Goal: Task Accomplishment & Management: Manage account settings

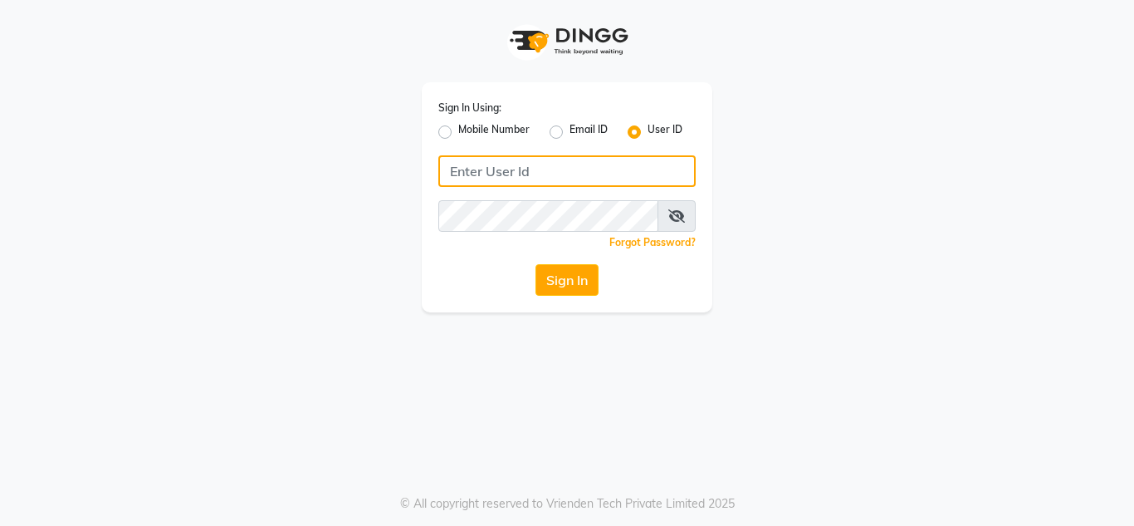
type input "8879743692"
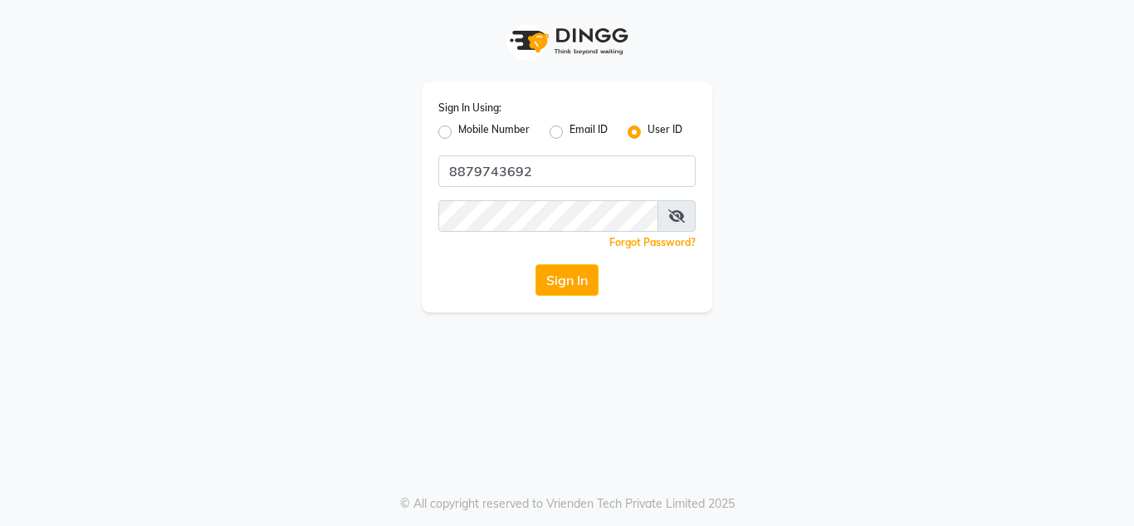
click at [458, 137] on label "Mobile Number" at bounding box center [493, 132] width 71 height 20
click at [458, 133] on input "Mobile Number" at bounding box center [463, 127] width 11 height 11
radio input "true"
radio input "false"
click at [582, 275] on button "Sign In" at bounding box center [567, 280] width 63 height 32
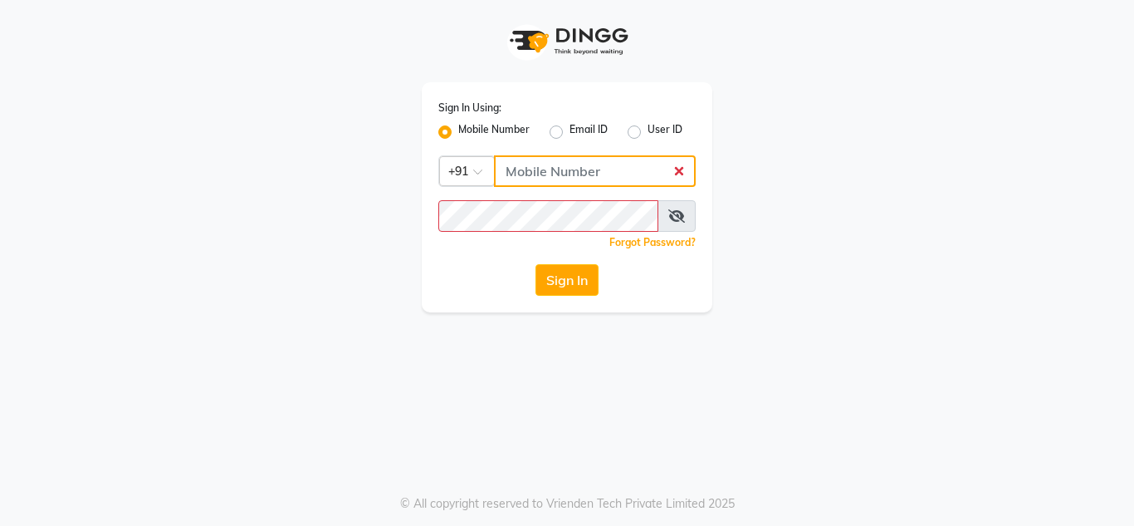
click at [654, 178] on input "Username" at bounding box center [595, 171] width 202 height 32
type input "8879743692"
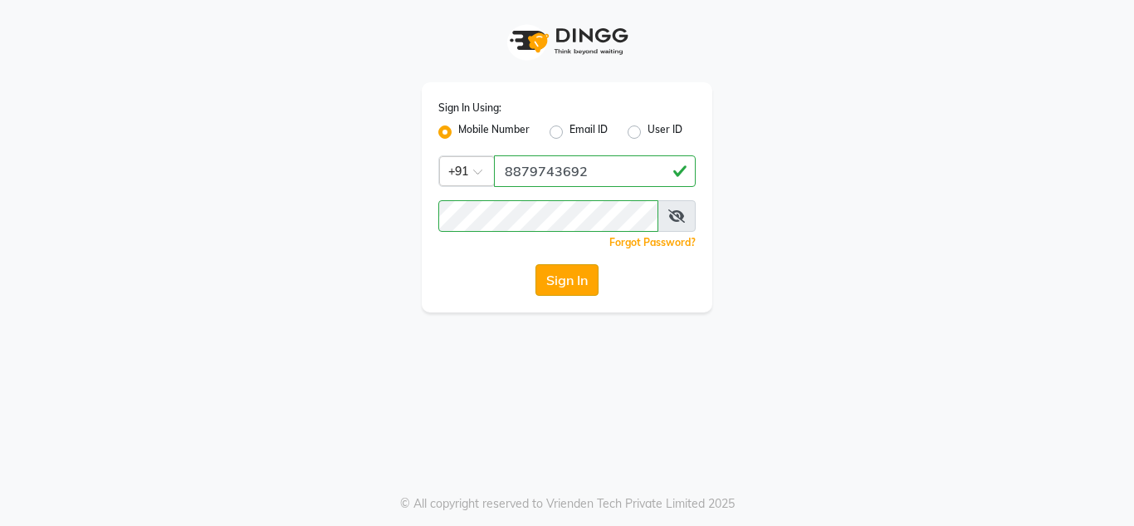
click at [565, 281] on button "Sign In" at bounding box center [567, 280] width 63 height 32
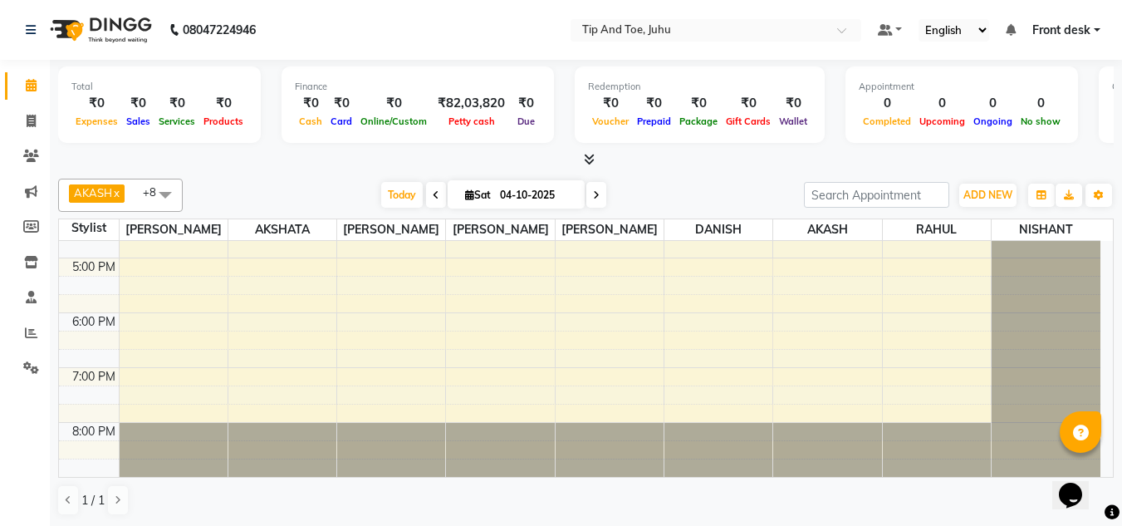
scroll to position [158, 0]
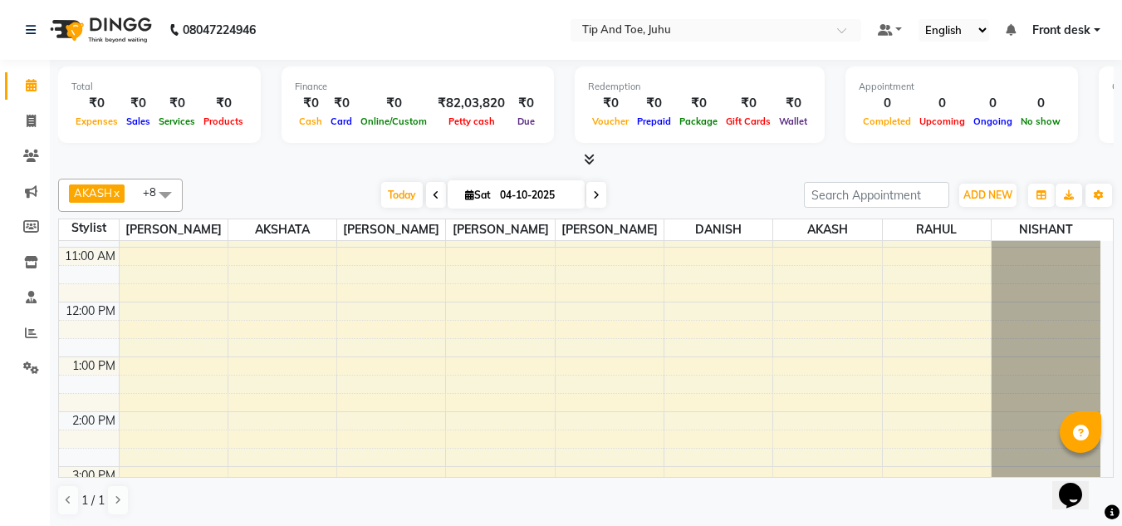
drag, startPoint x: 414, startPoint y: 203, endPoint x: 415, endPoint y: 211, distance: 8.5
click at [409, 204] on span "Today" at bounding box center [402, 195] width 42 height 26
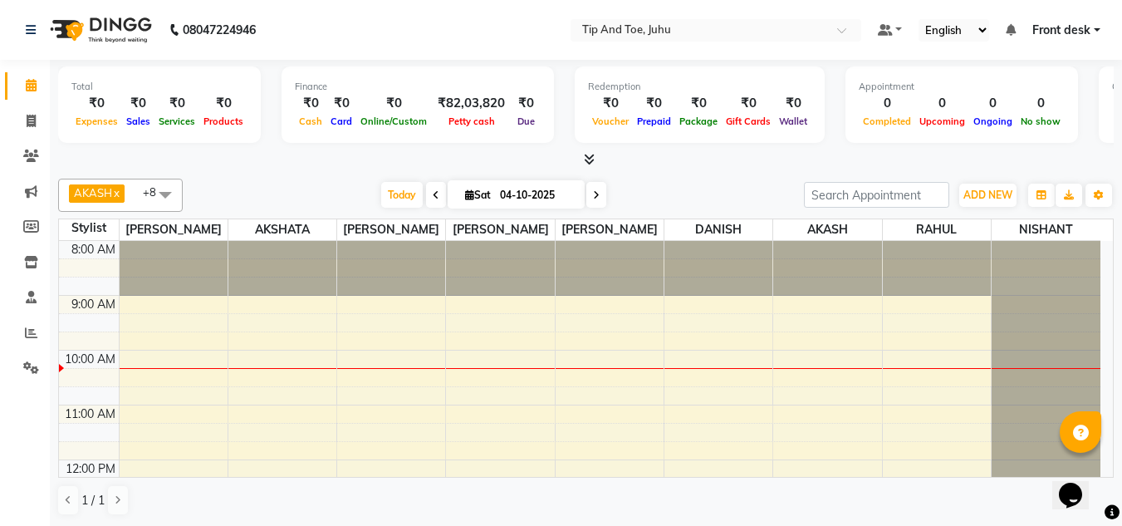
scroll to position [39, 0]
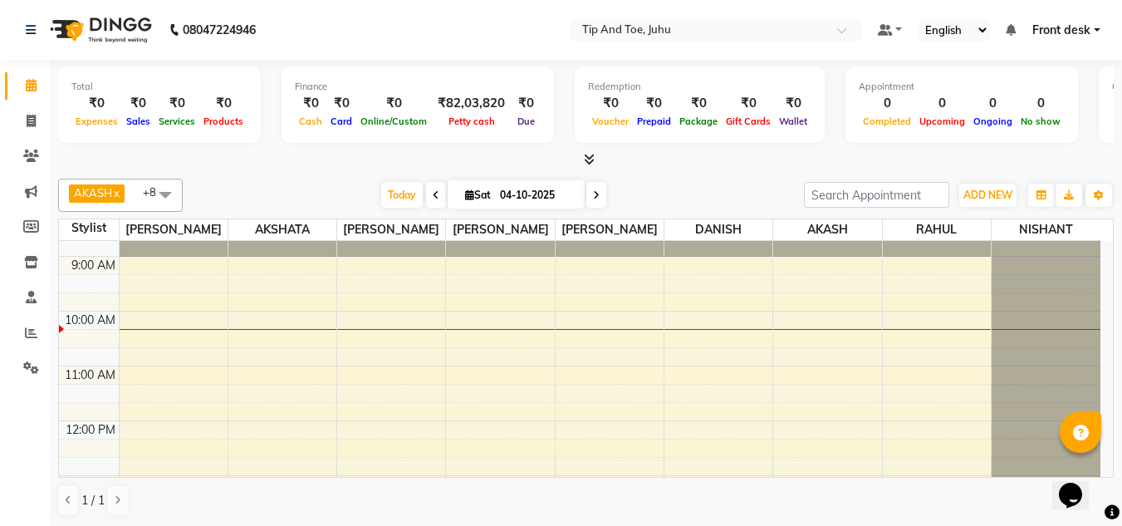
drag, startPoint x: 1112, startPoint y: 300, endPoint x: 706, endPoint y: 183, distance: 422.6
click at [706, 183] on div "Today Sat 04-10-2025" at bounding box center [493, 195] width 605 height 25
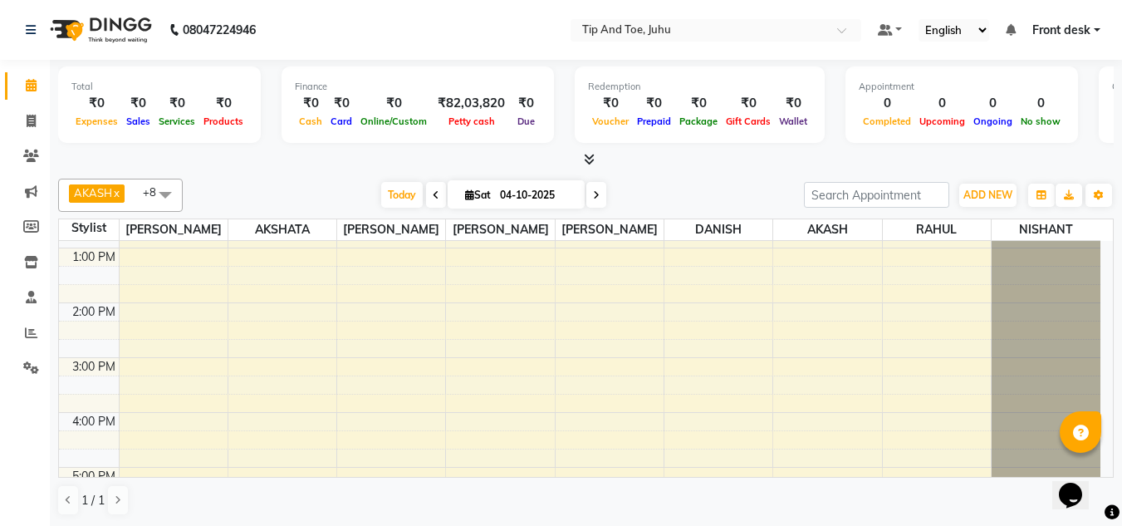
scroll to position [0, 0]
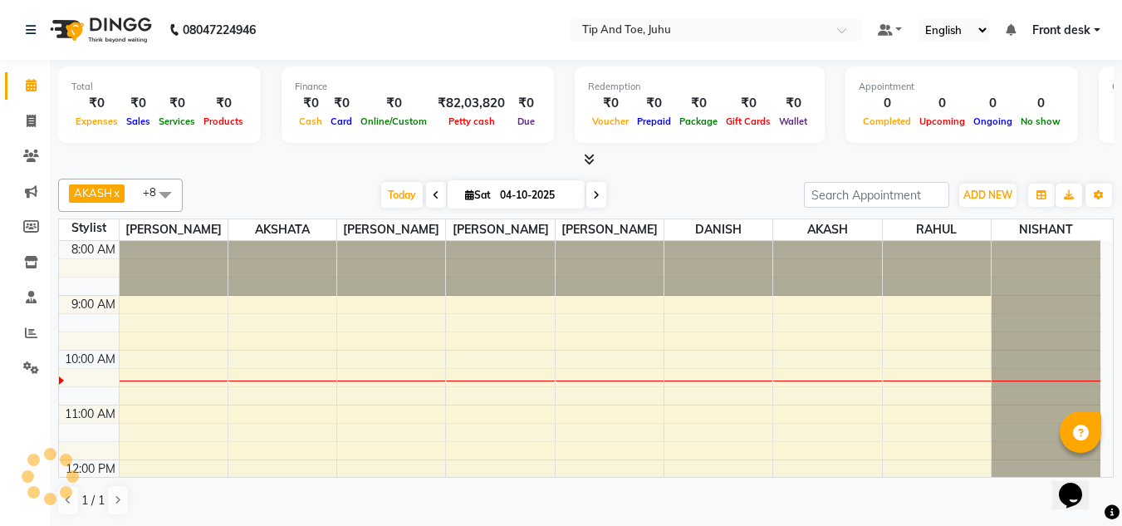
click at [433, 197] on icon at bounding box center [436, 195] width 7 height 10
type input "03-10-2025"
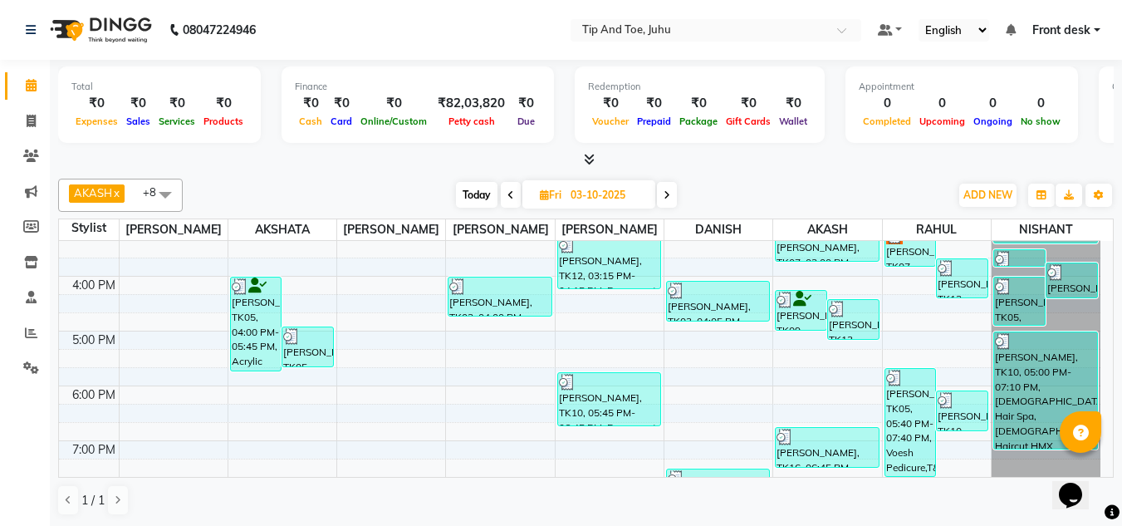
scroll to position [448, 0]
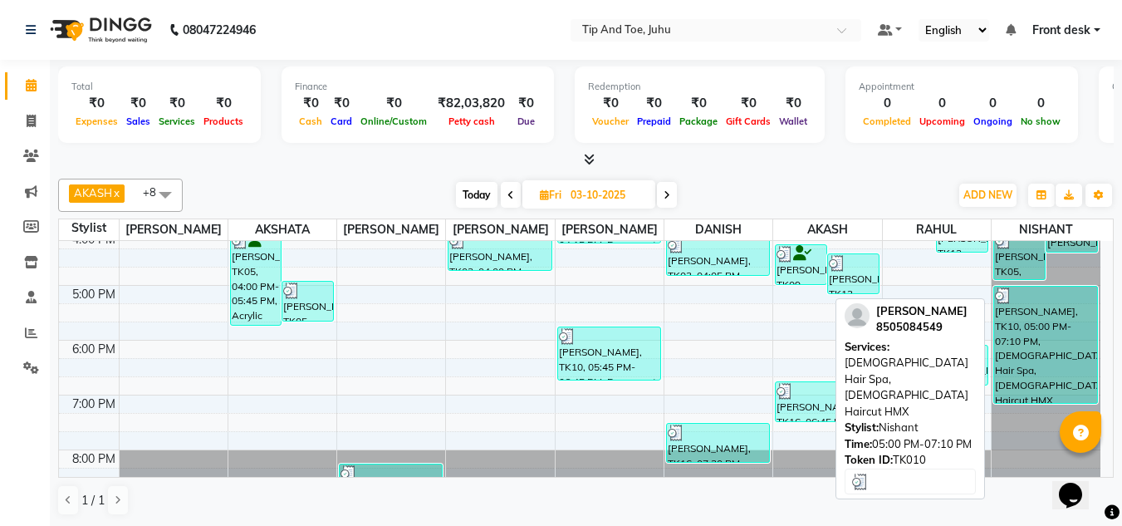
click at [1053, 332] on div "Manjula bajaj, TK10, 05:00 PM-07:10 PM, Female Hair Spa,Female Haircut HMX" at bounding box center [1045, 345] width 103 height 116
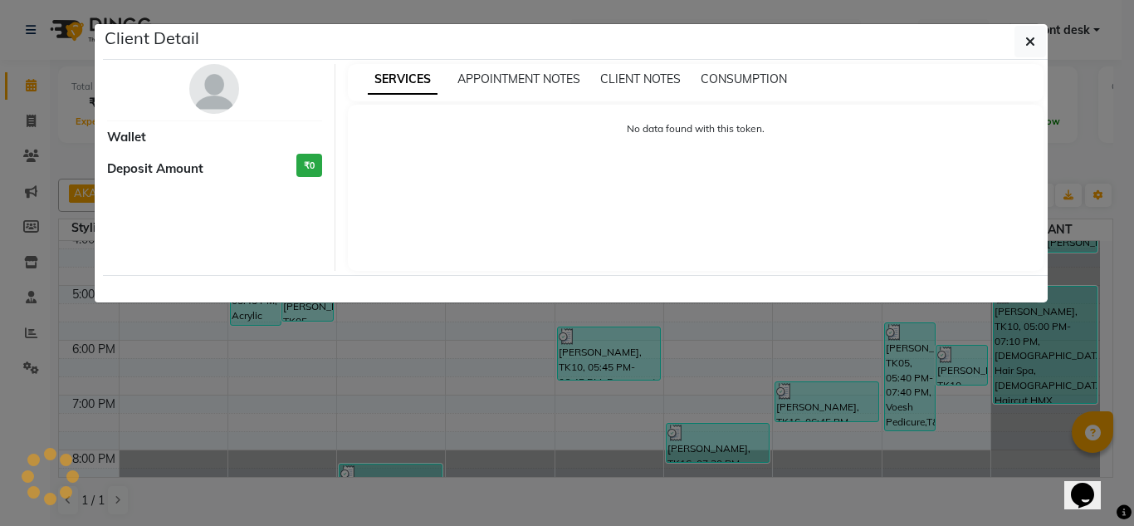
select select "3"
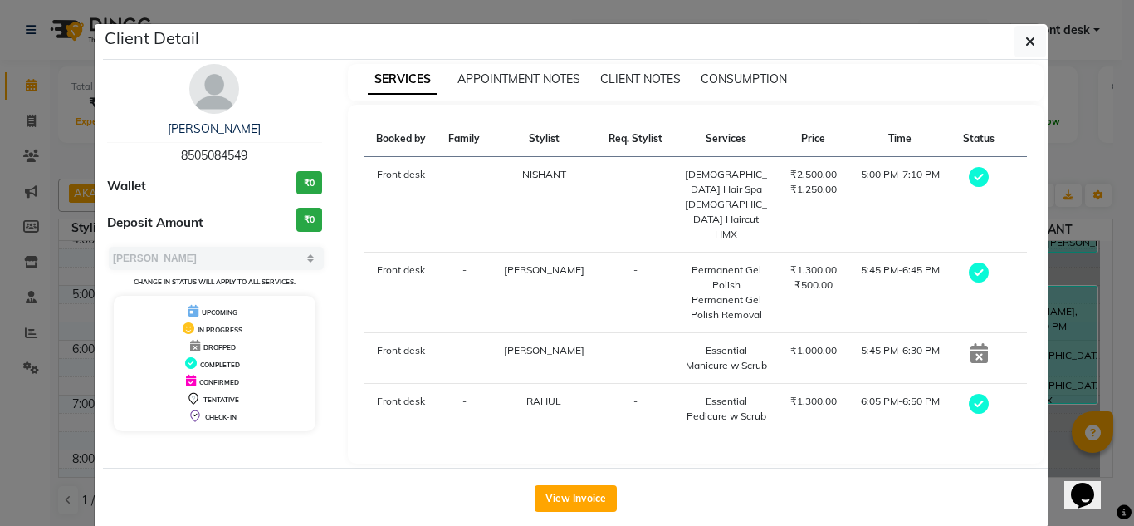
click at [572, 468] on div "View Invoice" at bounding box center [575, 498] width 945 height 61
click at [571, 485] on button "View Invoice" at bounding box center [576, 498] width 82 height 27
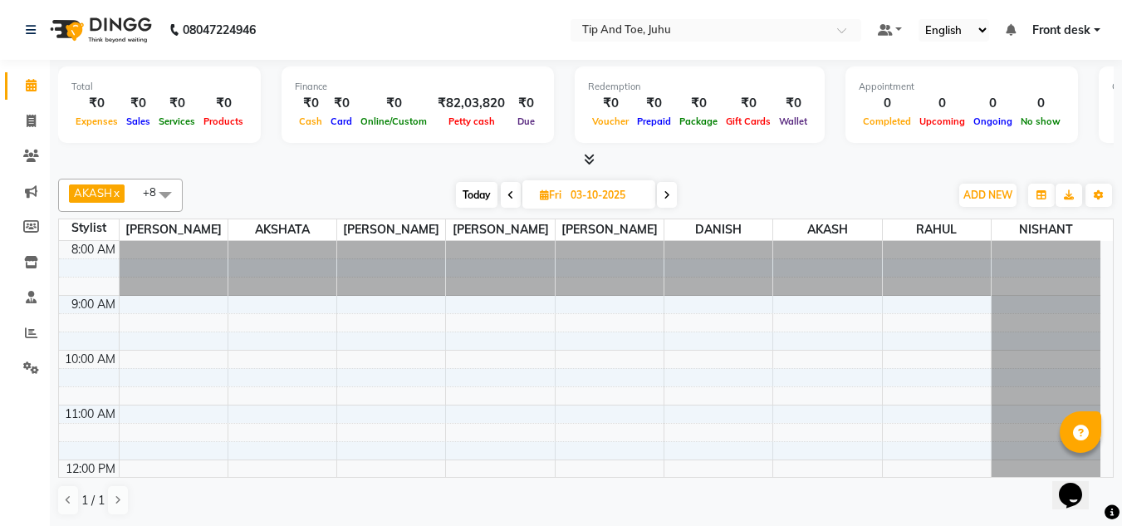
click at [502, 193] on span at bounding box center [511, 195] width 20 height 26
type input "02-10-2025"
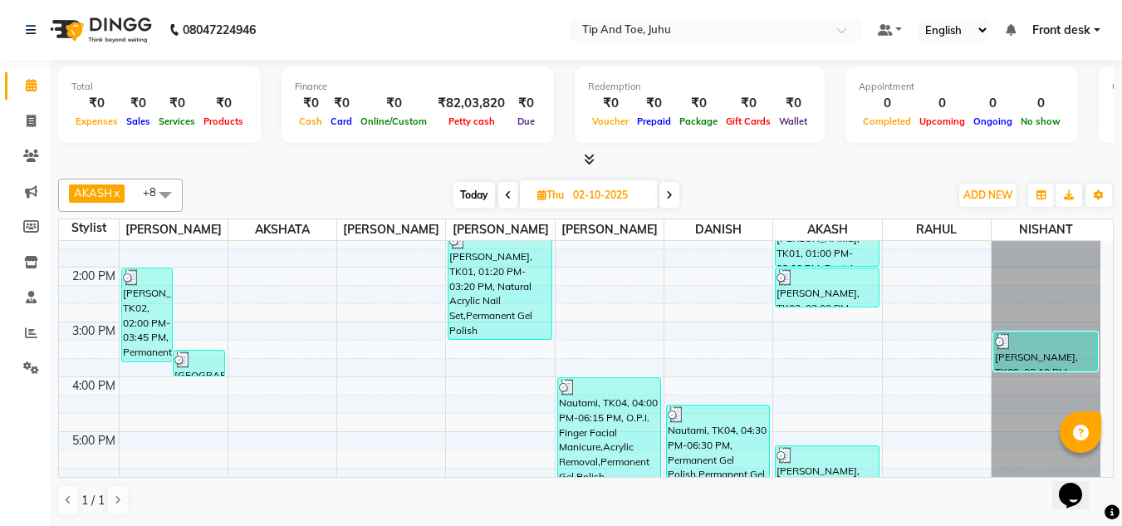
scroll to position [476, 0]
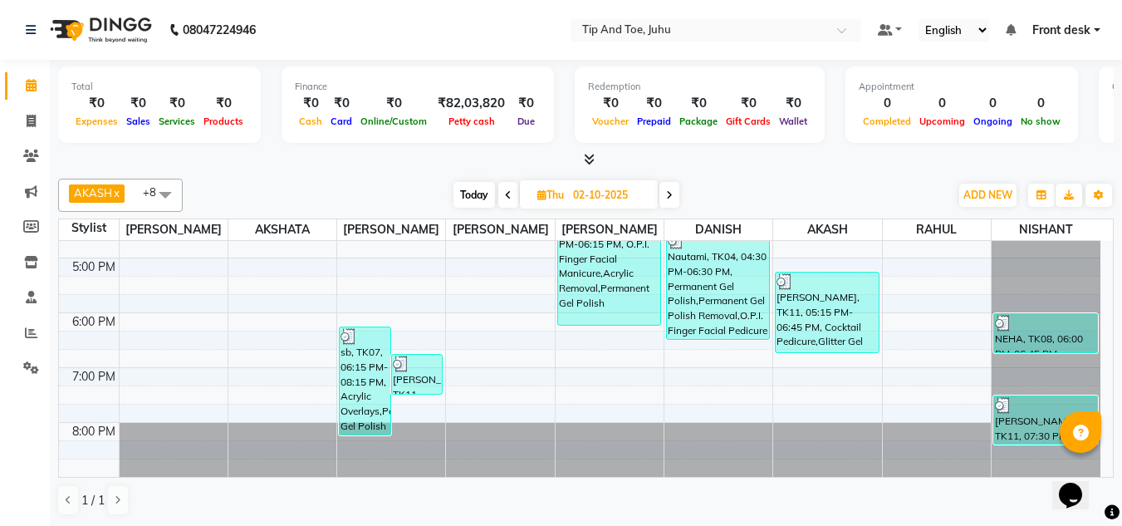
drag, startPoint x: 1109, startPoint y: 324, endPoint x: 35, endPoint y: 25, distance: 1114.6
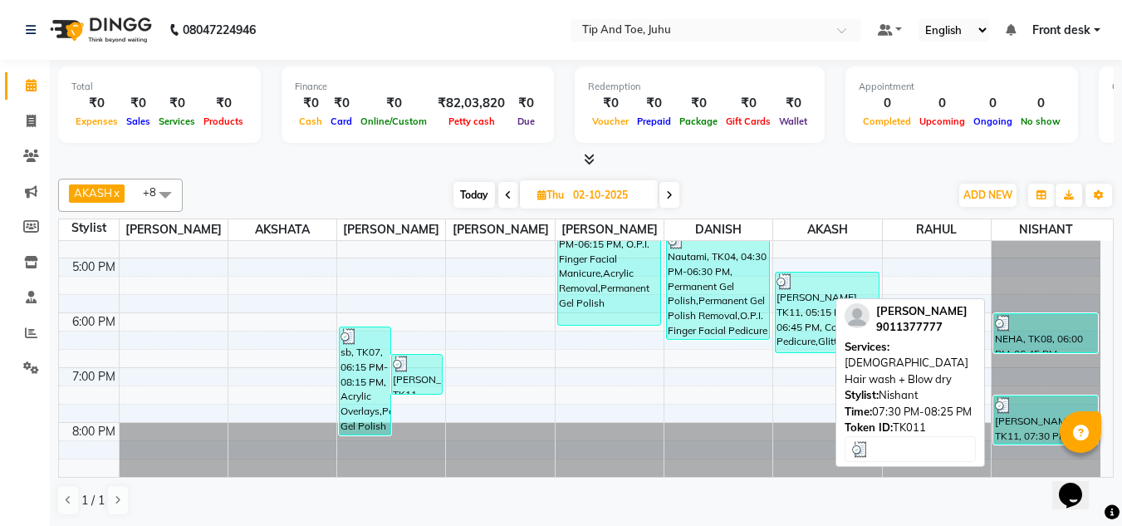
click at [1044, 410] on div at bounding box center [1045, 405] width 101 height 17
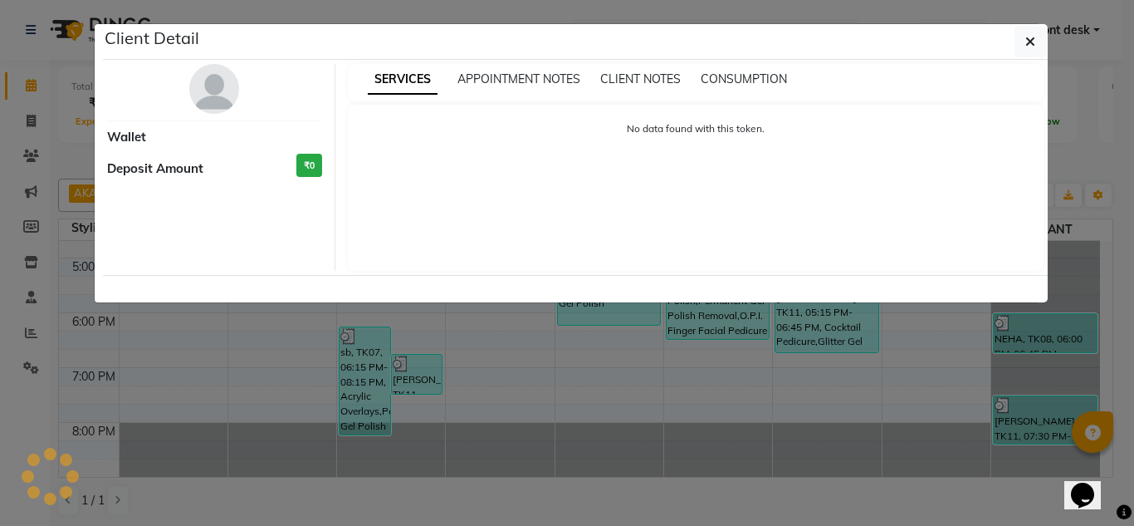
select select "3"
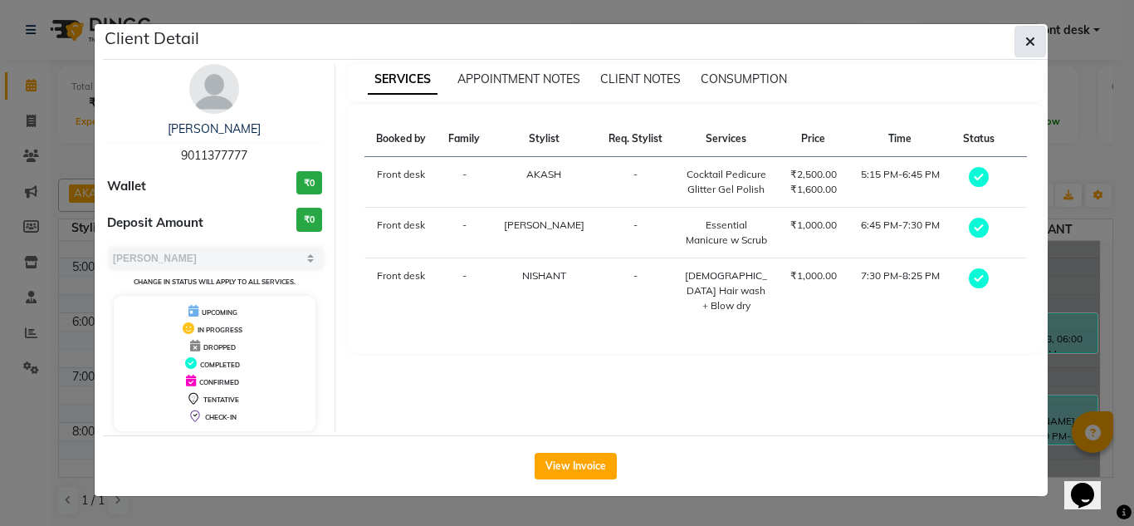
click at [1034, 44] on icon "button" at bounding box center [1031, 41] width 10 height 13
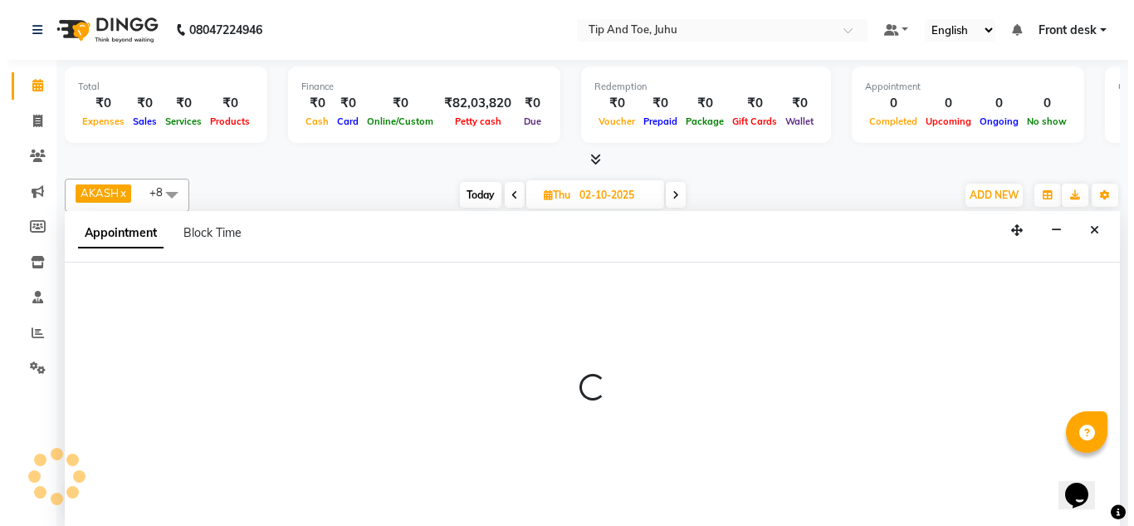
scroll to position [1, 0]
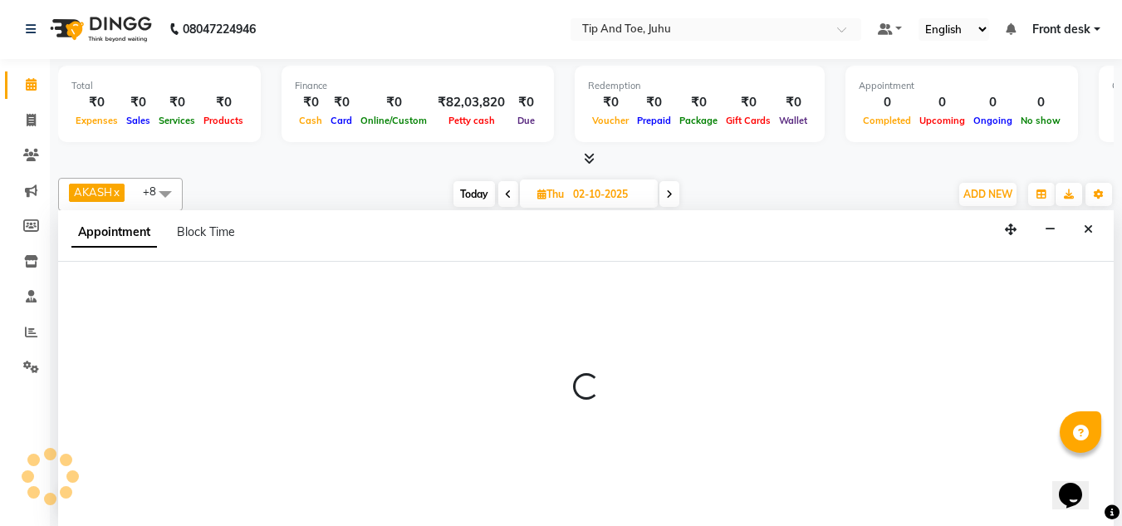
select select "86116"
select select "1125"
select select "tentative"
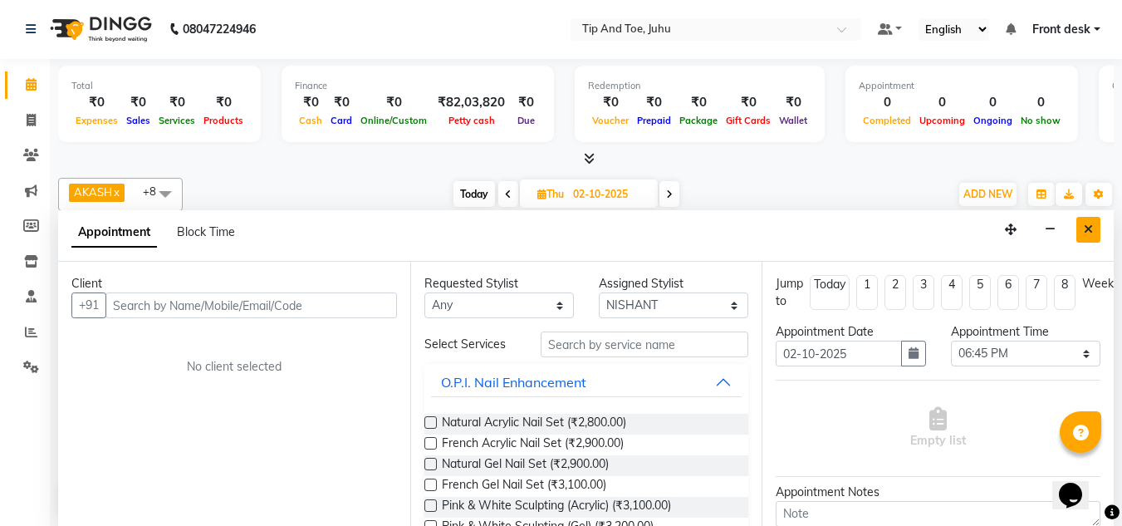
click at [1092, 229] on icon "Close" at bounding box center [1088, 229] width 9 height 12
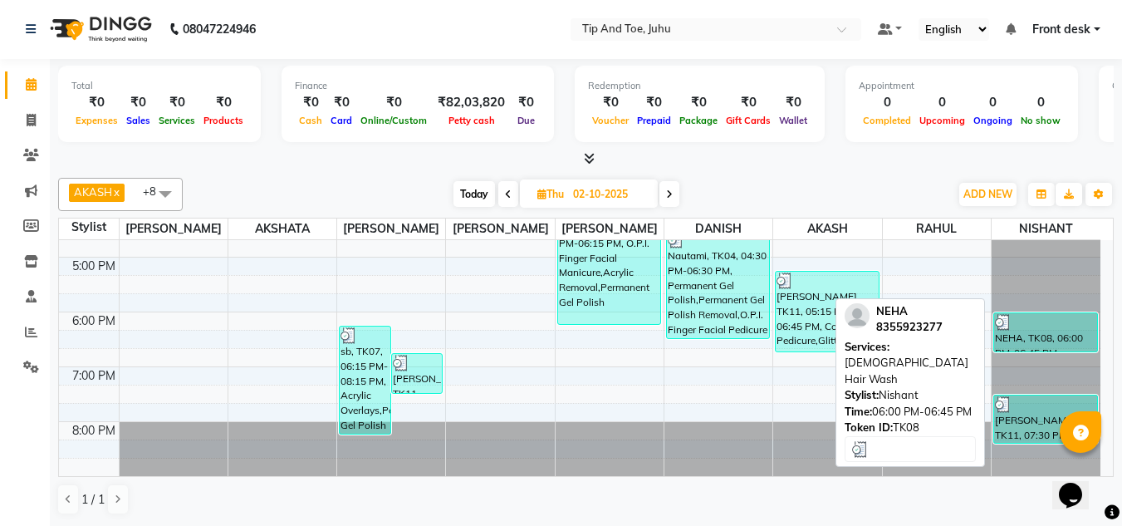
click at [1062, 346] on div "NEHA, TK08, 06:00 PM-06:45 PM, Female Hair Wash" at bounding box center [1045, 332] width 103 height 38
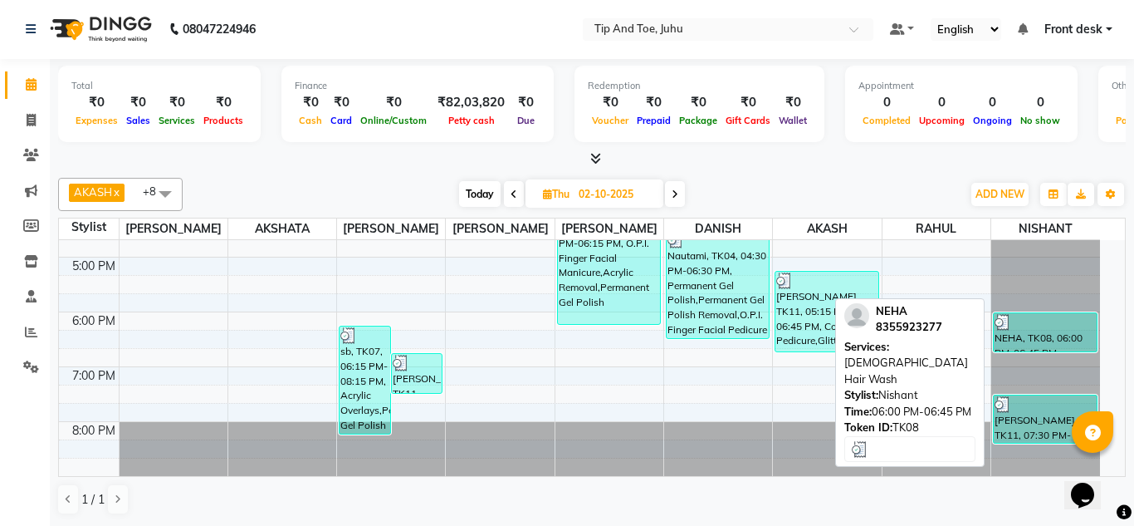
select select "3"
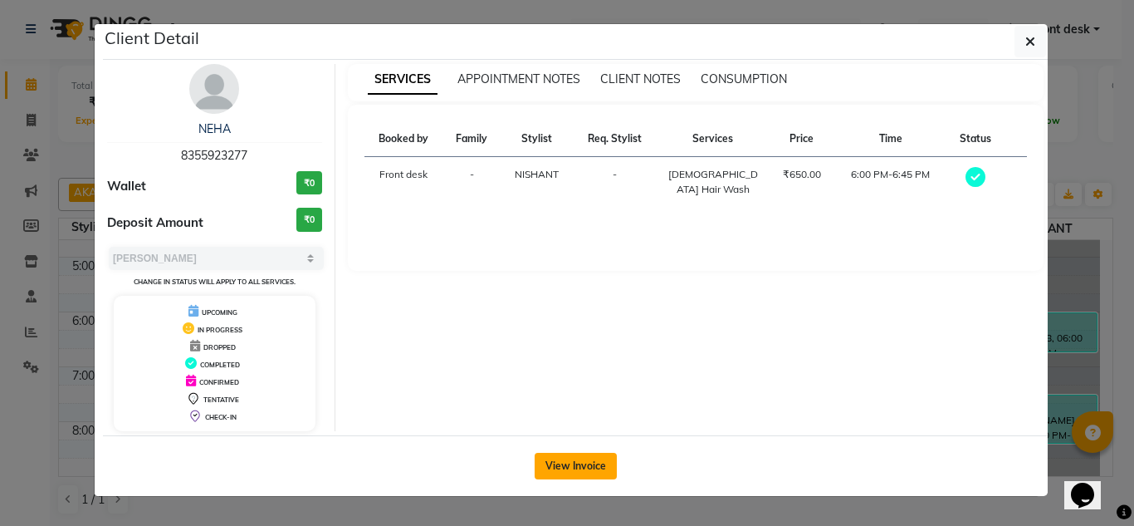
click at [560, 474] on button "View Invoice" at bounding box center [576, 466] width 82 height 27
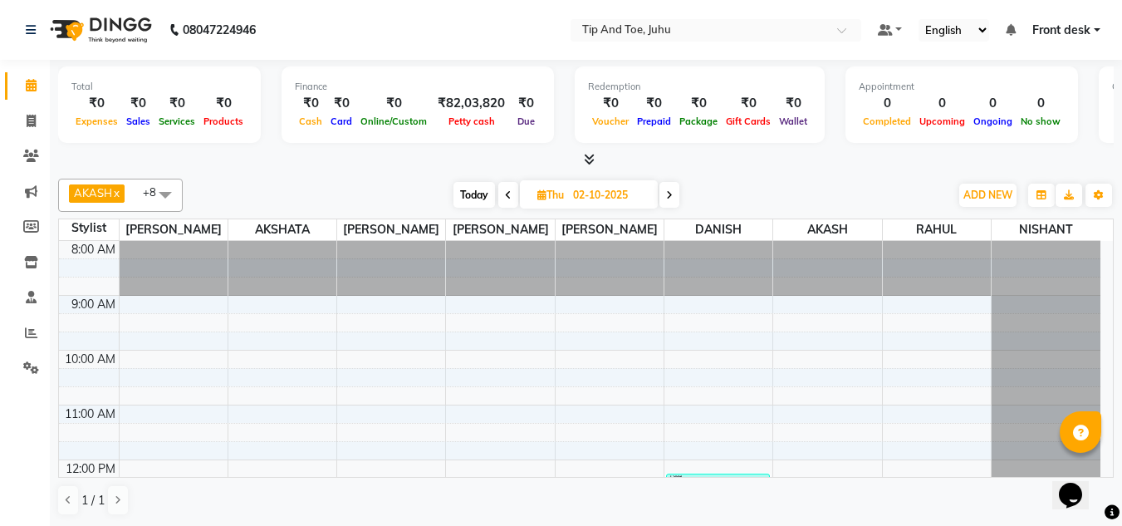
click at [668, 195] on icon at bounding box center [669, 195] width 7 height 10
type input "03-10-2025"
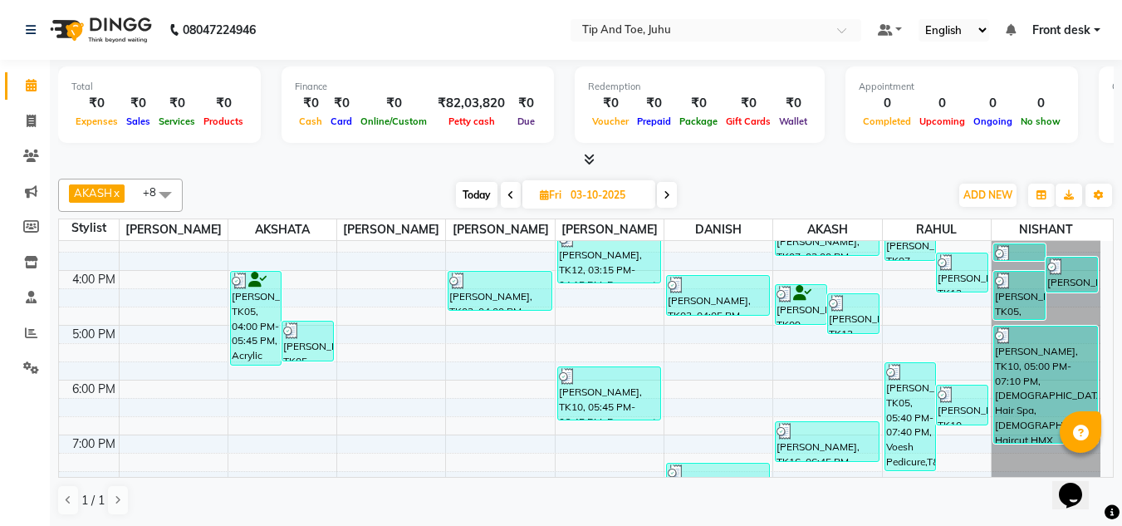
scroll to position [397, 0]
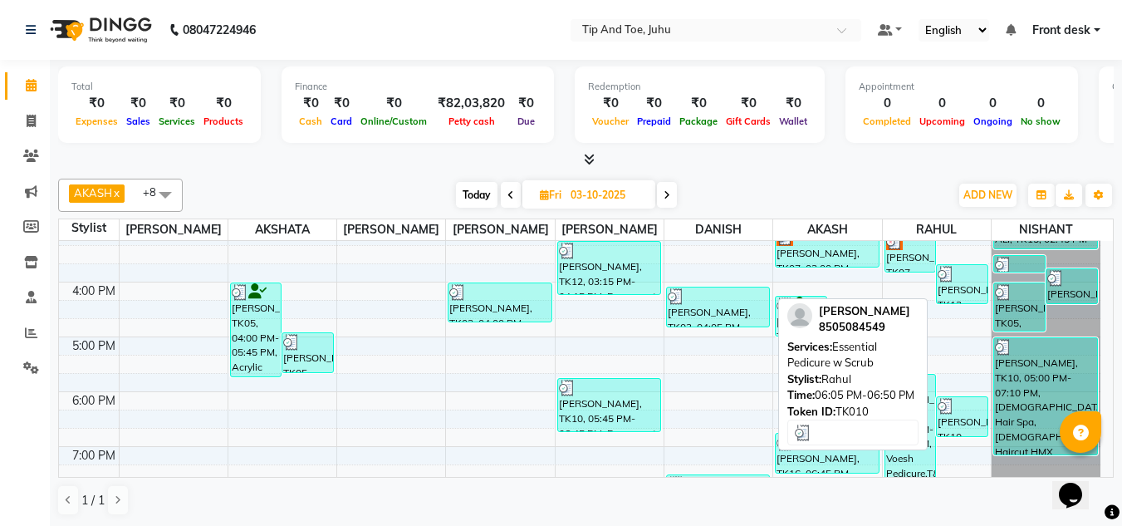
click at [948, 415] on div "Manjula bajaj, TK10, 06:05 PM-06:50 PM, Essential Pedicure w Scrub" at bounding box center [962, 416] width 51 height 39
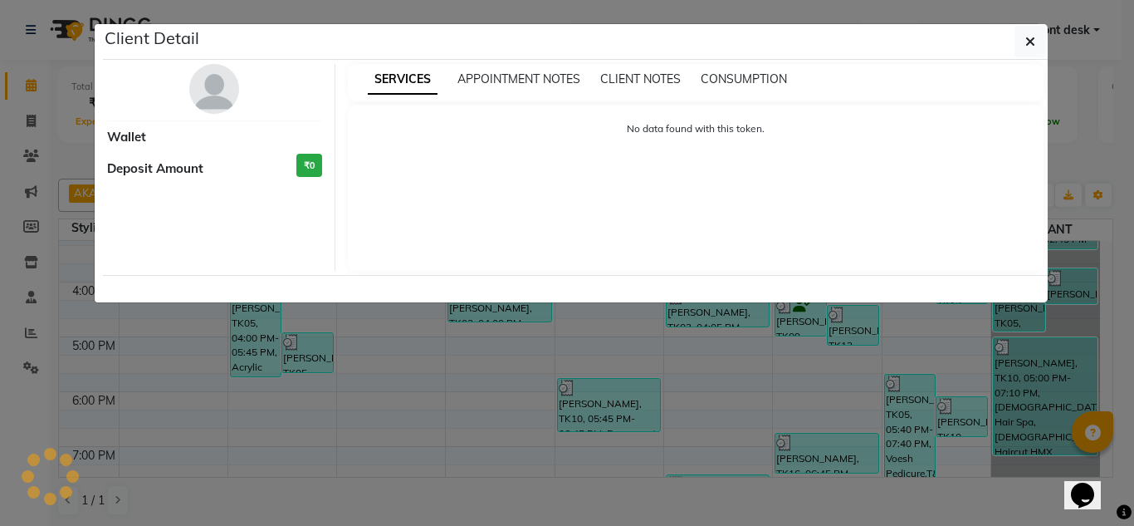
select select "3"
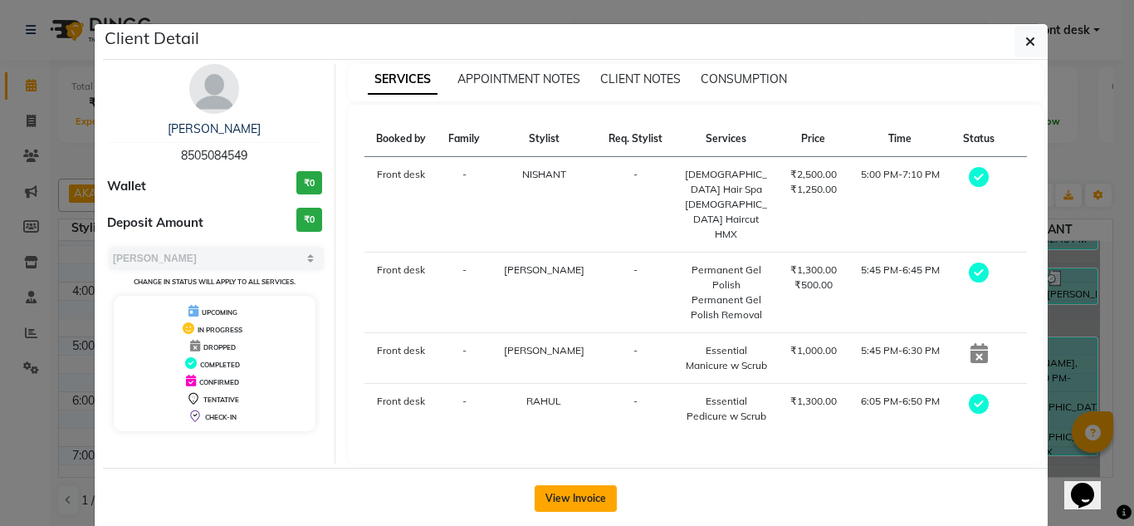
click at [584, 485] on button "View Invoice" at bounding box center [576, 498] width 82 height 27
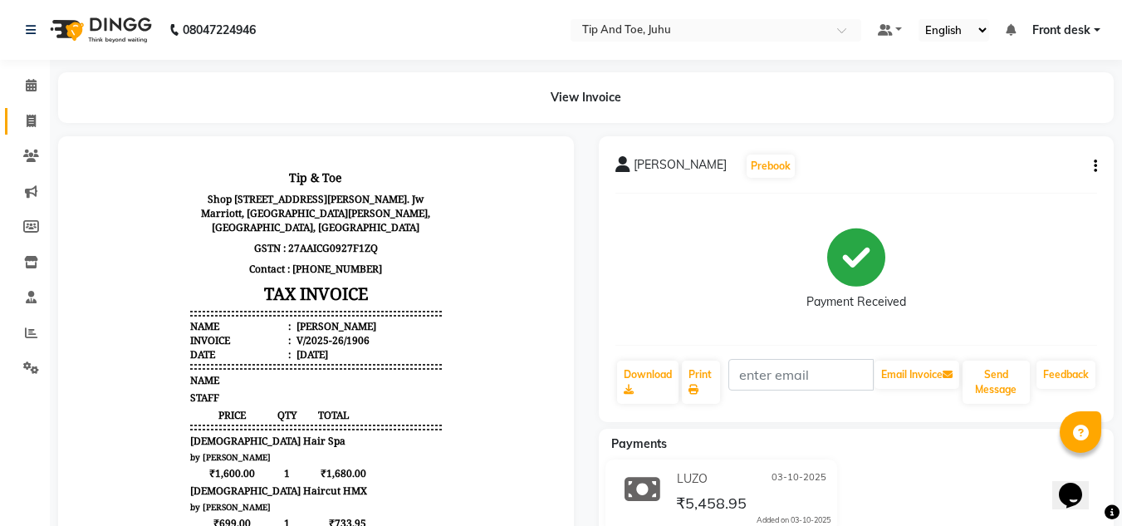
click at [38, 132] on link "Invoice" at bounding box center [25, 121] width 40 height 27
select select "5516"
select select "service"
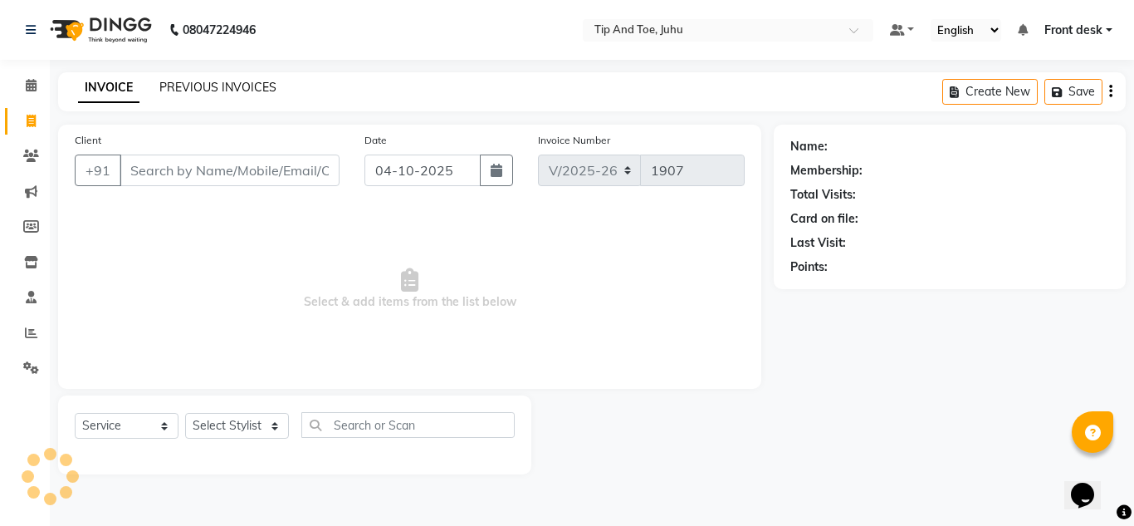
click at [204, 91] on link "PREVIOUS INVOICES" at bounding box center [217, 87] width 117 height 15
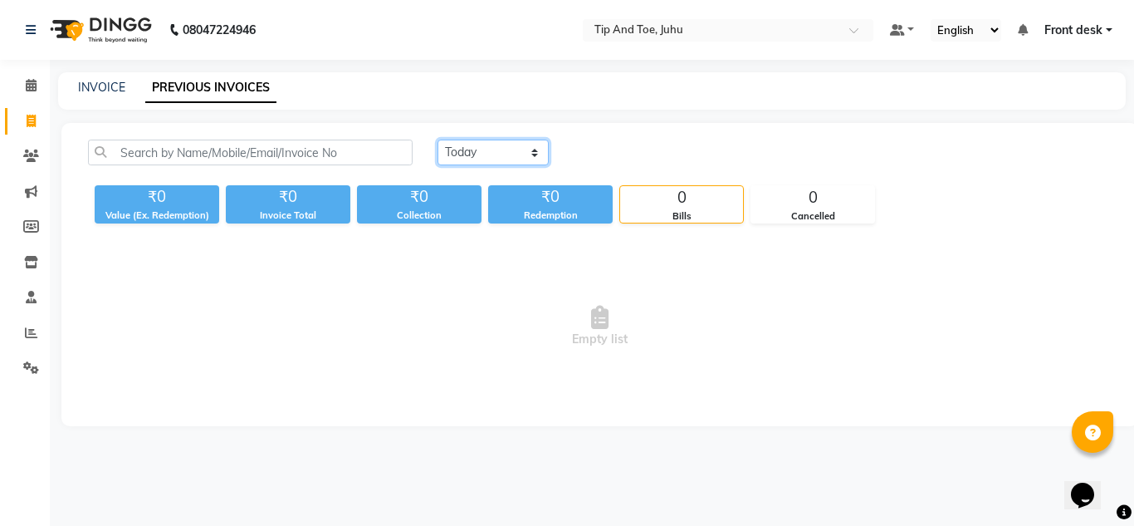
click at [492, 156] on select "Today Yesterday Custom Range" at bounding box center [493, 153] width 111 height 26
select select "yesterday"
click at [438, 140] on select "Today Yesterday Custom Range" at bounding box center [493, 153] width 111 height 26
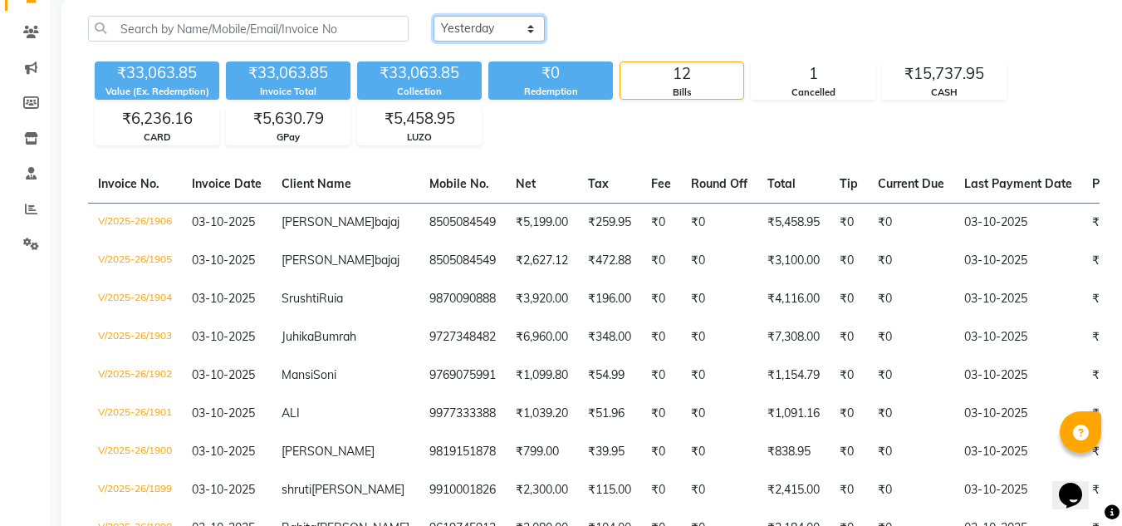
scroll to position [125, 0]
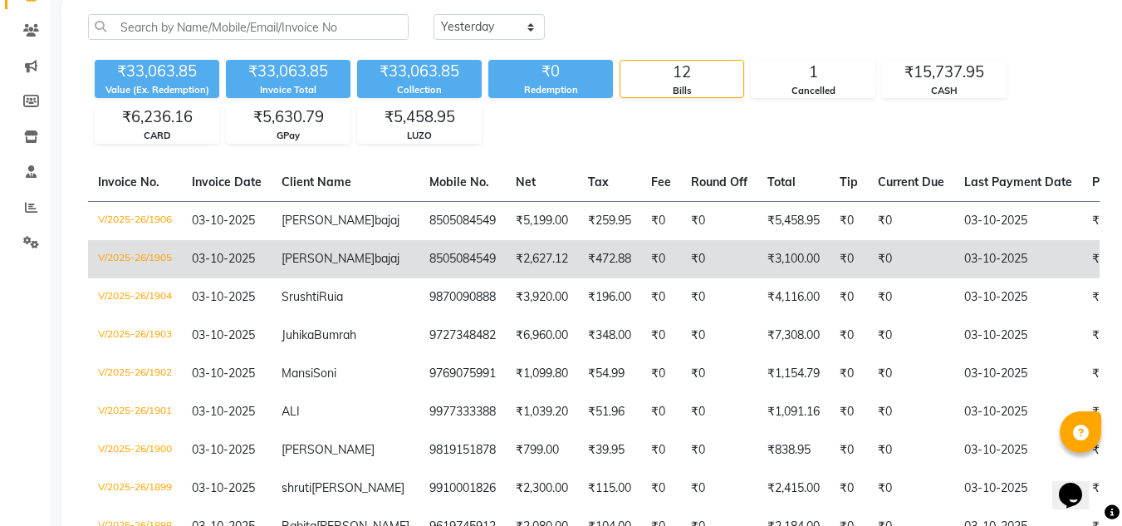
click at [578, 278] on td "₹472.88" at bounding box center [609, 259] width 63 height 38
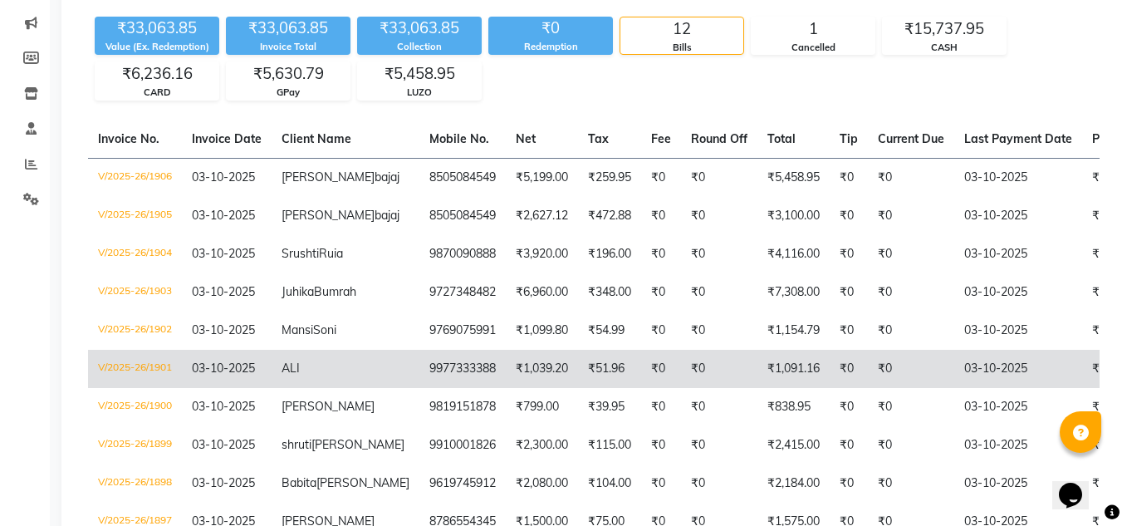
scroll to position [252, 0]
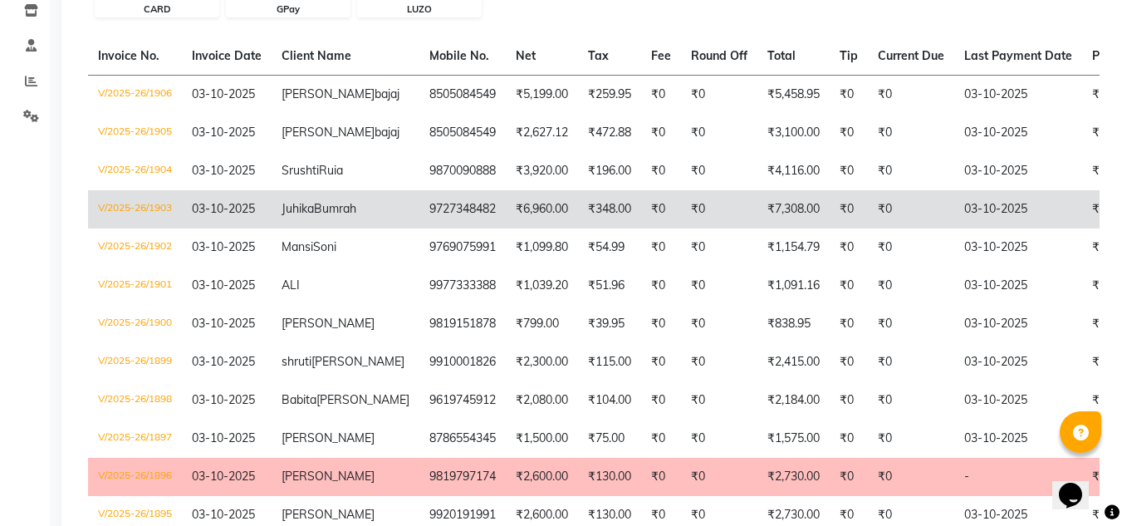
click at [134, 228] on td "V/2025-26/1903" at bounding box center [135, 209] width 94 height 38
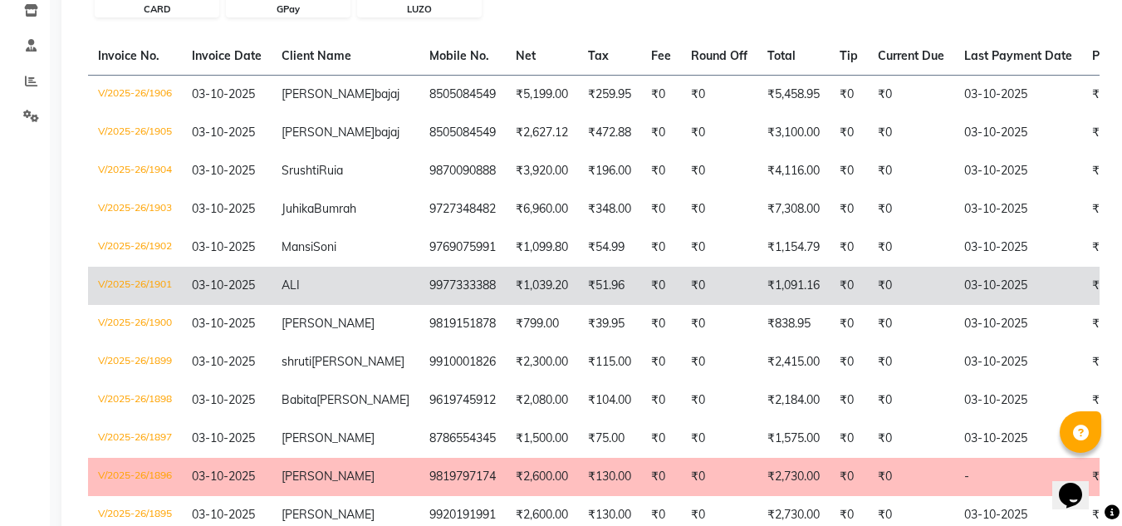
click at [139, 305] on td "V/2025-26/1901" at bounding box center [135, 286] width 94 height 38
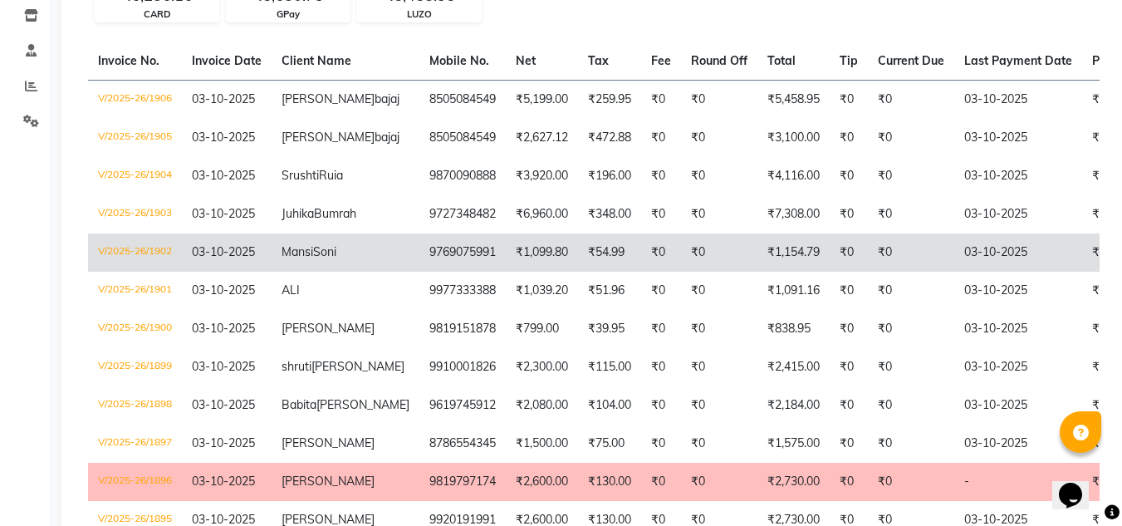
scroll to position [249, 0]
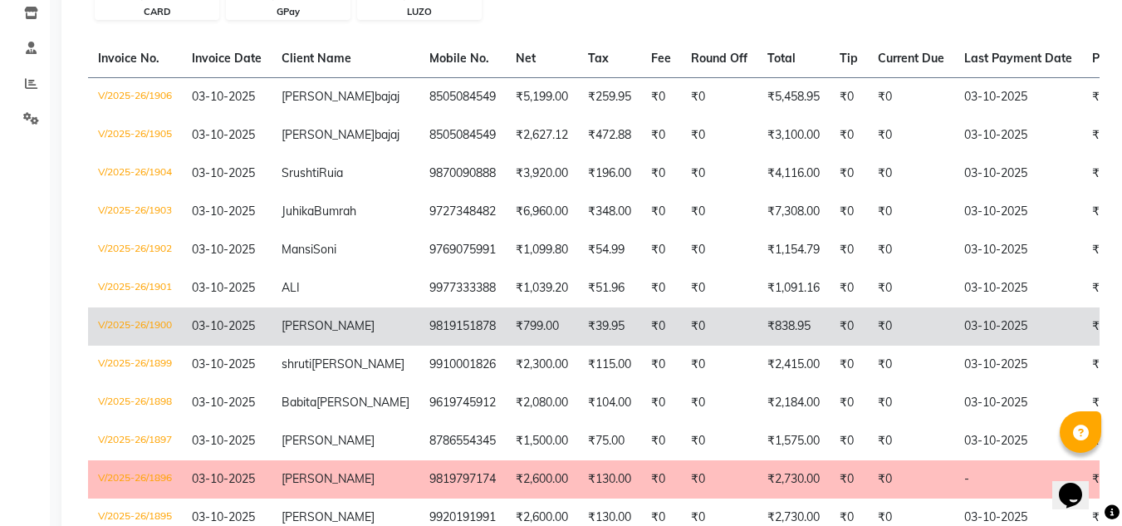
click at [111, 345] on td "V/2025-26/1900" at bounding box center [135, 326] width 94 height 38
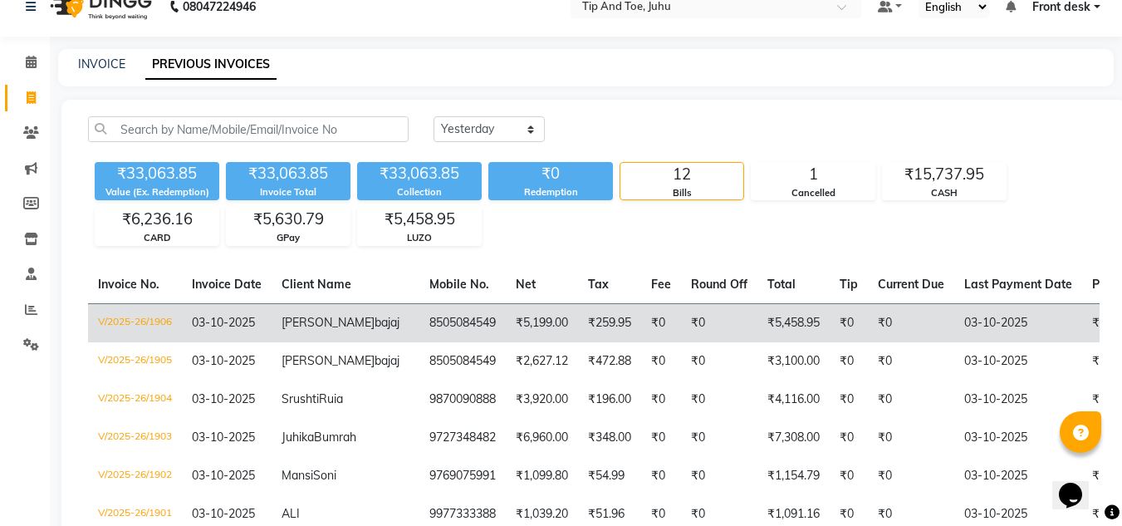
scroll to position [0, 0]
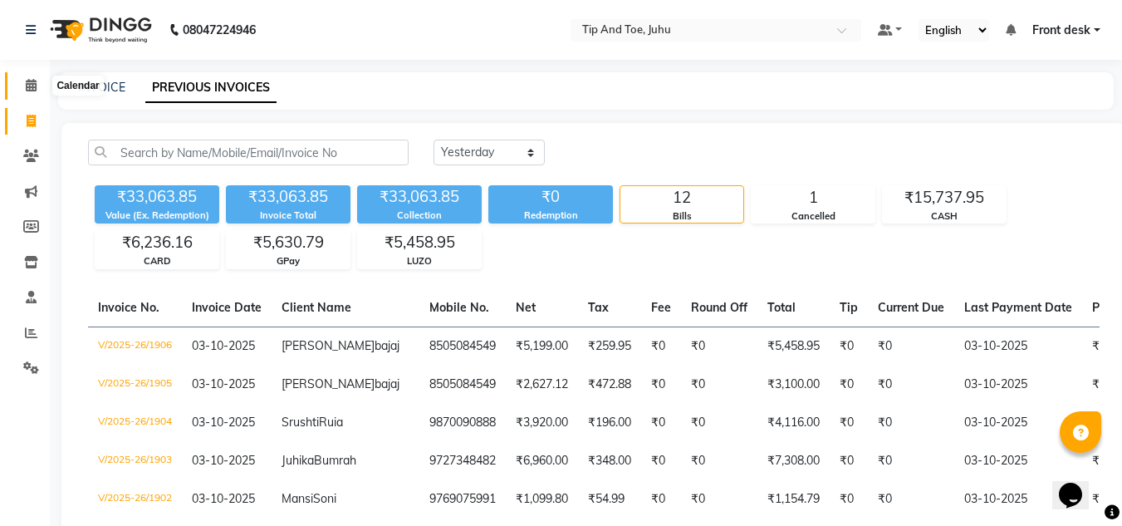
click at [26, 91] on icon at bounding box center [31, 85] width 11 height 12
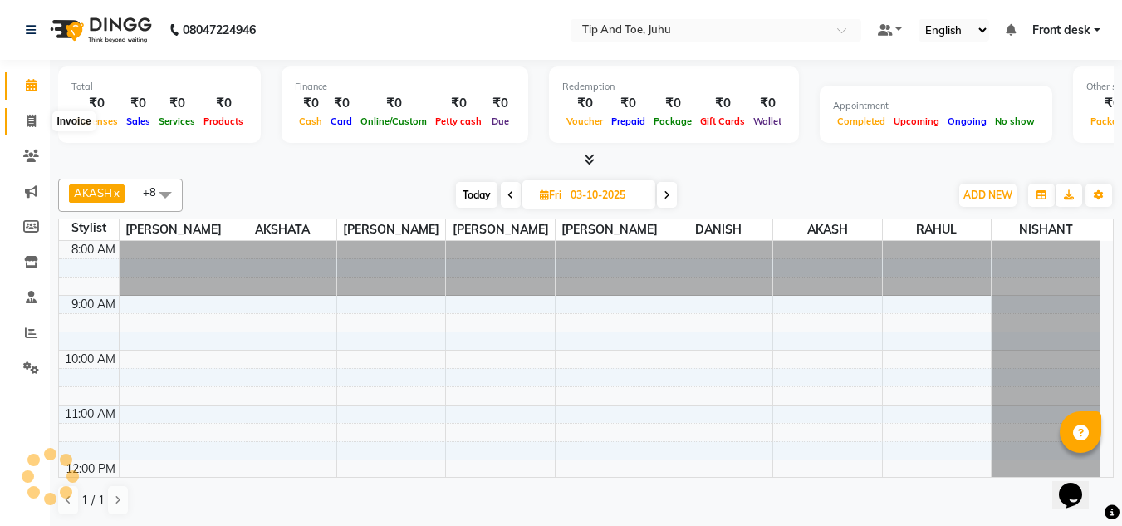
click at [33, 116] on icon at bounding box center [31, 121] width 9 height 12
select select "service"
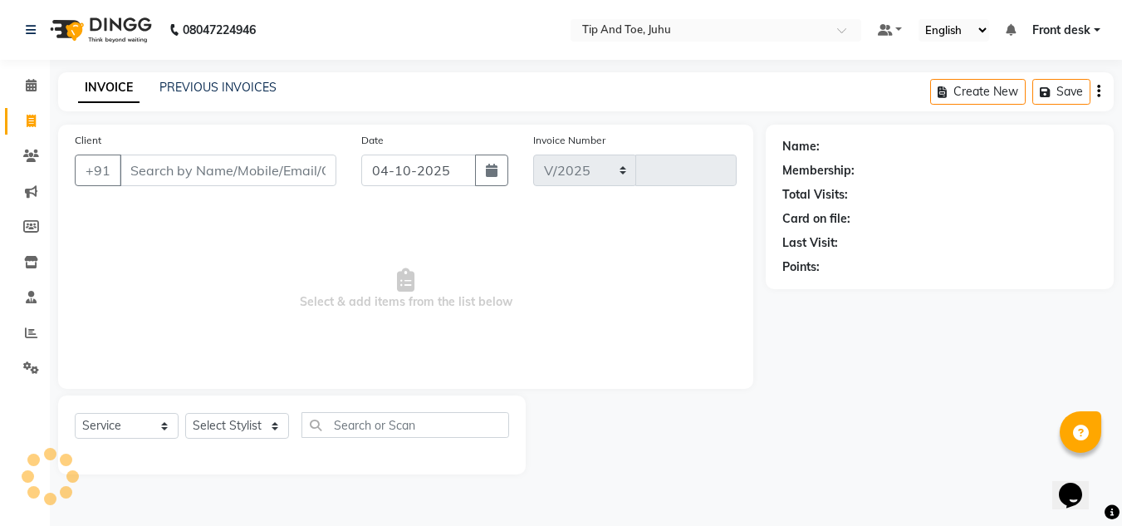
select select "5516"
type input "1907"
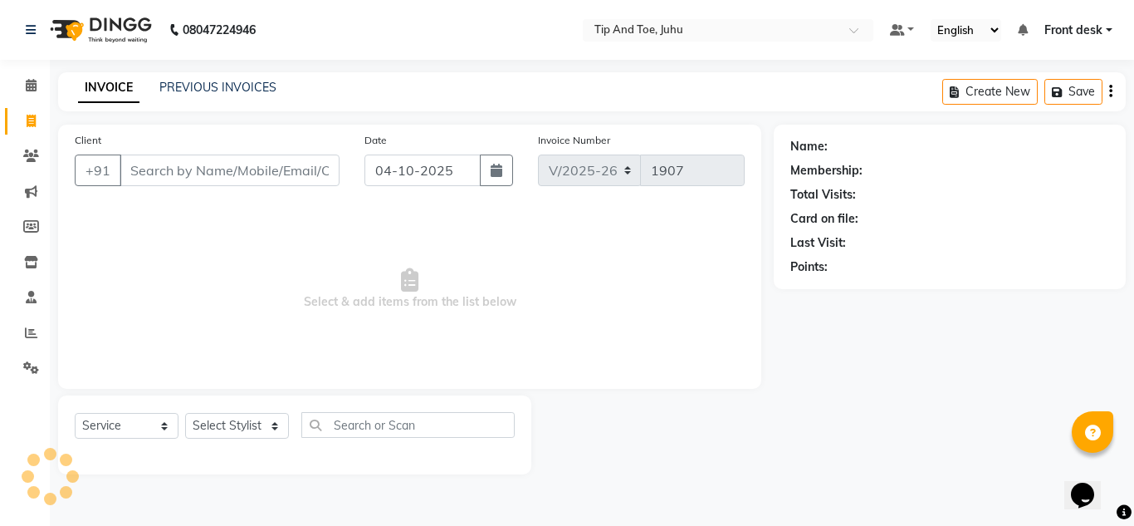
click at [252, 174] on input "Client" at bounding box center [230, 170] width 220 height 32
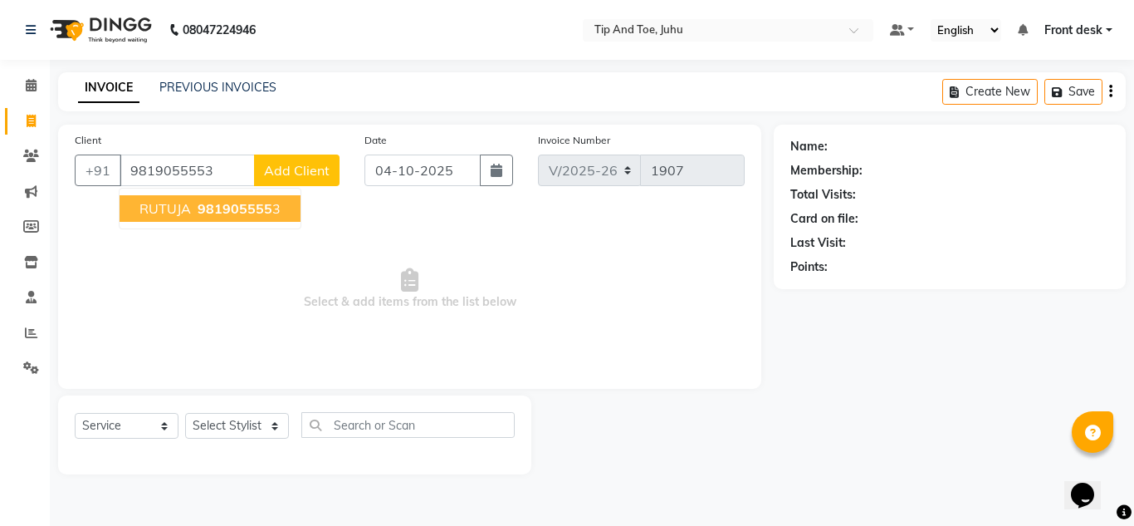
type input "9819055553"
select select "1: Object"
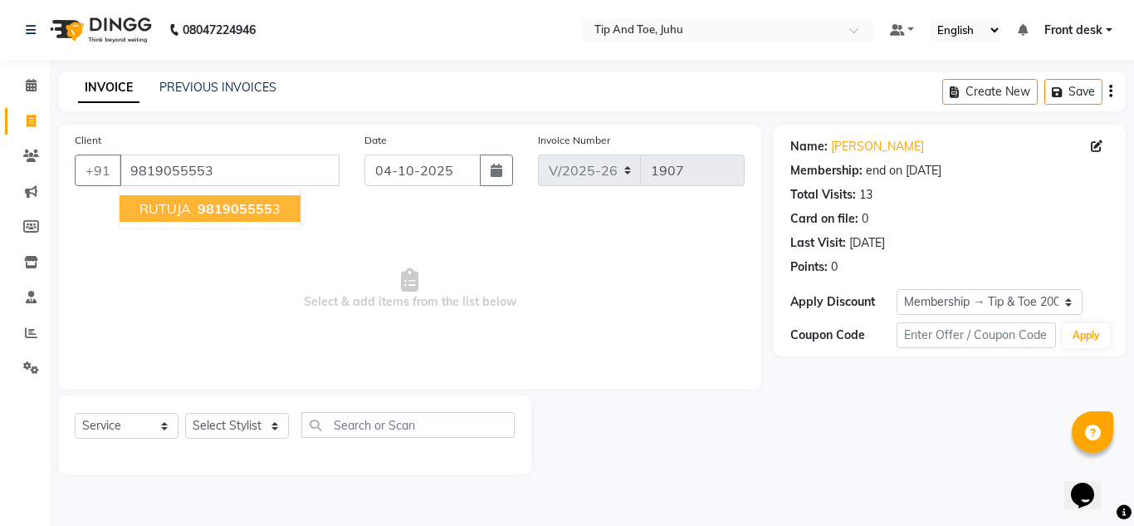
click at [228, 202] on span "981905555" at bounding box center [235, 208] width 75 height 17
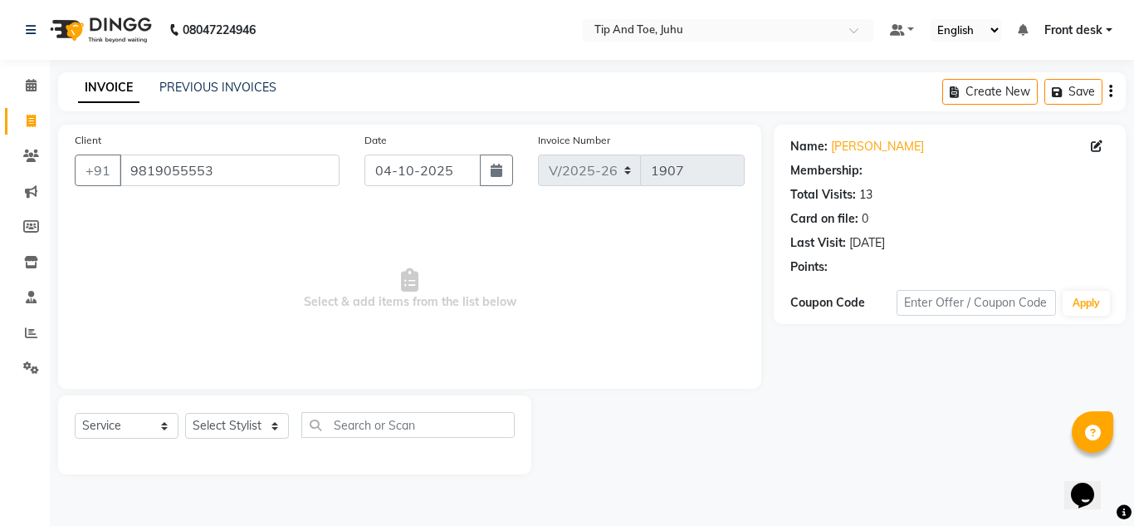
select select "1: Object"
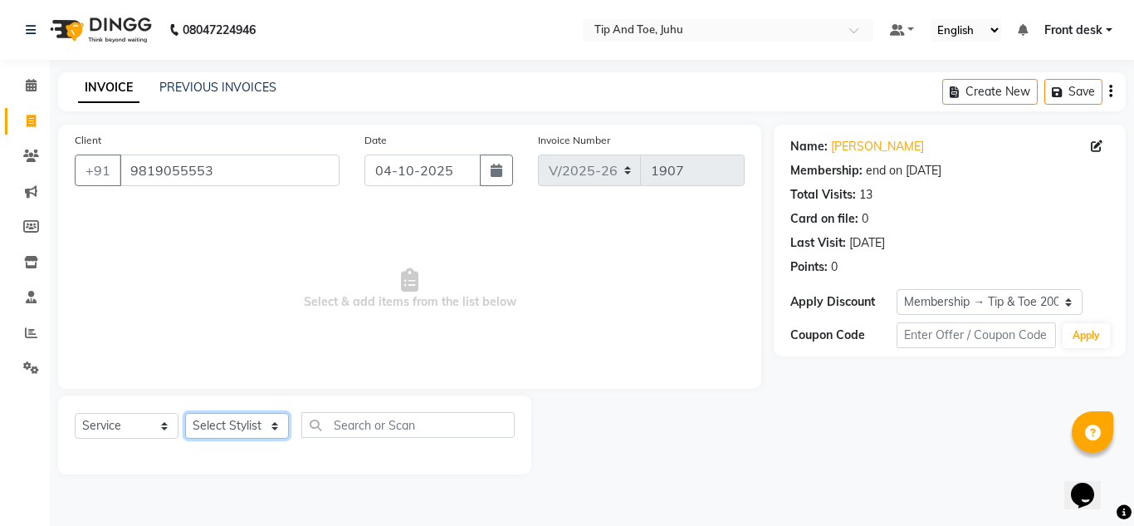
click at [257, 429] on select "Select Stylist AJAY UTKAR AKASH AKSHATA Angeli kharei ASHIM BILAL DANISH DHANSH…" at bounding box center [237, 426] width 104 height 26
click at [562, 347] on span "Select & add items from the list below" at bounding box center [410, 289] width 670 height 166
click at [247, 423] on select "Select Stylist AJAY UTKAR AKASH AKSHATA Angeli kharei ASHIM BILAL DANISH DHANSH…" at bounding box center [237, 426] width 104 height 26
select select "86116"
click at [185, 413] on select "Select Stylist AJAY UTKAR AKASH AKSHATA Angeli kharei ASHIM BILAL DANISH DHANSH…" at bounding box center [237, 426] width 104 height 26
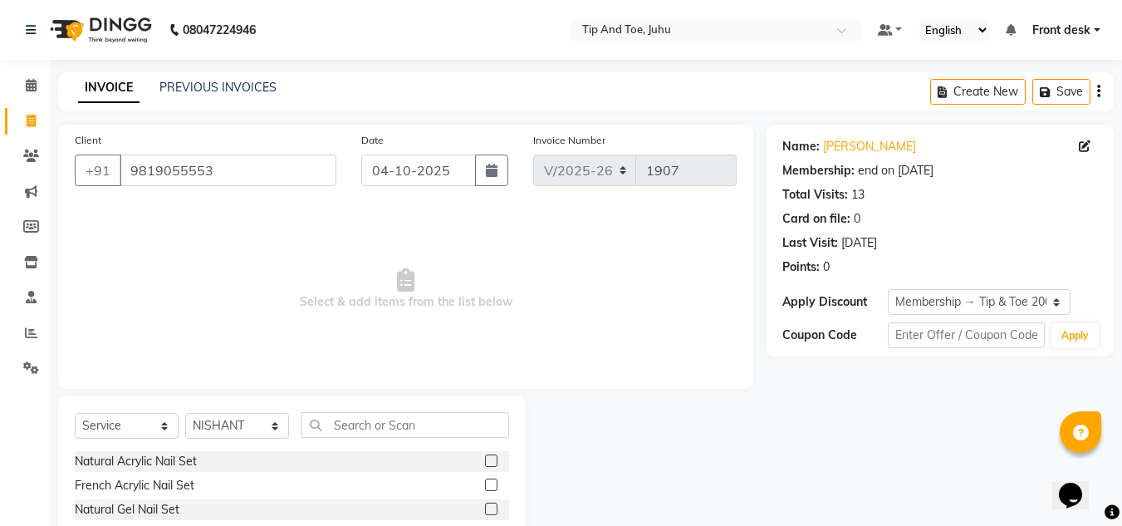
click at [453, 404] on div "Select Service Product Membership Package Voucher Prepaid Gift Card Select Styl…" at bounding box center [292, 517] width 468 height 245
click at [451, 432] on input "text" at bounding box center [405, 425] width 208 height 26
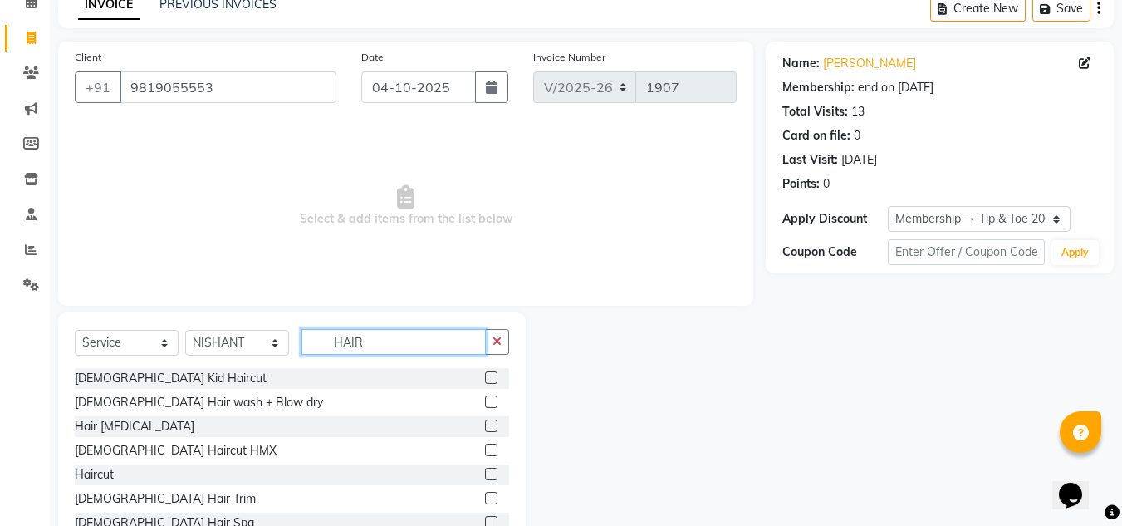
type input "HAIR"
click at [485, 476] on label at bounding box center [491, 474] width 12 height 12
click at [485, 476] on input "checkbox" at bounding box center [490, 474] width 11 height 11
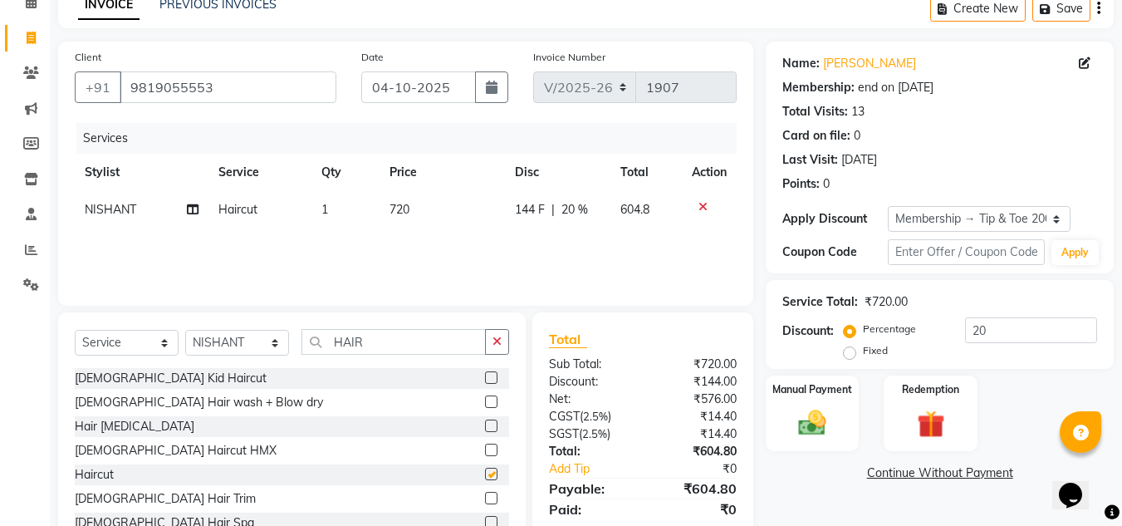
checkbox input "false"
click at [399, 218] on td "720" at bounding box center [442, 209] width 125 height 37
select select "86116"
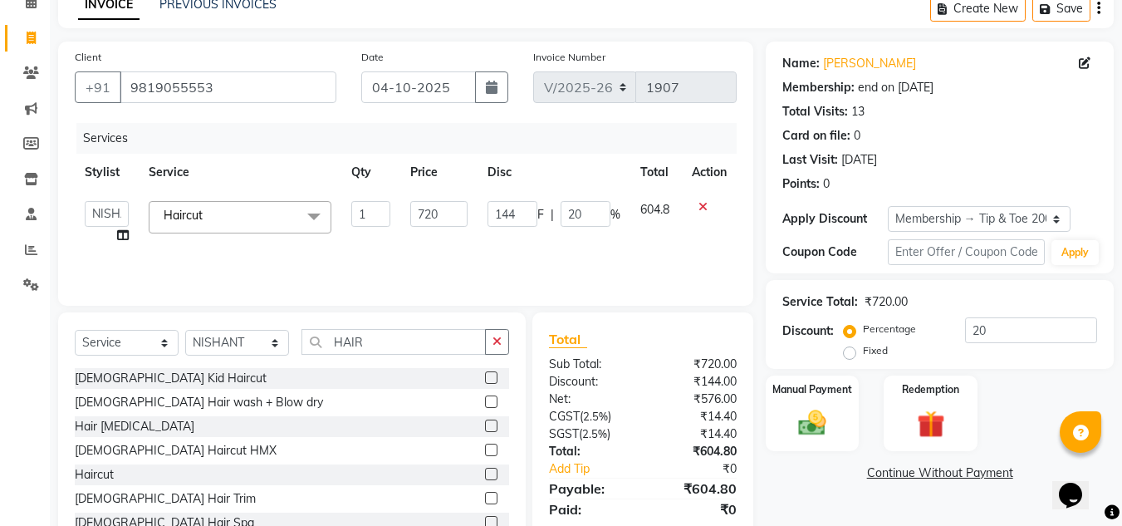
click at [247, 228] on span "Haircut x" at bounding box center [240, 217] width 183 height 32
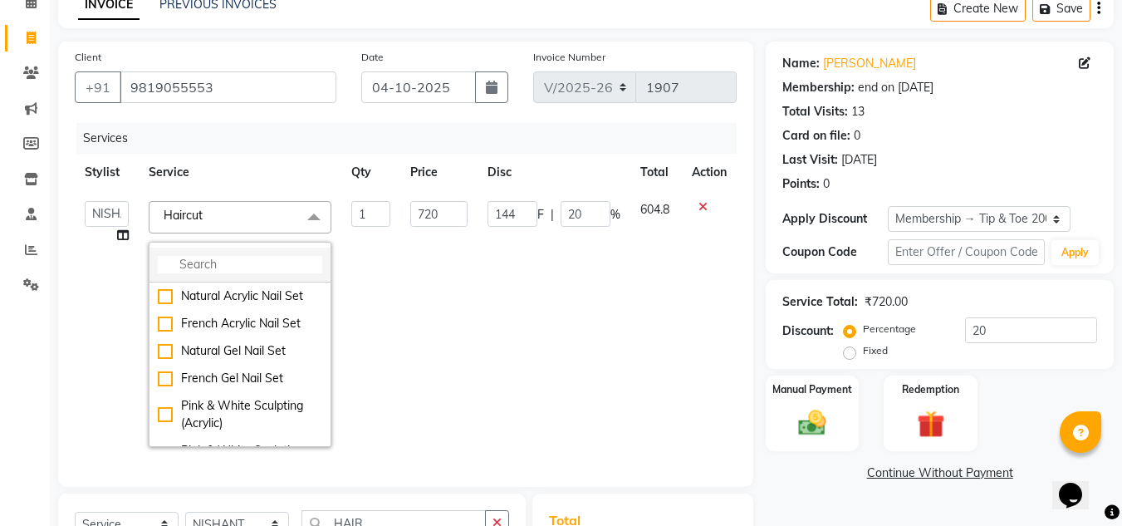
click at [238, 262] on input "multiselect-search" at bounding box center [240, 264] width 164 height 17
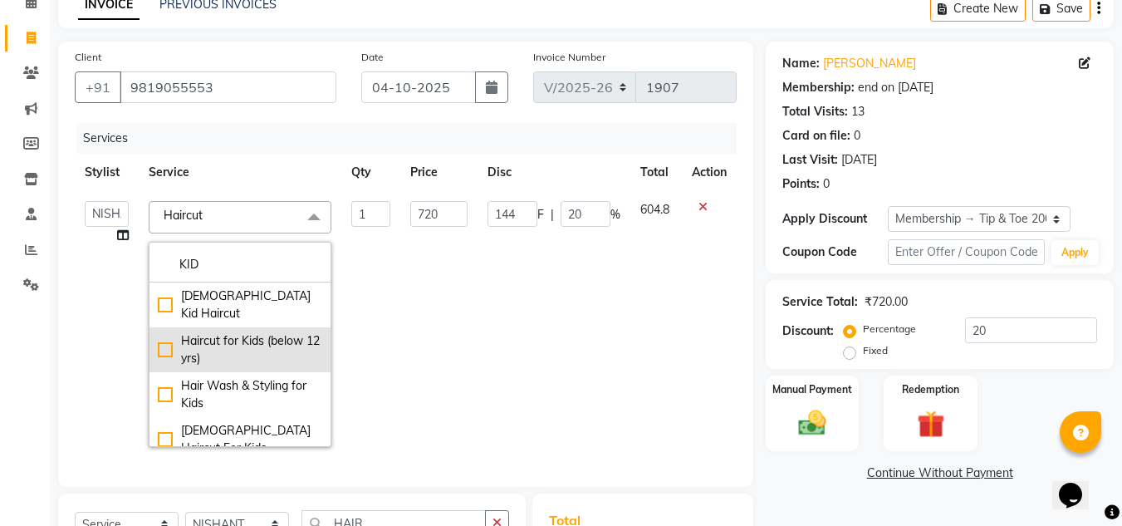
type input "KID"
click at [158, 332] on div "Haircut for Kids (below 12 yrs)" at bounding box center [240, 349] width 164 height 35
checkbox input "true"
type input "480"
type input "96"
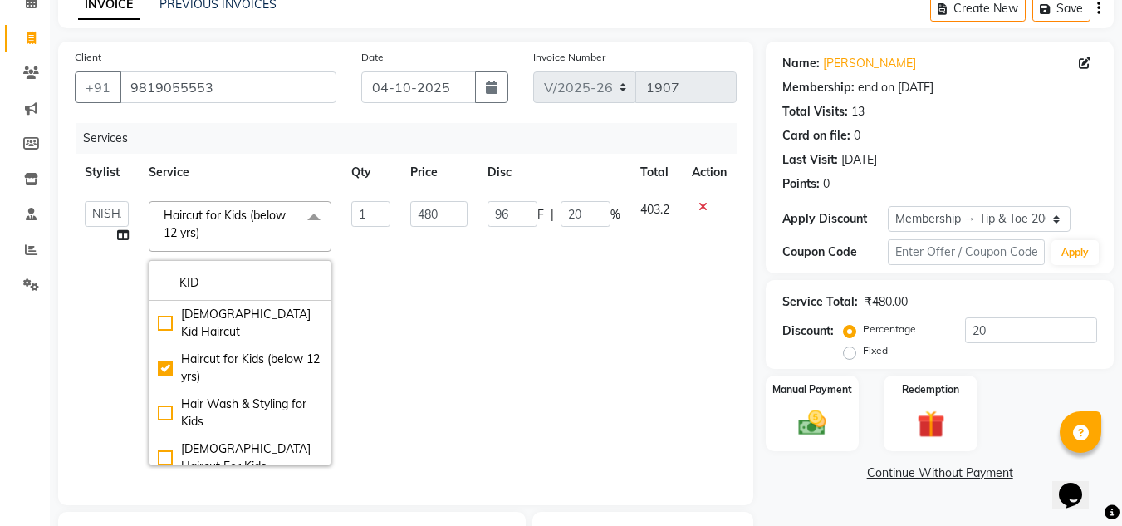
click at [595, 329] on td "96 F | 20 %" at bounding box center [554, 333] width 153 height 284
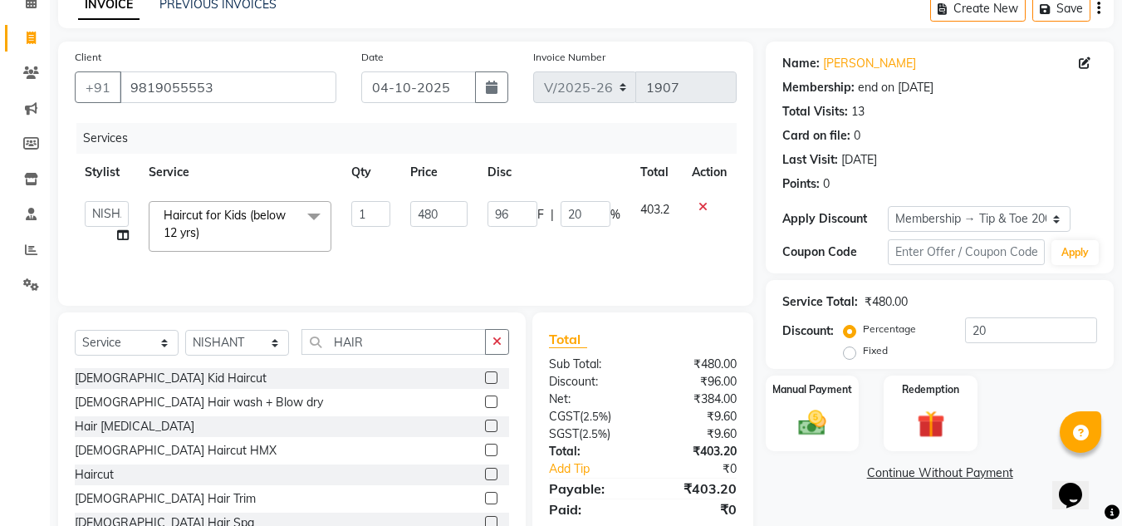
scroll to position [140, 0]
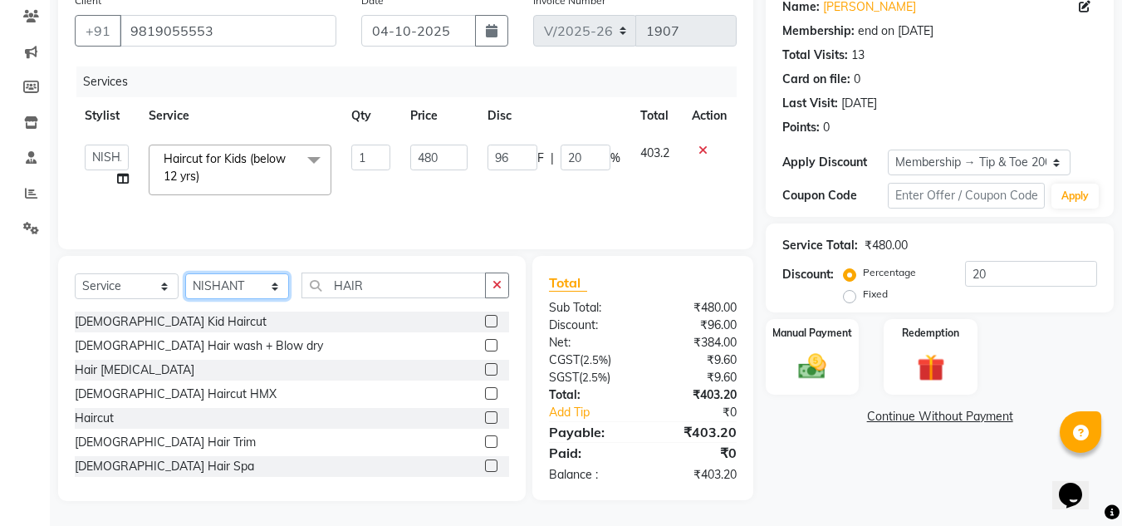
click at [237, 295] on select "Select Stylist AJAY UTKAR AKASH AKSHATA Angeli kharei ASHIM BILAL DANISH DHANSH…" at bounding box center [237, 286] width 104 height 26
click at [476, 249] on div "Client +91 9819055553 Date 04-10-2025 Invoice Number V/2025 V/2025-26 1907 Serv…" at bounding box center [406, 243] width 720 height 516
click at [150, 284] on select "Select Service Product Membership Package Voucher Prepaid Gift Card" at bounding box center [127, 286] width 104 height 26
select select "product"
click at [75, 273] on select "Select Service Product Membership Package Voucher Prepaid Gift Card" at bounding box center [127, 286] width 104 height 26
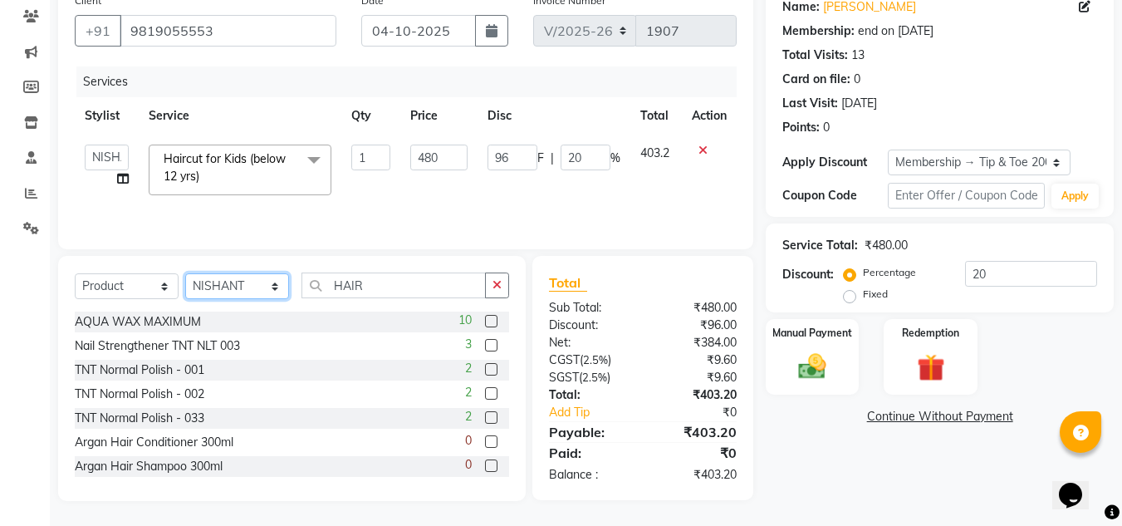
click at [252, 296] on select "Select Stylist AJAY UTKAR AKASH AKSHATA Angeli kharei ASHIM BILAL DANISH DHANSH…" at bounding box center [237, 286] width 104 height 26
click at [429, 201] on td "480" at bounding box center [438, 170] width 77 height 71
click at [257, 299] on select "Select Stylist AJAY UTKAR AKASH AKSHATA Angeli kharei ASHIM BILAL DANISH DHANSH…" at bounding box center [237, 286] width 104 height 26
click at [626, 240] on div "Client +91 9819055553 Date 04-10-2025 Invoice Number V/2025 V/2025-26 1907 Serv…" at bounding box center [405, 117] width 695 height 264
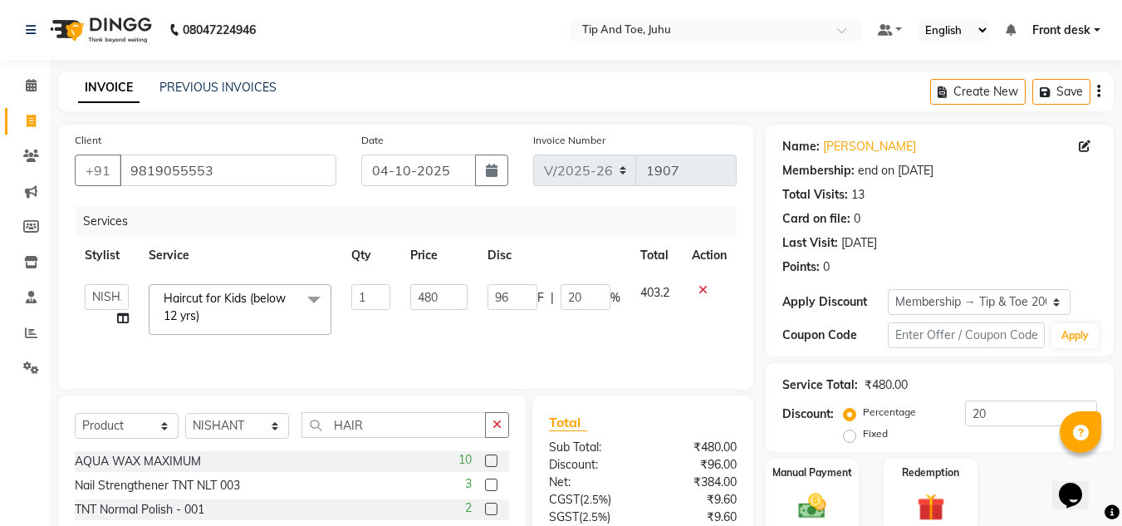
scroll to position [133, 0]
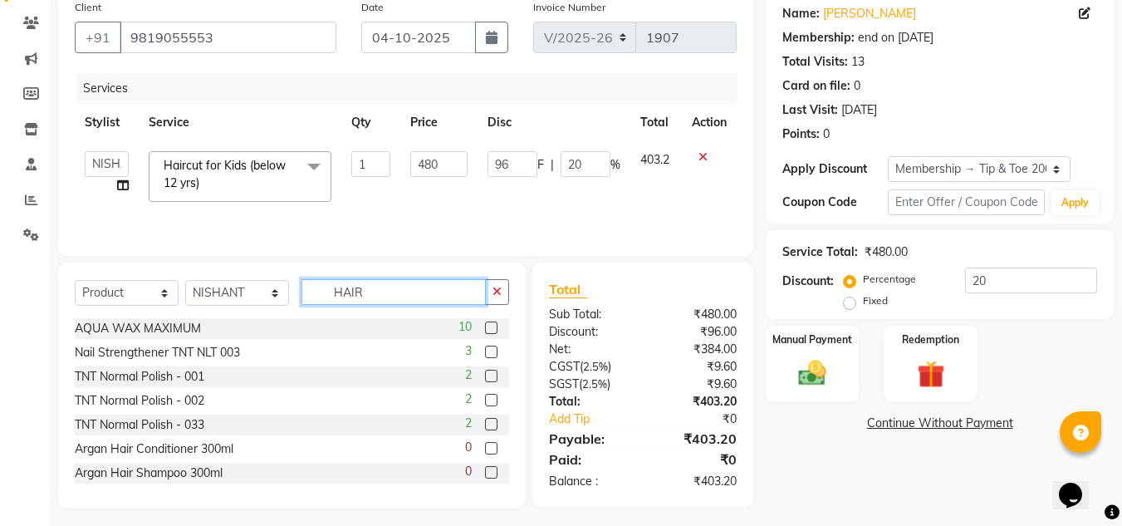
click at [443, 294] on input "HAIR" at bounding box center [393, 292] width 184 height 26
type input "H"
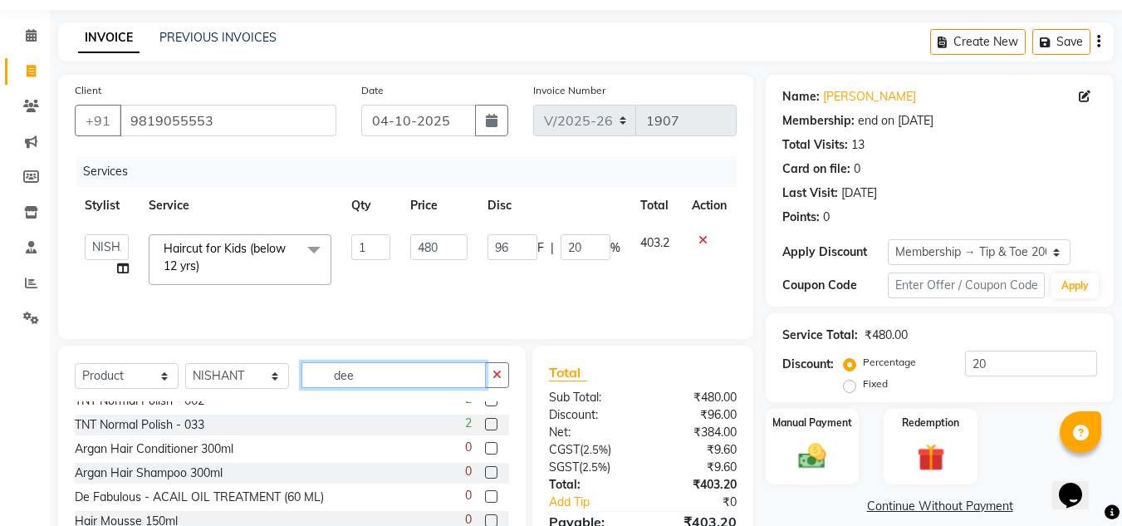
scroll to position [0, 0]
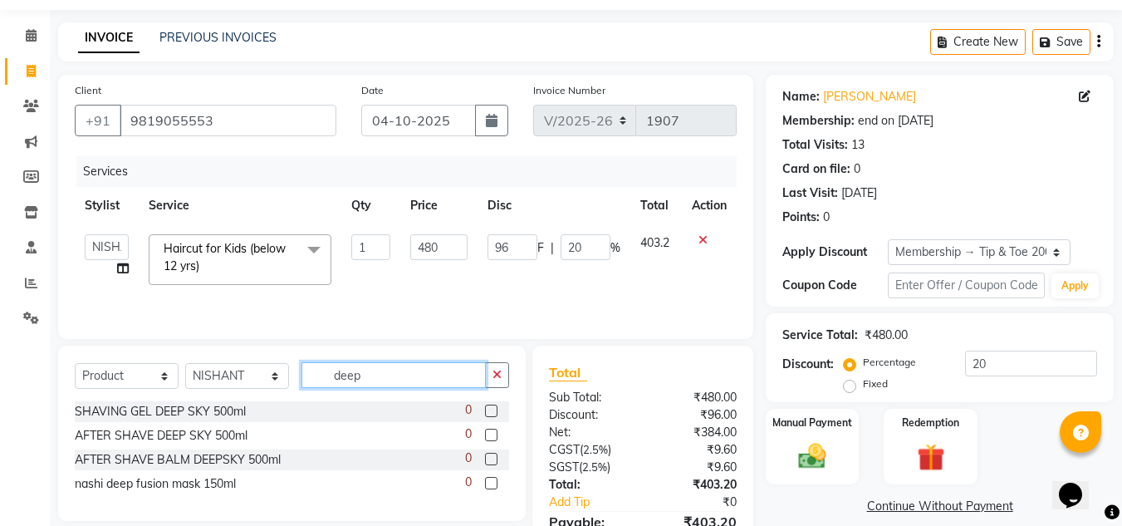
type input "deep"
click at [488, 483] on label at bounding box center [491, 483] width 12 height 12
click at [488, 483] on input "checkbox" at bounding box center [490, 483] width 11 height 11
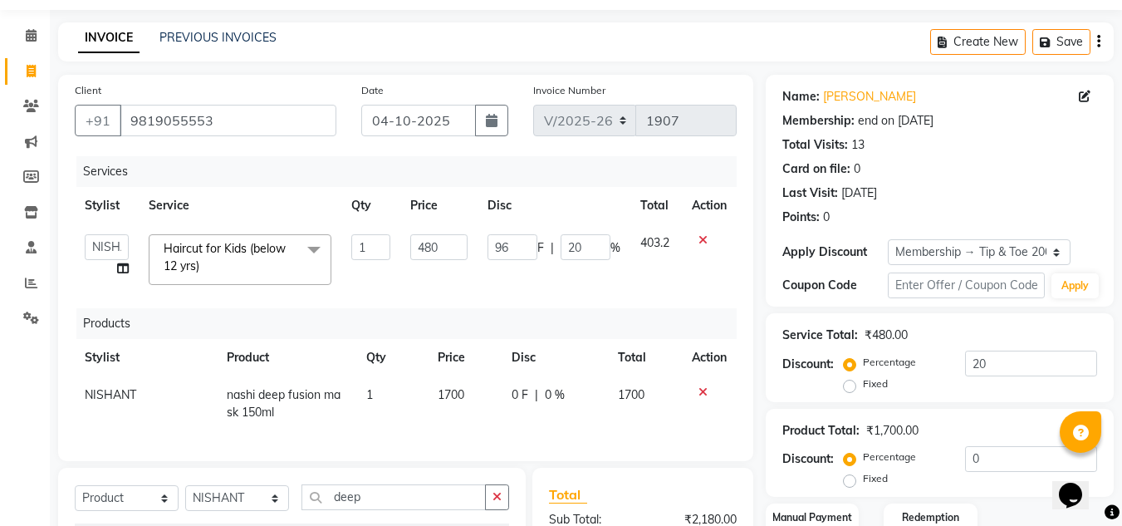
checkbox input "false"
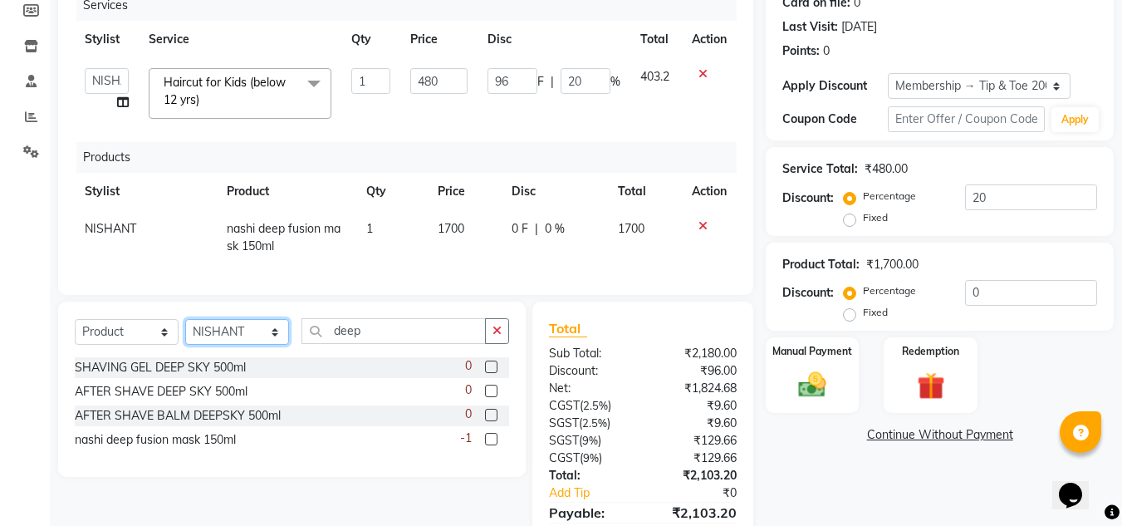
click at [257, 341] on select "Select Stylist AJAY UTKAR AKASH AKSHATA Angeli kharei ASHIM BILAL DANISH DHANSH…" at bounding box center [237, 332] width 104 height 26
select select "37331"
click at [185, 331] on select "Select Stylist AJAY UTKAR AKASH AKSHATA Angeli kharei ASHIM BILAL DANISH DHANSH…" at bounding box center [237, 332] width 104 height 26
click at [404, 344] on input "deep" at bounding box center [393, 331] width 184 height 26
type input "d"
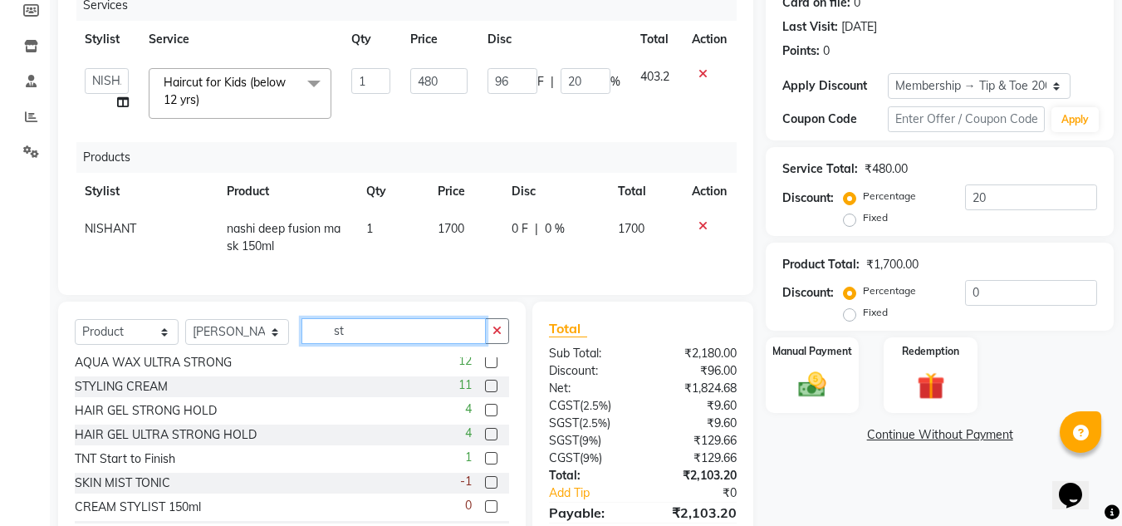
scroll to position [83, 0]
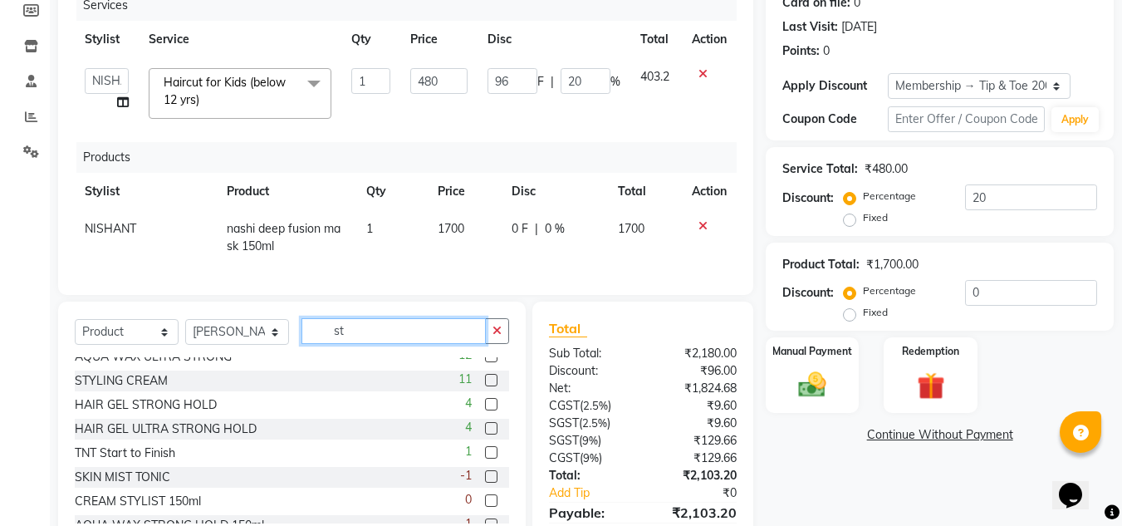
type input "s"
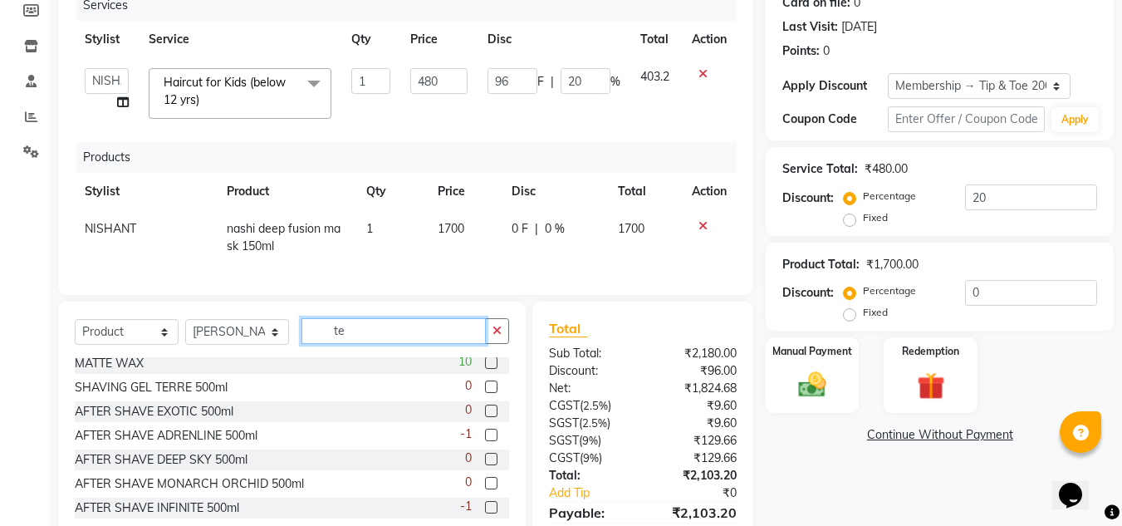
scroll to position [0, 0]
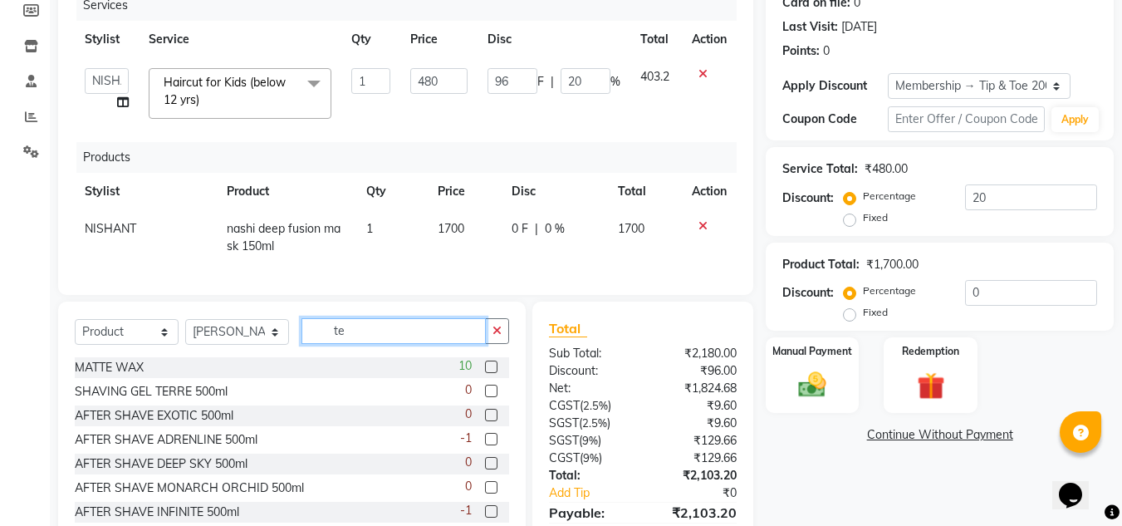
click at [395, 344] on input "te" at bounding box center [393, 331] width 184 height 26
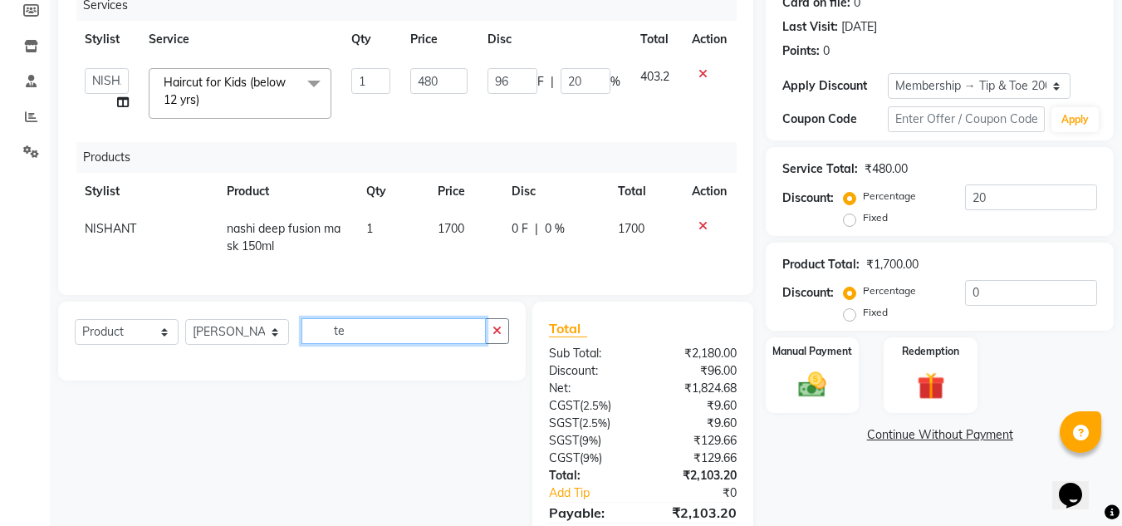
type input "t"
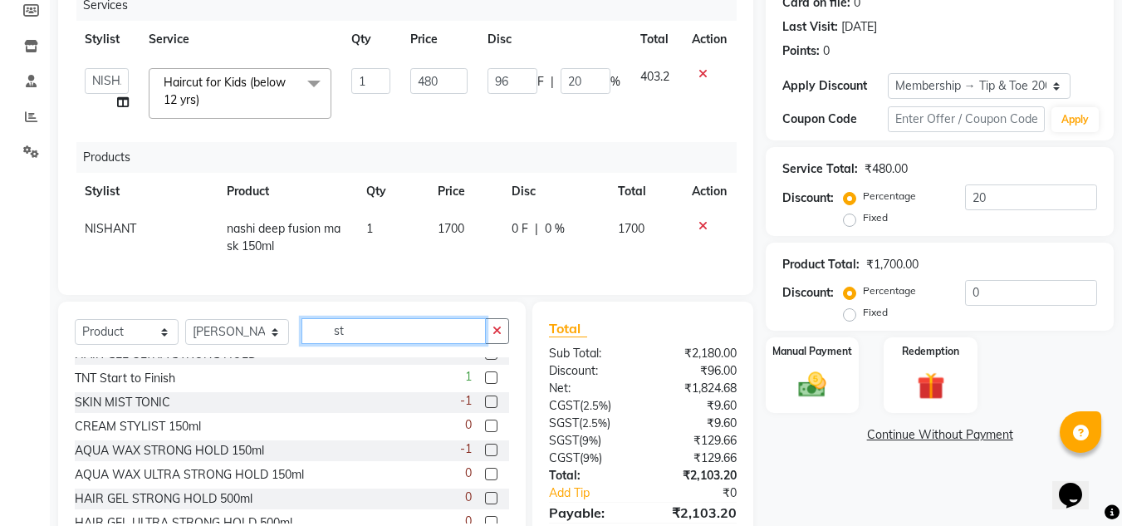
scroll to position [166, 0]
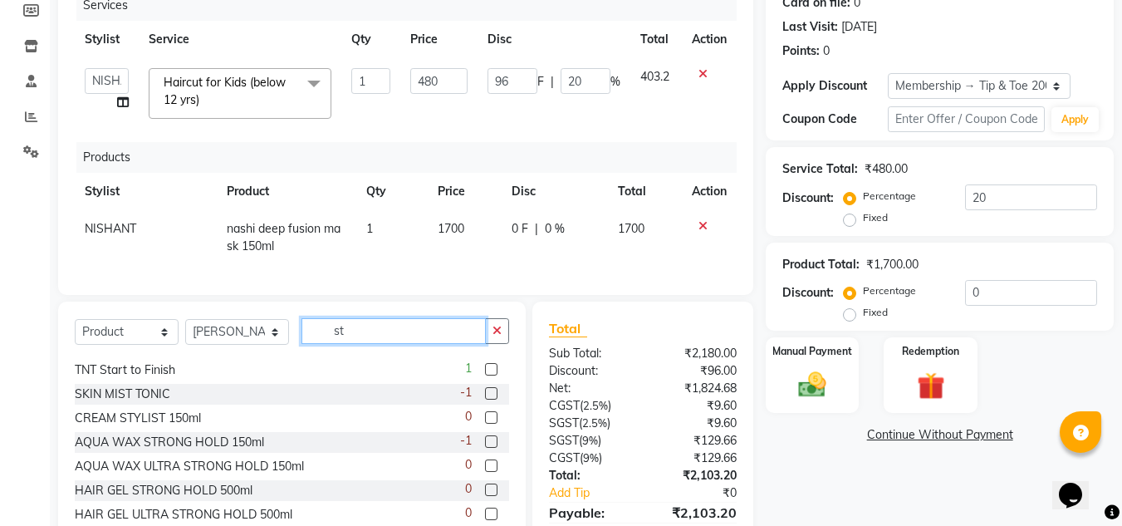
type input "st"
click at [96, 341] on select "Select Service Product Membership Package Voucher Prepaid Gift Card" at bounding box center [127, 332] width 104 height 26
select select "service"
click at [75, 331] on select "Select Service Product Membership Package Voucher Prepaid Gift Card" at bounding box center [127, 332] width 104 height 26
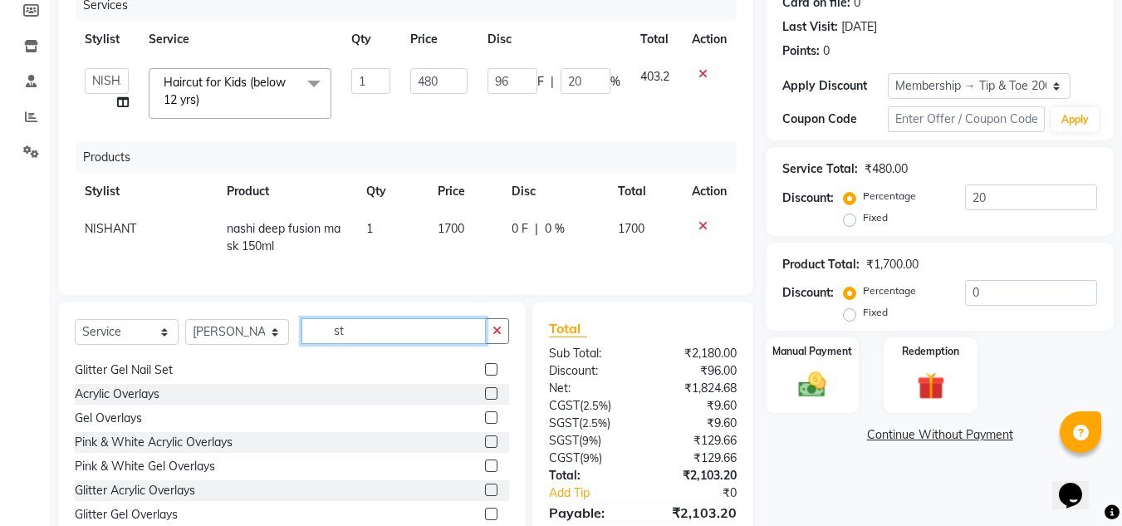
click at [409, 344] on input "st" at bounding box center [393, 331] width 184 height 26
type input "s"
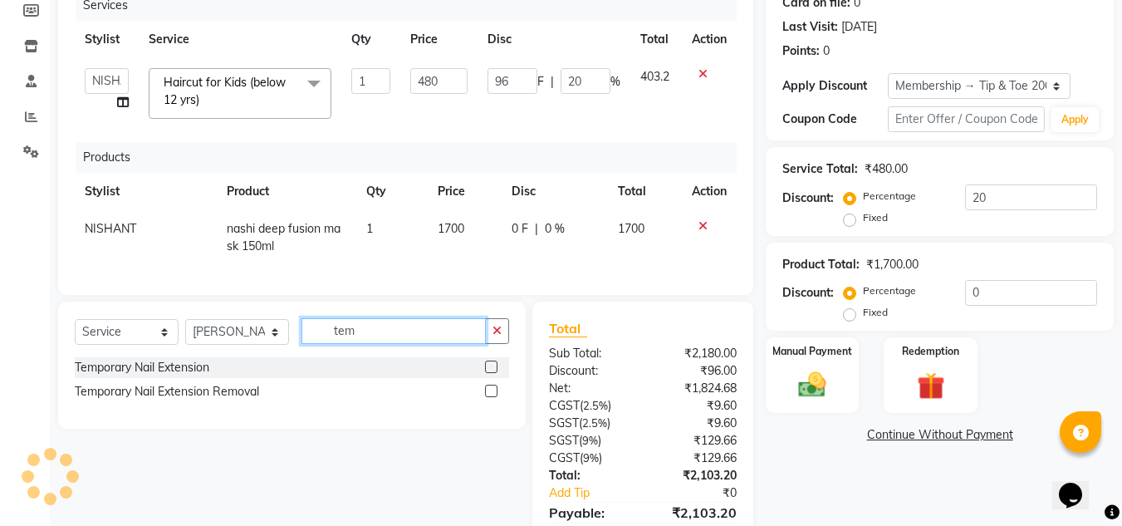
scroll to position [0, 0]
type input "tem"
click at [489, 373] on label at bounding box center [491, 366] width 12 height 12
click at [489, 373] on input "checkbox" at bounding box center [490, 367] width 11 height 11
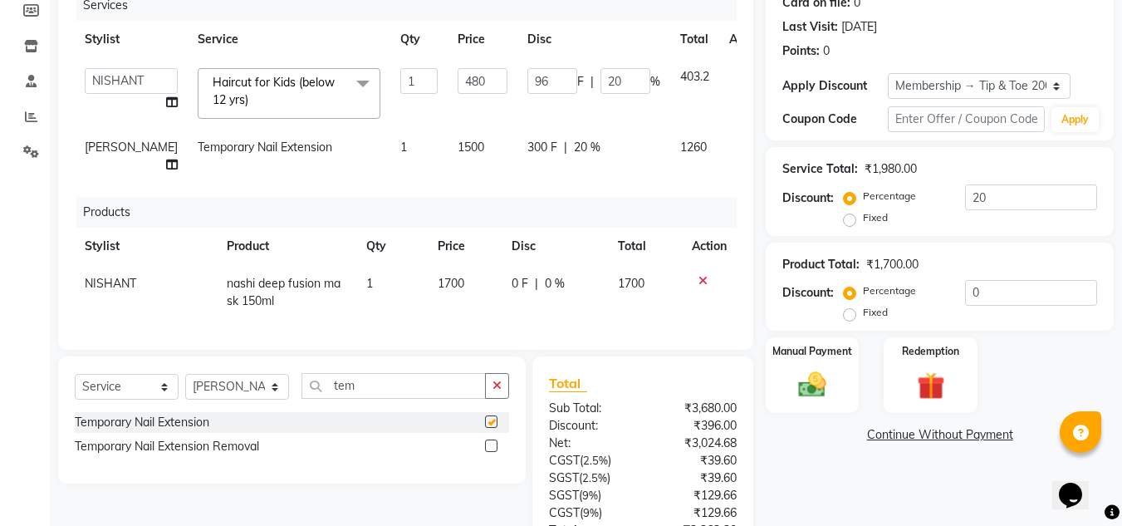
checkbox input "false"
click at [410, 398] on input "tem" at bounding box center [393, 386] width 184 height 26
type input "t"
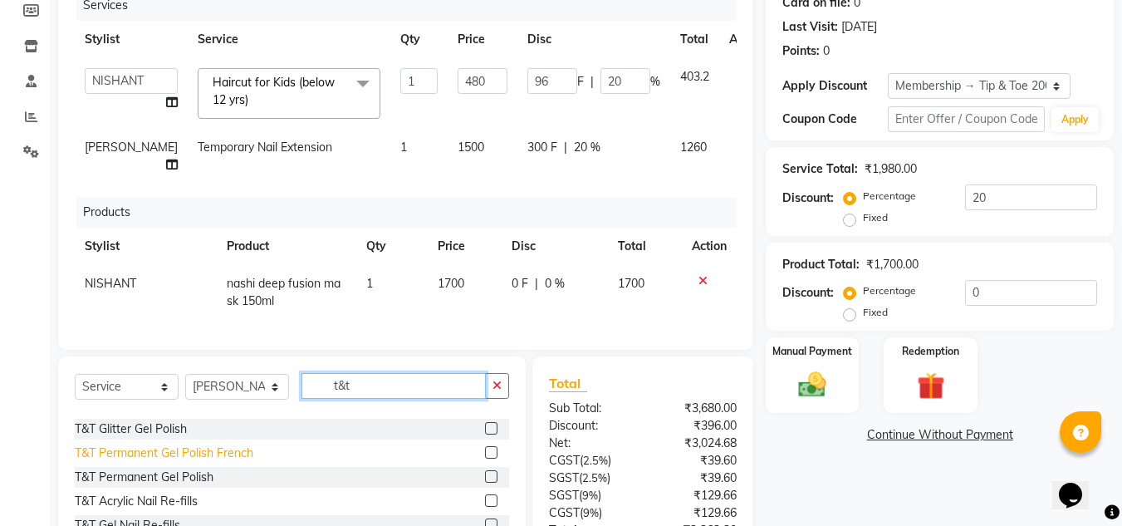
scroll to position [166, 0]
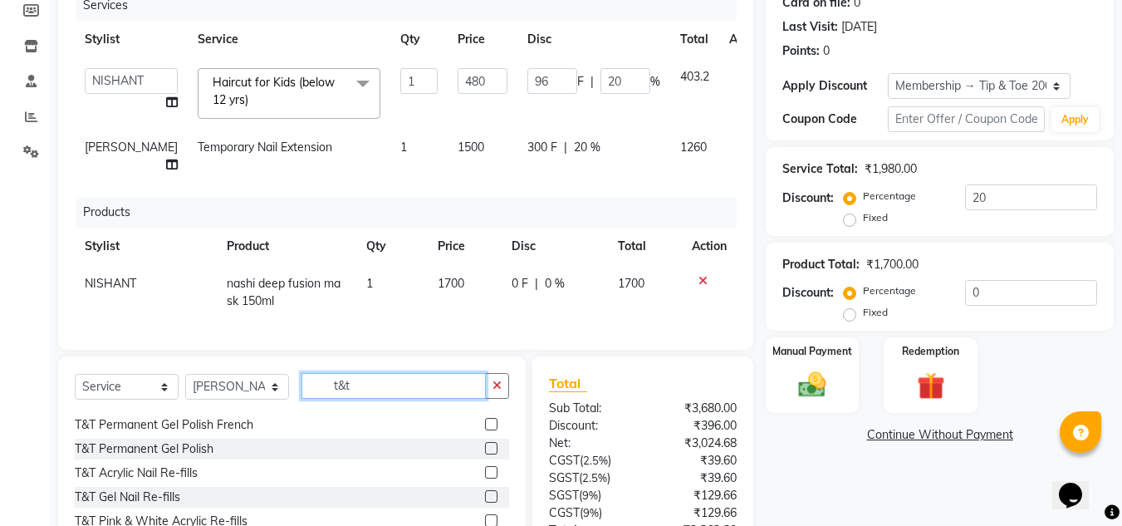
type input "t&t"
click at [485, 454] on label at bounding box center [491, 448] width 12 height 12
click at [485, 454] on input "checkbox" at bounding box center [490, 448] width 11 height 11
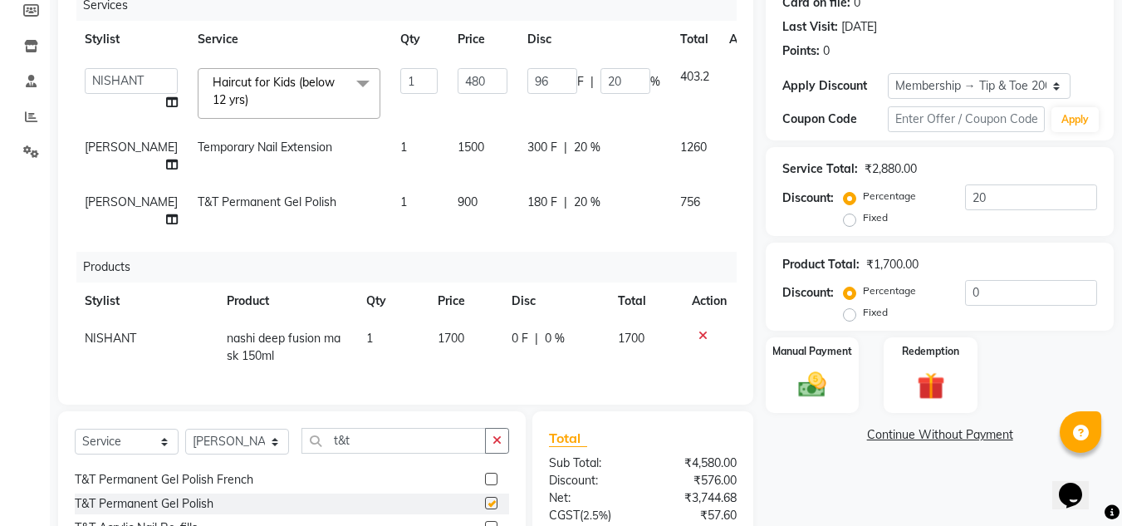
checkbox input "false"
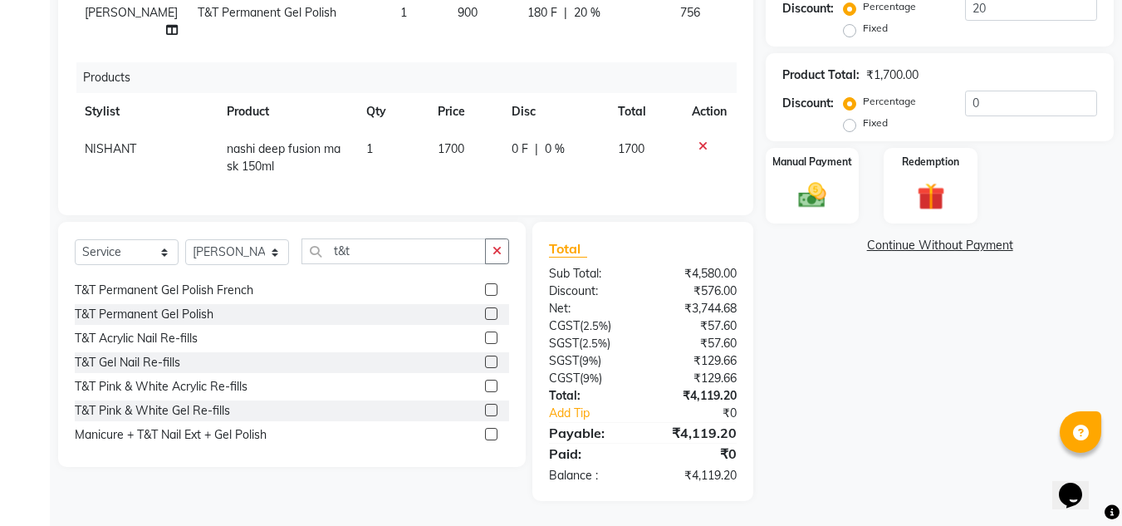
scroll to position [252, 0]
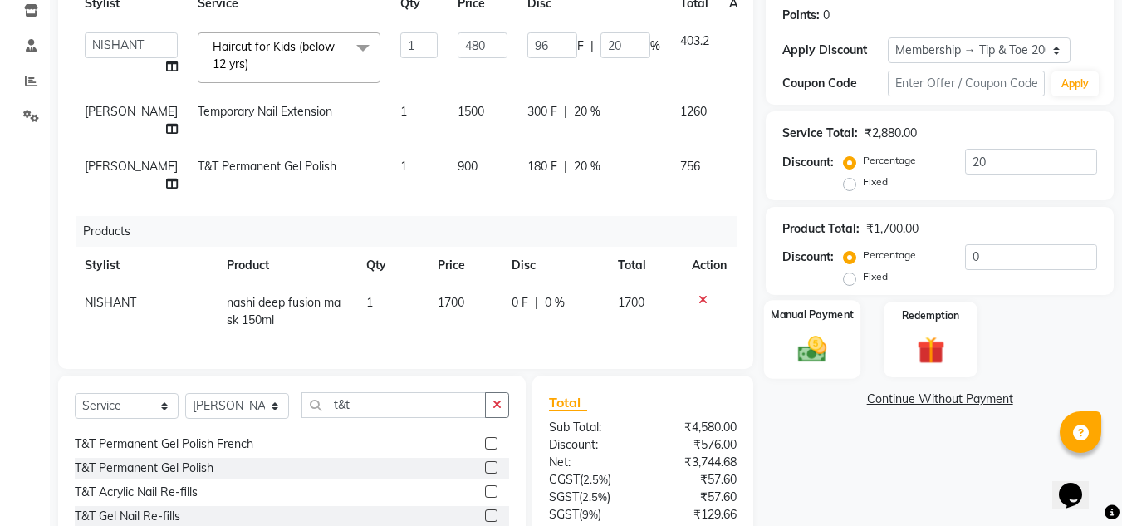
click at [800, 350] on img at bounding box center [812, 349] width 47 height 33
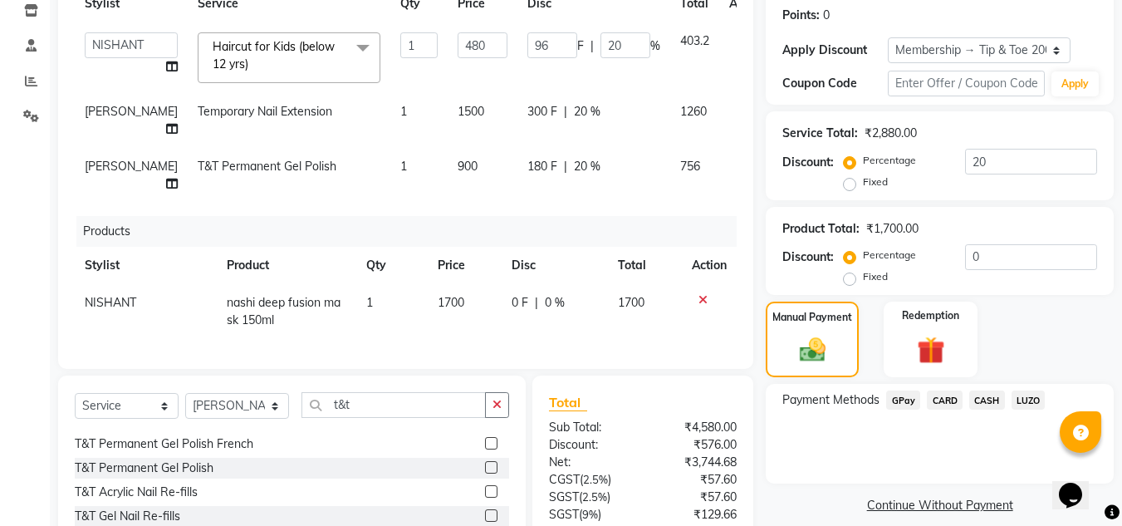
click at [899, 399] on span "GPay" at bounding box center [903, 399] width 34 height 19
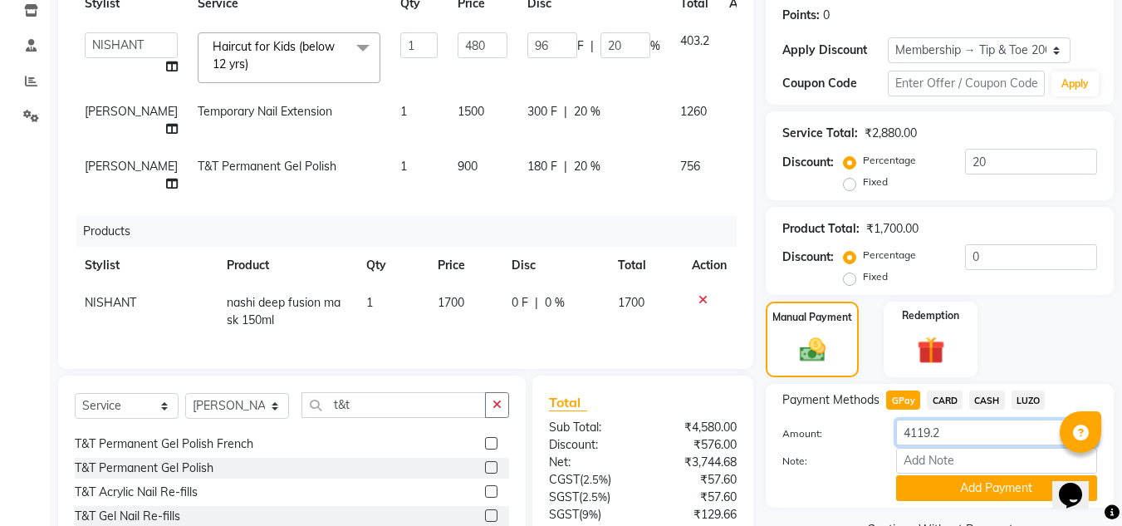
click at [976, 422] on input "4119.2" at bounding box center [996, 432] width 201 height 26
type input "4"
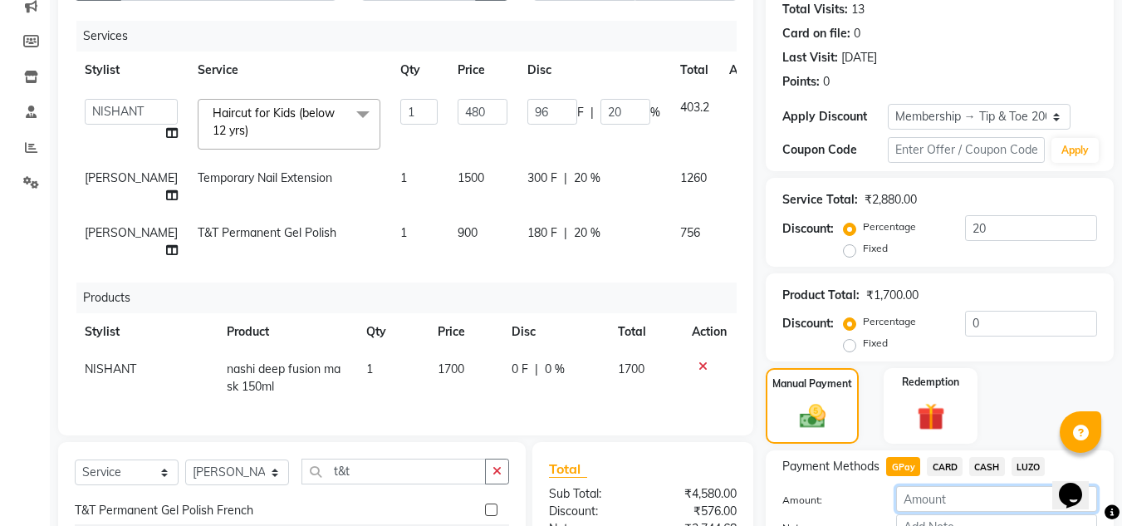
scroll to position [418, 0]
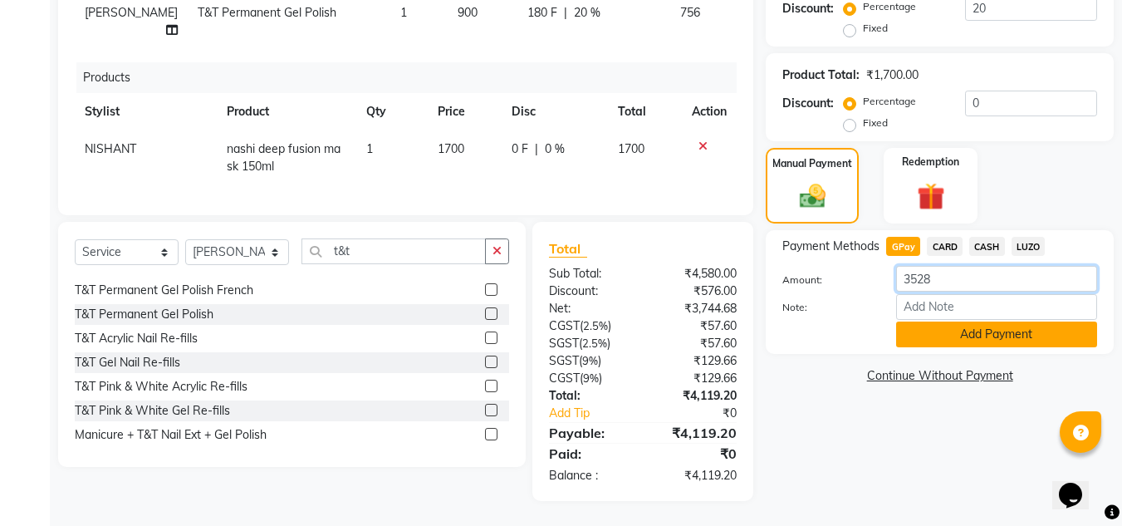
type input "3528"
click at [979, 325] on button "Add Payment" at bounding box center [996, 334] width 201 height 26
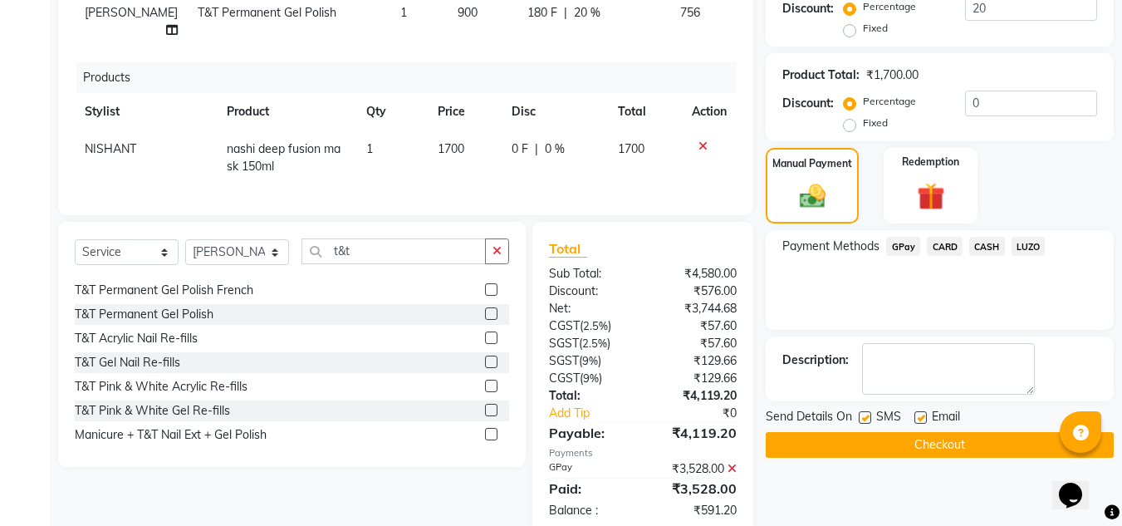
scroll to position [453, 0]
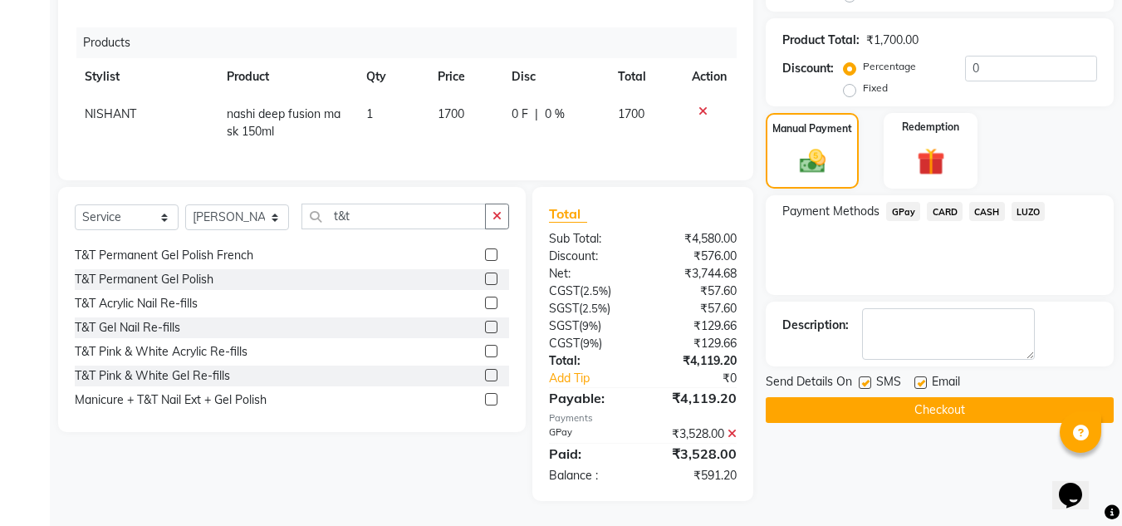
click at [981, 202] on span "CASH" at bounding box center [987, 211] width 36 height 19
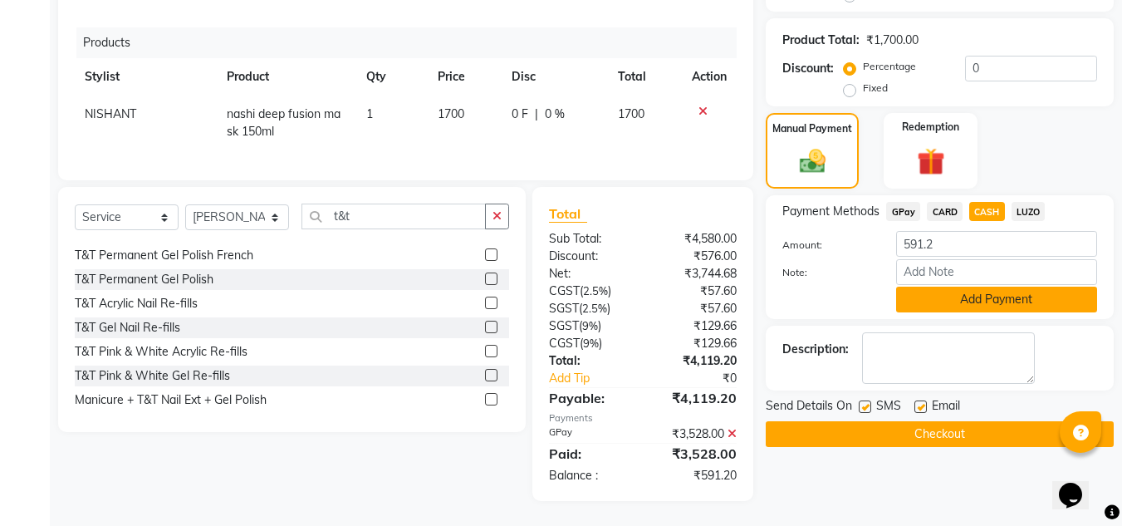
click at [953, 297] on button "Add Payment" at bounding box center [996, 300] width 201 height 26
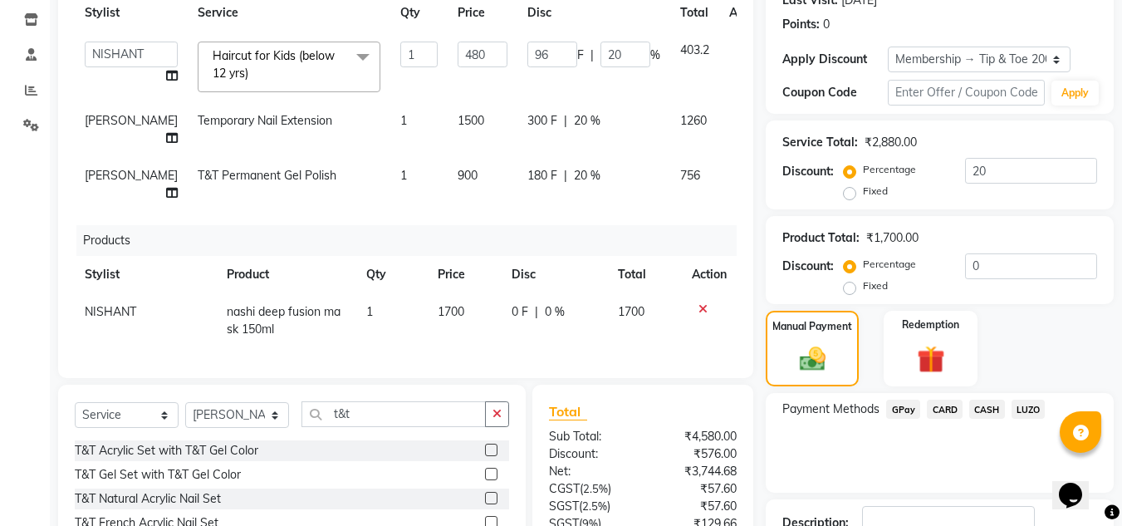
scroll to position [494, 0]
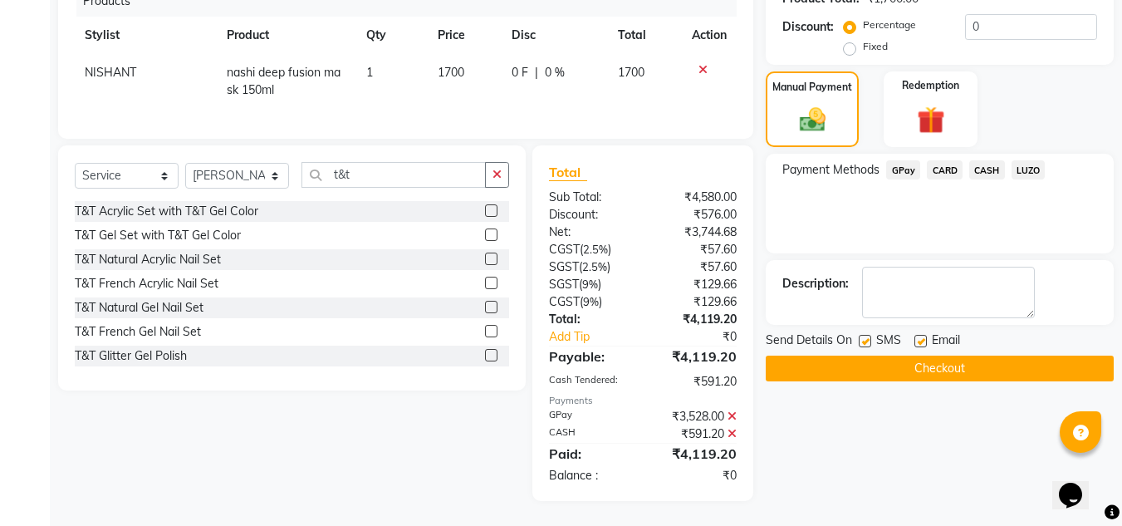
click at [863, 335] on label at bounding box center [865, 341] width 12 height 12
click at [863, 336] on input "checkbox" at bounding box center [864, 341] width 11 height 11
checkbox input "false"
click at [928, 331] on div "Email" at bounding box center [943, 341] width 59 height 21
drag, startPoint x: 918, startPoint y: 330, endPoint x: 786, endPoint y: 345, distance: 132.9
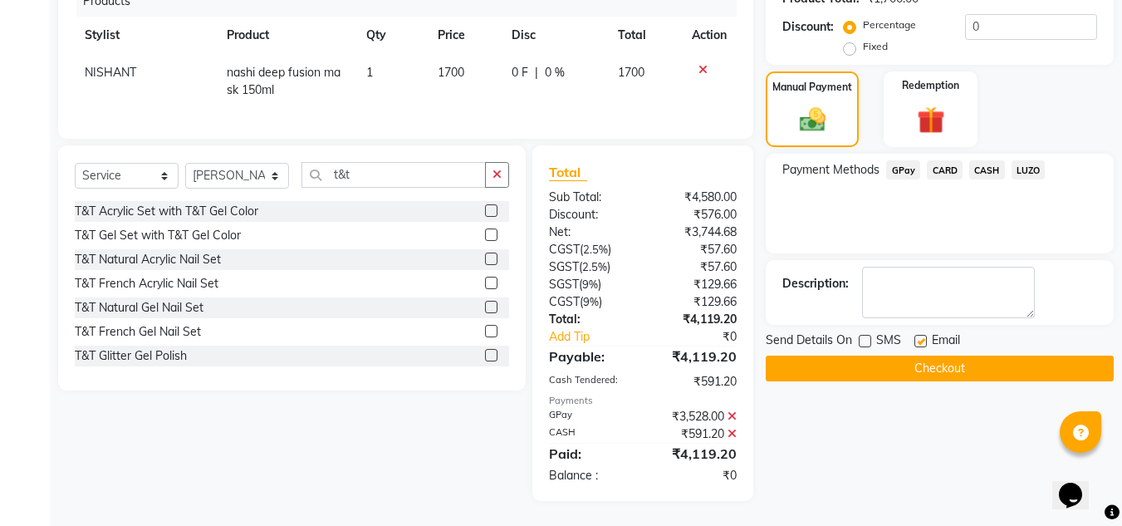
click at [918, 335] on label at bounding box center [920, 341] width 12 height 12
click at [918, 336] on input "checkbox" at bounding box center [919, 341] width 11 height 11
checkbox input "false"
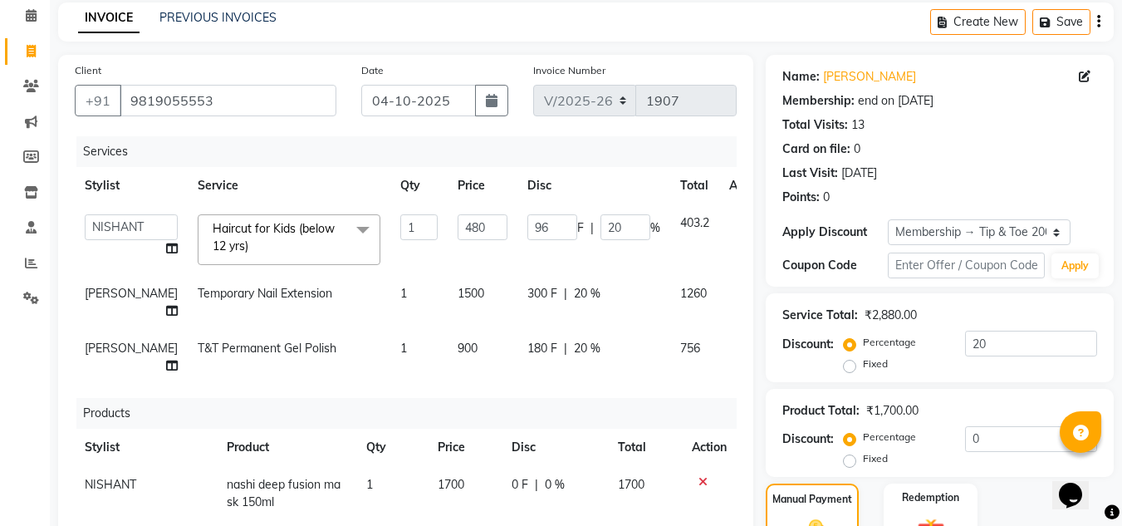
scroll to position [267, 0]
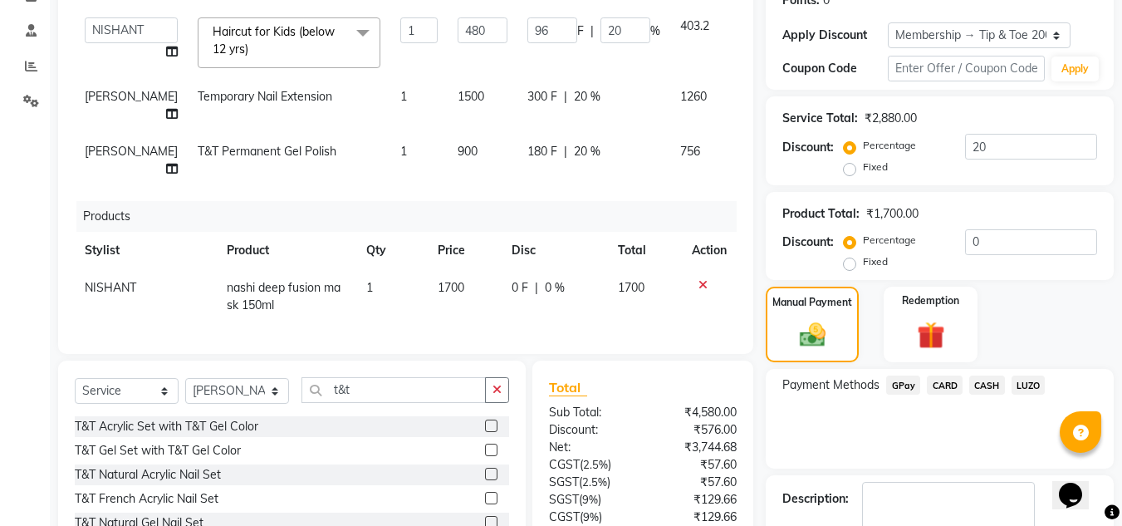
click at [606, 354] on div "Client +91 9819055553 Date 04-10-2025 Invoice Number V/2025 V/2025-26 1907 Serv…" at bounding box center [405, 106] width 695 height 496
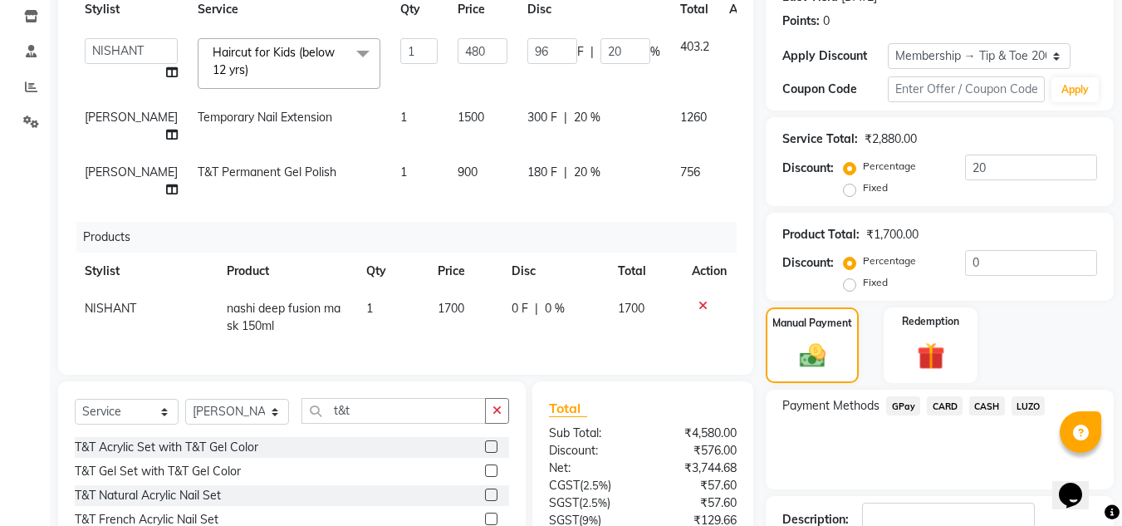
scroll to position [369, 0]
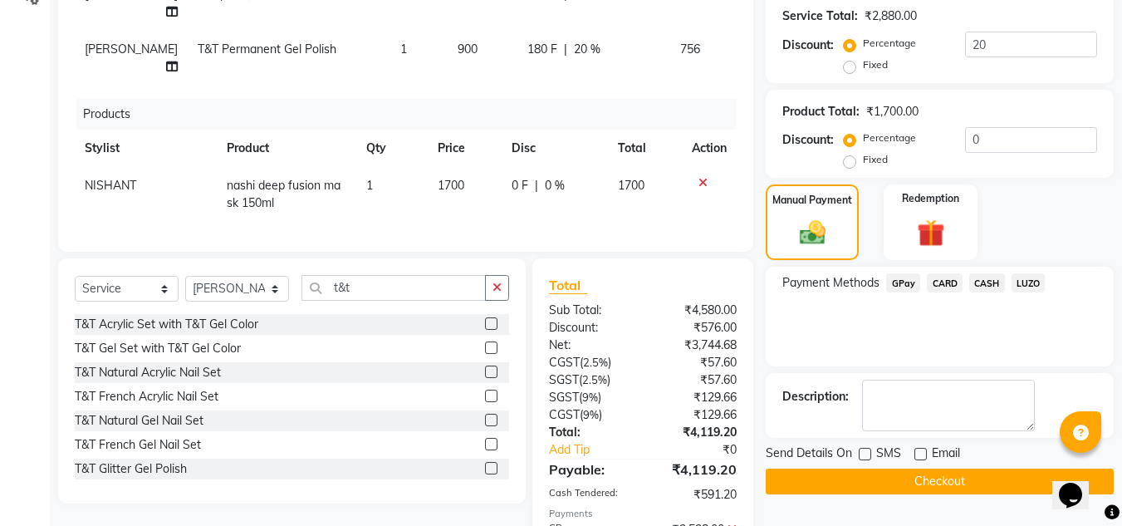
click at [1121, 395] on div "Name: Rutuja Membership: end on 21-05-2027 Total Visits: 13 Card on file: 0 Las…" at bounding box center [946, 185] width 360 height 858
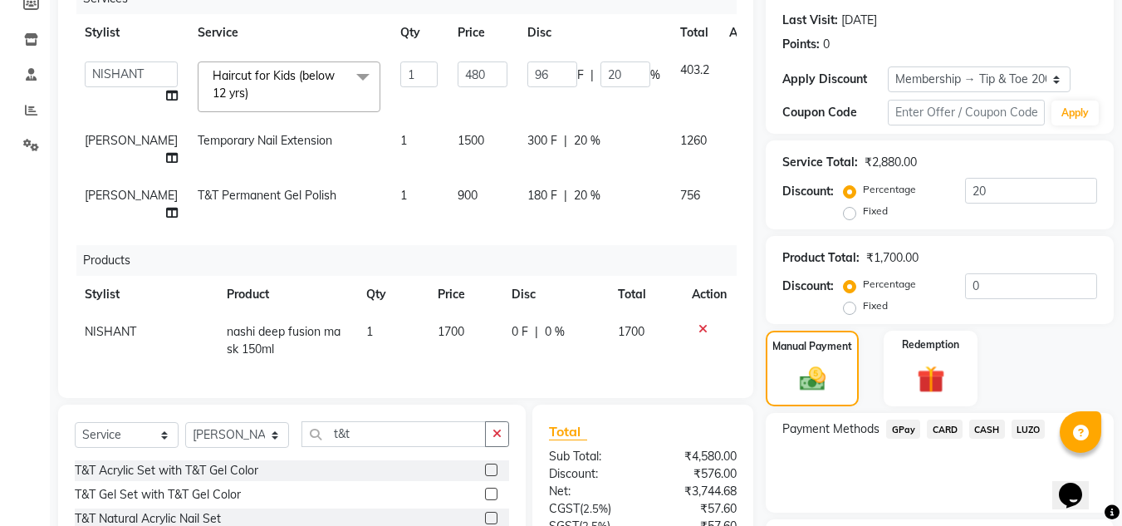
scroll to position [494, 0]
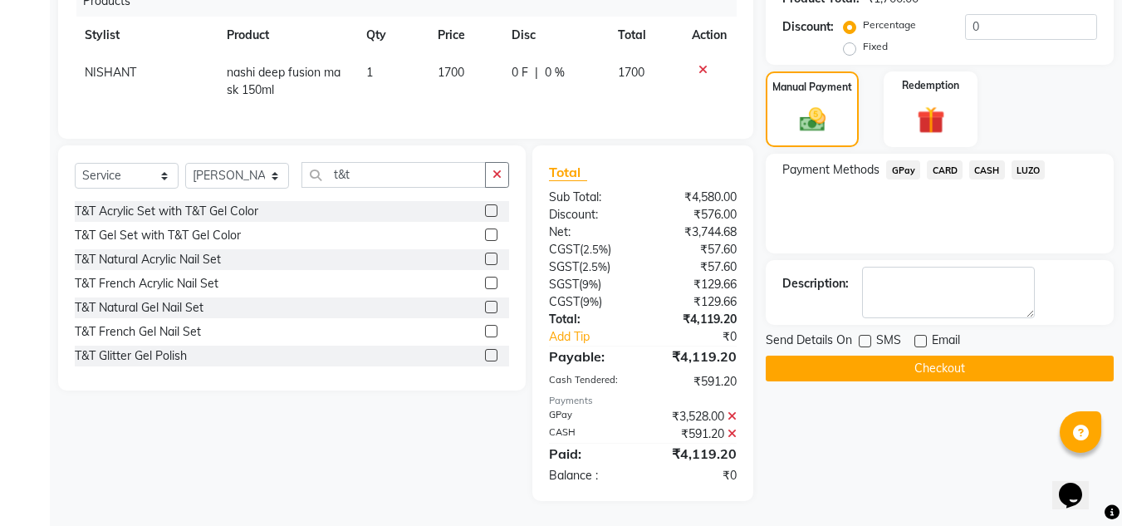
drag, startPoint x: 867, startPoint y: 360, endPoint x: 855, endPoint y: 474, distance: 114.5
click at [855, 474] on div "Name: Rutuja Membership: end on 21-05-2027 Total Visits: 13 Card on file: 0 Las…" at bounding box center [946, 72] width 360 height 858
click at [939, 363] on button "Checkout" at bounding box center [940, 368] width 348 height 26
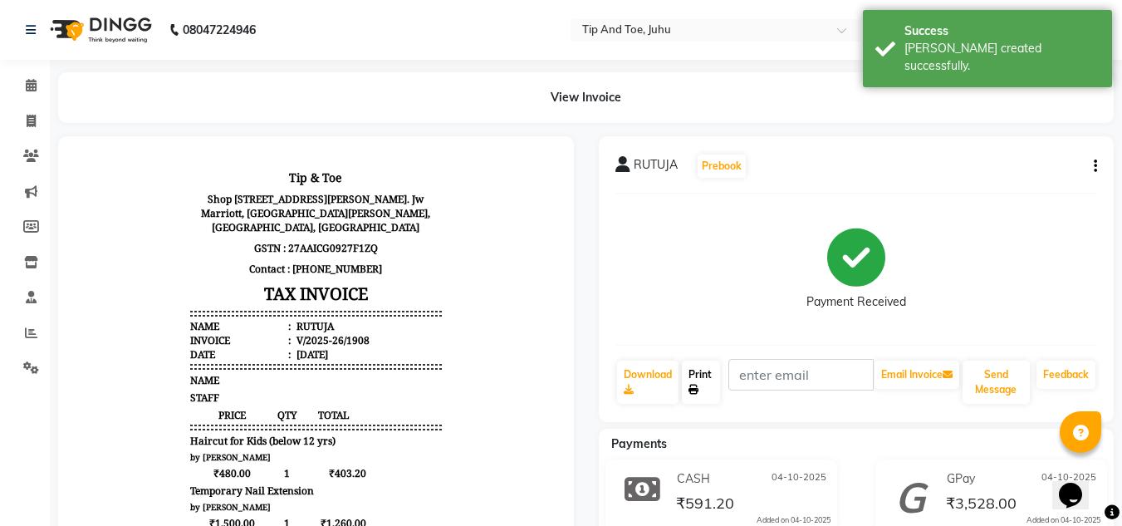
click at [713, 385] on link "Print" at bounding box center [701, 381] width 38 height 43
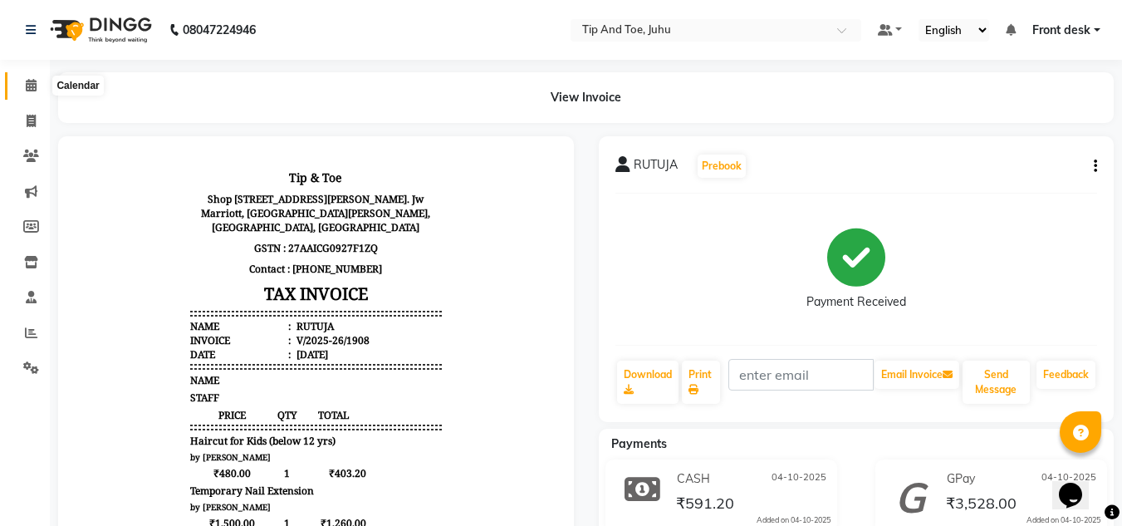
click at [24, 91] on span at bounding box center [31, 85] width 29 height 19
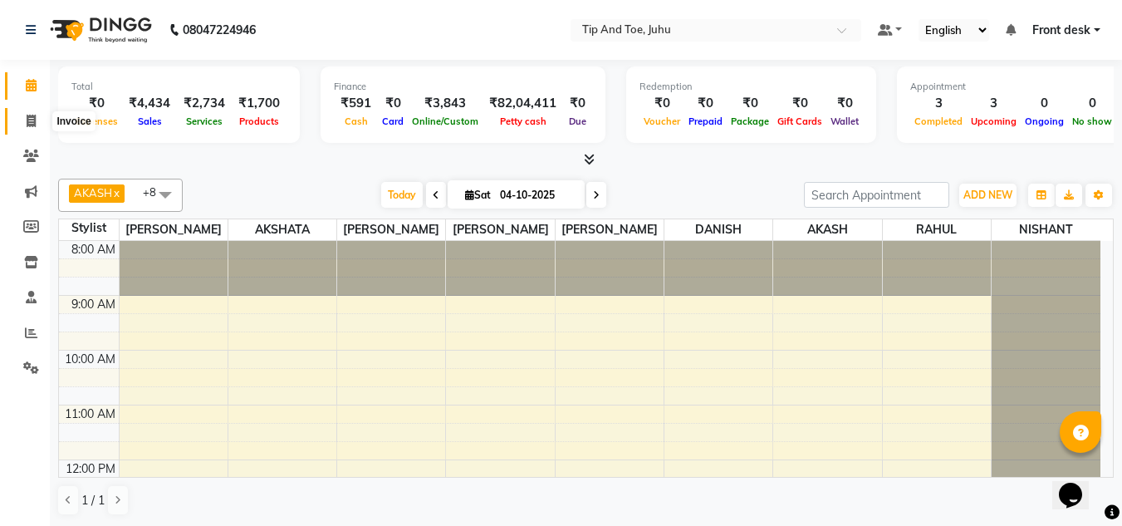
click at [27, 124] on icon at bounding box center [31, 121] width 9 height 12
select select "service"
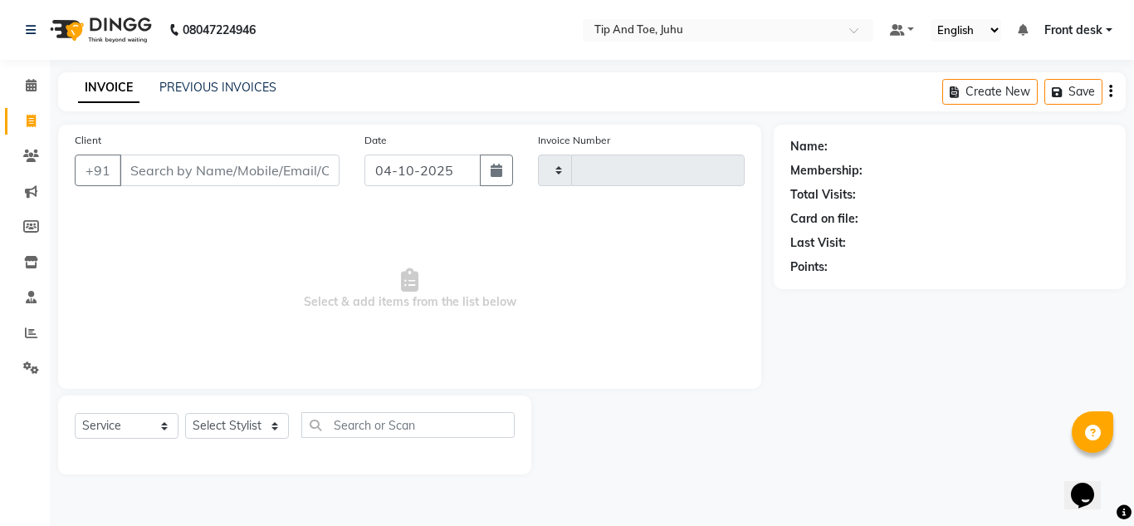
type input "1909"
select select "5516"
click at [279, 184] on input "Client" at bounding box center [230, 170] width 220 height 32
click at [277, 173] on input "Client" at bounding box center [230, 170] width 220 height 32
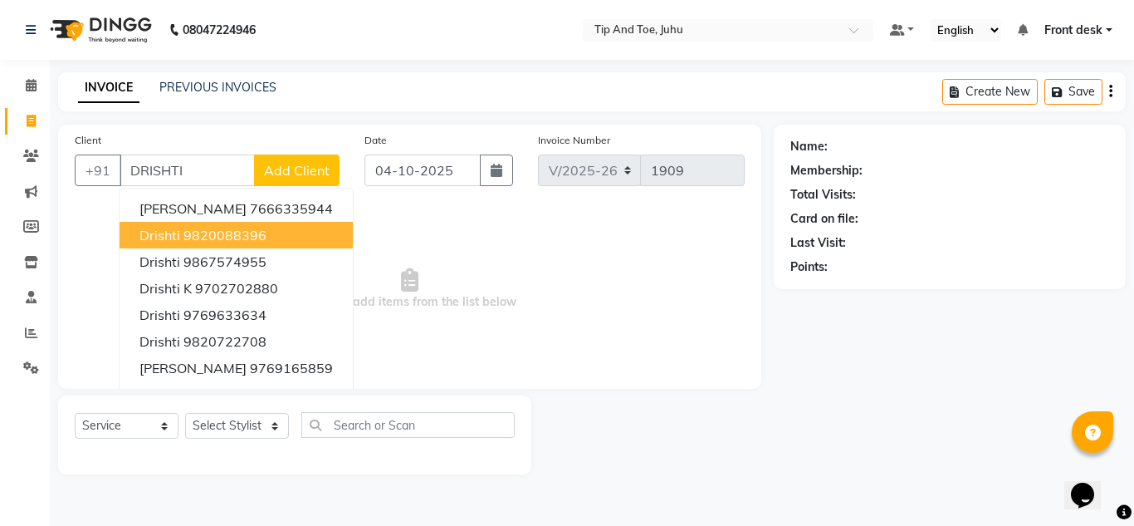
click at [249, 236] on ngb-highlight "9820088396" at bounding box center [225, 235] width 83 height 17
type input "9820088396"
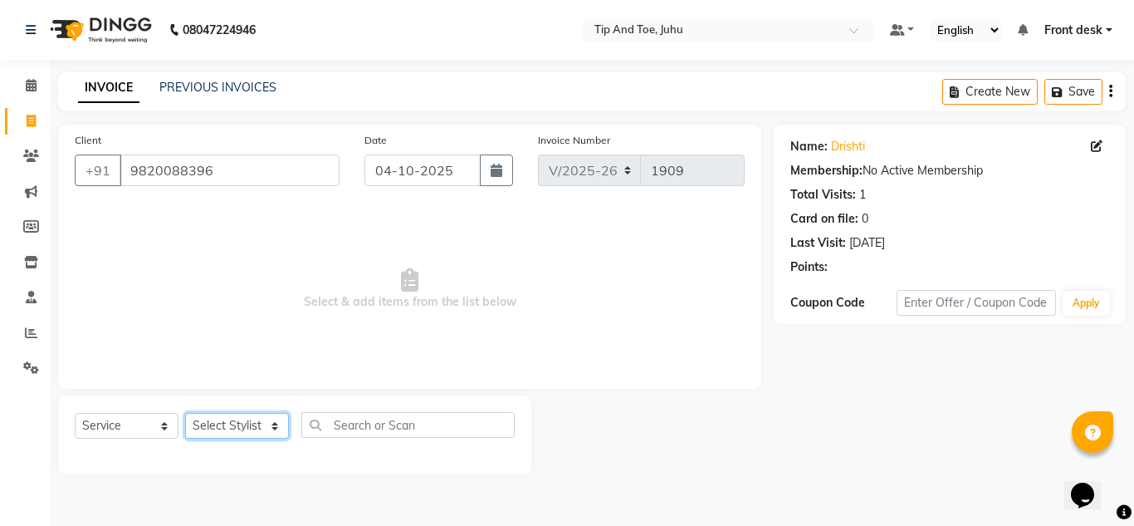
click at [254, 421] on select "Select Stylist AJAY UTKAR AKASH [PERSON_NAME] kharei [PERSON_NAME] DANISH [PERS…" at bounding box center [237, 426] width 104 height 26
click at [556, 306] on span "Select & add items from the list below" at bounding box center [410, 289] width 670 height 166
click at [225, 424] on select "Select Stylist AJAY UTKAR AKASH [PERSON_NAME] kharei [PERSON_NAME] DANISH [PERS…" at bounding box center [237, 426] width 104 height 26
select select "37331"
click at [185, 413] on select "Select Stylist AJAY UTKAR AKASH [PERSON_NAME] kharei [PERSON_NAME] DANISH [PERS…" at bounding box center [237, 426] width 104 height 26
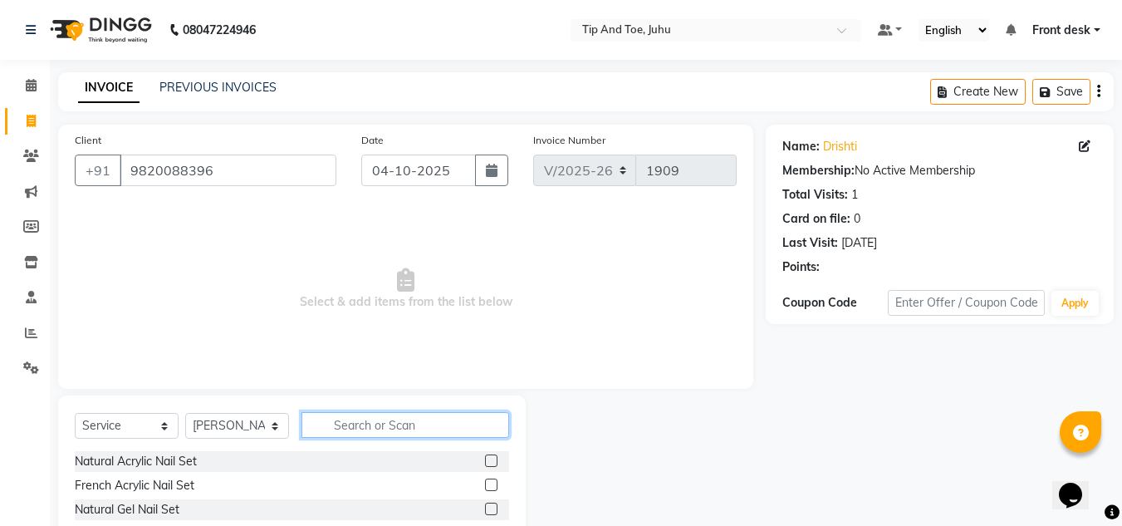
click at [376, 423] on input "text" at bounding box center [405, 425] width 208 height 26
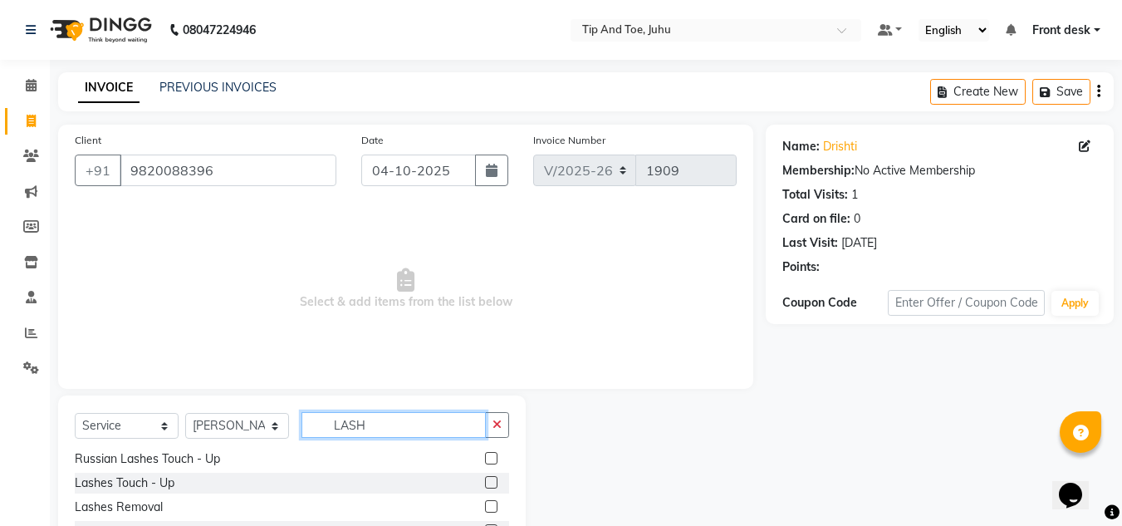
type input "LASH"
click at [485, 480] on label at bounding box center [491, 482] width 12 height 12
click at [485, 480] on input "checkbox" at bounding box center [490, 483] width 11 height 11
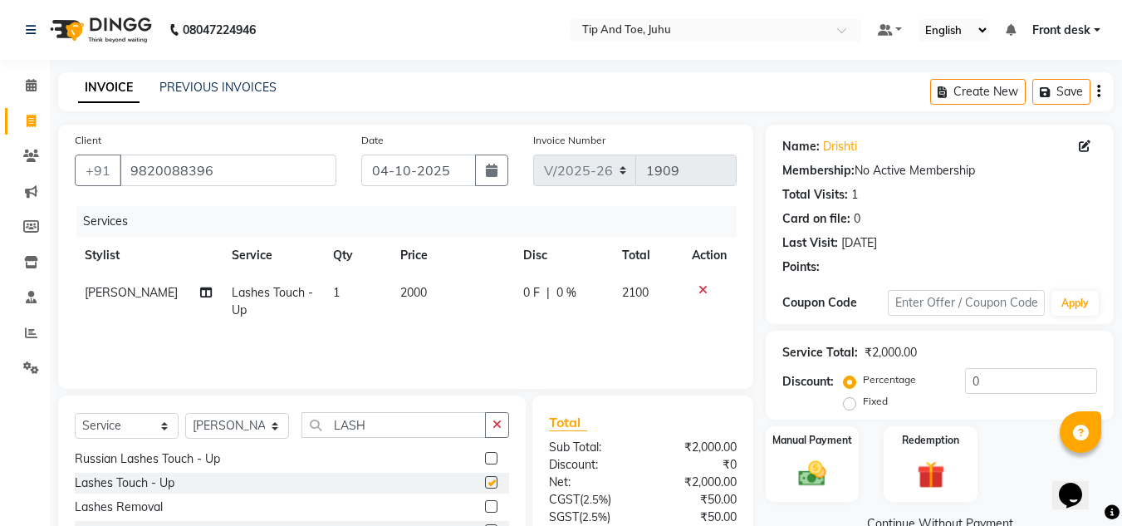
checkbox input "false"
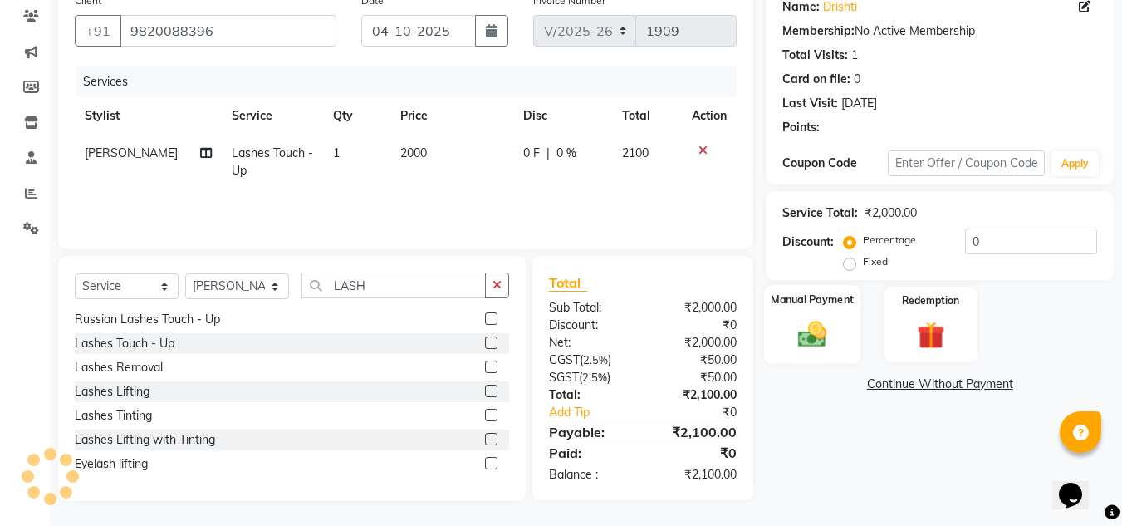
click at [797, 324] on img at bounding box center [812, 333] width 47 height 33
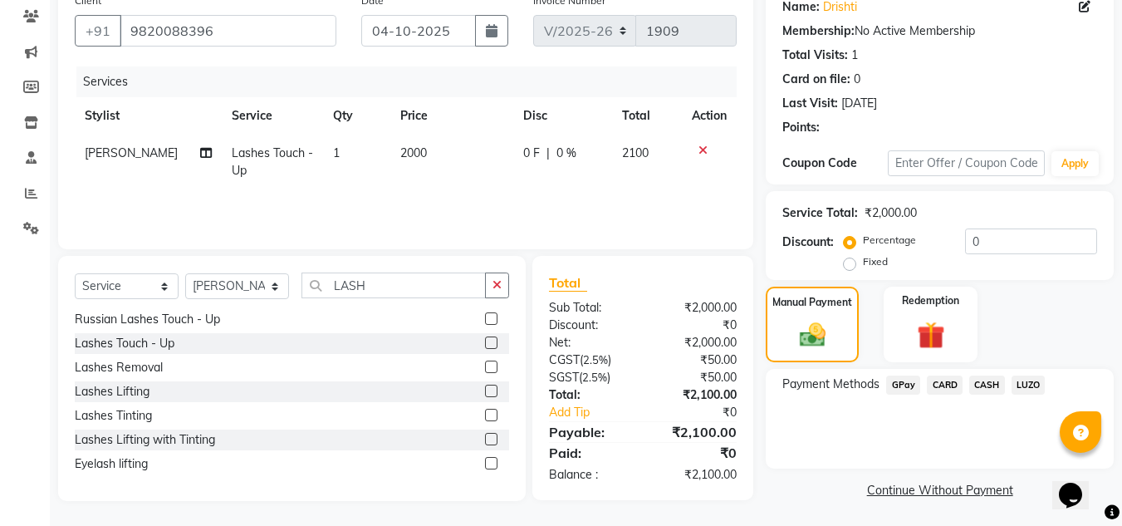
click at [972, 389] on span "CASH" at bounding box center [987, 384] width 36 height 19
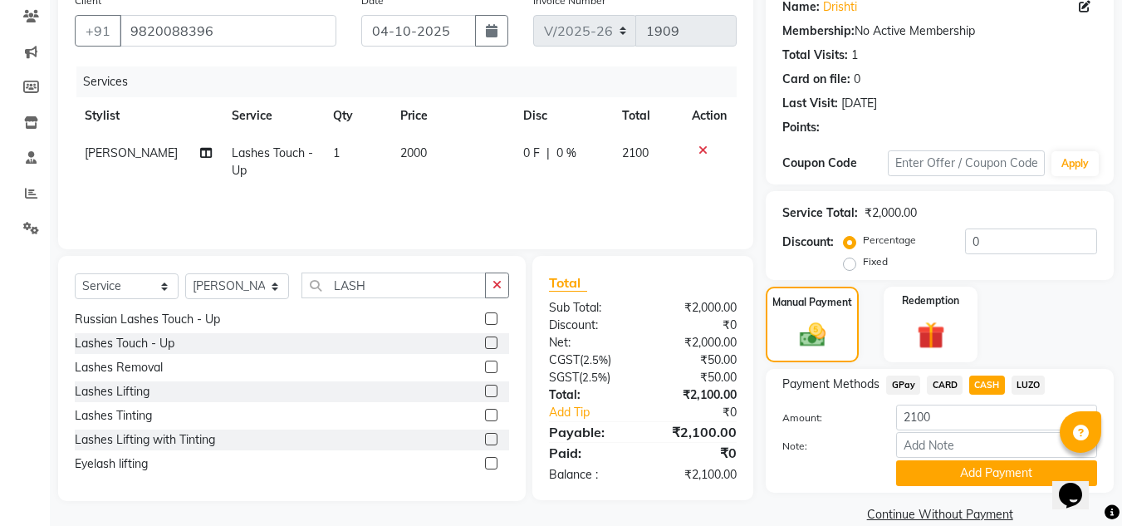
click at [259, 153] on span "Lashes Touch - Up" at bounding box center [272, 161] width 81 height 32
select select "37331"
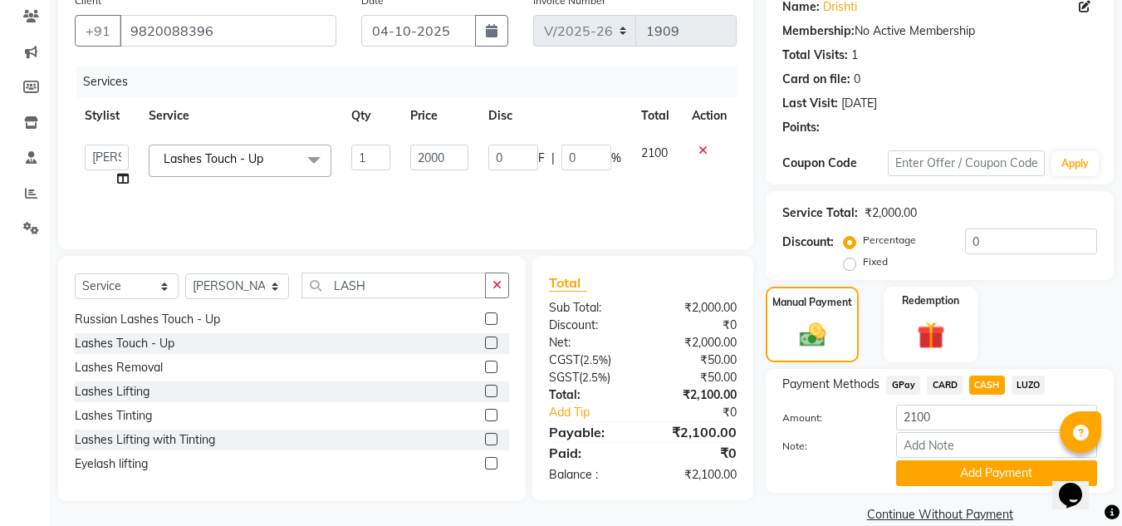
click at [262, 152] on span "Lashes Touch - Up" at bounding box center [214, 158] width 100 height 15
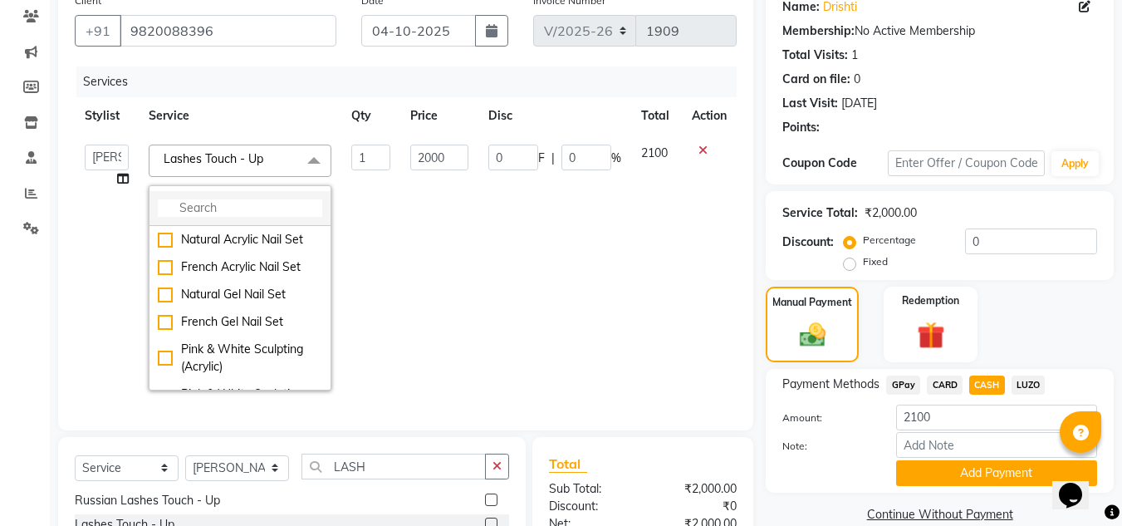
click at [263, 198] on li at bounding box center [239, 208] width 181 height 35
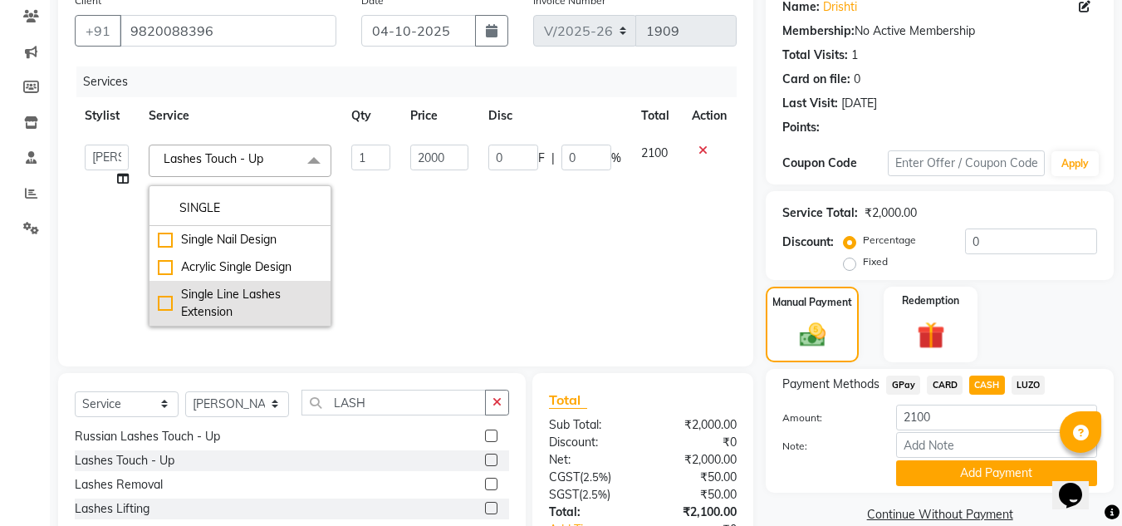
type input "SINGLE"
click at [162, 301] on div "Single Line Lashes Extension" at bounding box center [240, 303] width 164 height 35
type input "5000"
checkbox input "true"
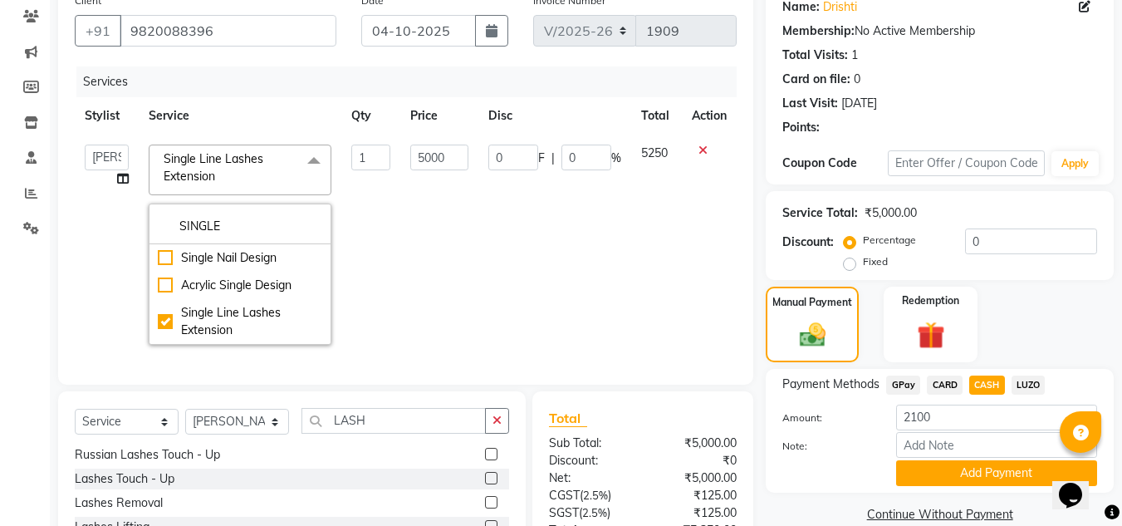
click at [565, 262] on td "0 F | 0 %" at bounding box center [554, 245] width 153 height 220
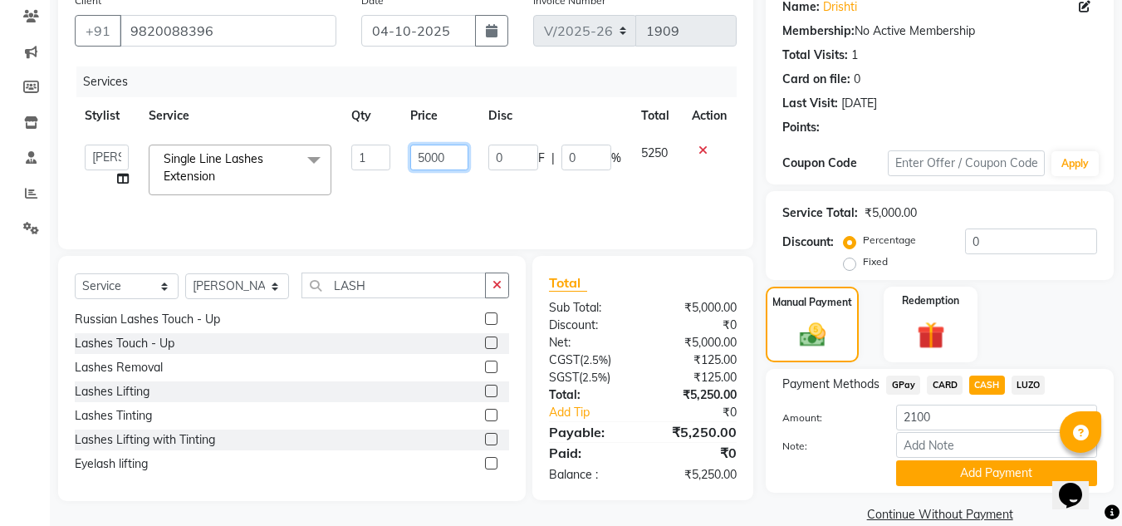
click at [440, 156] on input "5000" at bounding box center [438, 158] width 57 height 26
click at [449, 158] on input "5000" at bounding box center [438, 158] width 57 height 26
type input "5"
type input "2500"
click at [477, 176] on td "2500" at bounding box center [438, 170] width 77 height 71
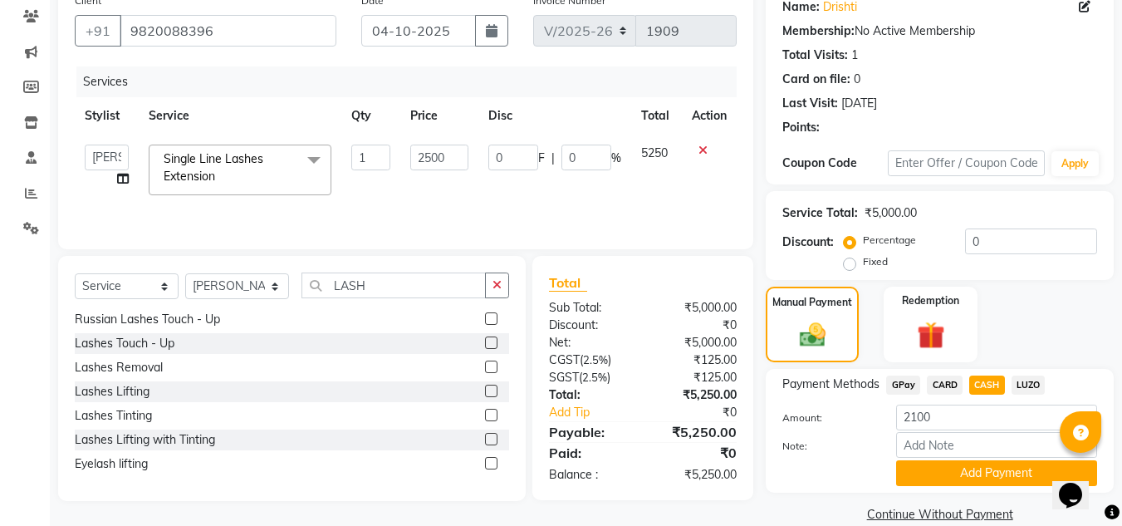
select select "37331"
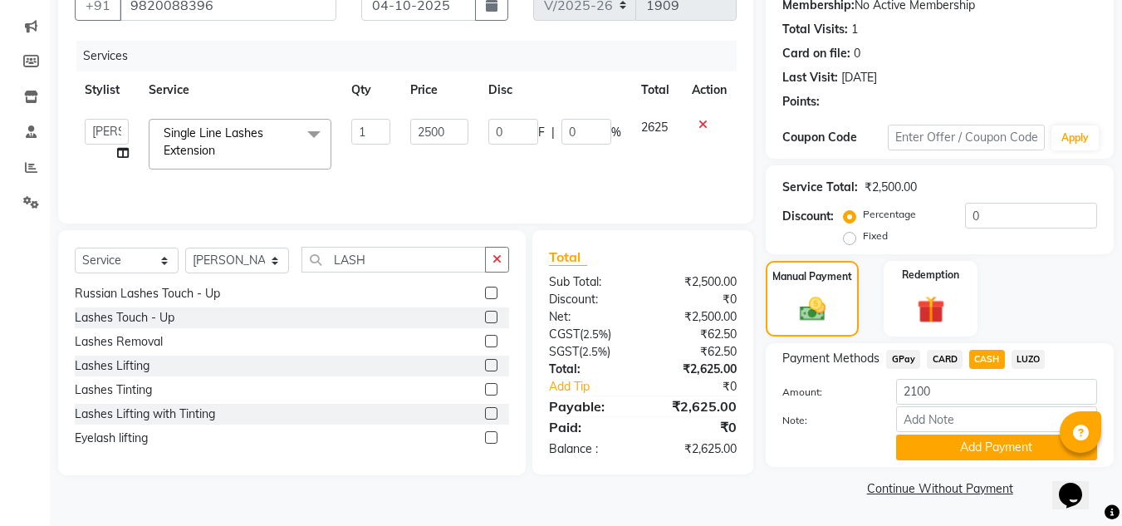
click at [218, 135] on span "Single Line Lashes Extension" at bounding box center [214, 141] width 100 height 32
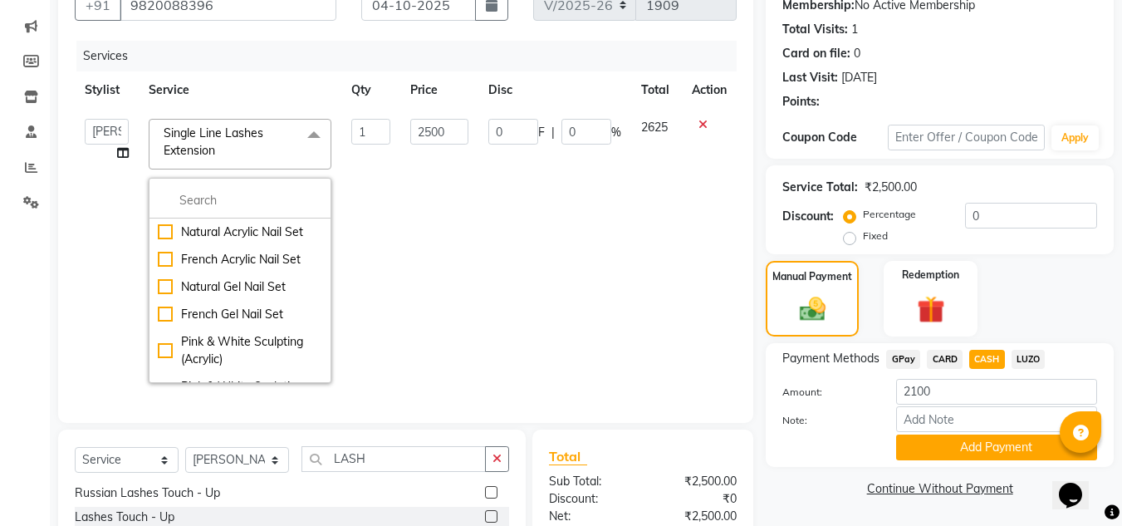
click at [536, 233] on td "0 F | 0 %" at bounding box center [554, 251] width 153 height 284
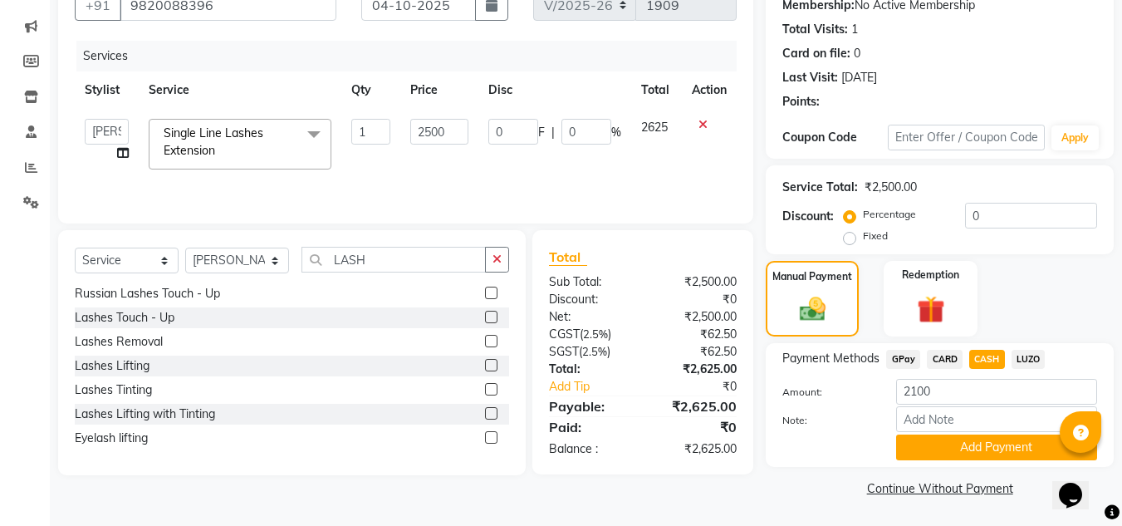
click at [236, 136] on span "Single Line Lashes Extension" at bounding box center [214, 141] width 100 height 32
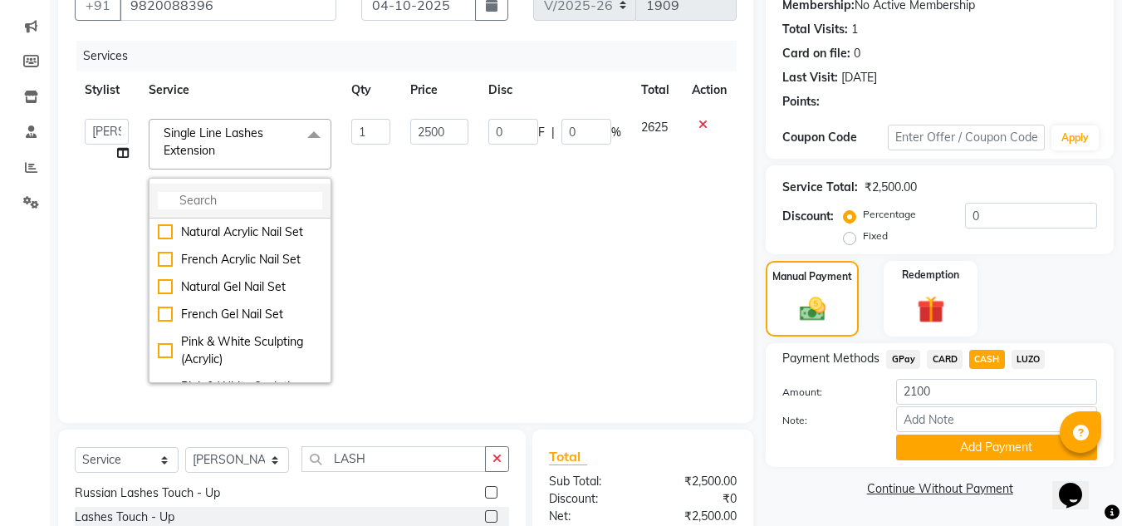
click at [271, 204] on input "multiselect-search" at bounding box center [240, 200] width 164 height 17
click at [230, 203] on input "multiselect-search" at bounding box center [240, 200] width 164 height 17
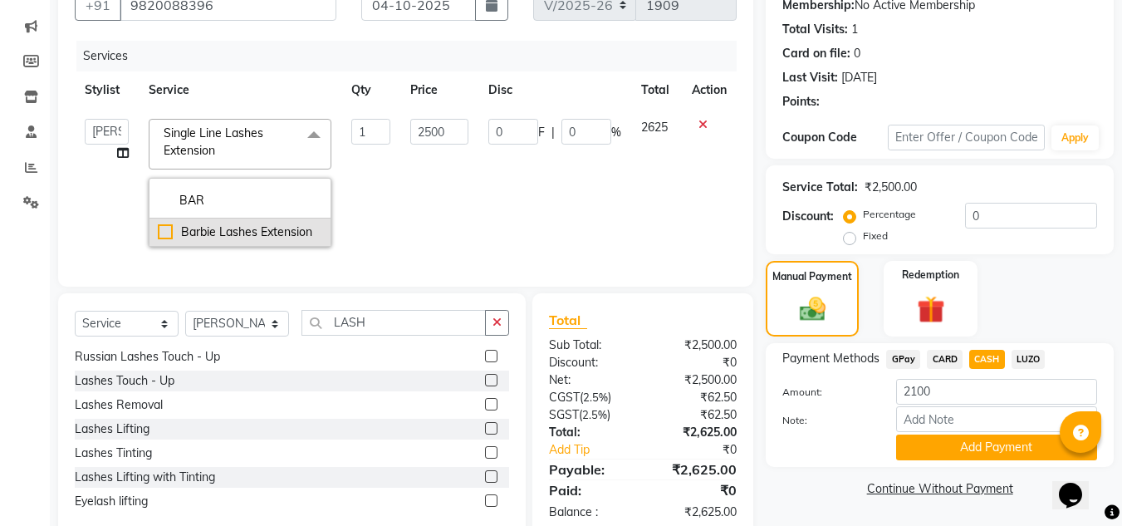
type input "BAR"
click at [158, 233] on div "Barbie Lashes Extension" at bounding box center [240, 231] width 164 height 17
checkbox input "true"
click at [618, 217] on td "0 F | 0 %" at bounding box center [554, 183] width 153 height 148
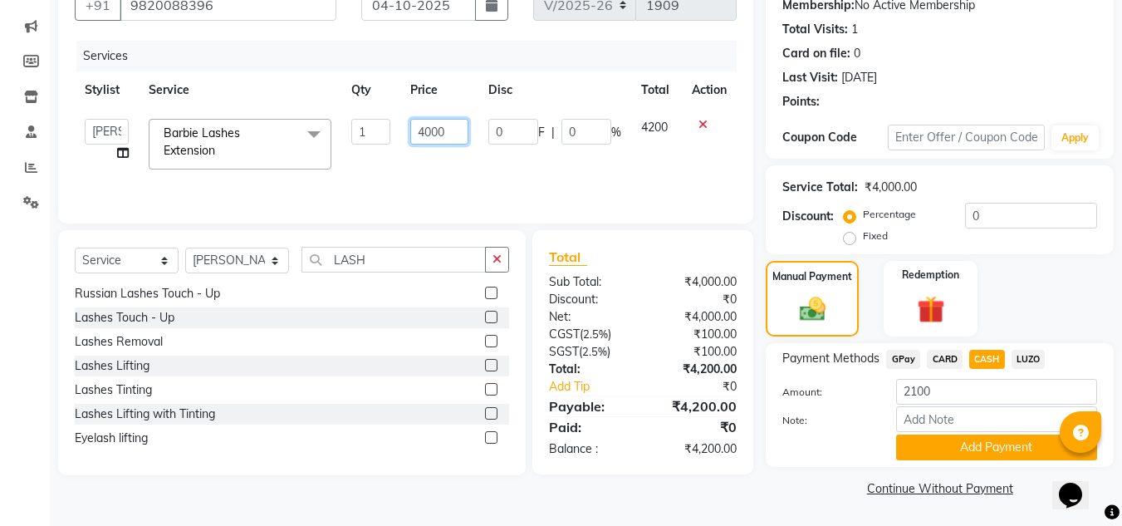
click at [427, 134] on input "4000" at bounding box center [438, 132] width 57 height 26
type input "2000"
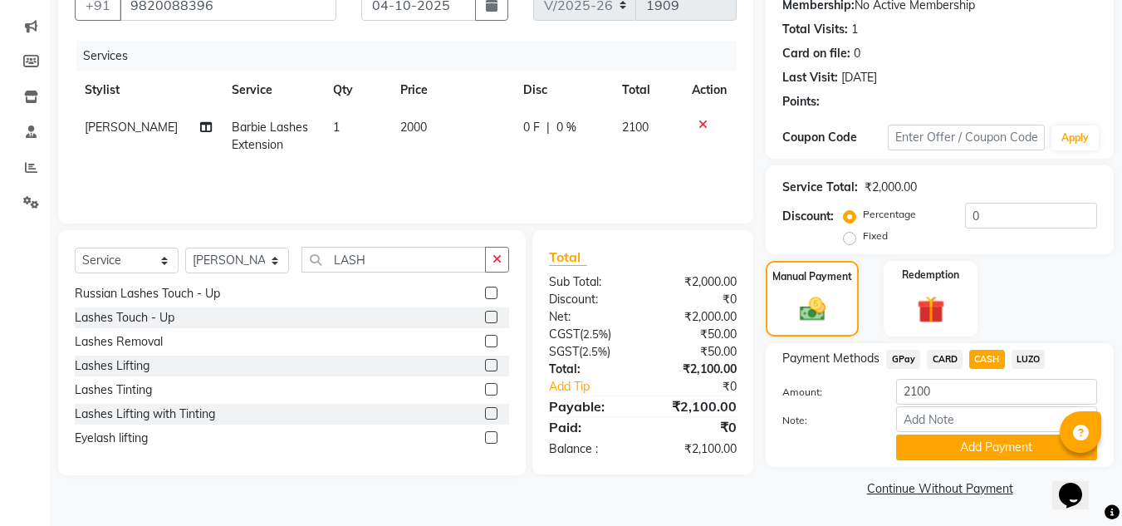
click at [474, 171] on div "Services Stylist Service Qty Price Disc Total Action DHANSHREE Barbie Lashes Ex…" at bounding box center [406, 124] width 662 height 166
click at [971, 441] on button "Add Payment" at bounding box center [996, 447] width 201 height 26
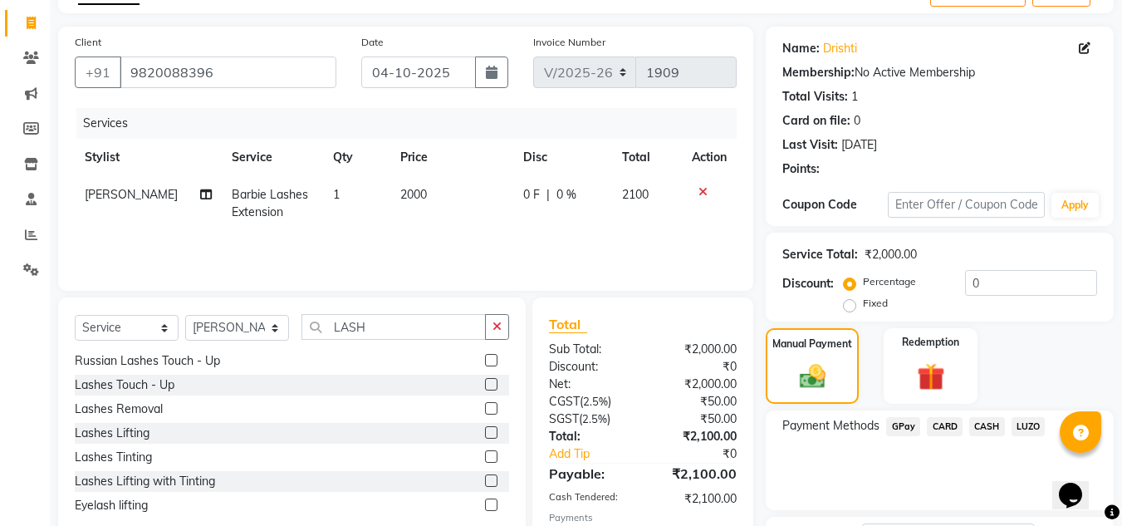
scroll to position [235, 0]
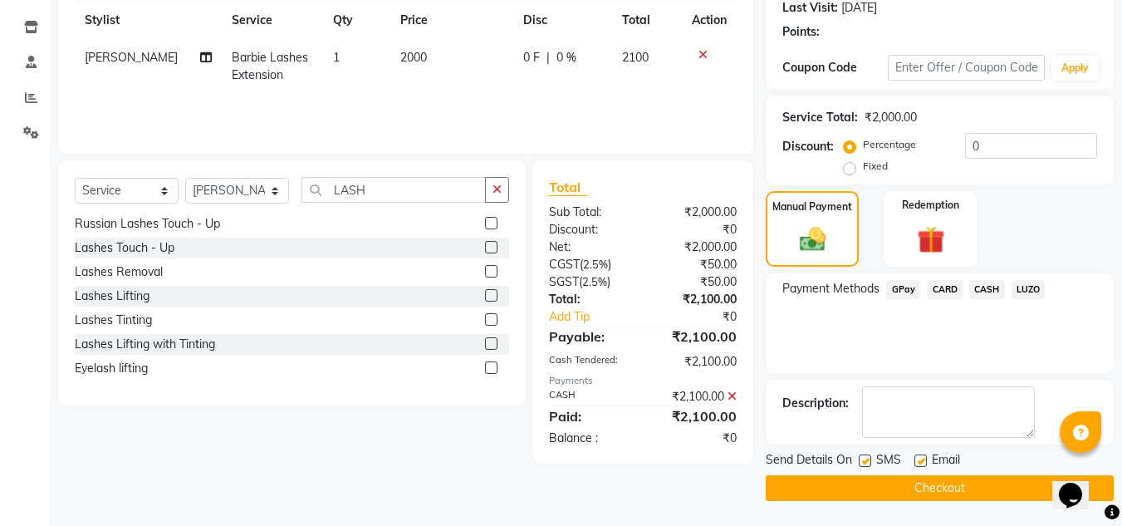
click at [859, 458] on label at bounding box center [865, 460] width 12 height 12
click at [859, 458] on input "checkbox" at bounding box center [864, 461] width 11 height 11
checkbox input "false"
click at [894, 479] on button "Checkout" at bounding box center [940, 488] width 348 height 26
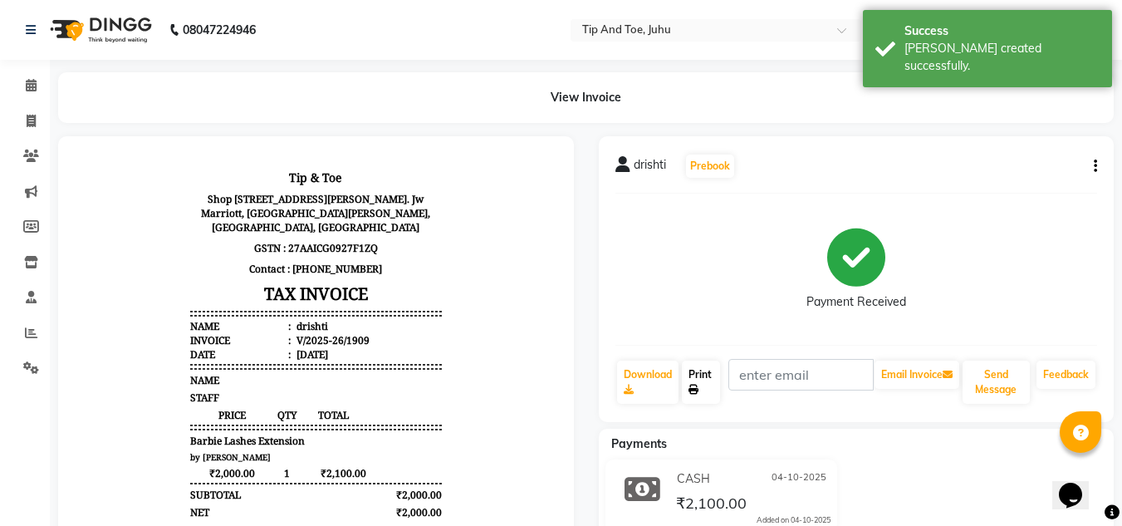
click at [692, 371] on link "Print" at bounding box center [701, 381] width 38 height 43
click at [40, 81] on span at bounding box center [31, 85] width 29 height 19
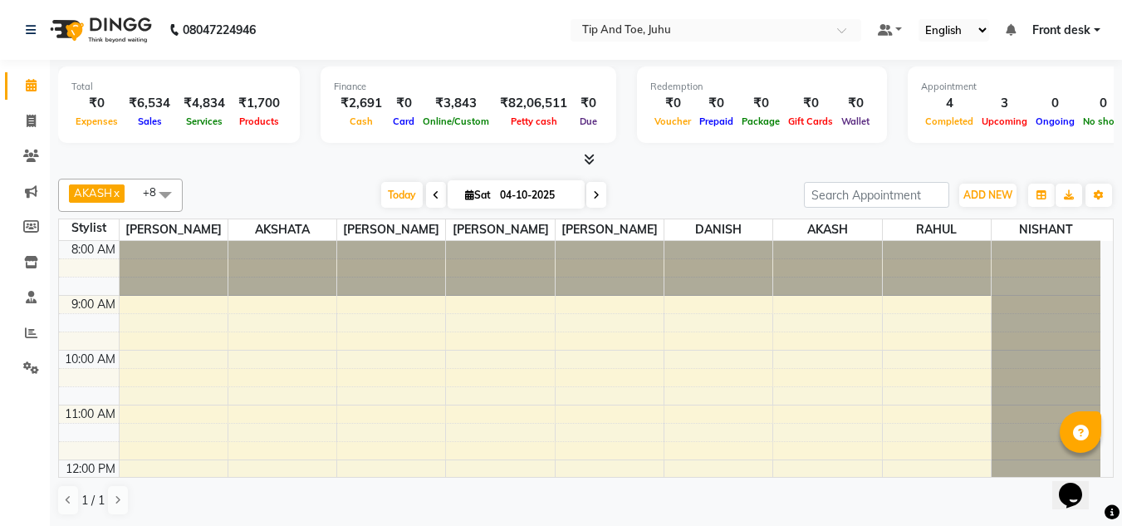
scroll to position [175, 0]
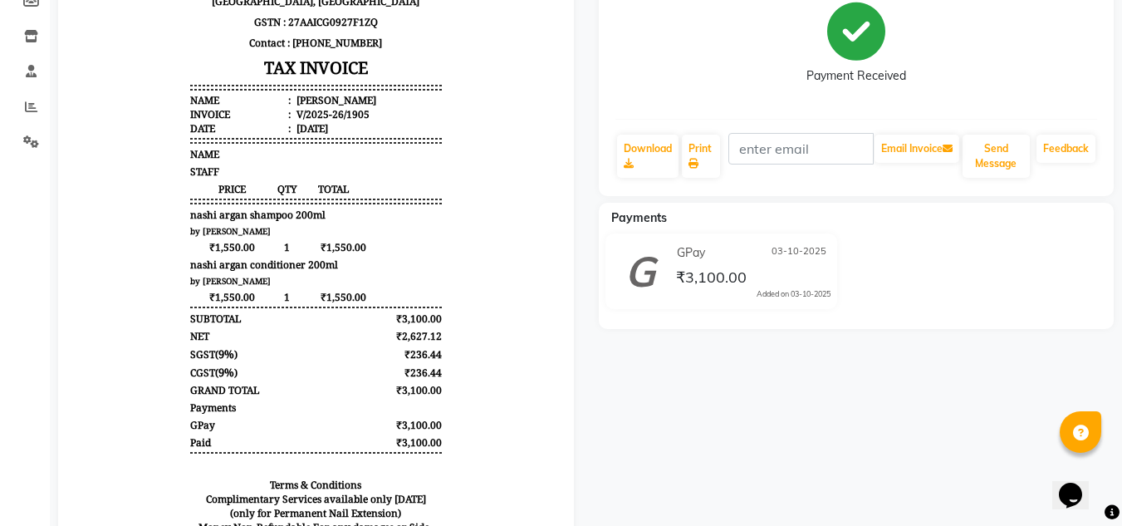
scroll to position [249, 0]
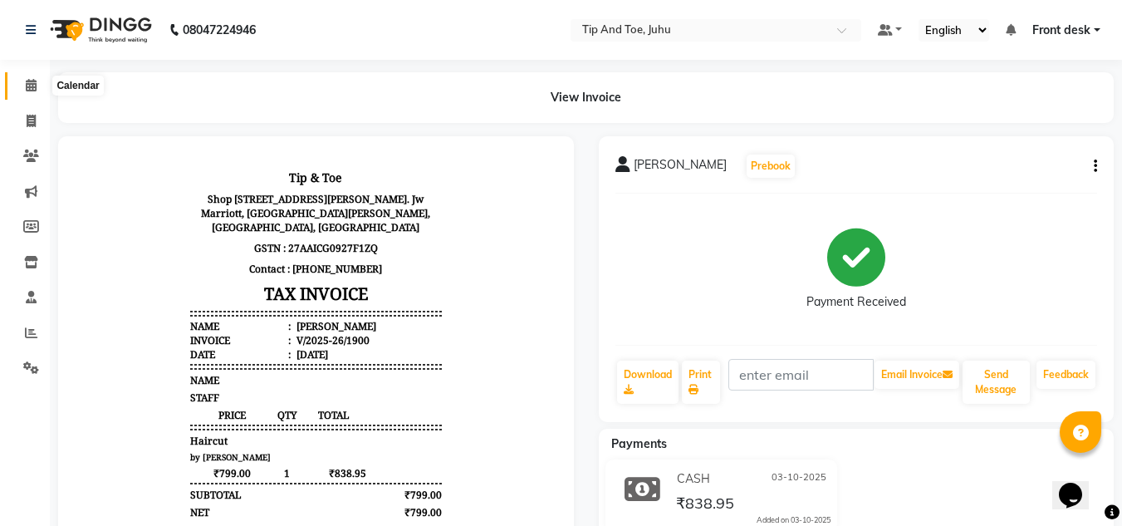
drag, startPoint x: 35, startPoint y: 86, endPoint x: 62, endPoint y: 90, distance: 27.6
click at [35, 86] on icon at bounding box center [31, 85] width 11 height 12
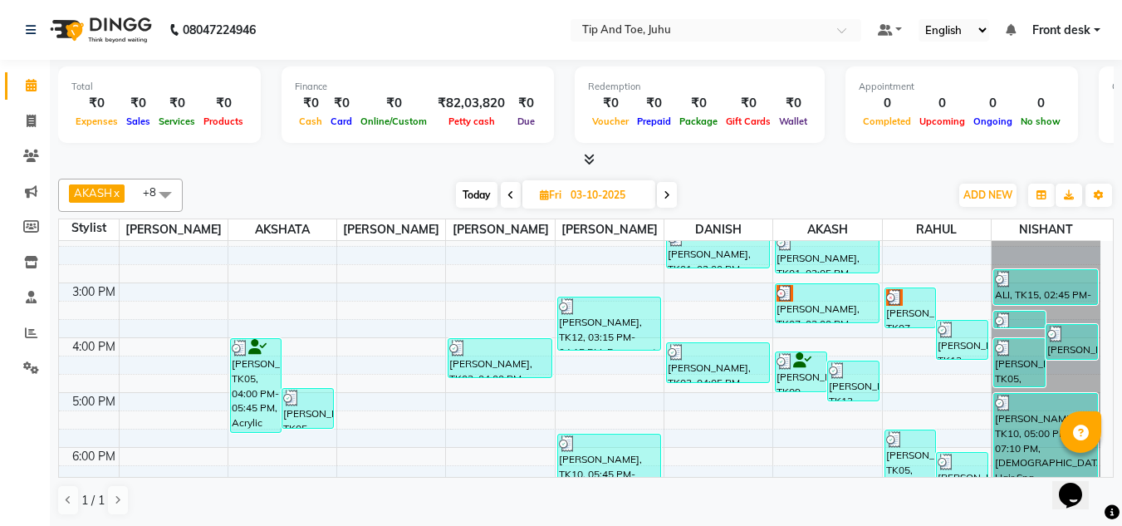
scroll to position [310, 0]
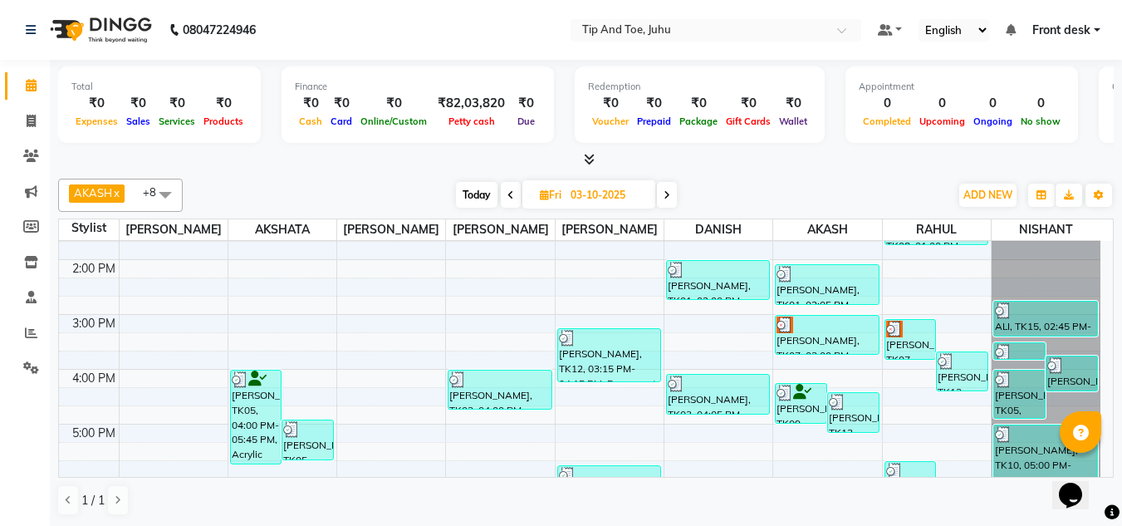
click at [662, 203] on span at bounding box center [667, 195] width 20 height 26
type input "04-10-2025"
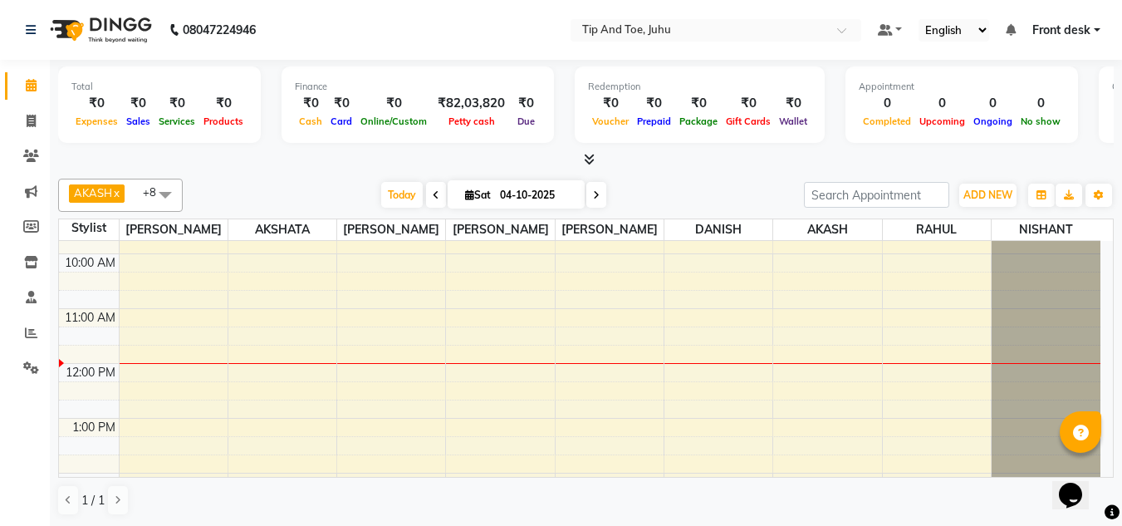
scroll to position [94, 0]
click at [169, 404] on div "8:00 AM 9:00 AM 10:00 AM 11:00 AM 12:00 PM 1:00 PM 2:00 PM 3:00 PM 4:00 PM 5:00…" at bounding box center [579, 503] width 1041 height 712
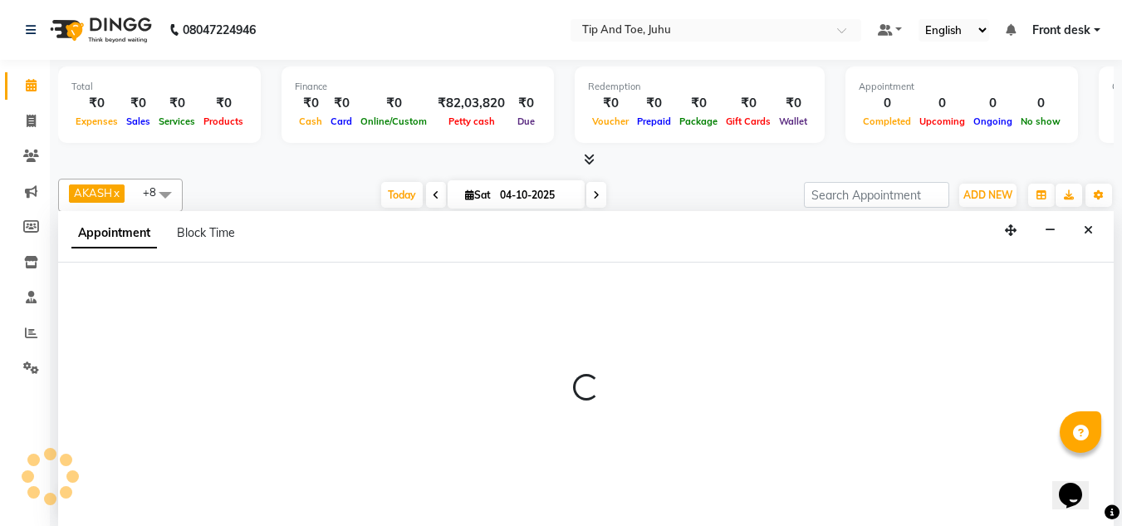
scroll to position [1, 0]
select select "37331"
select select "765"
select select "tentative"
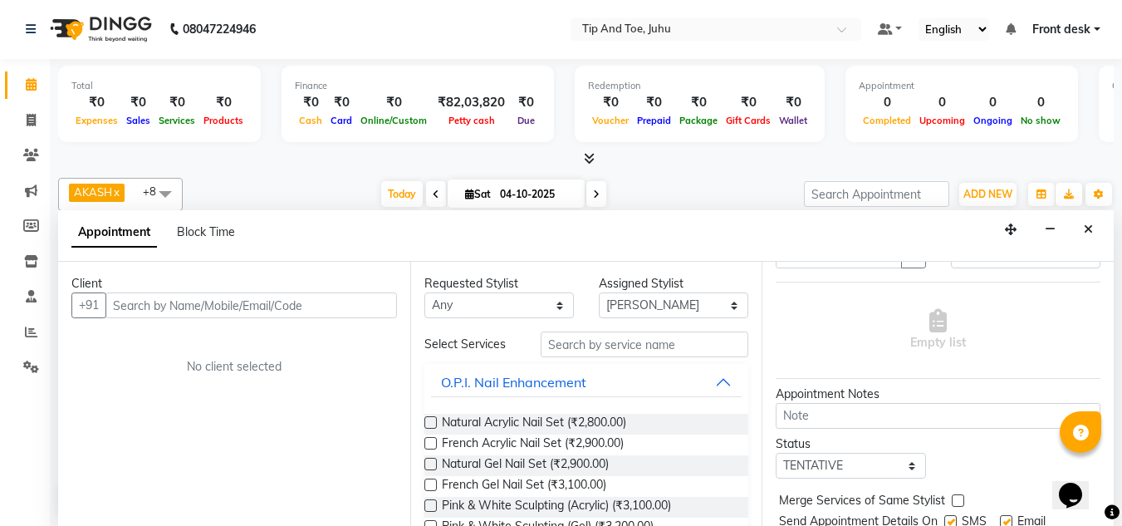
scroll to position [0, 0]
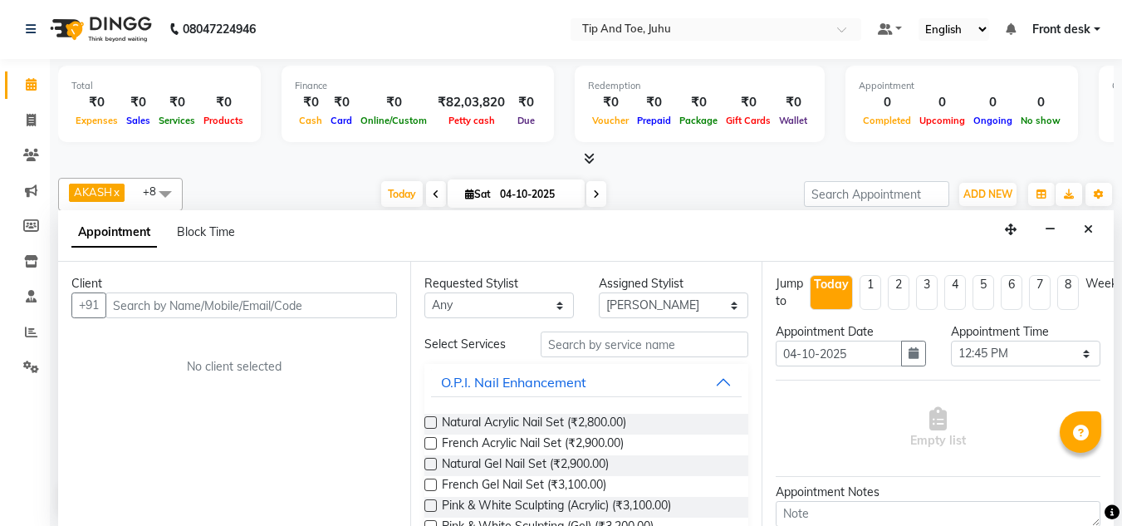
click at [1097, 231] on button "Close" at bounding box center [1088, 230] width 24 height 26
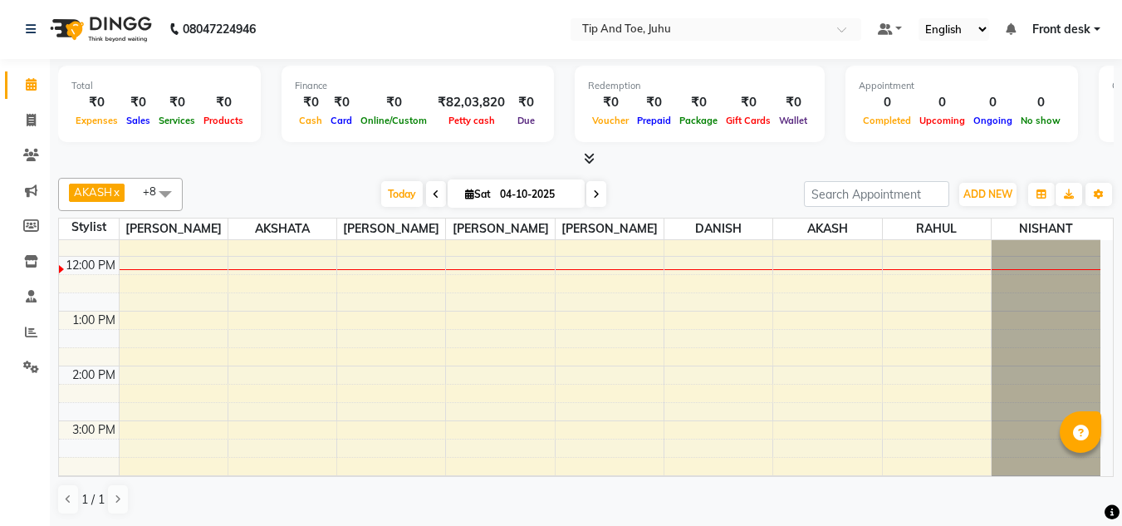
scroll to position [99, 0]
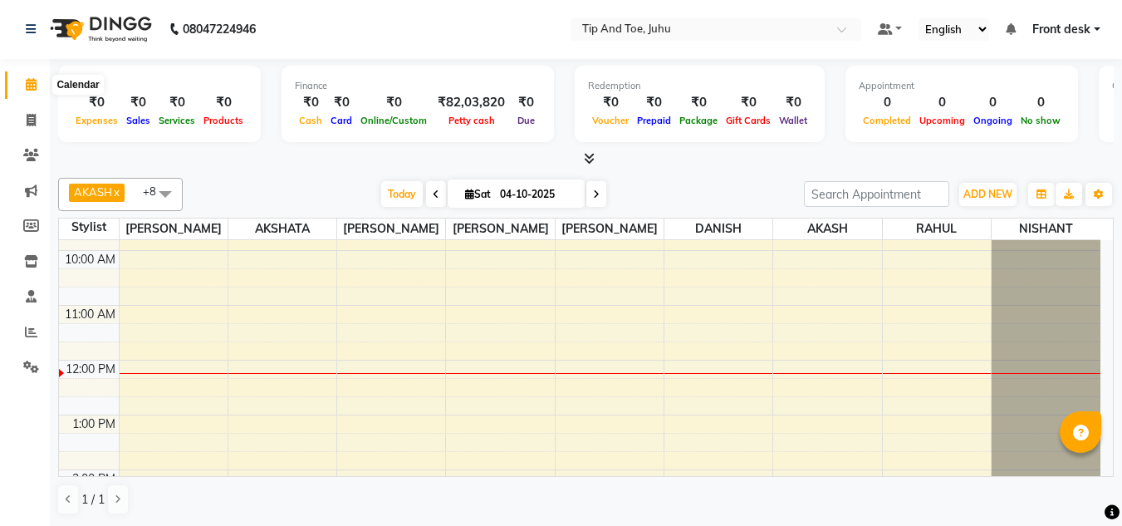
drag, startPoint x: 29, startPoint y: 80, endPoint x: 13, endPoint y: 92, distance: 20.1
click at [29, 80] on icon at bounding box center [31, 84] width 11 height 12
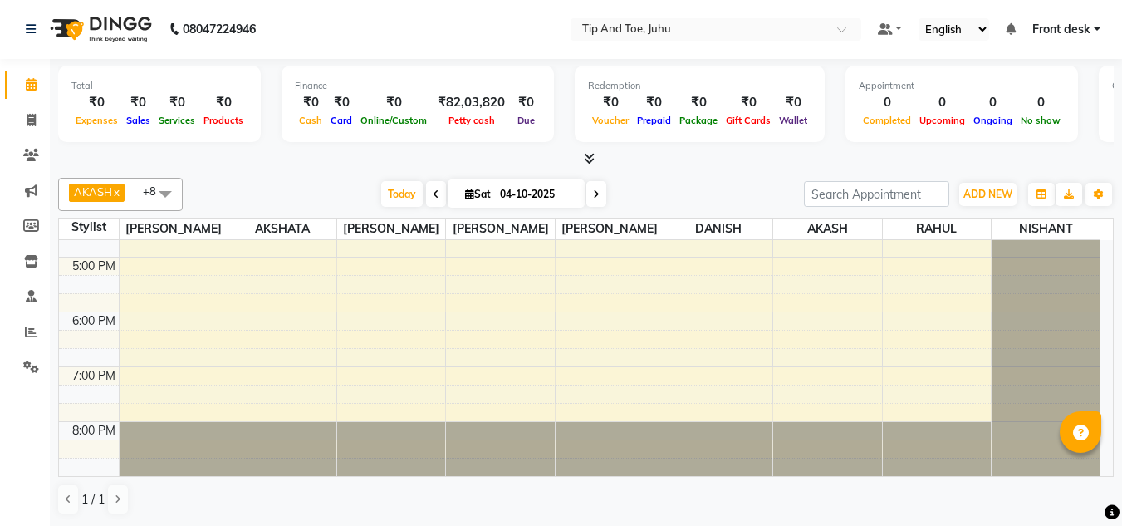
scroll to position [0, 0]
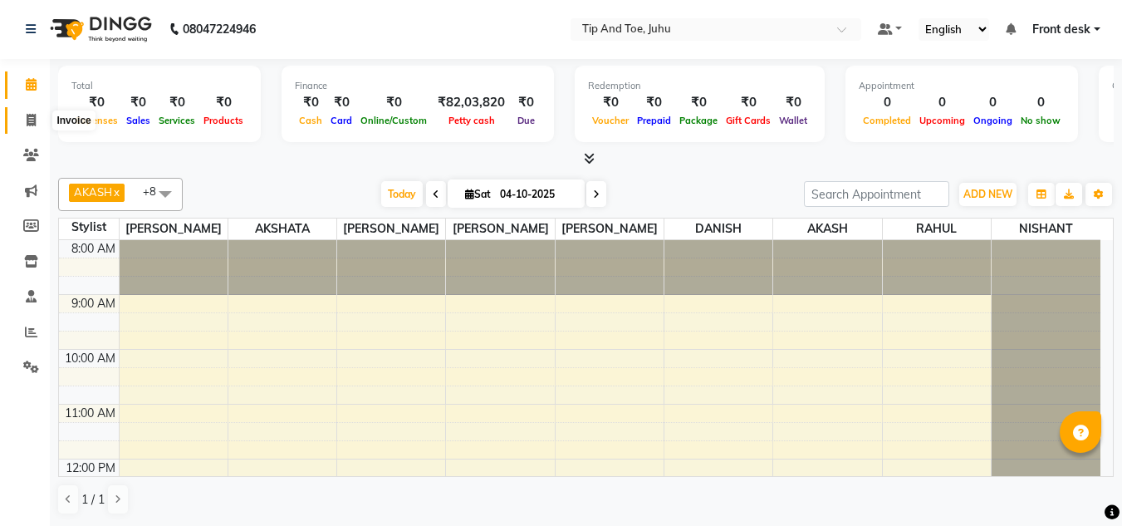
drag, startPoint x: 32, startPoint y: 119, endPoint x: 77, endPoint y: 109, distance: 45.9
click at [32, 119] on icon at bounding box center [31, 120] width 9 height 12
select select "5516"
select select "service"
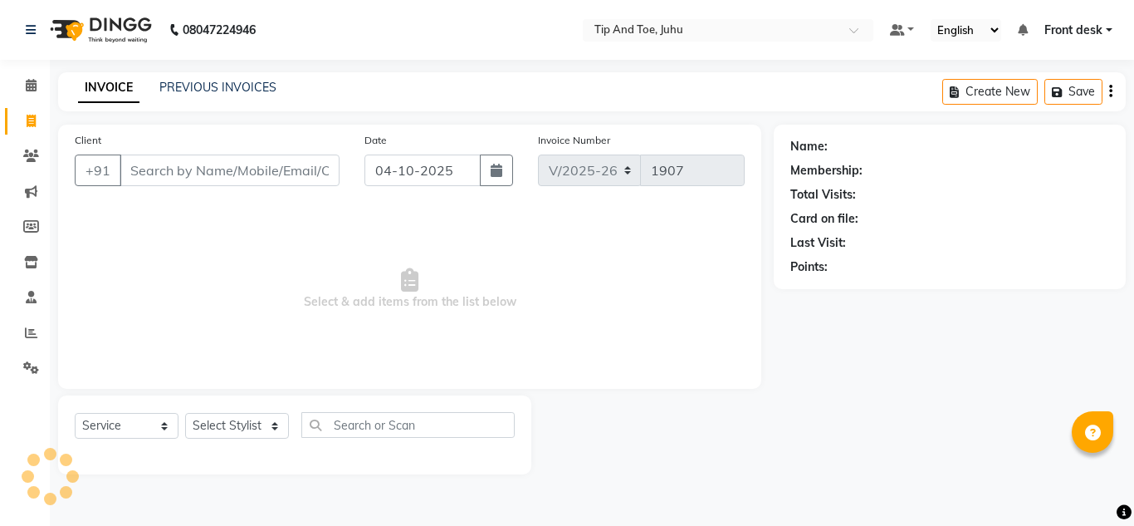
click at [280, 166] on input "Client" at bounding box center [230, 170] width 220 height 32
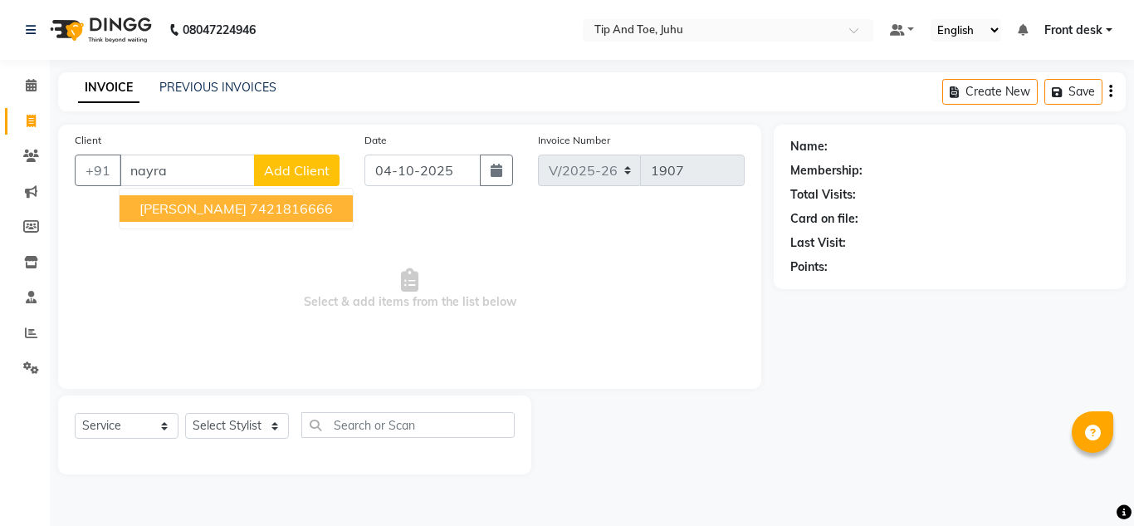
click at [190, 216] on span "nayrah singh" at bounding box center [193, 208] width 107 height 17
type input "7421816666"
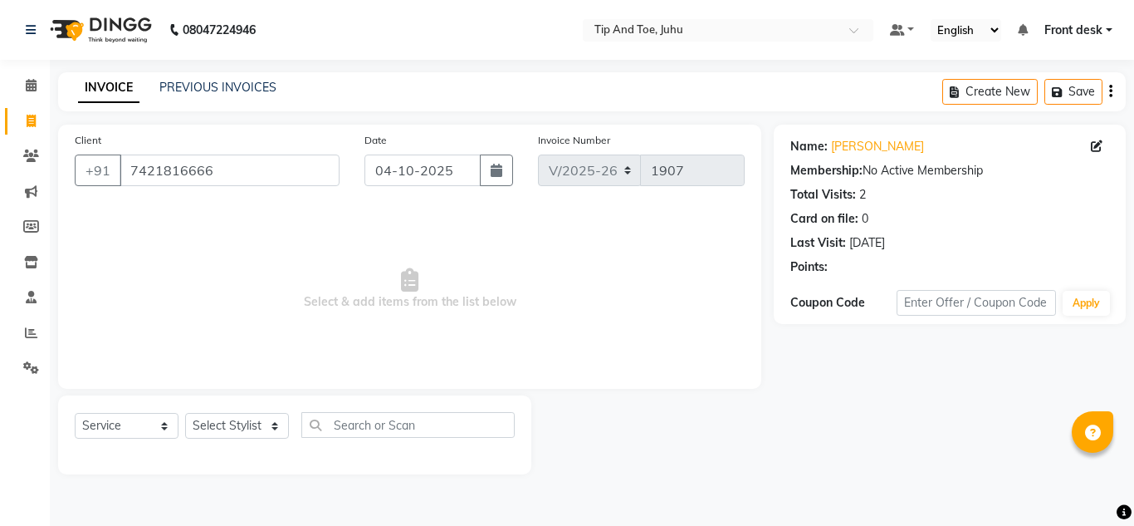
click at [229, 440] on div "Select Service Product Membership Package Voucher Prepaid Gift Card Select Styl…" at bounding box center [295, 431] width 440 height 39
click at [232, 430] on select "Select Stylist AJAY UTKAR AKASH AKSHATA Angeli kharei ASHIM BILAL DANISH DHANSH…" at bounding box center [237, 426] width 104 height 26
select select "87956"
click at [185, 413] on select "Select Stylist AJAY UTKAR AKASH AKSHATA Angeli kharei ASHIM BILAL DANISH DHANSH…" at bounding box center [237, 426] width 104 height 26
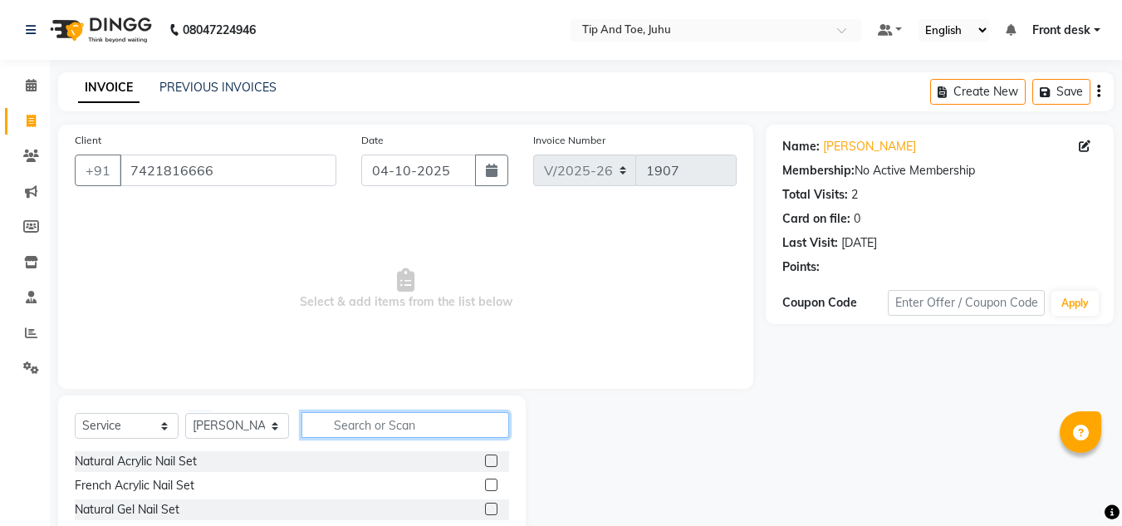
click at [440, 433] on input "text" at bounding box center [405, 425] width 208 height 26
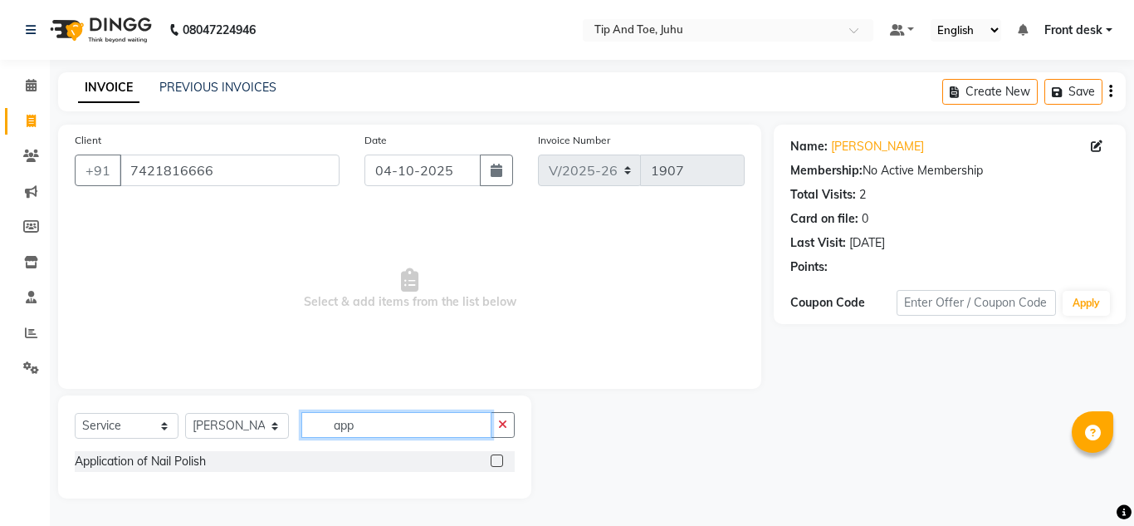
type input "app"
click at [496, 459] on label at bounding box center [497, 460] width 12 height 12
click at [496, 459] on input "checkbox" at bounding box center [496, 461] width 11 height 11
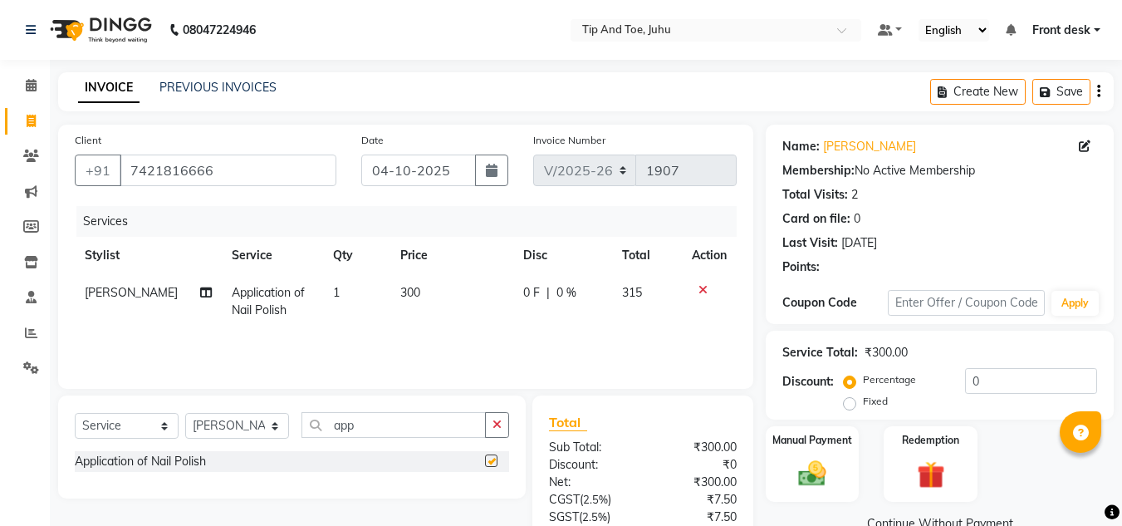
checkbox input "false"
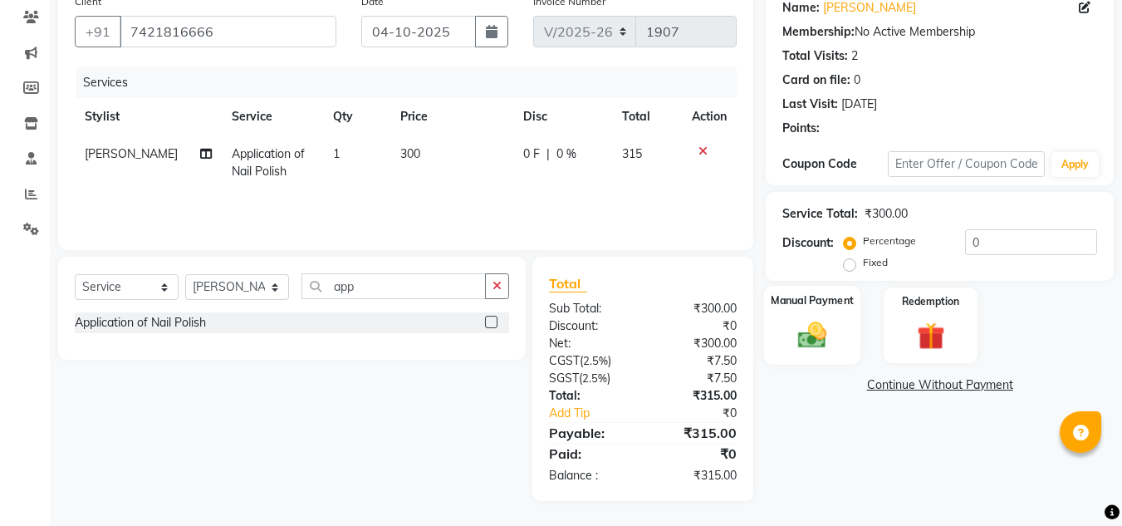
click at [812, 305] on label "Manual Payment" at bounding box center [812, 300] width 83 height 16
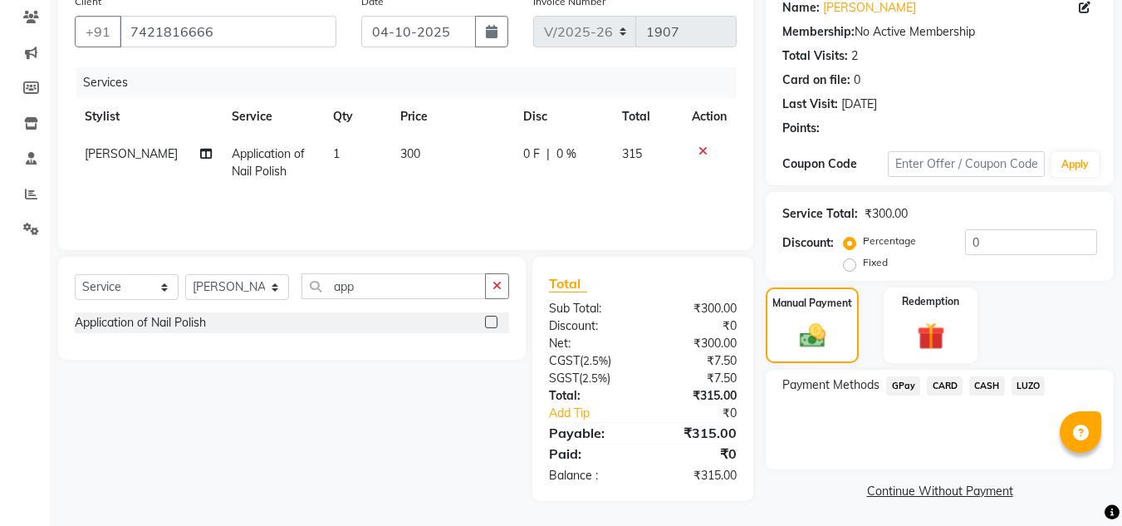
click at [895, 383] on span "GPay" at bounding box center [903, 385] width 34 height 19
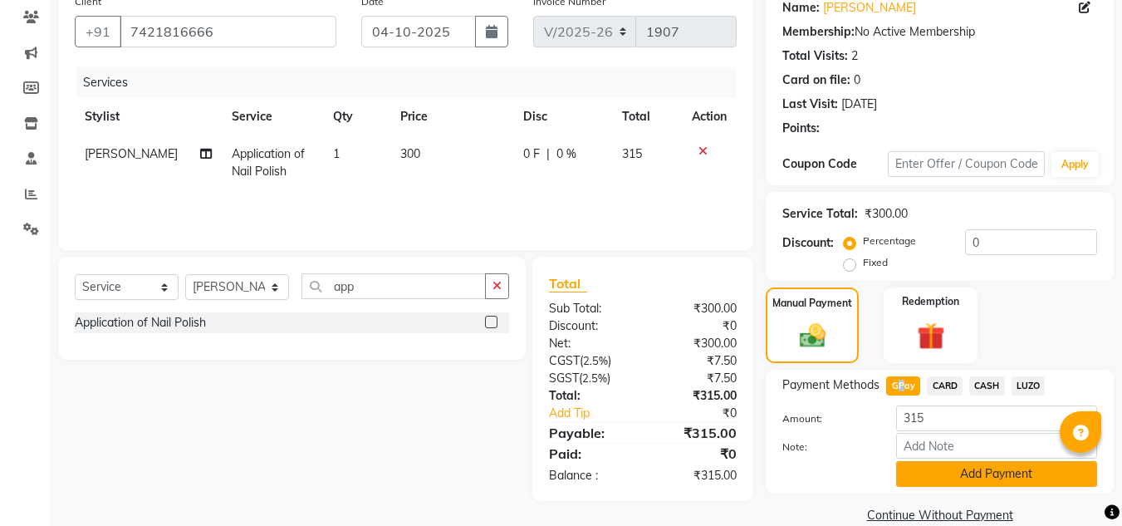
click at [949, 475] on button "Add Payment" at bounding box center [996, 474] width 201 height 26
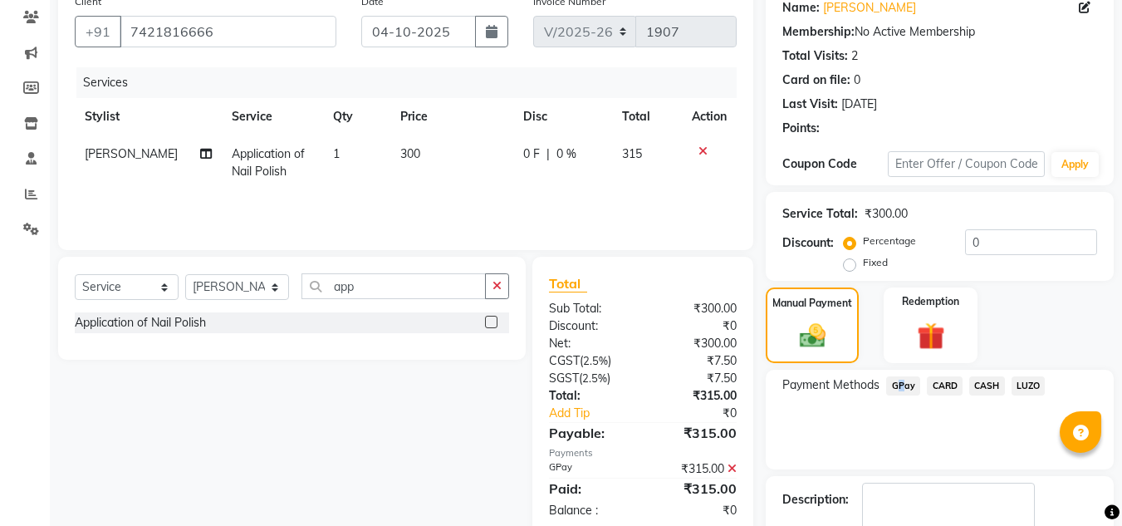
scroll to position [235, 0]
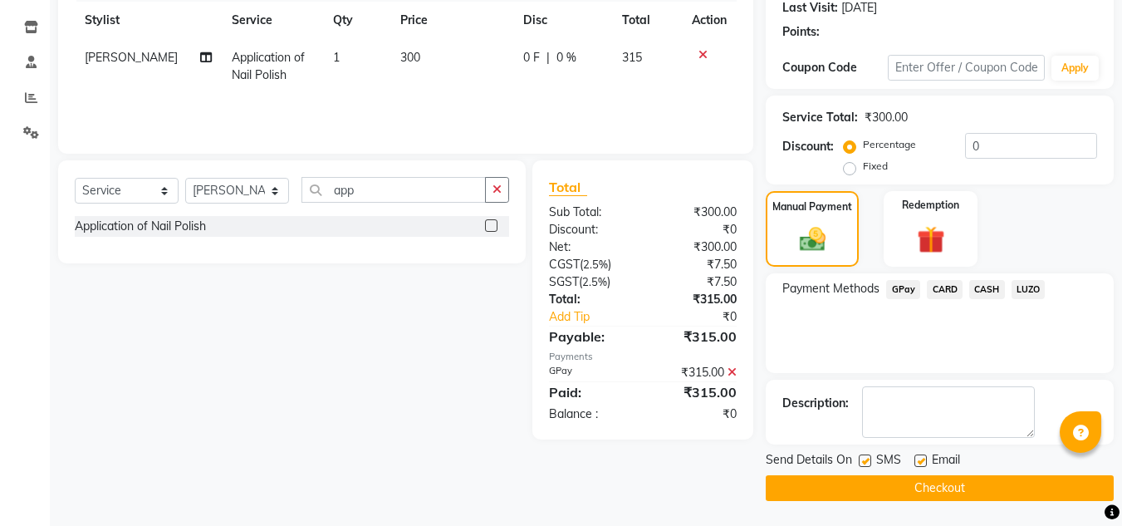
click at [864, 462] on label at bounding box center [865, 460] width 12 height 12
click at [864, 462] on input "checkbox" at bounding box center [864, 461] width 11 height 11
checkbox input "false"
drag, startPoint x: 905, startPoint y: 489, endPoint x: 895, endPoint y: 490, distance: 10.0
click at [905, 490] on button "Checkout" at bounding box center [940, 488] width 348 height 26
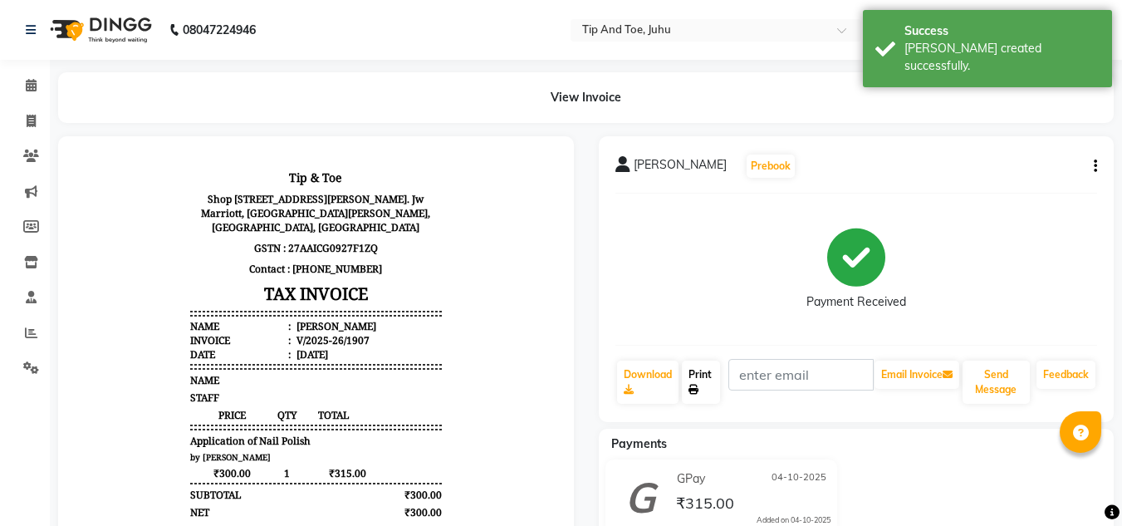
click at [710, 384] on link "Print" at bounding box center [701, 381] width 38 height 43
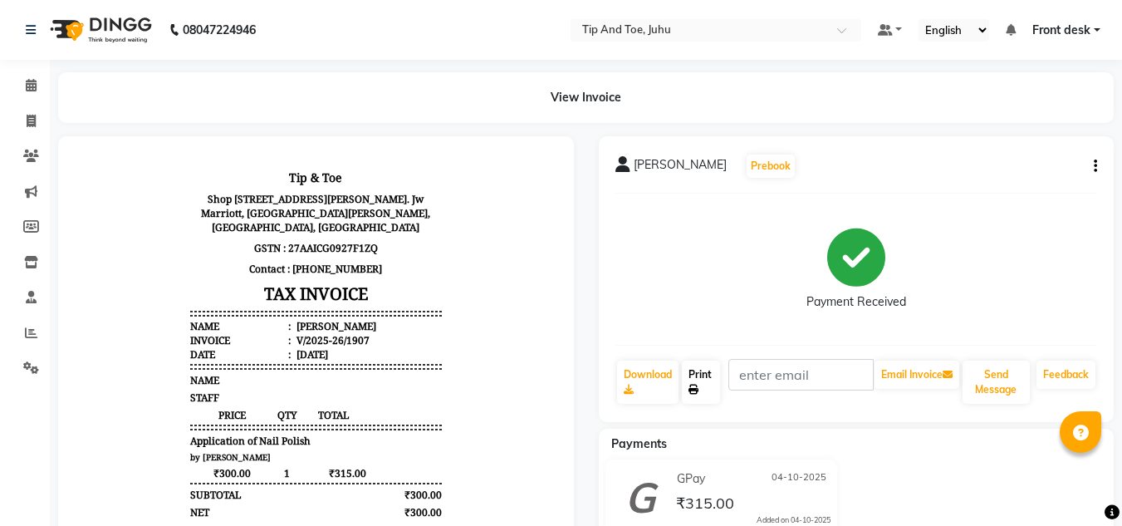
click at [698, 380] on link "Print" at bounding box center [701, 381] width 38 height 43
click at [31, 94] on span at bounding box center [31, 85] width 29 height 19
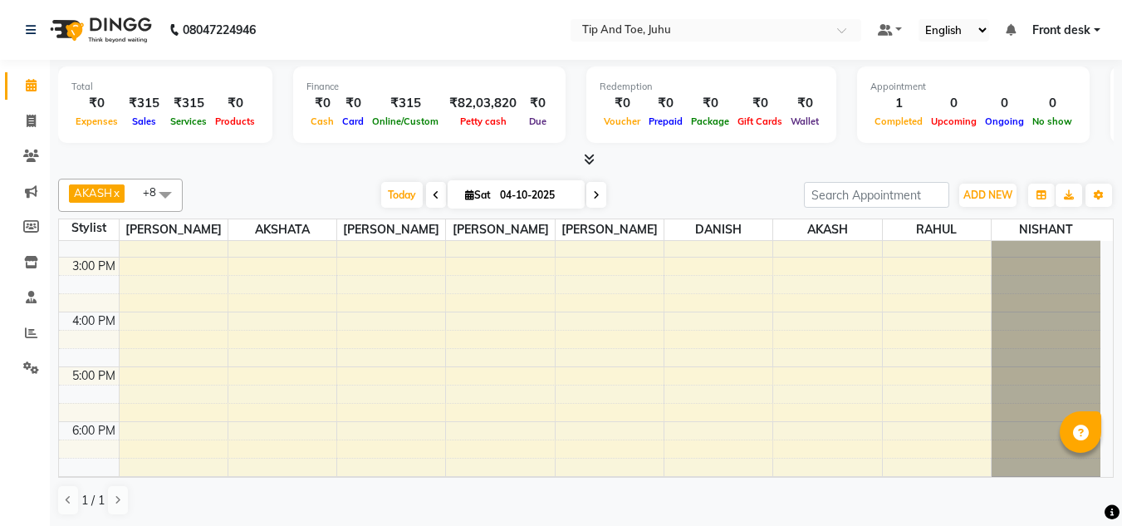
scroll to position [301, 0]
click at [519, 329] on div "8:00 AM 9:00 AM 10:00 AM 11:00 AM 12:00 PM 1:00 PM 2:00 PM 3:00 PM 4:00 PM 5:00…" at bounding box center [579, 296] width 1041 height 712
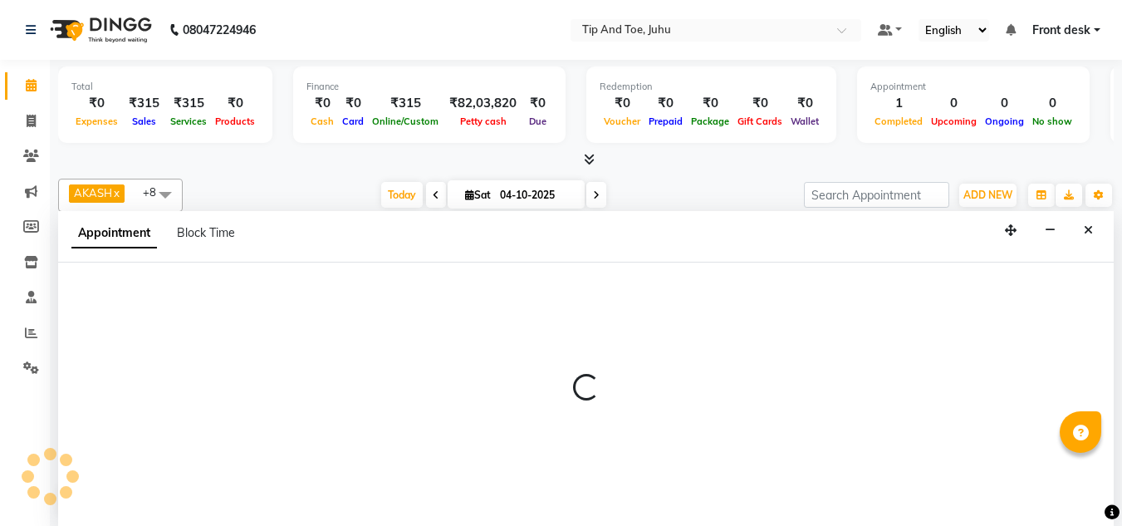
scroll to position [1, 0]
select select "37337"
select select "tentative"
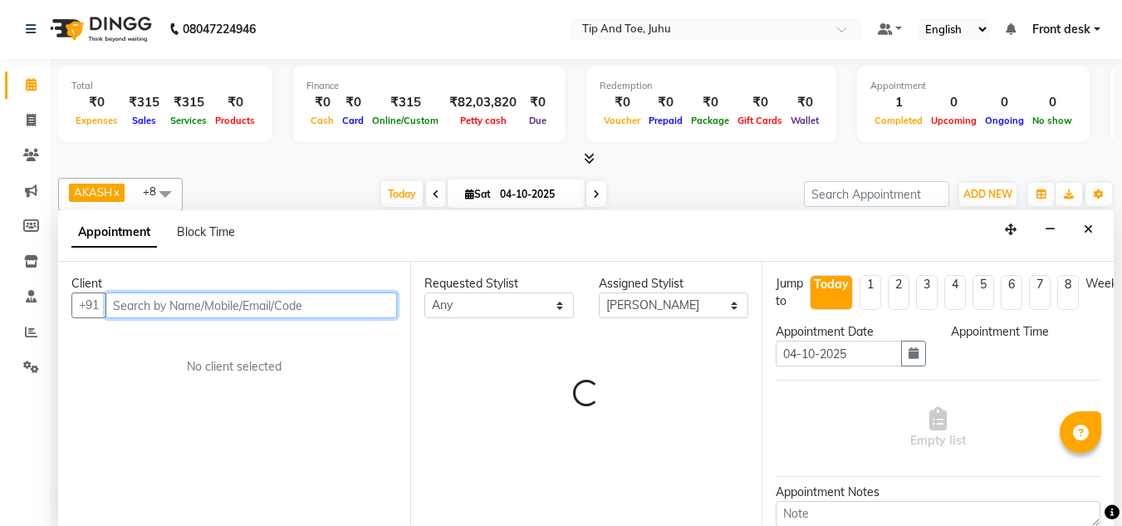
select select "900"
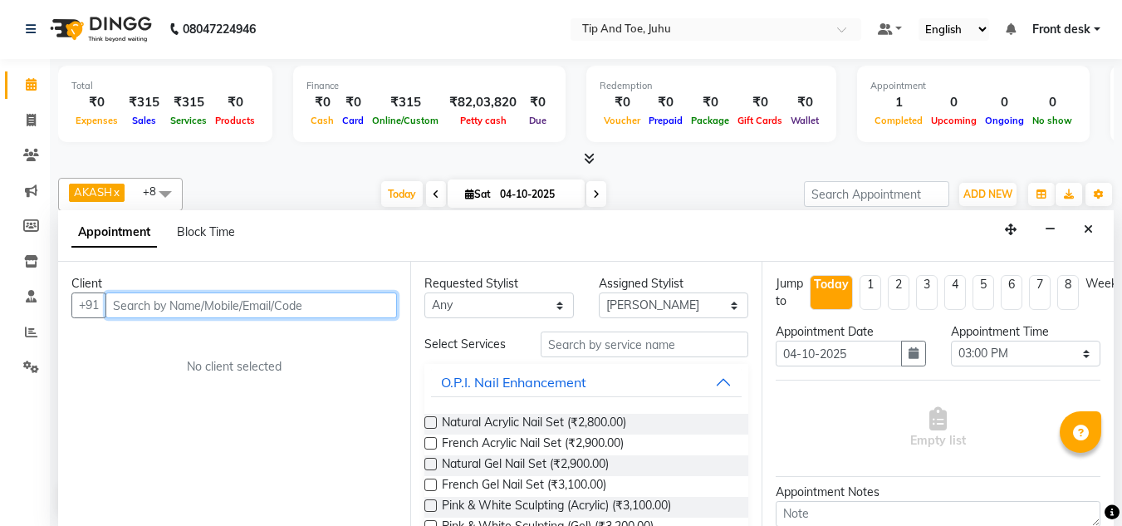
click at [330, 318] on input "text" at bounding box center [250, 305] width 291 height 26
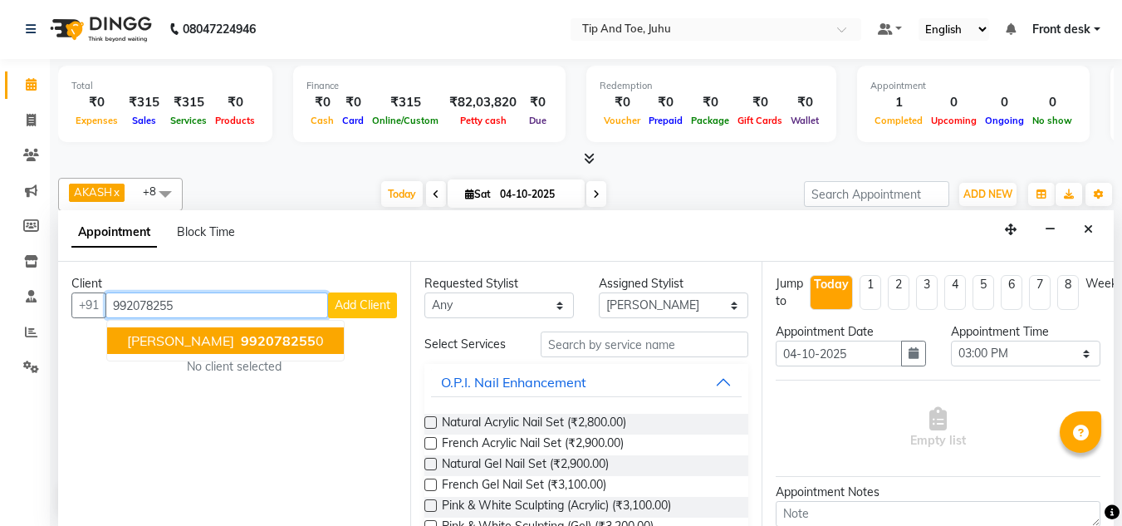
click at [241, 345] on span "992078255" at bounding box center [278, 340] width 75 height 17
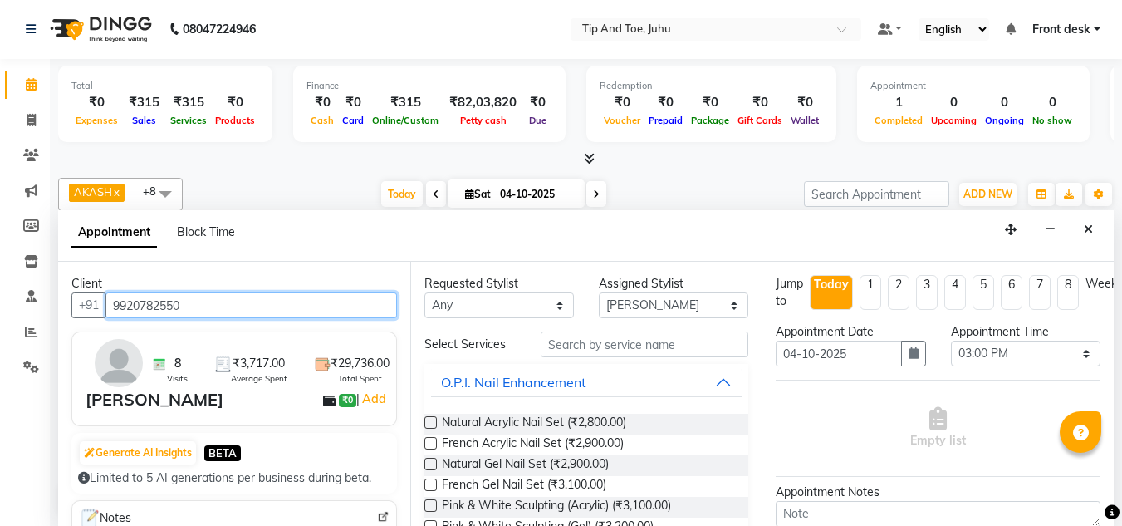
type input "9920782550"
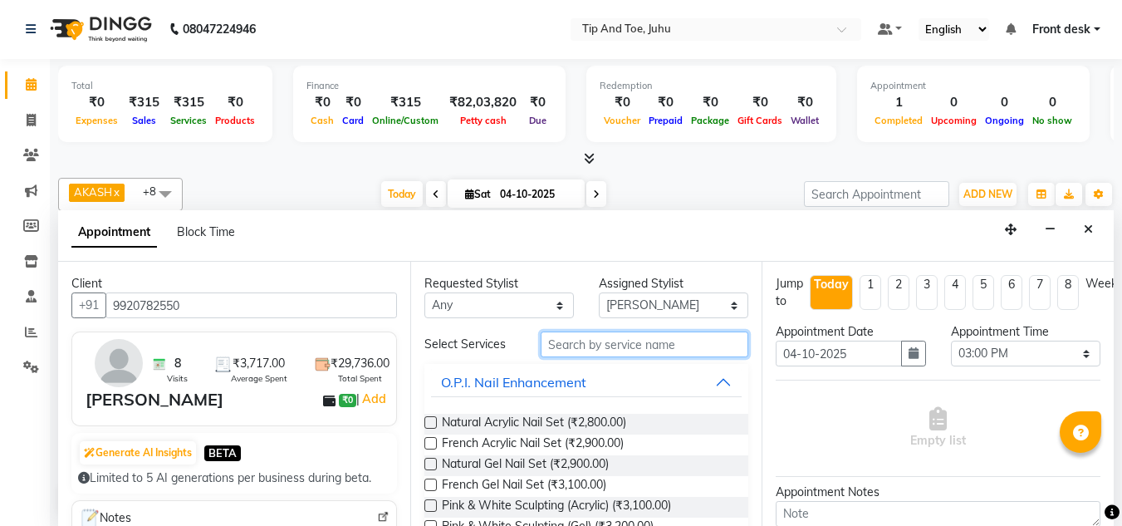
click at [674, 350] on input "text" at bounding box center [645, 344] width 208 height 26
type input "re-f"
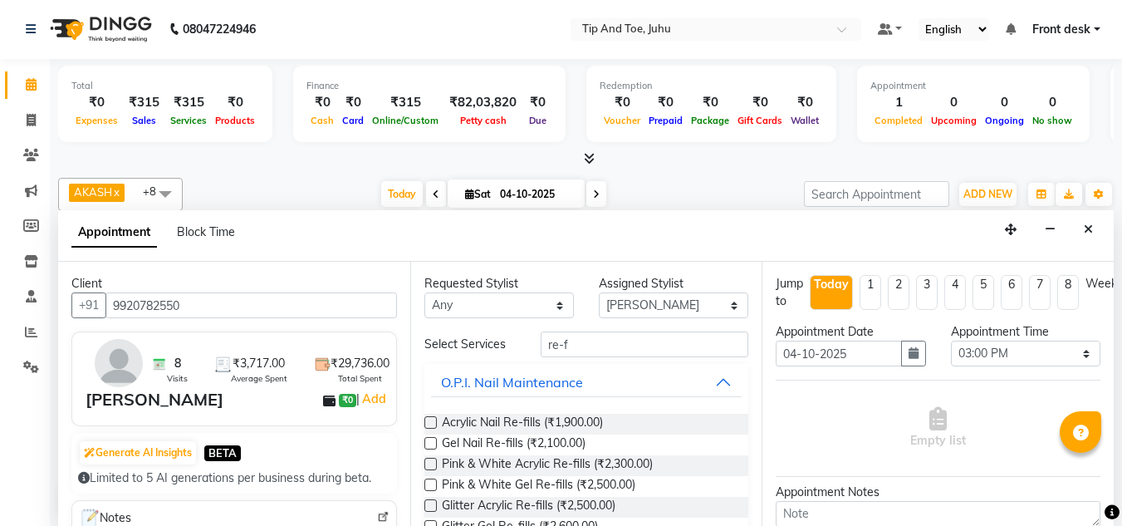
click at [426, 420] on label at bounding box center [430, 422] width 12 height 12
click at [426, 420] on input "checkbox" at bounding box center [429, 424] width 11 height 11
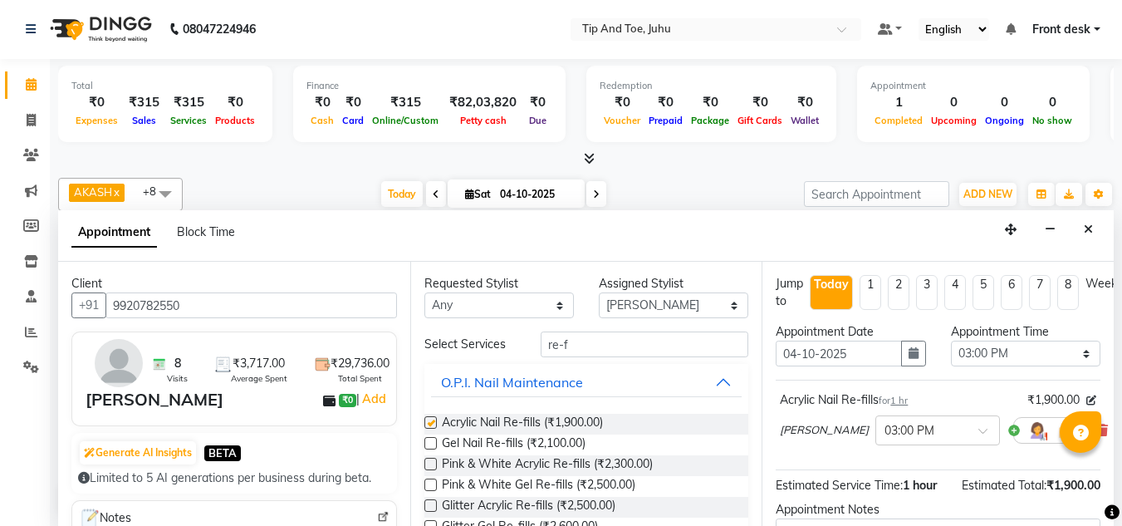
checkbox input "false"
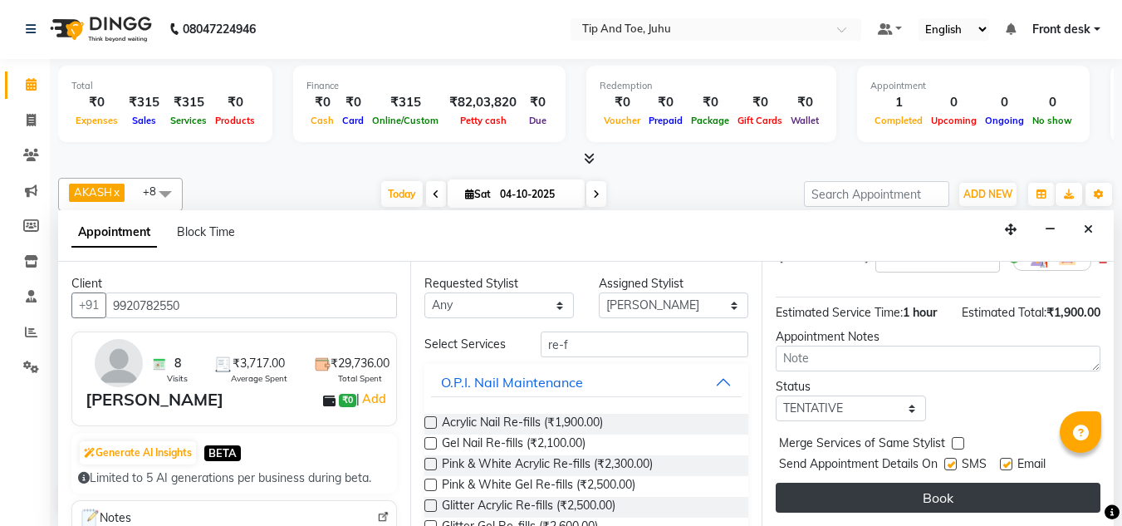
click at [903, 483] on button "Book" at bounding box center [938, 498] width 325 height 30
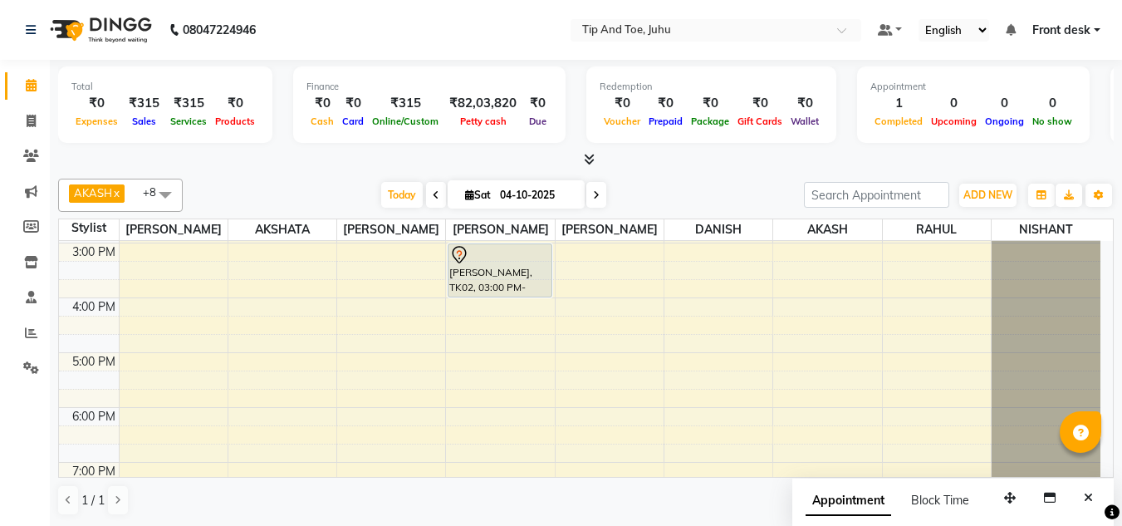
scroll to position [364, 0]
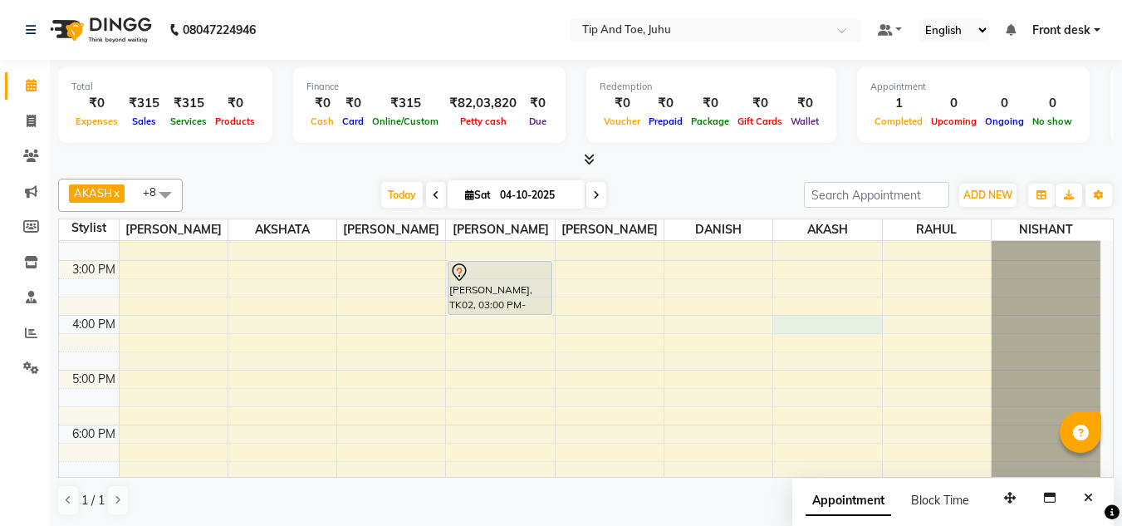
click at [834, 320] on div "8:00 AM 9:00 AM 10:00 AM 11:00 AM 12:00 PM 1:00 PM 2:00 PM 3:00 PM 4:00 PM 5:00…" at bounding box center [579, 233] width 1041 height 712
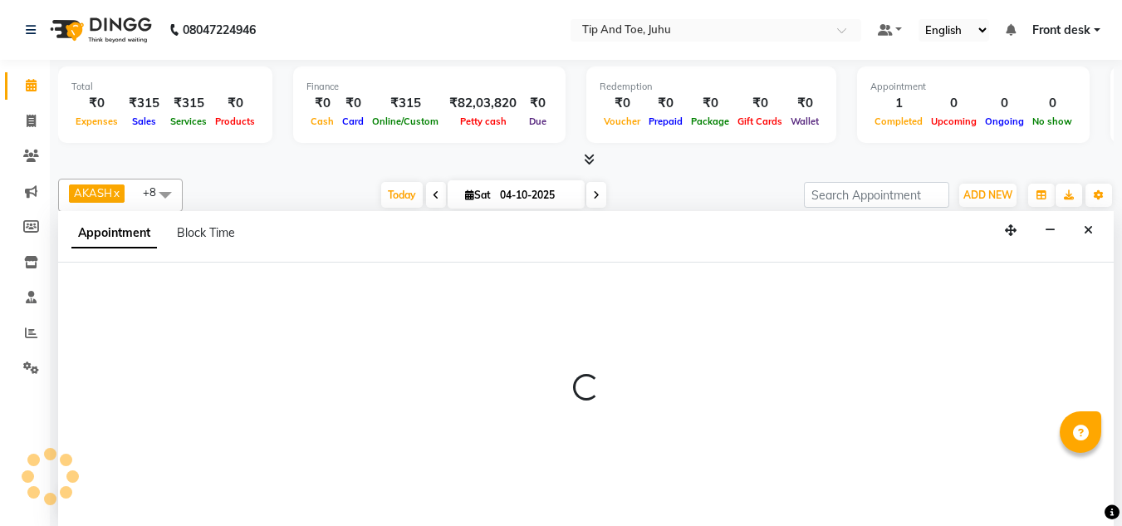
scroll to position [1, 0]
select select "37330"
select select "tentative"
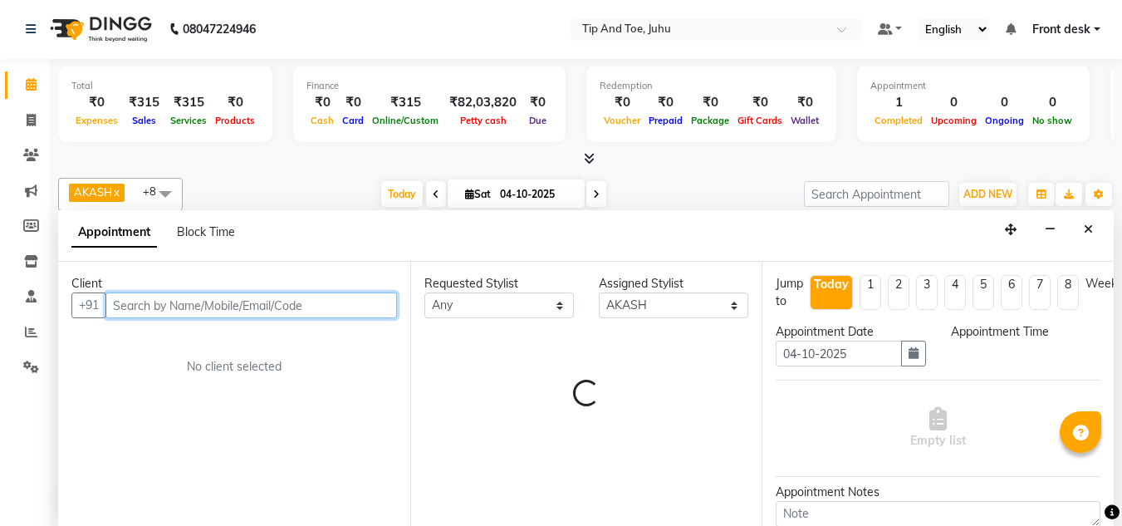
select select "960"
click at [230, 299] on input "text" at bounding box center [250, 305] width 291 height 26
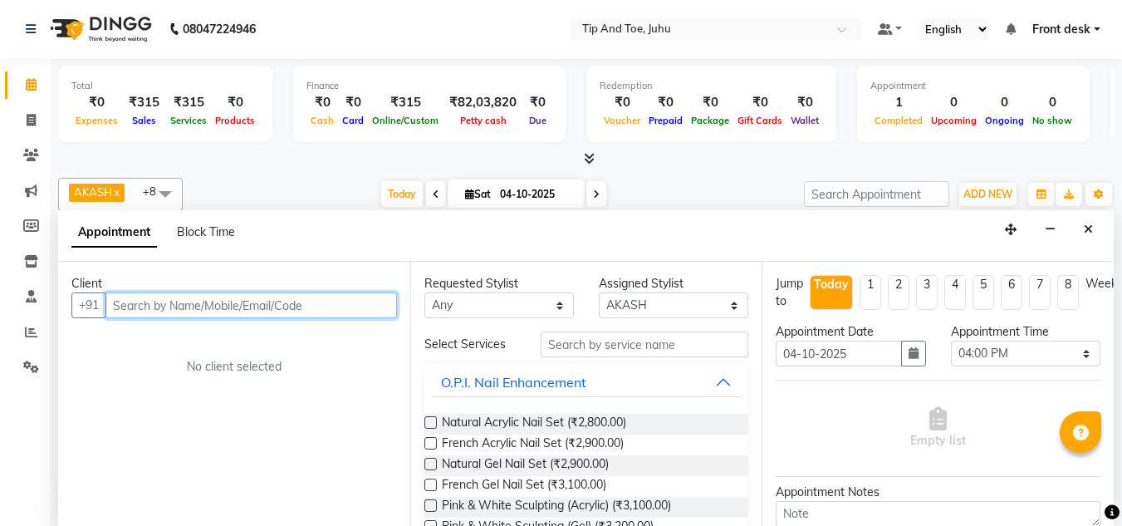
scroll to position [0, 0]
type input "8"
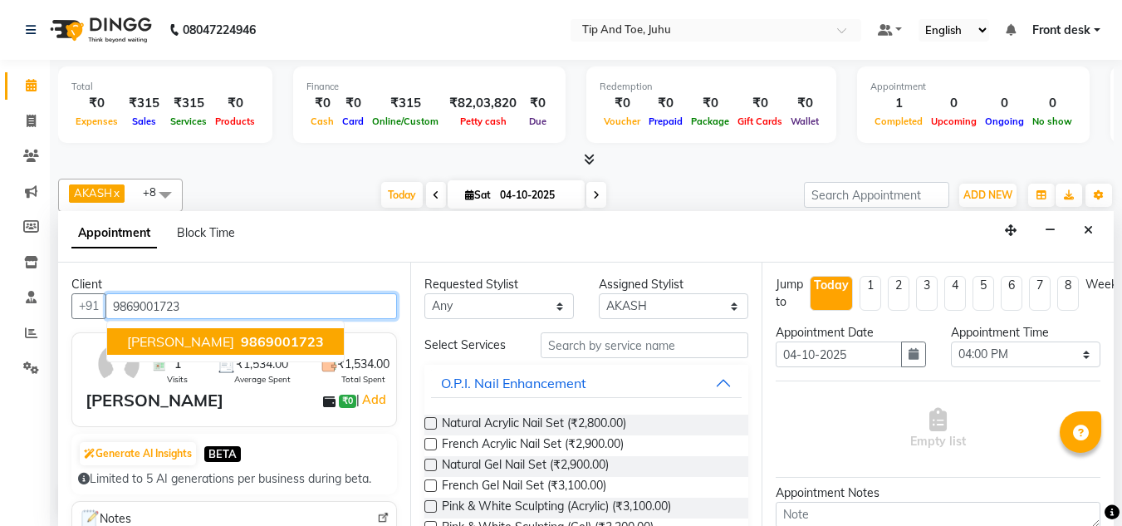
click at [241, 335] on span "9869001723" at bounding box center [282, 341] width 83 height 17
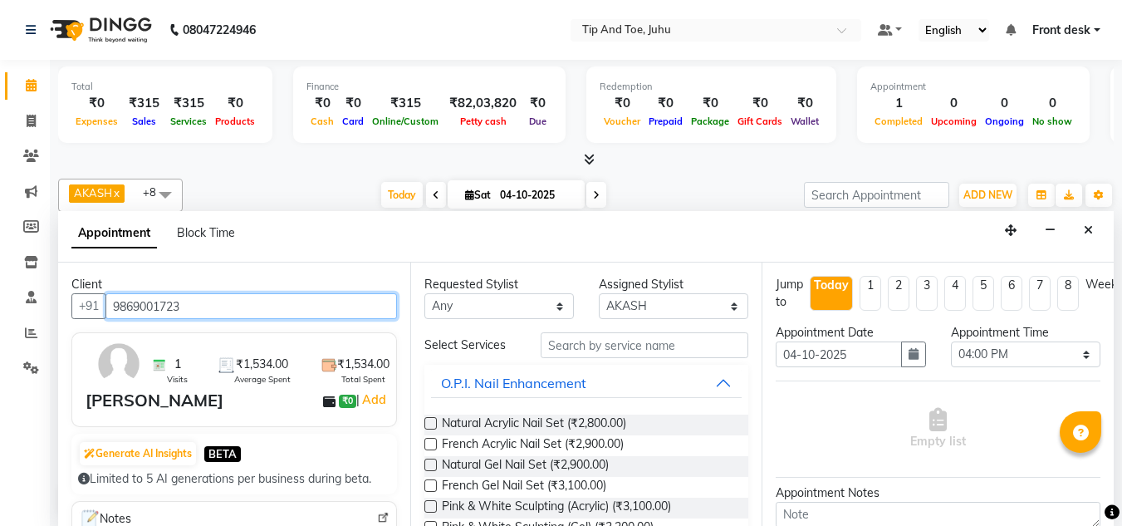
type input "9869001723"
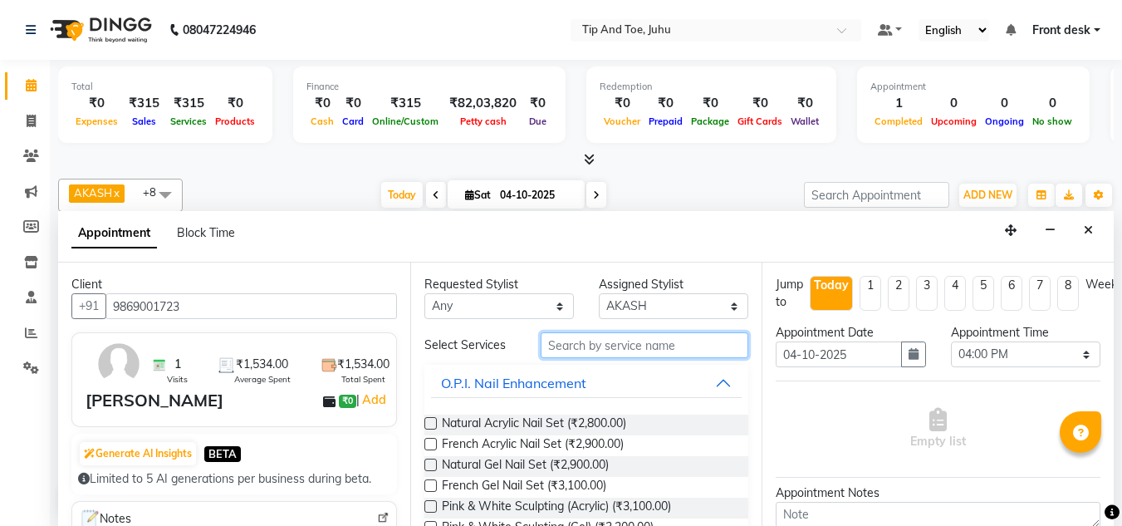
click at [666, 350] on input "text" at bounding box center [645, 345] width 208 height 26
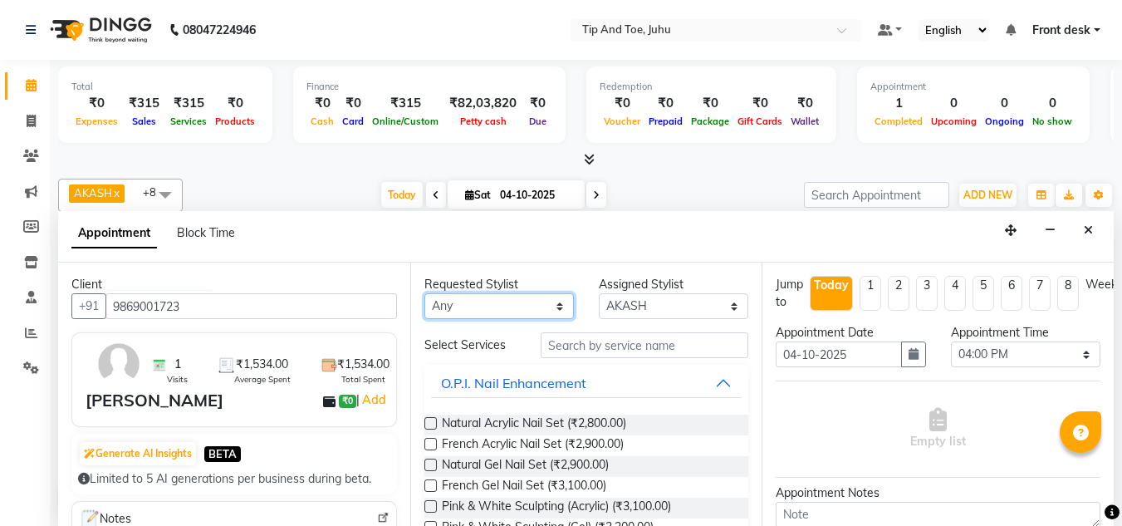
click at [507, 311] on select "Any [PERSON_NAME] AKASH [PERSON_NAME] kharei [PERSON_NAME] [DEMOGRAPHIC_DATA] […" at bounding box center [498, 306] width 149 height 26
select select "37330"
click at [424, 293] on select "Any [PERSON_NAME] AKASH [PERSON_NAME] kharei [PERSON_NAME] [DEMOGRAPHIC_DATA] […" at bounding box center [498, 306] width 149 height 26
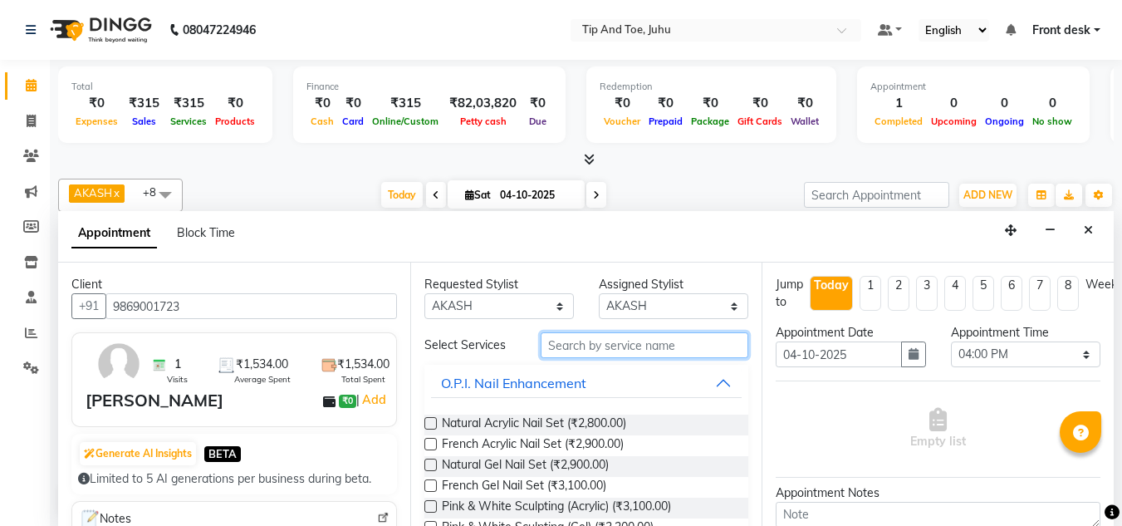
click at [709, 341] on input "text" at bounding box center [645, 345] width 208 height 26
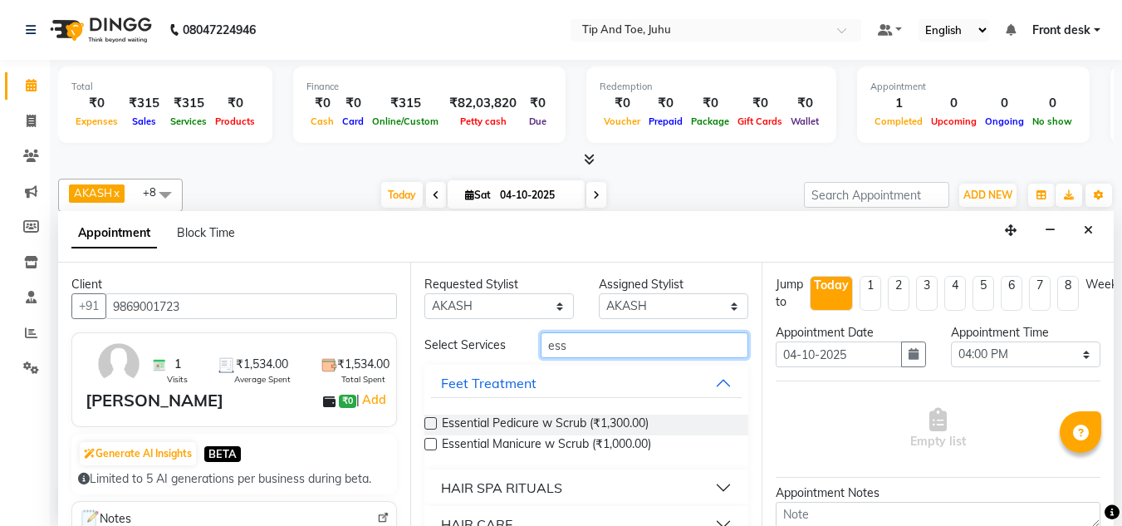
type input "ess"
click at [428, 422] on label at bounding box center [430, 423] width 12 height 12
click at [428, 422] on input "checkbox" at bounding box center [429, 424] width 11 height 11
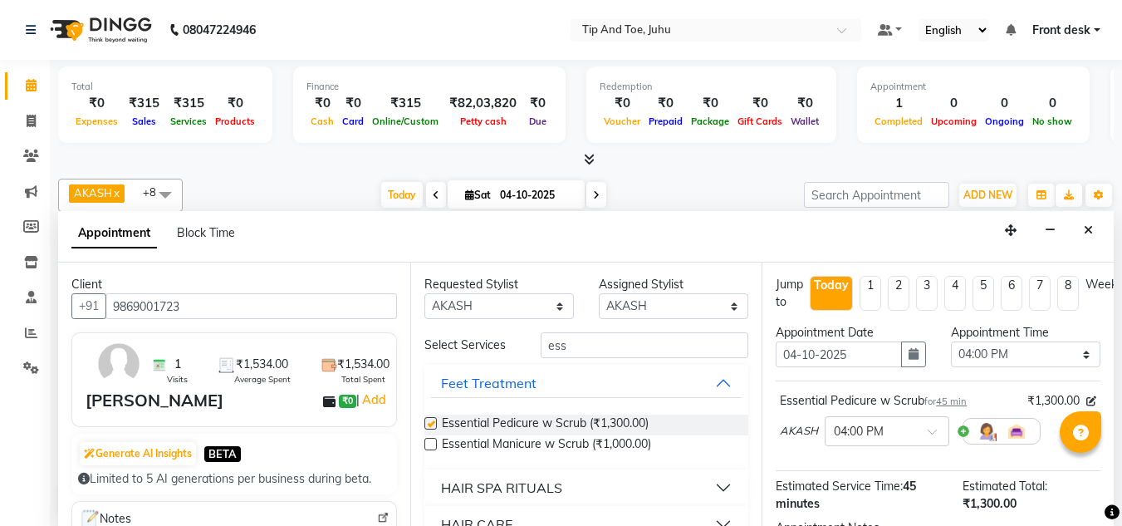
checkbox input "false"
click at [698, 345] on input "ess" at bounding box center [645, 345] width 208 height 26
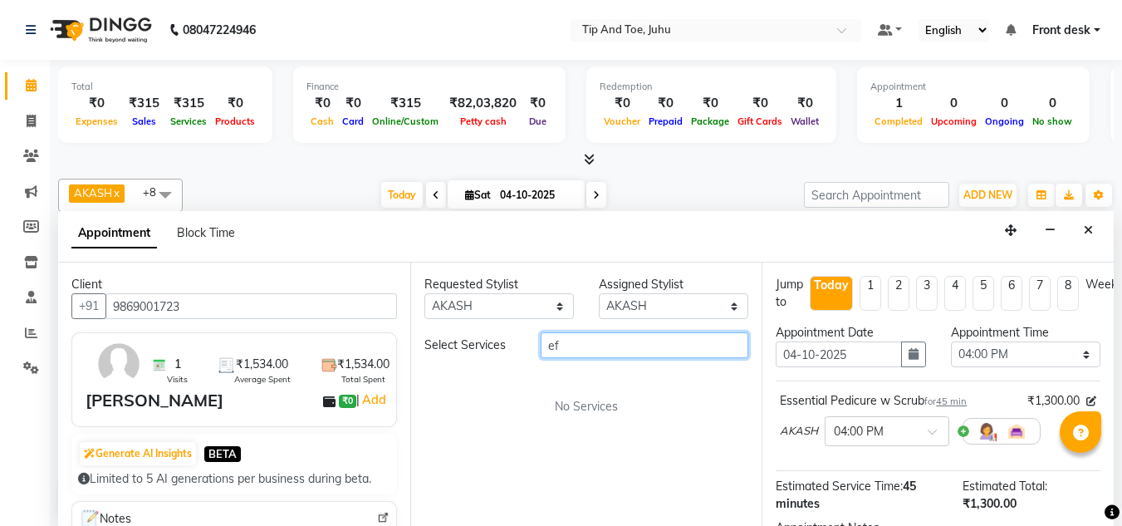
type input "e"
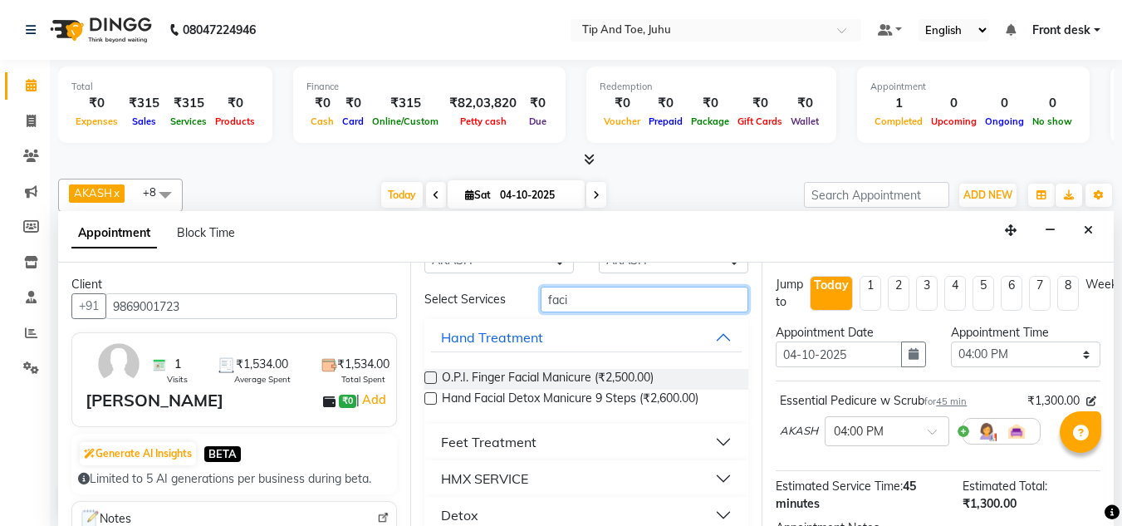
scroll to position [83, 0]
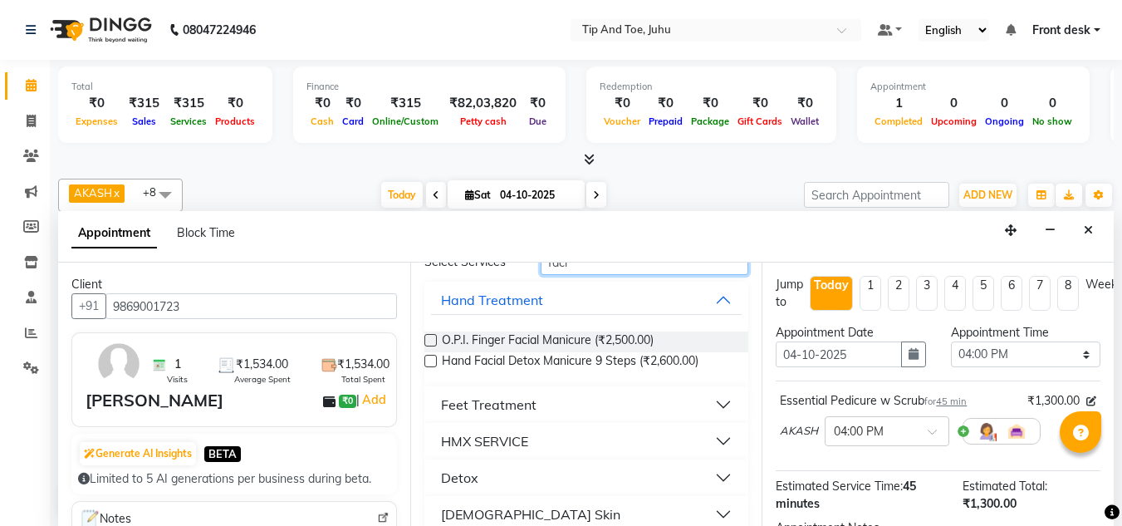
type input "faci"
click at [502, 404] on div "Feet Treatment" at bounding box center [489, 404] width 96 height 20
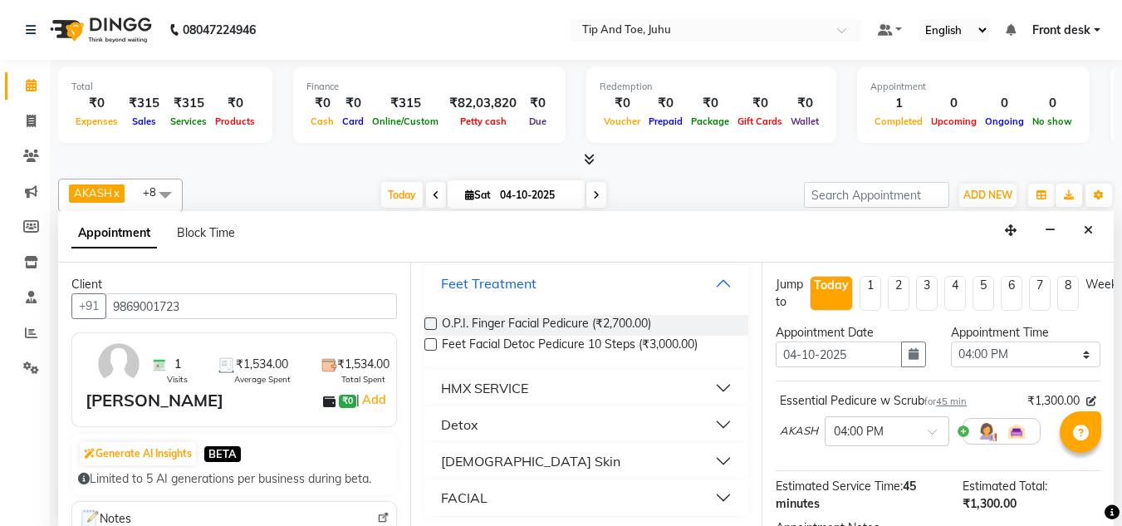
scroll to position [207, 0]
click at [491, 460] on div "[DEMOGRAPHIC_DATA] Skin" at bounding box center [530, 458] width 179 height 20
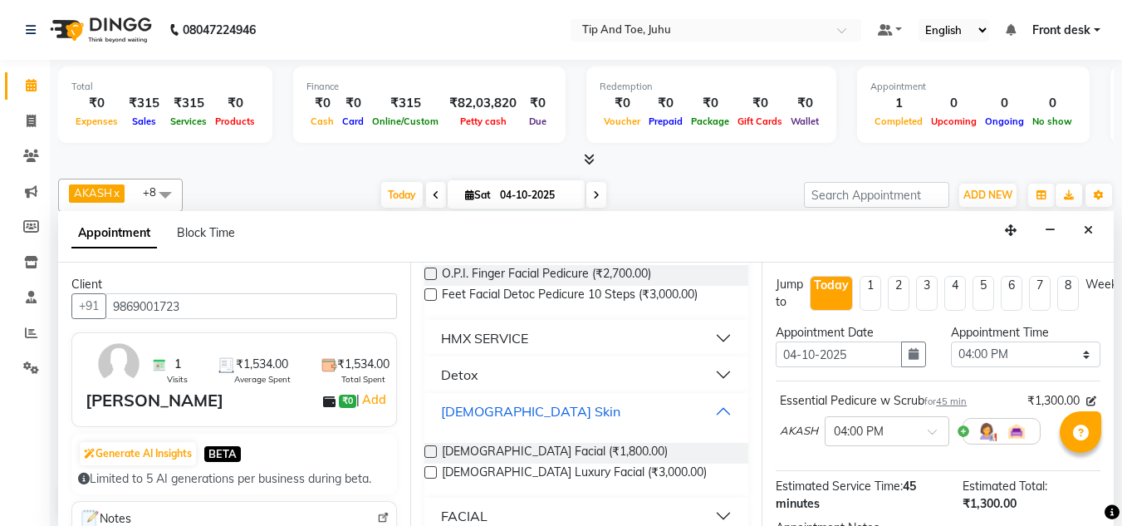
scroll to position [275, 0]
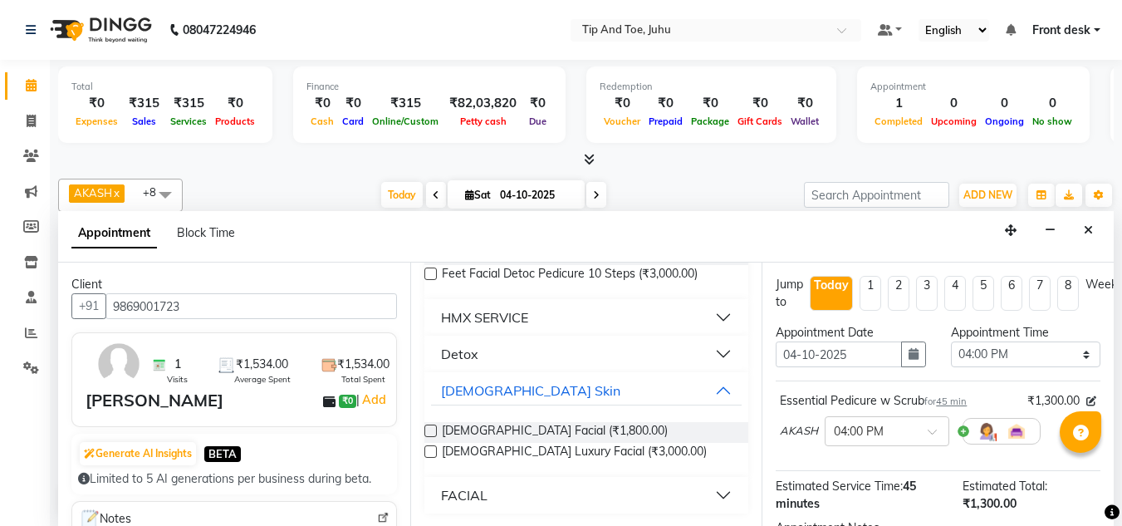
click at [429, 431] on label at bounding box center [430, 430] width 12 height 12
click at [429, 431] on input "checkbox" at bounding box center [429, 432] width 11 height 11
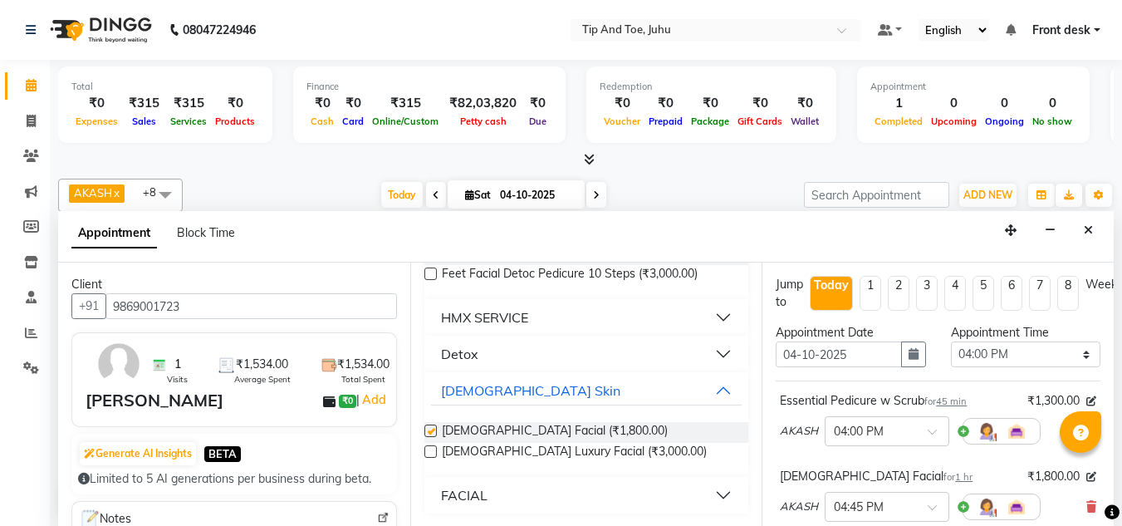
checkbox input "false"
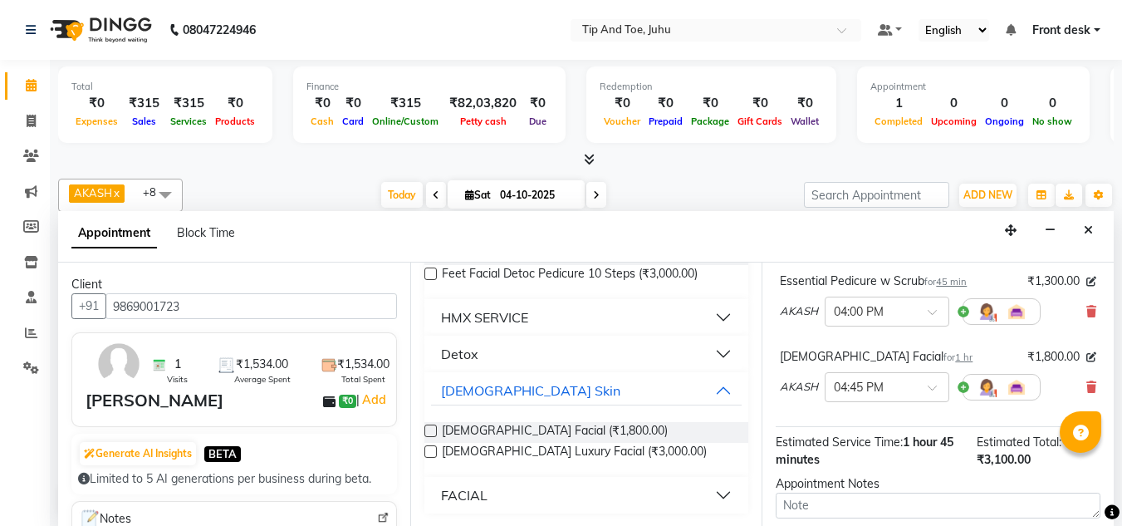
scroll to position [278, 0]
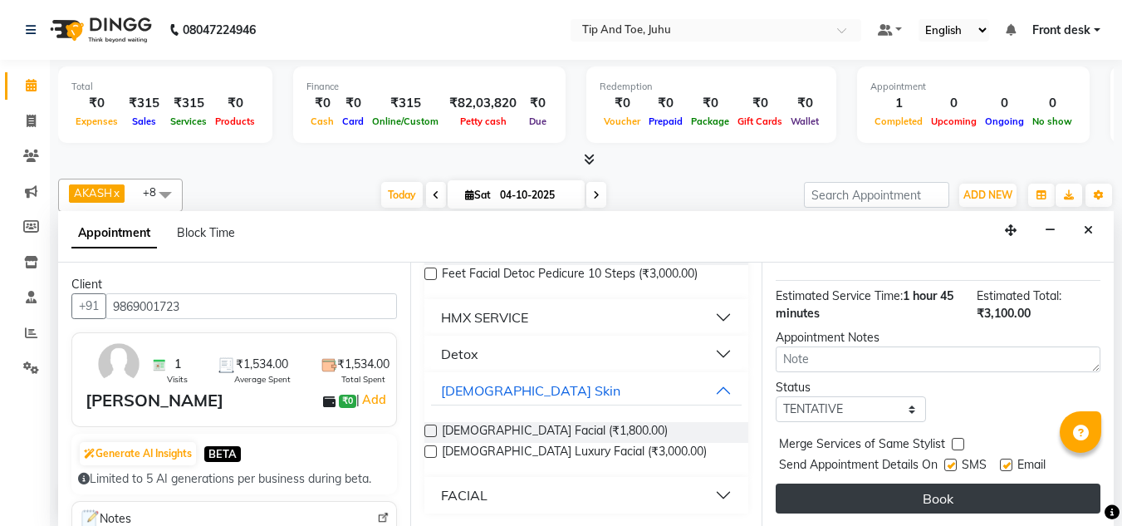
click at [915, 484] on button "Book" at bounding box center [938, 498] width 325 height 30
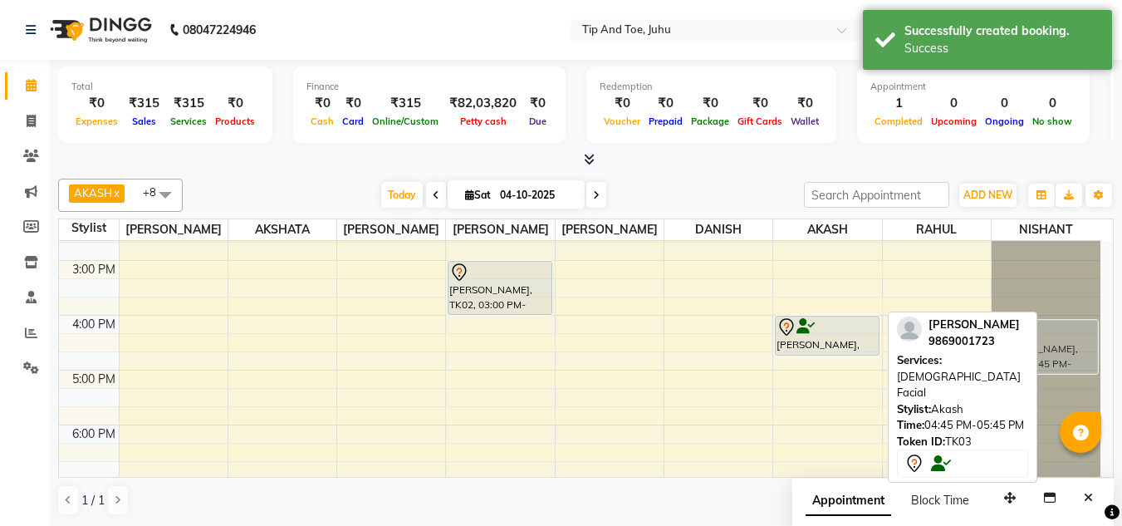
drag, startPoint x: 808, startPoint y: 383, endPoint x: 1072, endPoint y: 337, distance: 268.0
click at [1072, 337] on tr "Dhruvi, TK02, 03:00 PM-04:00 PM, Acrylic Nail Re-fills nayrah singh, TK01, 12:2…" at bounding box center [579, 233] width 1041 height 712
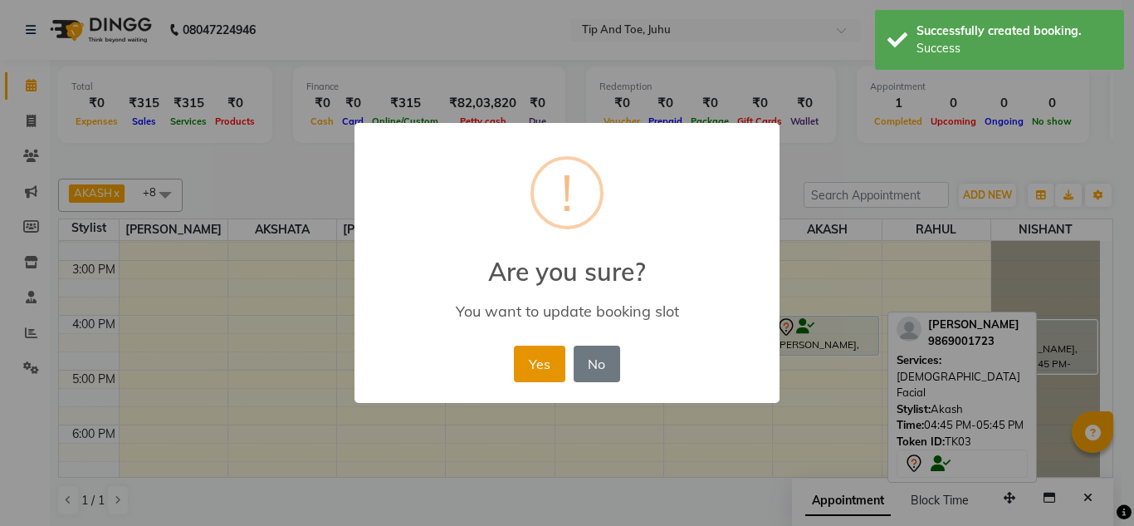
click at [555, 370] on button "Yes" at bounding box center [539, 363] width 51 height 37
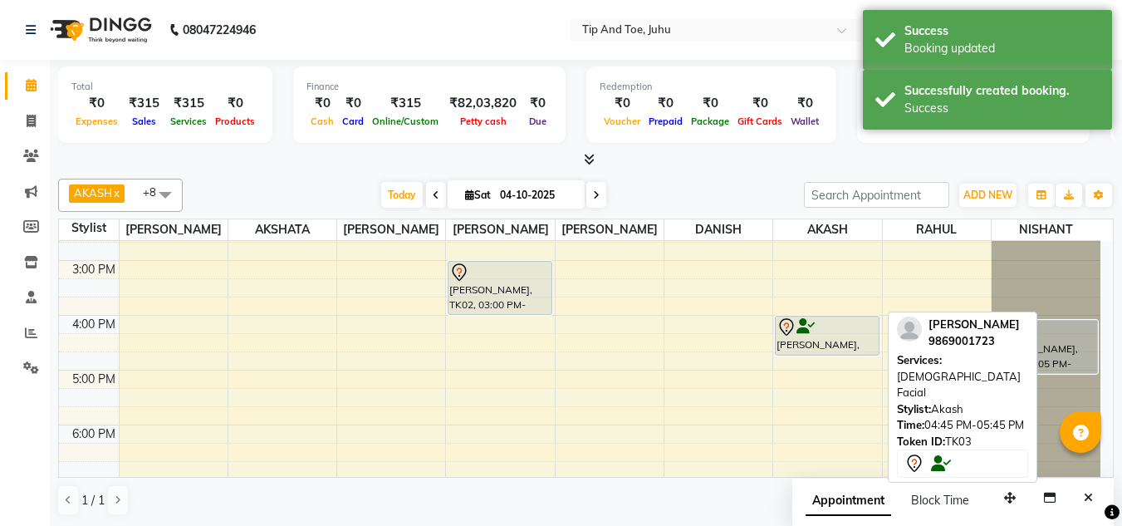
click at [963, 434] on div "Token ID: TK03" at bounding box center [962, 442] width 131 height 17
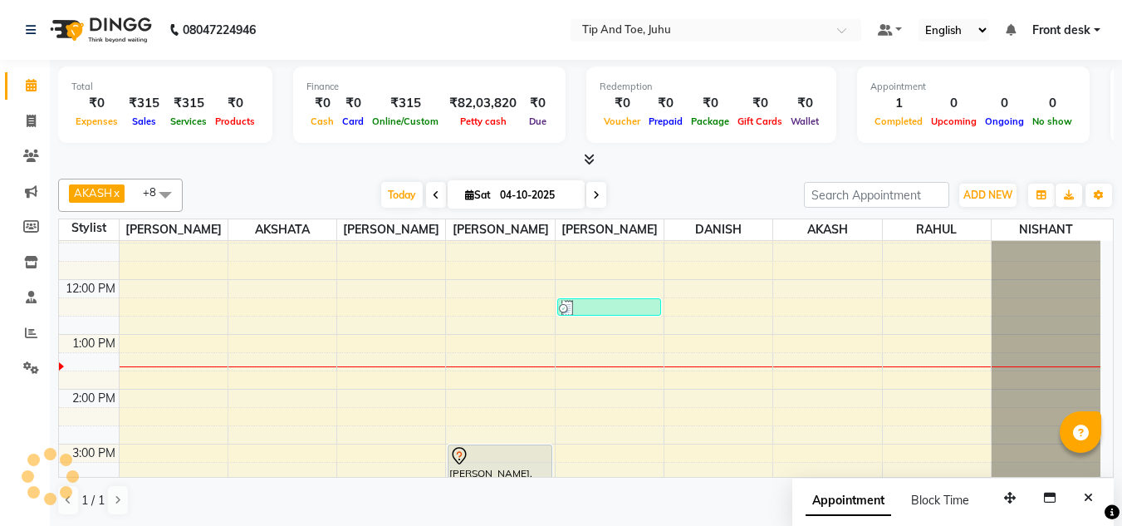
scroll to position [264, 0]
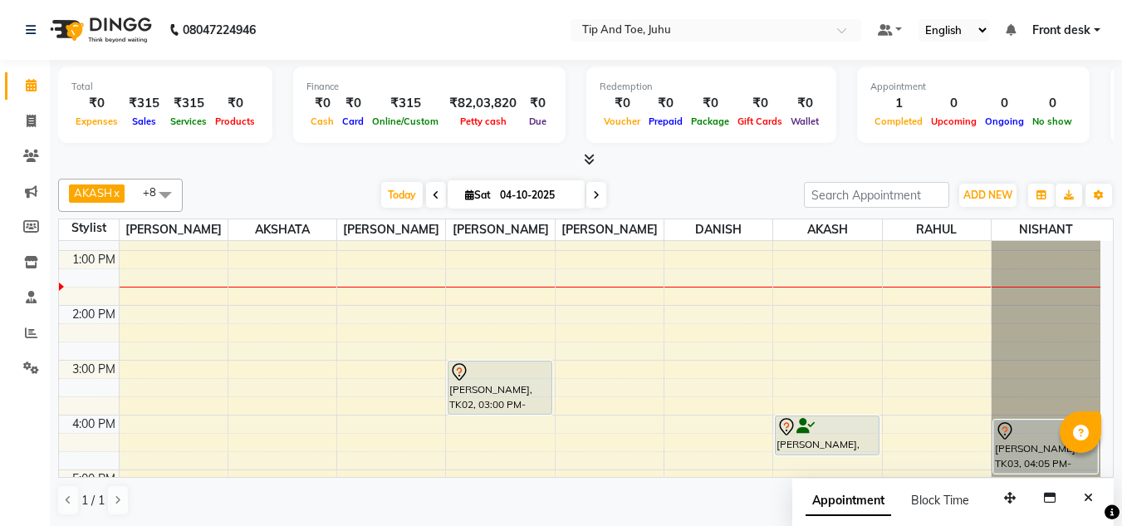
drag, startPoint x: 1092, startPoint y: 502, endPoint x: 587, endPoint y: 463, distance: 506.4
click at [1091, 502] on icon "Close" at bounding box center [1088, 498] width 9 height 12
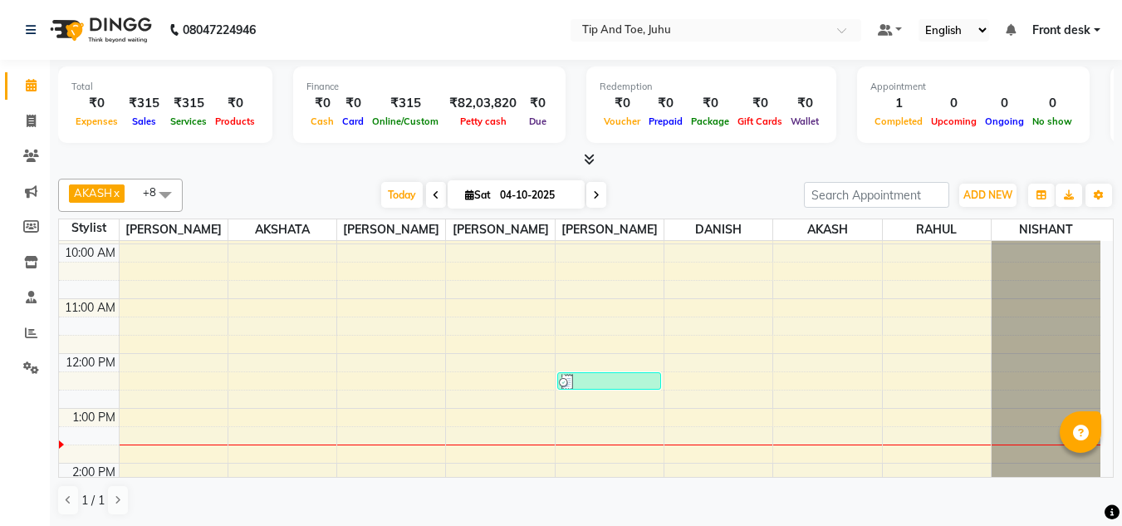
scroll to position [55, 0]
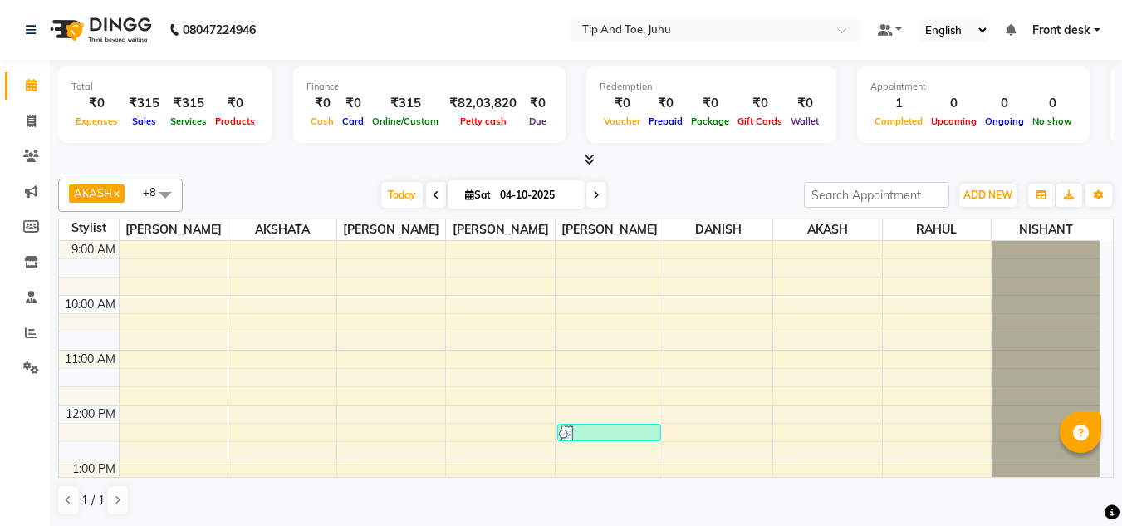
drag, startPoint x: 1120, startPoint y: 295, endPoint x: 1119, endPoint y: 399, distance: 103.8
click at [1119, 399] on div "Total ₹0 Expenses ₹315 Sales ₹315 Services ₹0 Products Finance ₹0 Cash ₹0 Card …" at bounding box center [586, 293] width 1072 height 467
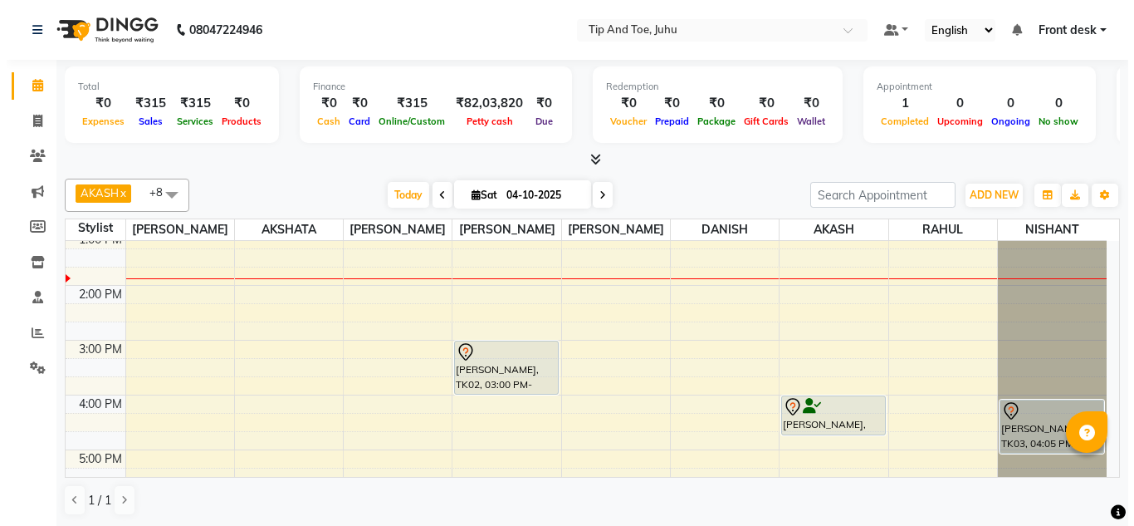
scroll to position [149, 0]
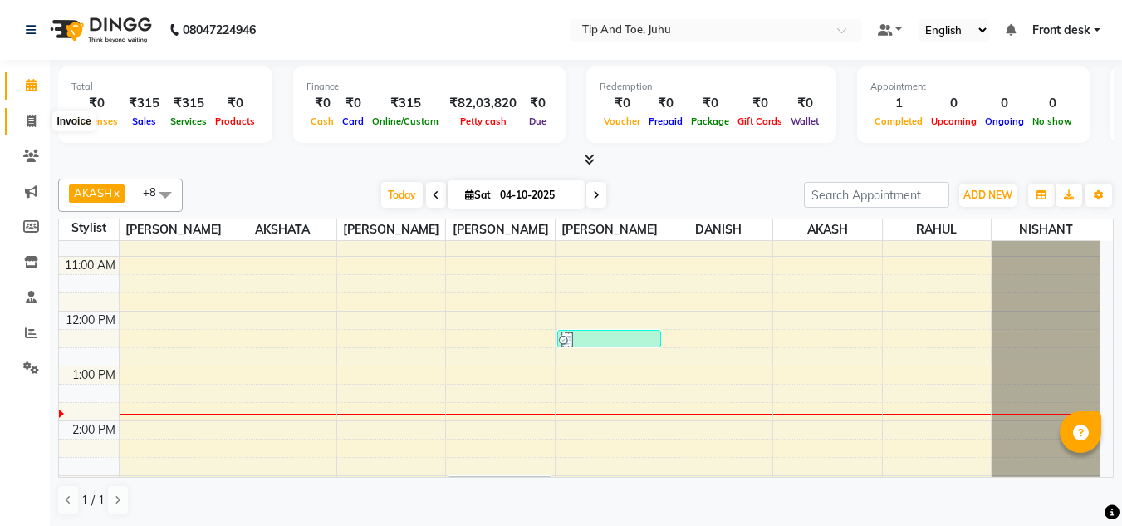
click at [25, 115] on span at bounding box center [31, 121] width 29 height 19
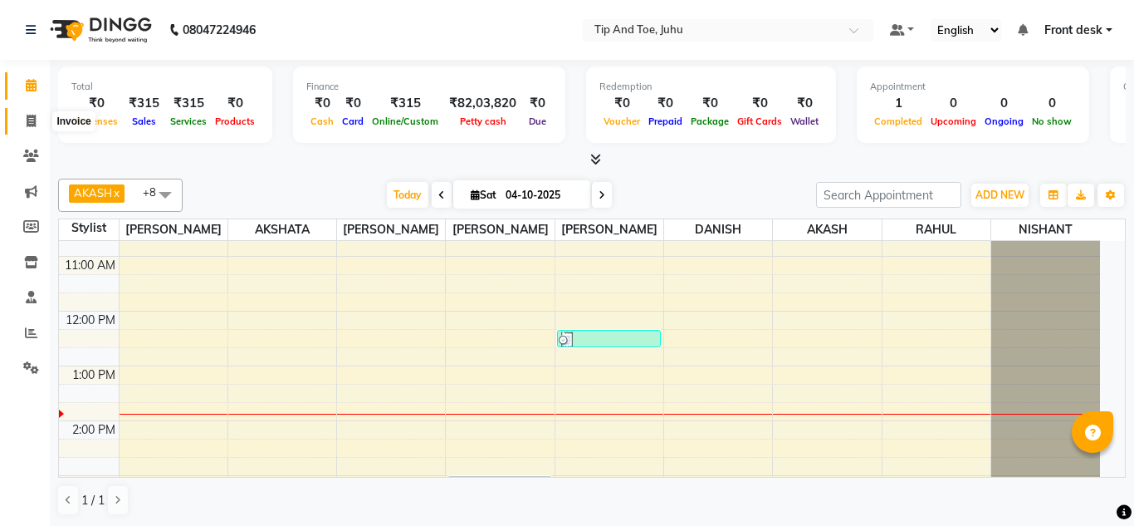
select select "service"
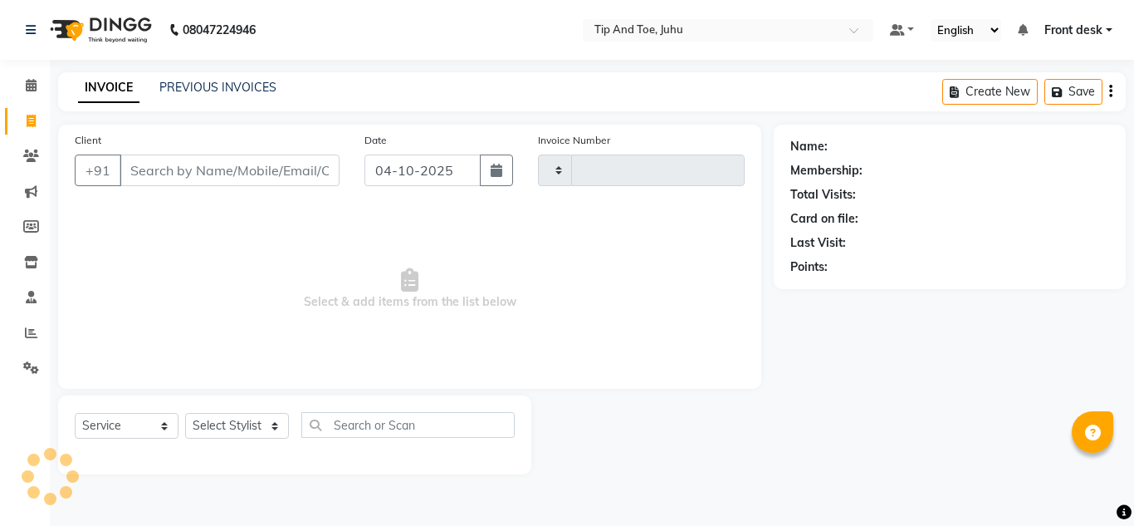
type input "1908"
select select "5516"
click at [226, 175] on input "Client" at bounding box center [230, 170] width 220 height 32
click at [247, 162] on input "Client" at bounding box center [230, 170] width 220 height 32
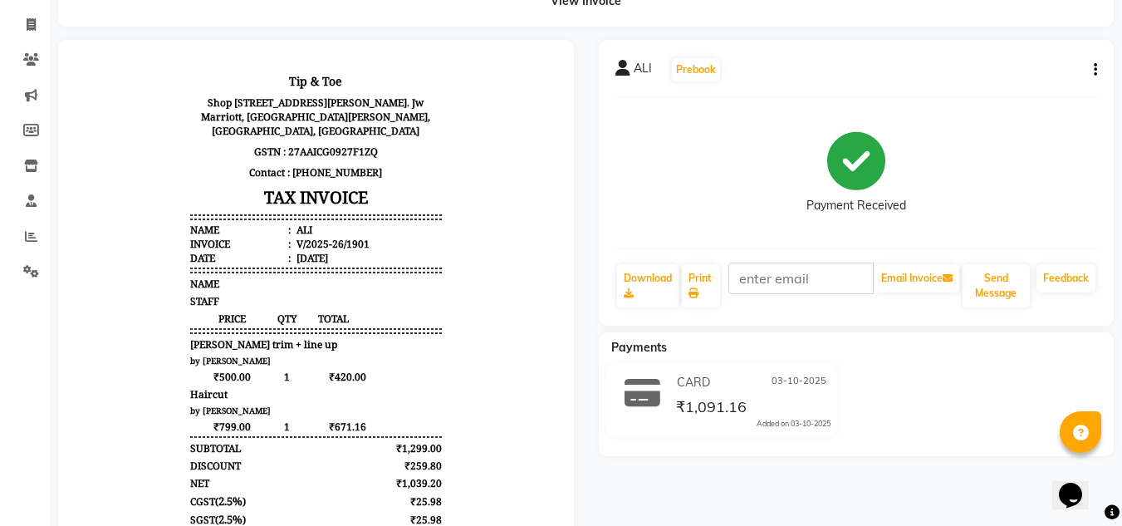
scroll to position [37, 0]
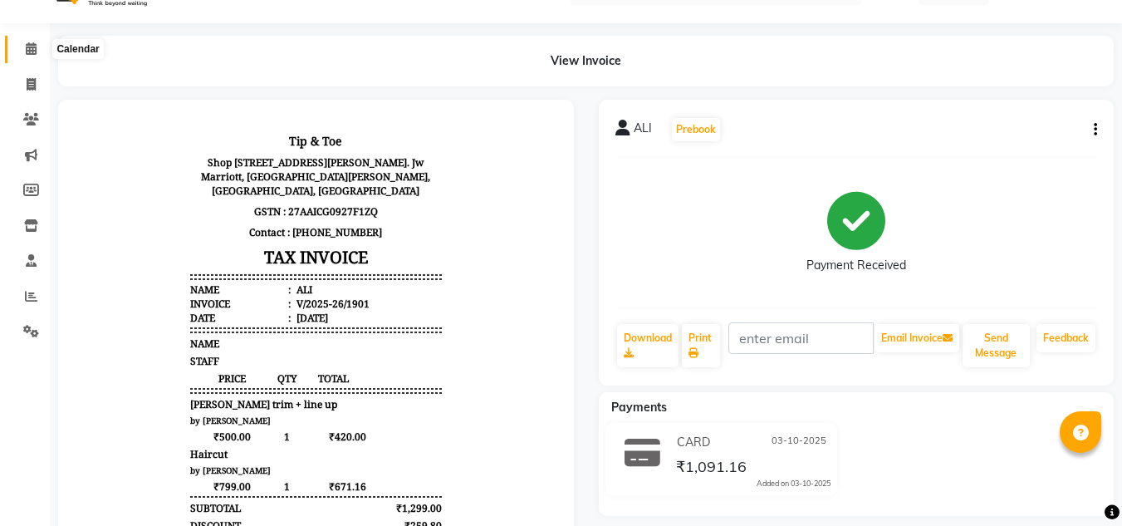
click at [26, 49] on icon at bounding box center [31, 48] width 11 height 12
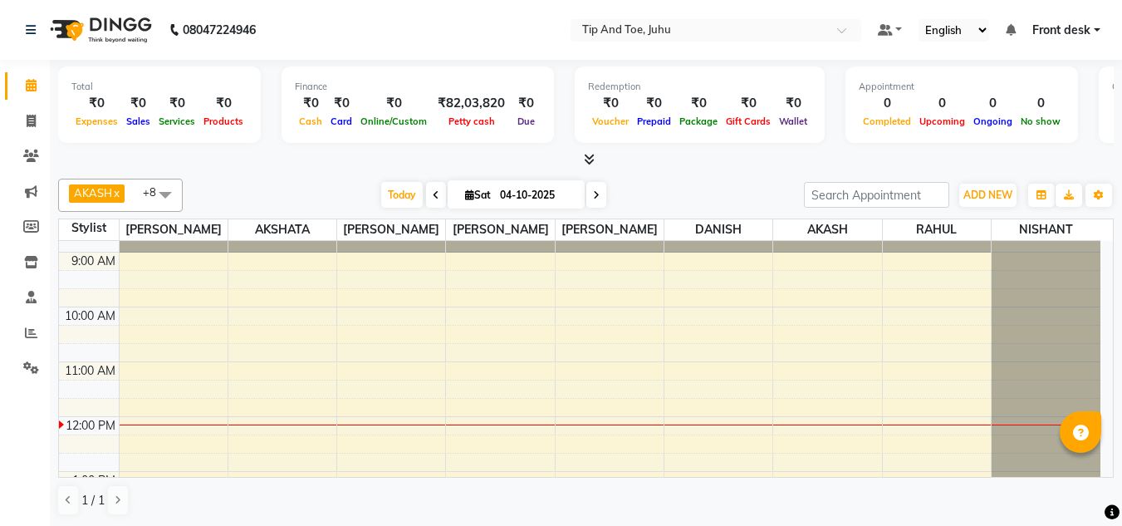
scroll to position [20, 0]
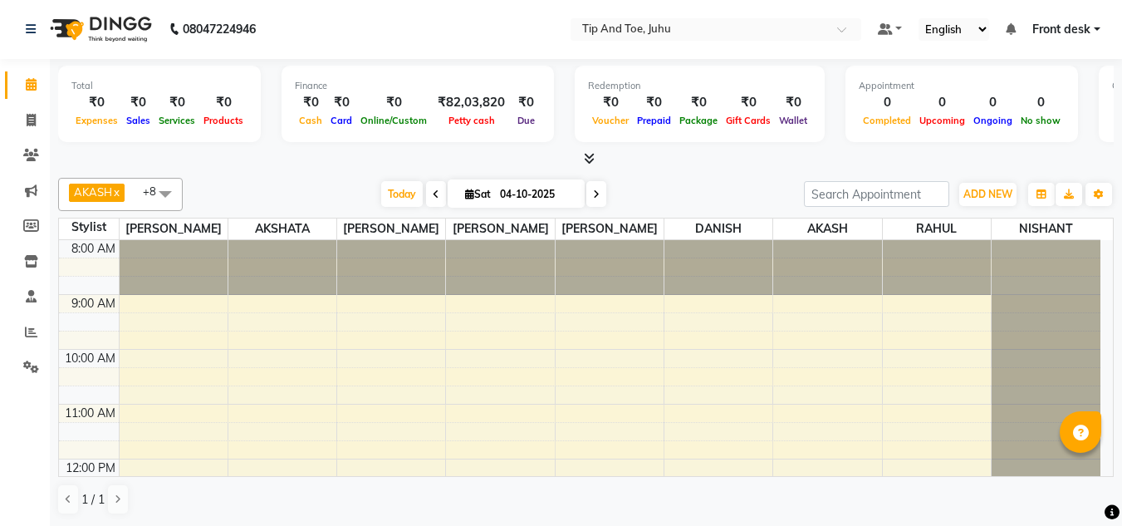
drag, startPoint x: 1095, startPoint y: 260, endPoint x: 1092, endPoint y: 243, distance: 16.9
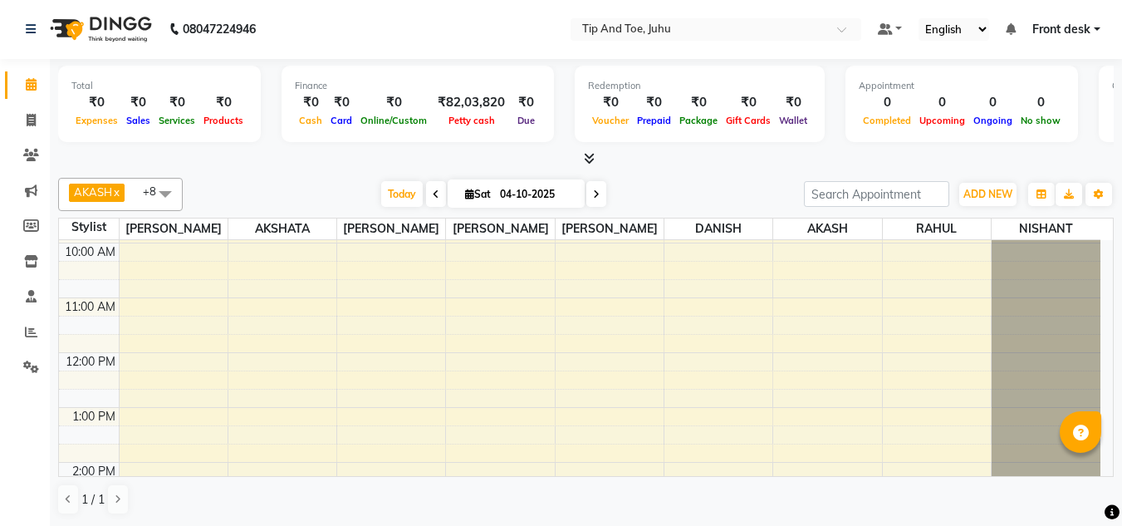
scroll to position [91, 0]
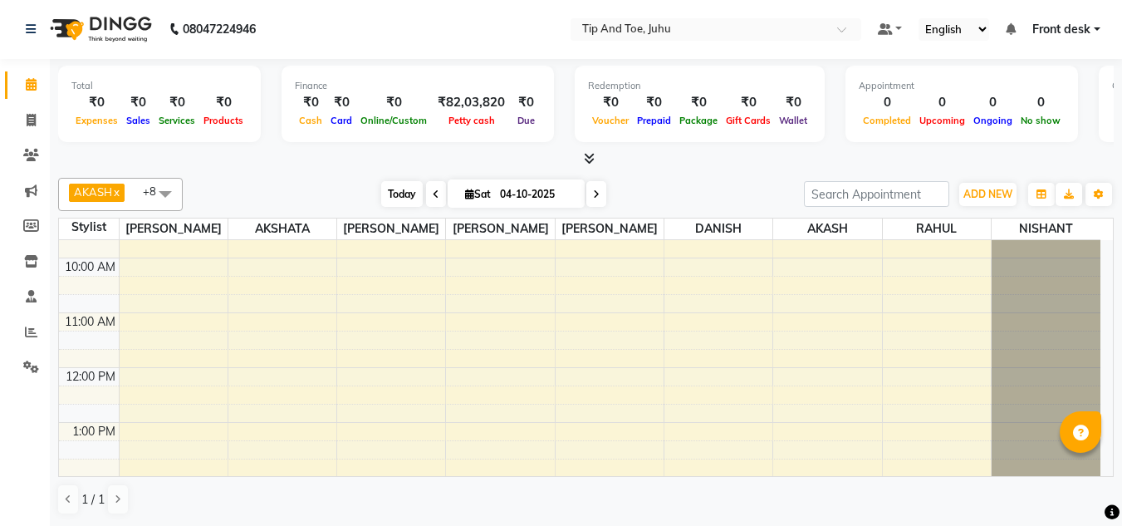
click at [405, 192] on span "Today" at bounding box center [402, 194] width 42 height 26
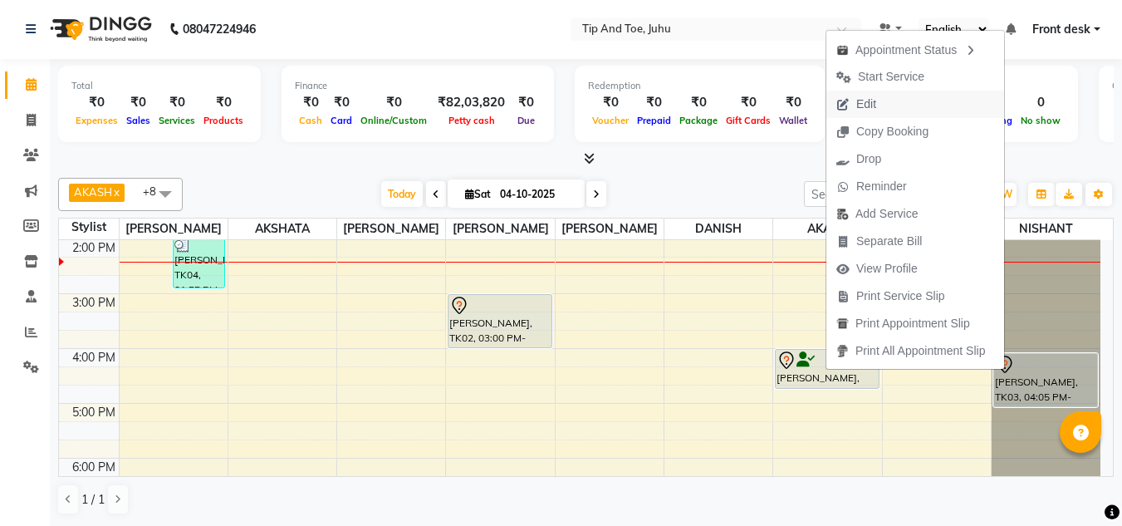
click at [880, 109] on span "Edit" at bounding box center [856, 104] width 60 height 27
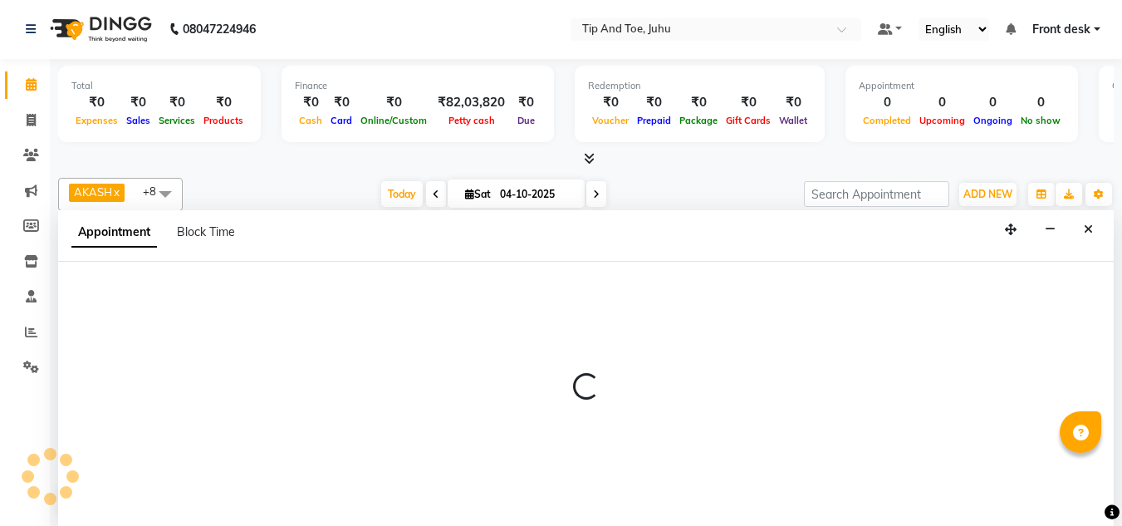
select select "tentative"
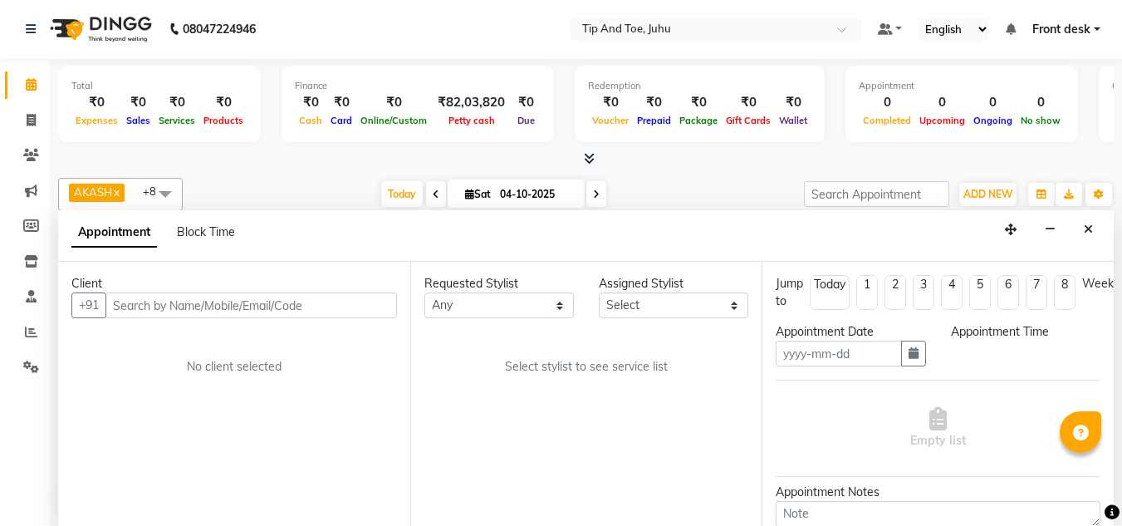
type input "04-10-2025"
select select "960"
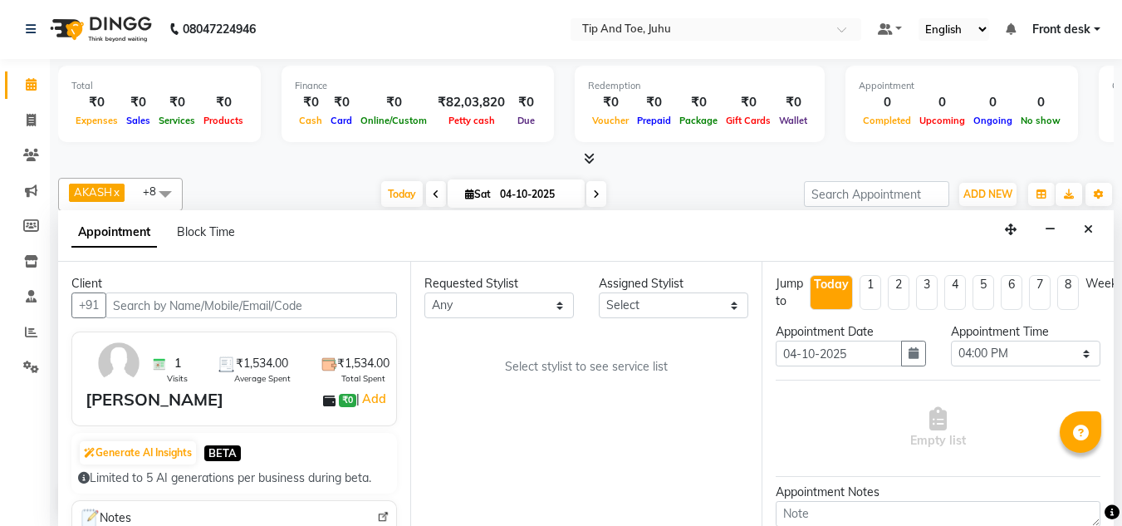
select select "37330"
select select "86116"
select select "2530"
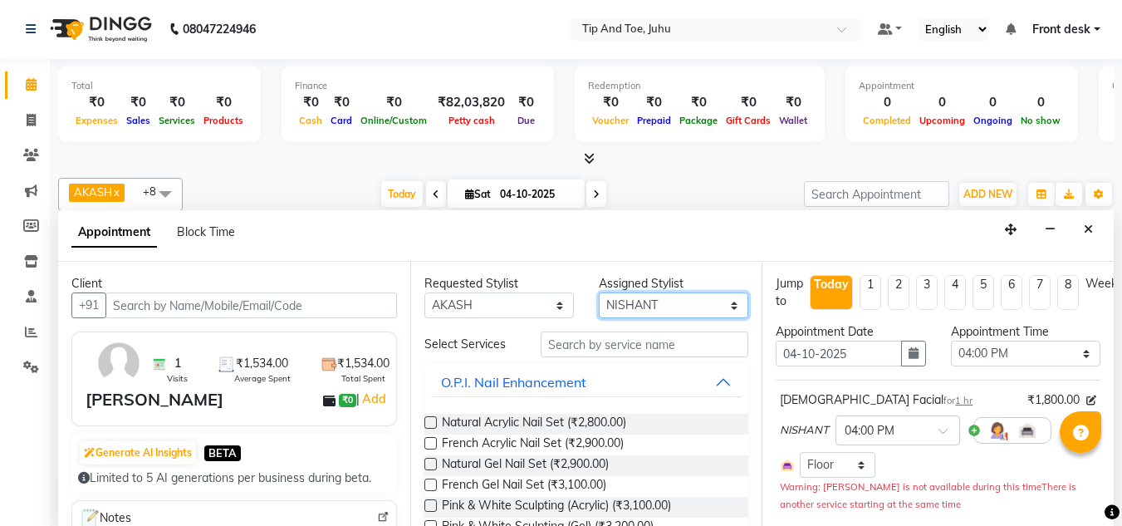
drag, startPoint x: 713, startPoint y: 302, endPoint x: 697, endPoint y: 301, distance: 16.6
click at [713, 302] on select "Select AJAY UTKAR AKASH AKSHATA Angeli kharei ASHIM BILAL DANISH DHANSHREE IBRA…" at bounding box center [673, 305] width 149 height 26
select select "39814"
click at [599, 292] on select "Select AJAY UTKAR AKASH AKSHATA Angeli kharei ASHIM BILAL DANISH DHANSHREE IBRA…" at bounding box center [673, 305] width 149 height 26
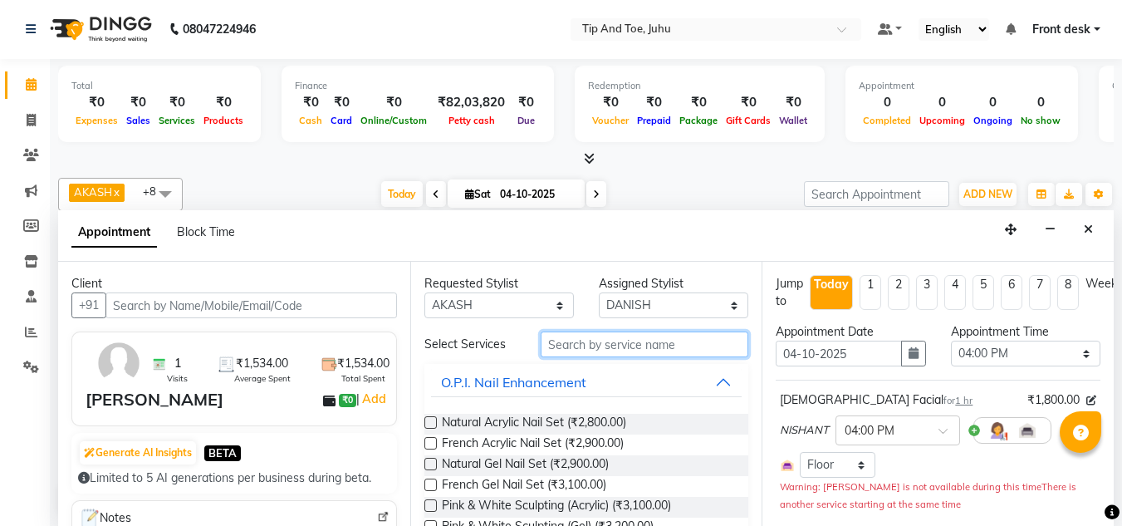
click at [610, 344] on input "text" at bounding box center [645, 344] width 208 height 26
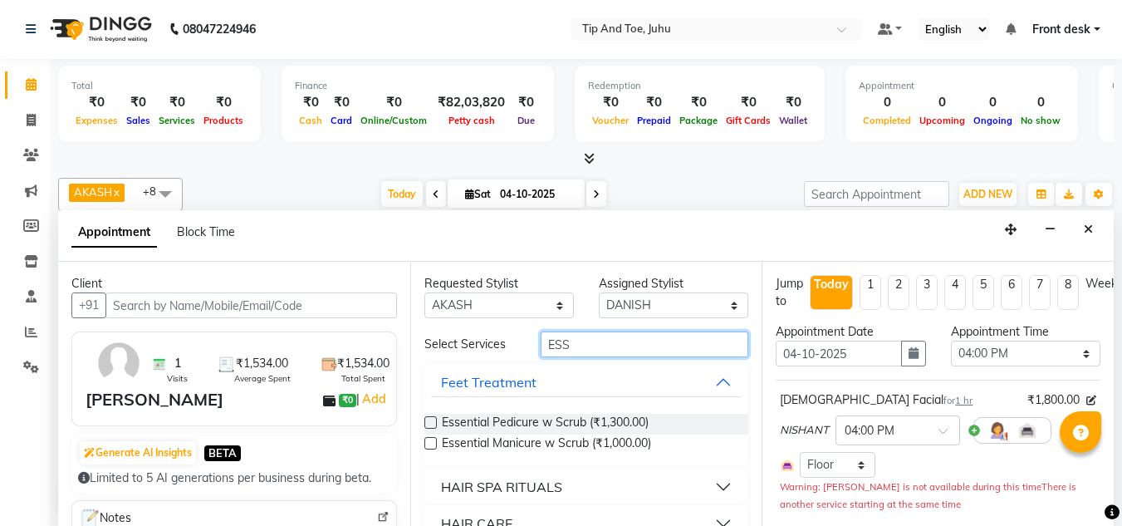
type input "ESS"
click at [430, 425] on label at bounding box center [430, 422] width 12 height 12
click at [430, 425] on input "checkbox" at bounding box center [429, 424] width 11 height 11
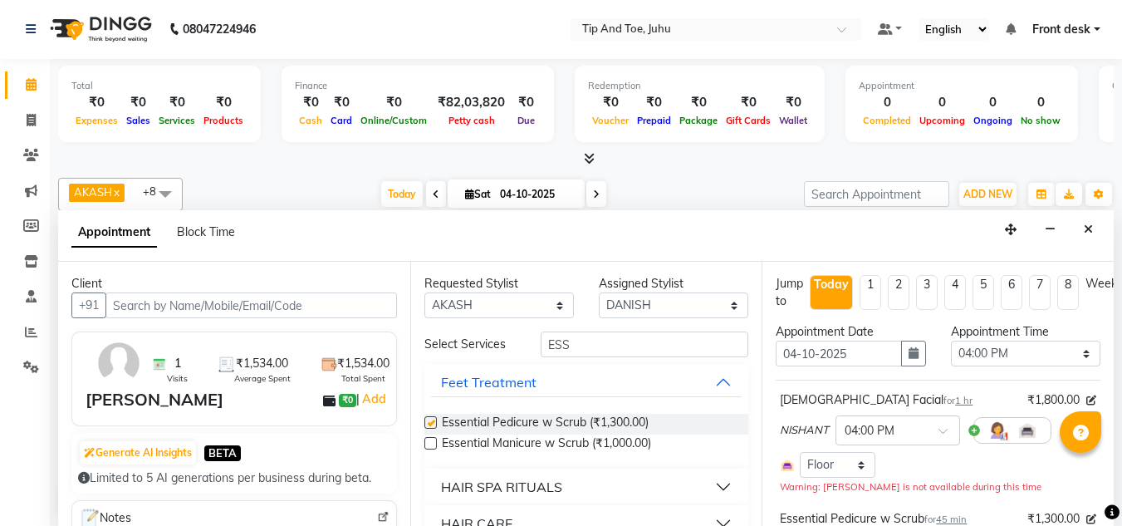
checkbox input "false"
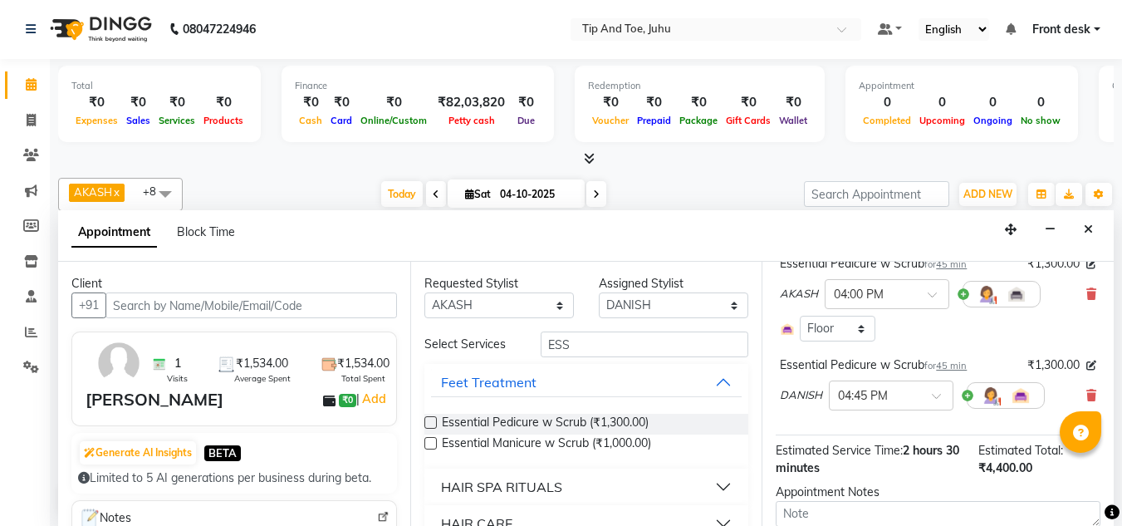
scroll to position [375, 0]
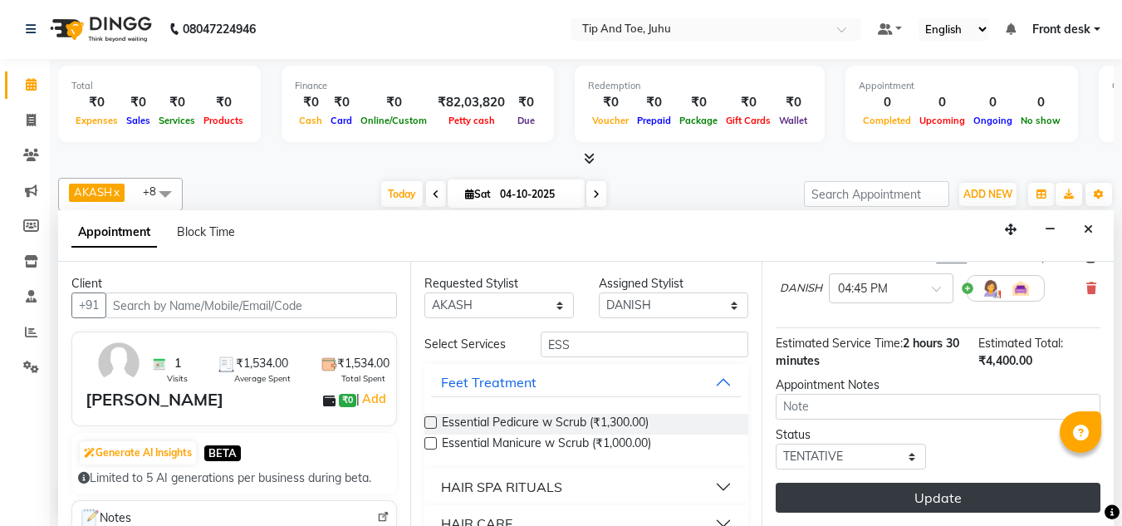
click at [911, 491] on button "Update" at bounding box center [938, 498] width 325 height 30
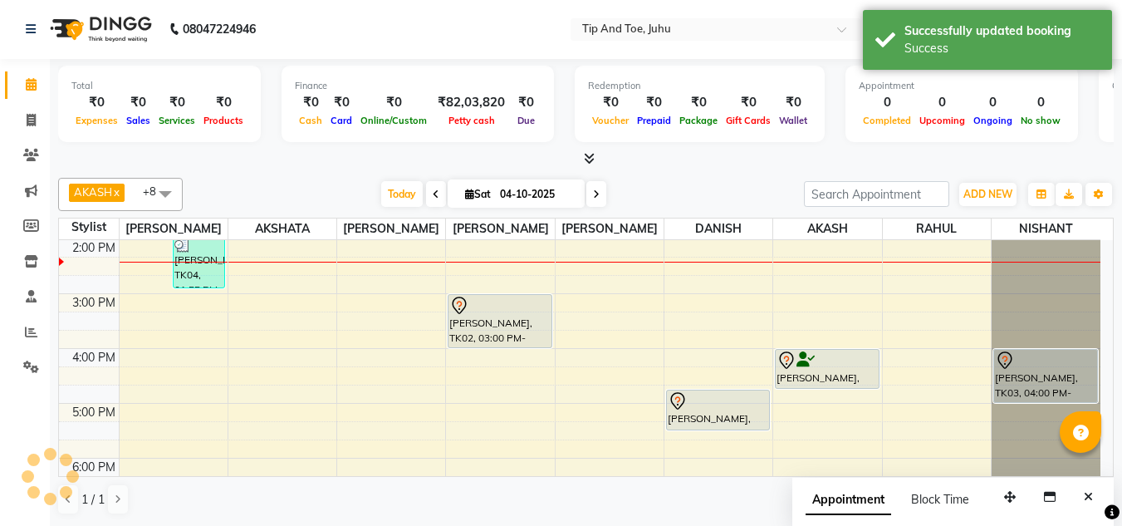
scroll to position [0, 0]
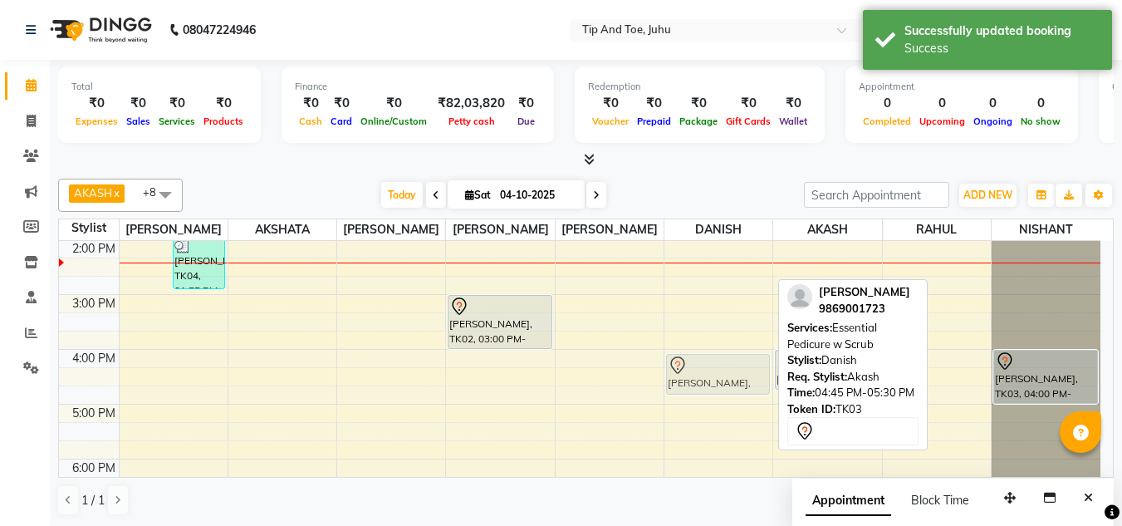
drag, startPoint x: 726, startPoint y: 414, endPoint x: 740, endPoint y: 372, distance: 44.6
click at [740, 372] on div "SMIT, TK03, 04:45 PM-05:30 PM, Essential Pedicure w Scrub SMIT, TK03, 04:45 PM-…" at bounding box center [718, 267] width 108 height 712
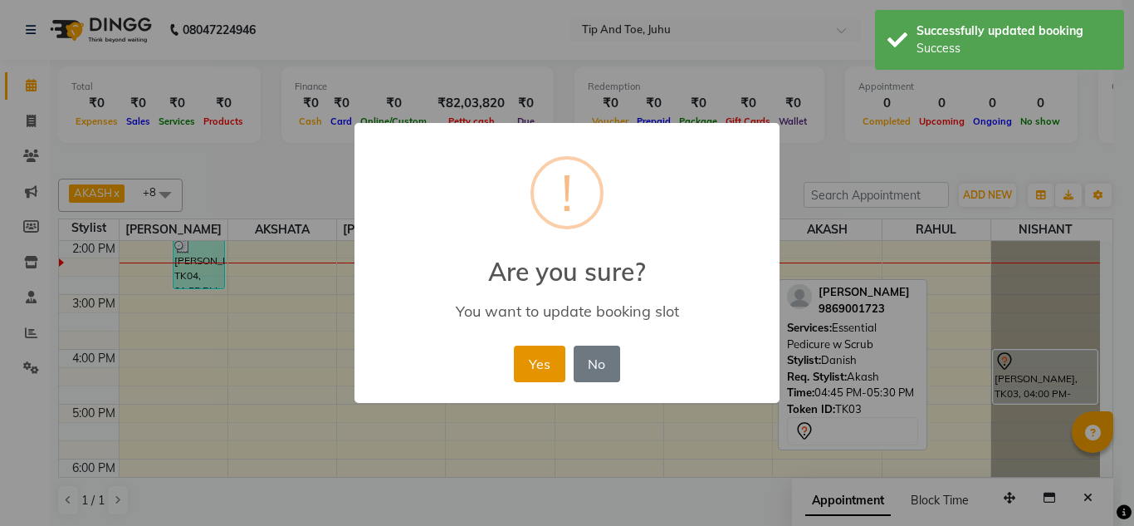
click at [536, 360] on button "Yes" at bounding box center [539, 363] width 51 height 37
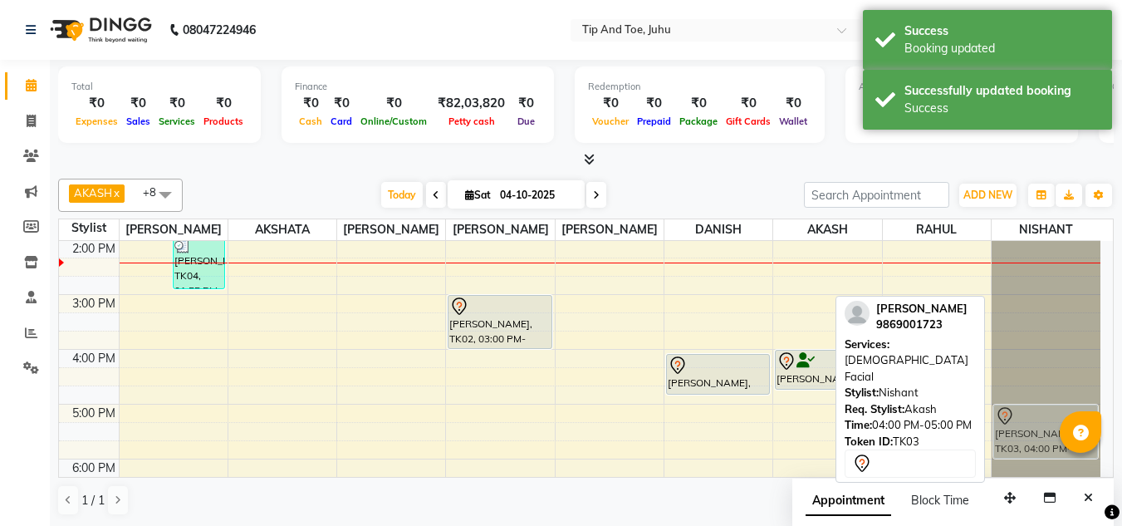
scroll to position [331, 0]
drag, startPoint x: 1045, startPoint y: 371, endPoint x: 1048, endPoint y: 409, distance: 38.3
click at [1048, 409] on div "RUTUJA, TK04, 01:15 PM-01:55 PM, Haircut for Kids (below 12 yrs) SMIT, TK03, 04…" at bounding box center [1046, 266] width 109 height 712
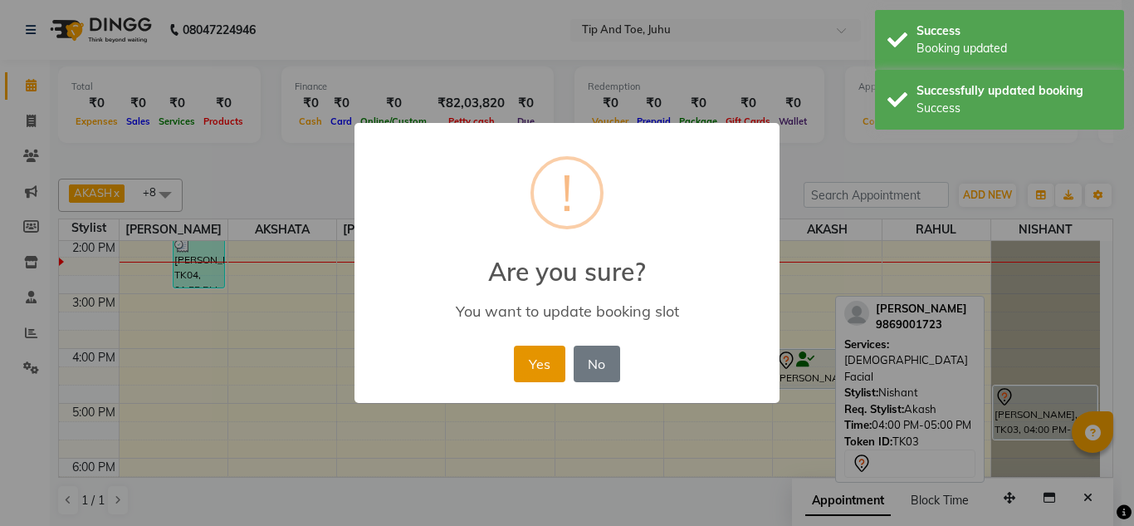
click at [520, 364] on button "Yes" at bounding box center [539, 363] width 51 height 37
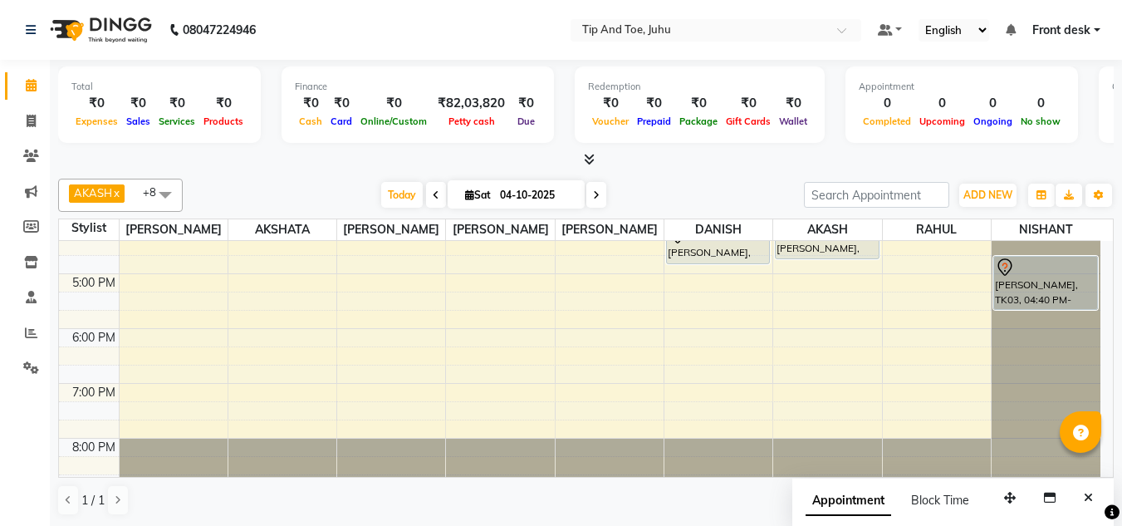
scroll to position [476, 0]
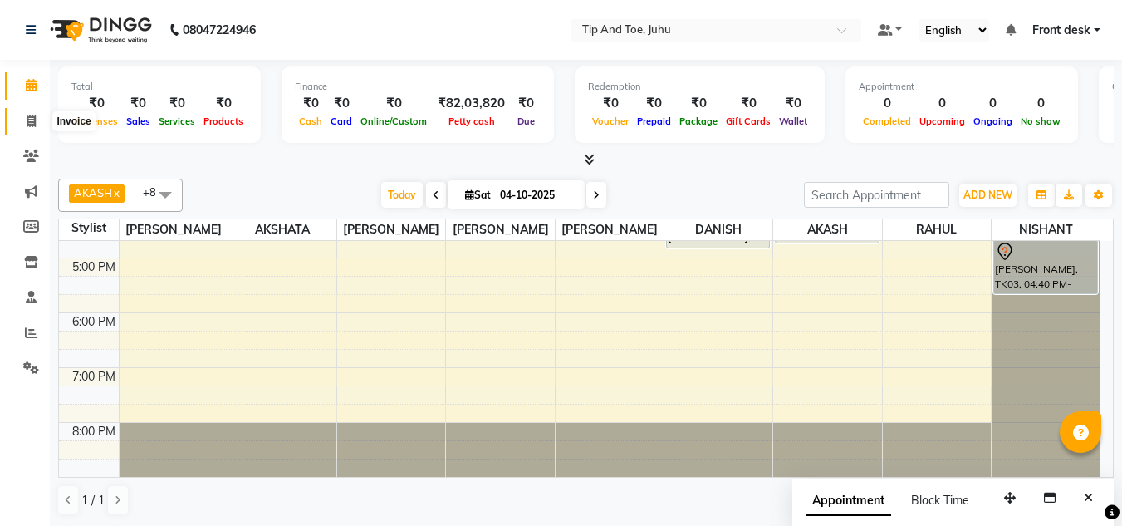
drag, startPoint x: 27, startPoint y: 122, endPoint x: 60, endPoint y: 115, distance: 33.2
click at [28, 122] on icon at bounding box center [31, 121] width 9 height 12
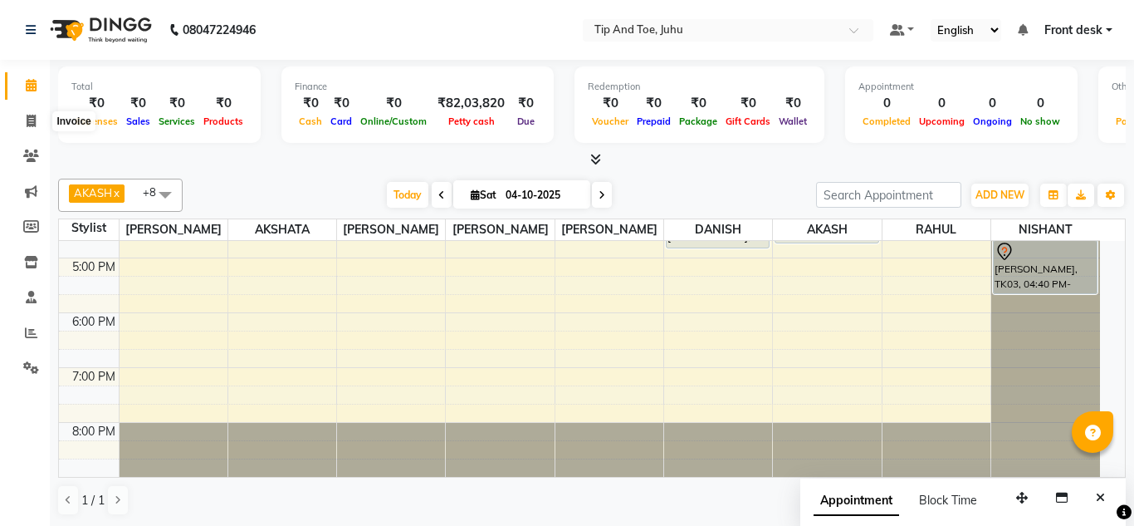
select select "5516"
select select "service"
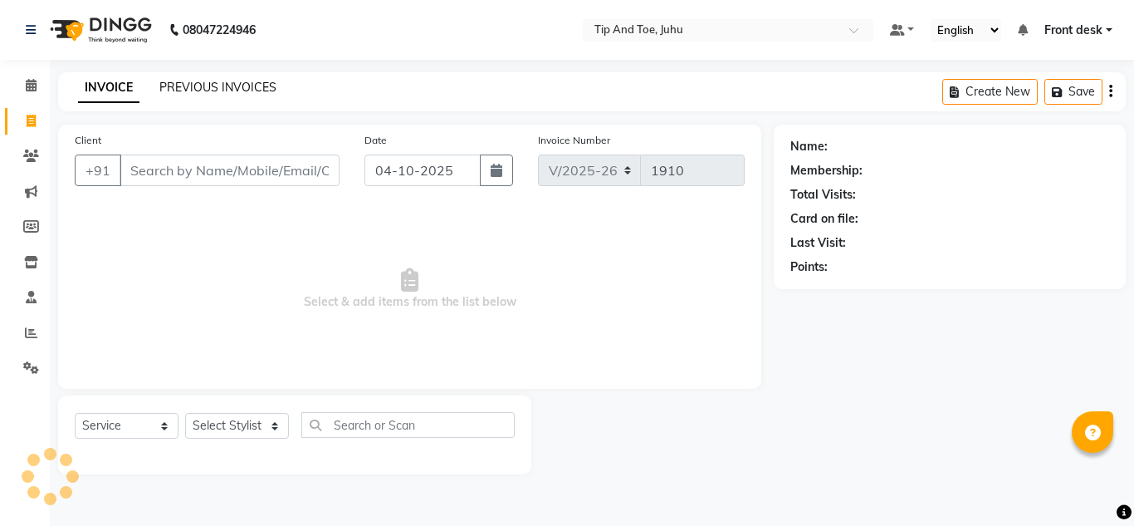
click at [239, 86] on link "PREVIOUS INVOICES" at bounding box center [217, 87] width 117 height 15
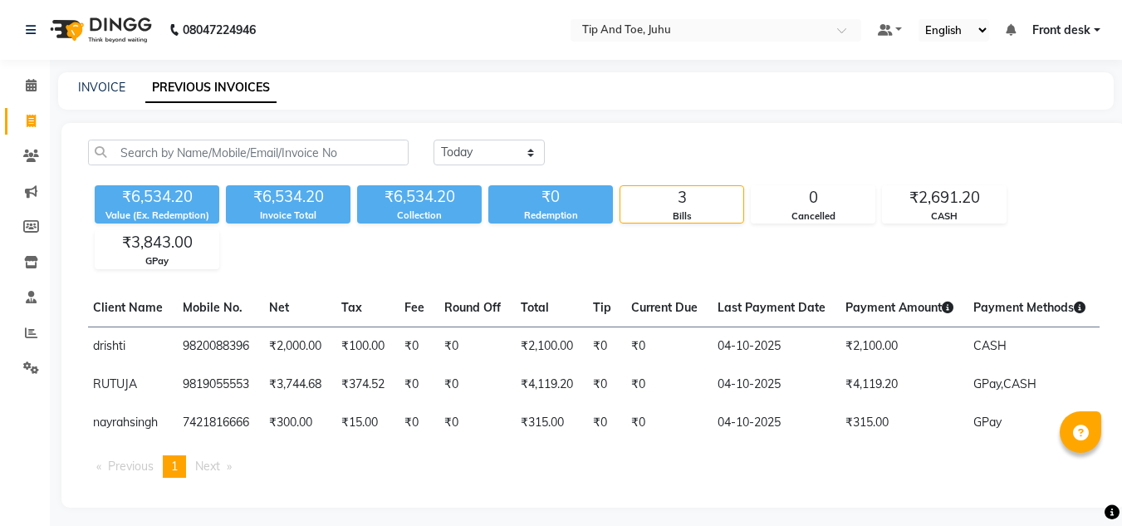
scroll to position [0, 189]
drag, startPoint x: 718, startPoint y: 489, endPoint x: 731, endPoint y: 490, distance: 13.3
click at [731, 478] on ul "Previous page 1 / 1 You're on page 1 Next page" at bounding box center [594, 466] width 1012 height 22
drag, startPoint x: 549, startPoint y: 458, endPoint x: 375, endPoint y: 462, distance: 173.6
click at [375, 442] on table "Invoice No. Invoice Date Client Name Mobile No. Net Tax Fee Round Off Total Tip…" at bounding box center [594, 365] width 1012 height 153
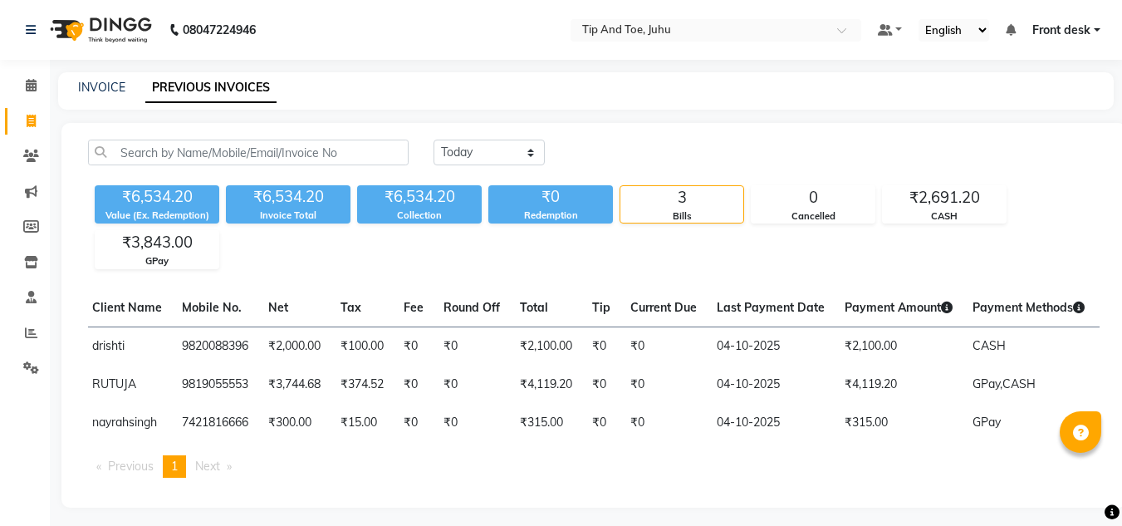
click at [398, 478] on ul "Previous page 1 / 1 You're on page 1 Next page" at bounding box center [594, 466] width 1012 height 22
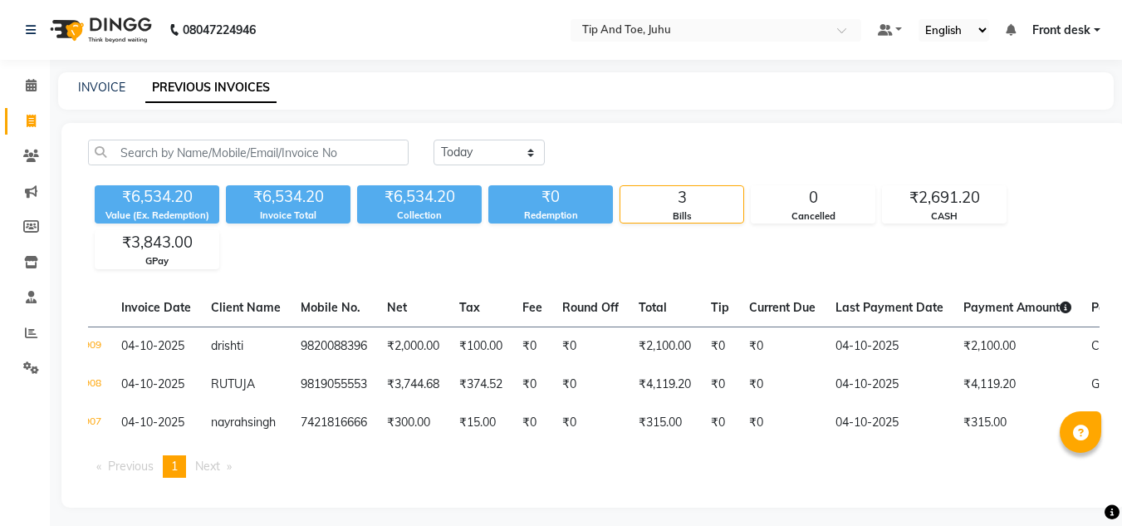
scroll to position [0, 0]
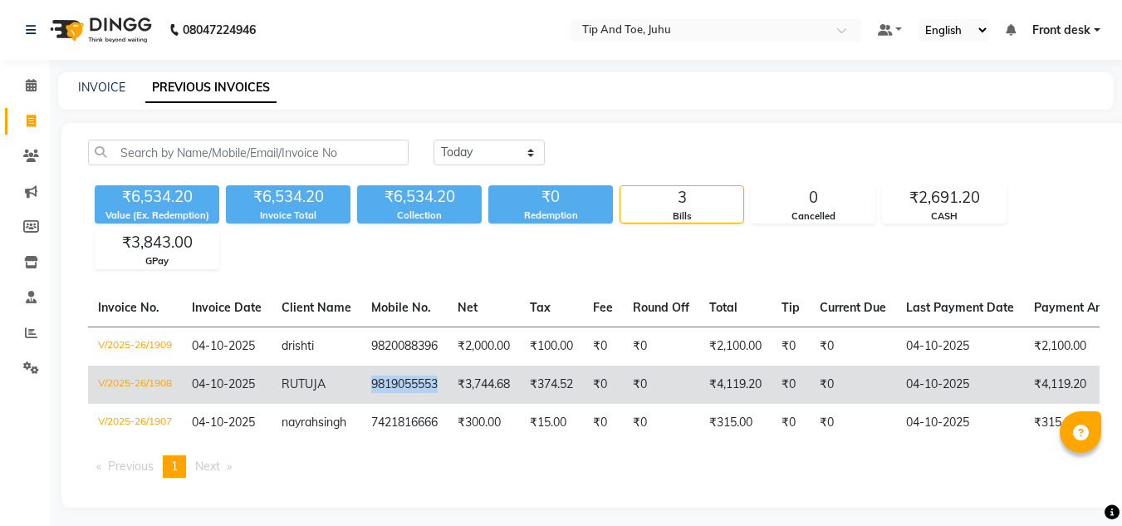
drag, startPoint x: 369, startPoint y: 380, endPoint x: 440, endPoint y: 389, distance: 72.0
click at [440, 389] on td "9819055553" at bounding box center [404, 384] width 86 height 38
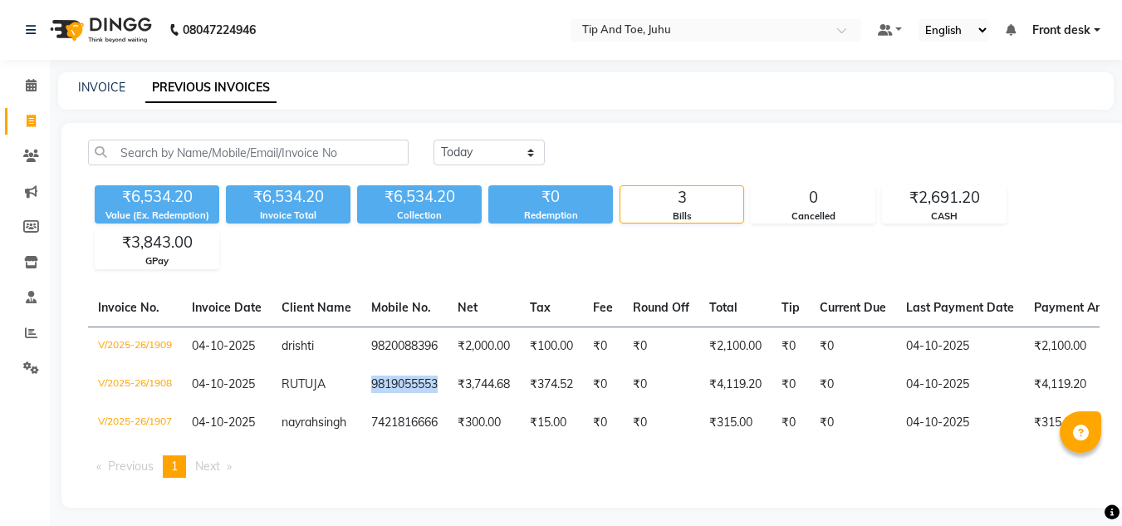
copy td "9819055553"
click at [746, 471] on div "Invoice No. Invoice Date Client Name Mobile No. Net Tax Fee Round Off Total Tip…" at bounding box center [593, 390] width 1031 height 202
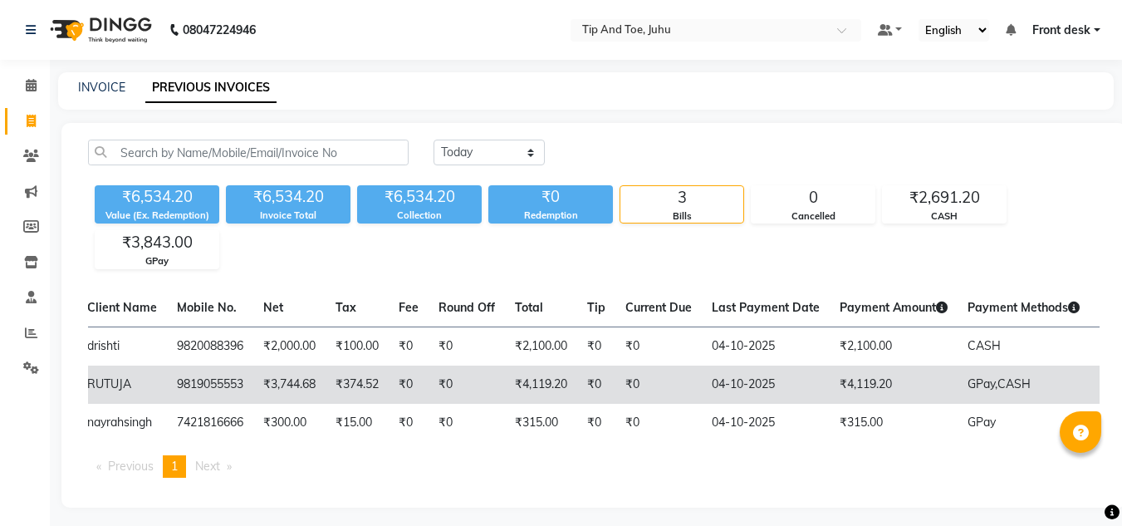
click at [869, 387] on td "₹4,119.20" at bounding box center [894, 384] width 128 height 38
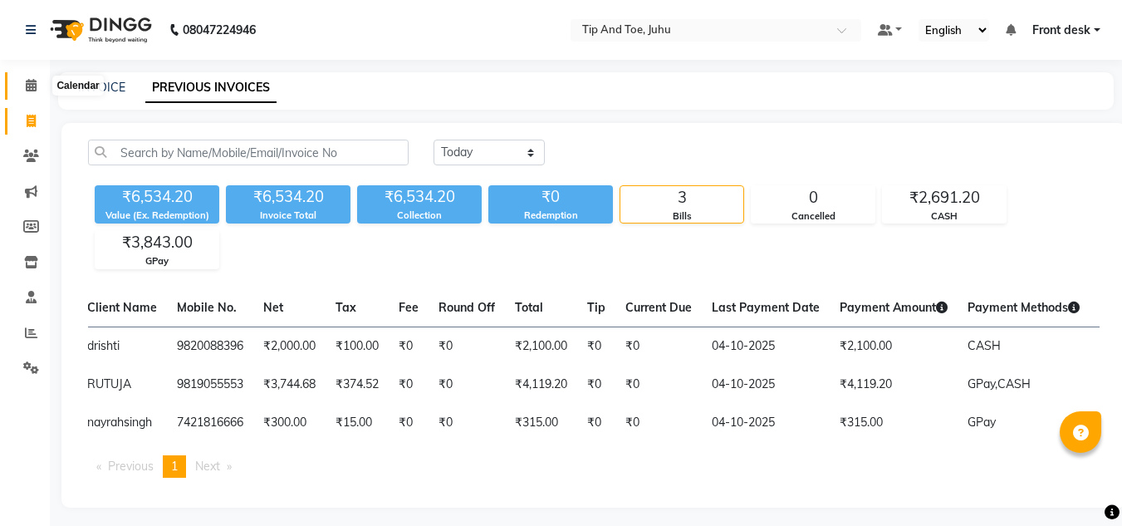
click at [38, 84] on span at bounding box center [31, 85] width 29 height 19
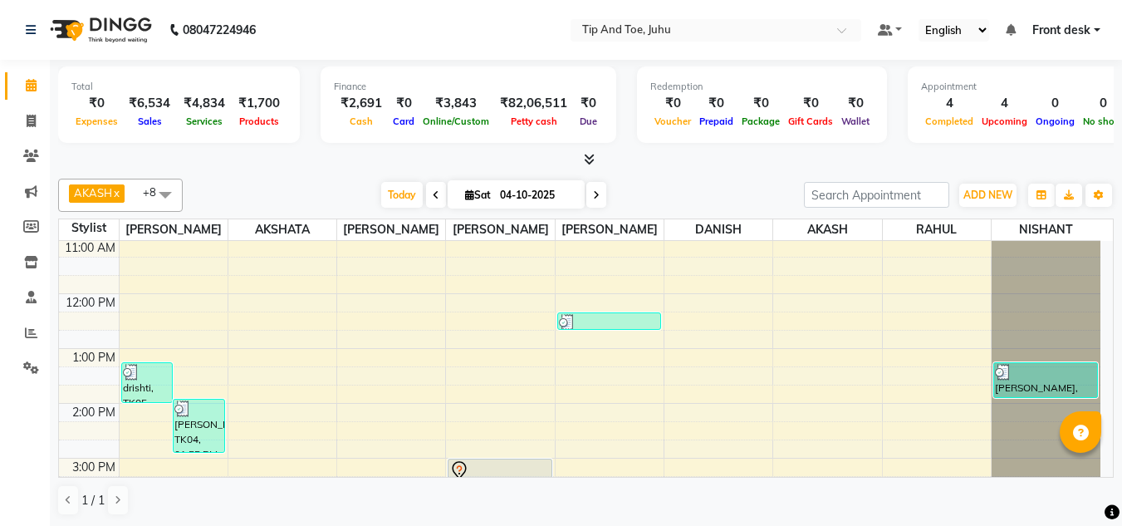
scroll to position [404, 0]
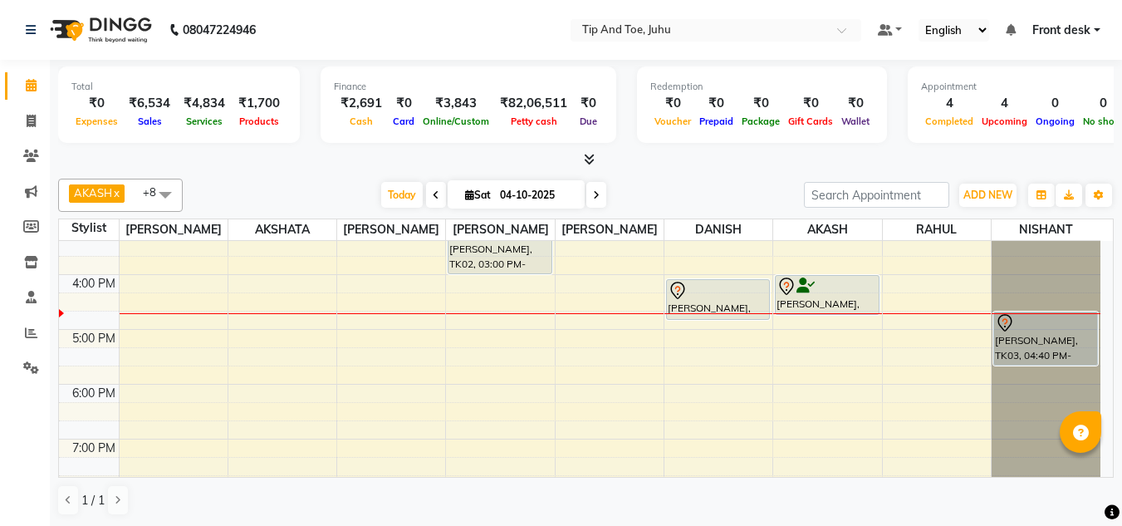
click at [1093, 434] on div at bounding box center [1081, 432] width 42 height 42
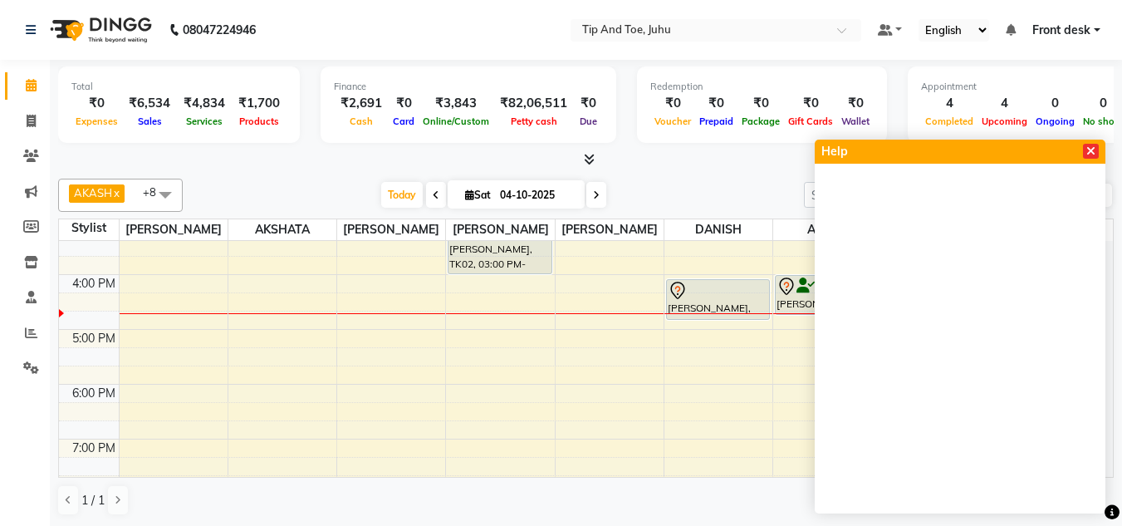
click at [1090, 152] on icon at bounding box center [1090, 151] width 9 height 12
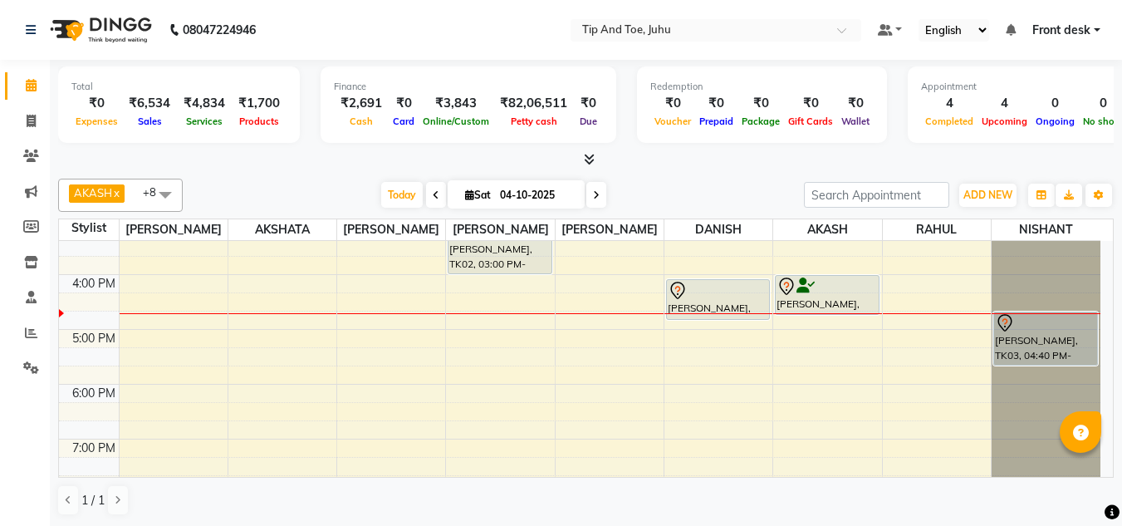
scroll to position [330, 0]
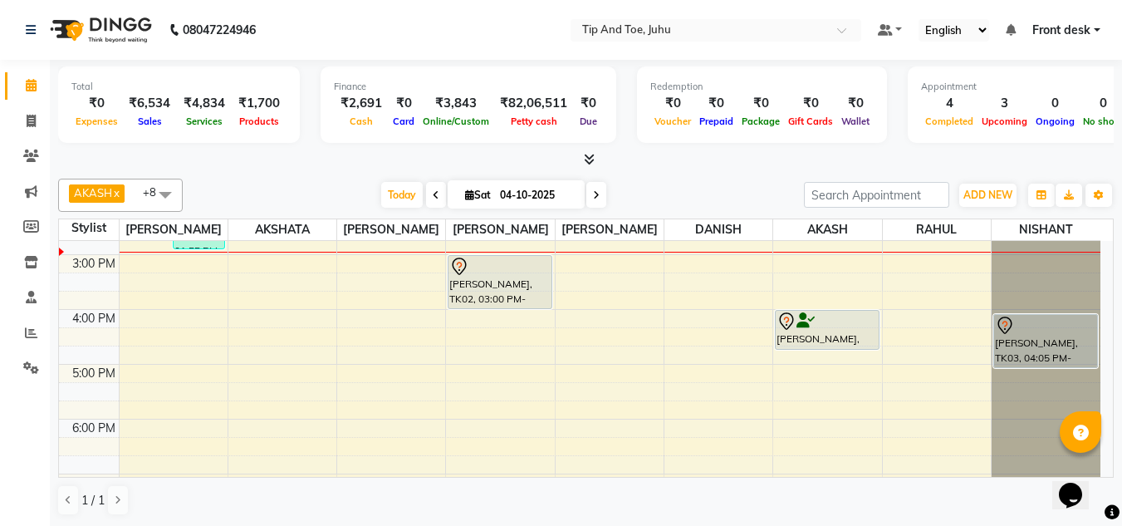
scroll to position [298, 0]
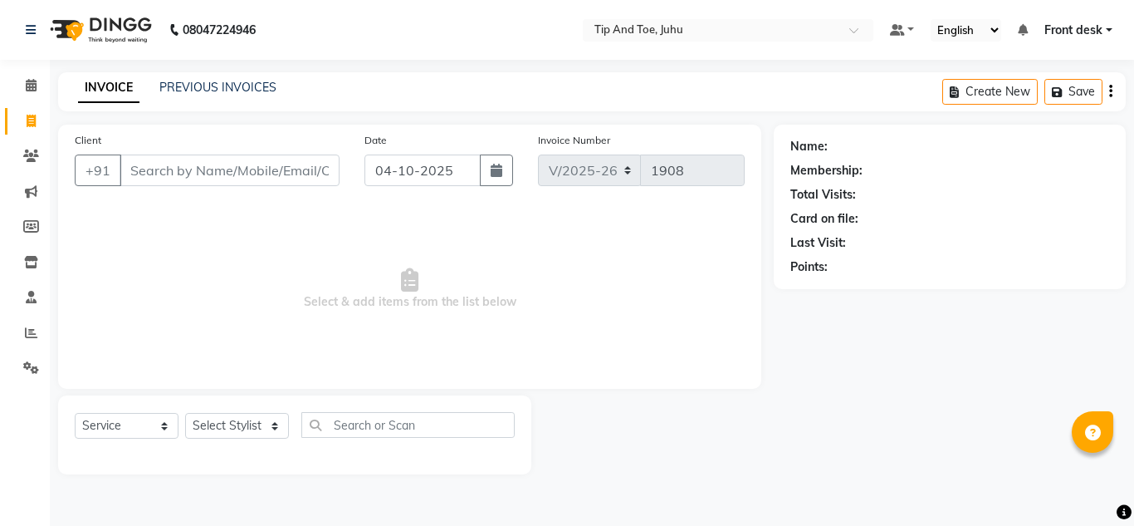
select select "5516"
select select "service"
click at [654, 153] on div "Invoice Number V/2025 V/[PHONE_NUMBER]" at bounding box center [642, 165] width 232 height 68
click at [38, 88] on span at bounding box center [31, 85] width 29 height 19
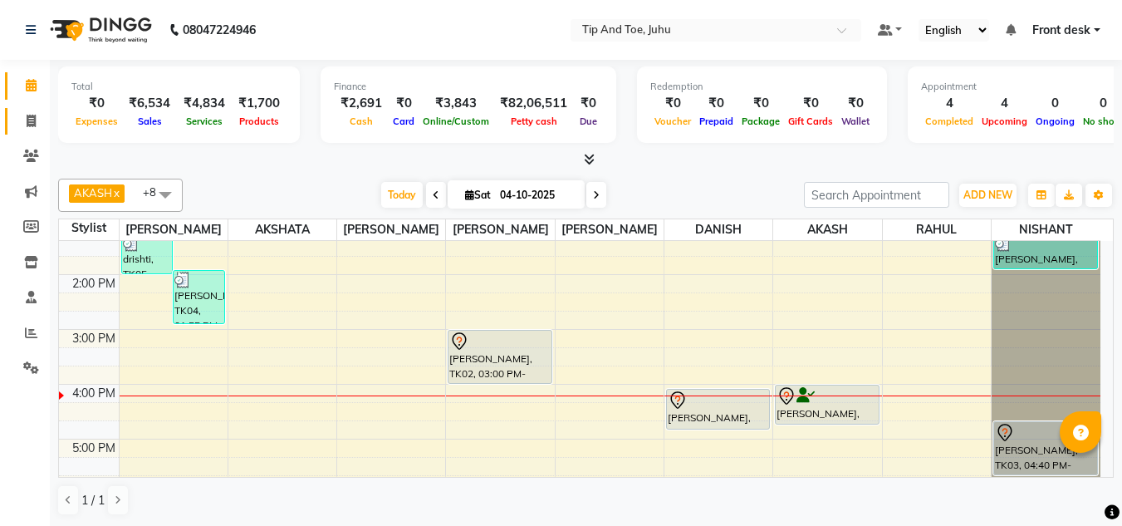
scroll to position [315, 0]
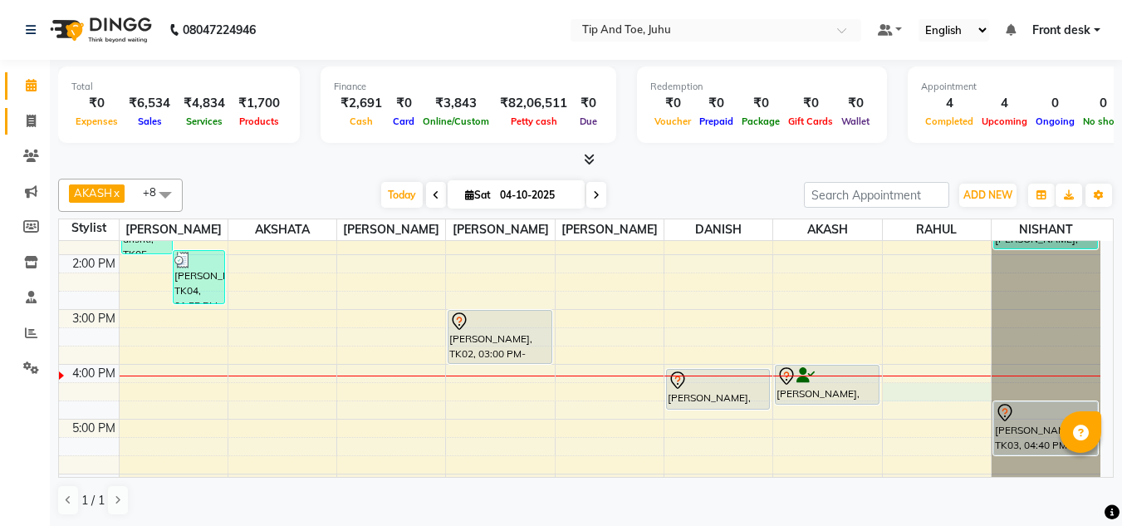
click at [923, 385] on div "8:00 AM 9:00 AM 10:00 AM 11:00 AM 12:00 PM 1:00 PM 2:00 PM 3:00 PM 4:00 PM 5:00…" at bounding box center [579, 282] width 1041 height 712
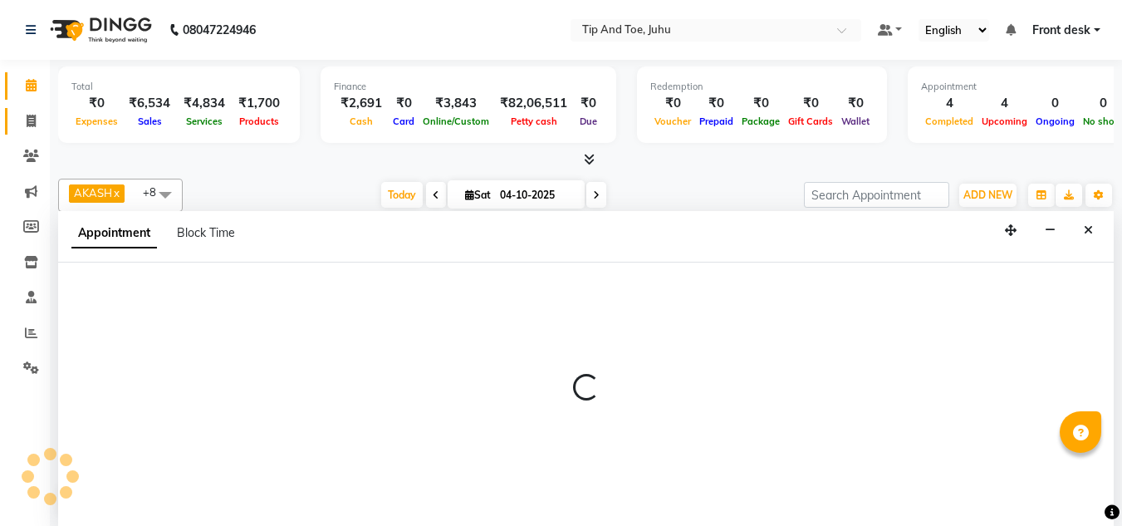
scroll to position [1, 0]
select select "37635"
select select "975"
select select "tentative"
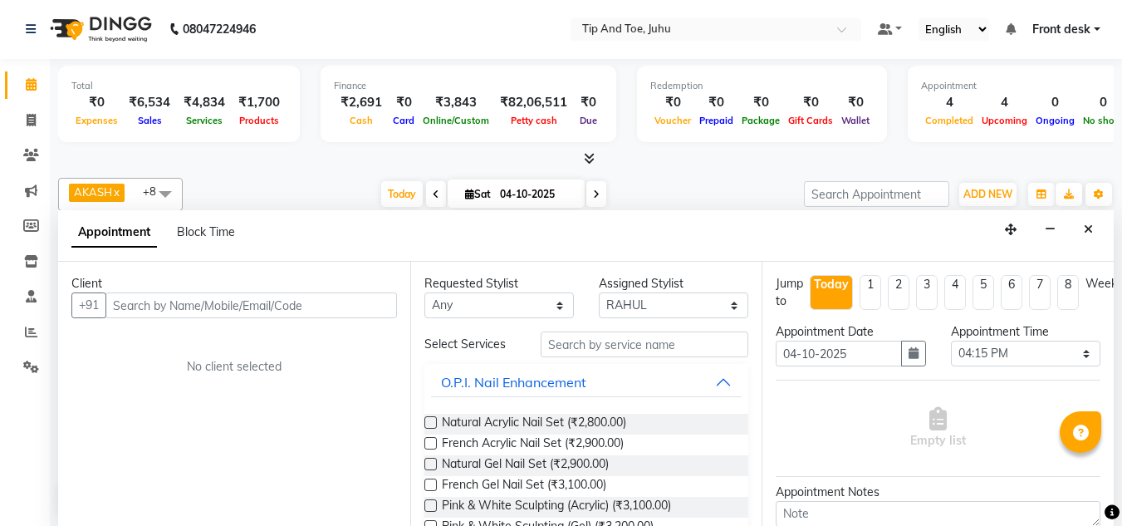
click at [253, 311] on input "text" at bounding box center [250, 305] width 291 height 26
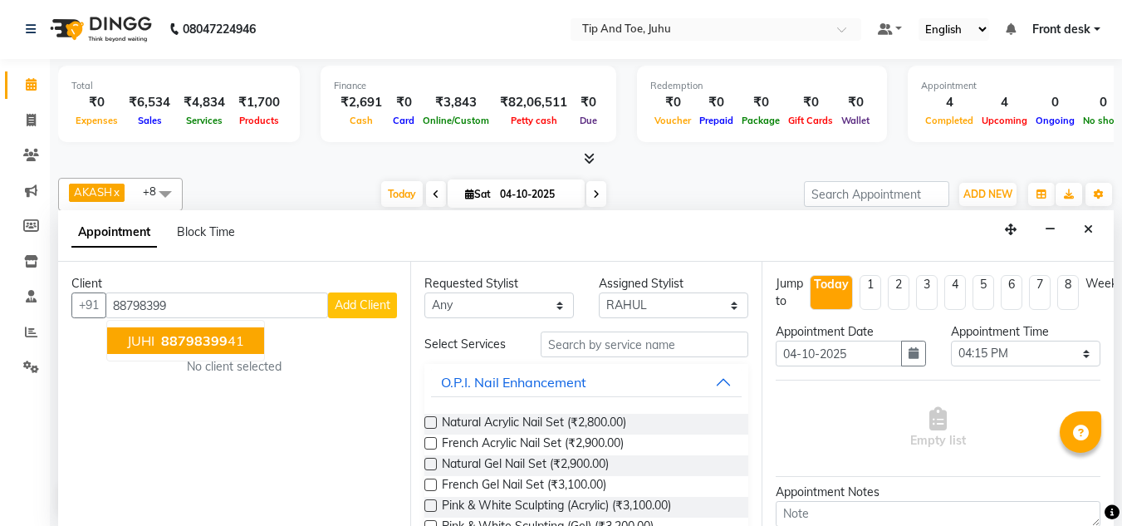
click at [223, 340] on span "88798399" at bounding box center [194, 340] width 66 height 17
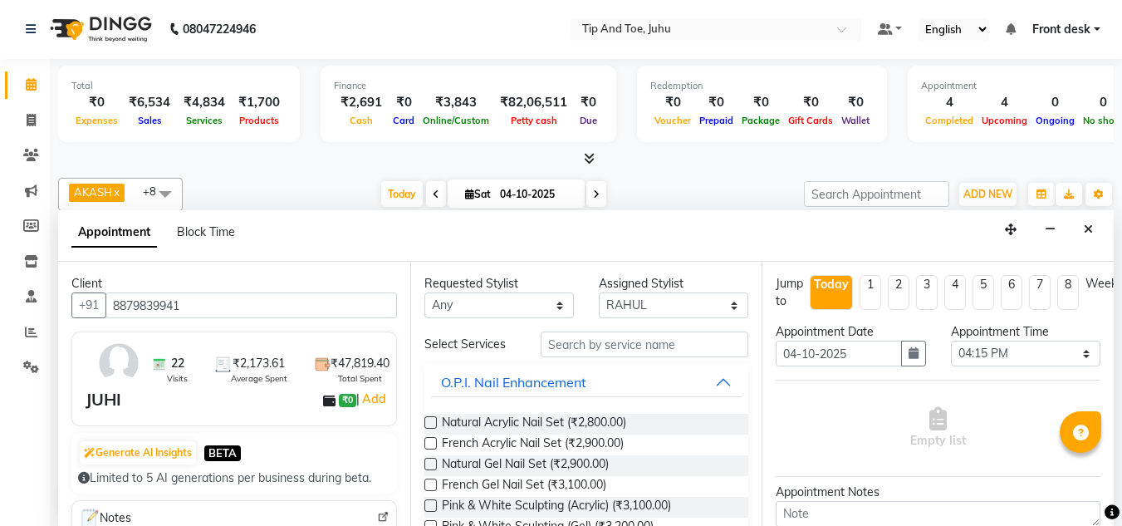
type input "8879839941"
click at [620, 340] on input "text" at bounding box center [645, 344] width 208 height 26
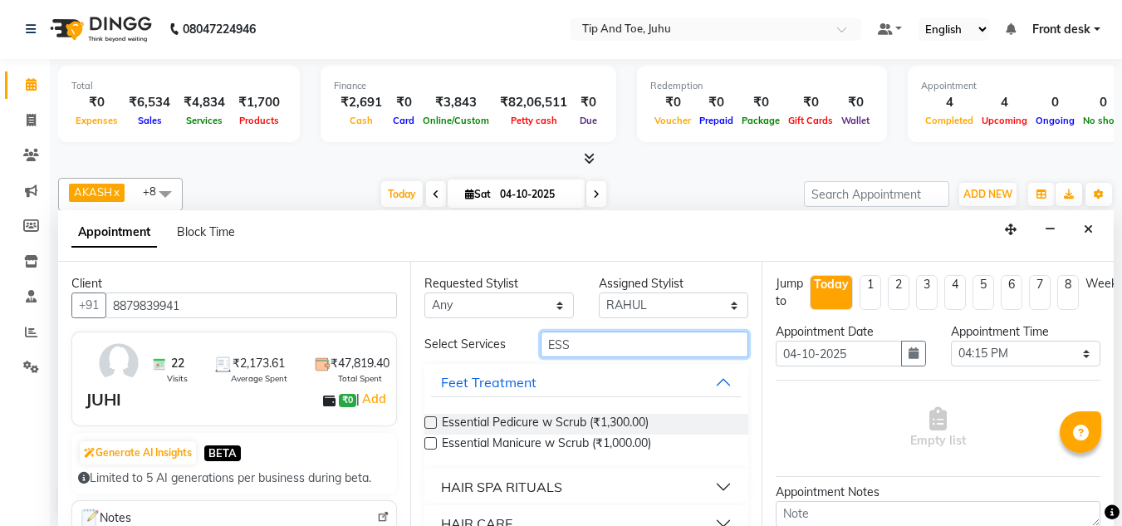
type input "ESS"
click at [430, 413] on div "Essential Pedicure w Scrub (₹1,300.00) Essential Manicure w Scrub (₹1,000.00)" at bounding box center [586, 434] width 325 height 68
click at [429, 423] on label at bounding box center [430, 422] width 12 height 12
click at [429, 423] on input "checkbox" at bounding box center [429, 424] width 11 height 11
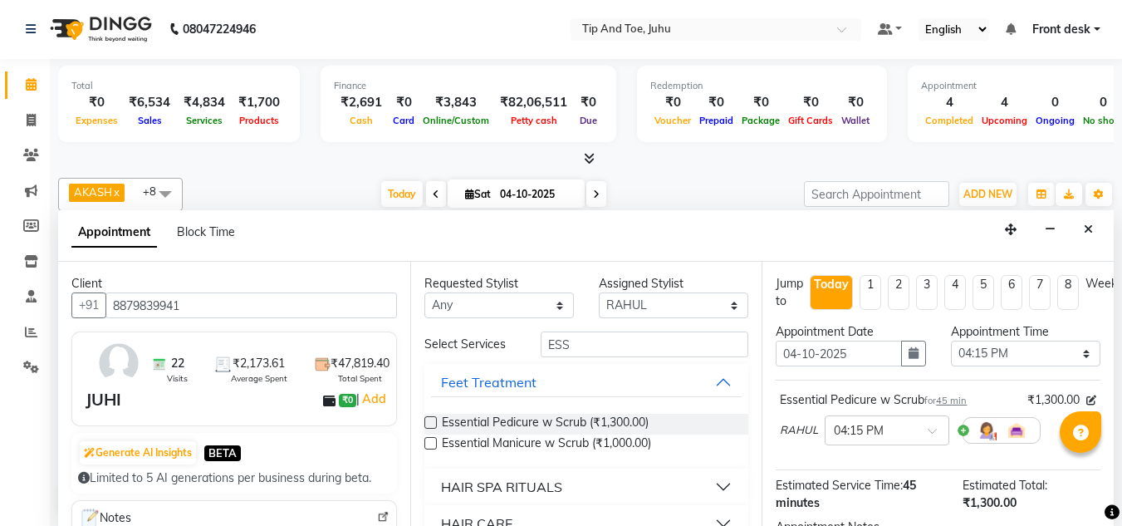
checkbox input "false"
click at [426, 439] on label at bounding box center [430, 443] width 12 height 12
click at [426, 439] on input "checkbox" at bounding box center [429, 444] width 11 height 11
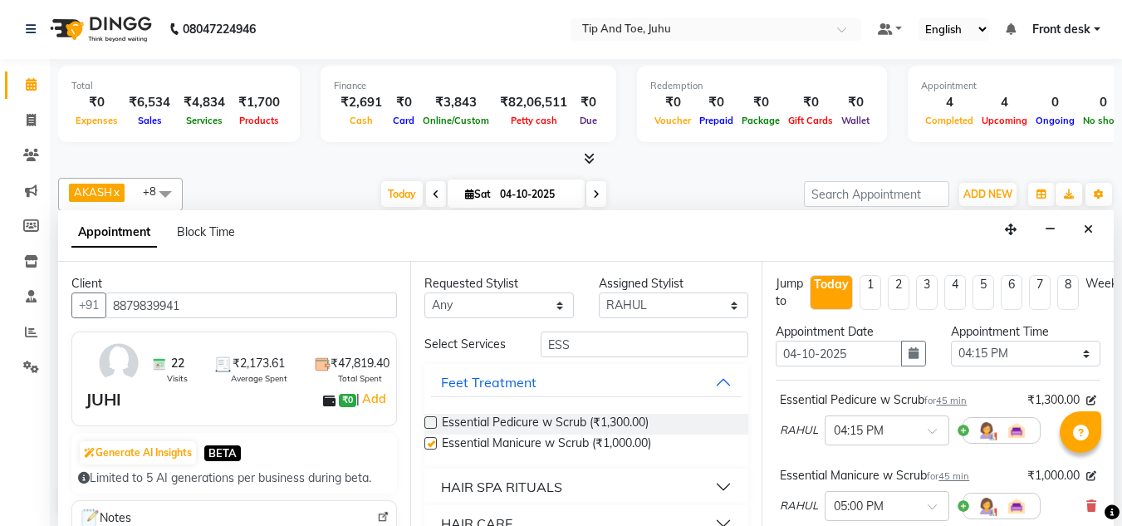
checkbox input "false"
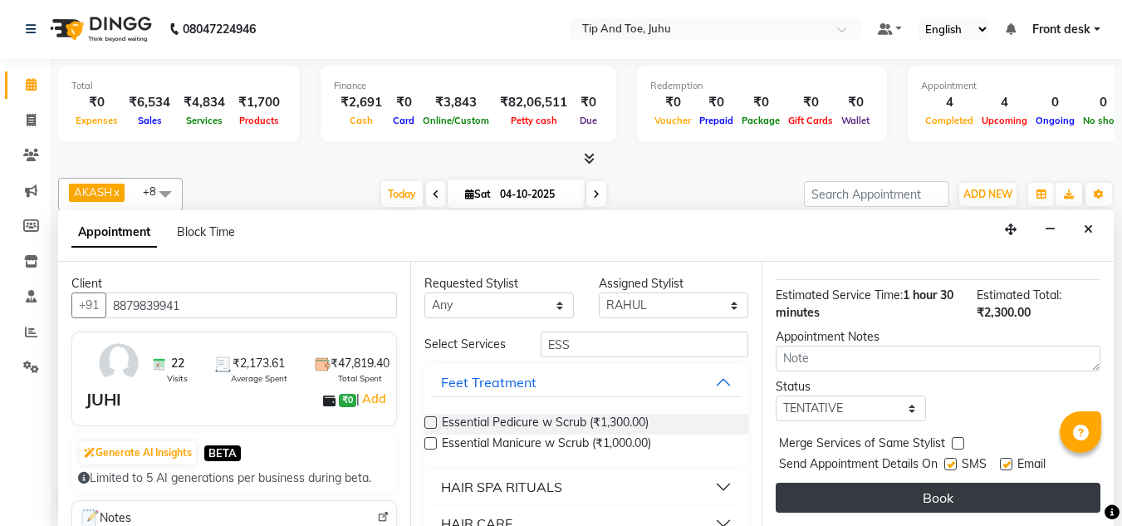
click at [910, 483] on button "Book" at bounding box center [938, 498] width 325 height 30
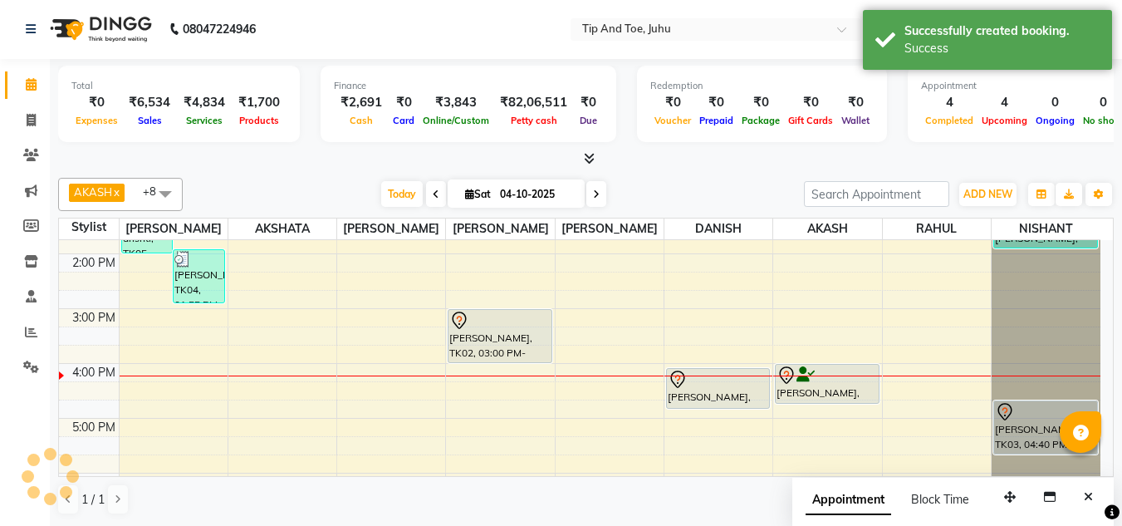
scroll to position [0, 0]
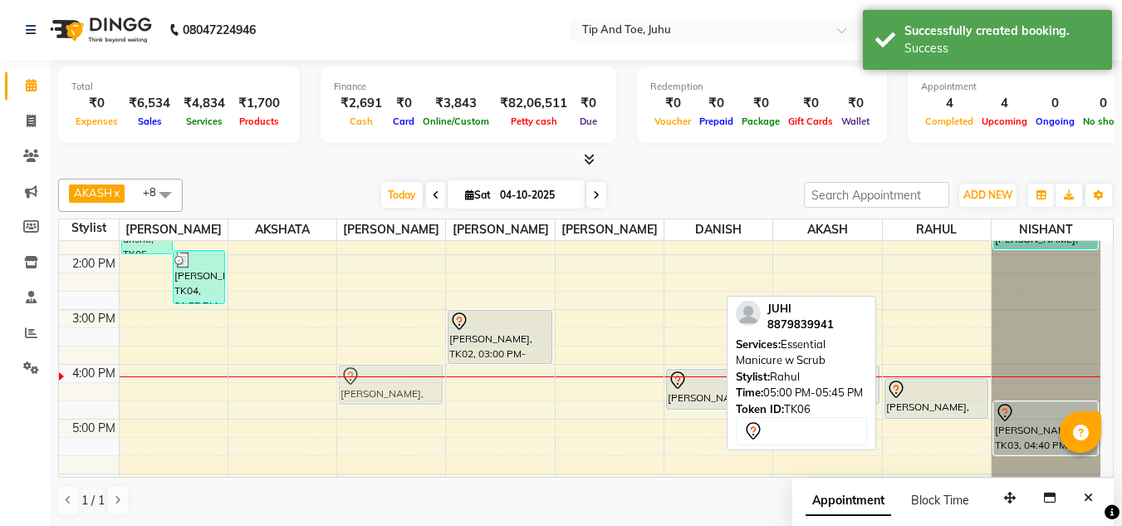
drag, startPoint x: 933, startPoint y: 441, endPoint x: 381, endPoint y: 385, distance: 555.1
click at [381, 385] on tr "drishti, TK05, 01:15 PM-02:00 PM, Barbie Lashes Extension RUTUJA, TK04, 01:55 P…" at bounding box center [579, 282] width 1041 height 712
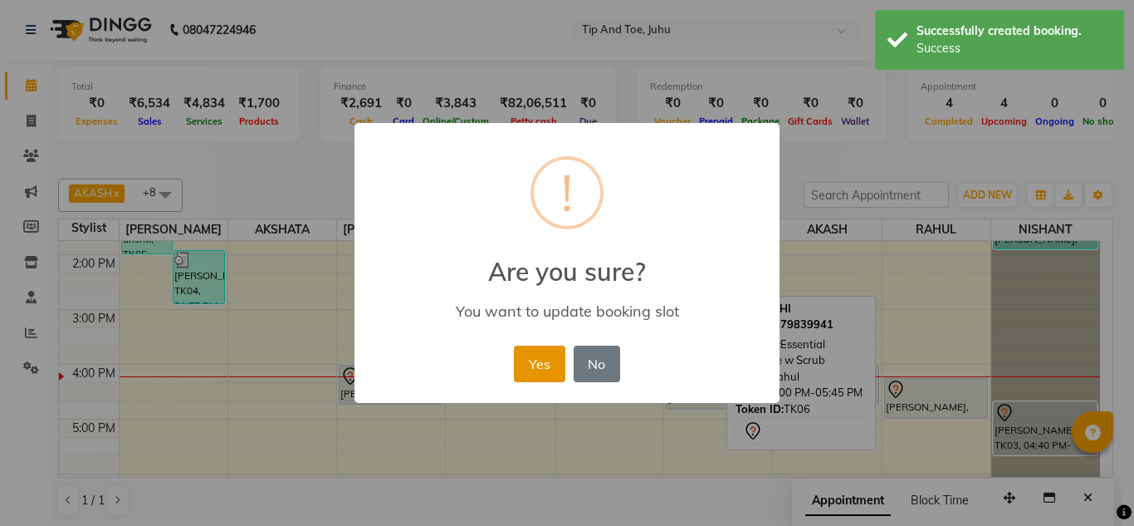
click at [527, 374] on button "Yes" at bounding box center [539, 363] width 51 height 37
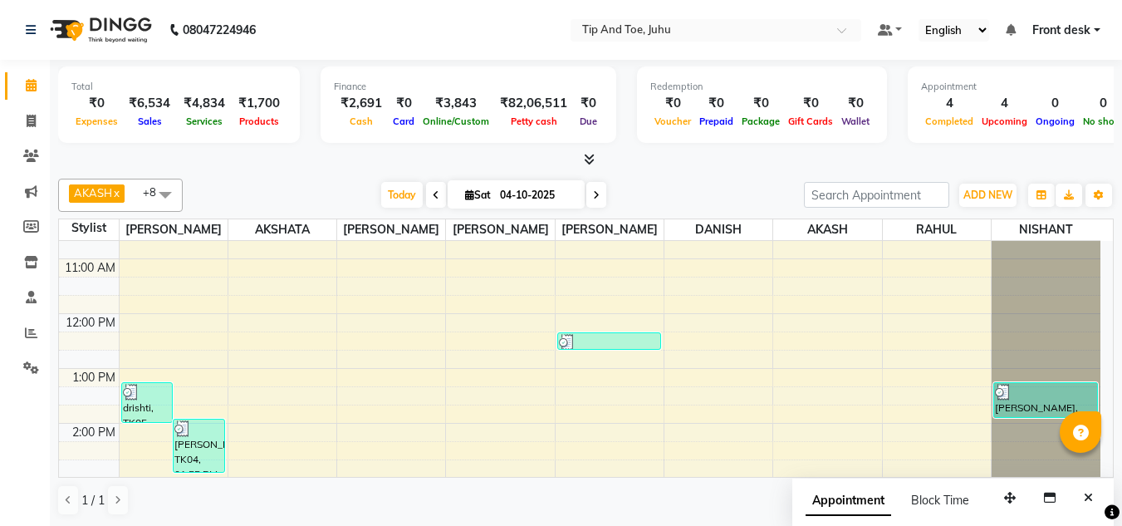
scroll to position [289, 0]
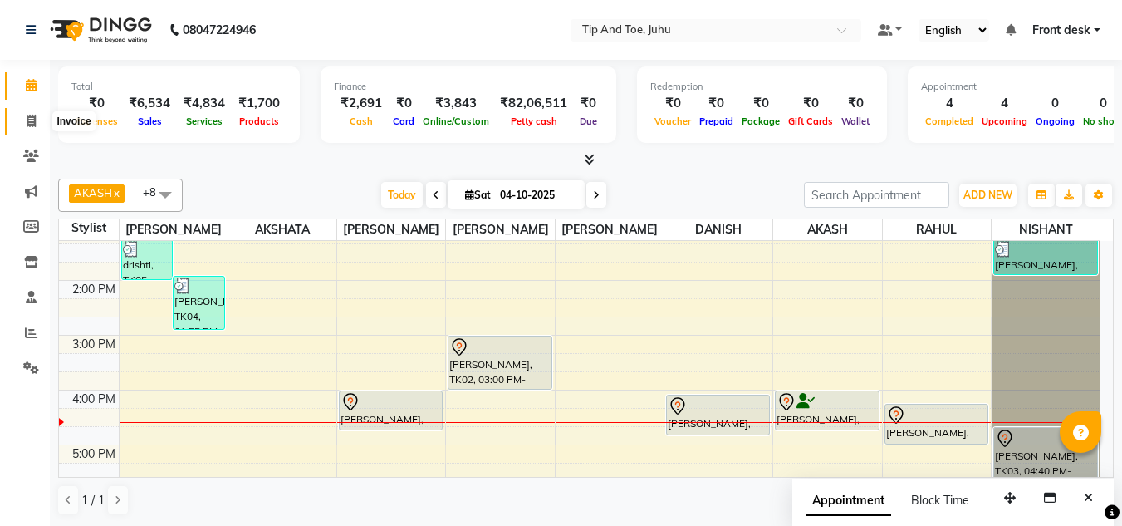
click at [39, 120] on span at bounding box center [31, 121] width 29 height 19
select select "5516"
select select "service"
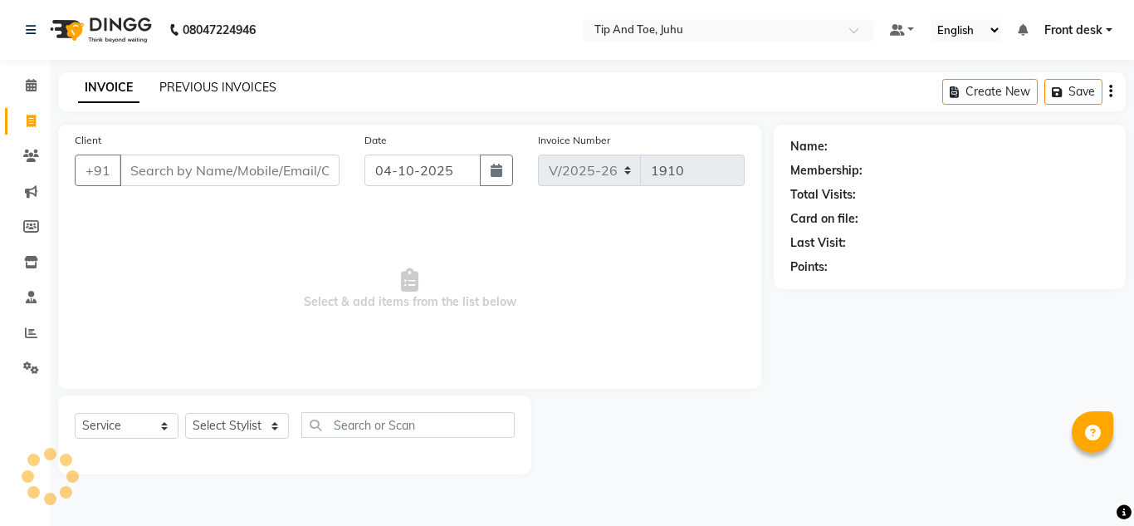
click at [199, 91] on link "PREVIOUS INVOICES" at bounding box center [217, 87] width 117 height 15
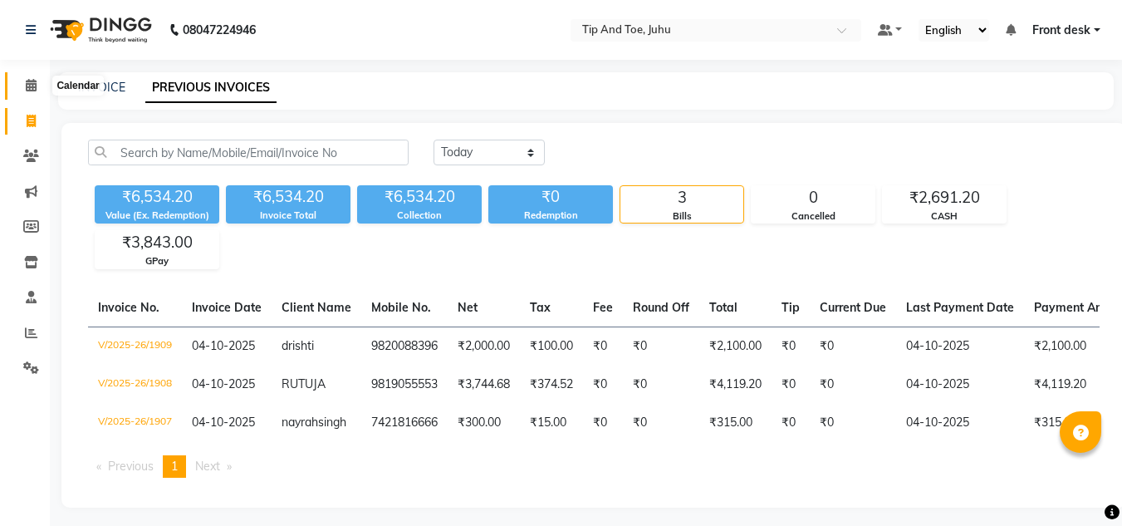
click at [33, 87] on icon at bounding box center [31, 85] width 11 height 12
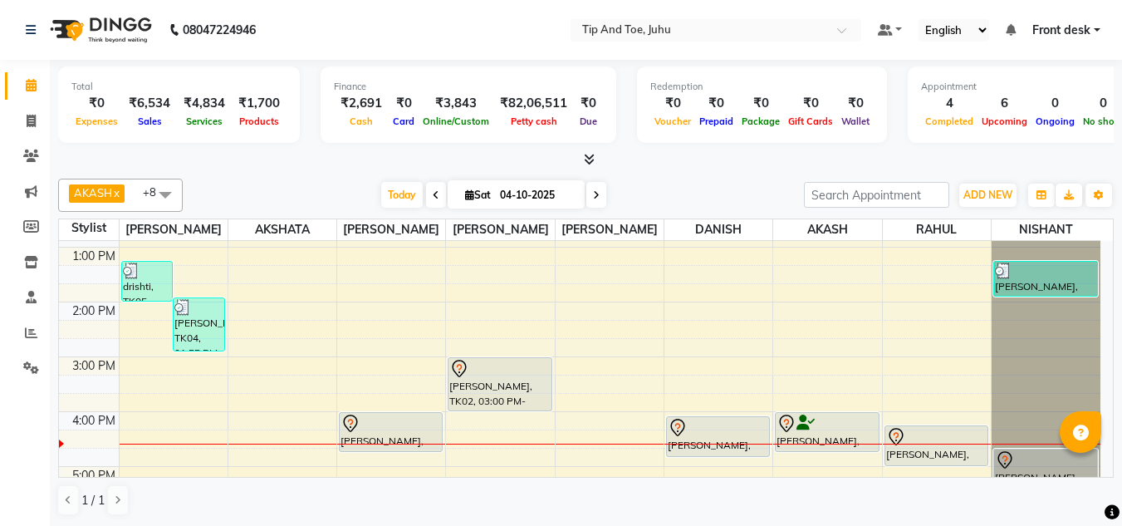
scroll to position [242, 0]
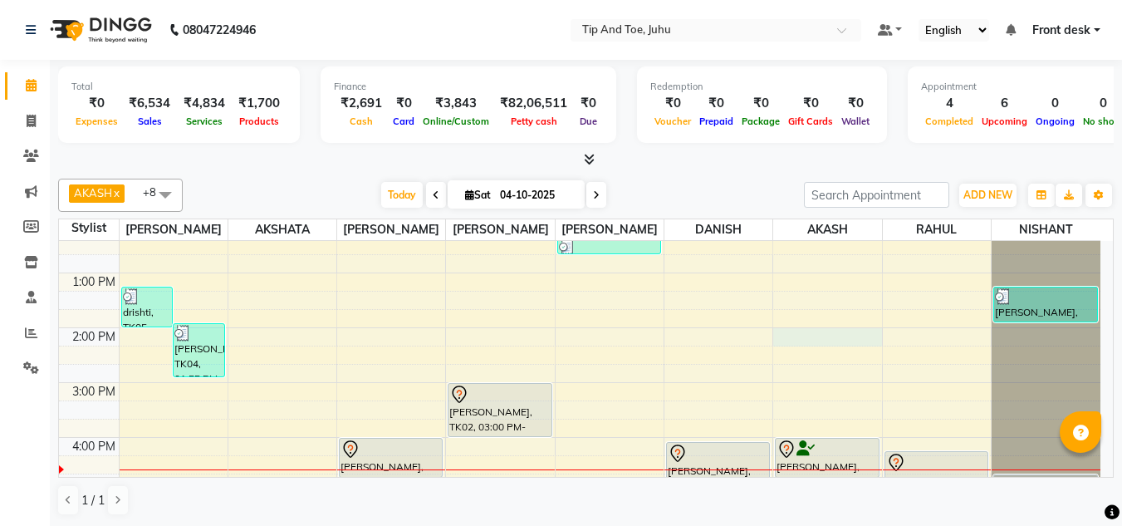
click at [843, 331] on div "8:00 AM 9:00 AM 10:00 AM 11:00 AM 12:00 PM 1:00 PM 2:00 PM 3:00 PM 4:00 PM 5:00…" at bounding box center [579, 355] width 1041 height 712
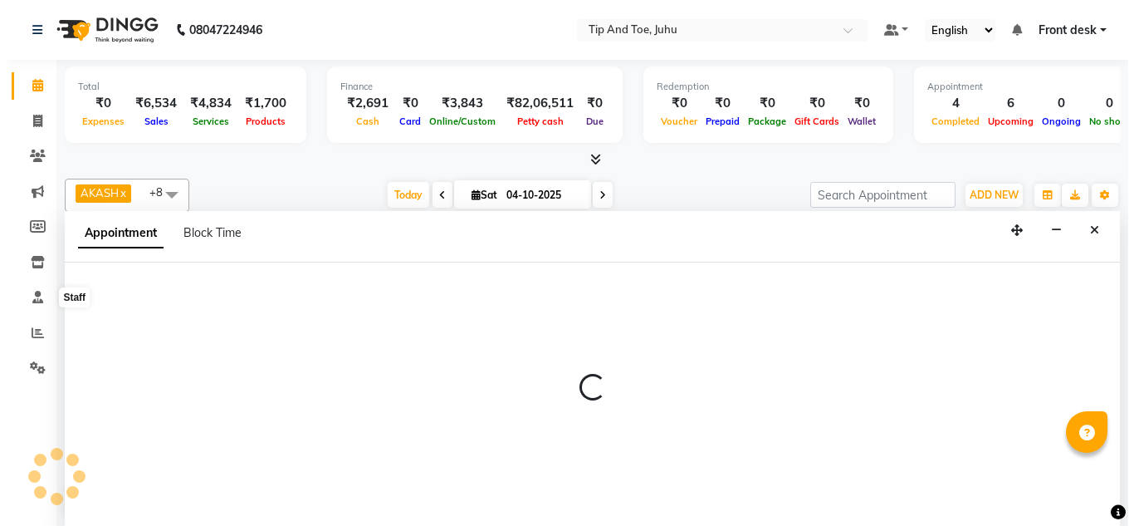
scroll to position [1, 0]
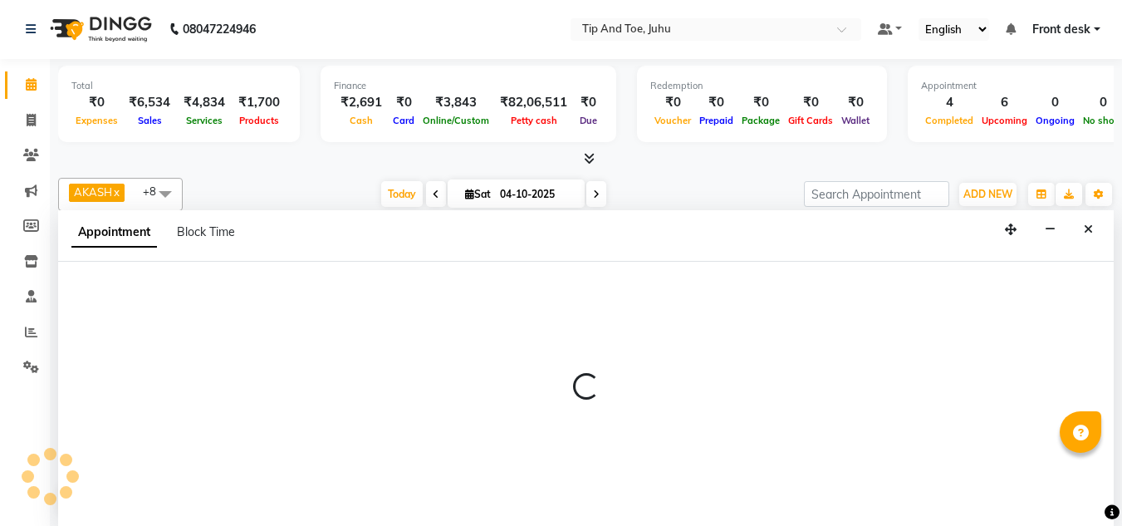
select select "37330"
select select "840"
select select "tentative"
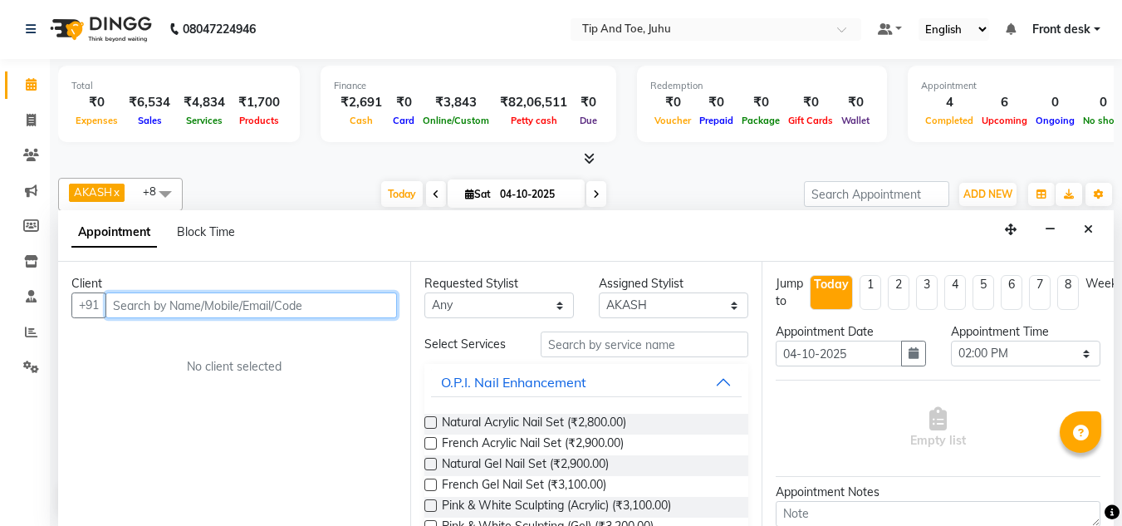
click at [362, 313] on input "text" at bounding box center [250, 305] width 291 height 26
type input "27848886777"
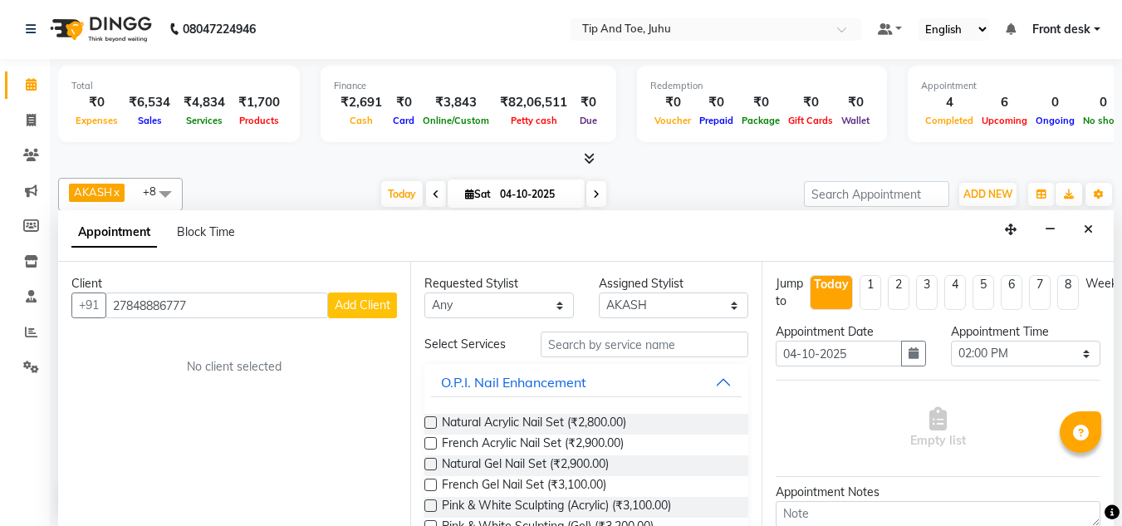
click at [362, 315] on button "Add Client" at bounding box center [362, 305] width 69 height 26
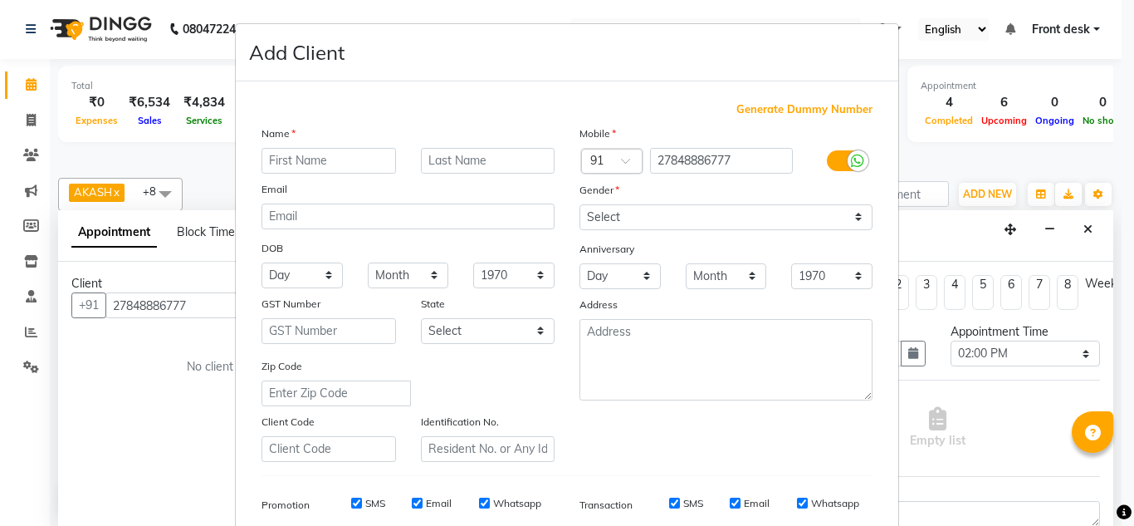
click at [285, 158] on input "text" at bounding box center [329, 161] width 135 height 26
type input "ABDUL"
click at [650, 232] on div "Mobile Country Code × 91 27848886777 Gender Select Male Female Other Prefer Not…" at bounding box center [726, 293] width 318 height 337
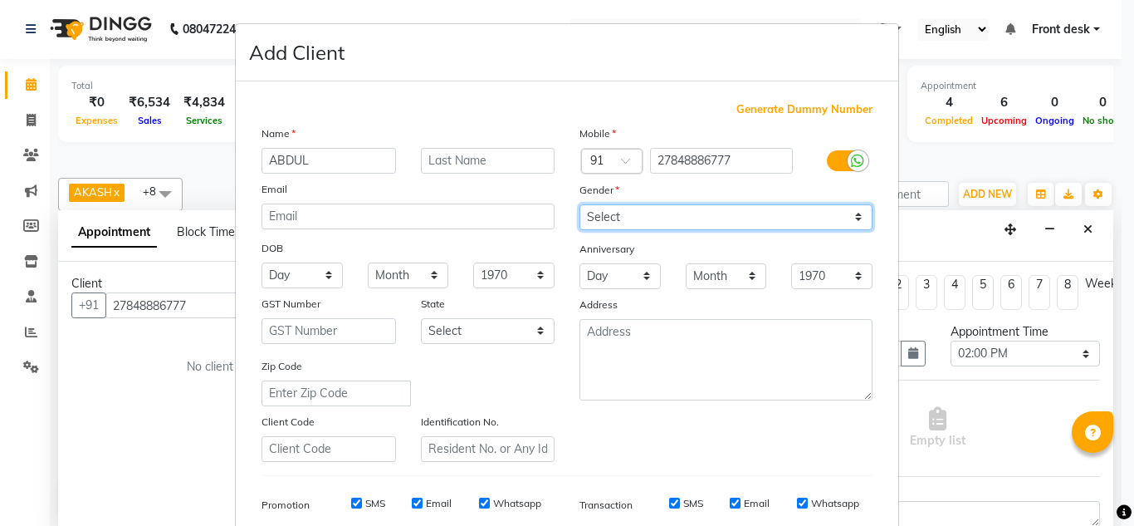
click at [680, 217] on select "Select Male Female Other Prefer Not To Say" at bounding box center [726, 217] width 293 height 26
select select "[DEMOGRAPHIC_DATA]"
click at [580, 204] on select "Select Male Female Other Prefer Not To Say" at bounding box center [726, 217] width 293 height 26
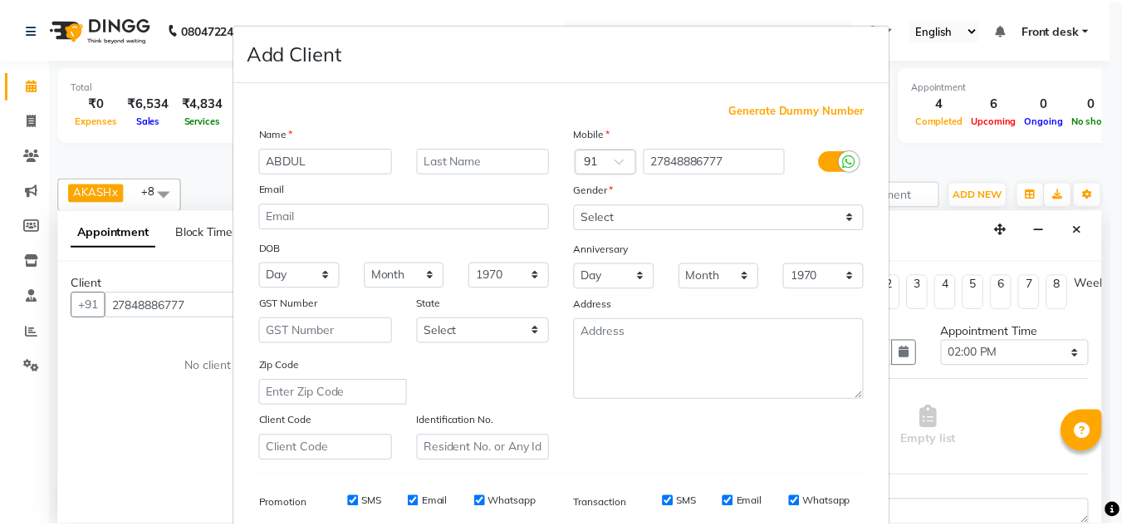
scroll to position [241, 0]
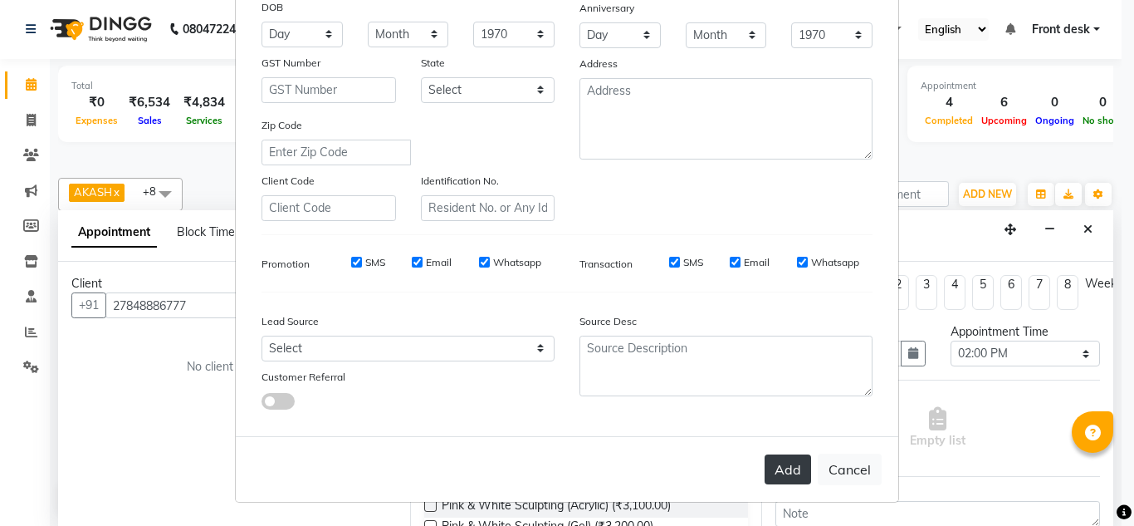
click at [772, 470] on button "Add" at bounding box center [788, 469] width 47 height 30
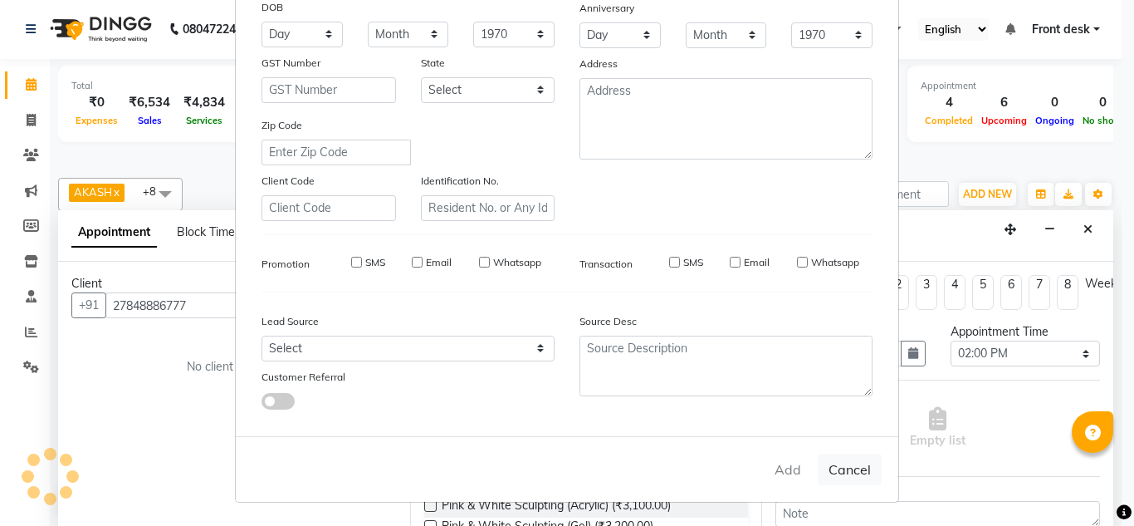
select select
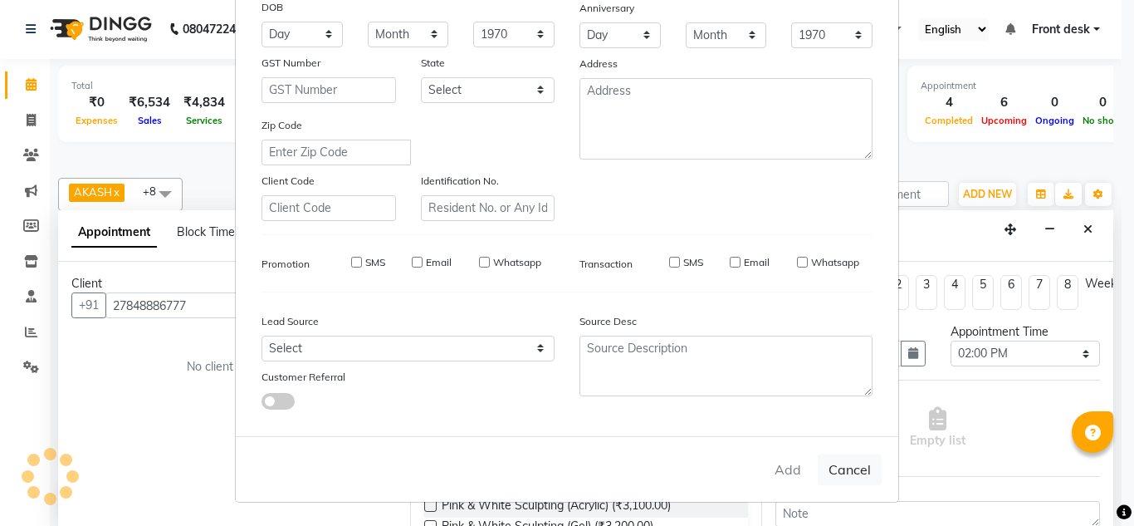
select select
checkbox input "false"
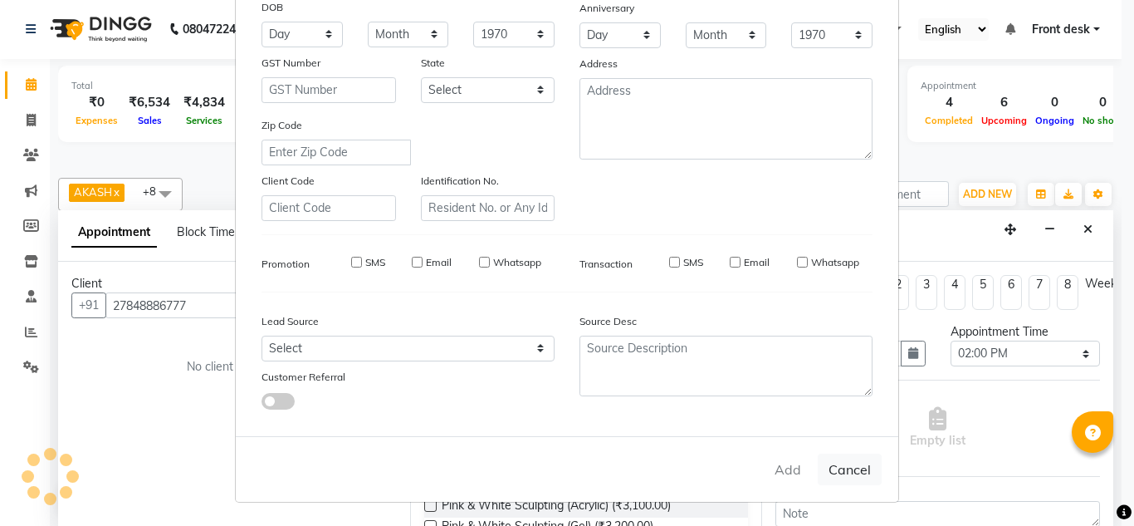
checkbox input "false"
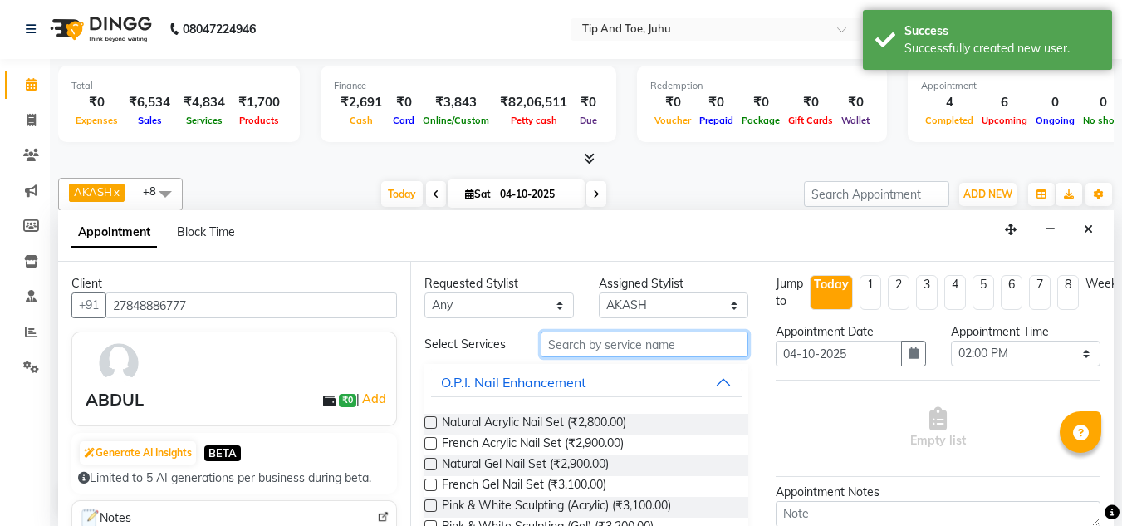
click at [658, 333] on input "text" at bounding box center [645, 344] width 208 height 26
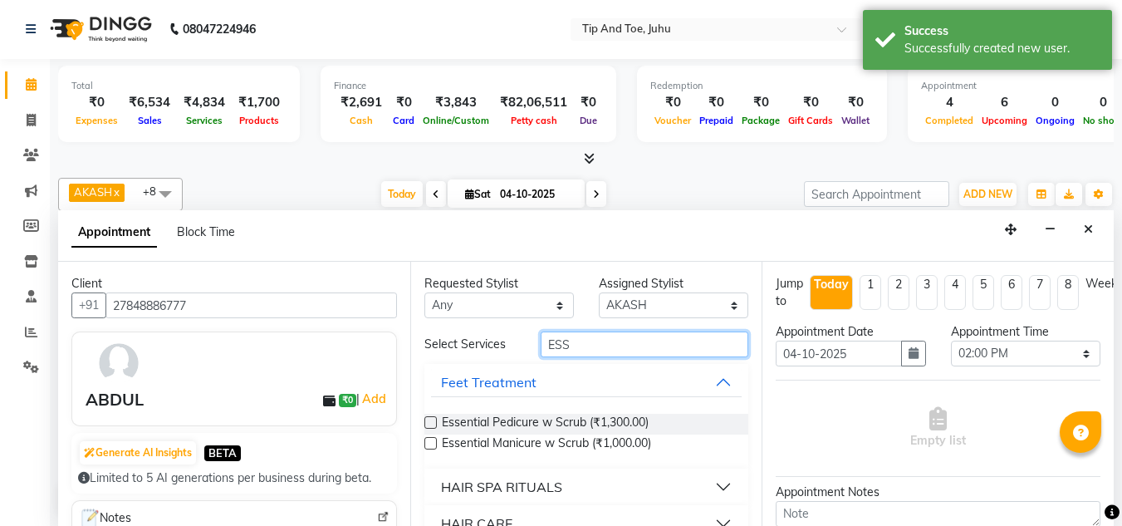
type input "ESS"
click at [427, 447] on label at bounding box center [430, 443] width 12 height 12
click at [427, 447] on input "checkbox" at bounding box center [429, 444] width 11 height 11
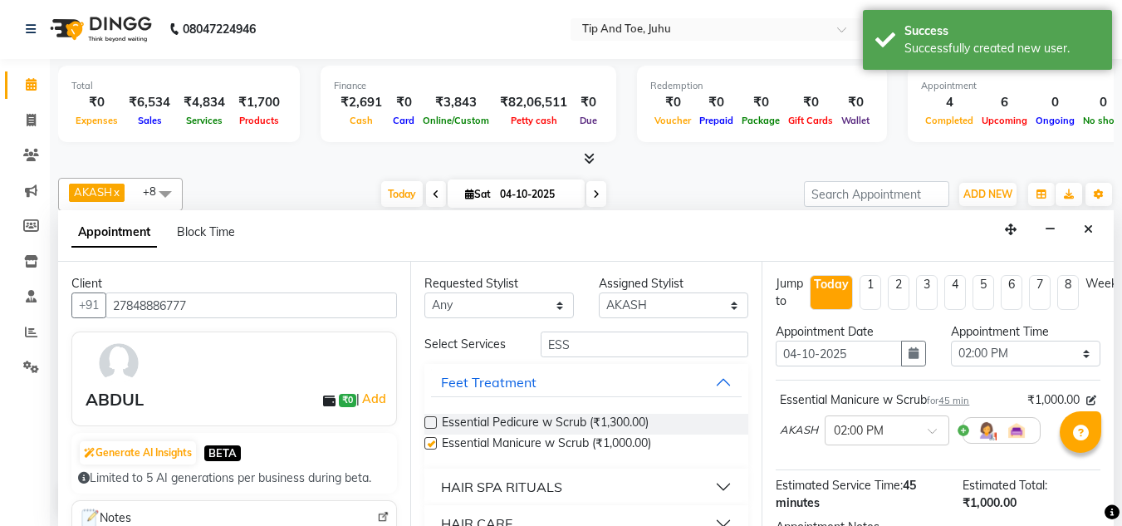
checkbox input "false"
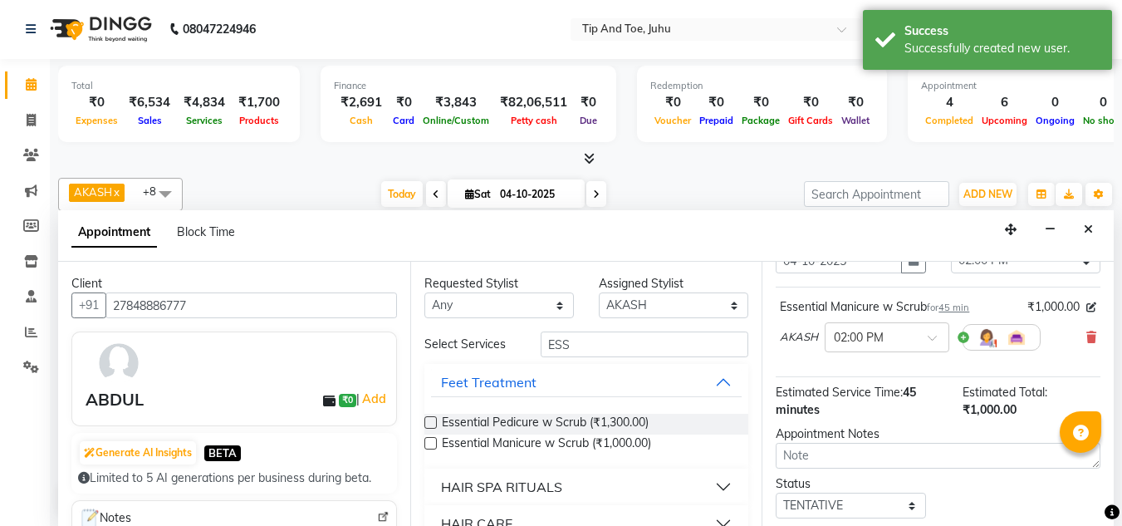
scroll to position [203, 0]
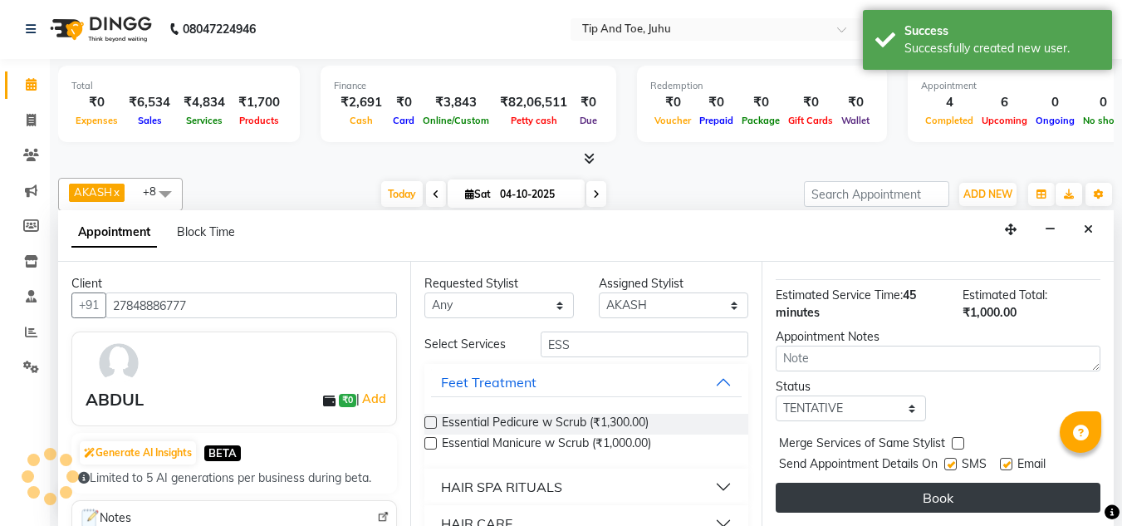
click at [914, 486] on button "Book" at bounding box center [938, 498] width 325 height 30
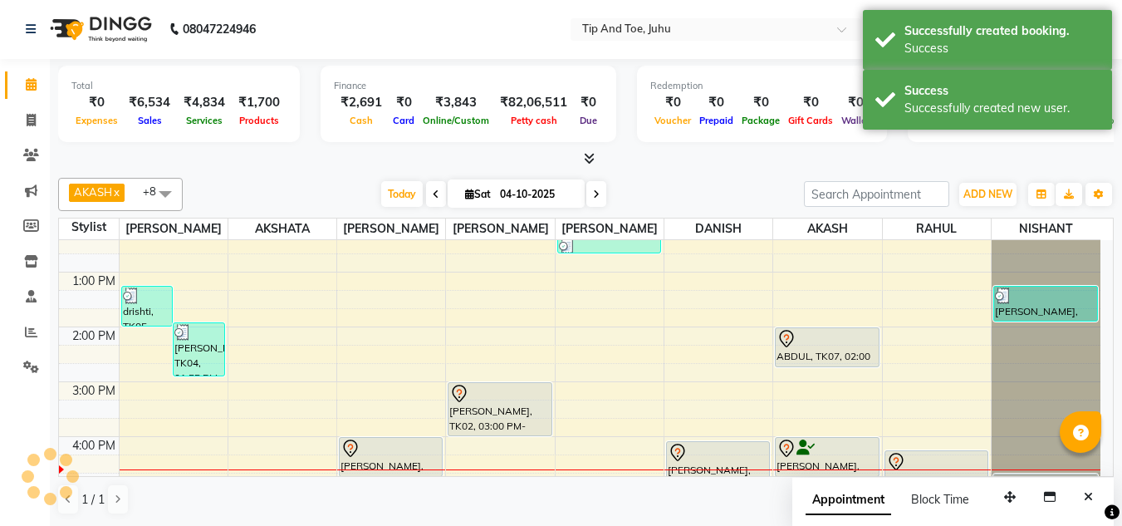
scroll to position [0, 0]
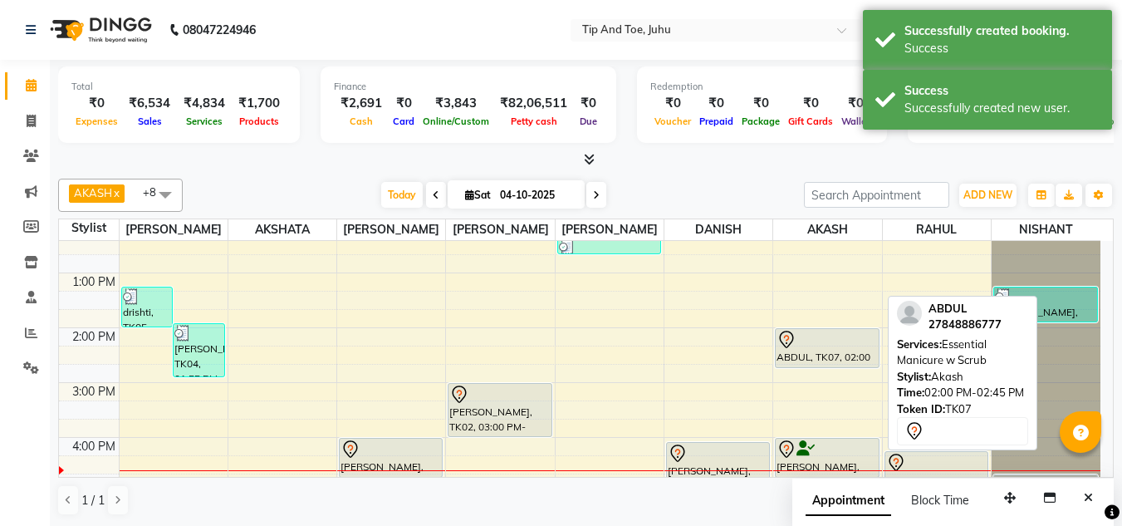
click at [825, 350] on div "ABDUL, TK07, 02:00 PM-02:45 PM, Essential Manicure w Scrub" at bounding box center [827, 348] width 102 height 38
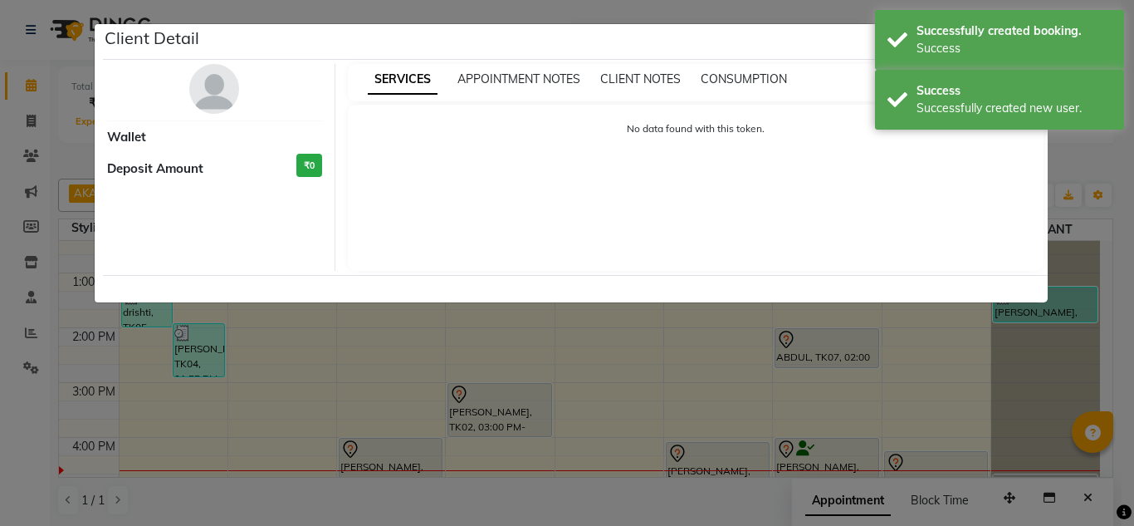
select select "7"
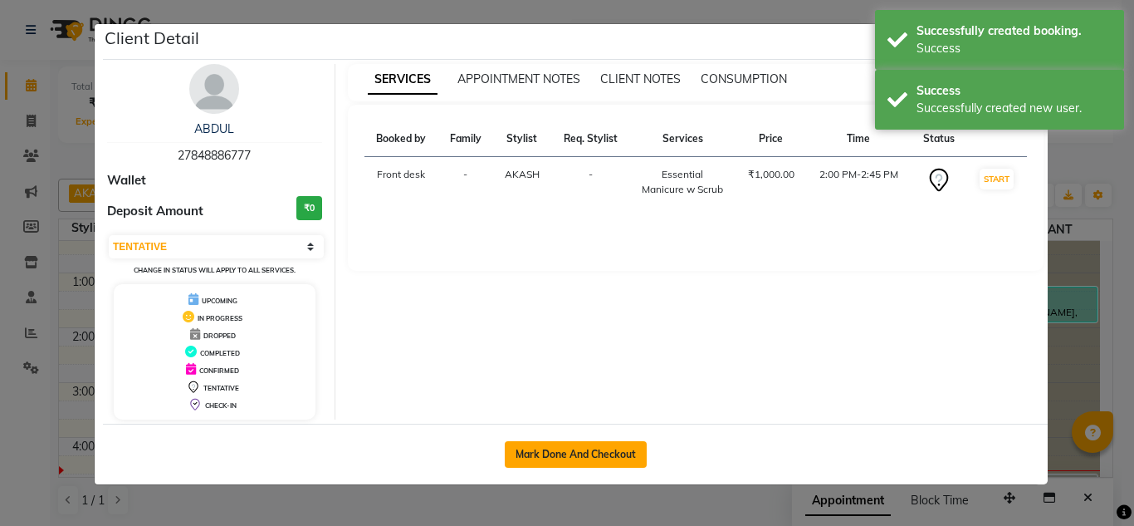
click at [578, 454] on button "Mark Done And Checkout" at bounding box center [576, 454] width 142 height 27
select select "5516"
select select "service"
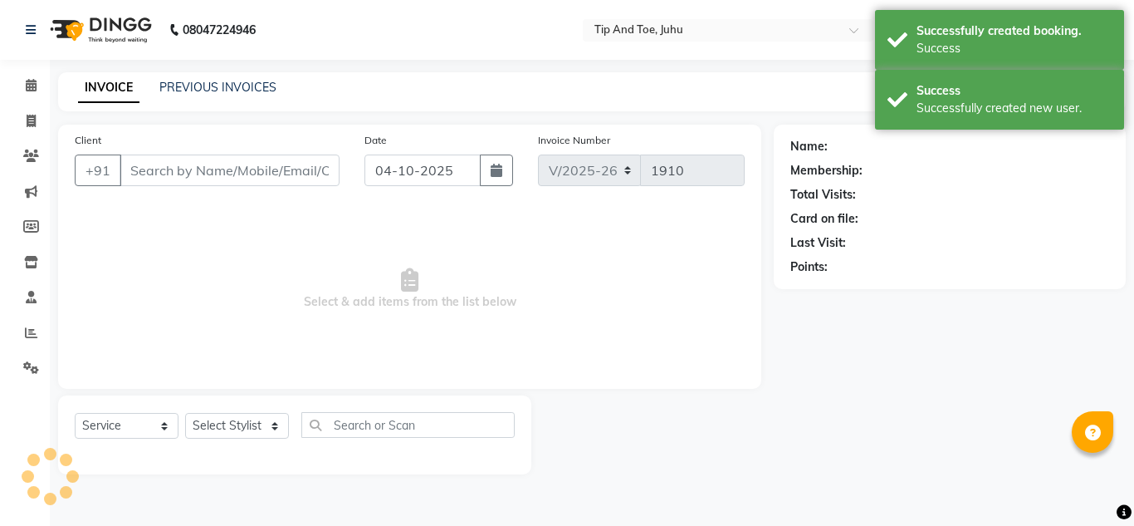
type input "27848886777"
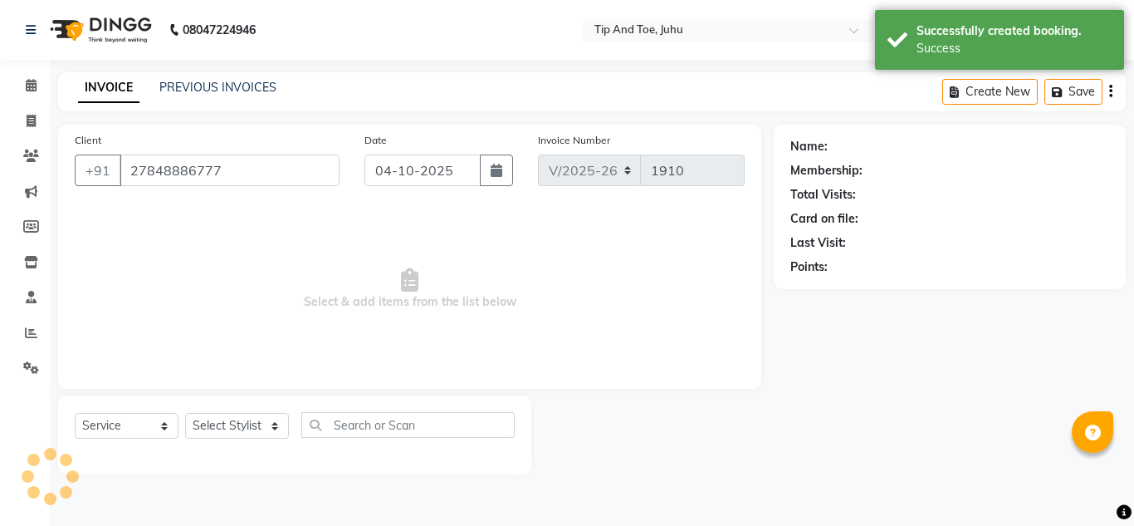
select select "37330"
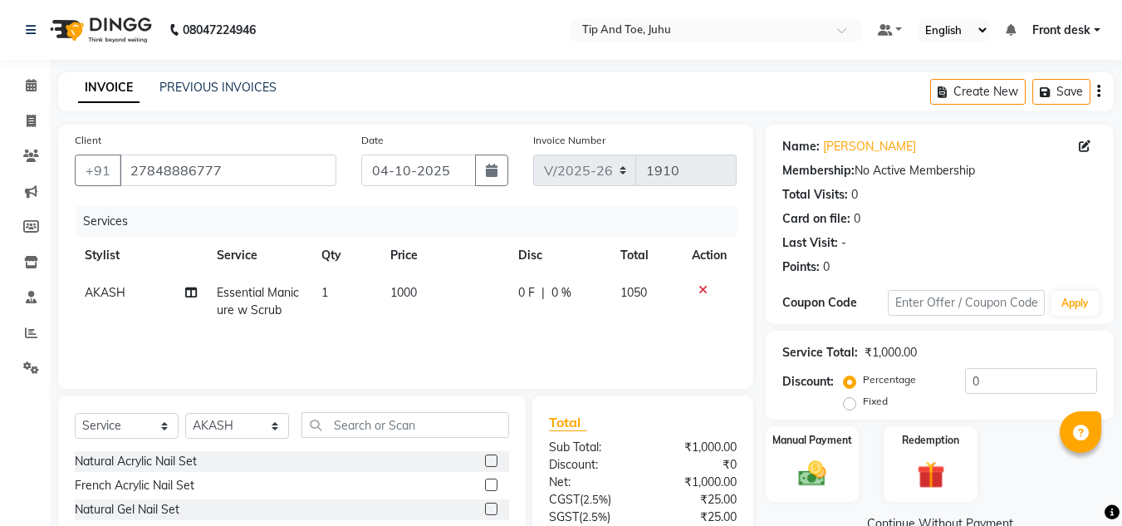
scroll to position [140, 0]
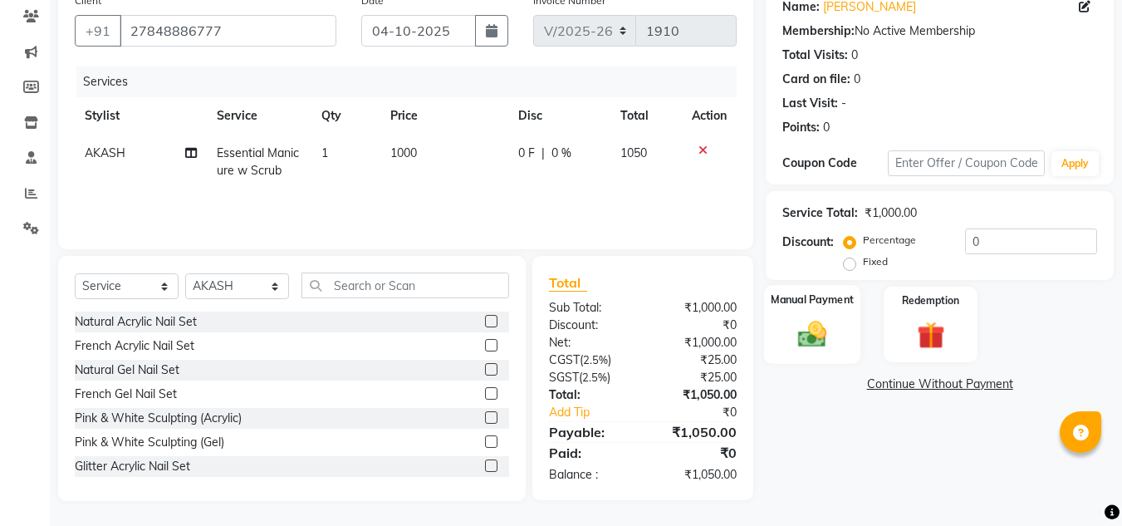
click at [825, 335] on img at bounding box center [812, 333] width 47 height 33
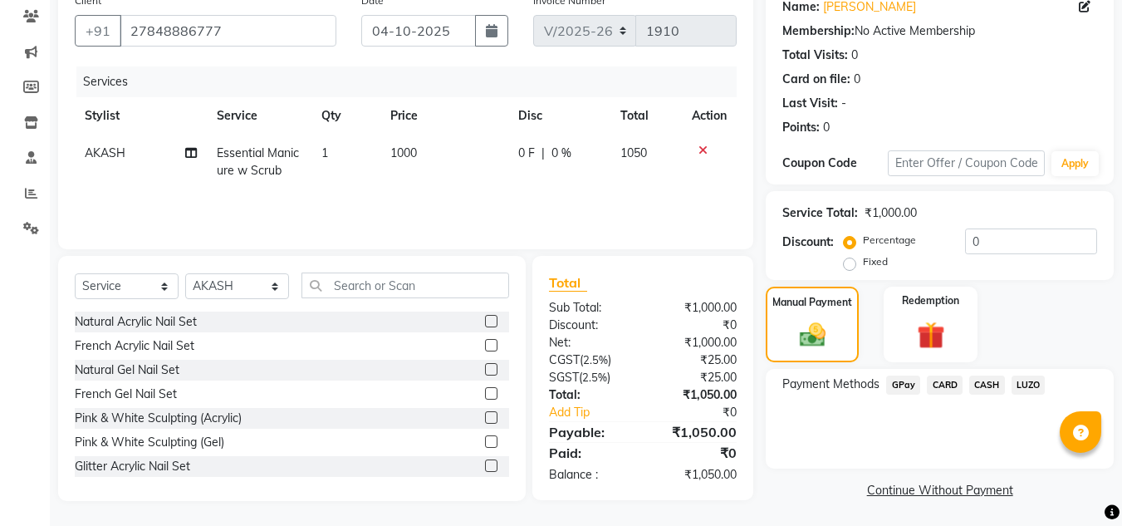
click at [985, 390] on span "CASH" at bounding box center [987, 384] width 36 height 19
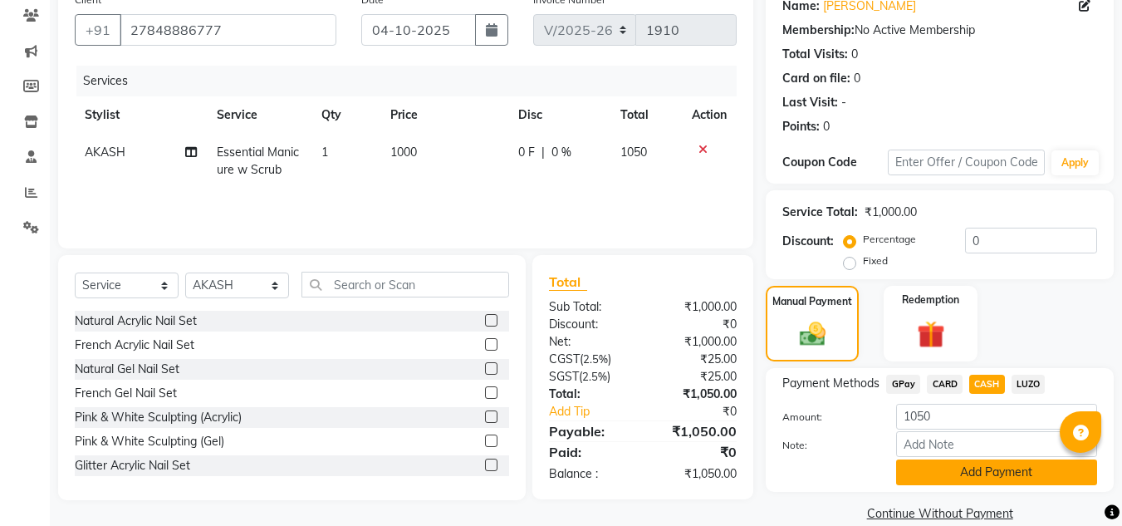
scroll to position [165, 0]
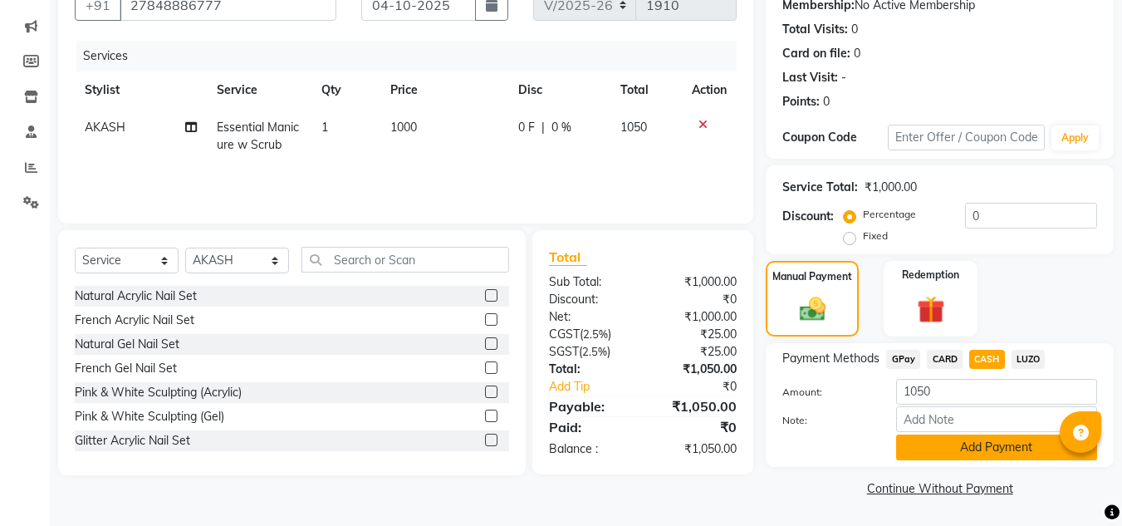
click at [969, 448] on button "Add Payment" at bounding box center [996, 447] width 201 height 26
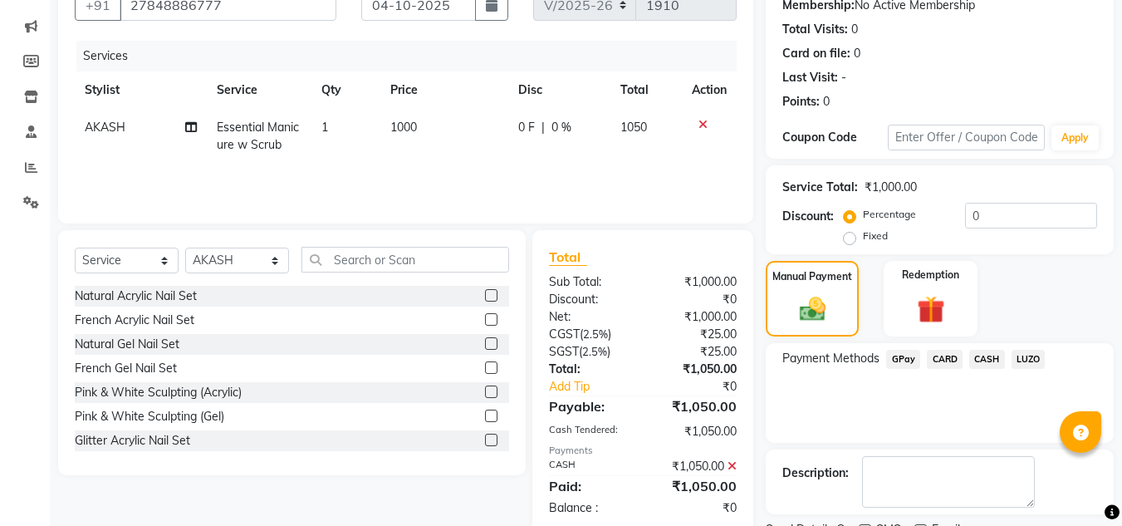
drag, startPoint x: 1120, startPoint y: 366, endPoint x: 1126, endPoint y: 481, distance: 114.8
click at [1122, 360] on html "08047224946 Select Location × Tip And Toe, Juhu Default Panel My Panel English …" at bounding box center [561, 98] width 1122 height 526
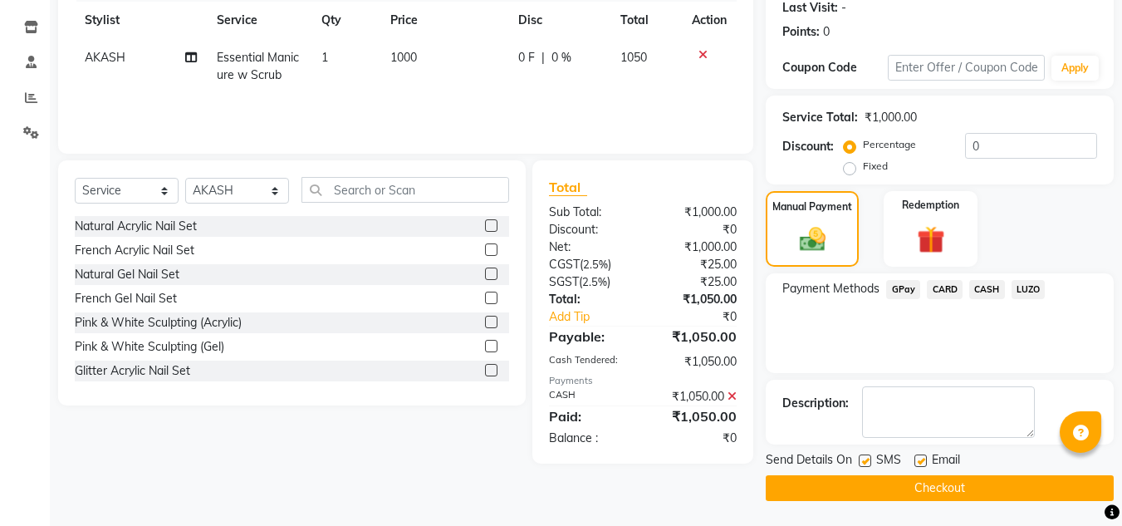
click at [728, 482] on div "Client +91 27848886777 Date 04-10-2025 Invoice Number V/2025 V/2025-26 1910 Ser…" at bounding box center [406, 195] width 720 height 611
click at [835, 500] on button "Checkout" at bounding box center [940, 488] width 348 height 26
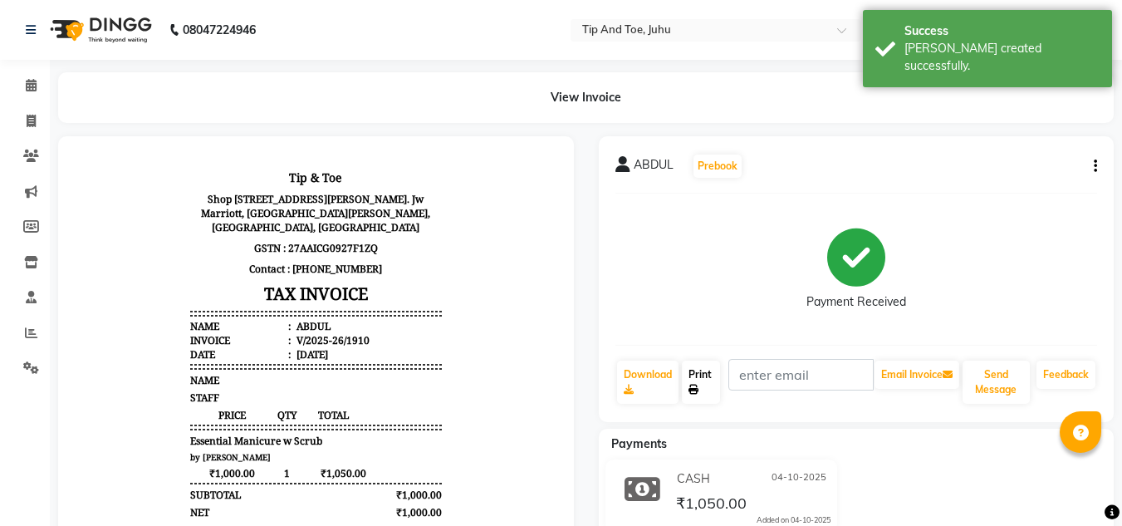
click at [717, 371] on link "Print" at bounding box center [701, 381] width 38 height 43
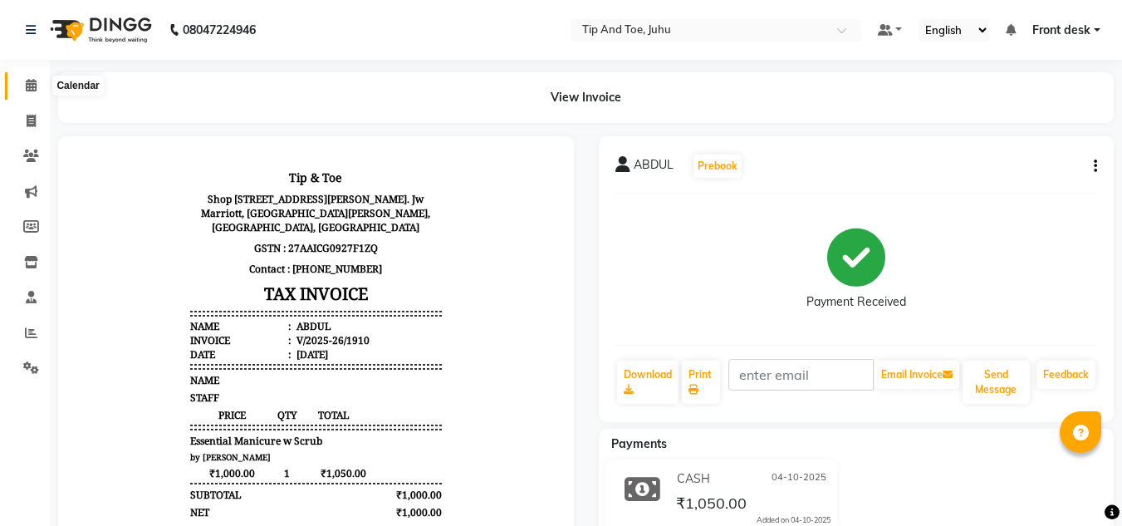
click at [30, 81] on icon at bounding box center [31, 85] width 11 height 12
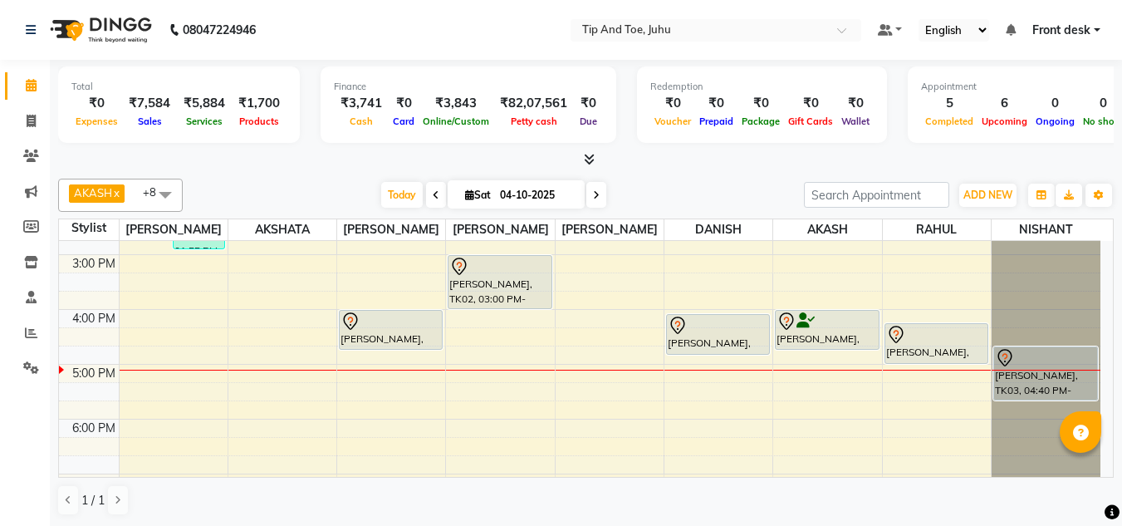
scroll to position [453, 0]
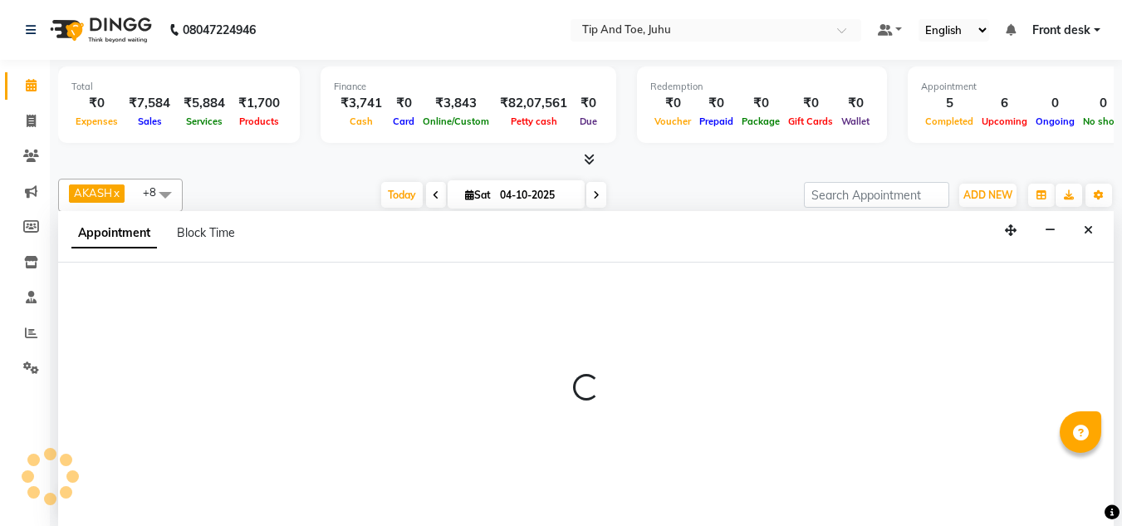
scroll to position [1, 0]
select select "86116"
select select "1080"
select select "tentative"
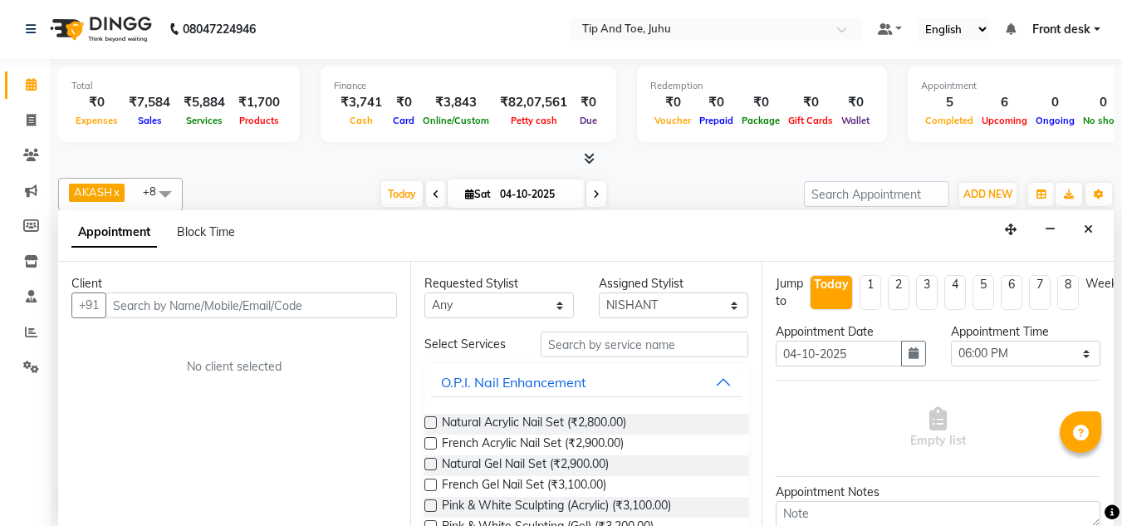
click at [316, 311] on input "text" at bounding box center [250, 305] width 291 height 26
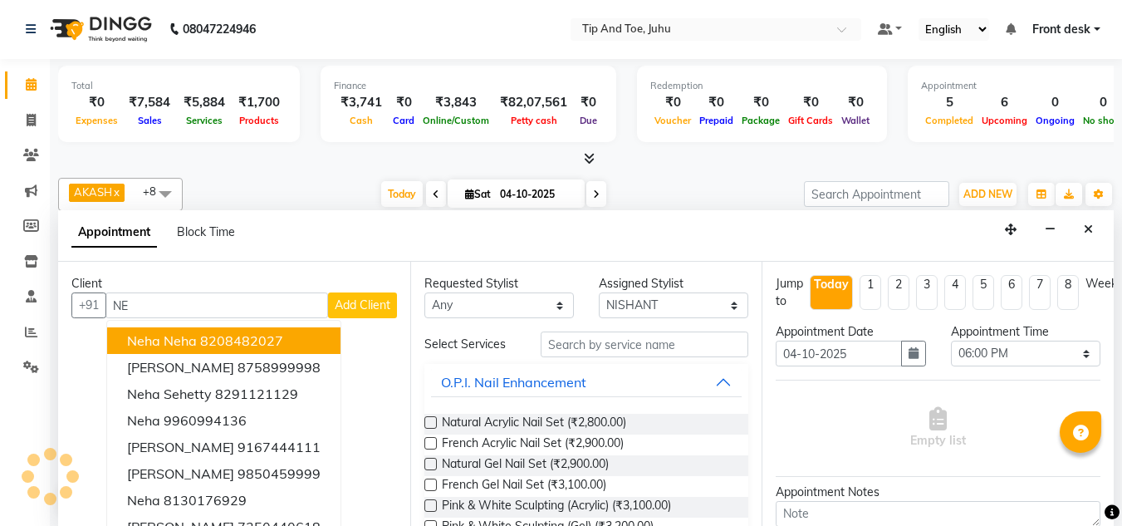
type input "N"
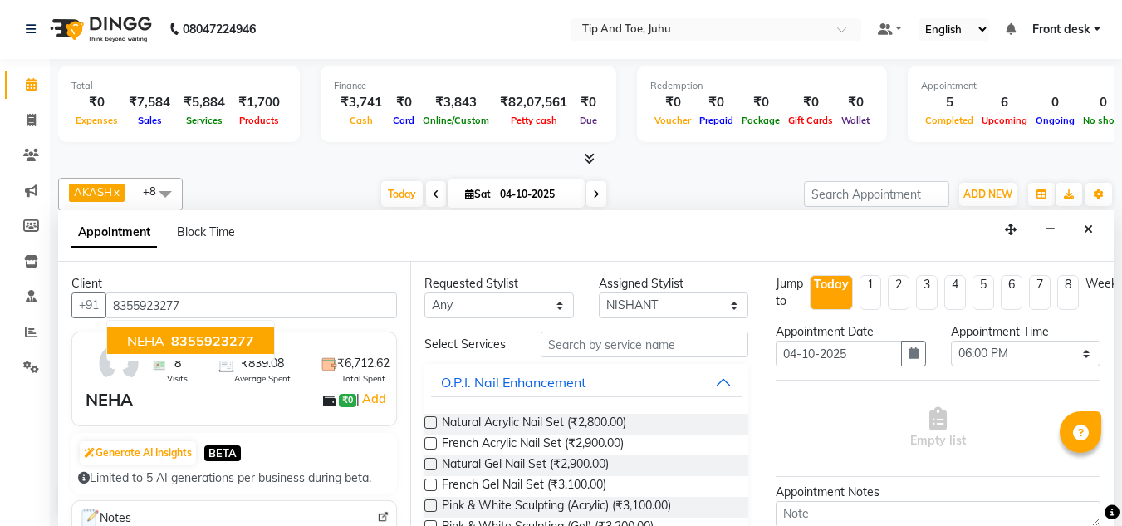
click at [233, 337] on span "8355923277" at bounding box center [212, 340] width 83 height 17
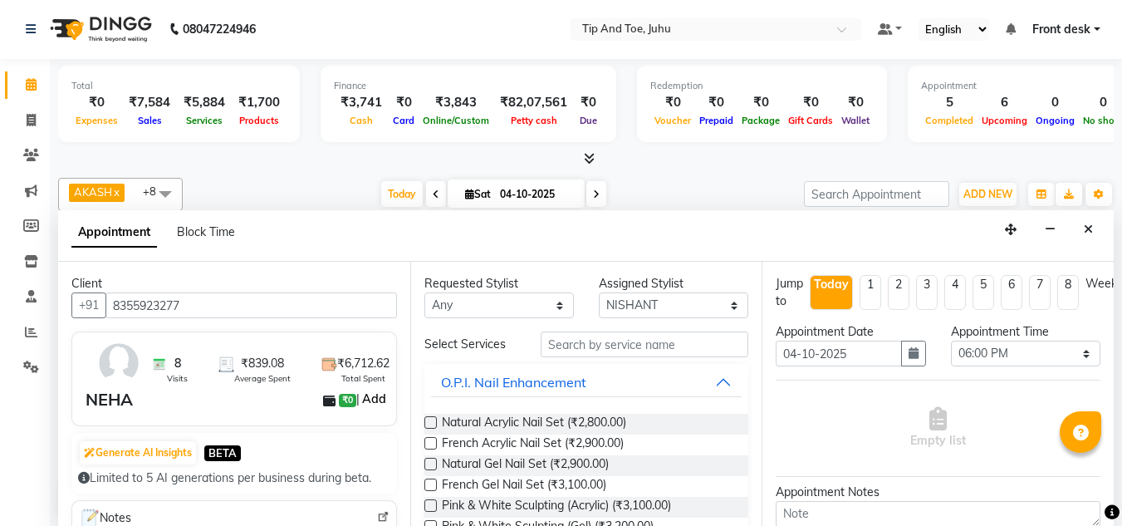
type input "8355923277"
click at [365, 397] on link "Add" at bounding box center [374, 399] width 29 height 20
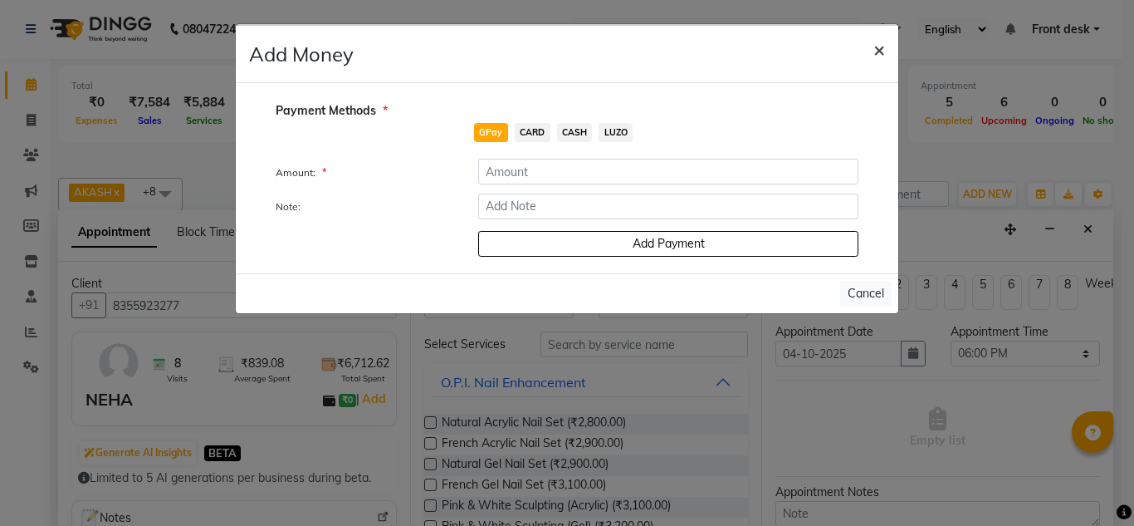
click at [872, 56] on button "×" at bounding box center [879, 49] width 38 height 47
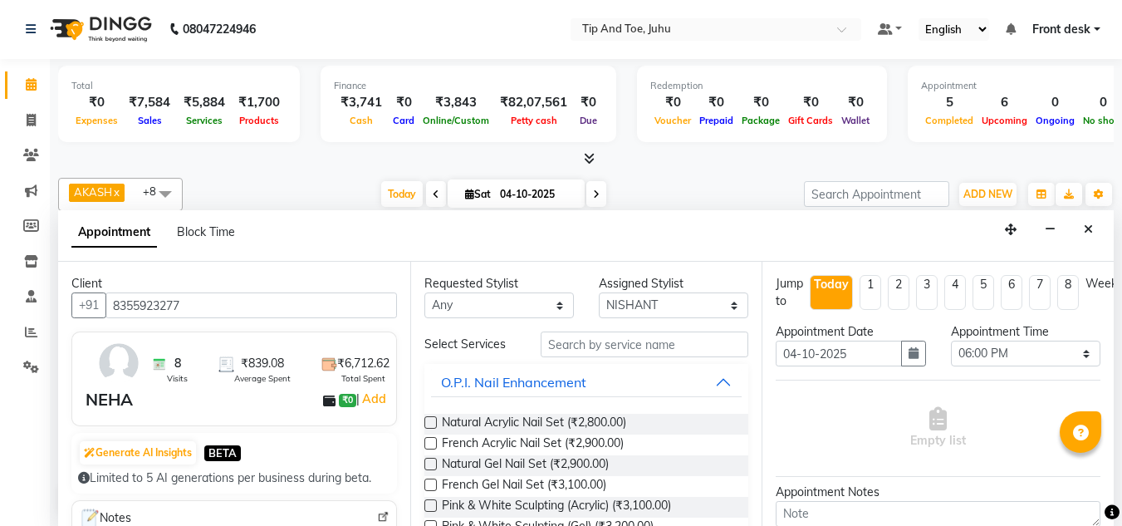
click at [110, 401] on div "NEHA" at bounding box center [109, 399] width 47 height 25
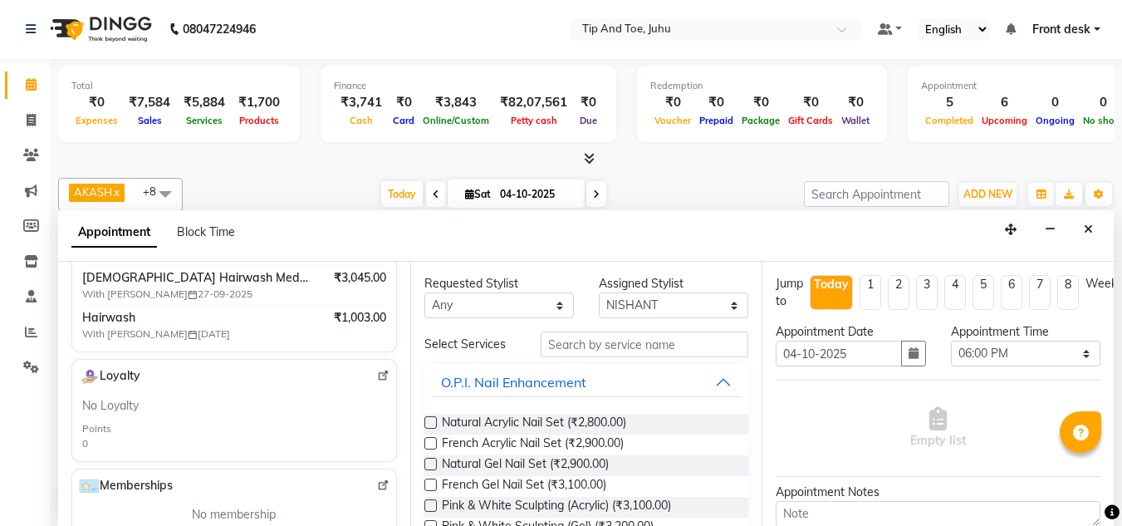
scroll to position [209, 0]
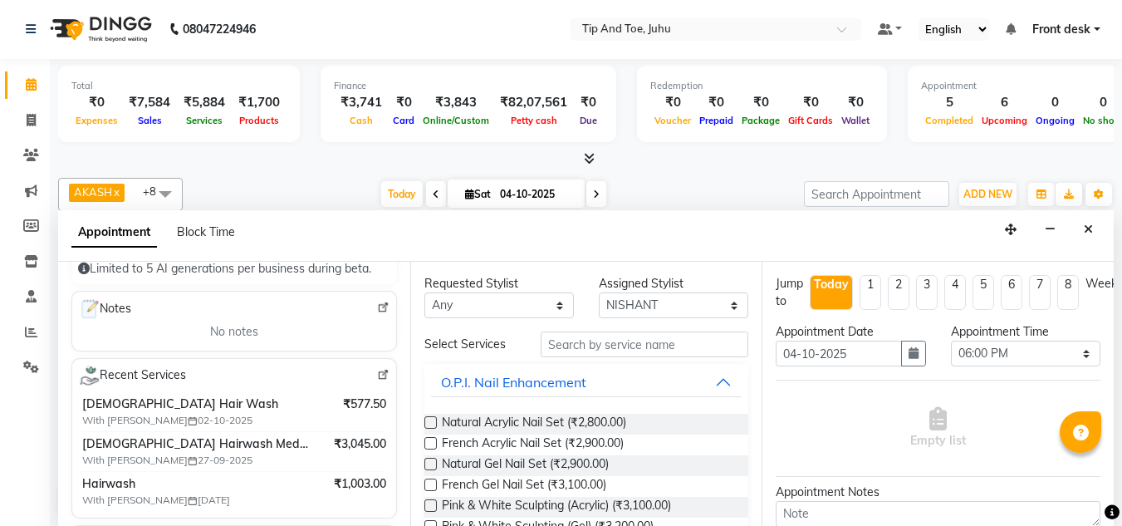
click at [377, 376] on img at bounding box center [383, 375] width 12 height 12
click at [639, 325] on div "Requested Stylist Any AJAY UTKAR AKASH AKSHATA Angeli kharei ASHIM BILAL DANISH…" at bounding box center [586, 394] width 352 height 264
click at [639, 343] on input "text" at bounding box center [645, 345] width 208 height 26
click at [480, 311] on select "Any AJAY UTKAR AKASH AKSHATA Angeli kharei ASHIM BILAL DANISH DHANSHREE IBRAHIM…" at bounding box center [498, 306] width 149 height 26
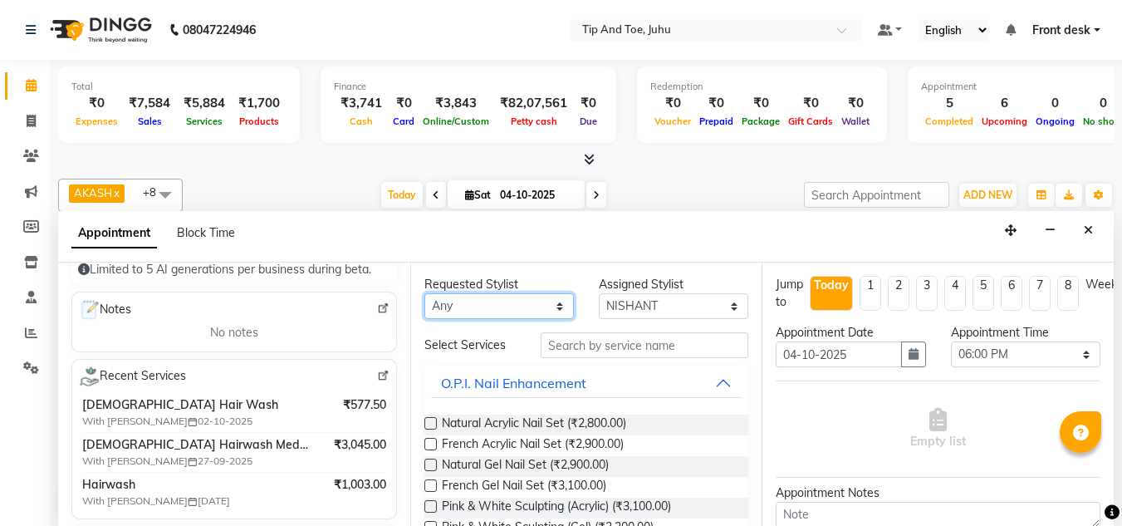
select select "86116"
click at [424, 293] on select "Any AJAY UTKAR AKASH AKSHATA Angeli kharei ASHIM BILAL DANISH DHANSHREE IBRAHIM…" at bounding box center [498, 306] width 149 height 26
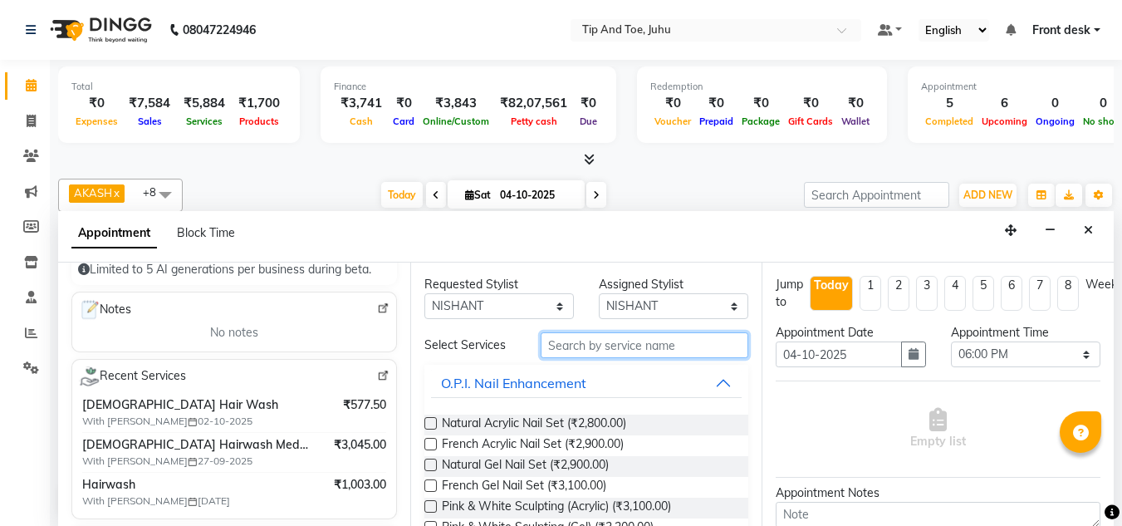
click at [637, 350] on input "text" at bounding box center [645, 345] width 208 height 26
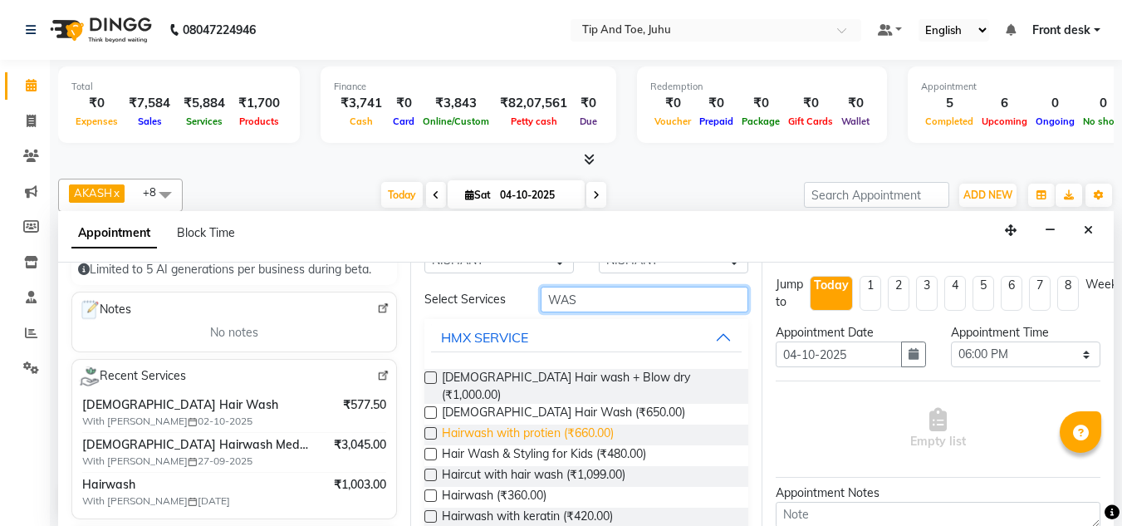
scroll to position [83, 0]
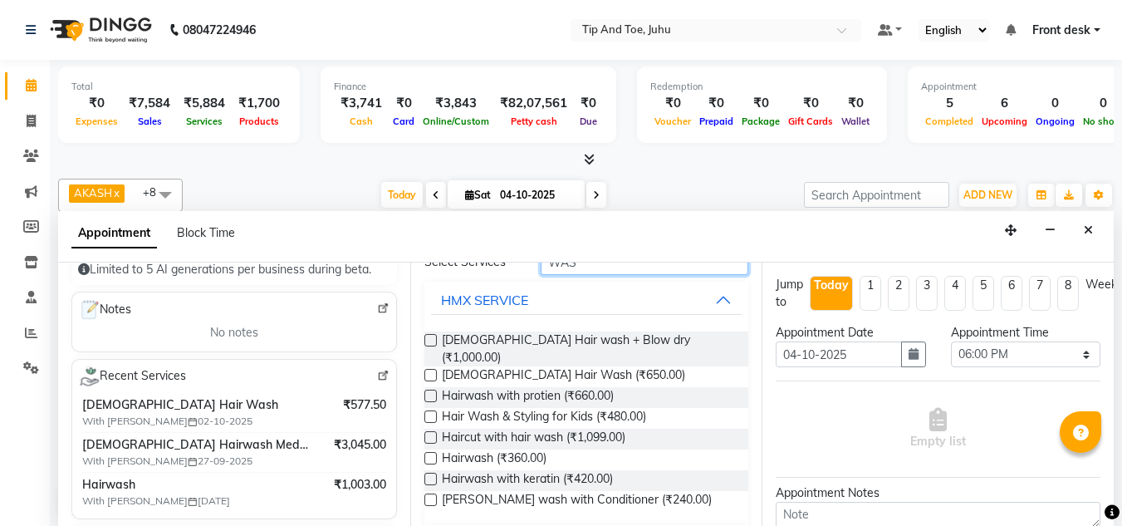
type input "WAS"
click at [429, 369] on label at bounding box center [430, 375] width 12 height 12
click at [429, 371] on input "checkbox" at bounding box center [429, 376] width 11 height 11
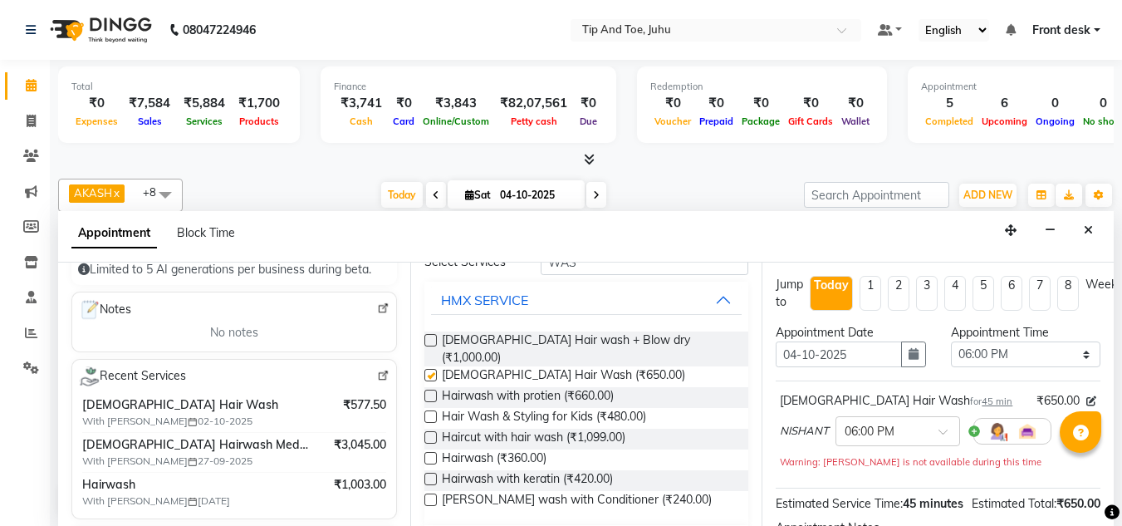
checkbox input "false"
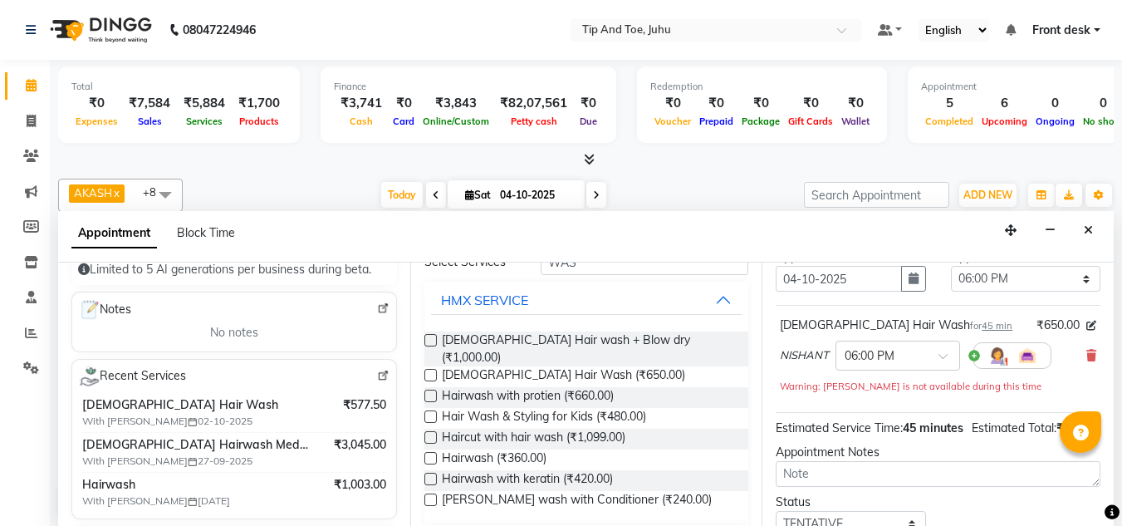
scroll to position [220, 0]
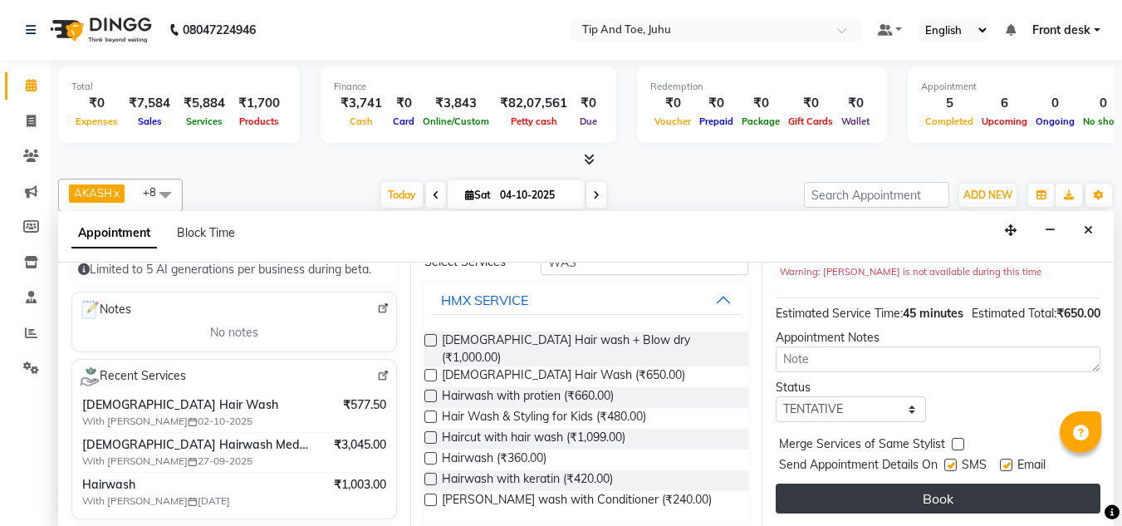
click at [953, 483] on button "Book" at bounding box center [938, 498] width 325 height 30
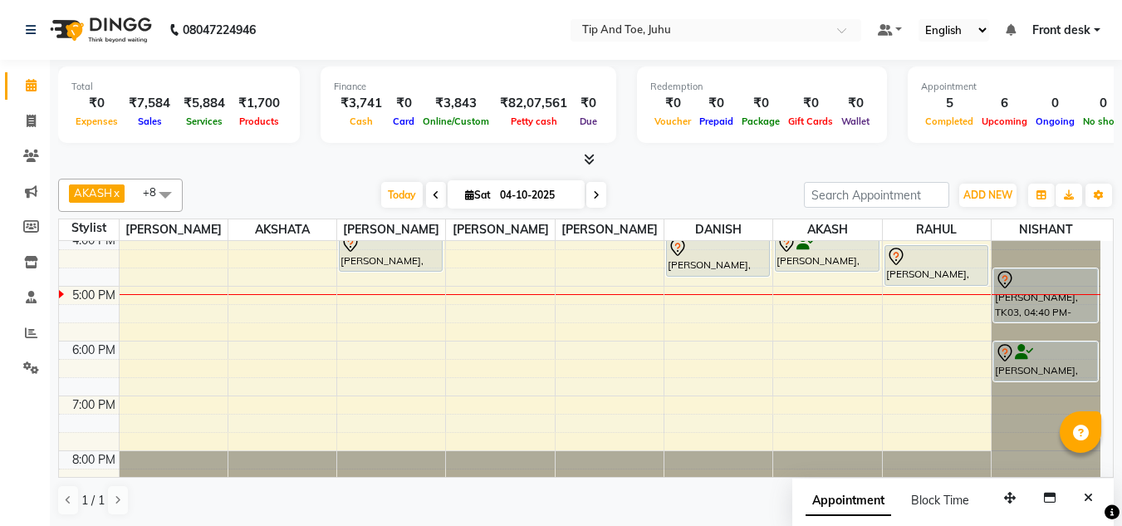
scroll to position [453, 0]
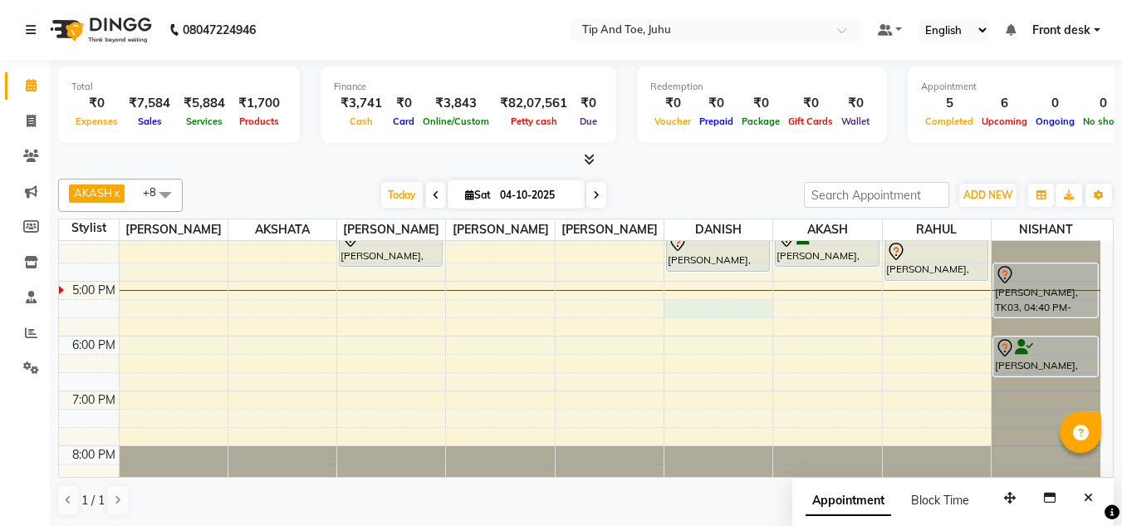
click at [716, 311] on div "8:00 AM 9:00 AM 10:00 AM 11:00 AM 12:00 PM 1:00 PM 2:00 PM 3:00 PM 4:00 PM 5:00…" at bounding box center [579, 144] width 1041 height 712
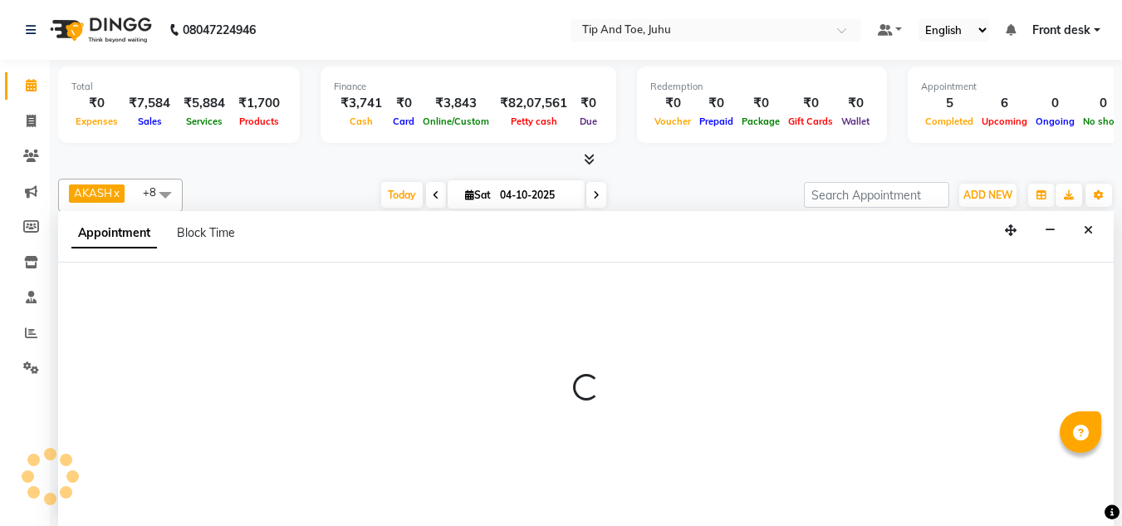
scroll to position [1, 0]
select select "39814"
select select "tentative"
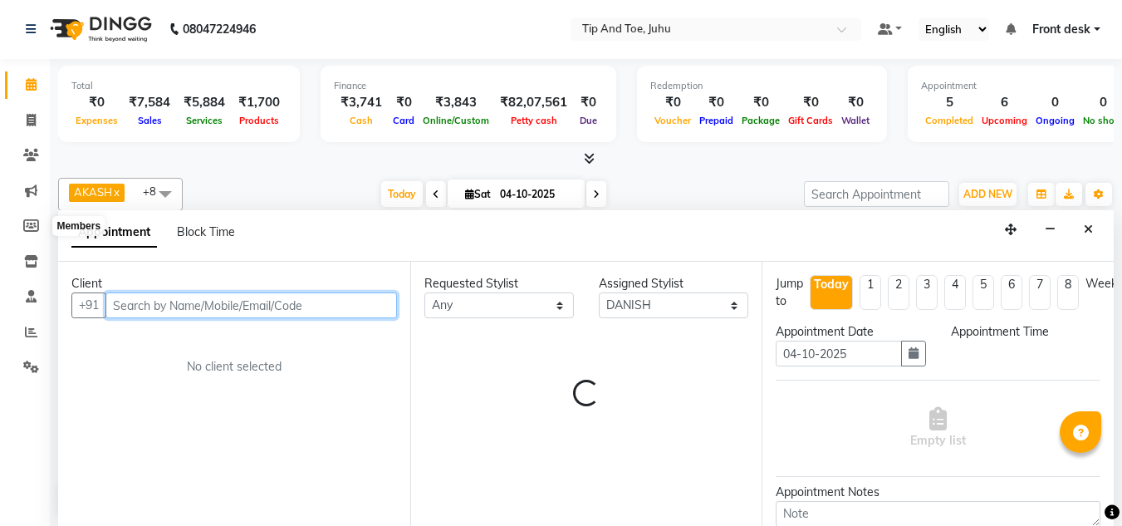
select select "1035"
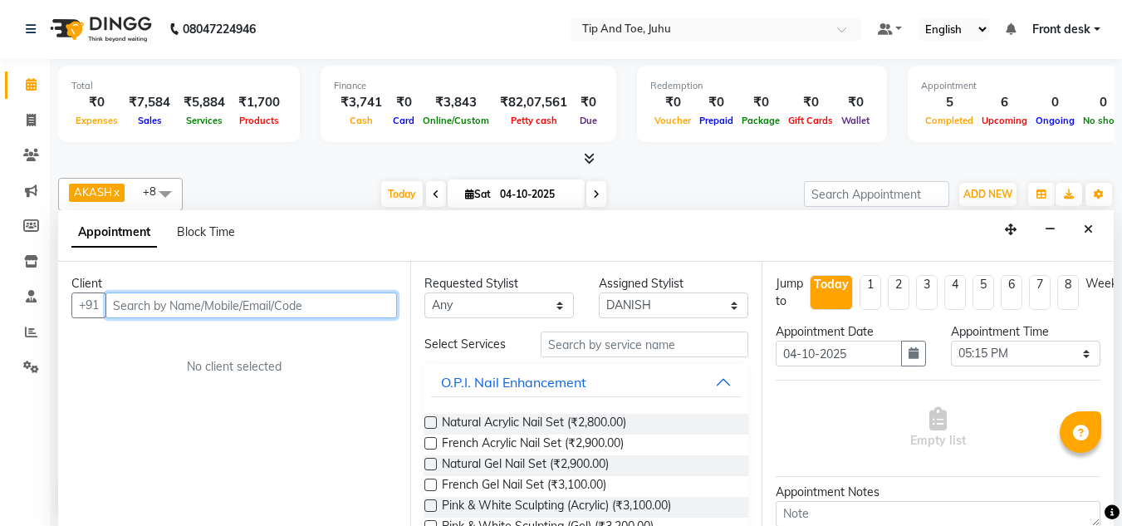
click at [334, 295] on input "text" at bounding box center [250, 305] width 291 height 26
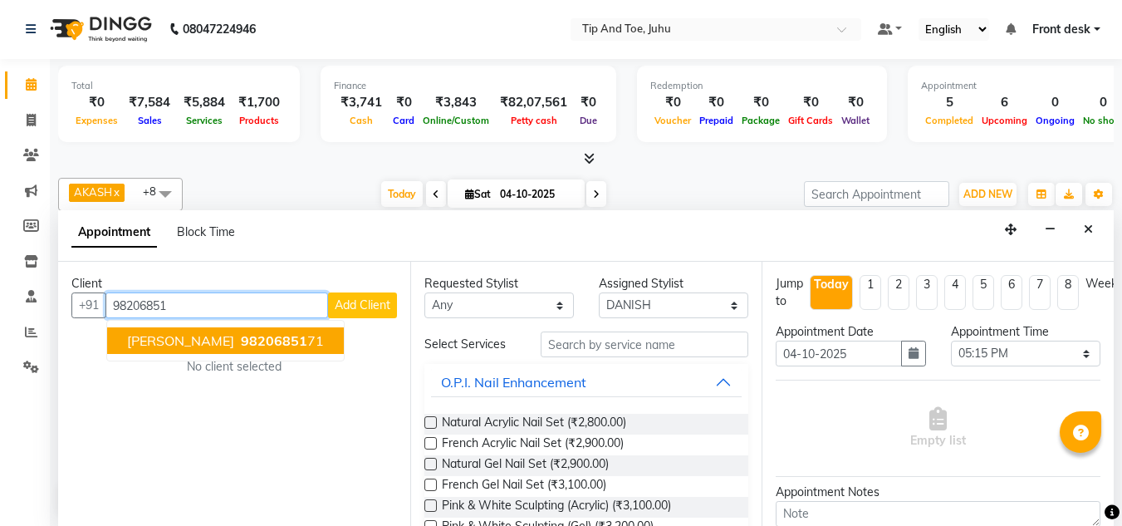
click at [280, 345] on button "DIGISHA 98206851 71" at bounding box center [225, 340] width 237 height 27
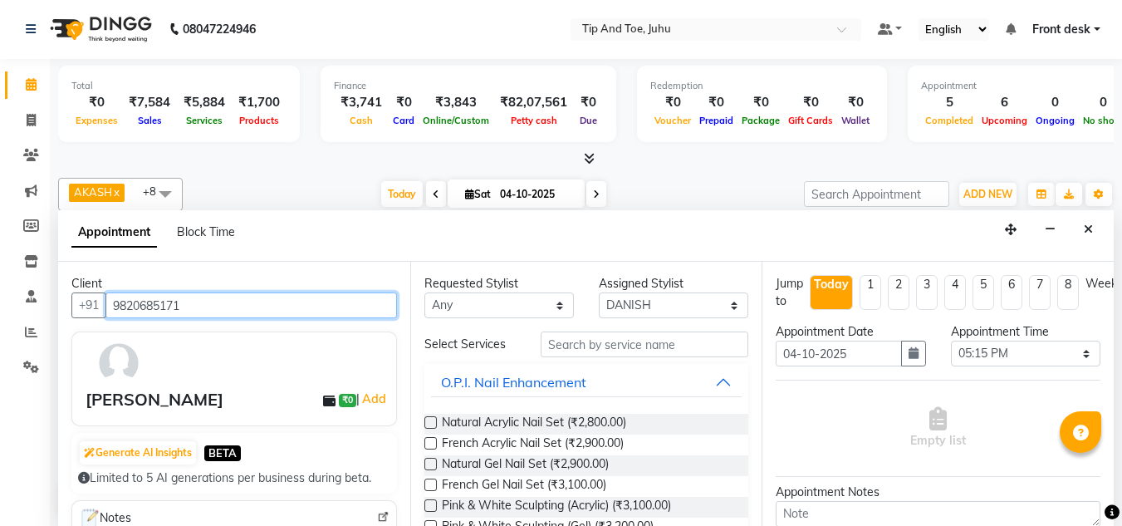
type input "9820685171"
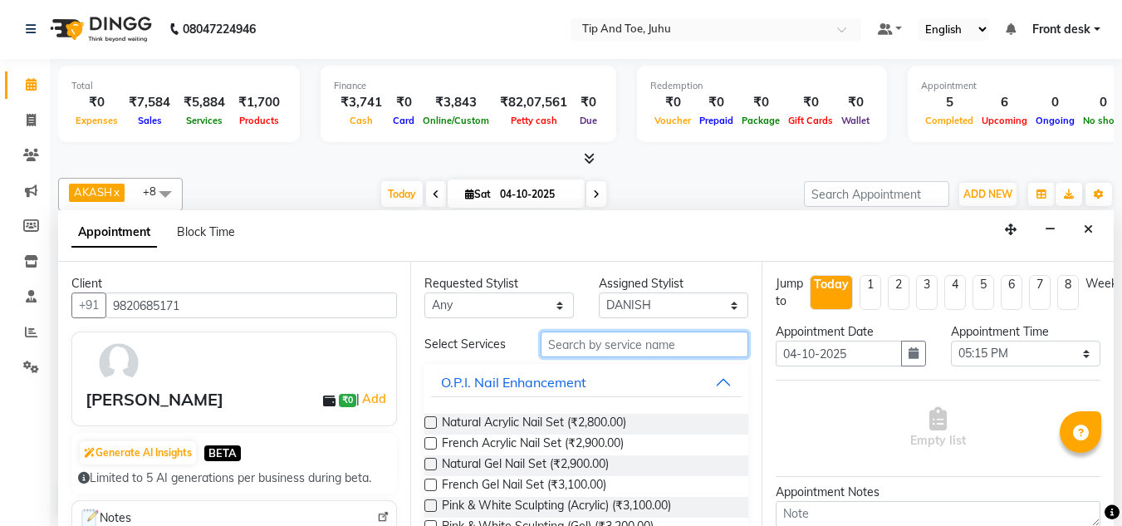
click at [688, 332] on input "text" at bounding box center [645, 344] width 208 height 26
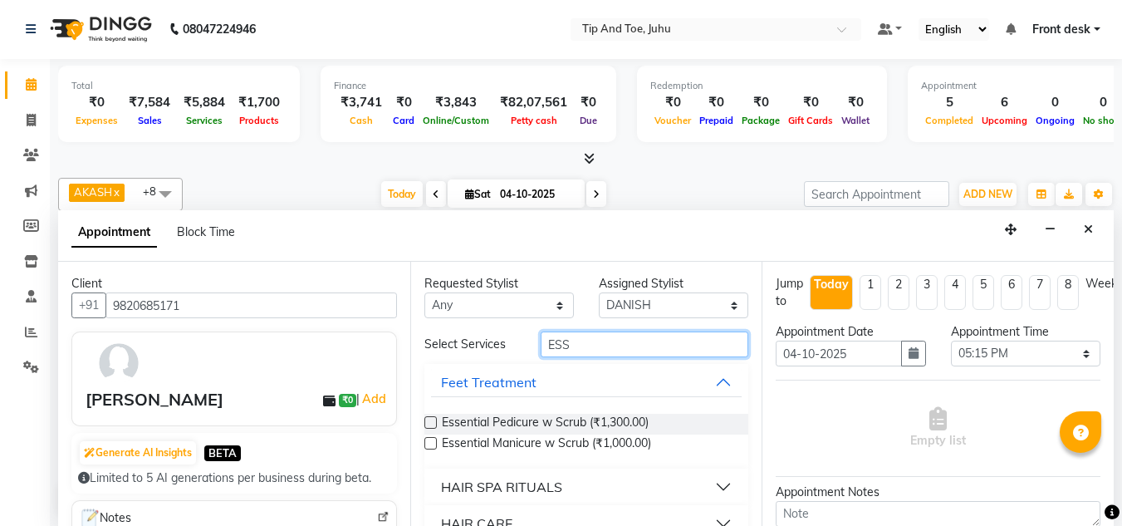
type input "ESS"
click at [429, 443] on label at bounding box center [430, 443] width 12 height 12
click at [429, 443] on input "checkbox" at bounding box center [429, 444] width 11 height 11
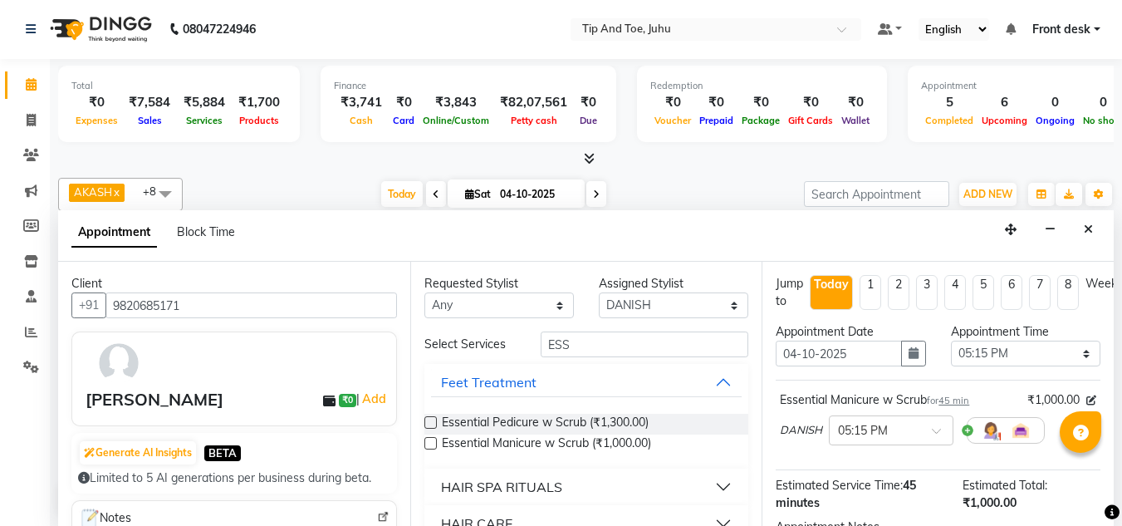
checkbox input "false"
click at [431, 414] on div "Essential Pedicure w Scrub (₹1,300.00)" at bounding box center [586, 424] width 325 height 21
click at [432, 428] on label at bounding box center [430, 422] width 12 height 12
click at [432, 428] on input "checkbox" at bounding box center [429, 424] width 11 height 11
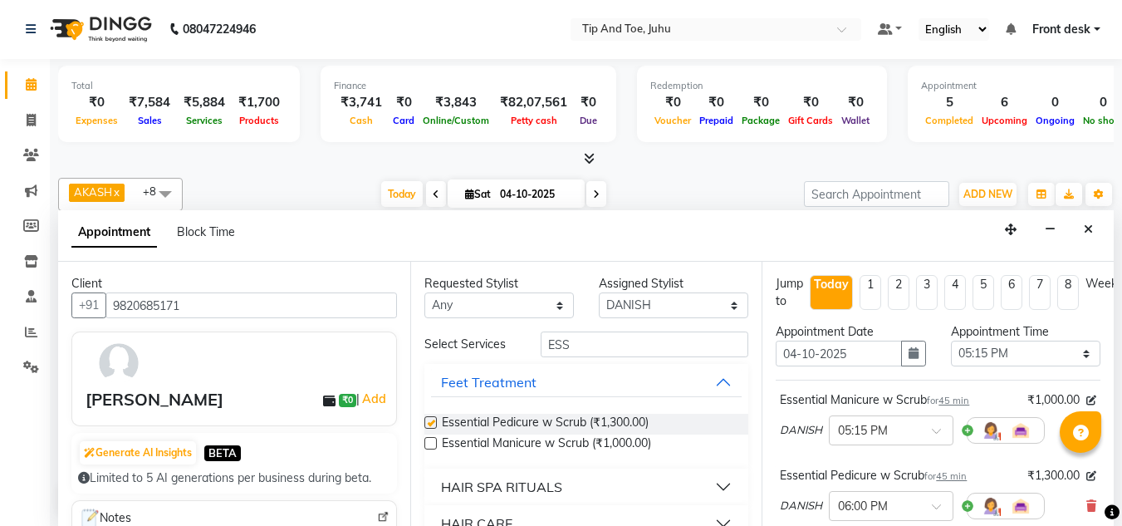
checkbox input "false"
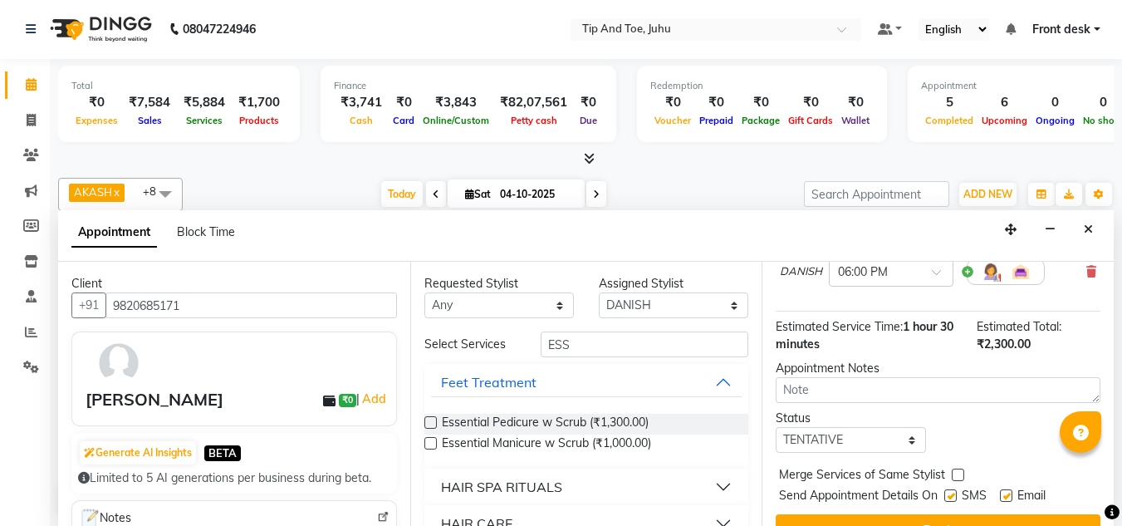
scroll to position [268, 0]
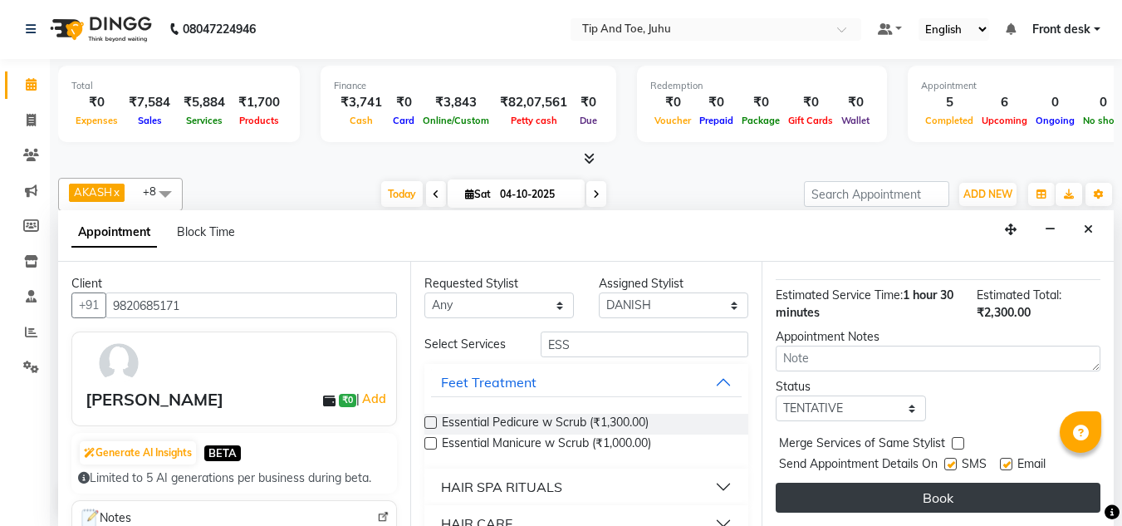
click at [938, 497] on button "Book" at bounding box center [938, 498] width 325 height 30
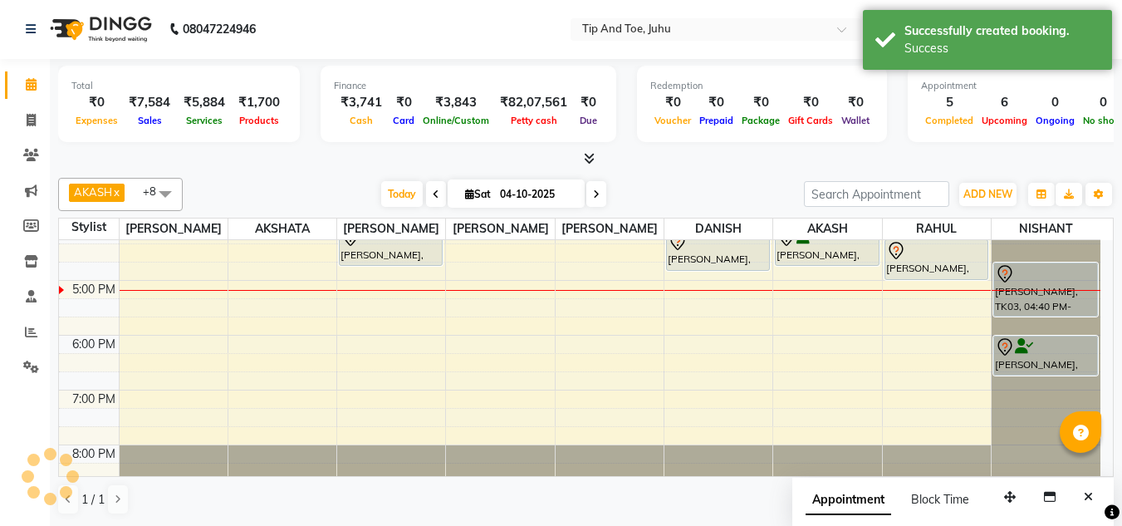
scroll to position [0, 0]
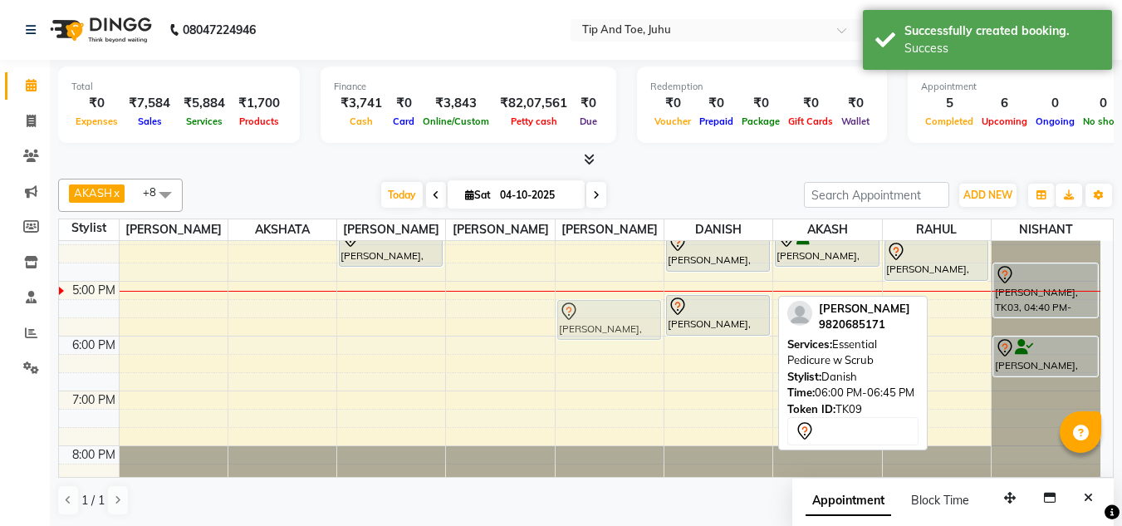
drag, startPoint x: 719, startPoint y: 366, endPoint x: 582, endPoint y: 326, distance: 142.7
click at [611, 326] on tr "drishti, TK05, 01:15 PM-02:00 PM, Barbie Lashes Extension RUTUJA, TK04, 01:55 P…" at bounding box center [579, 144] width 1041 height 712
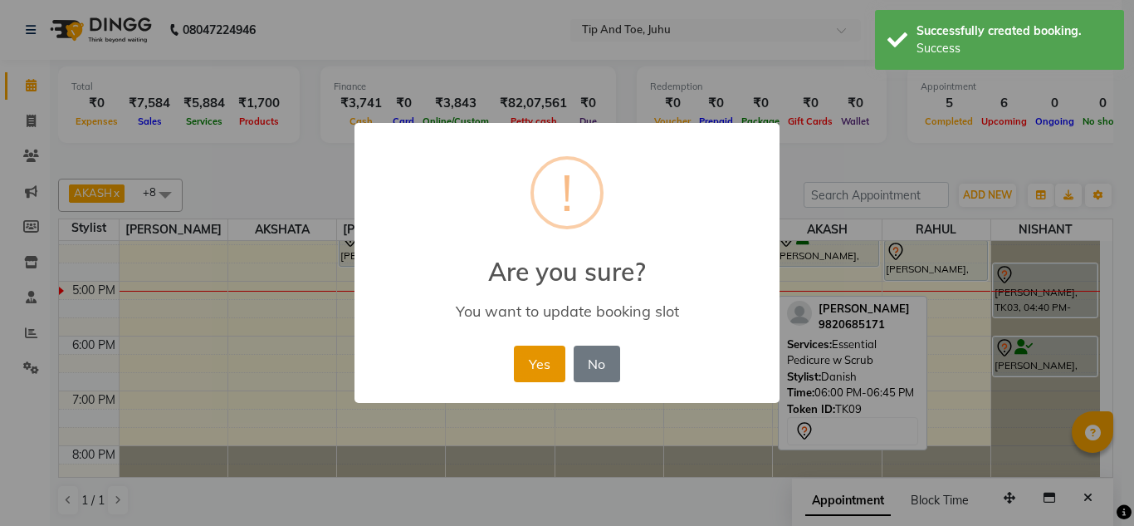
click at [562, 354] on button "Yes" at bounding box center [539, 363] width 51 height 37
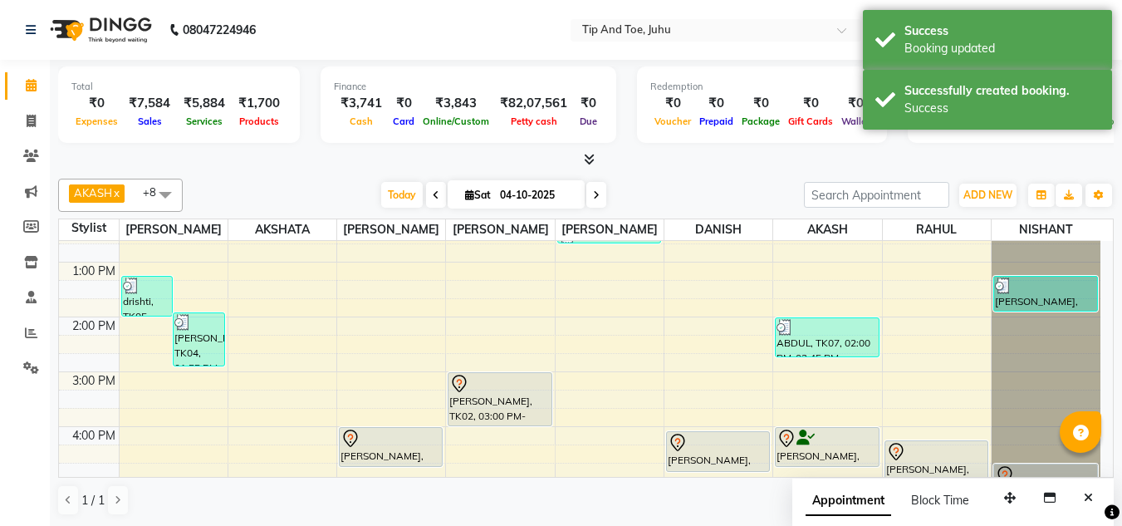
scroll to position [444, 0]
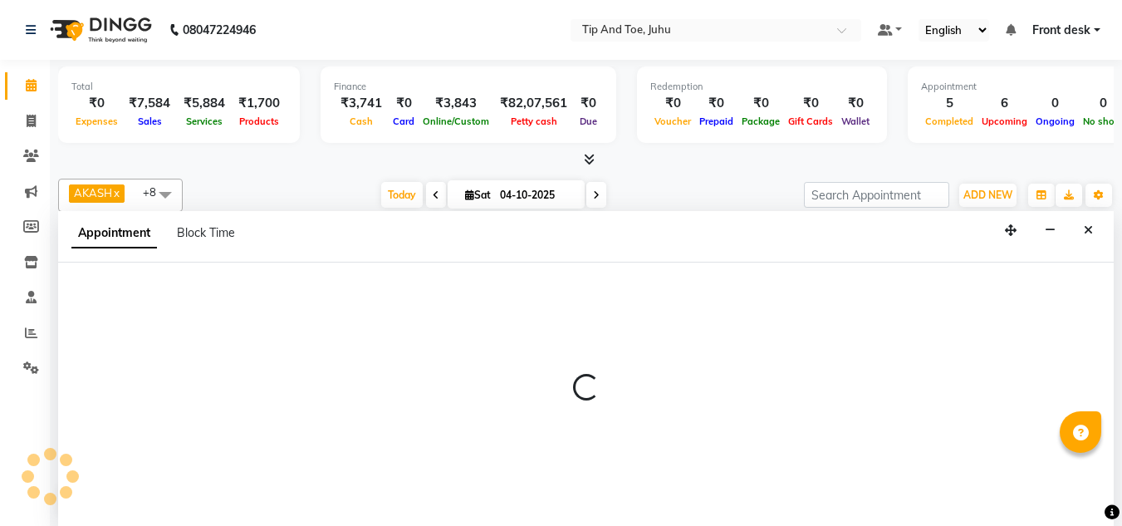
scroll to position [1, 0]
select select "86116"
select select "tentative"
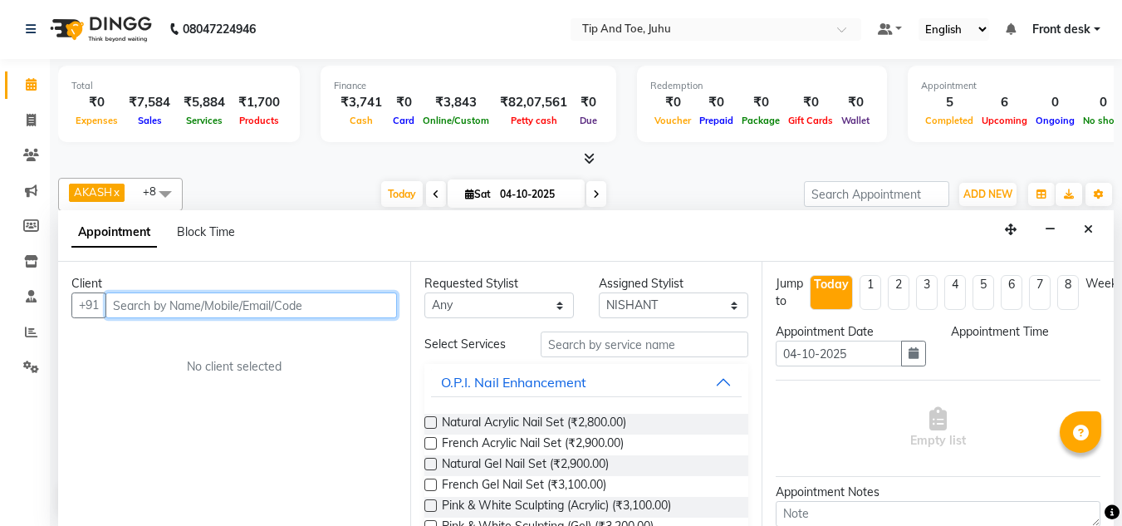
select select "1140"
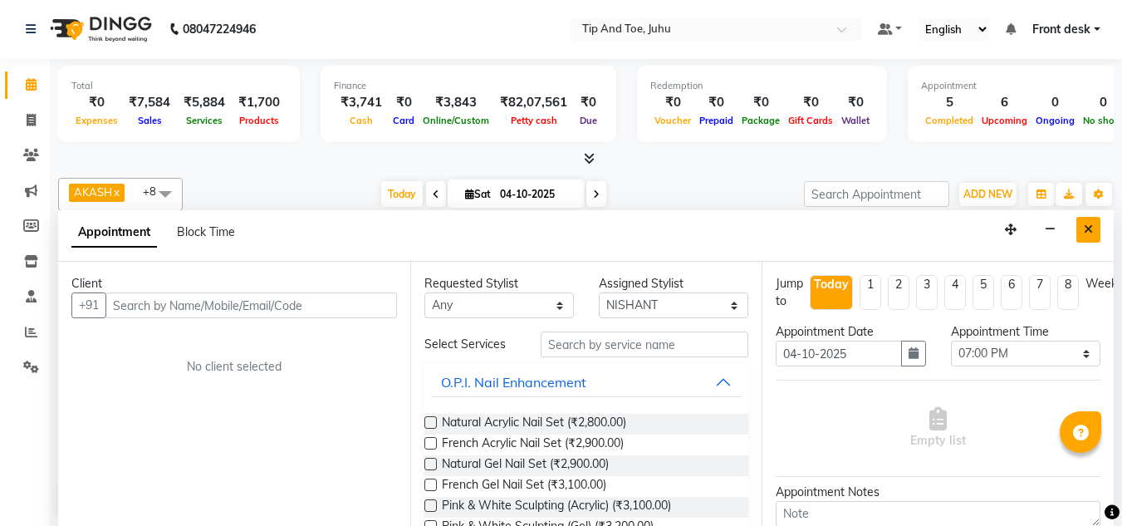
click at [1093, 224] on button "Close" at bounding box center [1088, 230] width 24 height 26
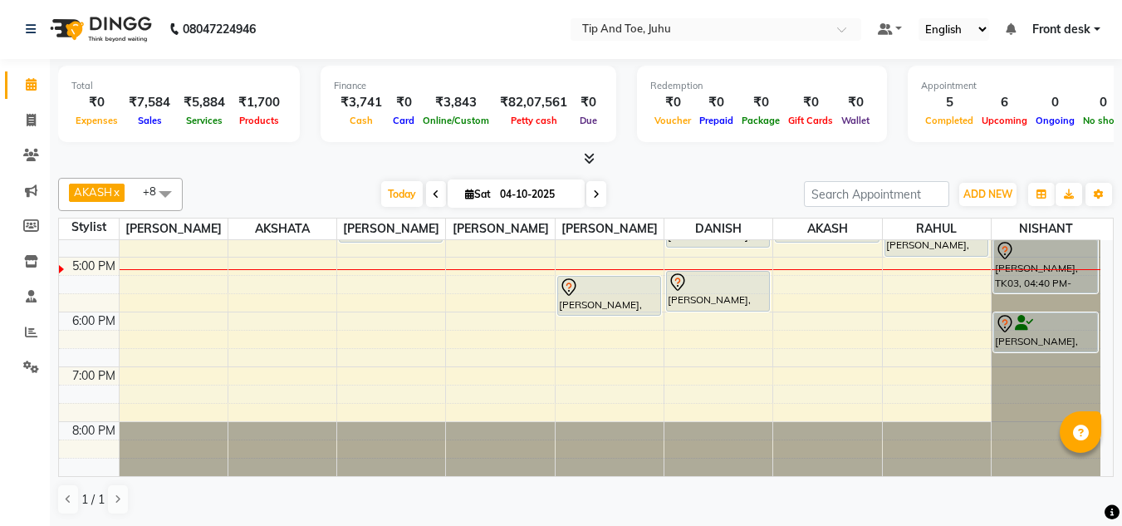
scroll to position [267, 0]
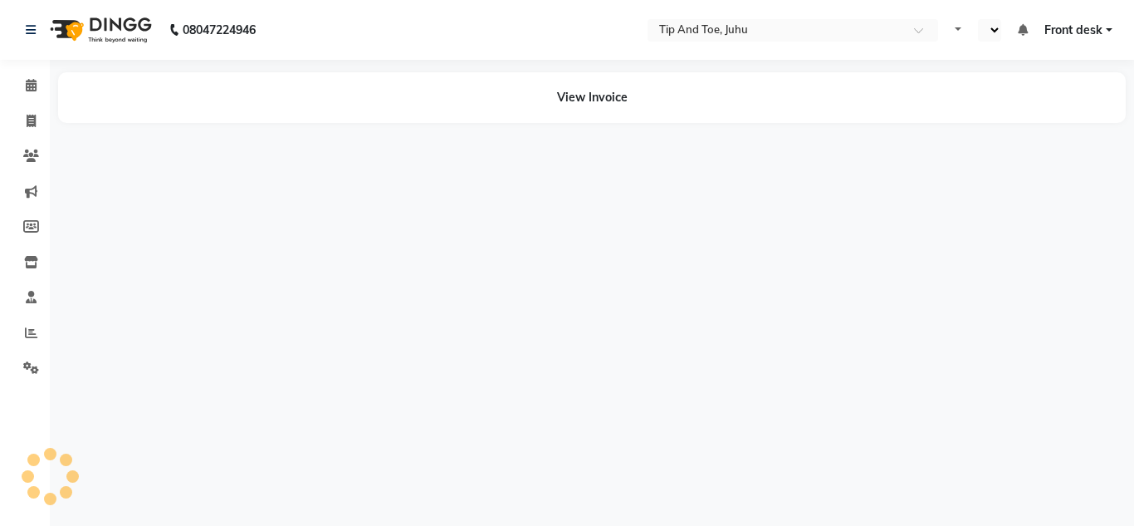
select select "en"
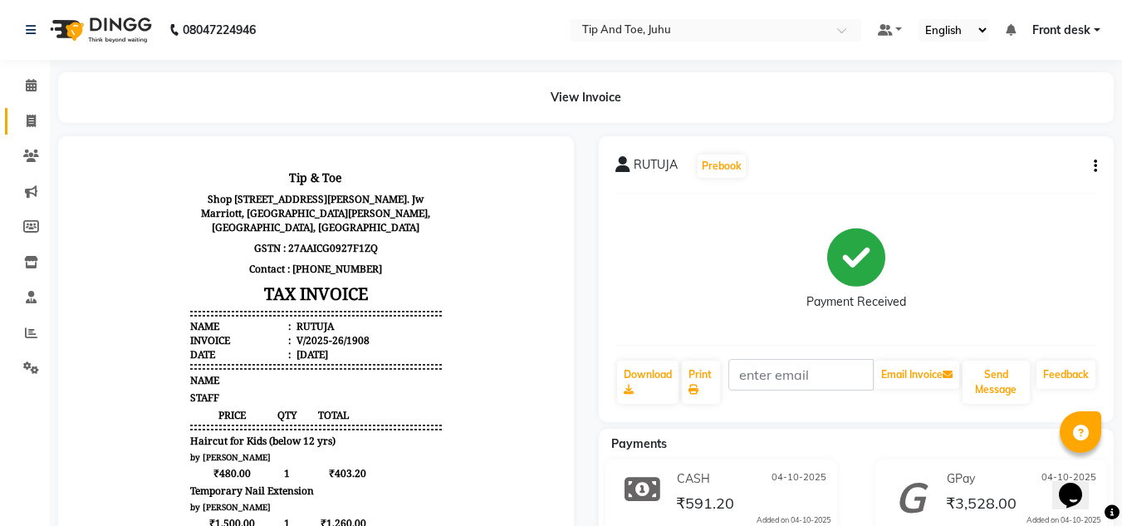
click at [20, 132] on link "Invoice" at bounding box center [25, 121] width 40 height 27
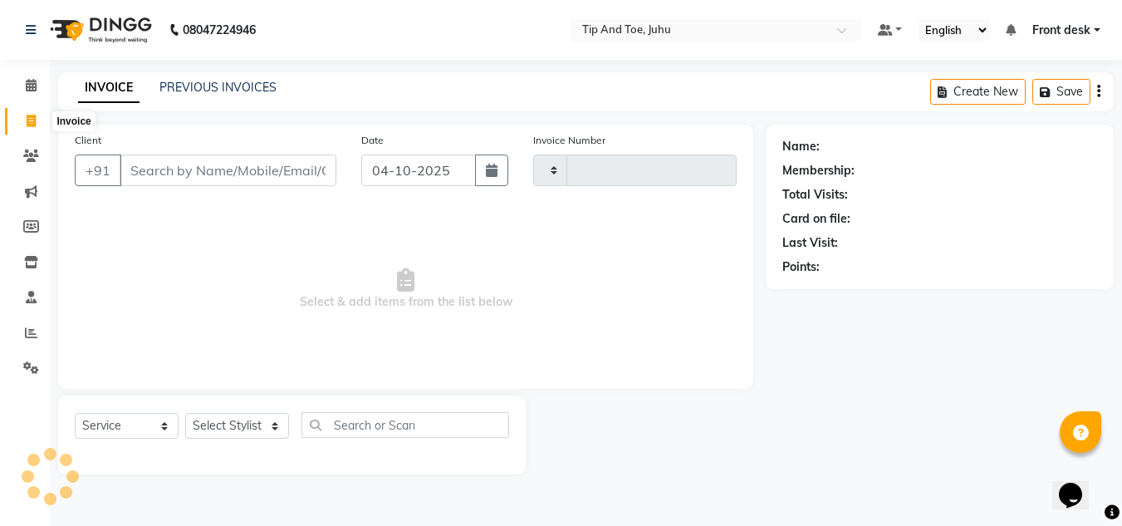
click at [27, 126] on icon at bounding box center [31, 121] width 9 height 12
select select "service"
select select "5516"
type input "1910"
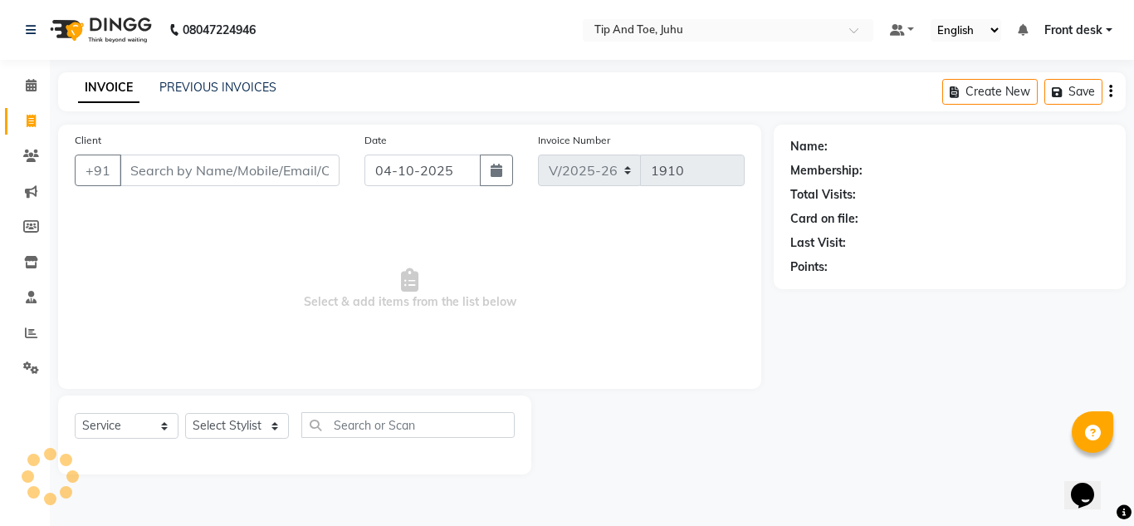
click at [255, 158] on input "Client" at bounding box center [230, 170] width 220 height 32
click at [316, 168] on input "Client" at bounding box center [230, 170] width 220 height 32
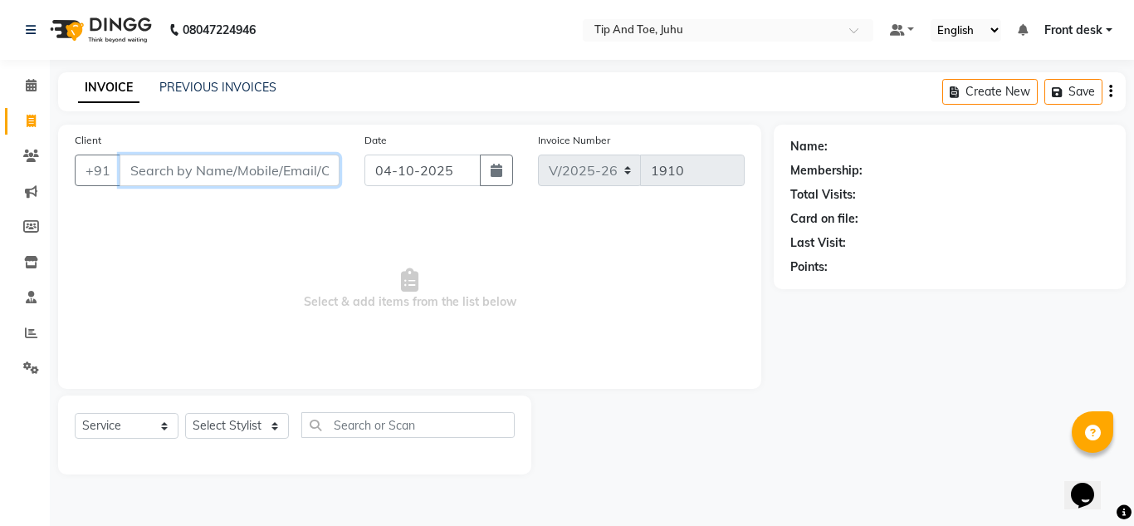
click at [250, 169] on input "Client" at bounding box center [230, 170] width 220 height 32
paste input "9819055553"
type input "9819055553"
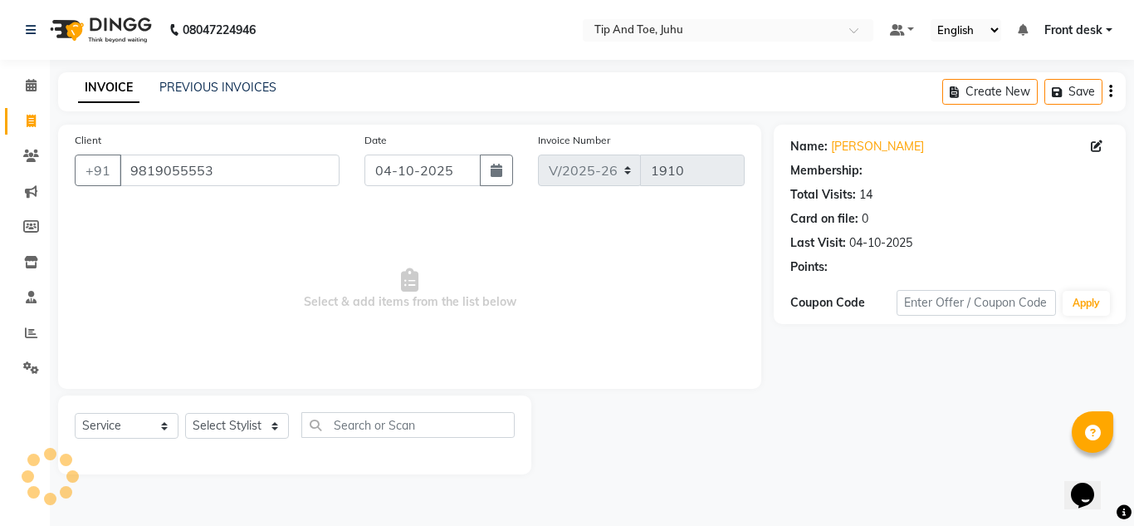
select select "1: Object"
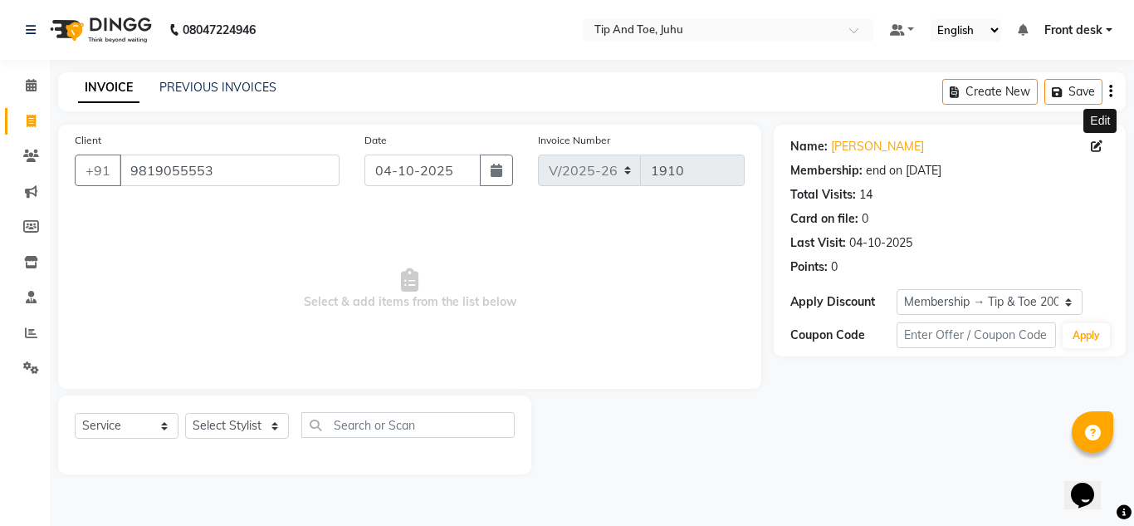
click at [1094, 149] on icon at bounding box center [1097, 146] width 12 height 12
select select "[DEMOGRAPHIC_DATA]"
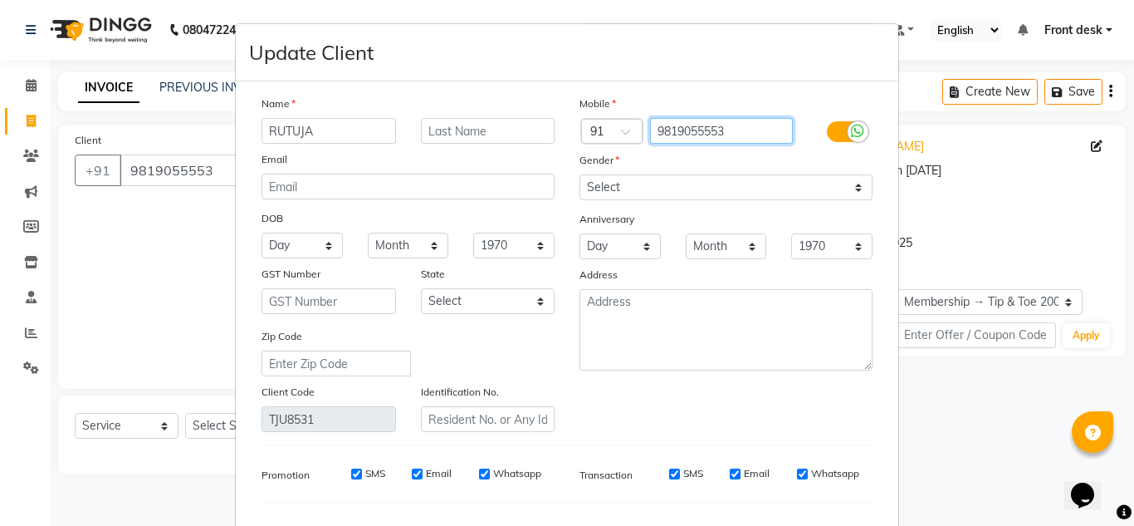
click at [674, 129] on input "9819055553" at bounding box center [722, 131] width 144 height 26
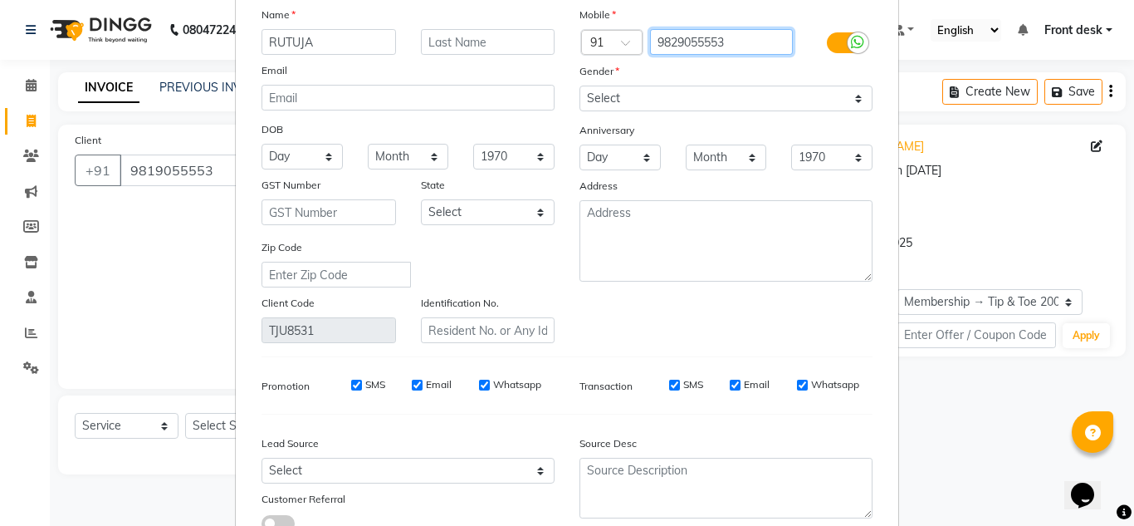
scroll to position [211, 0]
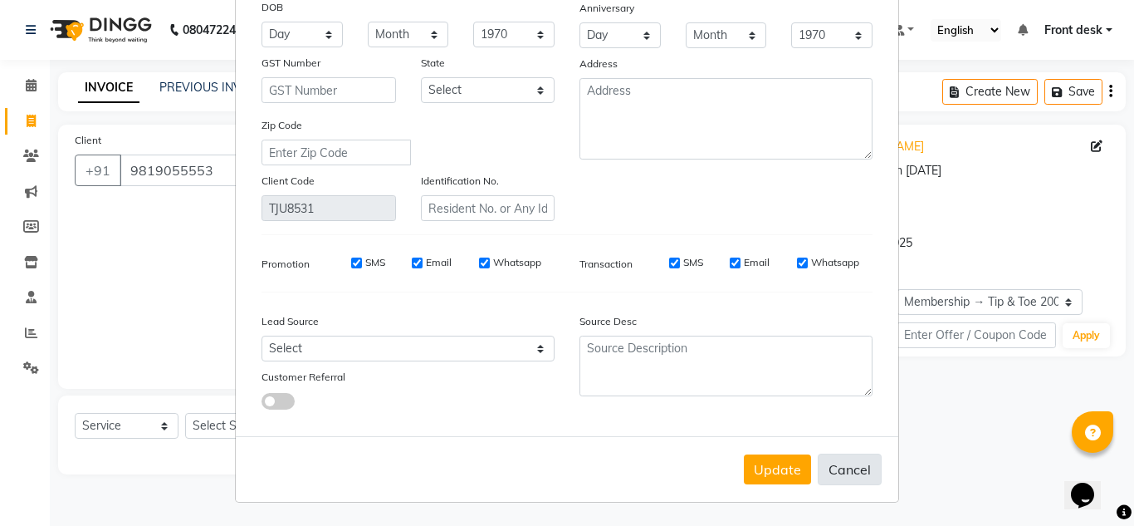
type input "9829055553"
click at [834, 472] on button "Cancel" at bounding box center [850, 469] width 64 height 32
select select
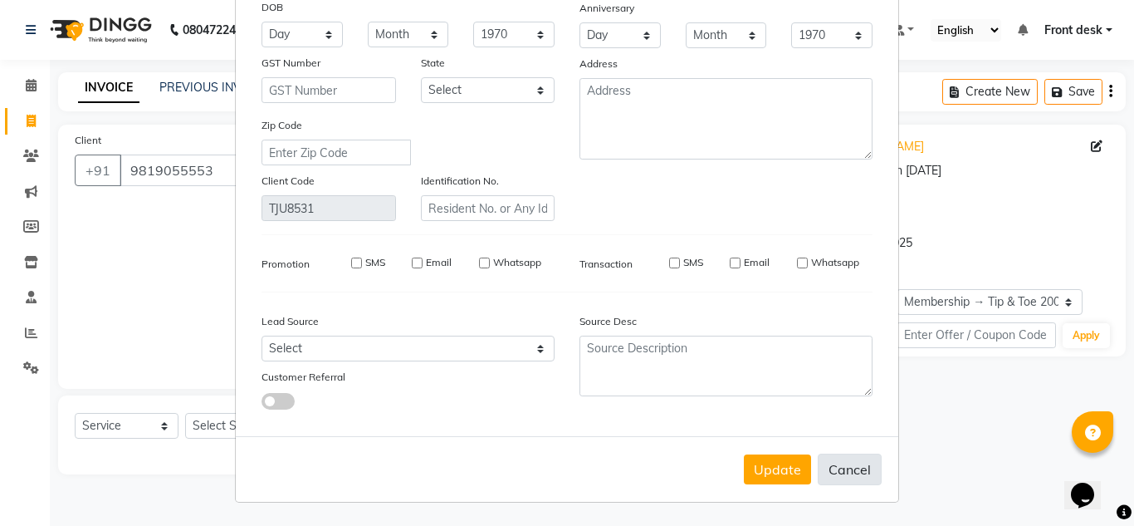
select select
checkbox input "false"
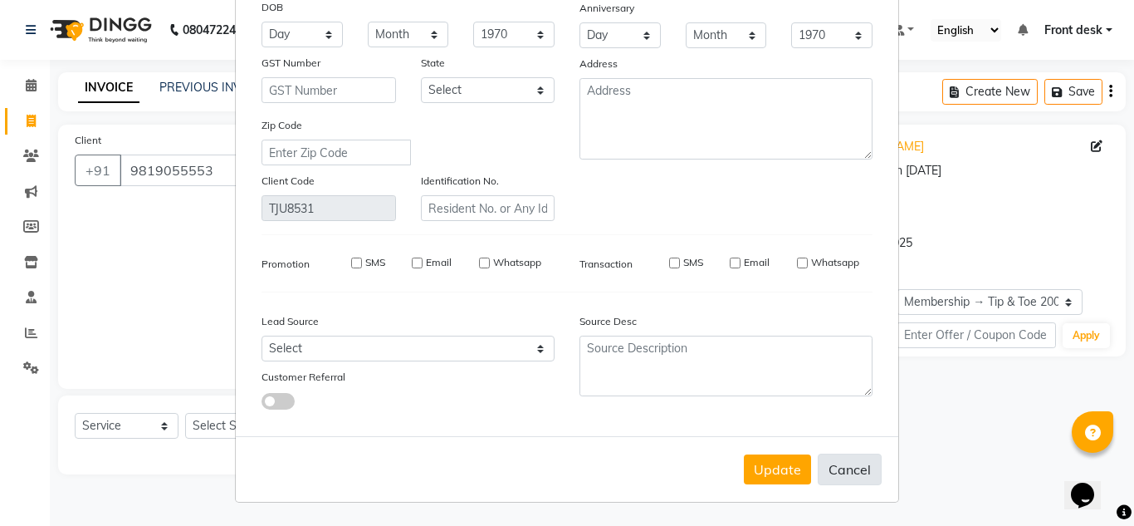
checkbox input "false"
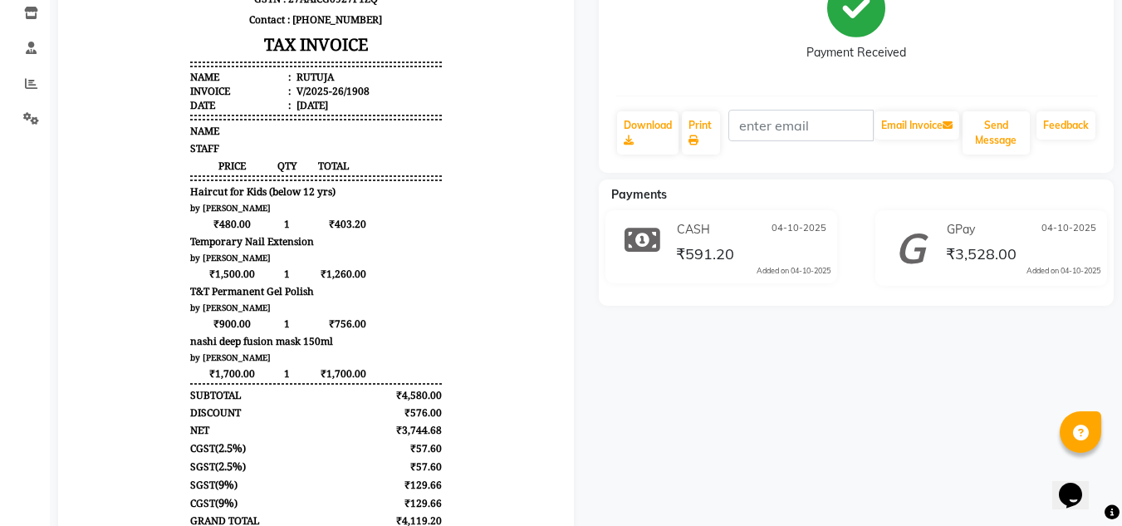
scroll to position [13, 0]
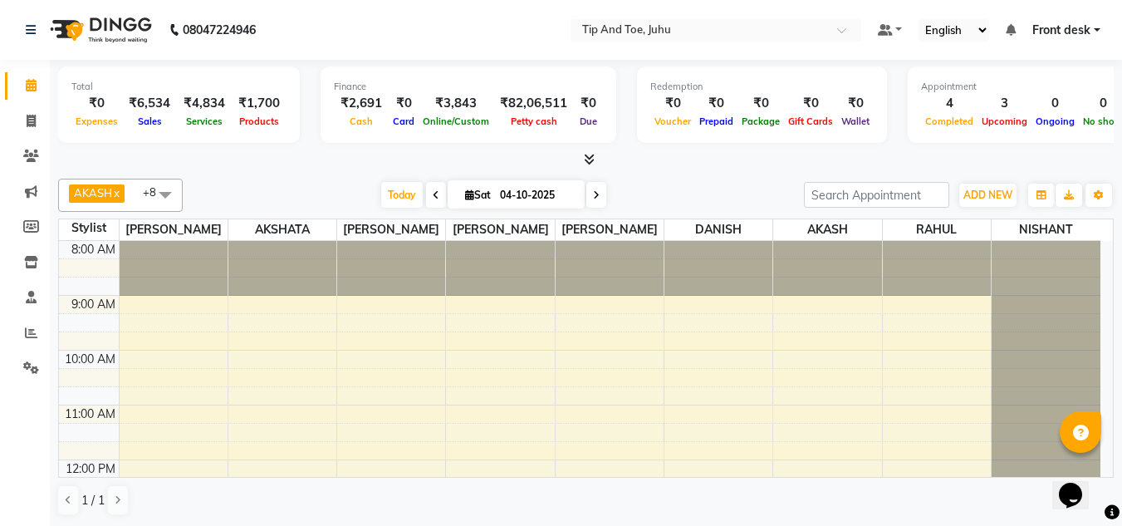
scroll to position [298, 0]
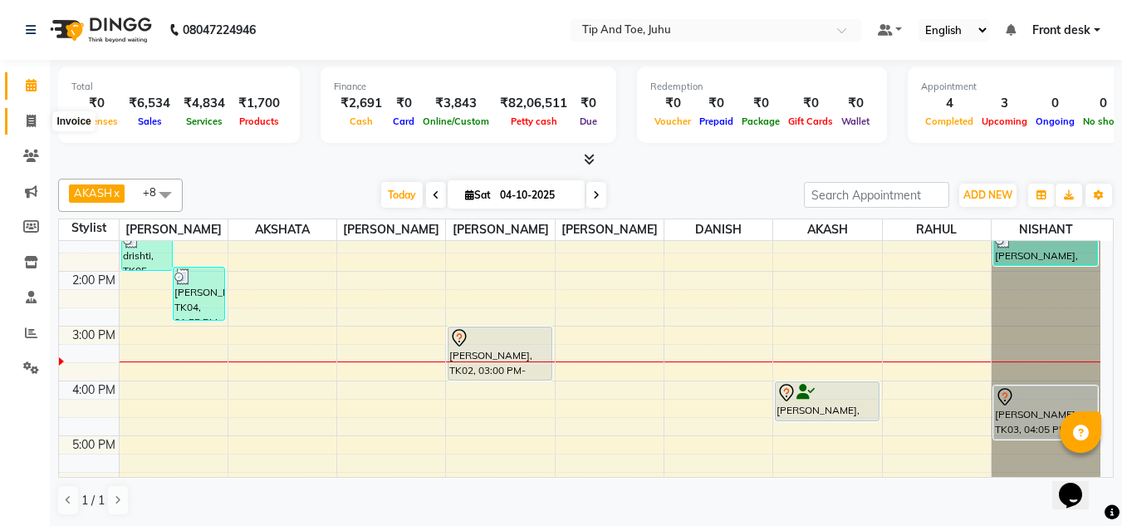
drag, startPoint x: 30, startPoint y: 125, endPoint x: 42, endPoint y: 106, distance: 22.4
click at [30, 125] on icon at bounding box center [31, 121] width 9 height 12
select select "5516"
select select "service"
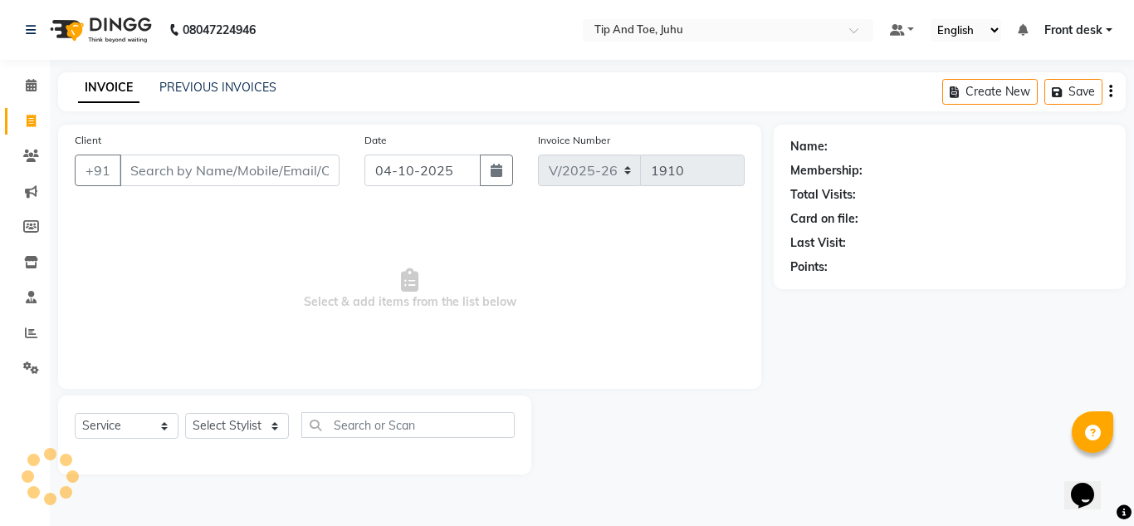
click at [184, 96] on div "INVOICE PREVIOUS INVOICES" at bounding box center [177, 88] width 238 height 19
click at [197, 83] on link "PREVIOUS INVOICES" at bounding box center [217, 87] width 117 height 15
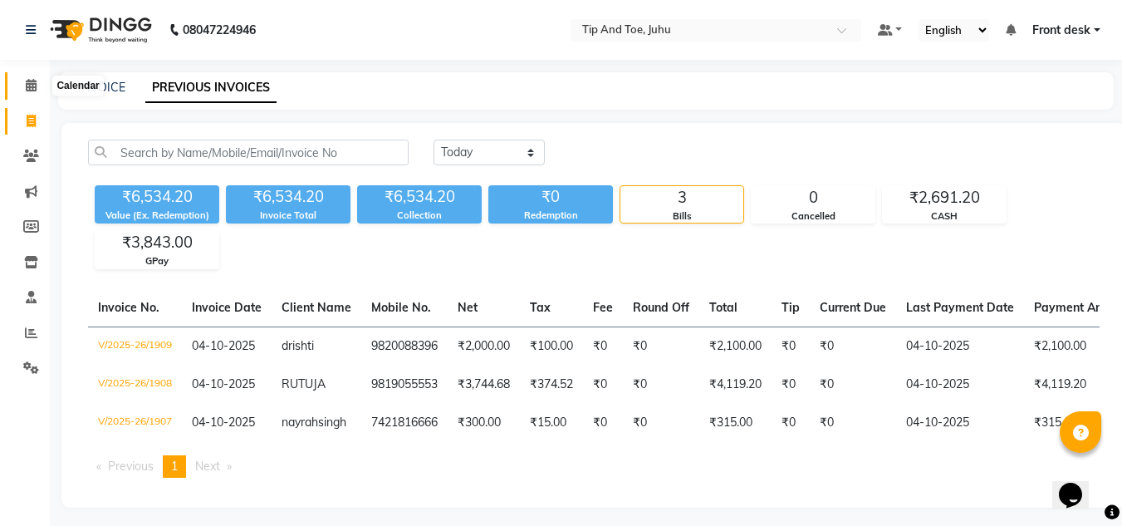
click at [32, 89] on icon at bounding box center [31, 85] width 11 height 12
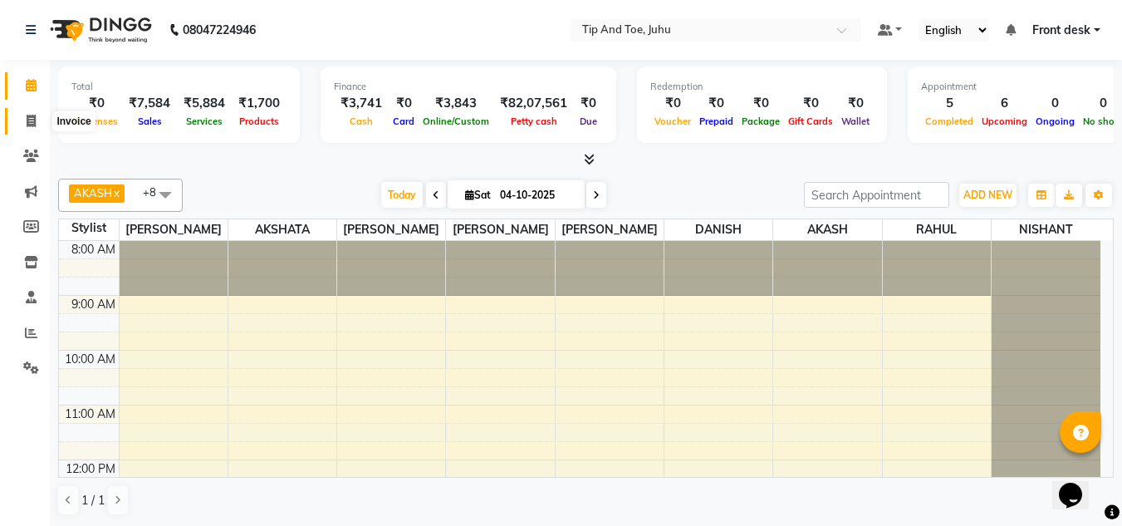
click at [17, 125] on span at bounding box center [31, 121] width 29 height 19
select select "5516"
select select "service"
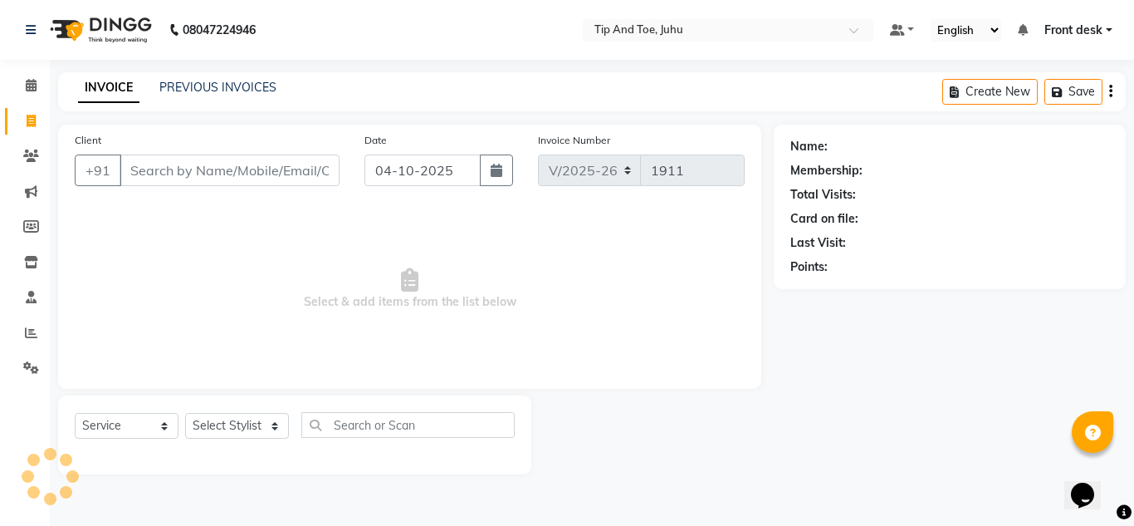
click at [259, 77] on div "INVOICE PREVIOUS INVOICES Create New Save" at bounding box center [592, 91] width 1068 height 39
click at [238, 91] on link "PREVIOUS INVOICES" at bounding box center [217, 87] width 117 height 15
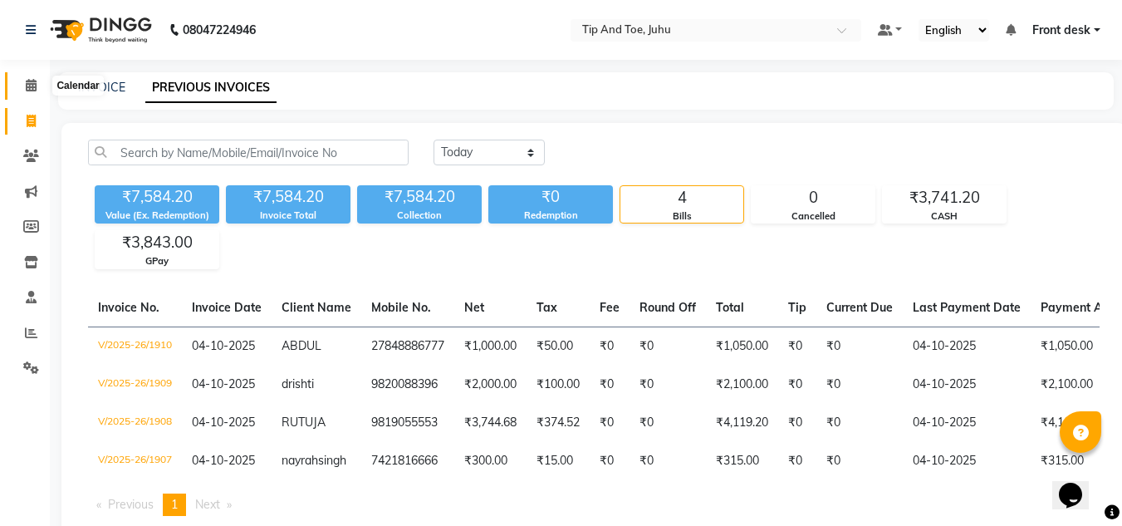
click at [23, 86] on span at bounding box center [31, 85] width 29 height 19
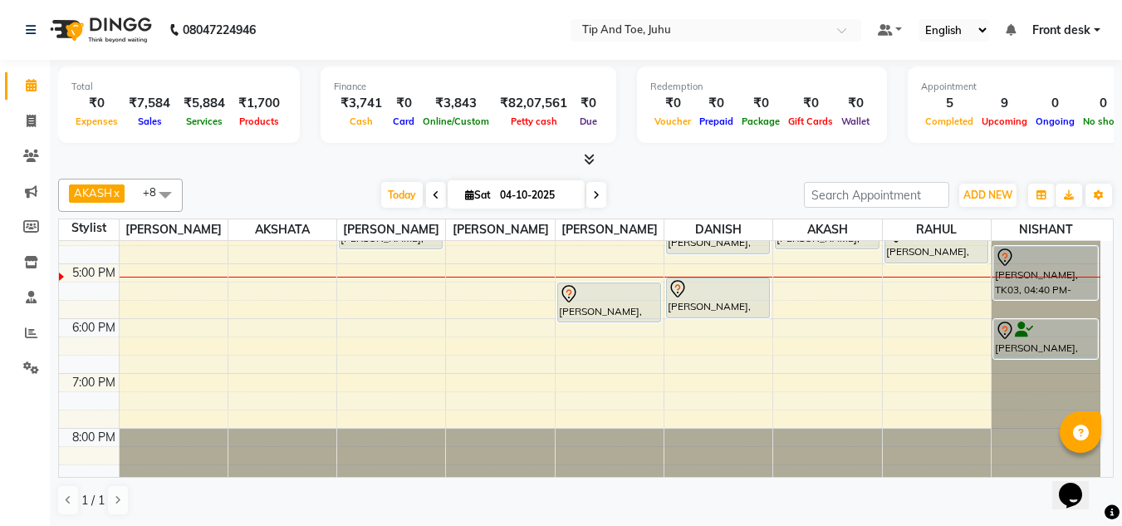
scroll to position [387, 0]
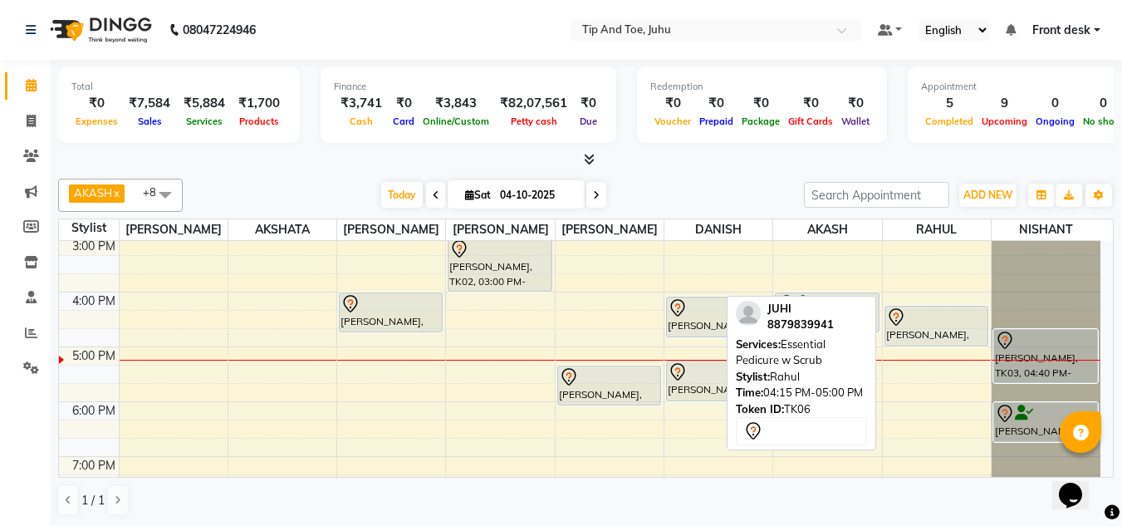
click at [930, 334] on div "[PERSON_NAME], TK06, 04:15 PM-05:00 PM, Essential Pedicure w Scrub" at bounding box center [936, 325] width 102 height 39
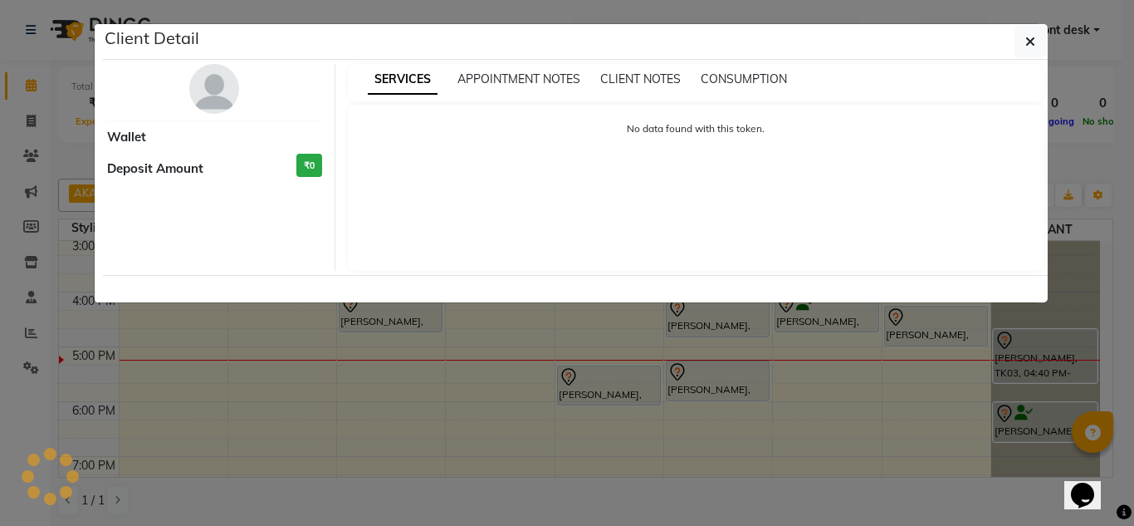
select select "7"
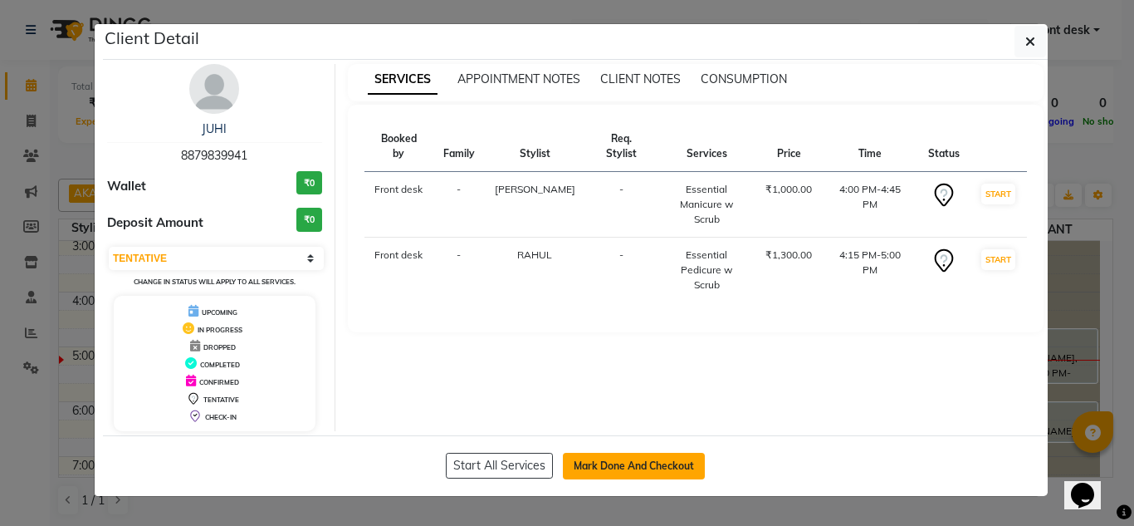
click at [675, 458] on button "Mark Done And Checkout" at bounding box center [634, 466] width 142 height 27
select select "service"
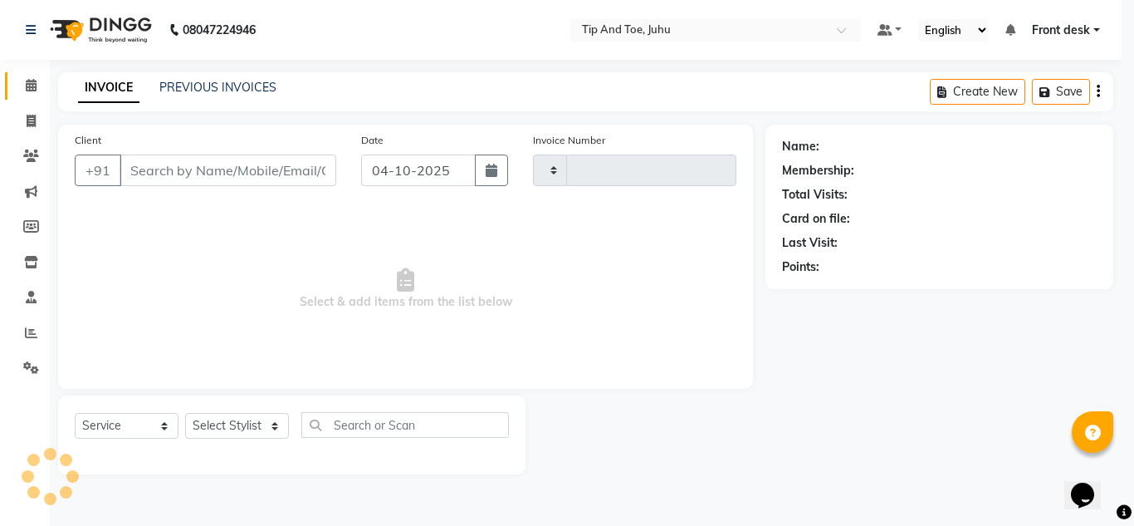
type input "1911"
select select "5516"
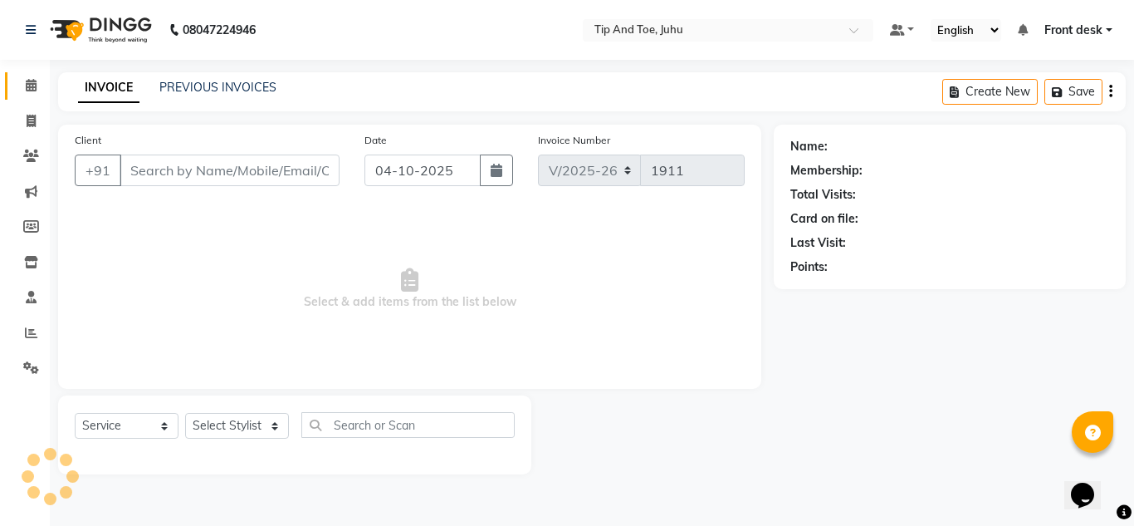
type input "8879839941"
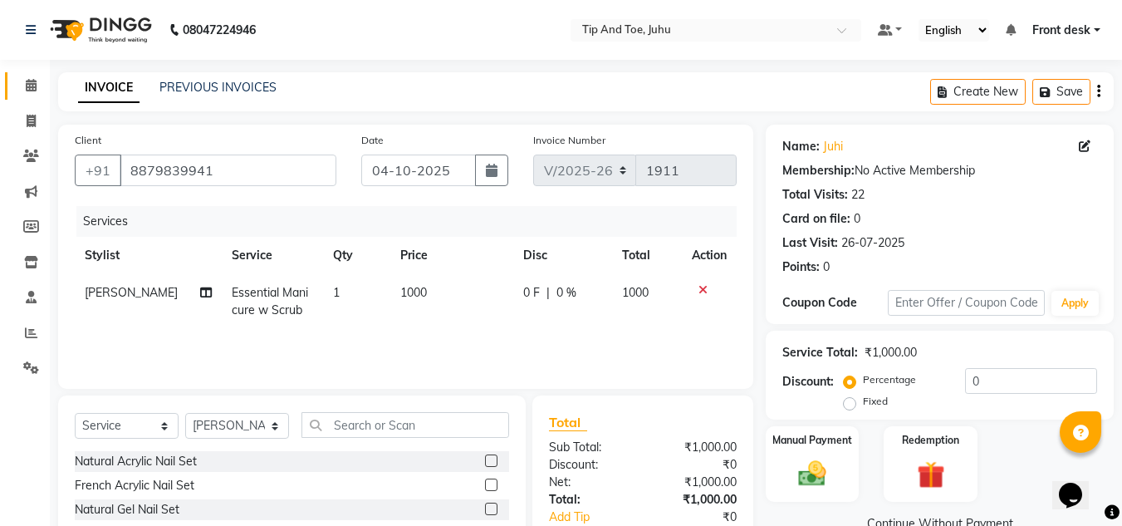
scroll to position [83, 0]
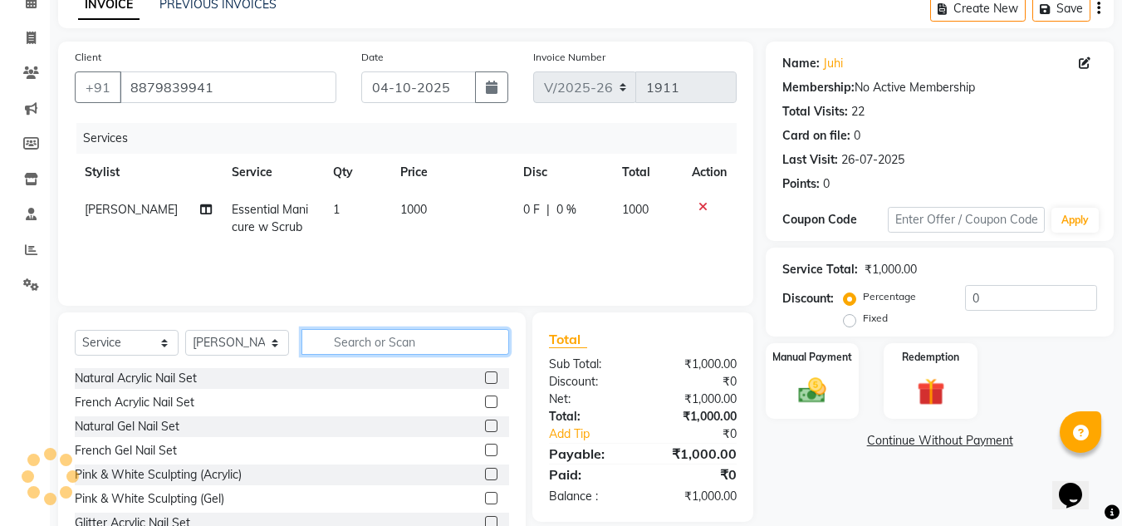
click at [418, 336] on input "text" at bounding box center [405, 342] width 208 height 26
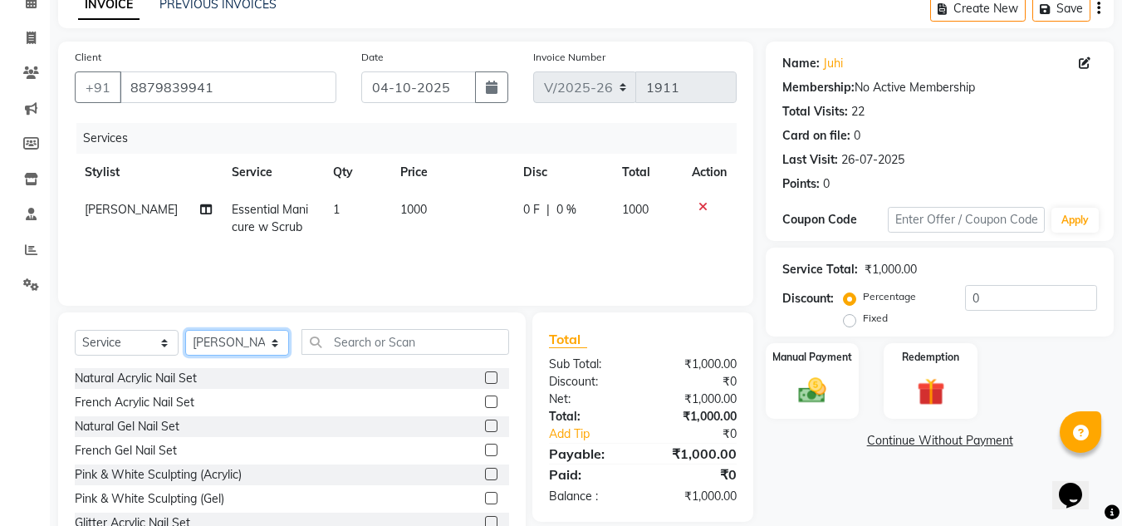
click at [204, 349] on select "Select Stylist AJAY UTKAR AKASH [PERSON_NAME] kharei [PERSON_NAME] DANISH [PERS…" at bounding box center [237, 343] width 104 height 26
select select "37330"
click at [185, 330] on select "Select Stylist AJAY UTKAR AKASH [PERSON_NAME] kharei [PERSON_NAME] DANISH [PERS…" at bounding box center [237, 343] width 104 height 26
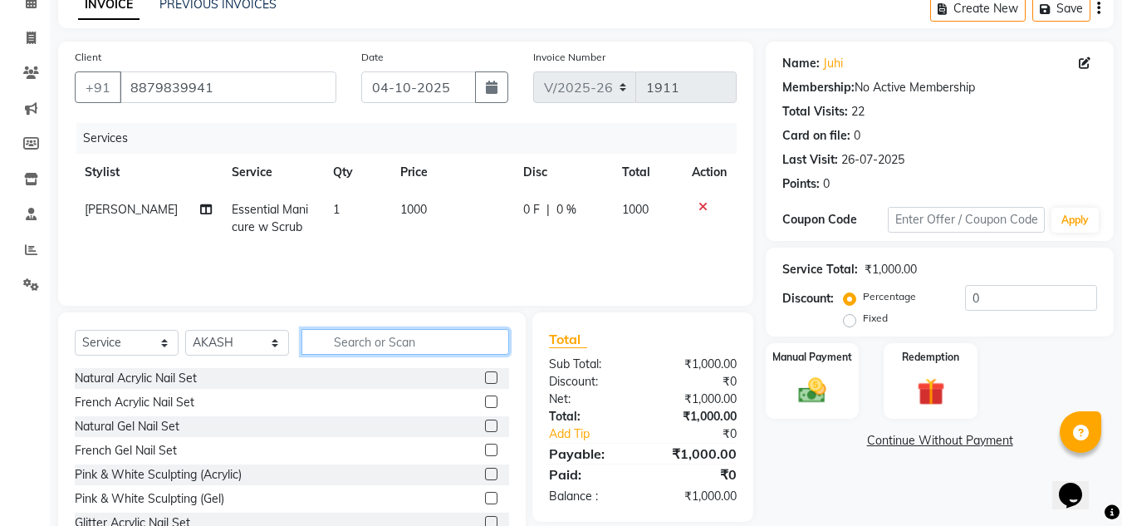
click at [419, 331] on input "text" at bounding box center [405, 342] width 208 height 26
click at [426, 345] on input "text" at bounding box center [405, 342] width 208 height 26
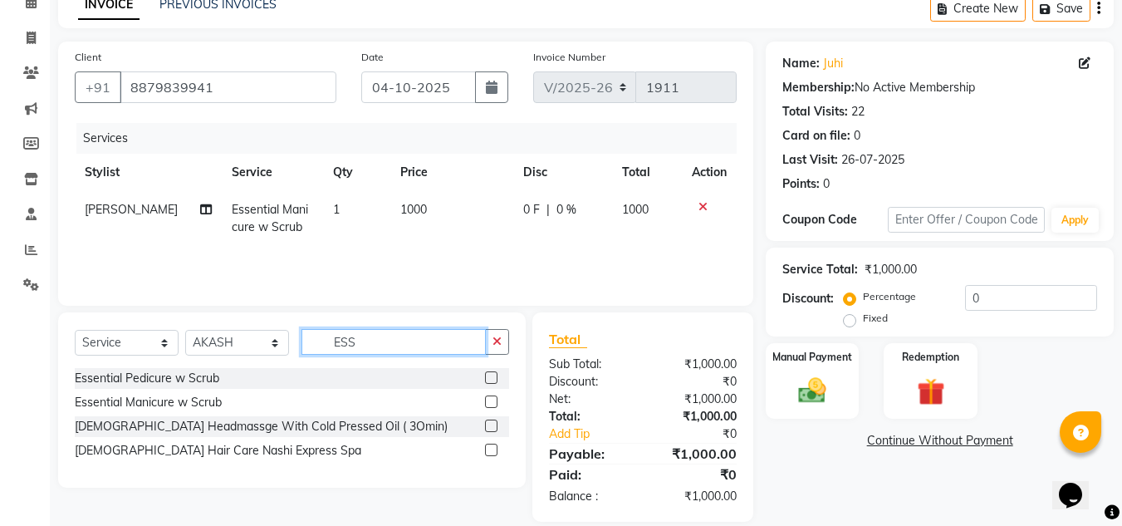
type input "ESS"
click at [485, 379] on label at bounding box center [491, 377] width 12 height 12
click at [485, 379] on input "checkbox" at bounding box center [490, 378] width 11 height 11
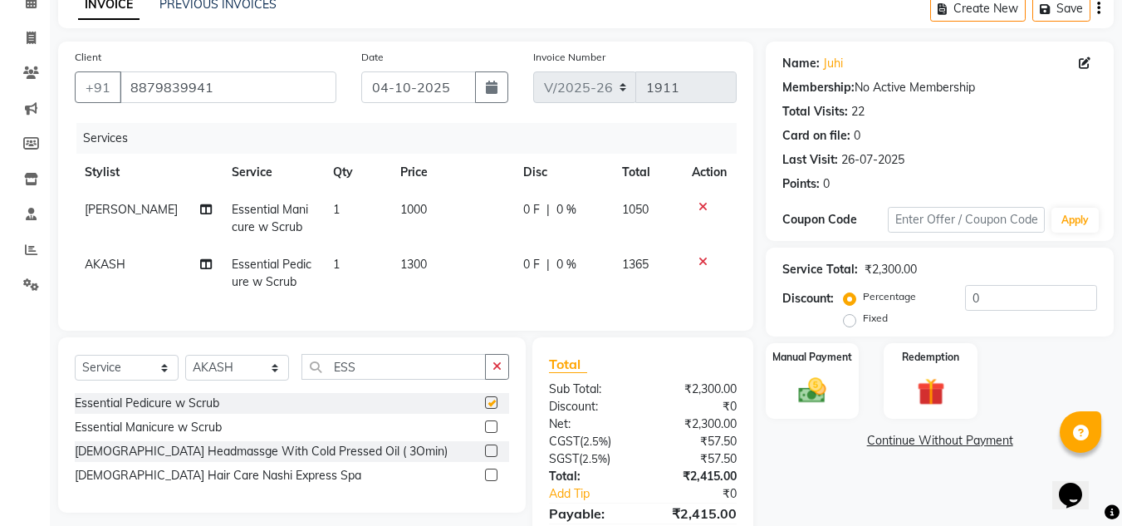
checkbox input "false"
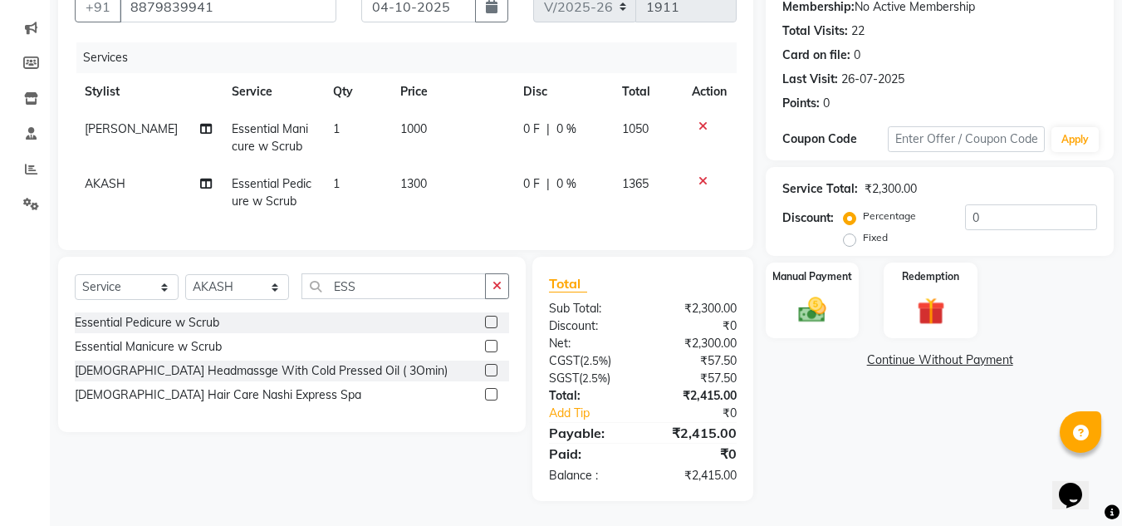
drag, startPoint x: 964, startPoint y: 457, endPoint x: 470, endPoint y: 354, distance: 504.7
click at [909, 459] on div "Name: [PERSON_NAME] Membership: No Active Membership Total Visits: 22 Card on f…" at bounding box center [946, 231] width 360 height 540
click at [810, 300] on img at bounding box center [812, 309] width 47 height 33
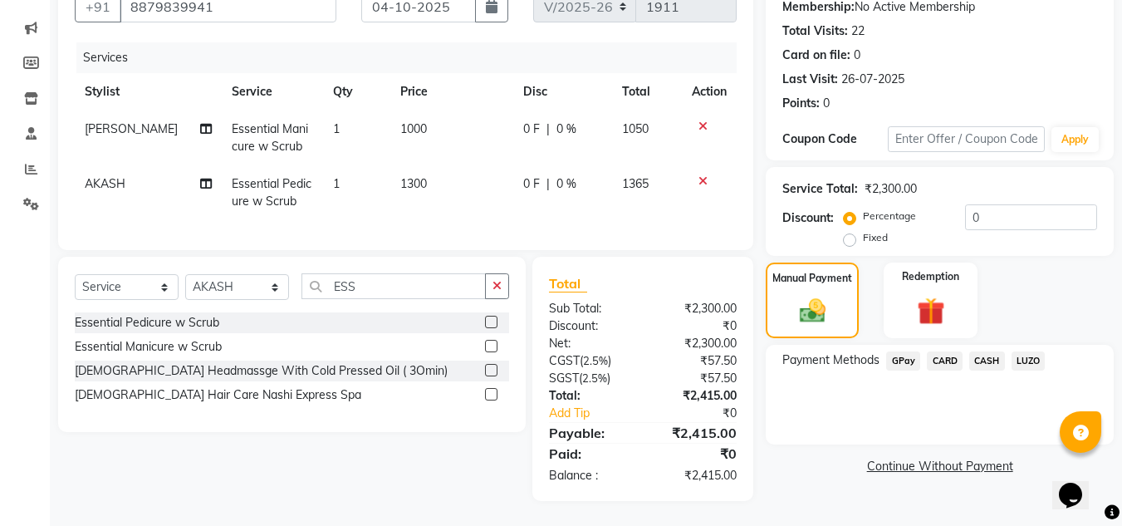
drag, startPoint x: 1036, startPoint y: 335, endPoint x: 1036, endPoint y: 344, distance: 9.1
click at [1036, 345] on div "Payment Methods GPay CARD CASH LUZO" at bounding box center [940, 395] width 348 height 100
click at [1036, 351] on span "LUZO" at bounding box center [1029, 360] width 34 height 19
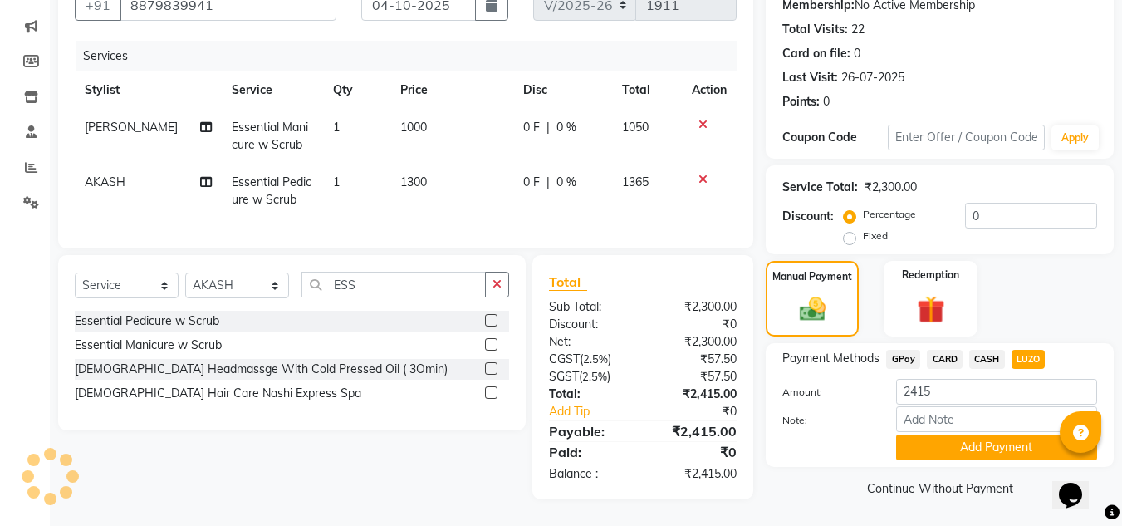
click at [91, 177] on span "AKASH" at bounding box center [105, 181] width 41 height 15
select select "37330"
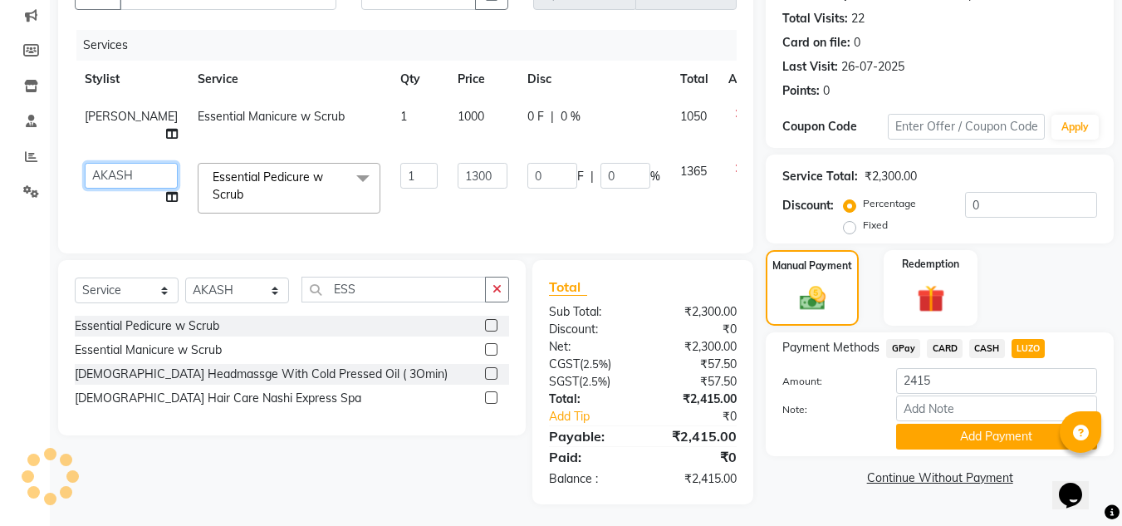
click at [100, 174] on select "[PERSON_NAME] [PERSON_NAME] [PERSON_NAME] DANISH [PERSON_NAME] Front desk [PERS…" at bounding box center [131, 176] width 93 height 26
select select "37635"
click at [919, 448] on button "Add Payment" at bounding box center [996, 437] width 201 height 26
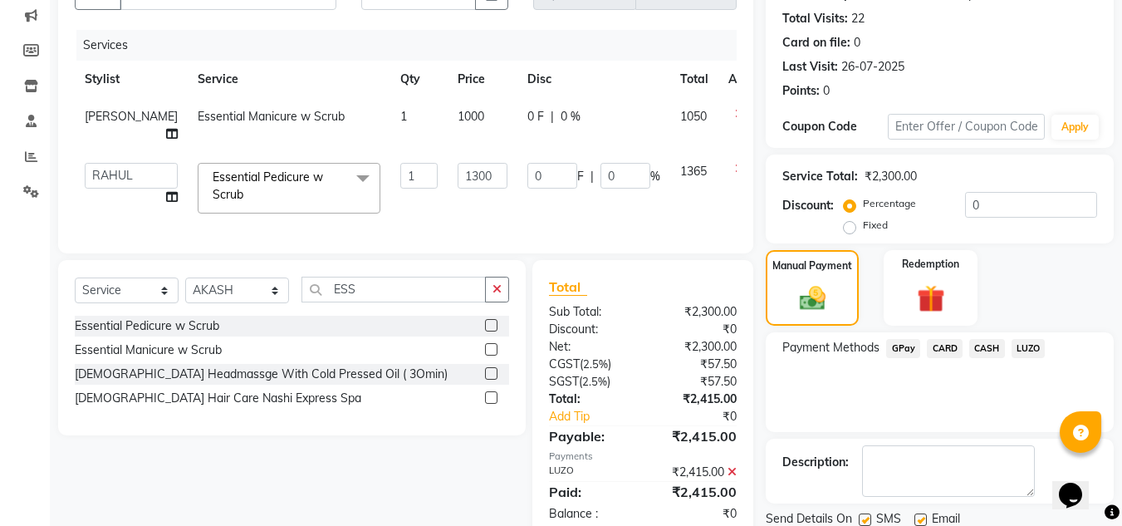
scroll to position [235, 0]
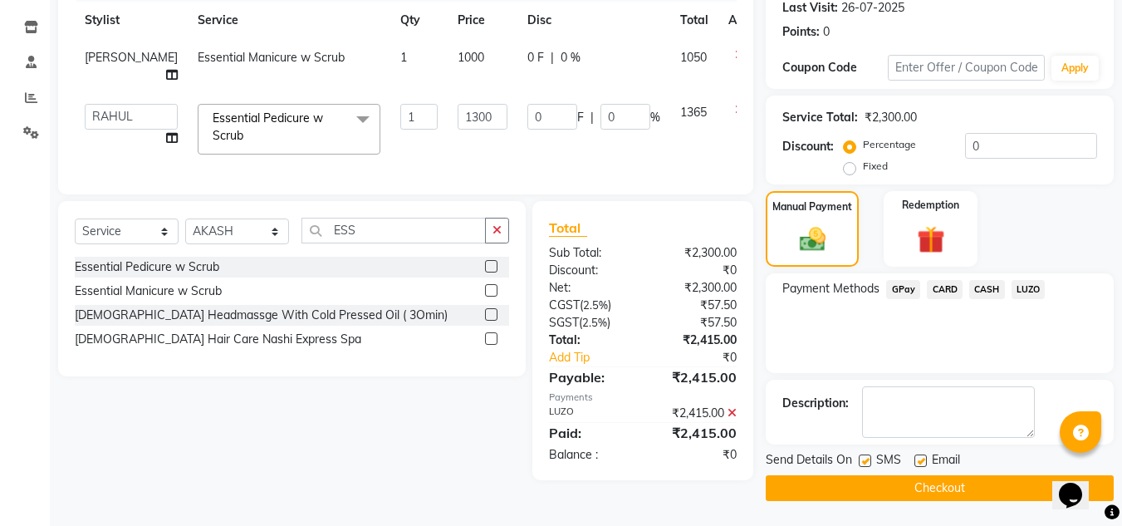
click at [986, 483] on button "Checkout" at bounding box center [940, 488] width 348 height 26
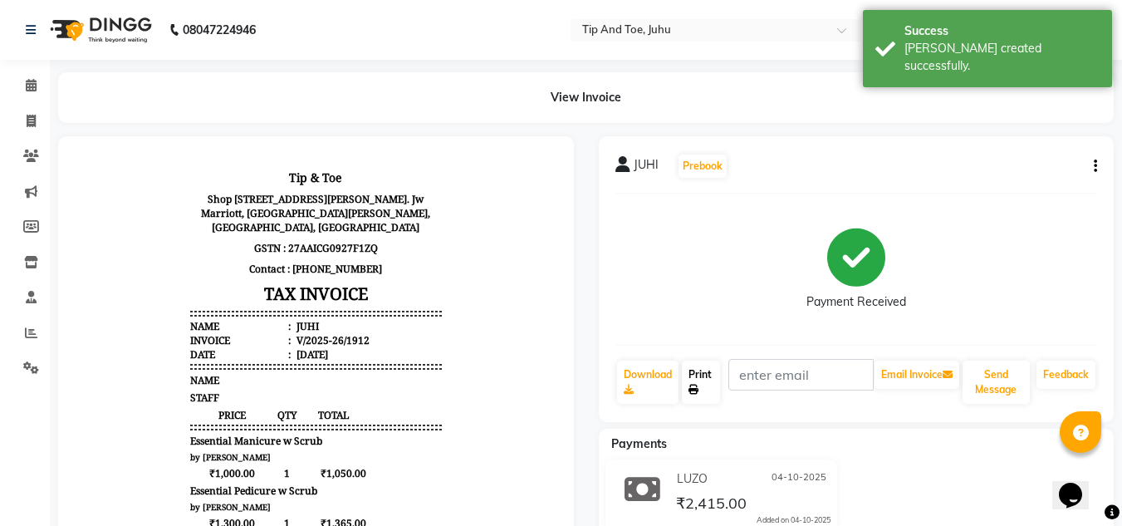
click at [689, 388] on icon at bounding box center [693, 390] width 10 height 10
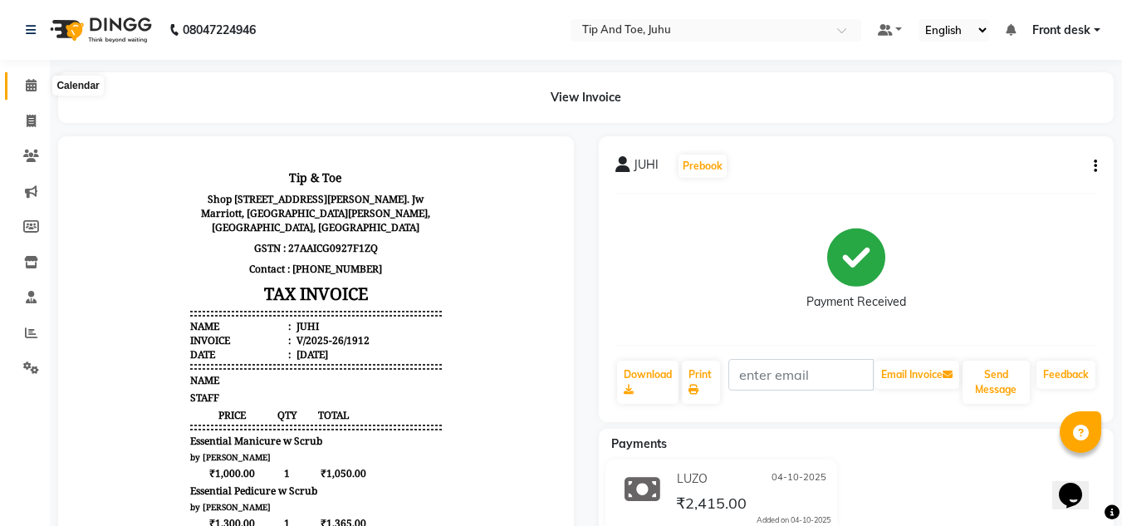
click at [31, 80] on icon at bounding box center [31, 85] width 11 height 12
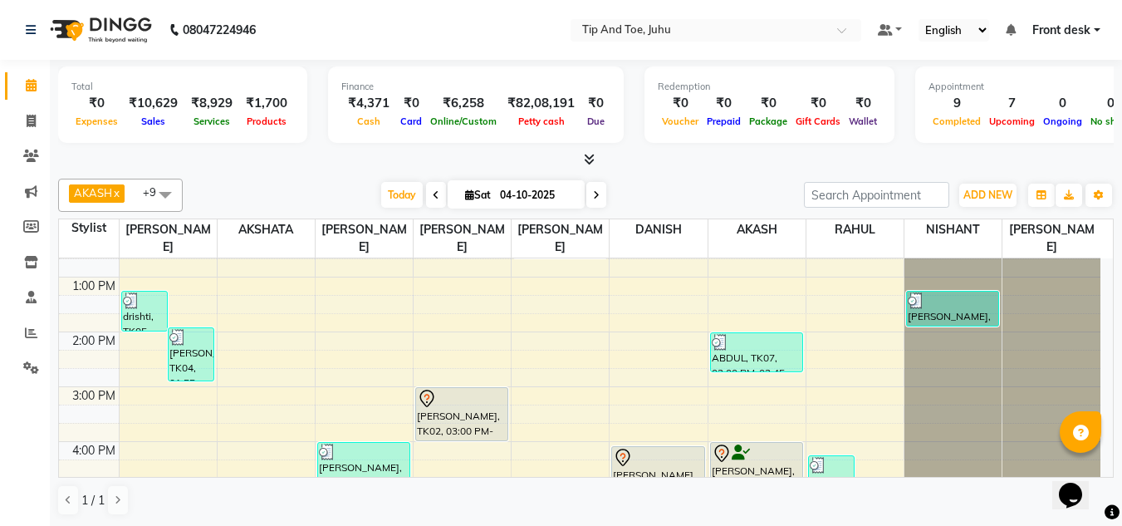
scroll to position [296, 0]
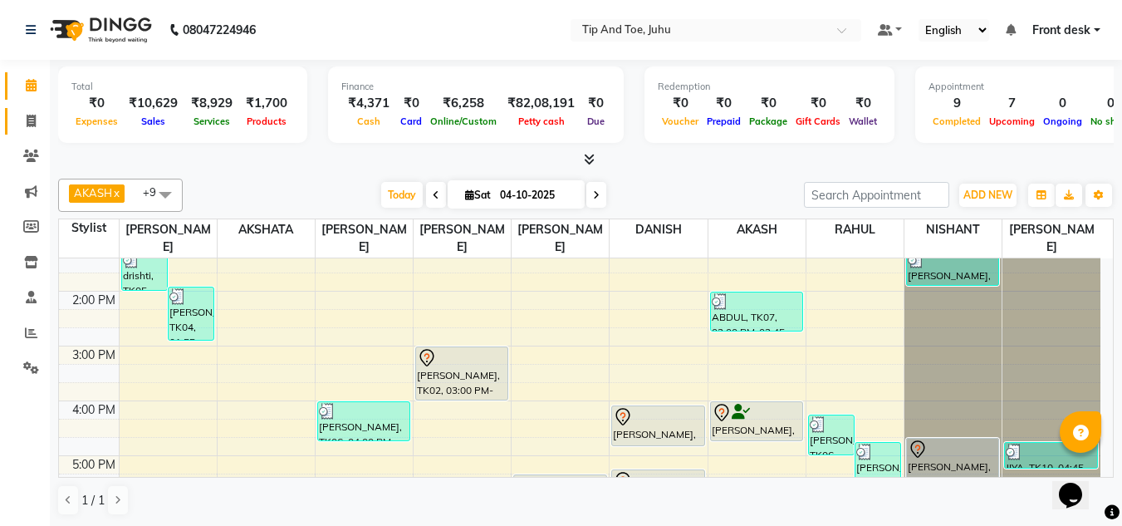
click at [25, 132] on link "Invoice" at bounding box center [25, 121] width 40 height 27
select select "service"
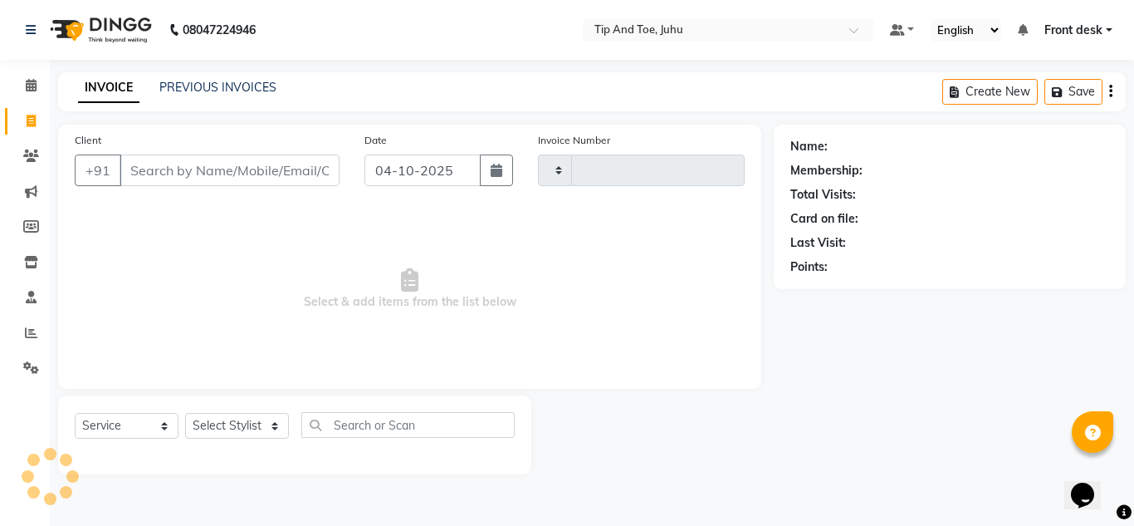
type input "1913"
select select "5516"
click at [194, 80] on link "PREVIOUS INVOICES" at bounding box center [217, 87] width 117 height 15
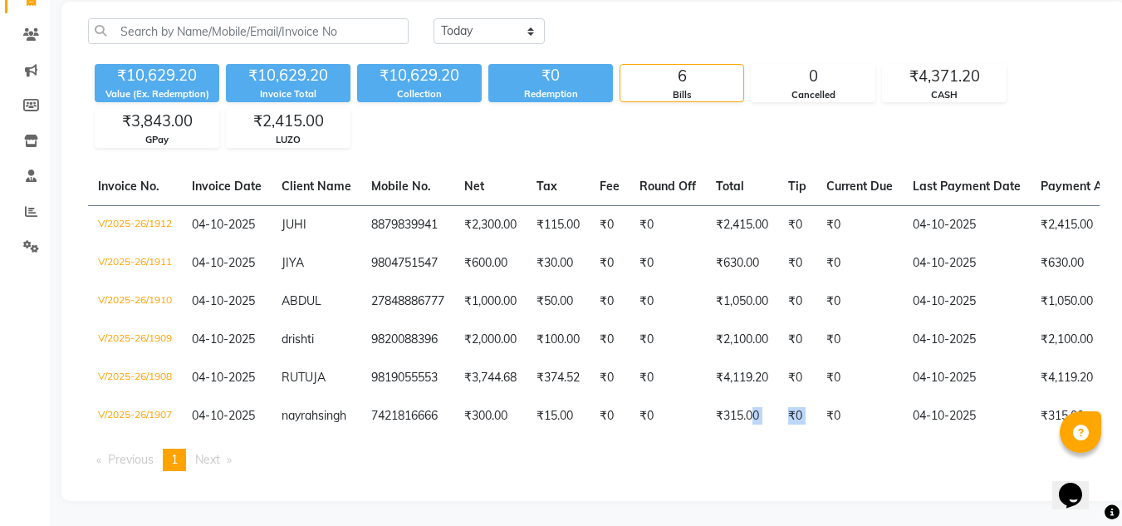
drag, startPoint x: 760, startPoint y: 448, endPoint x: 826, endPoint y: 452, distance: 66.6
click at [826, 435] on table "Invoice No. Invoice Date Client Name Mobile No. Net Tax Fee Round Off Total Tip…" at bounding box center [594, 301] width 1012 height 267
click at [722, 472] on div "Invoice No. Invoice Date Client Name Mobile No. Net Tax Fee Round Off Total Tip…" at bounding box center [593, 326] width 1031 height 316
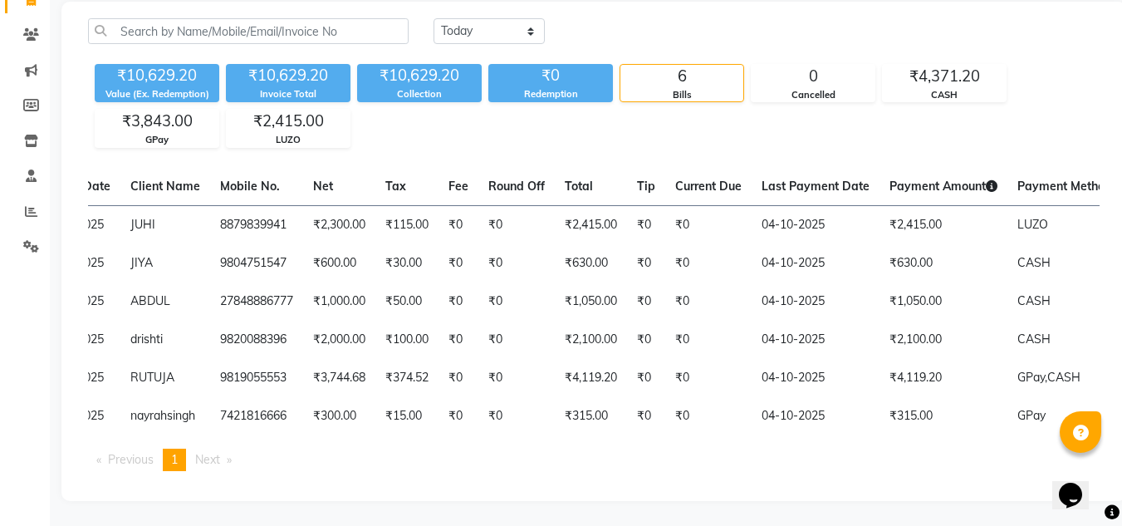
scroll to position [0, 64]
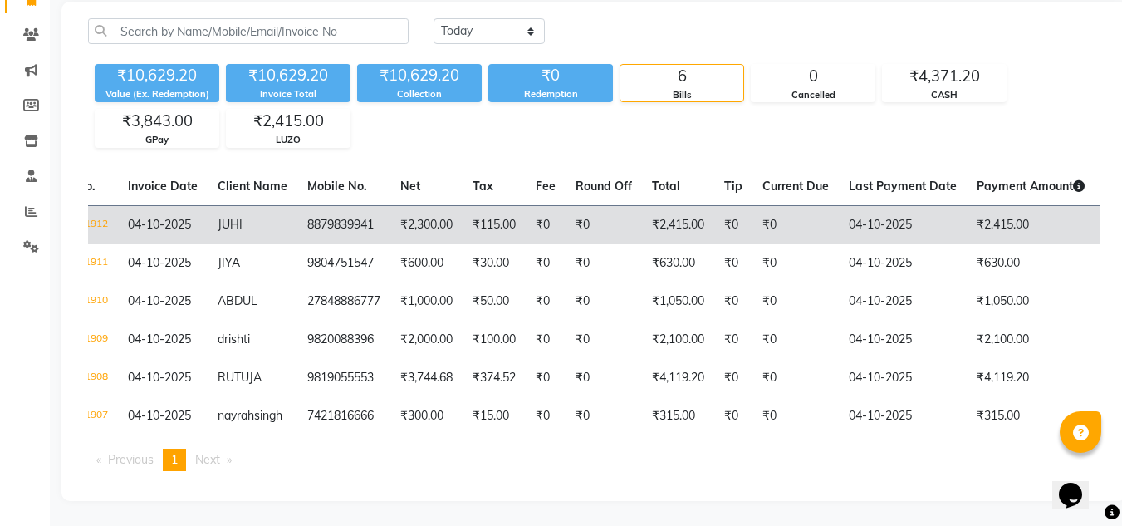
click at [743, 230] on td "₹0" at bounding box center [733, 224] width 38 height 39
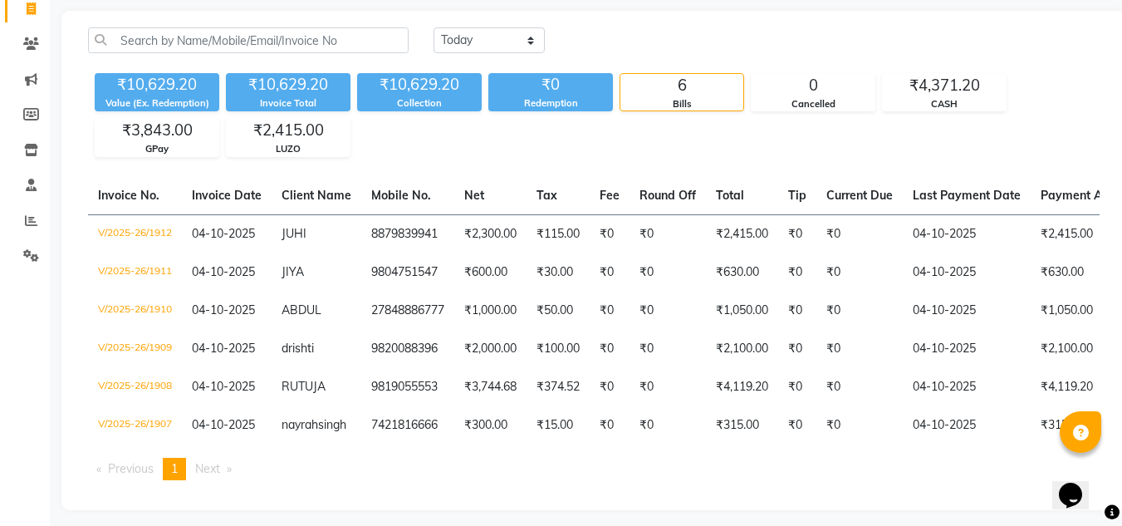
scroll to position [0, 0]
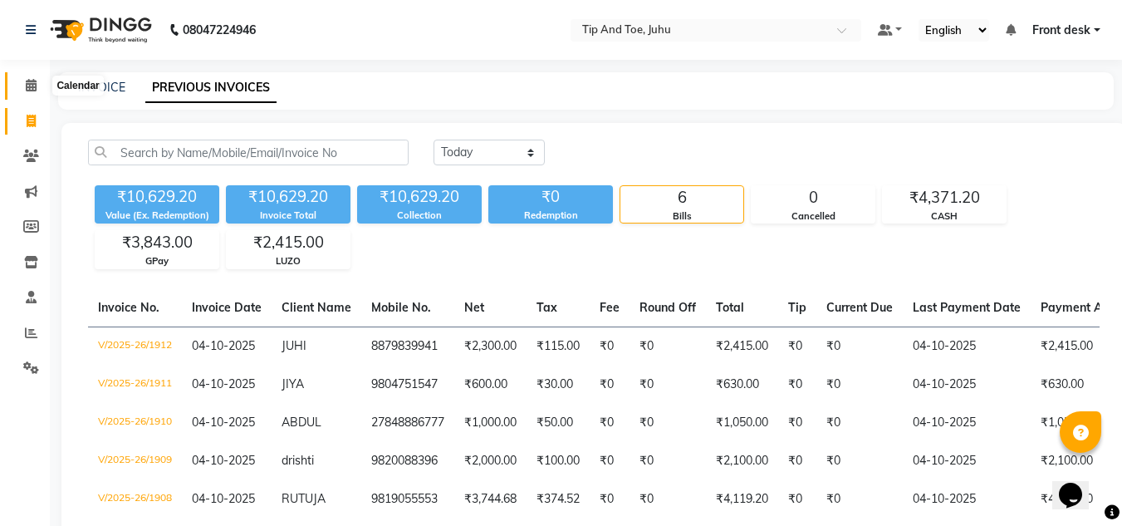
click at [34, 81] on icon at bounding box center [31, 85] width 11 height 12
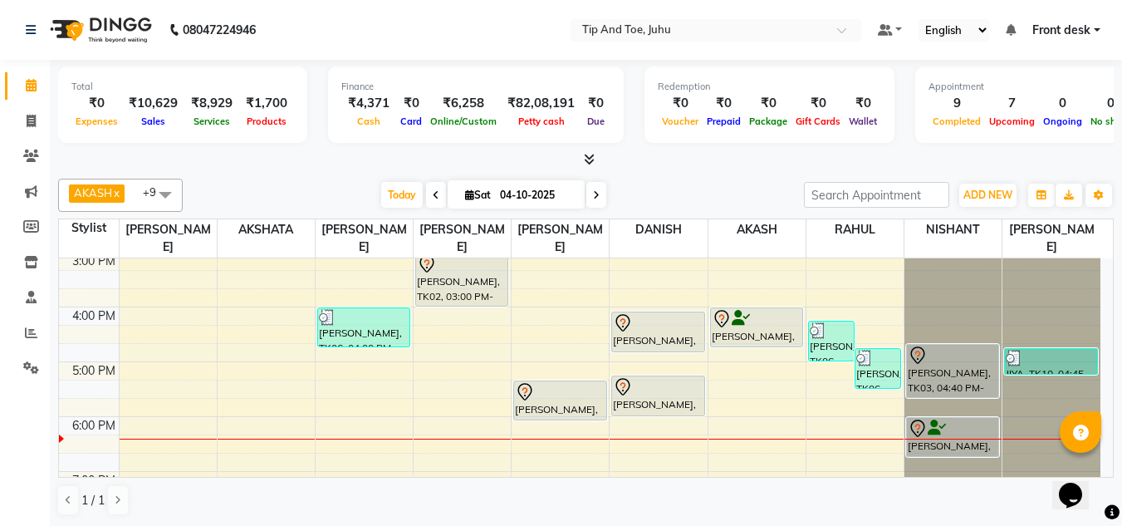
scroll to position [361, 0]
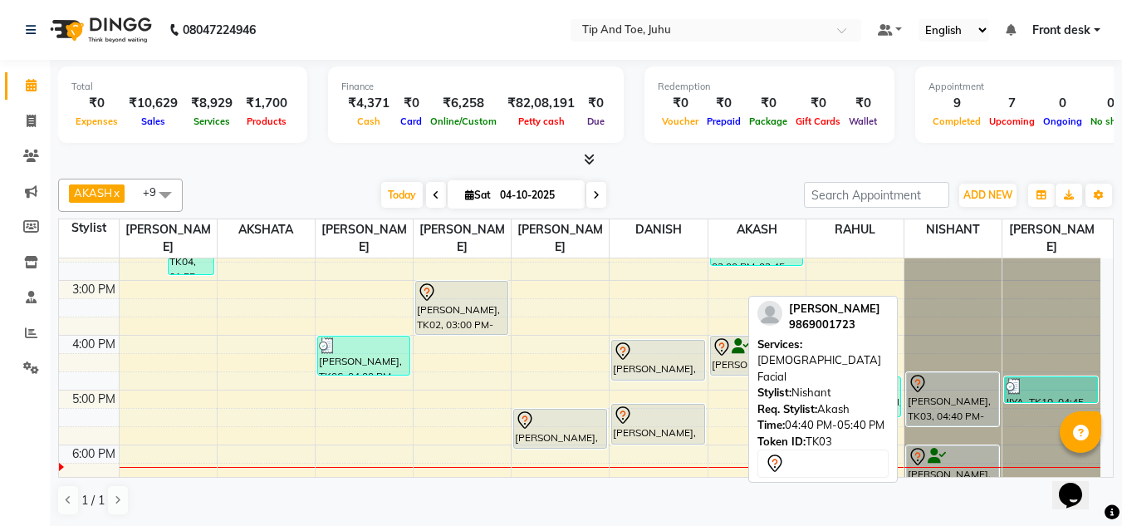
click at [921, 379] on div "[PERSON_NAME], TK03, 04:40 PM-05:40 PM, [DEMOGRAPHIC_DATA] Facial" at bounding box center [952, 399] width 91 height 52
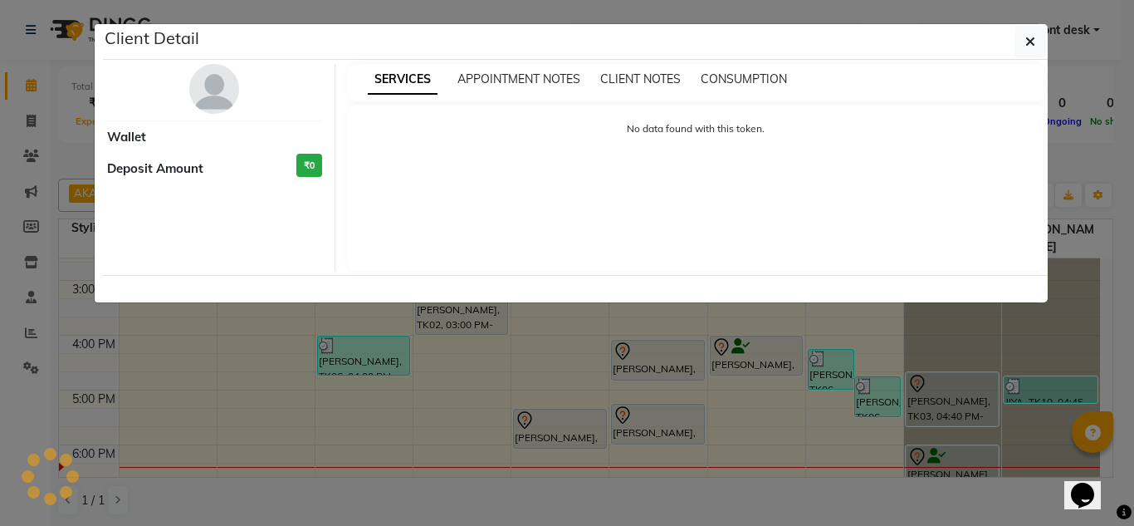
select select "7"
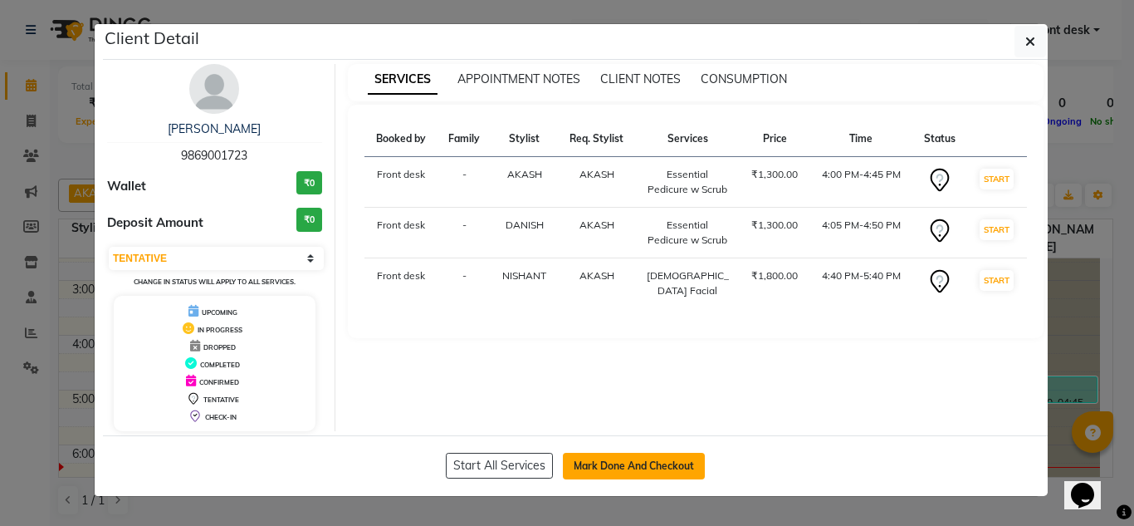
click at [611, 461] on button "Mark Done And Checkout" at bounding box center [634, 466] width 142 height 27
select select "service"
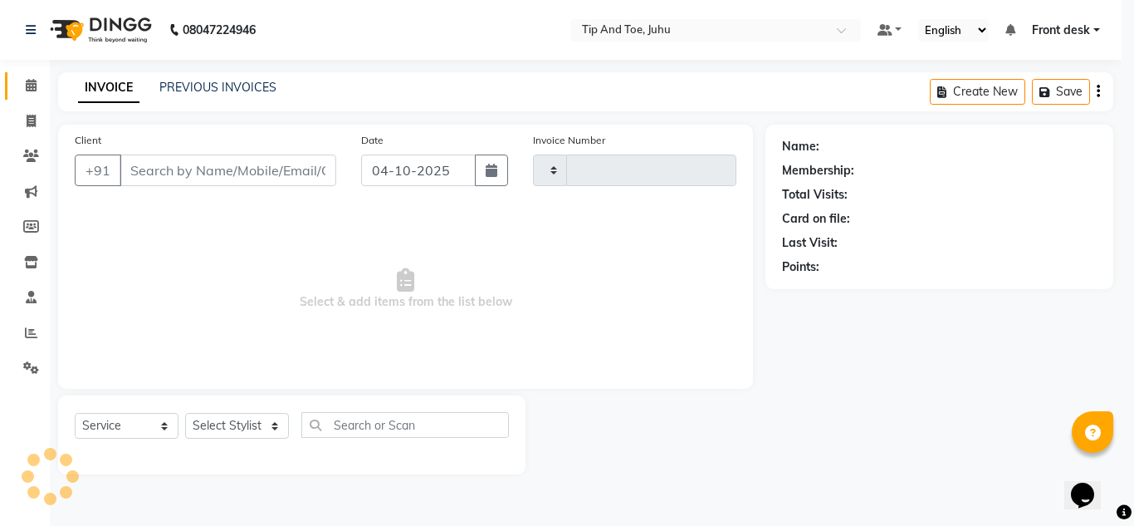
type input "1913"
select select "5516"
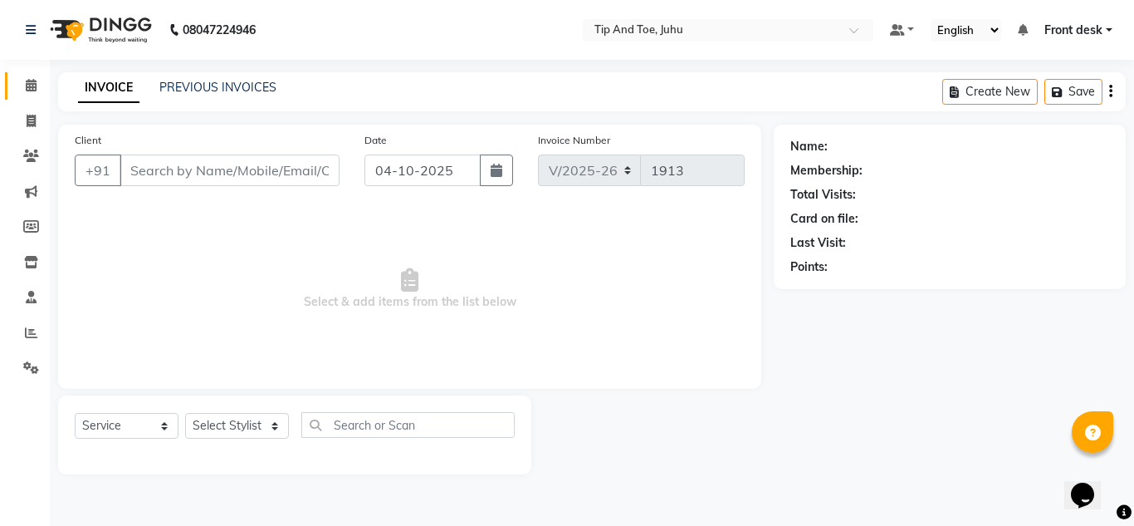
type input "9869001723"
select select "39814"
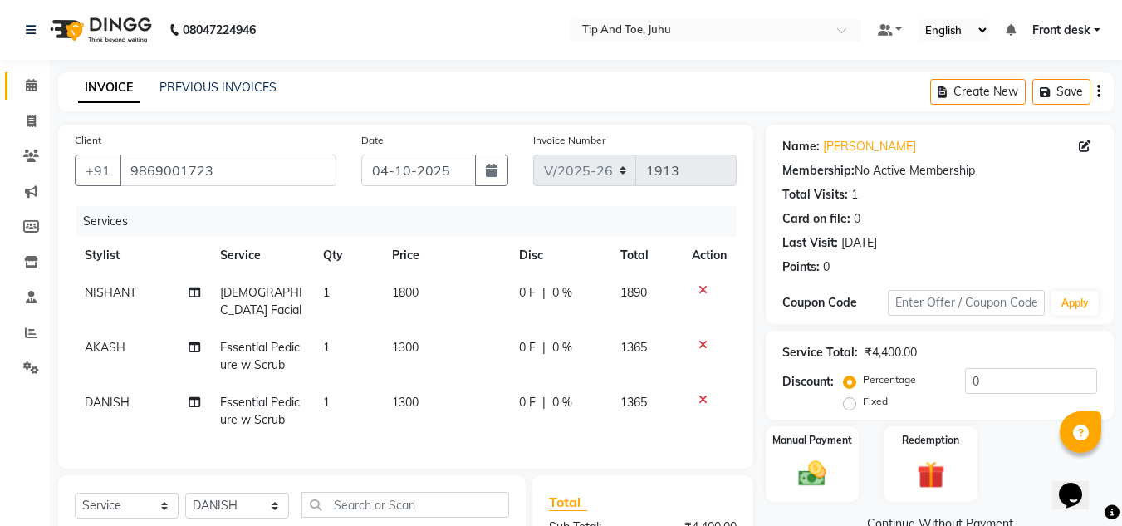
scroll to position [83, 0]
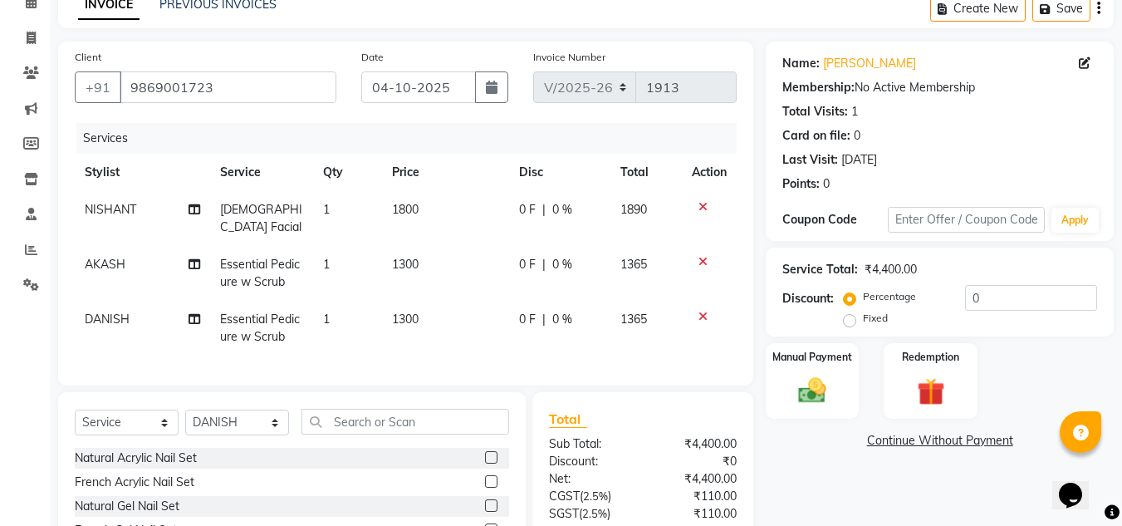
click at [194, 135] on div "Services" at bounding box center [412, 138] width 673 height 31
click at [269, 140] on div "Services" at bounding box center [412, 138] width 673 height 31
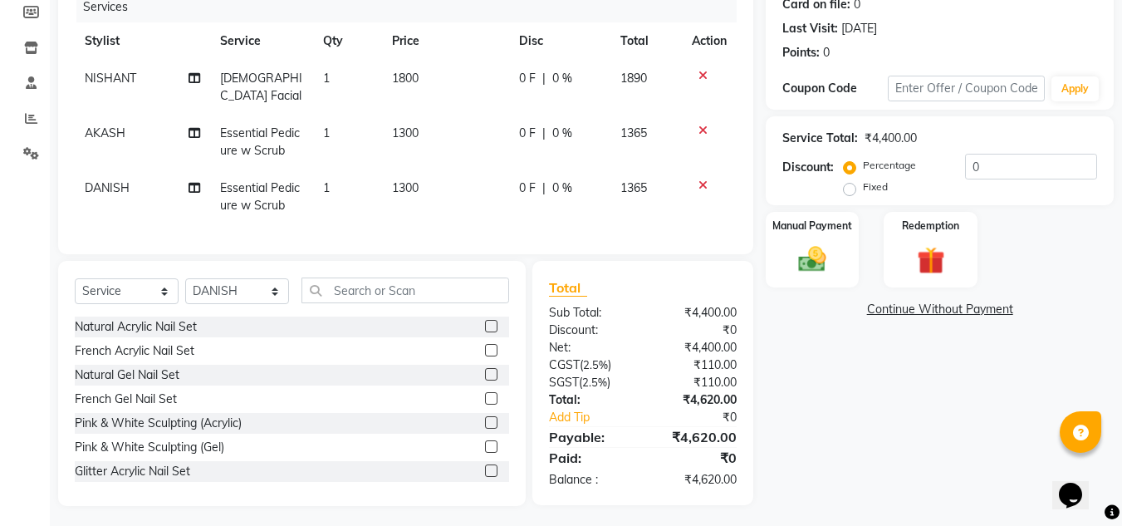
scroll to position [131, 0]
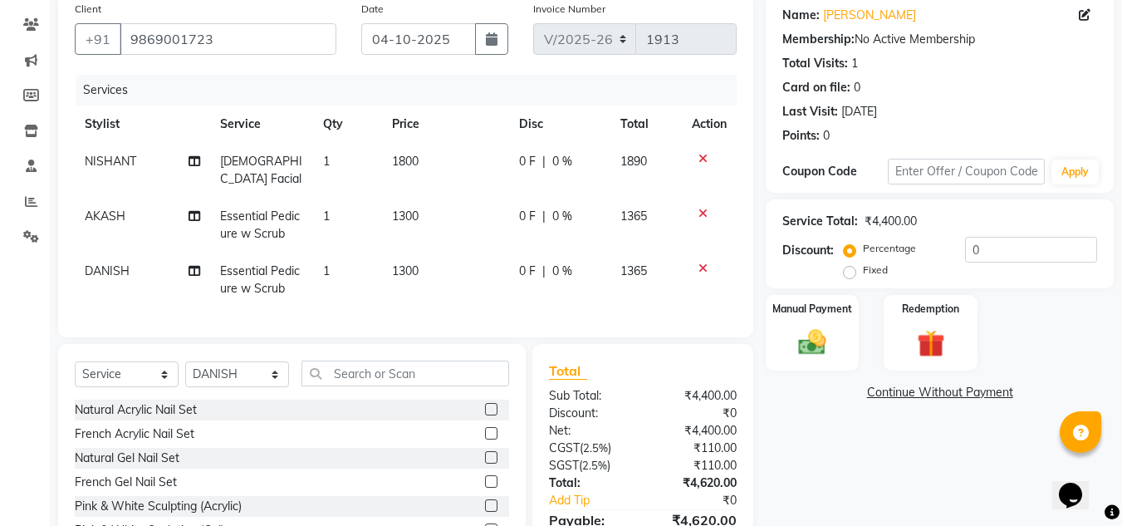
click at [407, 161] on span "1800" at bounding box center [405, 161] width 27 height 15
select select "86116"
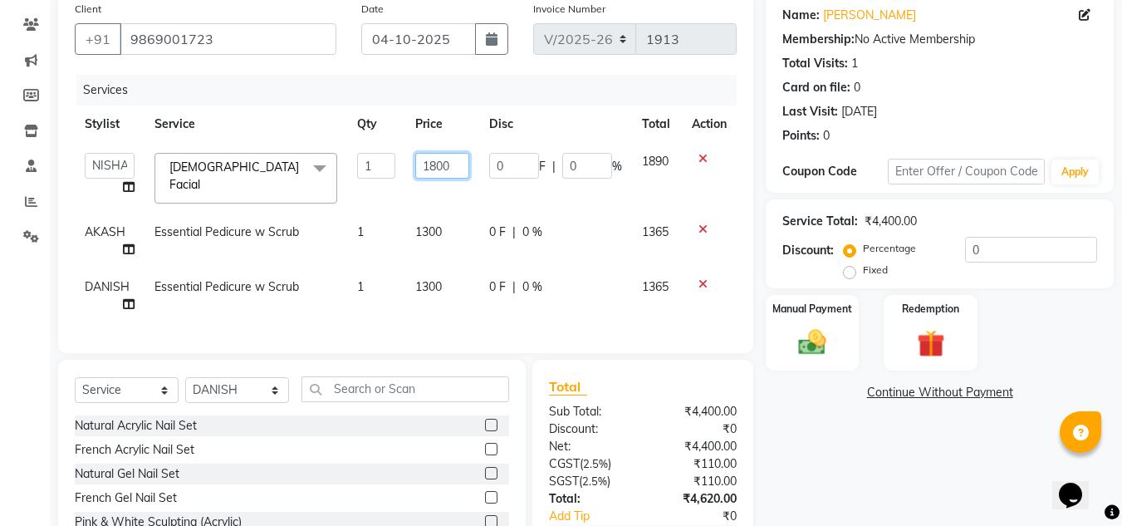
click at [452, 173] on input "1800" at bounding box center [442, 166] width 54 height 26
type input "1"
type input "1500"
click at [582, 105] on th "Disc" at bounding box center [555, 123] width 153 height 37
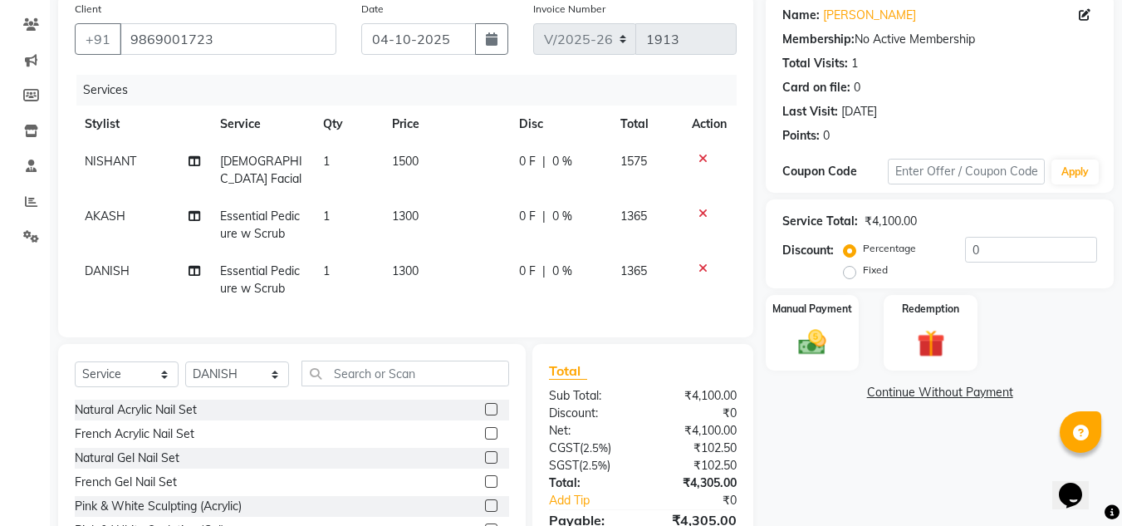
scroll to position [214, 0]
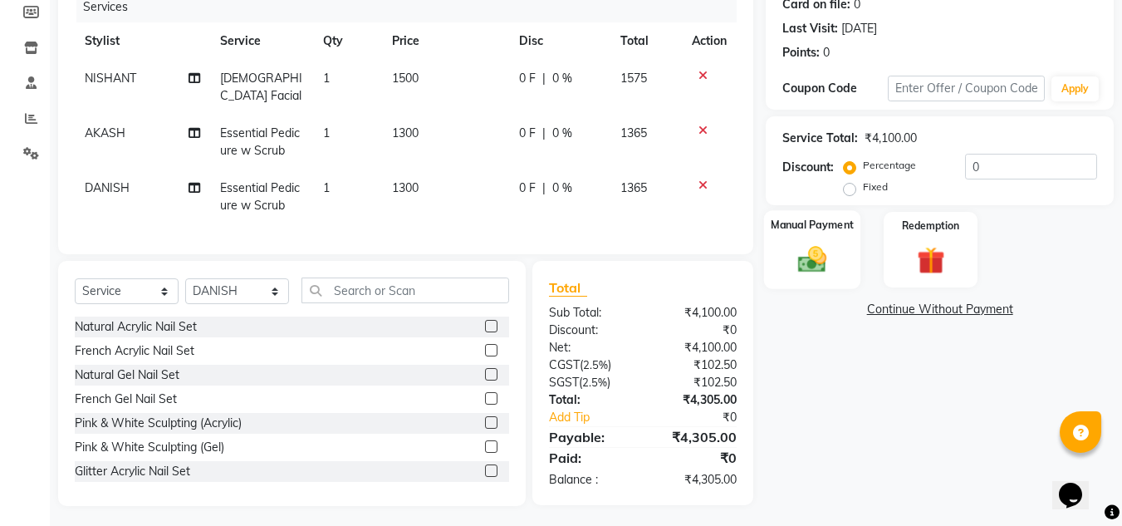
click at [823, 260] on img at bounding box center [812, 258] width 47 height 33
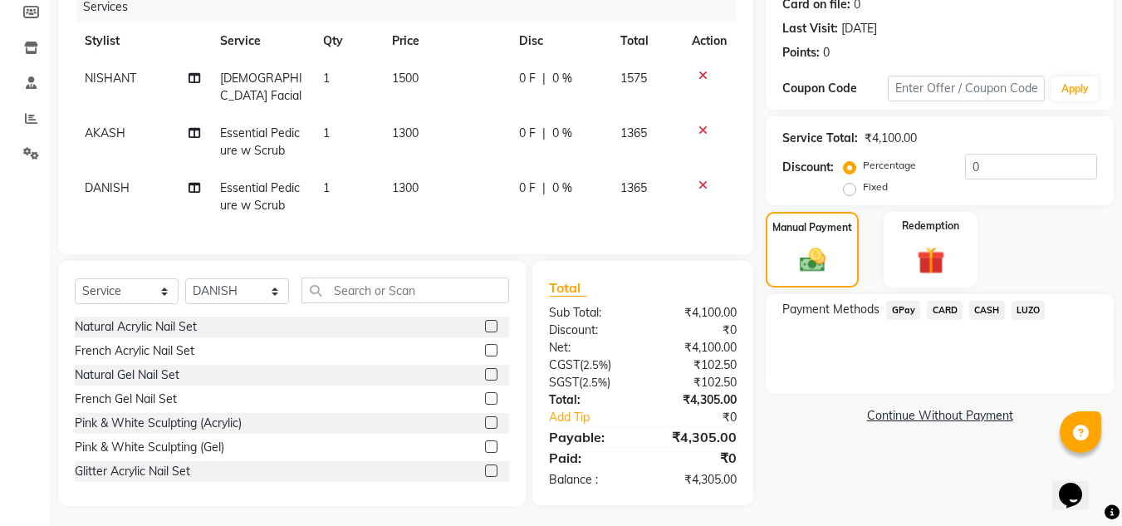
click at [943, 310] on span "CARD" at bounding box center [945, 310] width 36 height 19
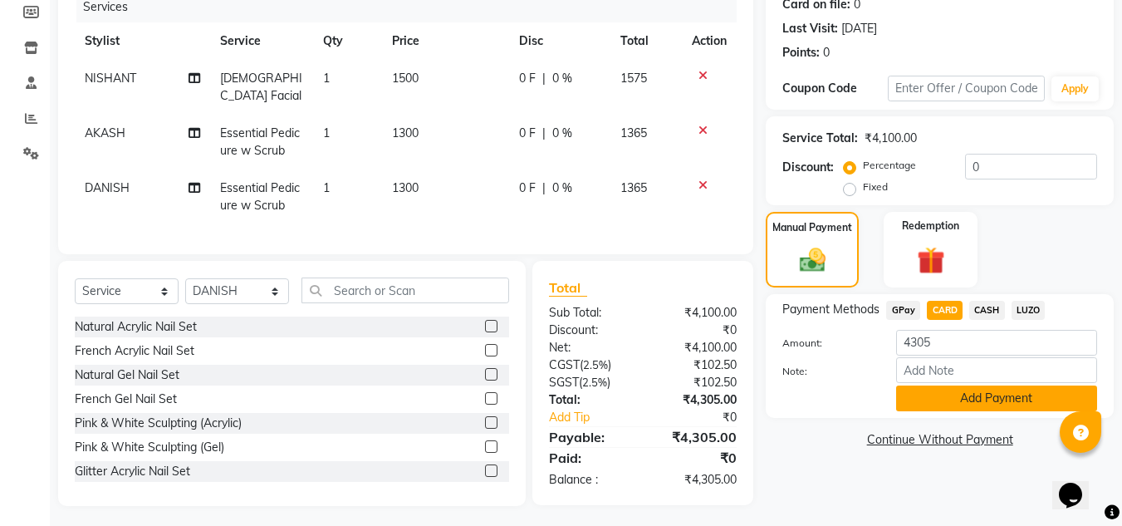
drag, startPoint x: 938, startPoint y: 399, endPoint x: 880, endPoint y: 190, distance: 216.4
click at [936, 396] on button "Add Payment" at bounding box center [996, 398] width 201 height 26
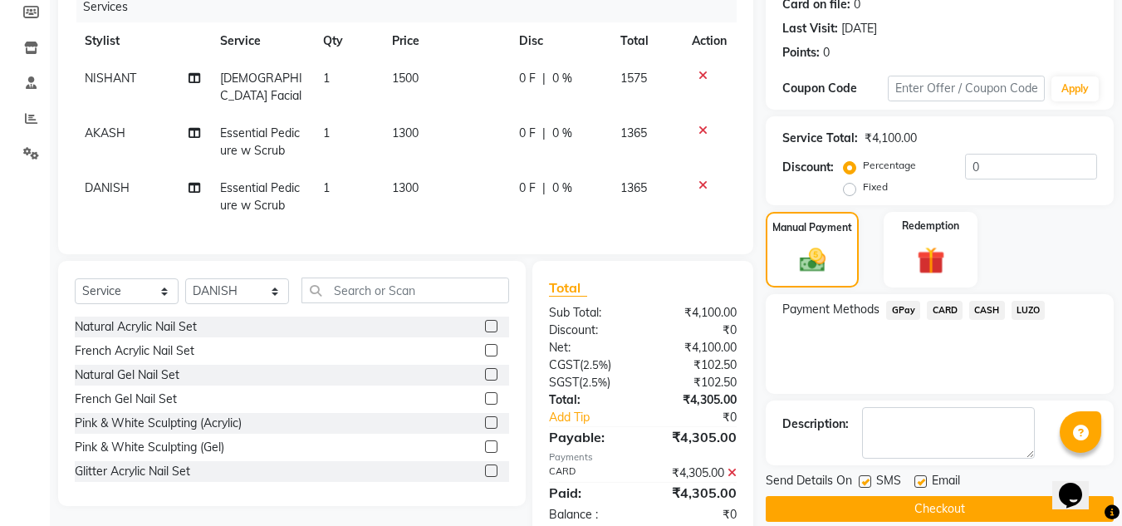
scroll to position [248, 0]
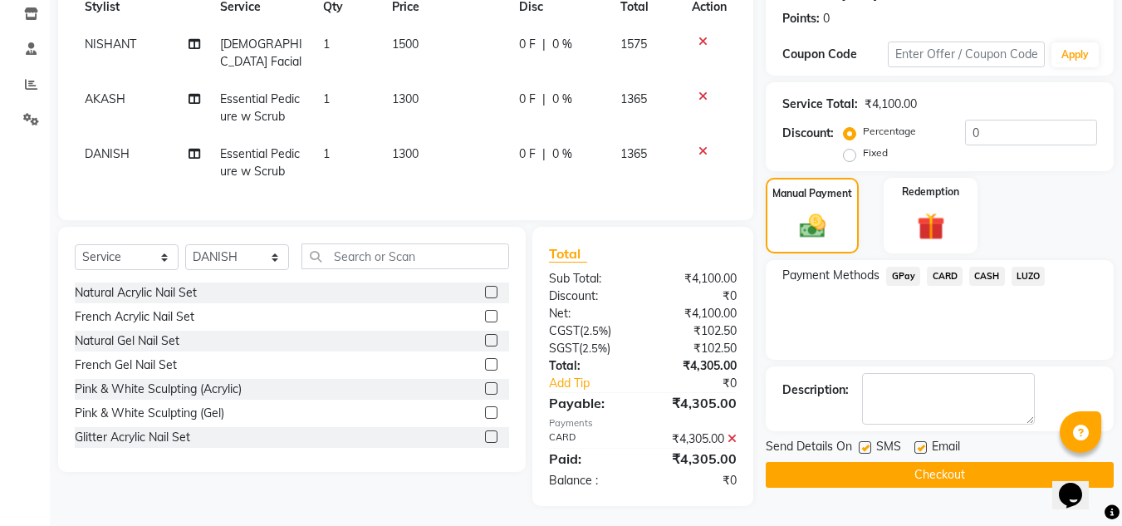
drag, startPoint x: 866, startPoint y: 450, endPoint x: 893, endPoint y: 451, distance: 26.6
click at [868, 450] on label at bounding box center [865, 447] width 12 height 12
click at [868, 450] on input "checkbox" at bounding box center [864, 448] width 11 height 11
checkbox input "false"
click at [920, 453] on div at bounding box center [919, 449] width 11 height 17
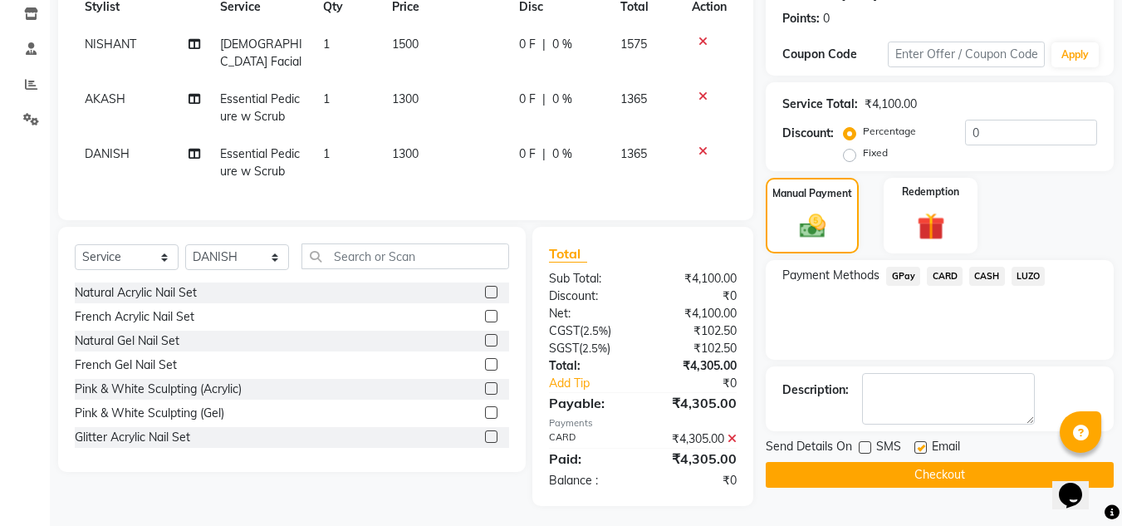
click at [865, 475] on button "Checkout" at bounding box center [940, 475] width 348 height 26
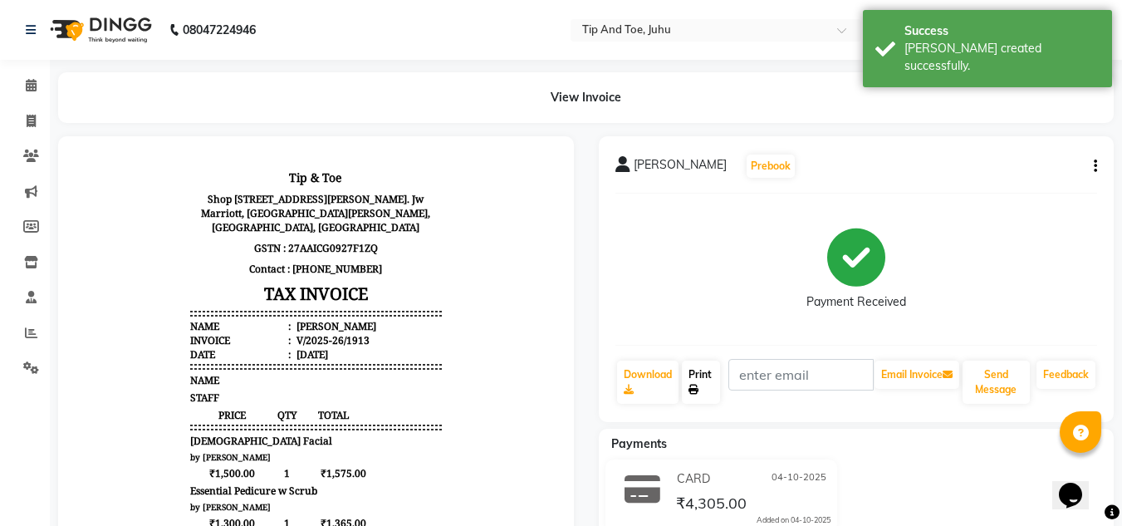
click at [699, 387] on link "Print" at bounding box center [701, 381] width 38 height 43
click at [31, 84] on icon at bounding box center [31, 85] width 11 height 12
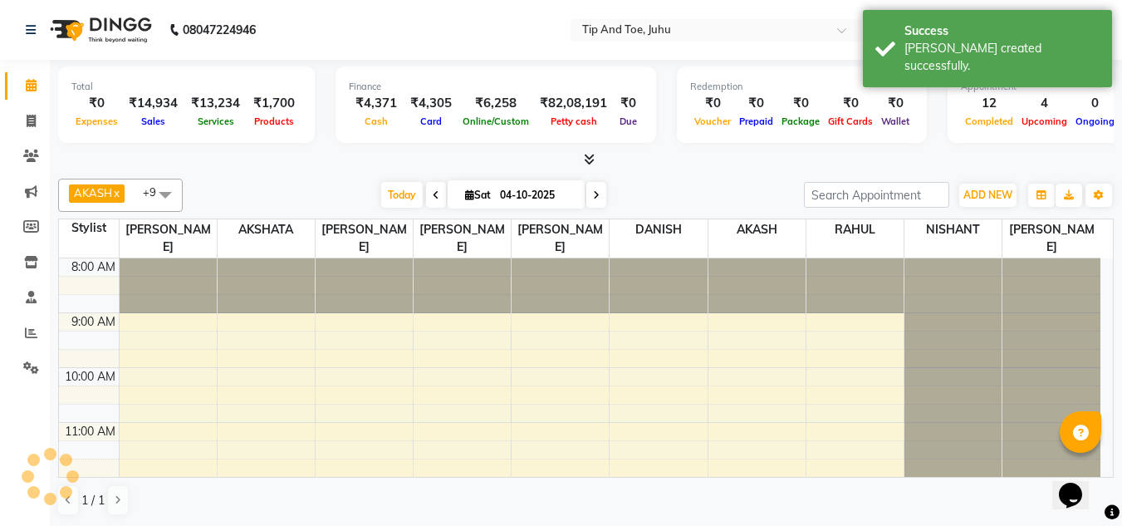
scroll to position [444, 0]
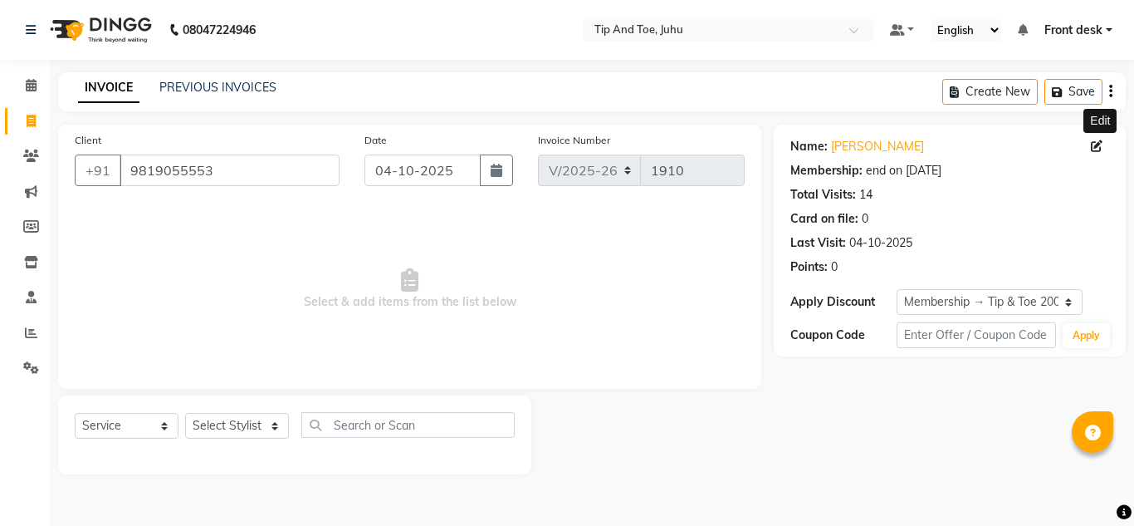
select select "5516"
select select "service"
select select "1: Object"
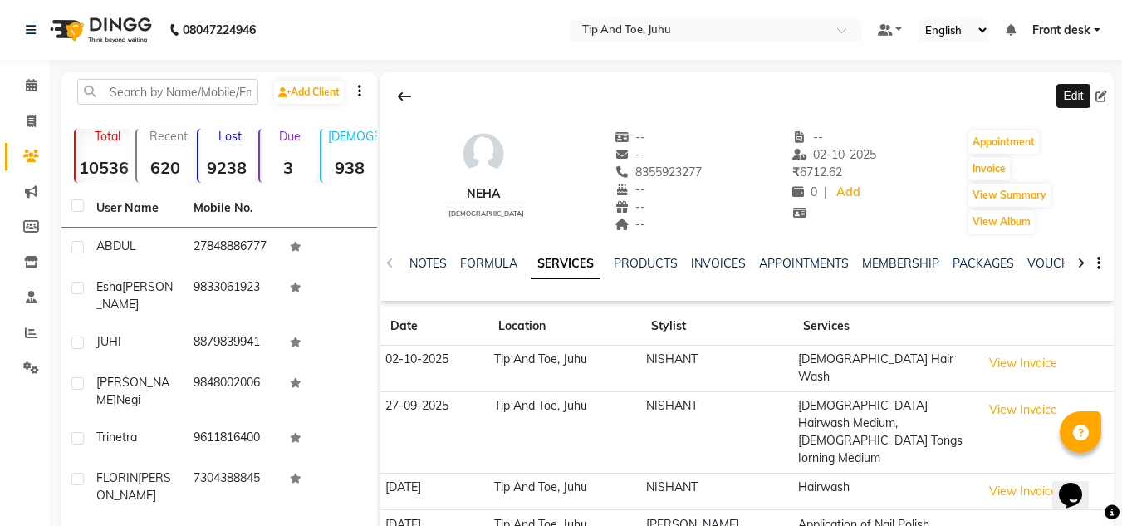
click at [1096, 97] on icon at bounding box center [1101, 97] width 12 height 12
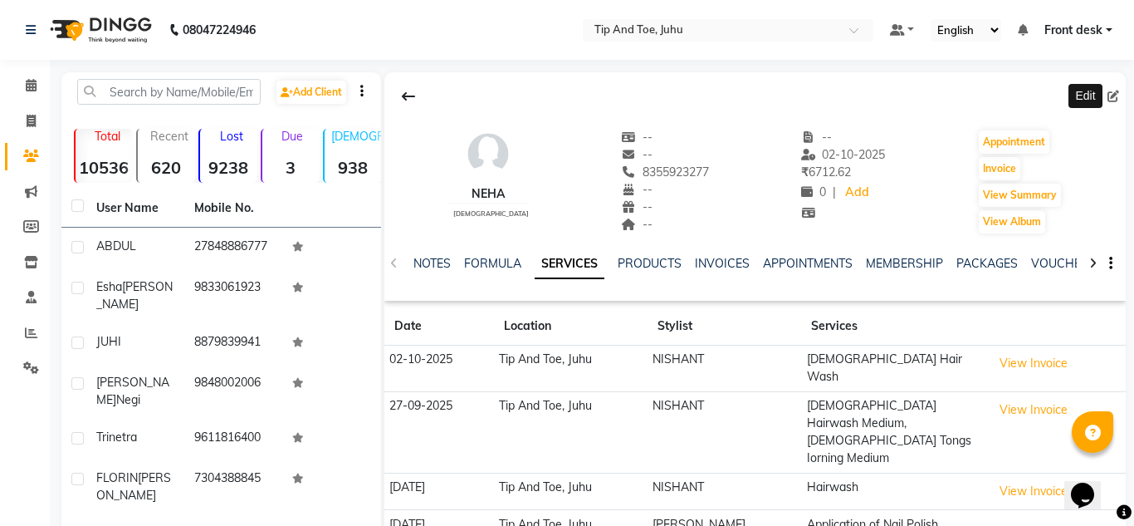
select select "[DEMOGRAPHIC_DATA]"
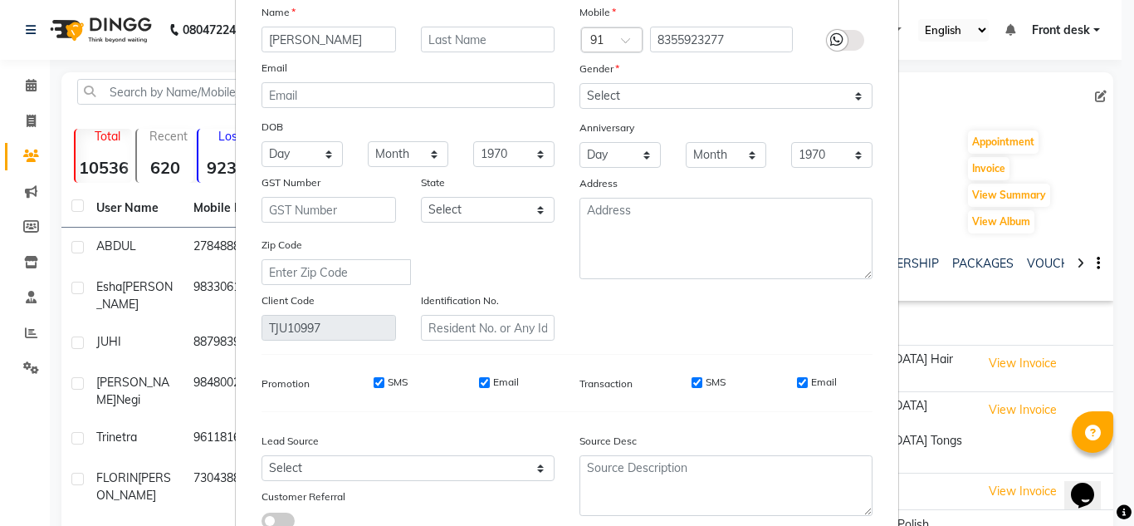
scroll to position [211, 0]
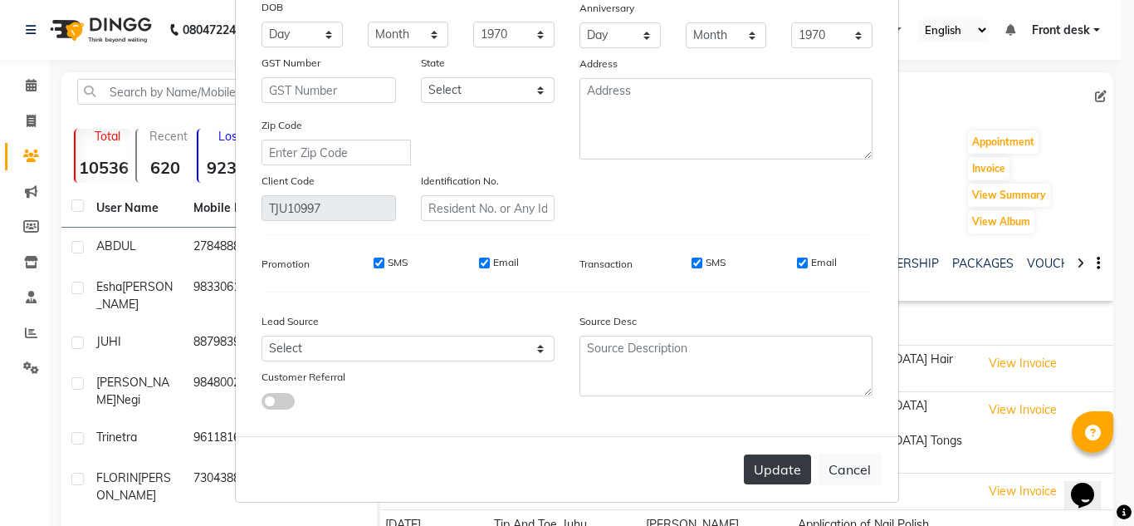
type input "[PERSON_NAME]"
click at [770, 463] on button "Update" at bounding box center [777, 469] width 67 height 30
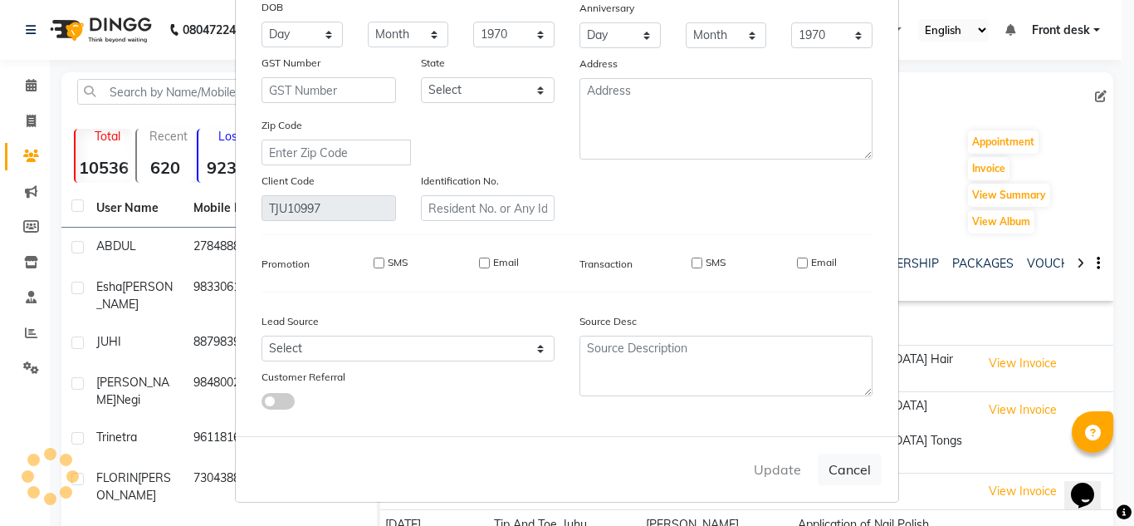
select select
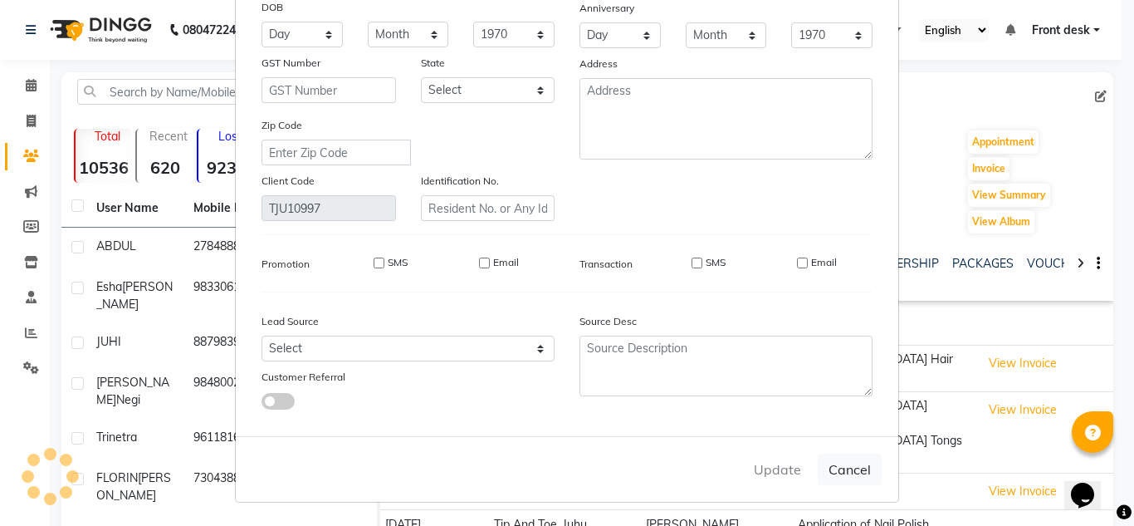
select select
checkbox input "false"
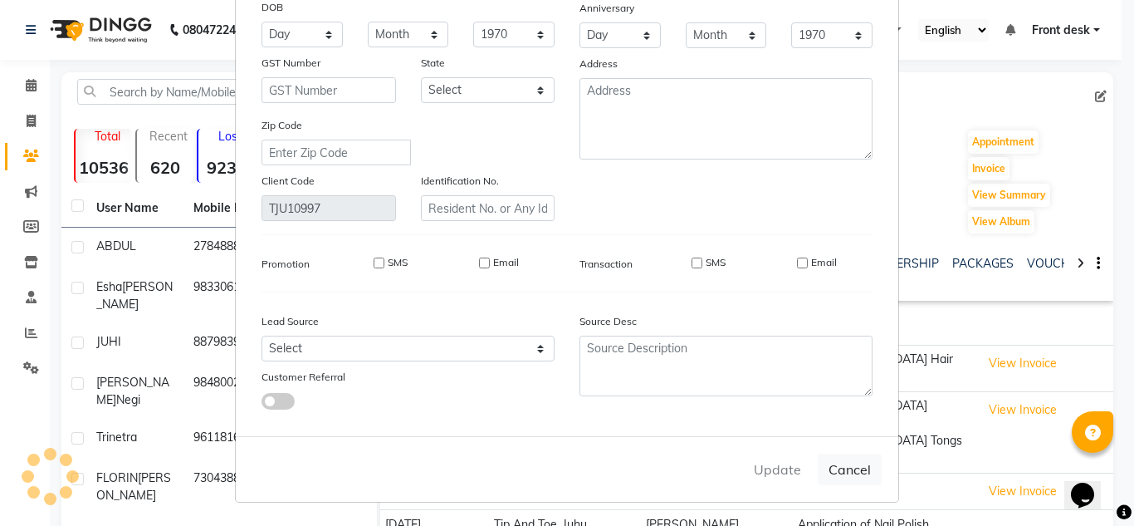
checkbox input "false"
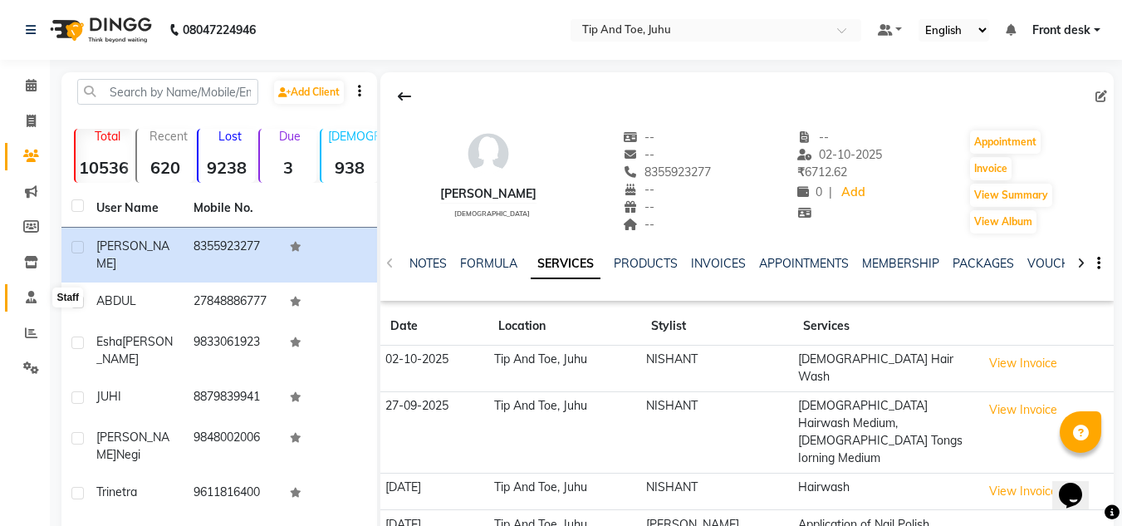
click at [24, 296] on span at bounding box center [31, 297] width 29 height 19
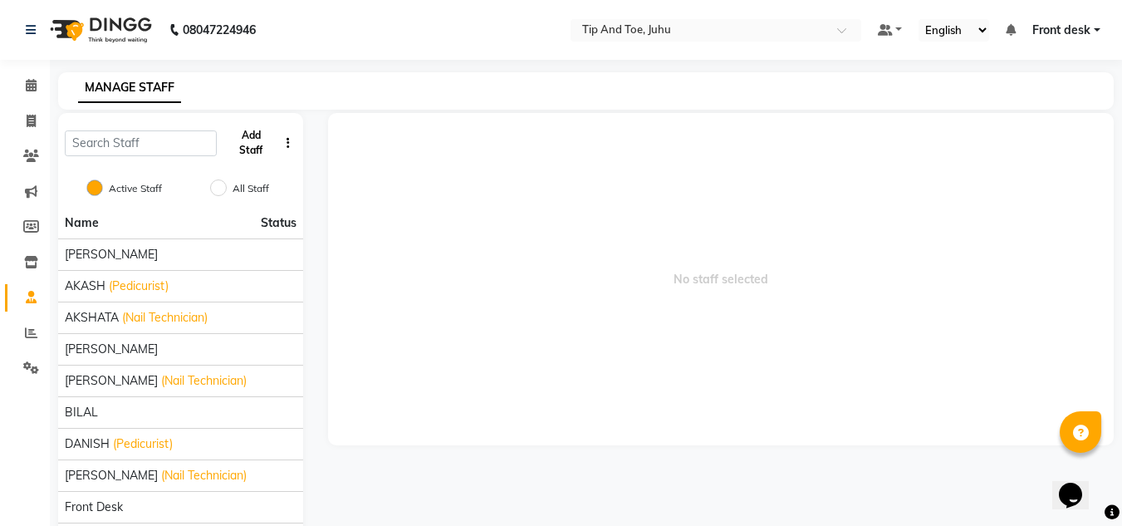
click at [243, 148] on button "Add Staff" at bounding box center [250, 142] width 55 height 43
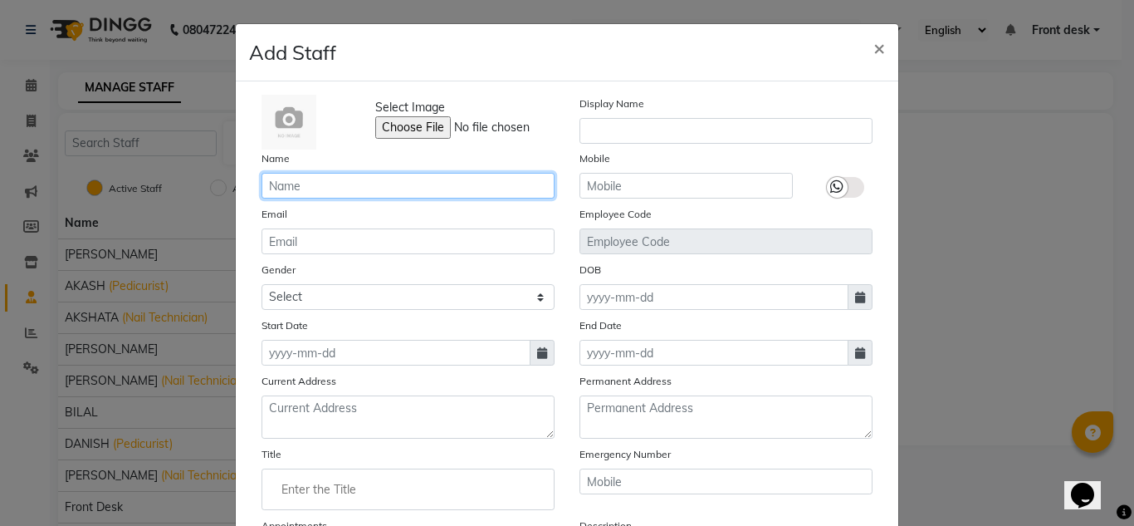
click at [359, 183] on input "text" at bounding box center [408, 186] width 293 height 26
type input "[PERSON_NAME]"
click at [537, 355] on icon at bounding box center [542, 353] width 10 height 12
select select "10"
select select "2025"
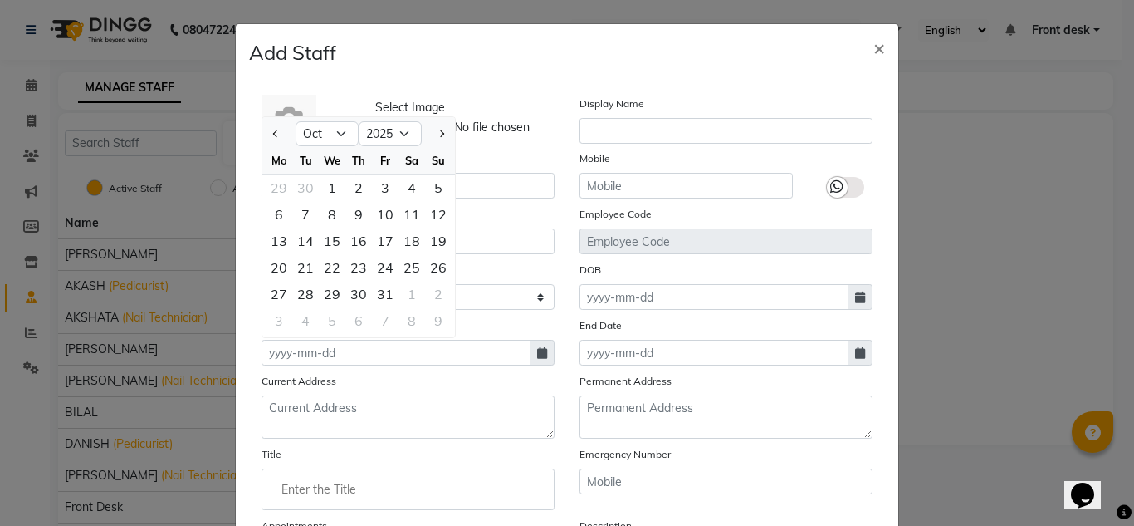
click at [537, 355] on icon at bounding box center [542, 353] width 10 height 12
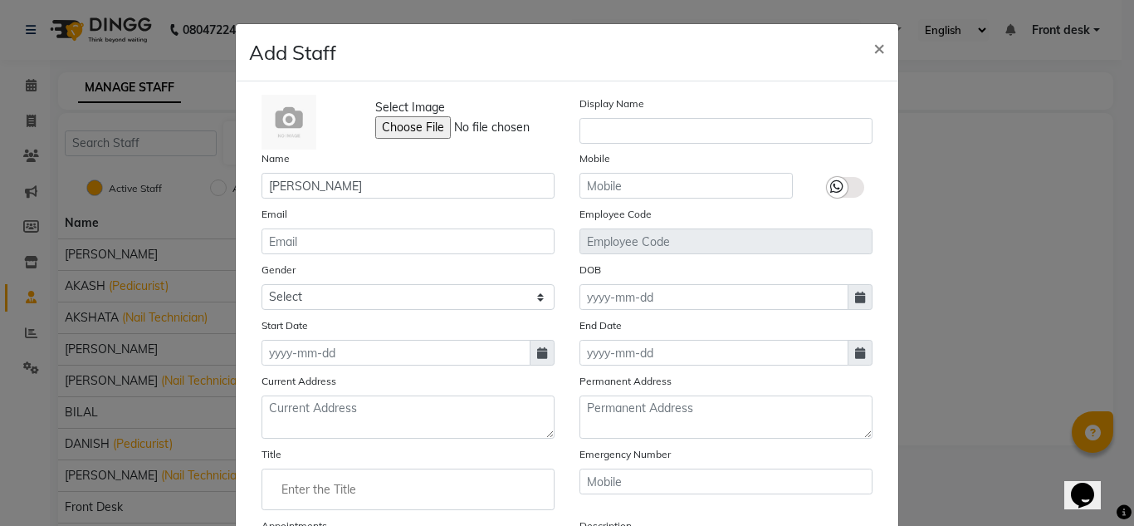
click at [537, 355] on icon at bounding box center [542, 353] width 10 height 12
select select "10"
select select "2025"
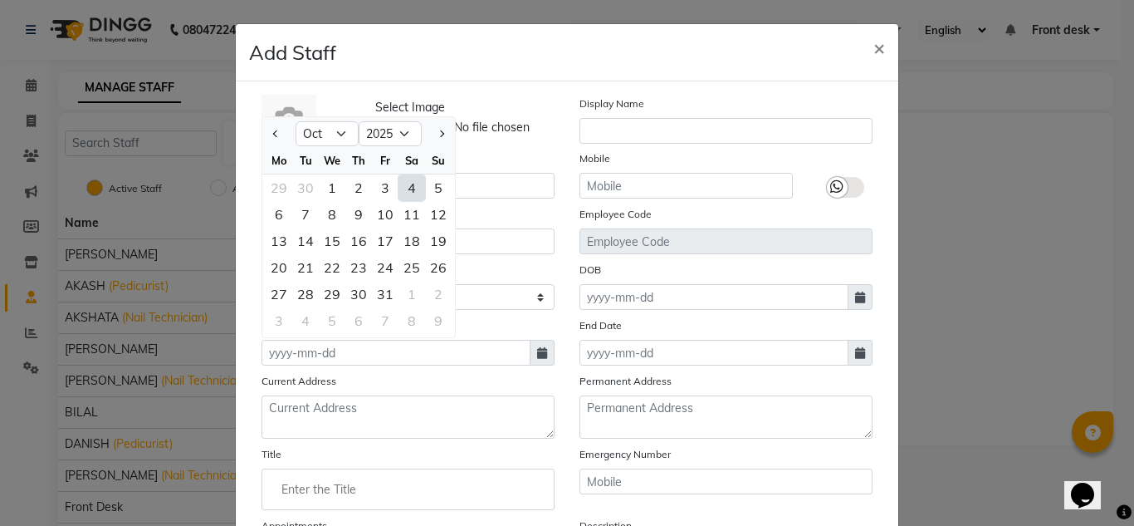
click at [345, 201] on div "9" at bounding box center [358, 214] width 27 height 27
type input "[DATE]"
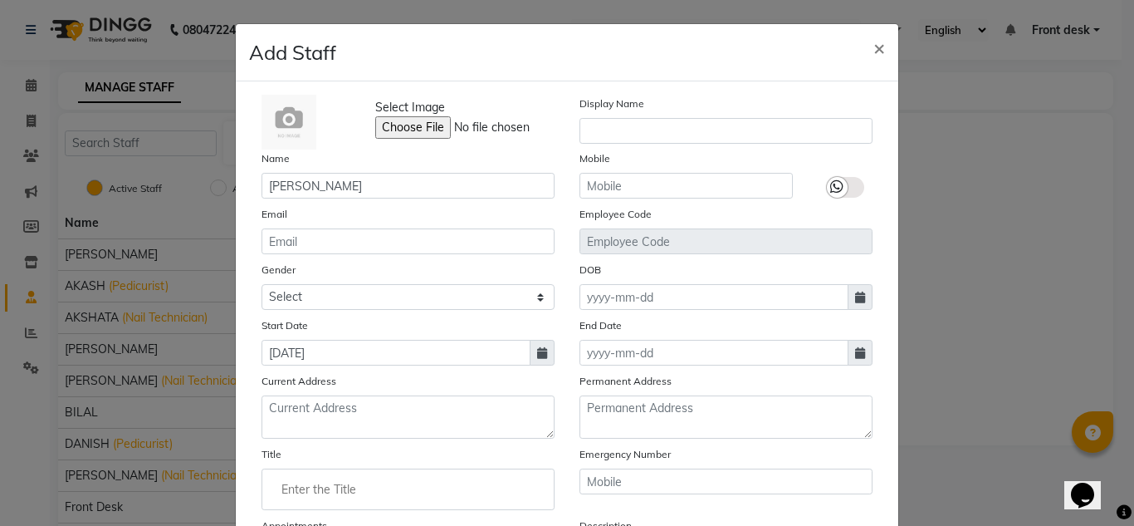
click at [848, 304] on span at bounding box center [860, 297] width 25 height 26
select select "10"
select select "2025"
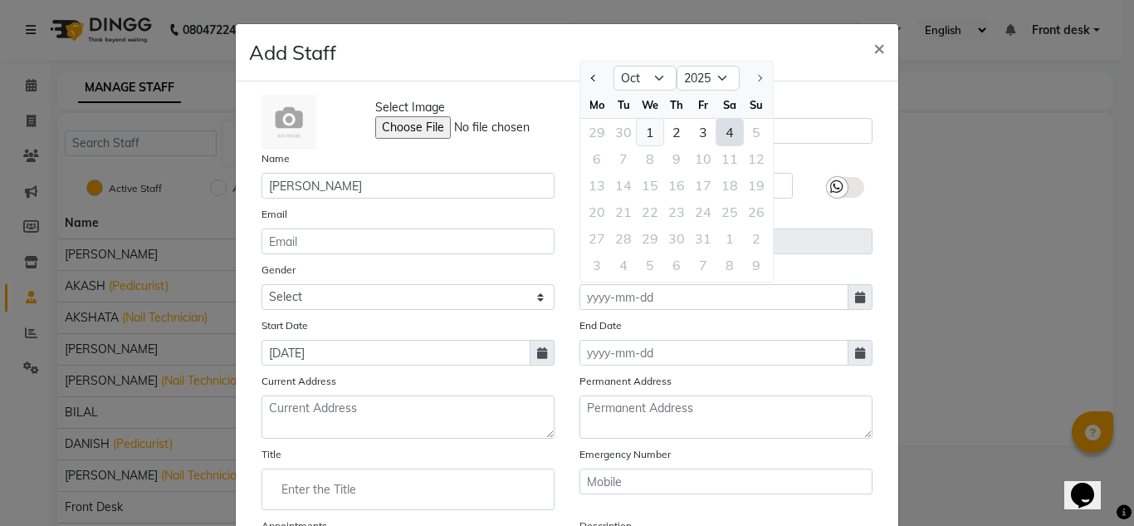
click at [639, 130] on div "1" at bounding box center [650, 132] width 27 height 27
type input "01-10-2025"
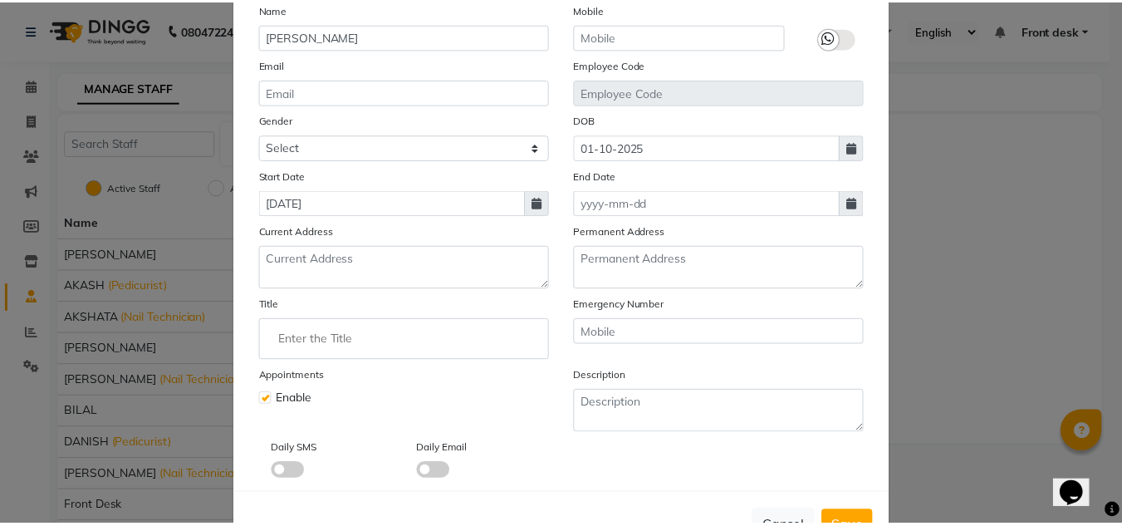
scroll to position [207, 0]
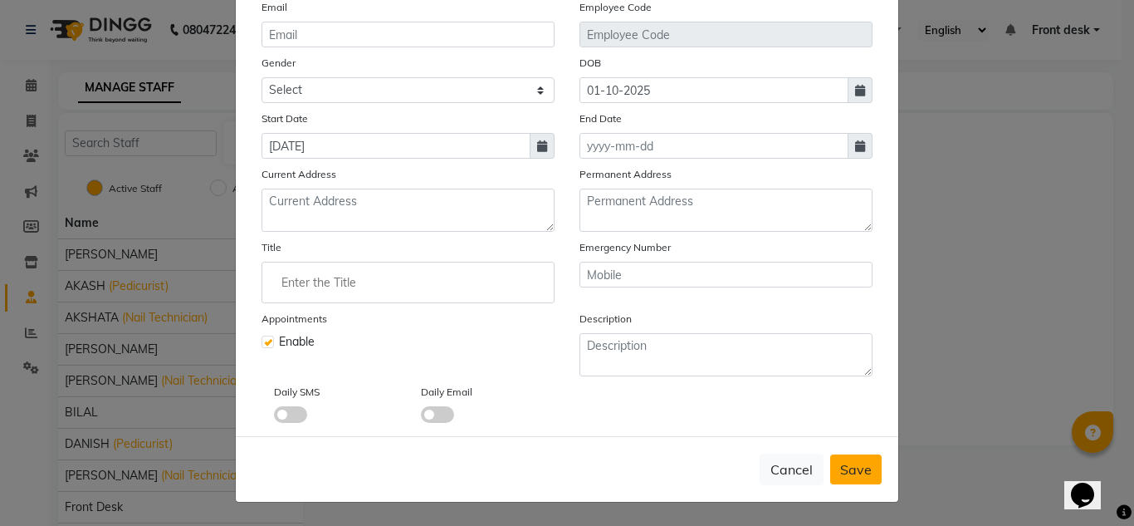
click at [861, 467] on span "Save" at bounding box center [856, 469] width 32 height 17
checkbox input "false"
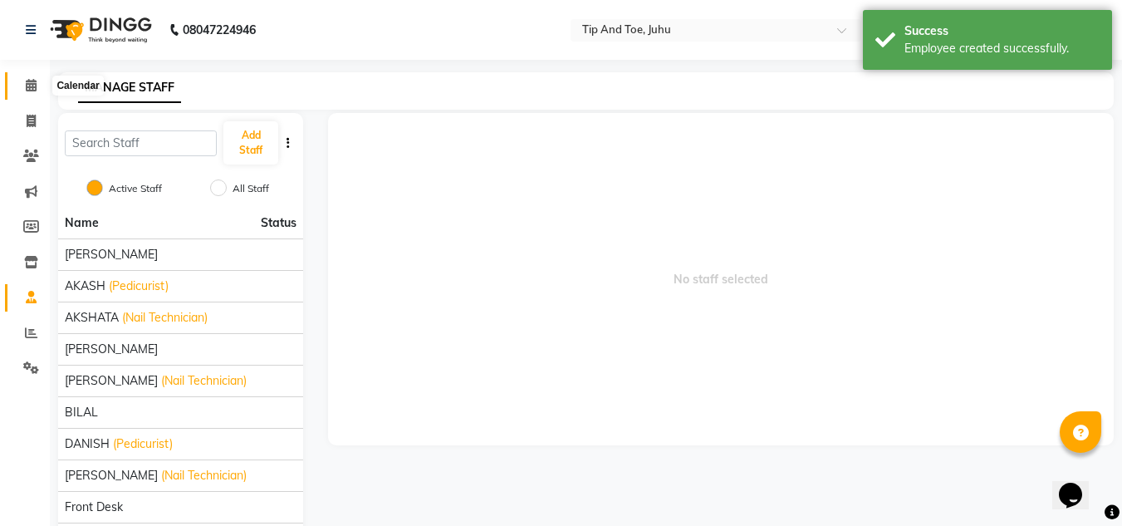
click at [17, 91] on span at bounding box center [31, 85] width 29 height 19
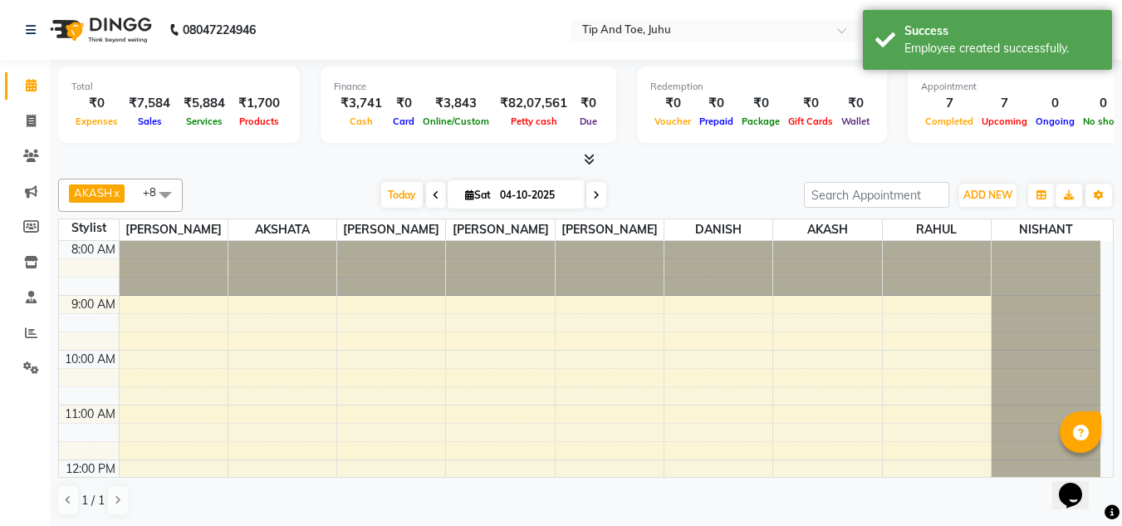
click at [164, 194] on span at bounding box center [165, 195] width 33 height 32
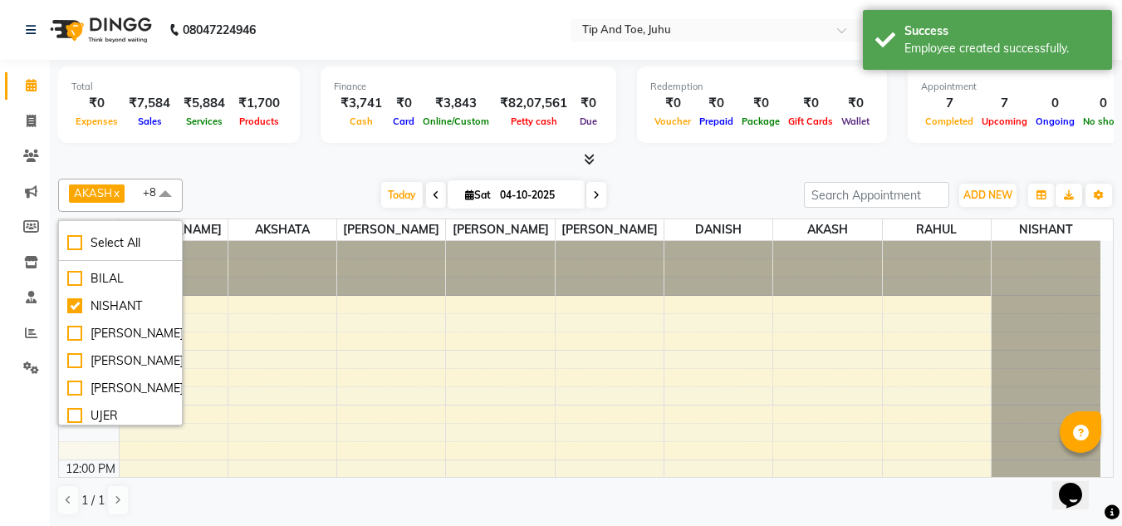
scroll to position [275, 0]
click at [73, 383] on div "[PERSON_NAME]" at bounding box center [120, 383] width 106 height 17
checkbox input "true"
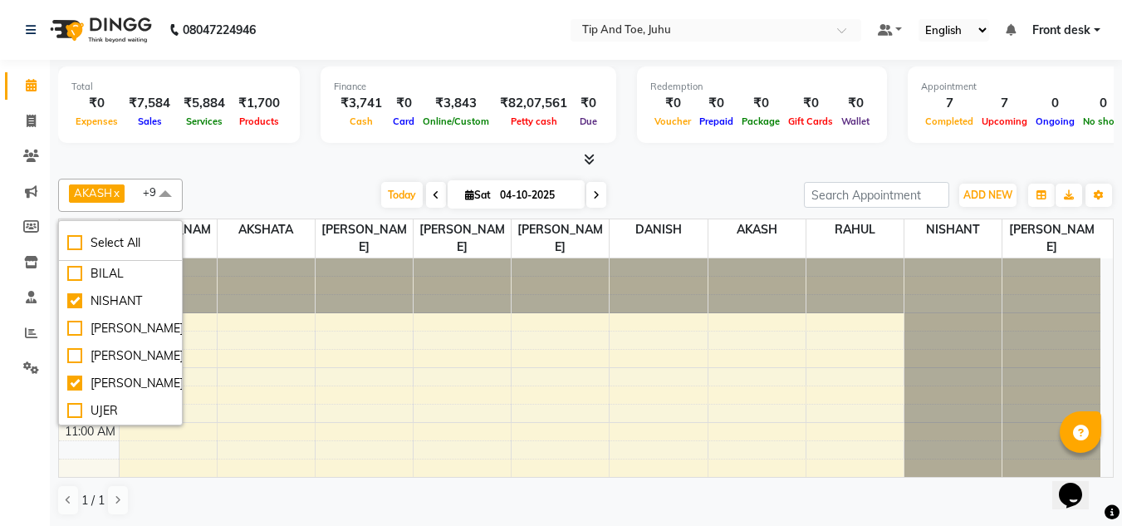
click at [752, 178] on div "AKASH x [PERSON_NAME] x [PERSON_NAME] kharei x DANISH x [PERSON_NAME] x [PERSON…" at bounding box center [586, 347] width 1056 height 350
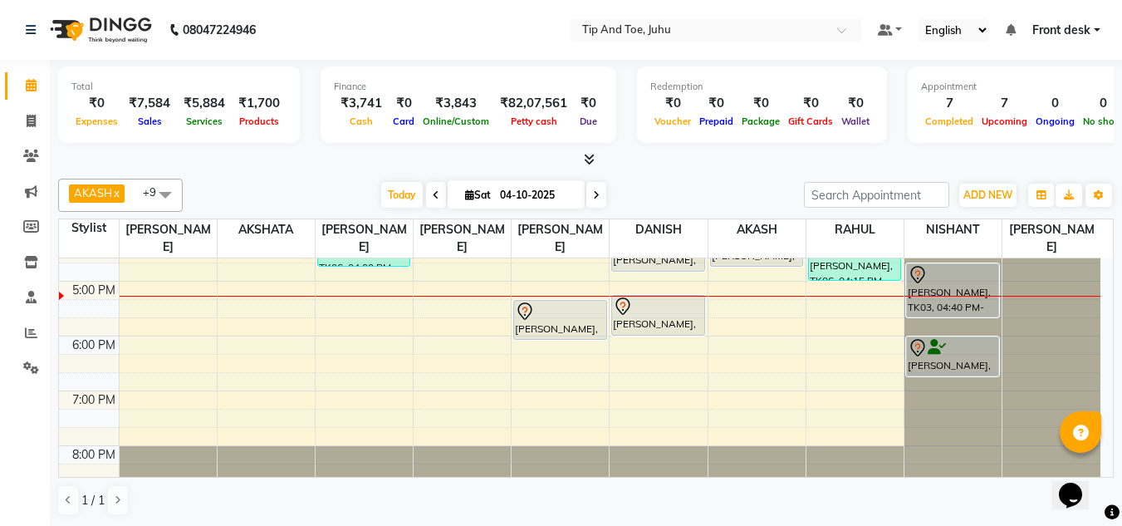
scroll to position [476, 0]
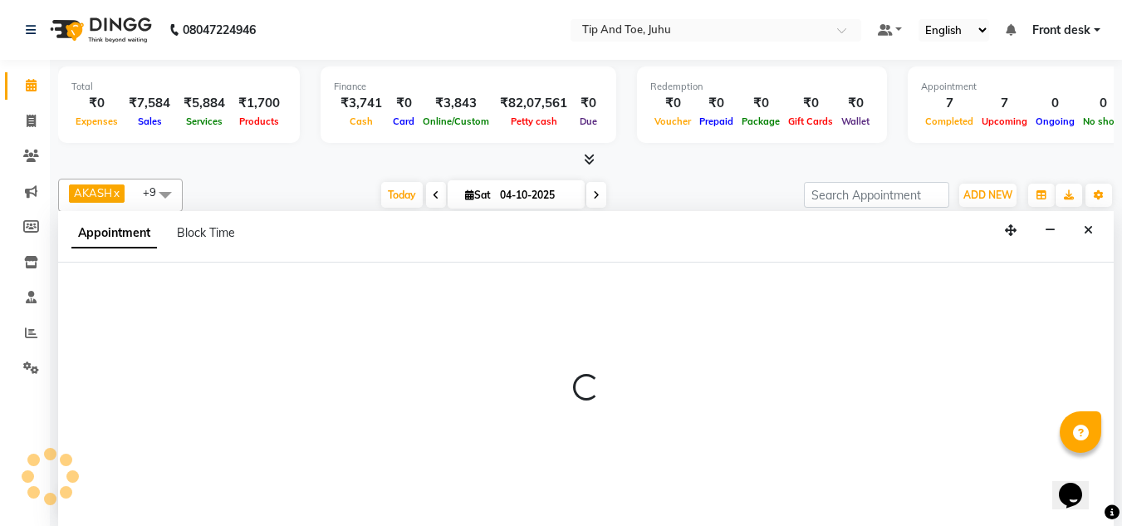
select select "tentative"
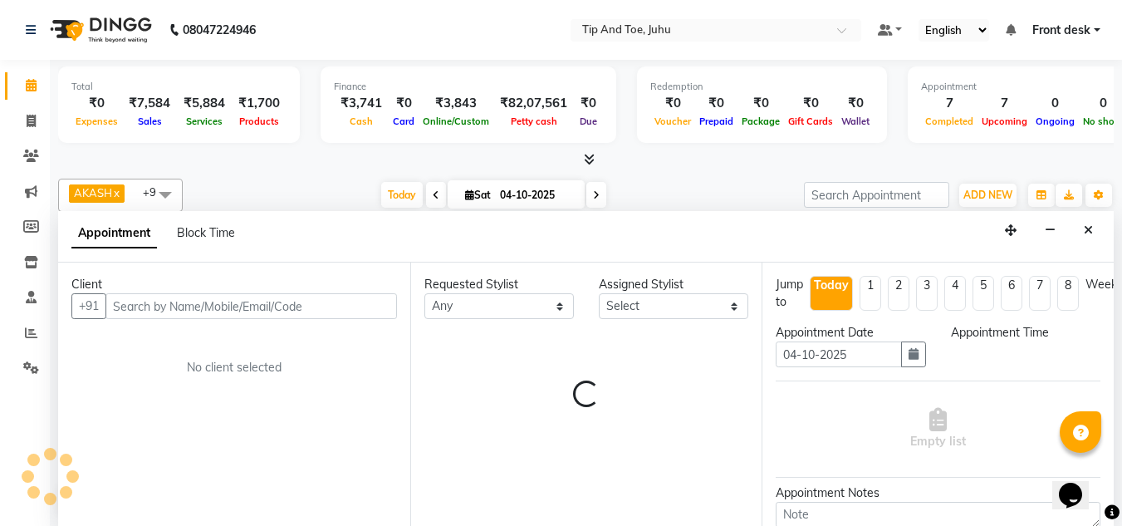
scroll to position [1, 0]
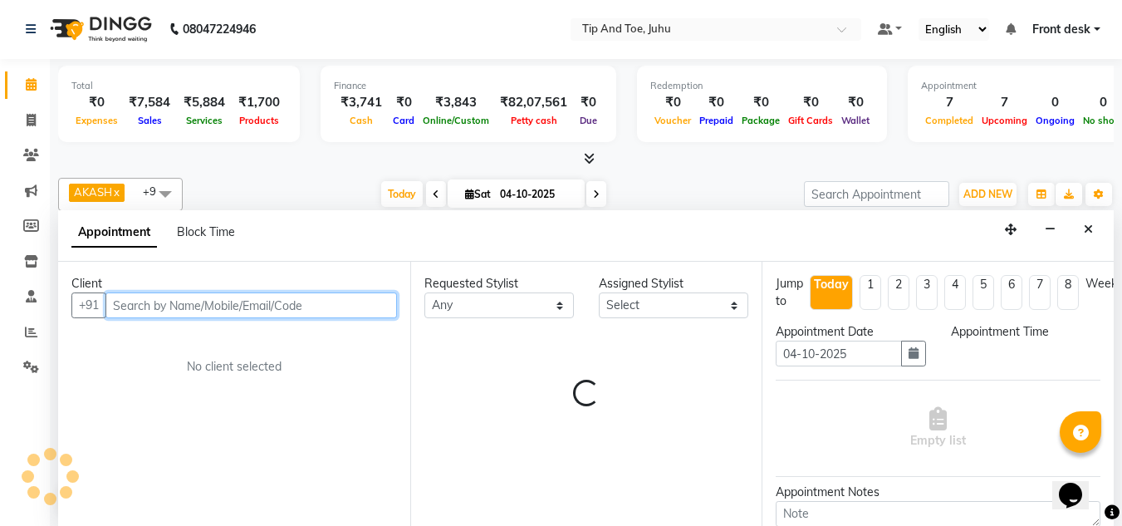
select select "1080"
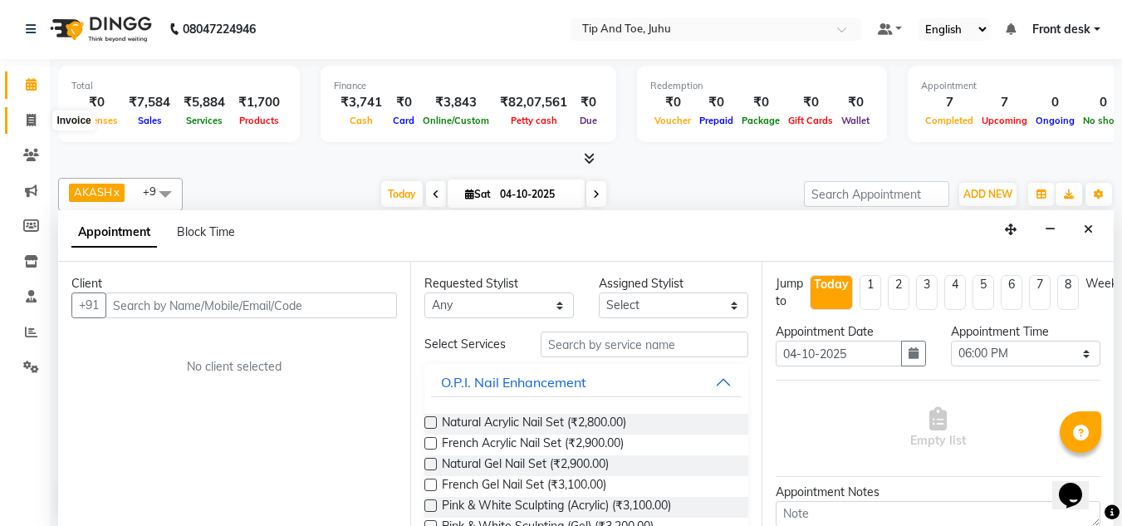
drag, startPoint x: 45, startPoint y: 115, endPoint x: 91, endPoint y: 112, distance: 45.8
click at [45, 115] on span at bounding box center [31, 120] width 29 height 19
select select "5516"
select select "service"
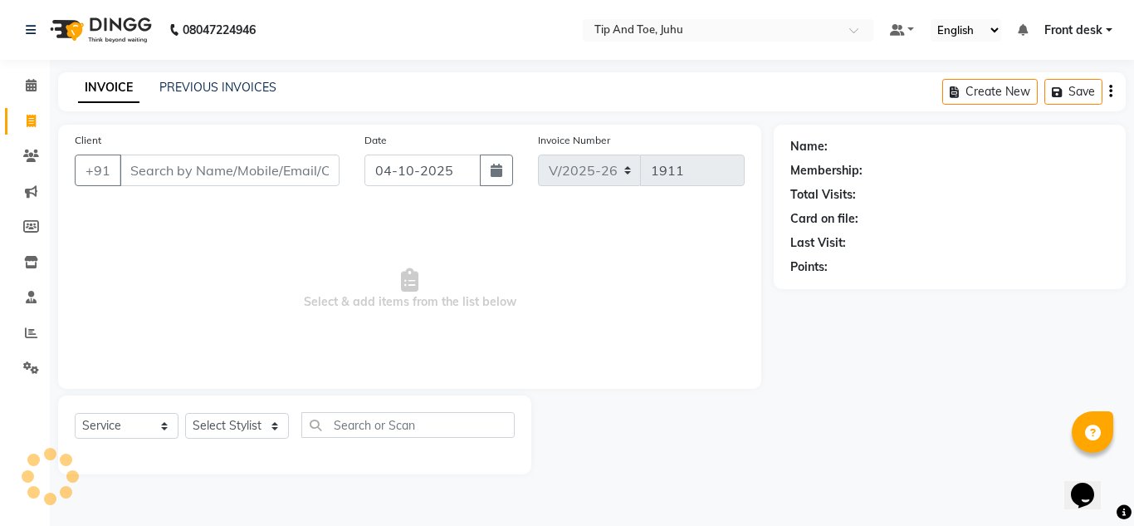
click at [223, 168] on input "Client" at bounding box center [230, 170] width 220 height 32
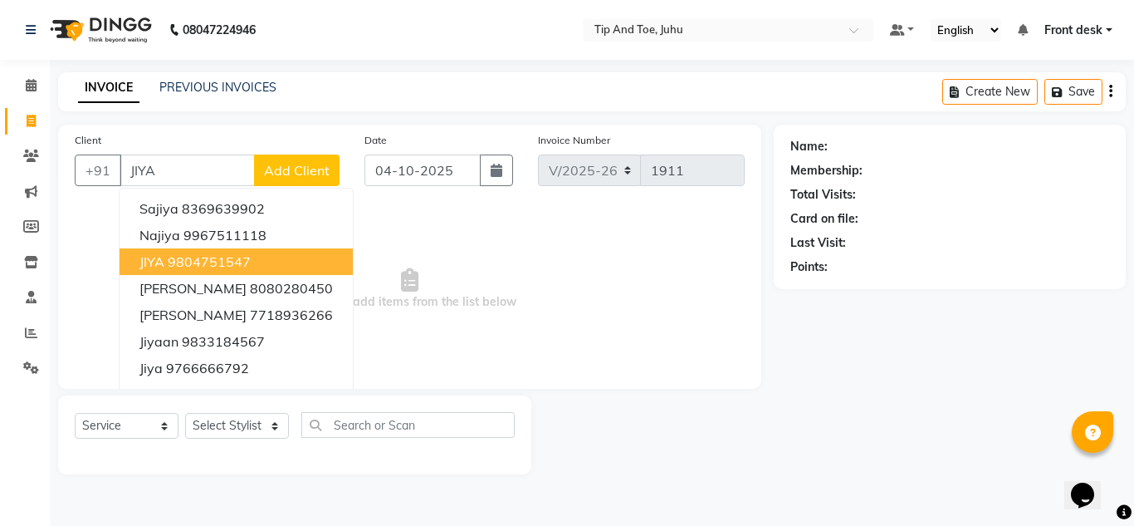
drag, startPoint x: 198, startPoint y: 246, endPoint x: 201, endPoint y: 259, distance: 13.7
click at [201, 259] on ngb-typeahead-window "Sajiya 8369639902 Najiya 9967511118 JIYA 9804751547 [PERSON_NAME] 8080280450 [P…" at bounding box center [236, 328] width 235 height 281
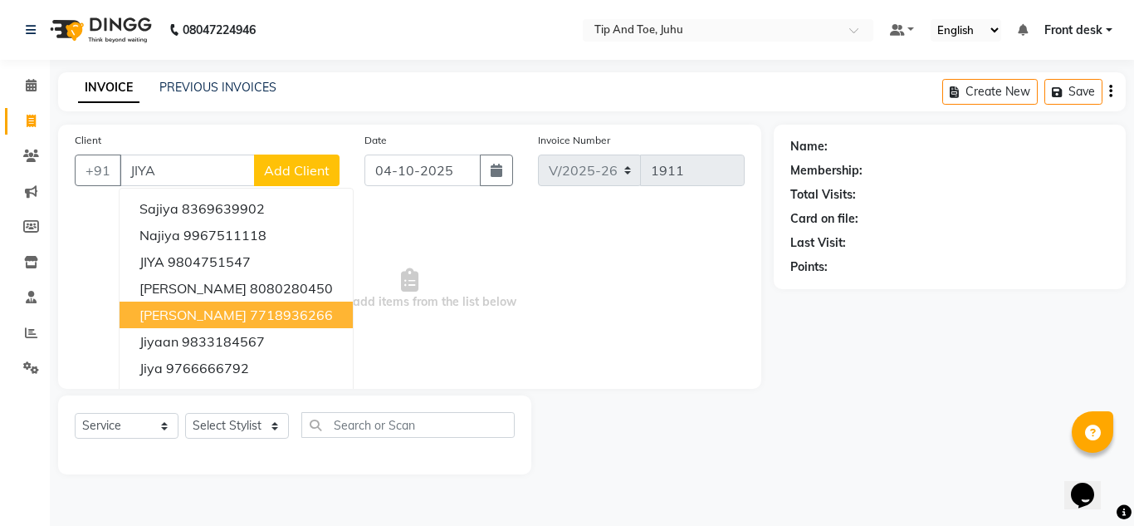
type input "JIYA"
click at [228, 425] on select "Select Stylist AJAY UTKAR AKASH [PERSON_NAME] [PERSON_NAME] [DEMOGRAPHIC_DATA] …" at bounding box center [237, 426] width 104 height 26
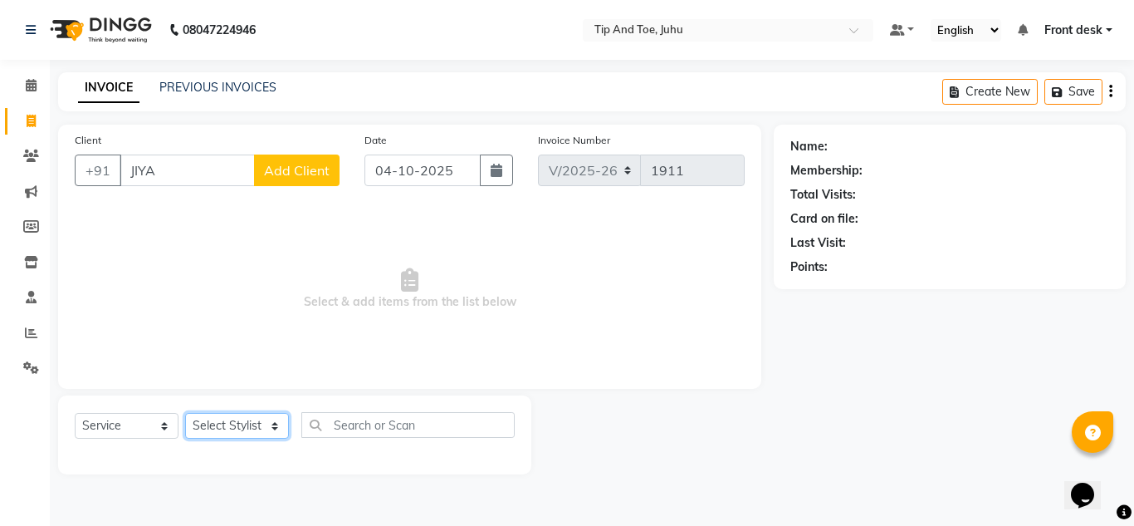
select select "93779"
click at [185, 413] on select "Select Stylist AJAY UTKAR AKASH [PERSON_NAME] [PERSON_NAME] [DEMOGRAPHIC_DATA] …" at bounding box center [237, 426] width 104 height 26
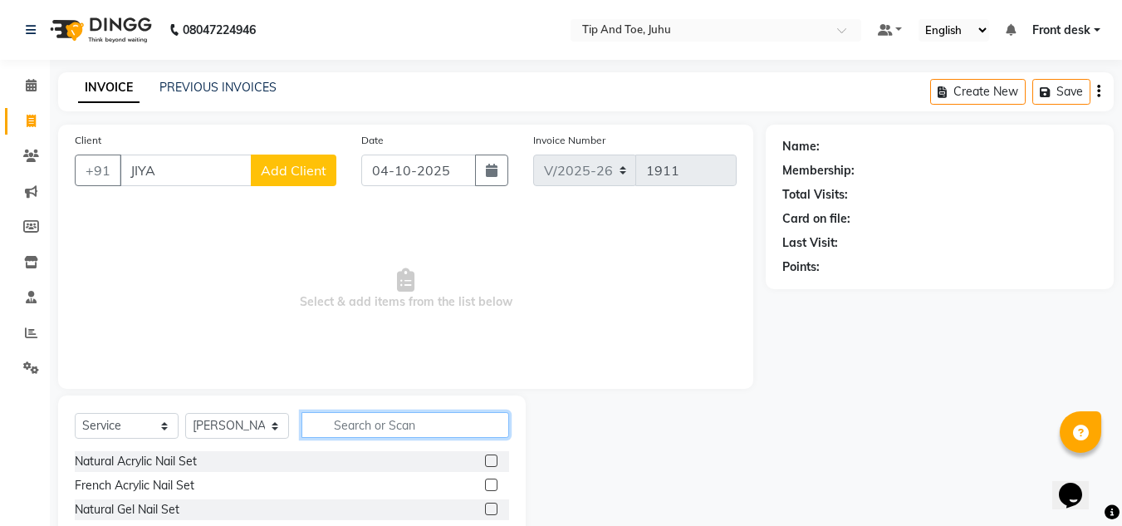
click at [364, 417] on input "text" at bounding box center [405, 425] width 208 height 26
type input "BLOW"
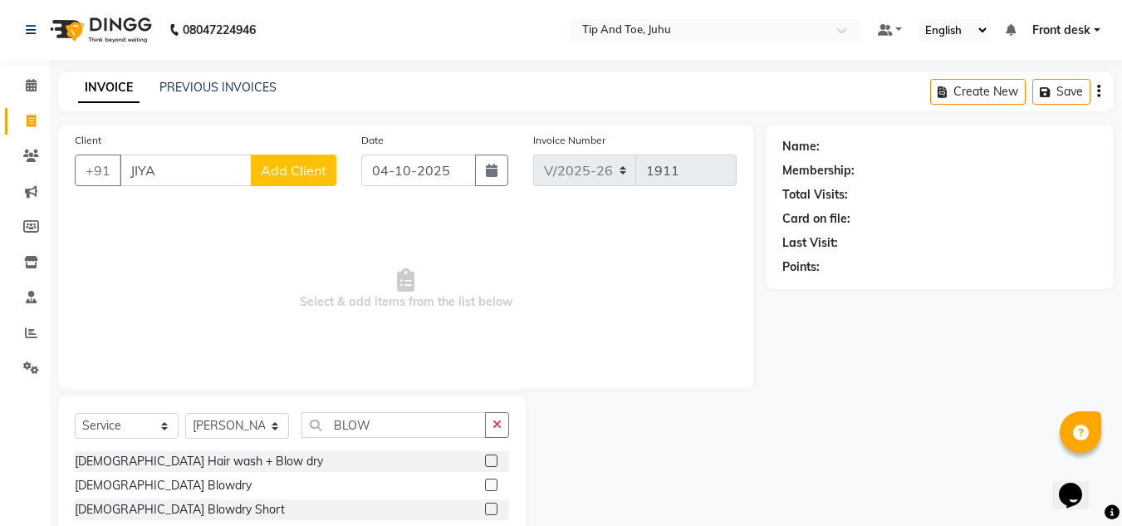
drag, startPoint x: 494, startPoint y: 484, endPoint x: 171, endPoint y: 414, distance: 330.5
click at [492, 487] on label at bounding box center [491, 484] width 12 height 12
click at [492, 487] on input "checkbox" at bounding box center [490, 485] width 11 height 11
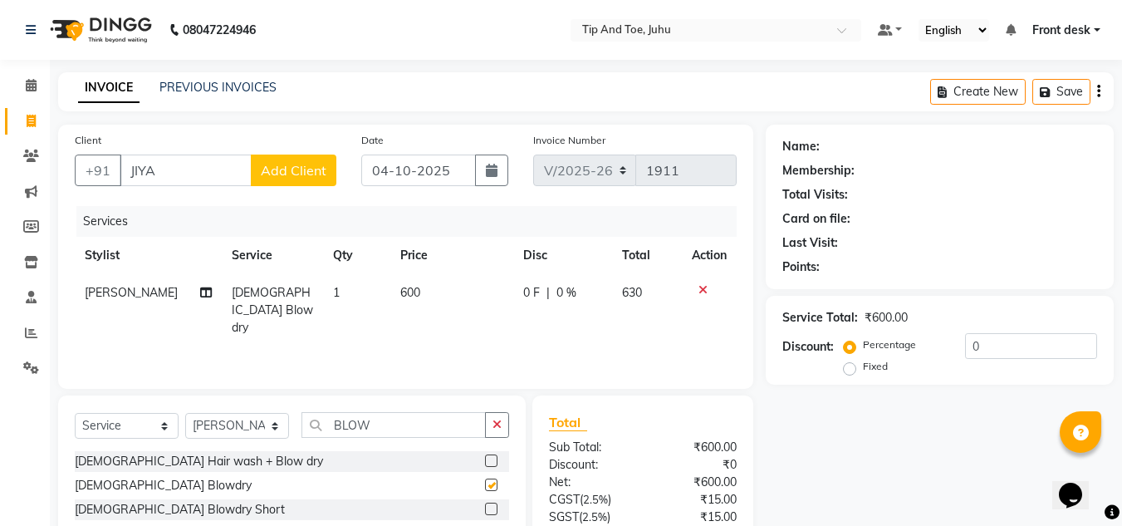
checkbox input "false"
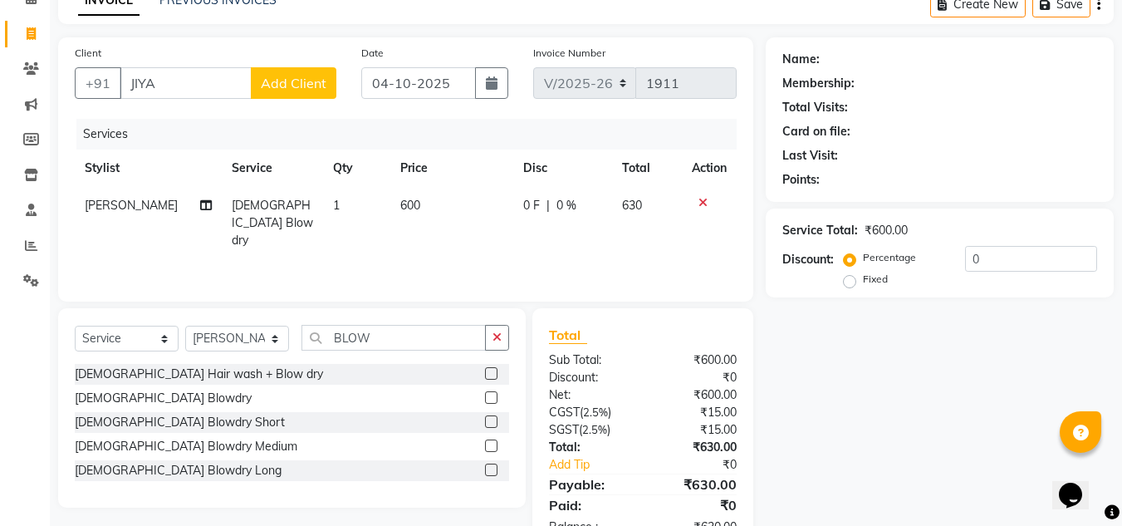
scroll to position [139, 0]
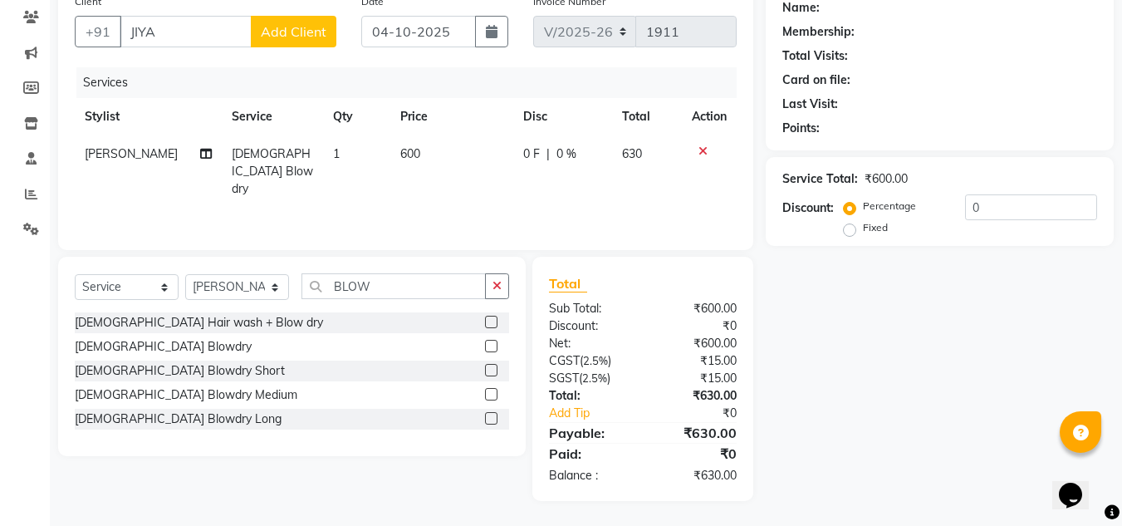
click at [415, 162] on td "600" at bounding box center [451, 171] width 123 height 72
select select "93779"
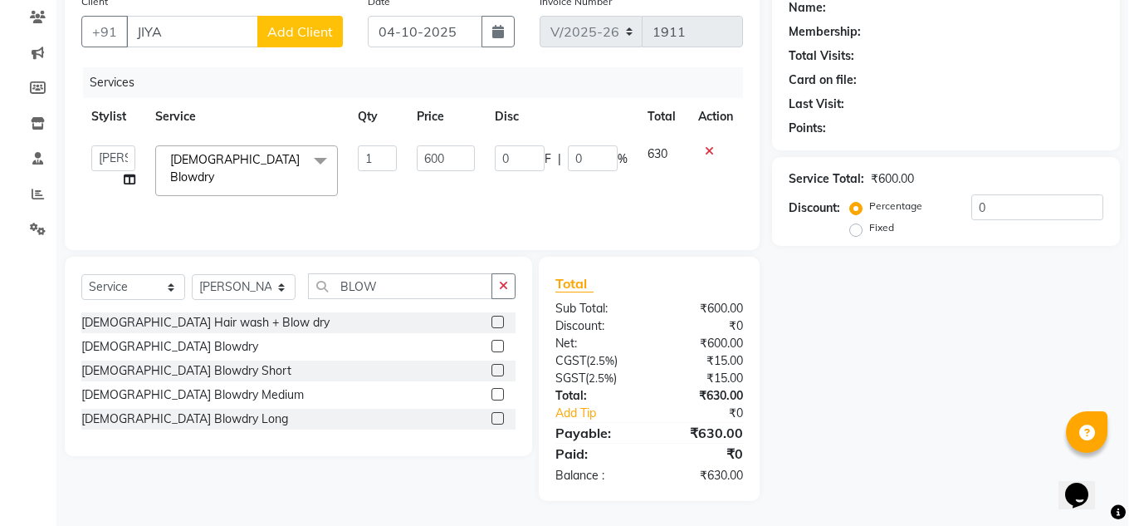
scroll to position [0, 0]
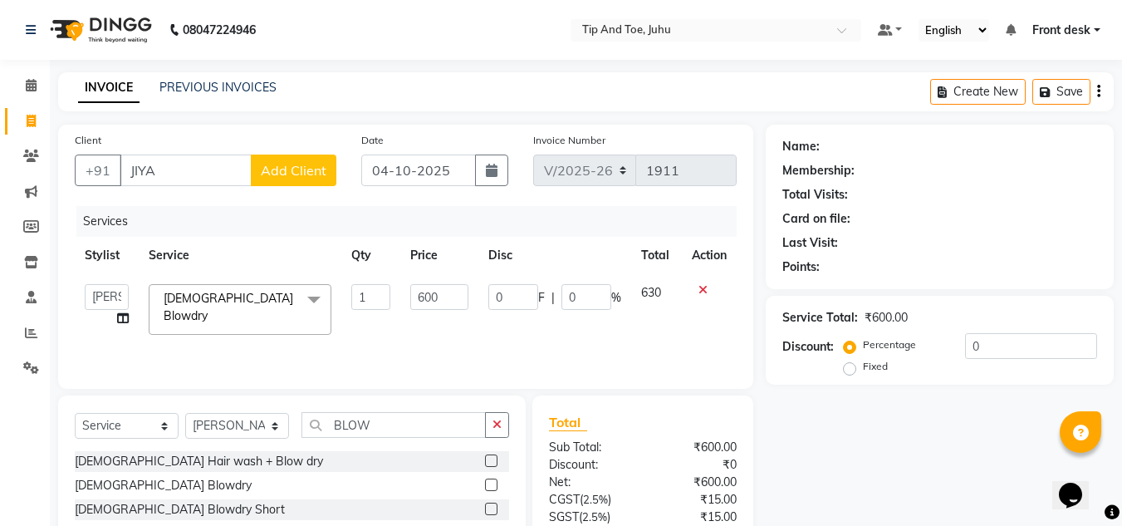
click at [316, 174] on span "Add Client" at bounding box center [294, 170] width 66 height 17
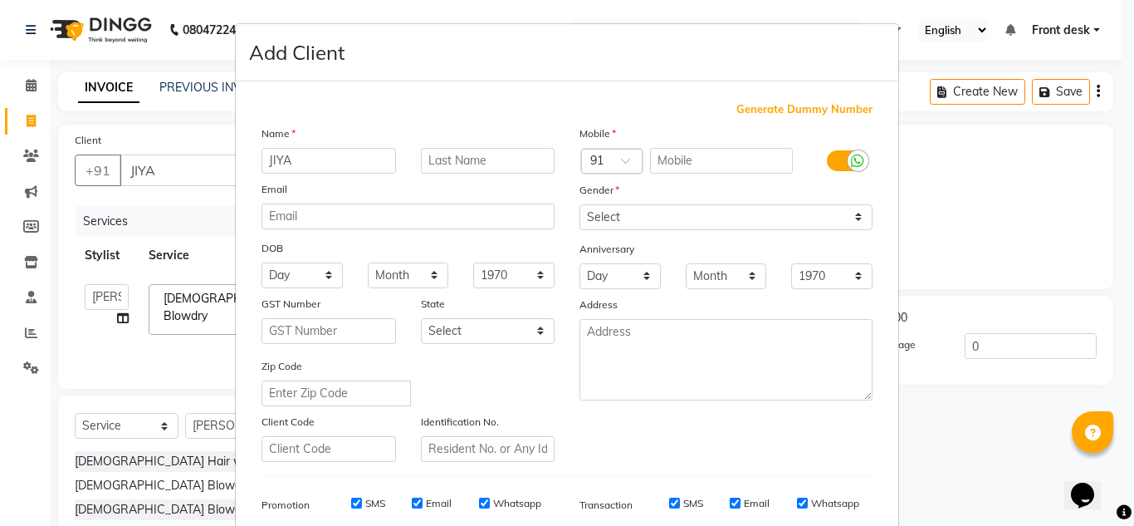
drag, startPoint x: 1114, startPoint y: 188, endPoint x: 482, endPoint y: 139, distance: 634.7
click at [1108, 188] on ngb-modal-window "Add Client Generate Dummy Number Name JIYA Email DOB Day 01 02 03 04 05 06 07 0…" at bounding box center [567, 263] width 1134 height 526
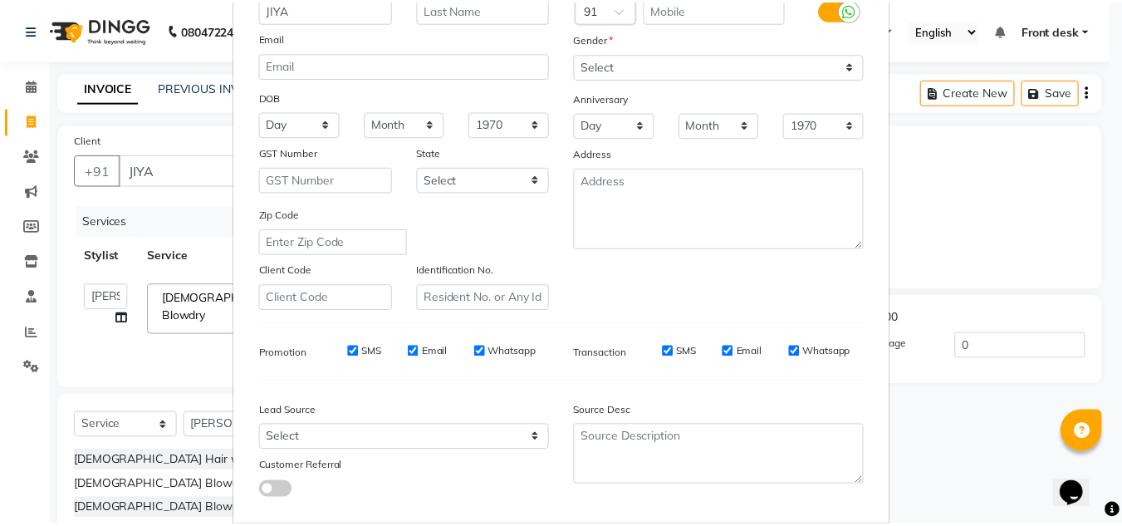
scroll to position [241, 0]
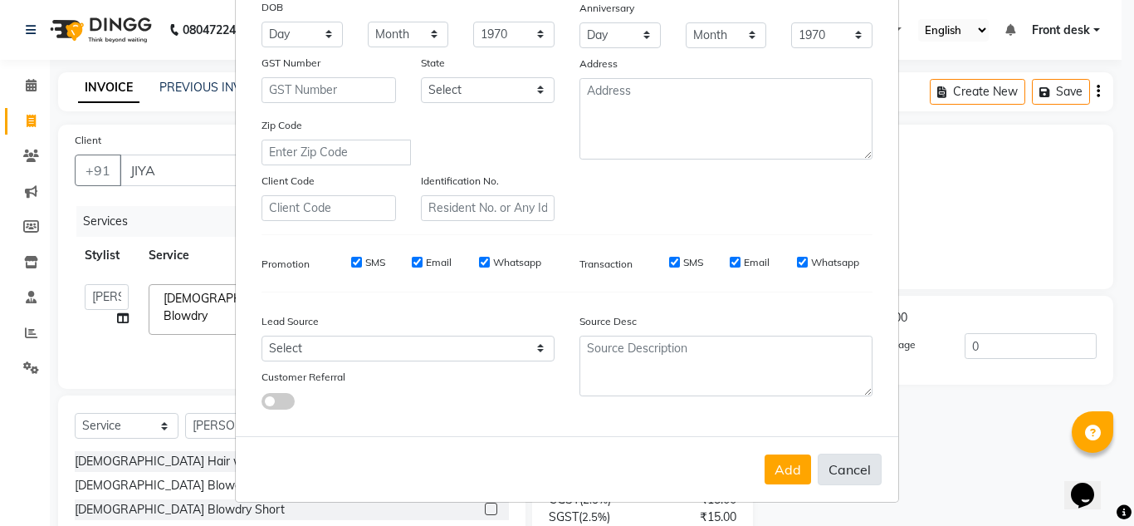
click at [837, 468] on button "Cancel" at bounding box center [850, 469] width 64 height 32
select select
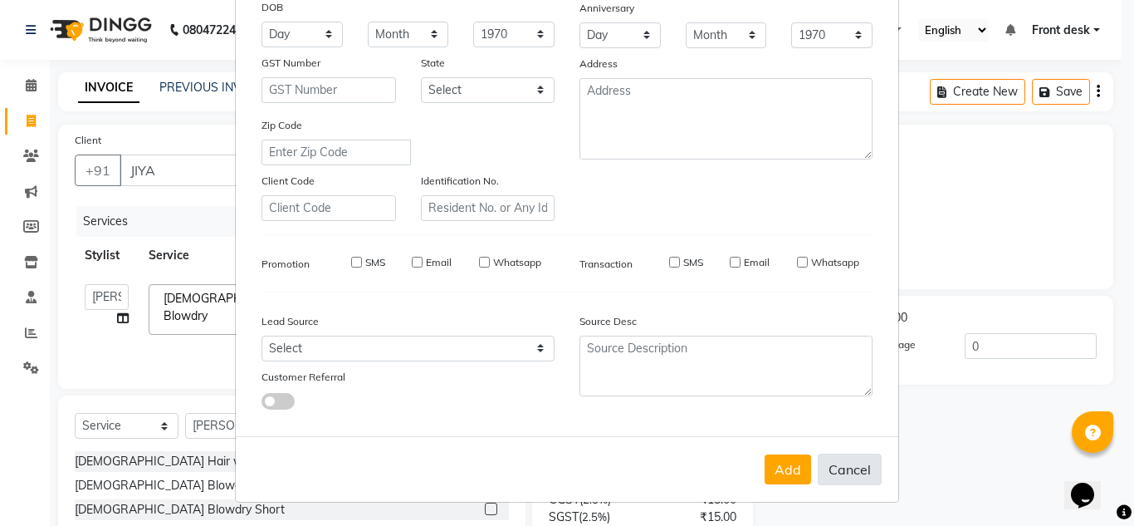
select select
checkbox input "false"
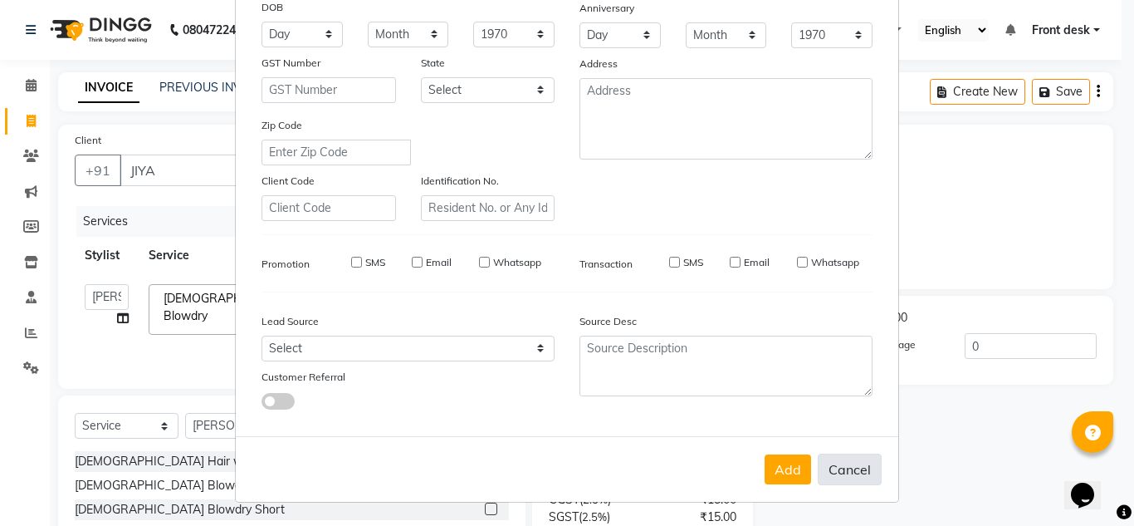
checkbox input "false"
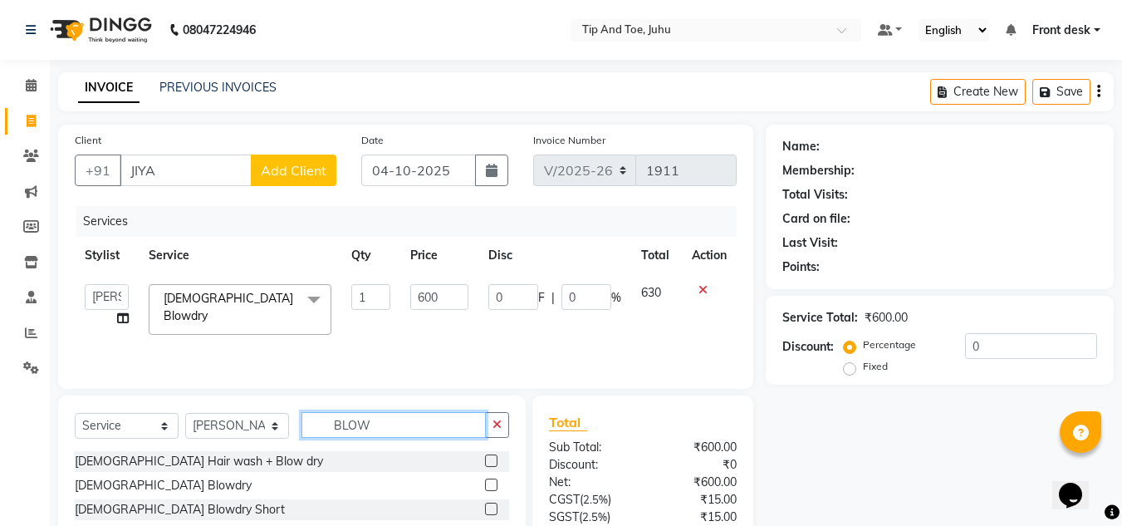
drag, startPoint x: 340, startPoint y: 443, endPoint x: 370, endPoint y: 482, distance: 49.7
click at [370, 482] on div "Select Service Product Membership Package Voucher Prepaid Gift Card Select Styl…" at bounding box center [292, 494] width 468 height 199
click at [198, 173] on input "JIYA" at bounding box center [186, 170] width 132 height 32
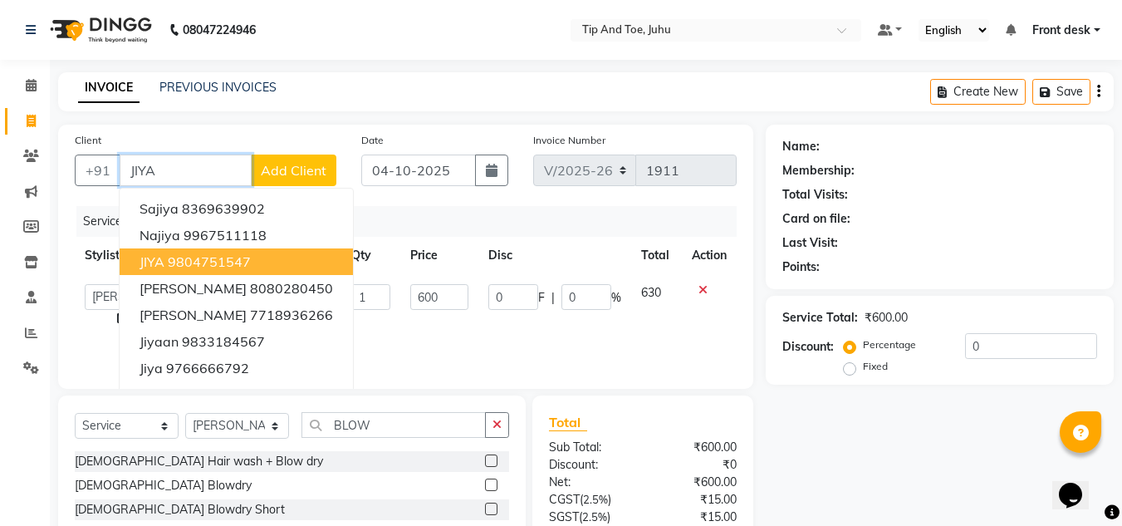
click at [173, 257] on ngb-highlight "9804751547" at bounding box center [209, 261] width 83 height 17
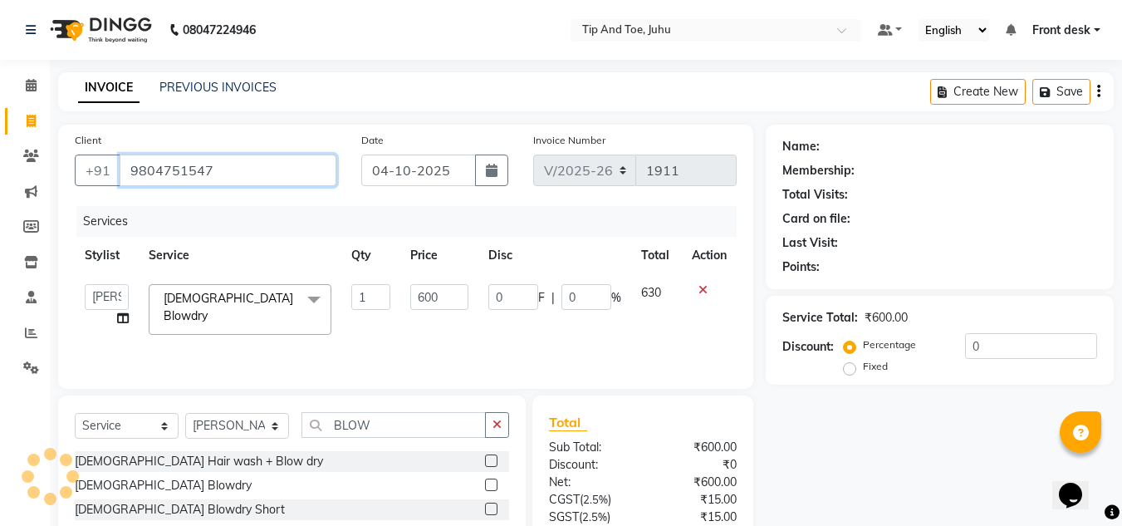
type input "9804751547"
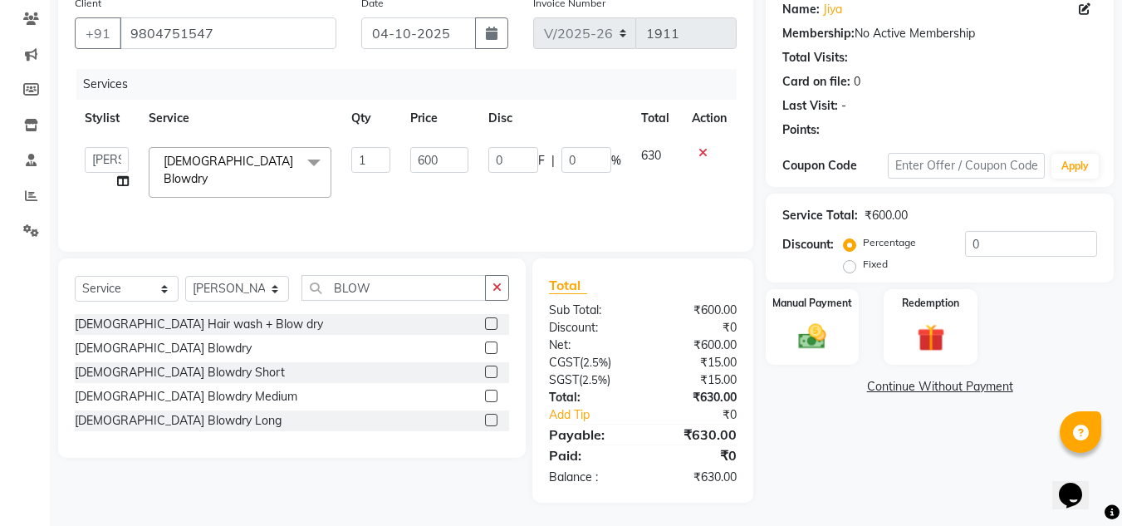
scroll to position [139, 0]
click at [802, 343] on img at bounding box center [812, 334] width 47 height 33
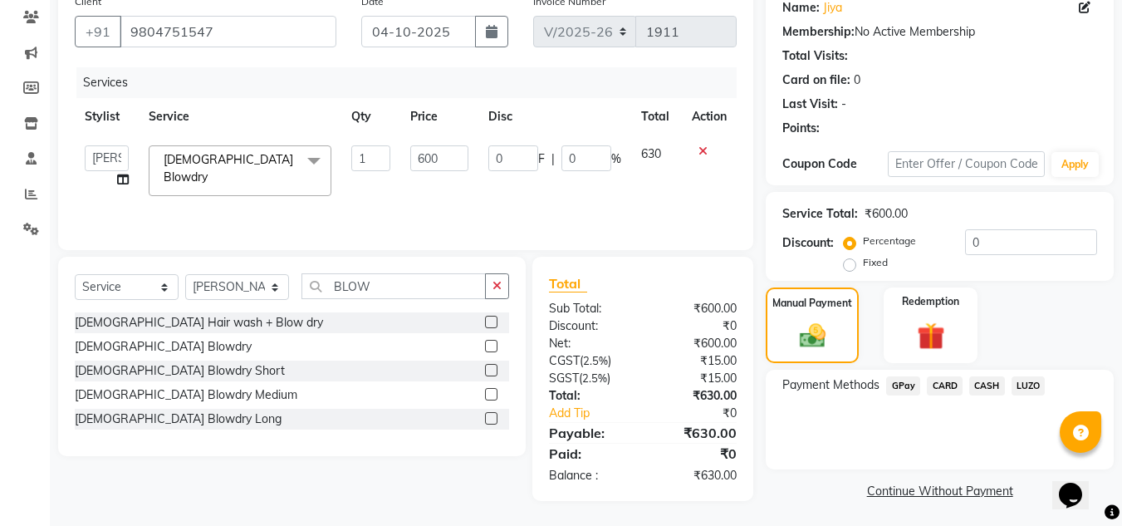
click at [984, 386] on span "CASH" at bounding box center [987, 385] width 36 height 19
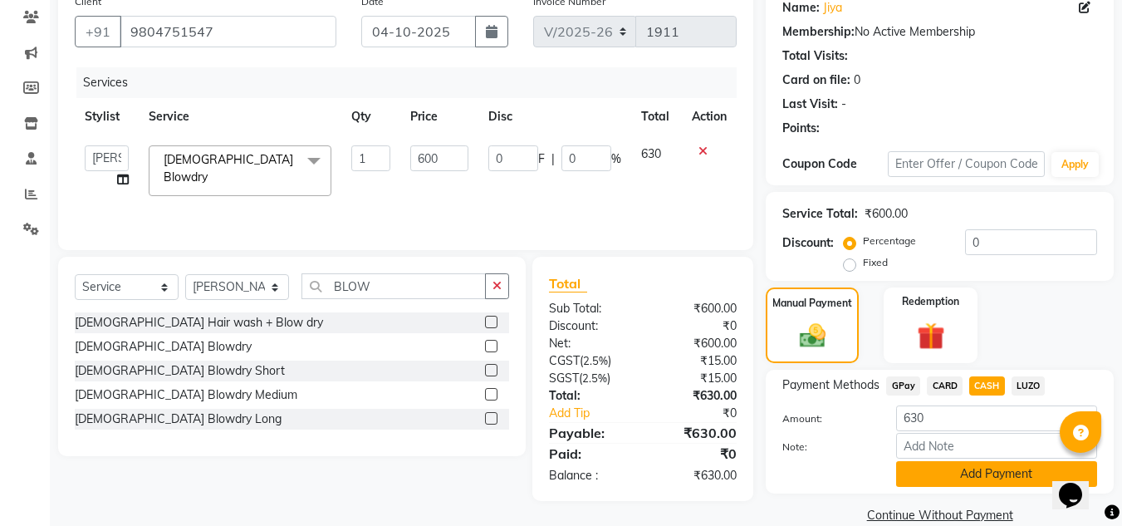
click at [956, 468] on button "Add Payment" at bounding box center [996, 474] width 201 height 26
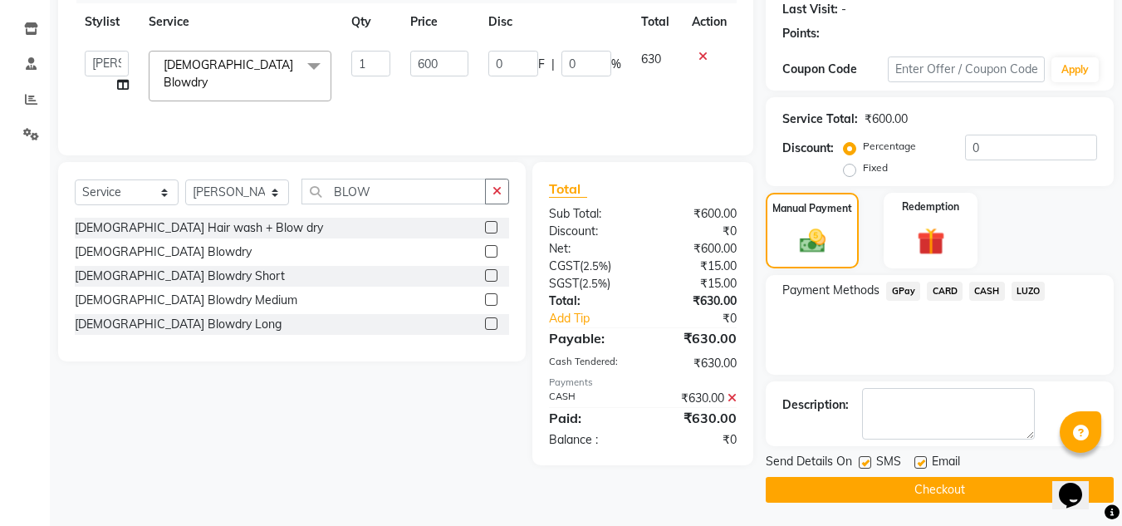
scroll to position [235, 0]
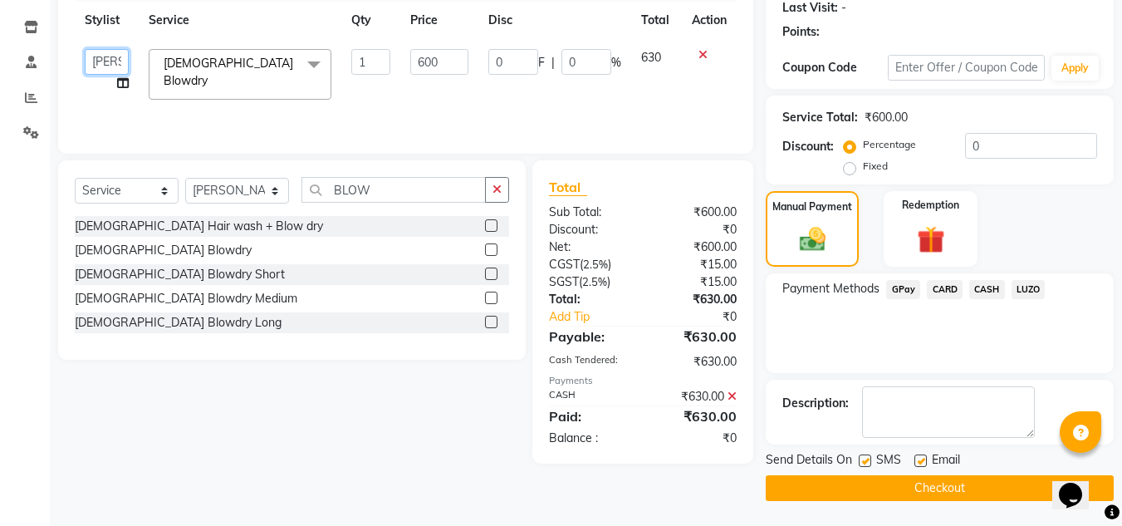
click at [105, 57] on select "[PERSON_NAME] [PERSON_NAME] [PERSON_NAME] DANISH [PERSON_NAME] Front desk [PERS…" at bounding box center [107, 62] width 44 height 26
click at [105, 59] on select "[PERSON_NAME] [PERSON_NAME] [PERSON_NAME] DANISH [PERSON_NAME] Front desk [PERS…" at bounding box center [107, 62] width 44 height 26
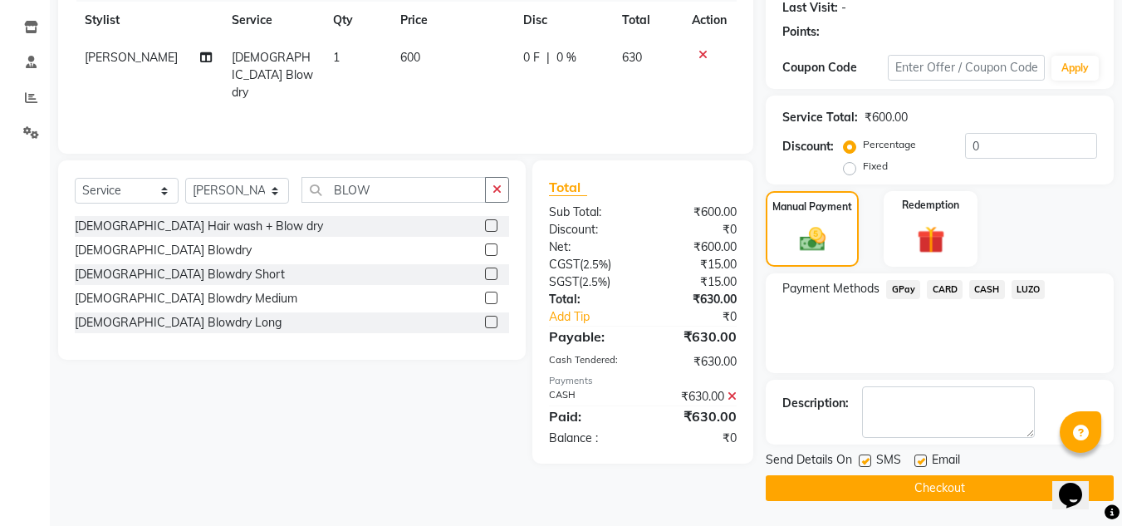
click at [889, 481] on button "Checkout" at bounding box center [940, 488] width 348 height 26
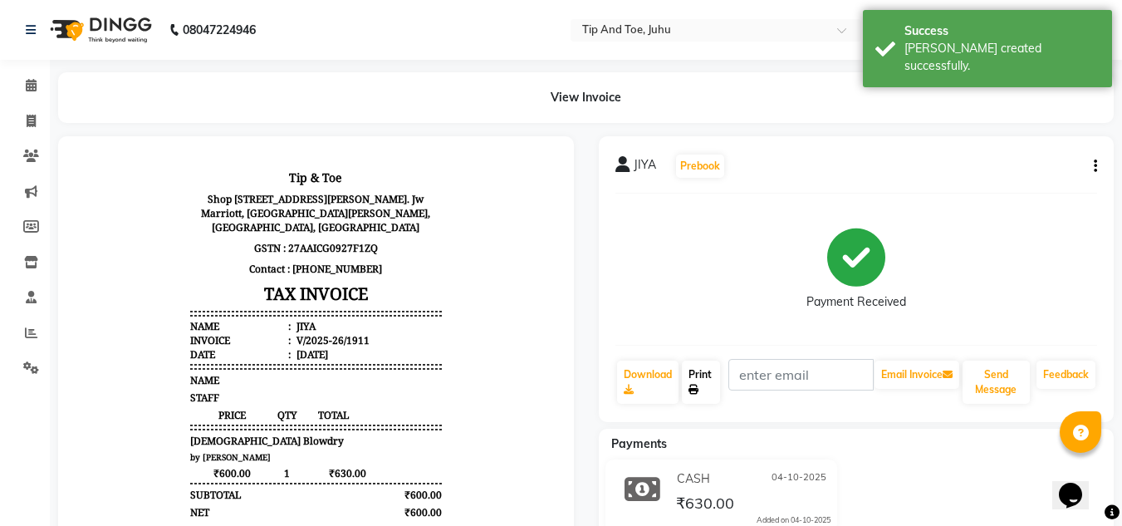
click at [702, 380] on link "Print" at bounding box center [701, 381] width 38 height 43
click at [34, 86] on icon at bounding box center [31, 85] width 11 height 12
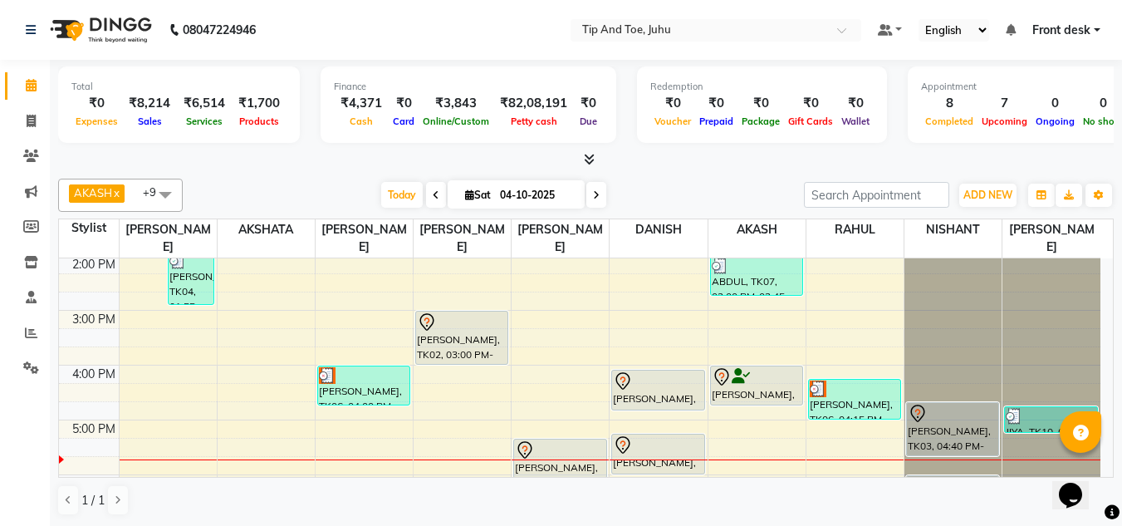
scroll to position [332, 0]
click at [398, 195] on span "Today" at bounding box center [402, 195] width 42 height 26
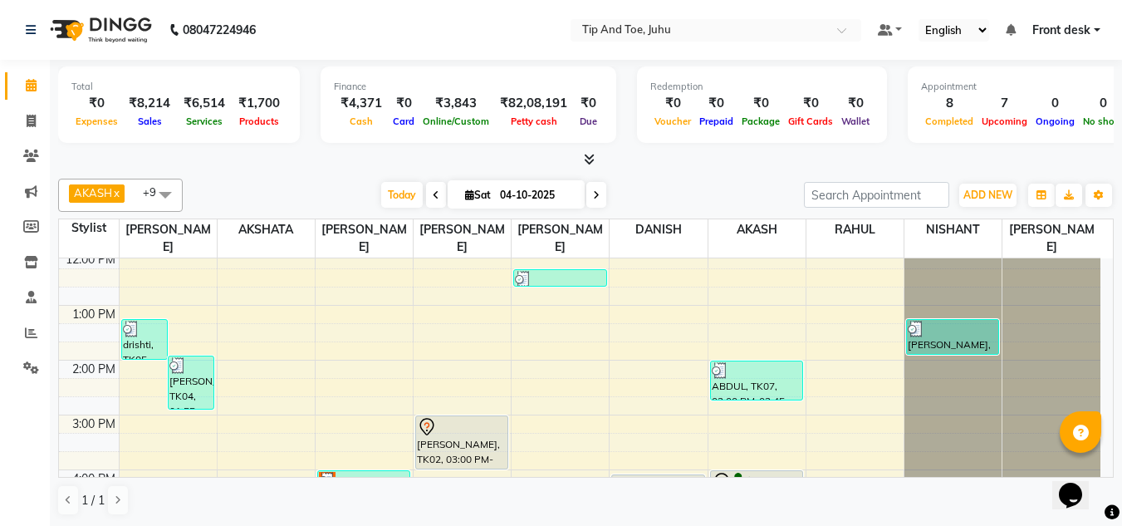
scroll to position [350, 0]
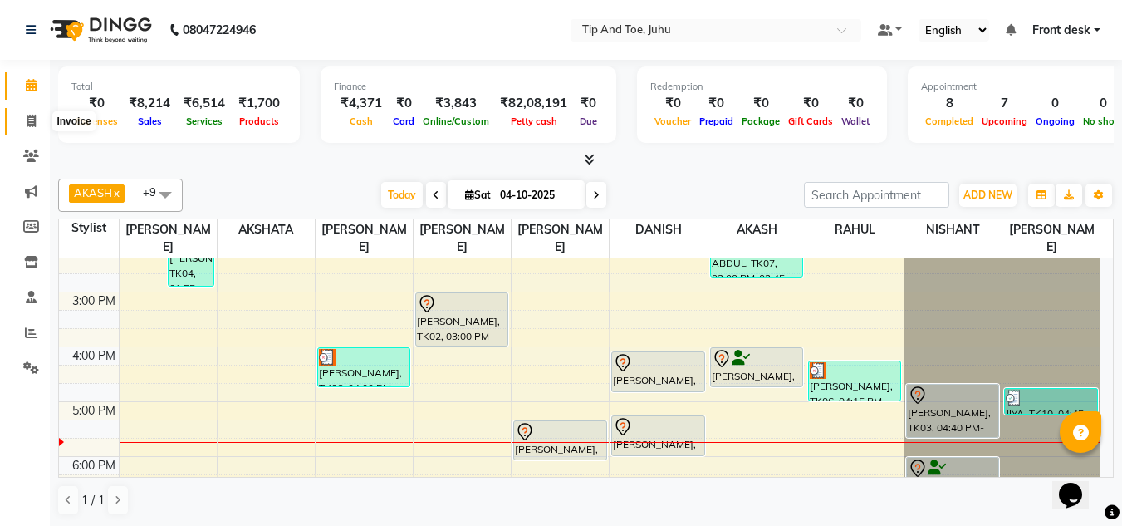
click at [37, 115] on span at bounding box center [31, 121] width 29 height 19
select select "service"
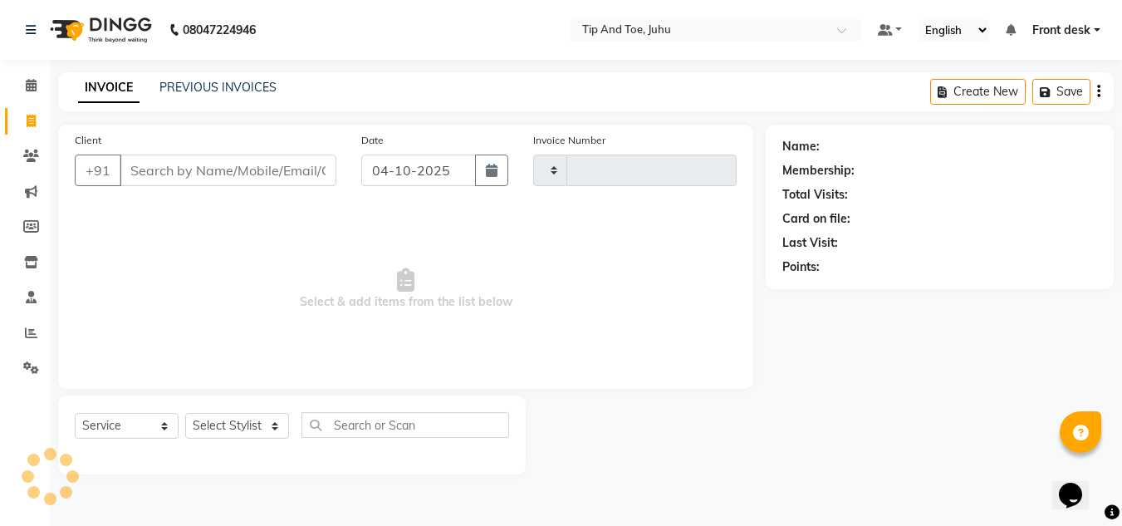
type input "1912"
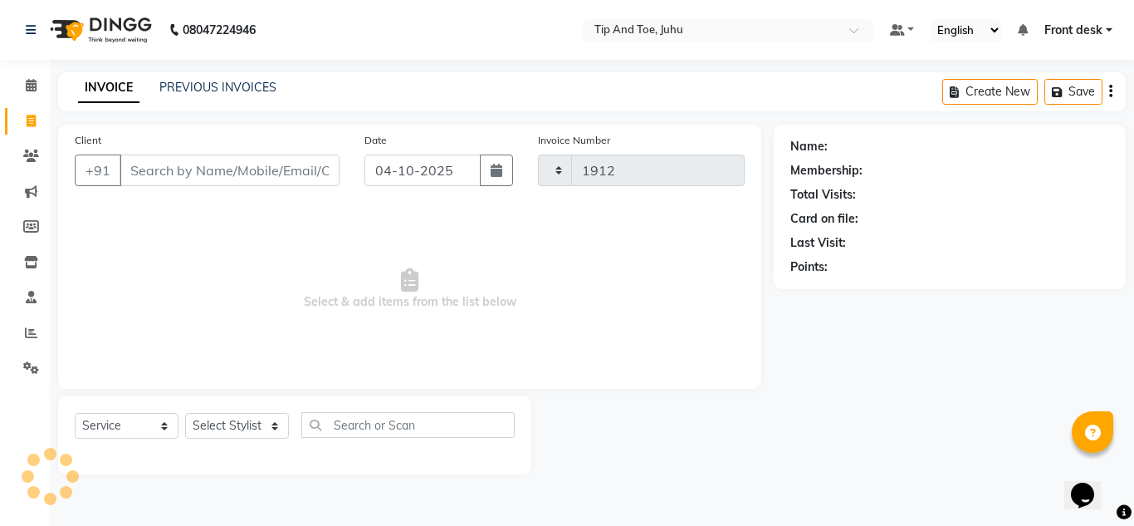
select select "5516"
click at [209, 96] on div "INVOICE PREVIOUS INVOICES" at bounding box center [177, 88] width 238 height 19
click at [218, 87] on link "PREVIOUS INVOICES" at bounding box center [217, 87] width 117 height 15
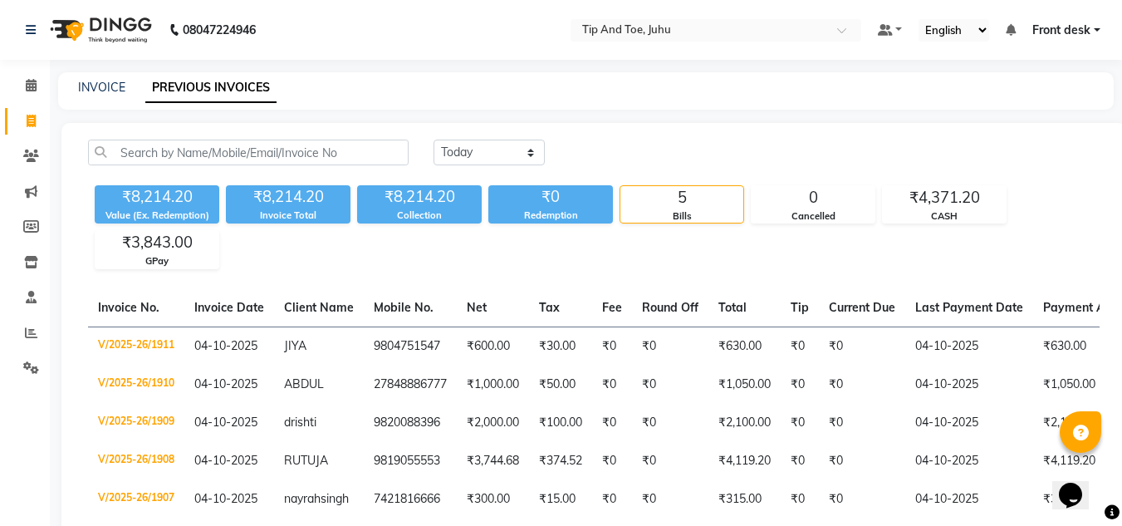
scroll to position [112, 0]
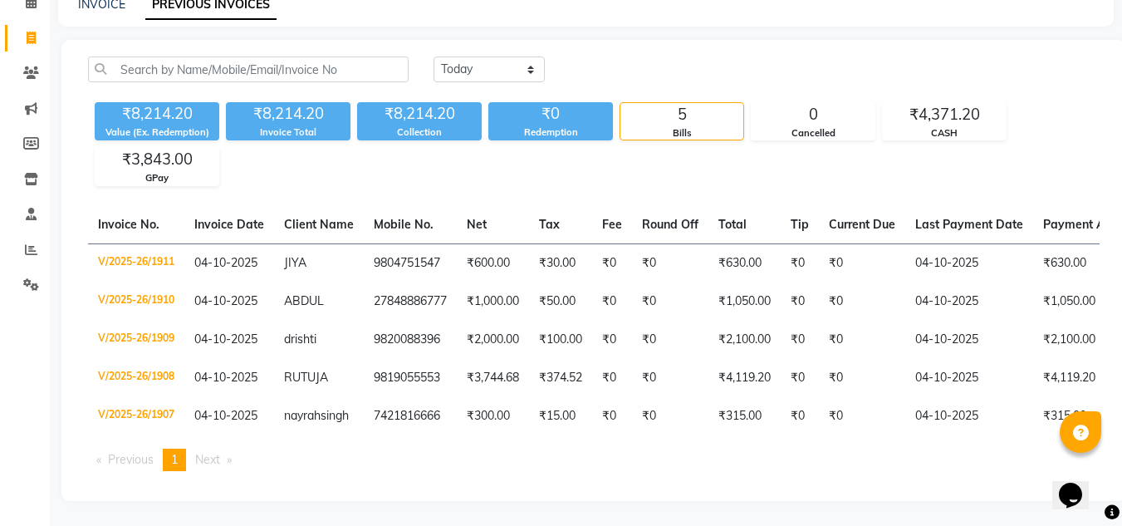
drag, startPoint x: 1132, startPoint y: 355, endPoint x: 38, endPoint y: 10, distance: 1146.8
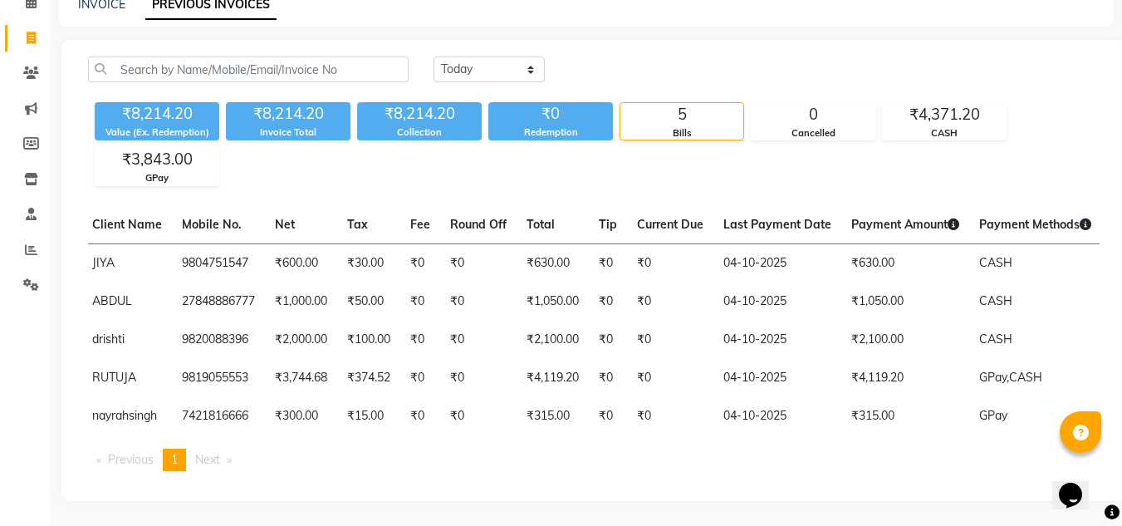
scroll to position [0, 202]
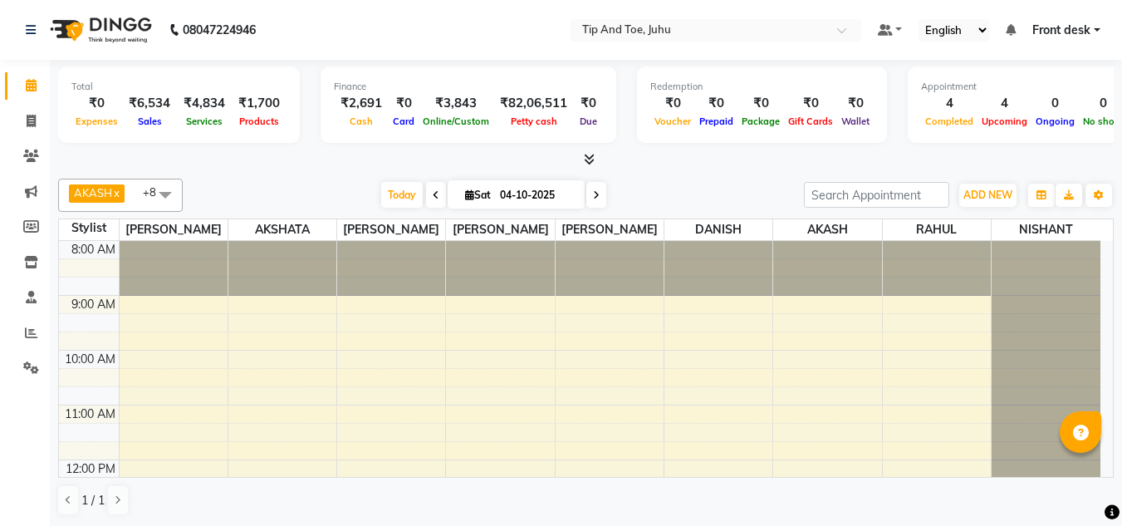
scroll to position [330, 0]
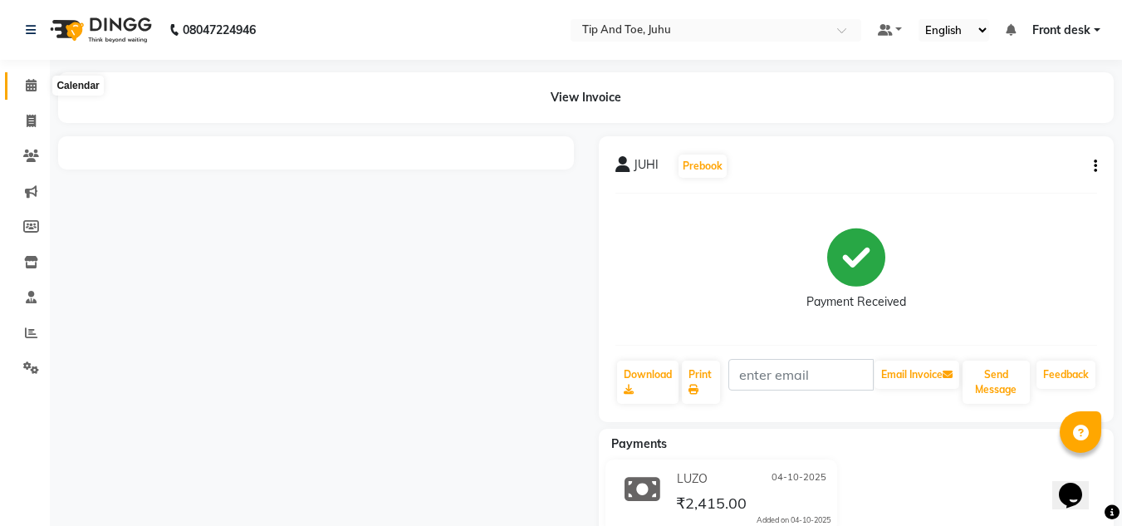
click at [28, 86] on icon at bounding box center [31, 85] width 11 height 12
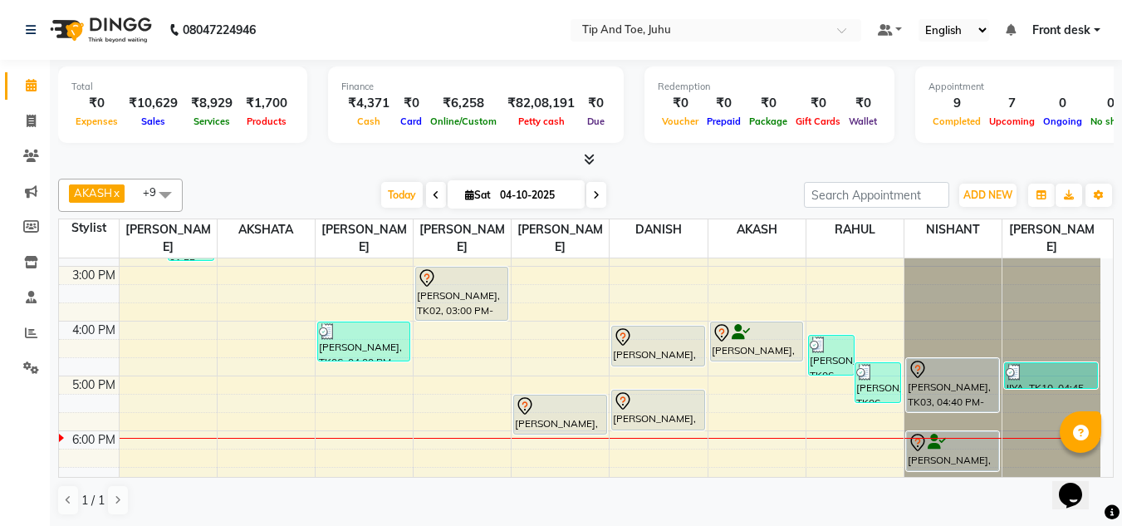
scroll to position [373, 0]
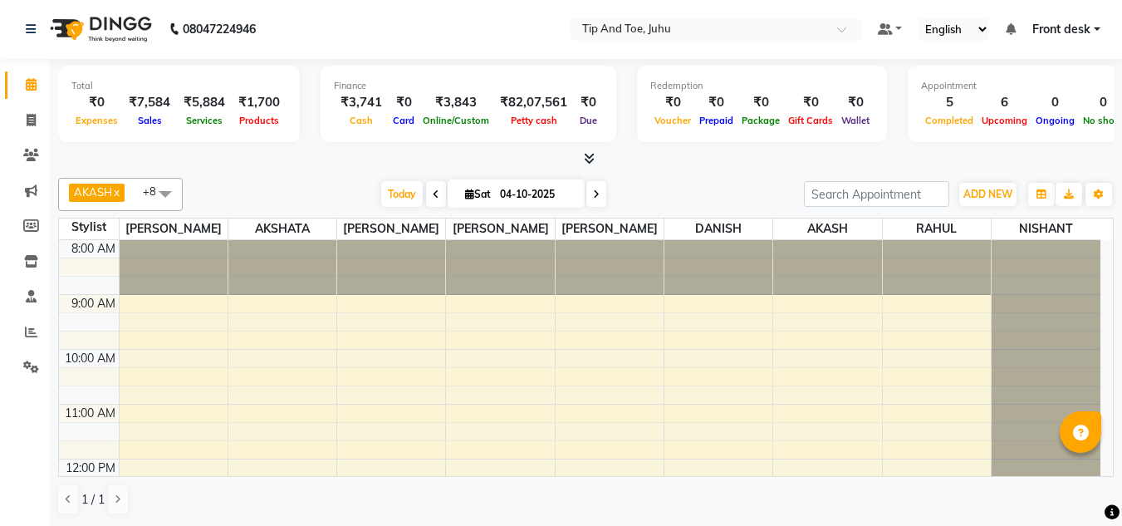
scroll to position [267, 0]
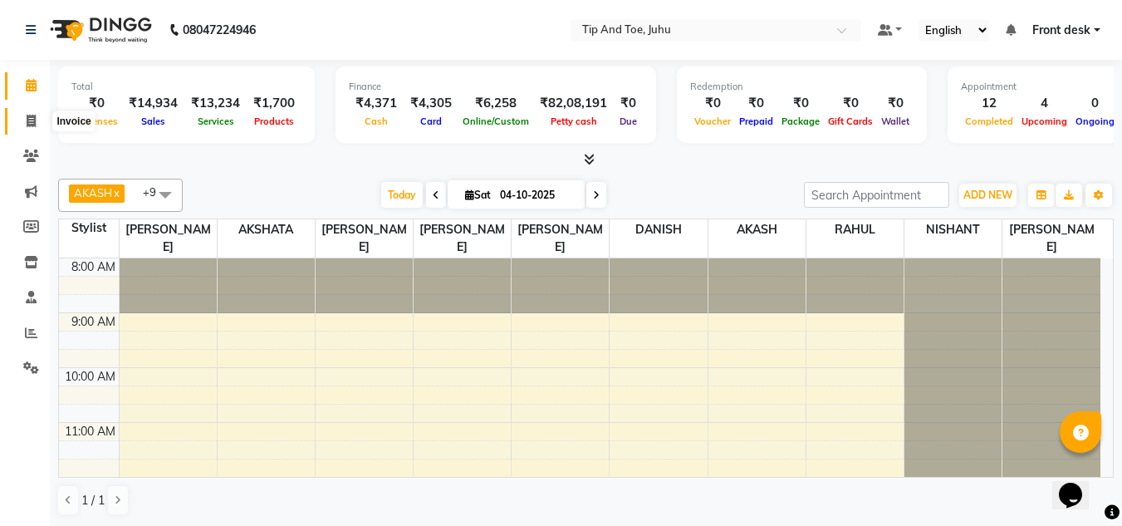
click at [30, 120] on icon at bounding box center [31, 121] width 9 height 12
select select "5516"
select select "service"
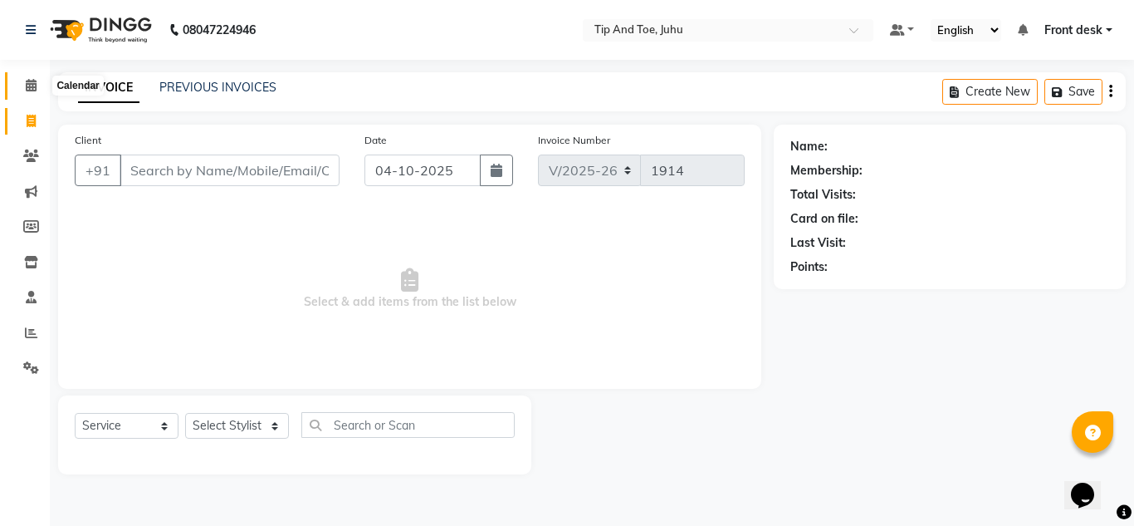
click at [29, 79] on icon at bounding box center [31, 85] width 11 height 12
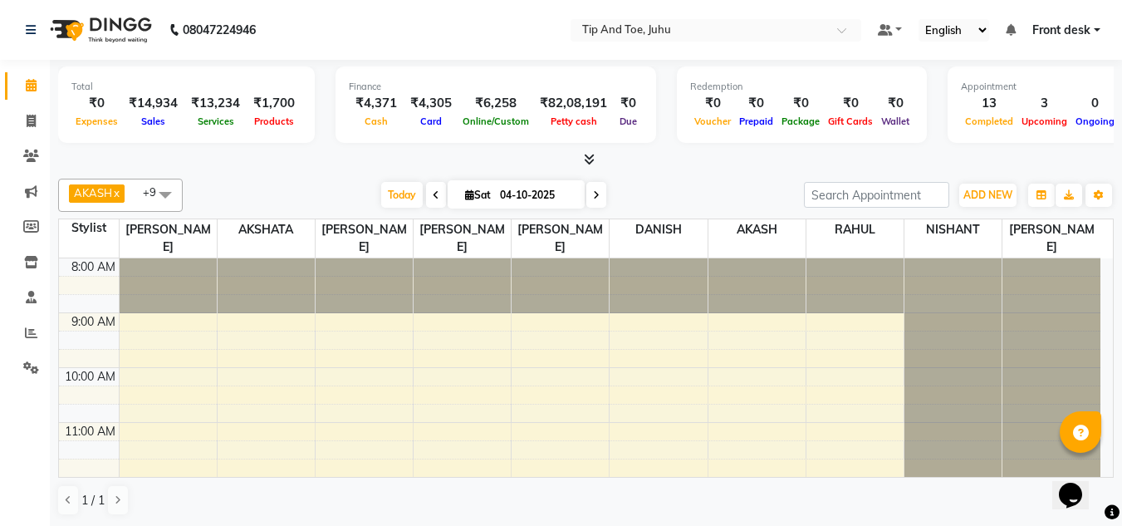
click at [481, 197] on span "Sat" at bounding box center [478, 195] width 34 height 12
select select "10"
select select "2025"
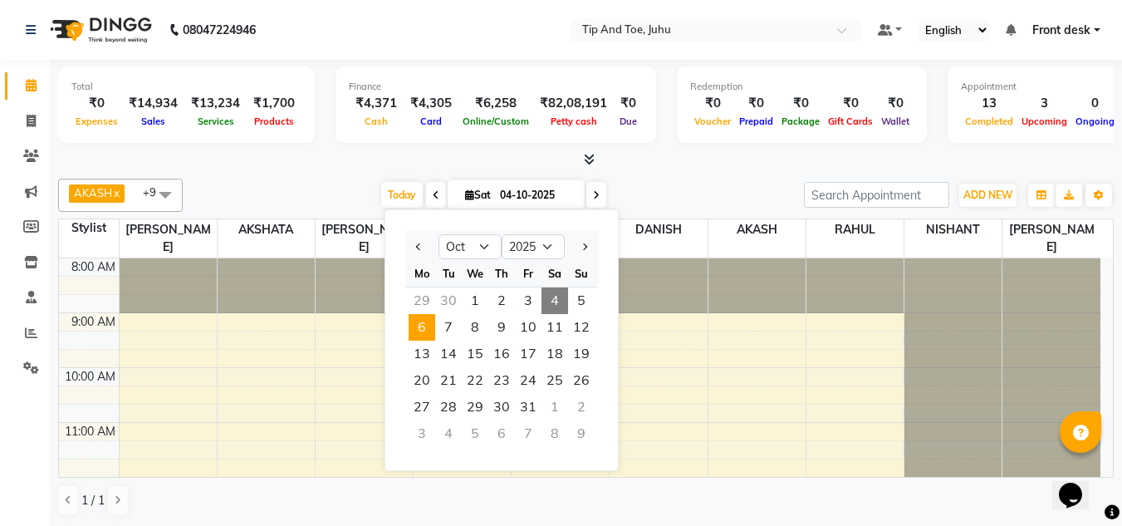
click at [420, 328] on span "6" at bounding box center [422, 327] width 27 height 27
type input "06-10-2025"
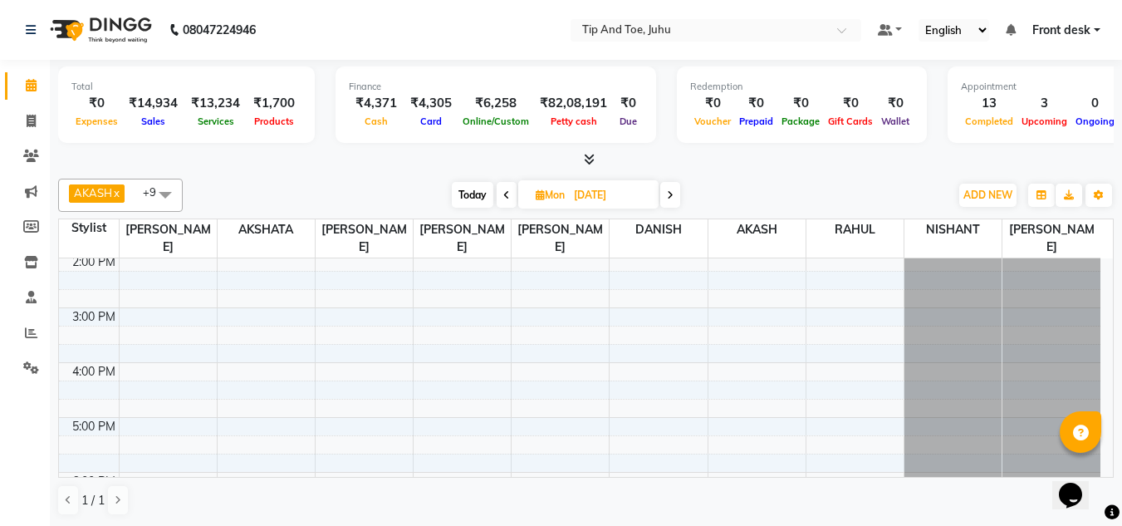
scroll to position [310, 0]
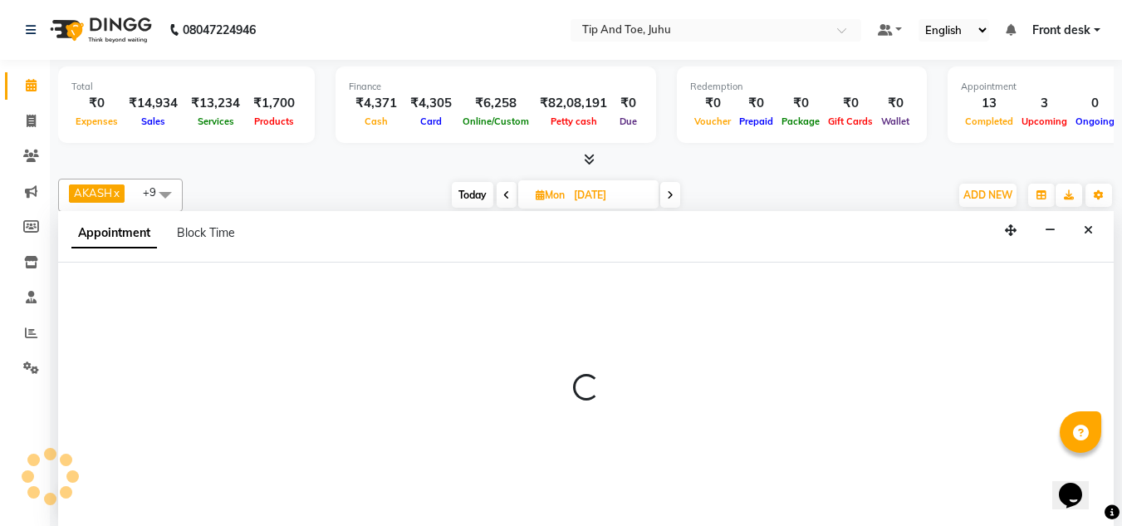
scroll to position [1, 0]
select select "86116"
select select "855"
select select "tentative"
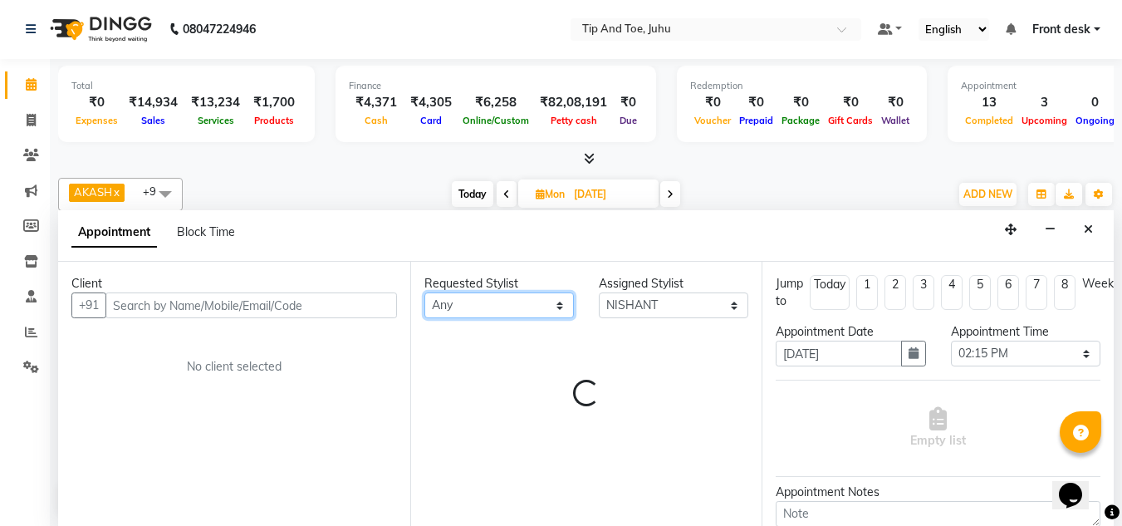
drag, startPoint x: 488, startPoint y: 313, endPoint x: 490, endPoint y: 296, distance: 17.5
click at [488, 313] on select "Any AJAY UTKAR AKASH AKSHATA Angeli kharei ASHIM BILAL DANISH DHANSHREE IBRAHIM…" at bounding box center [498, 305] width 149 height 26
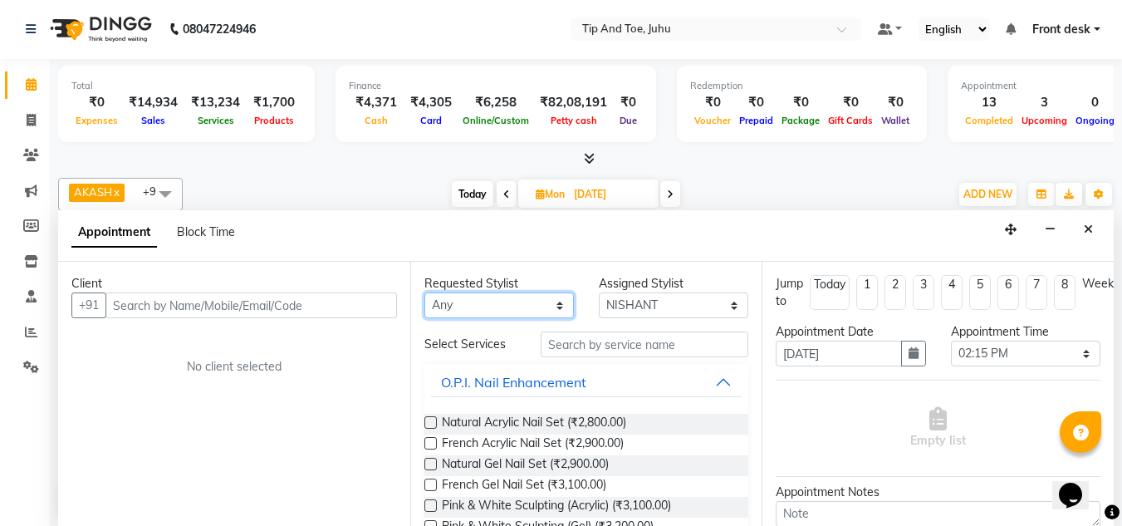
select select "86116"
click at [424, 292] on select "Any AJAY UTKAR AKASH AKSHATA Angeli kharei ASHIM BILAL DANISH DHANSHREE IBRAHIM…" at bounding box center [498, 305] width 149 height 26
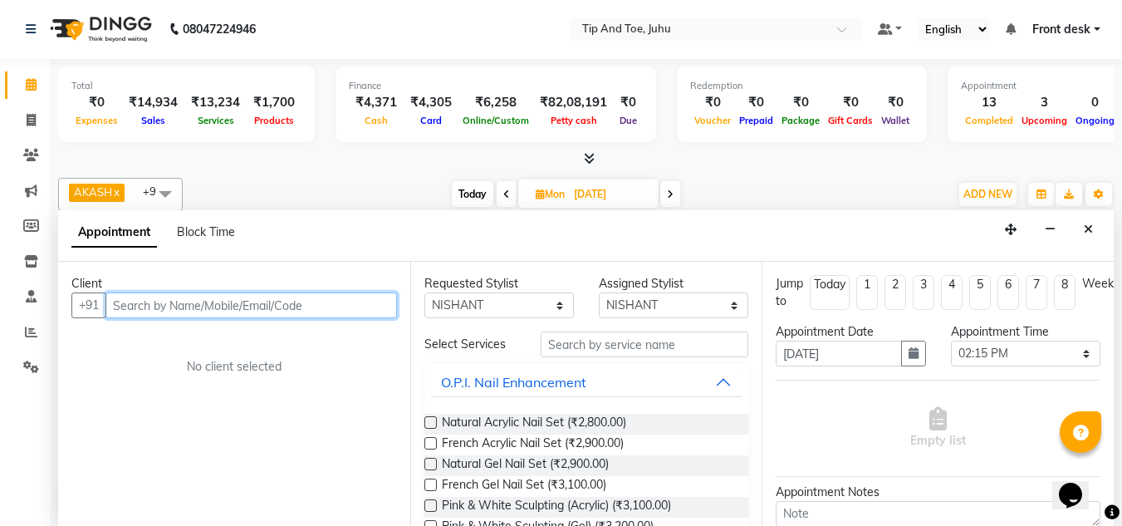
click at [351, 300] on input "text" at bounding box center [250, 305] width 291 height 26
paste input "8355923277"
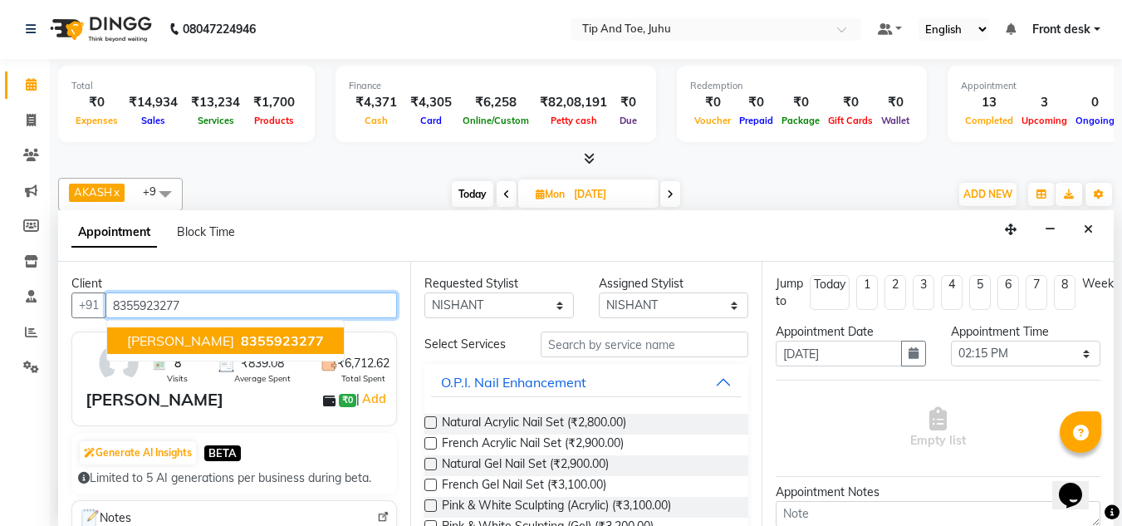
click at [290, 331] on button "NEHA CHHABRIA 8355923277" at bounding box center [225, 340] width 237 height 27
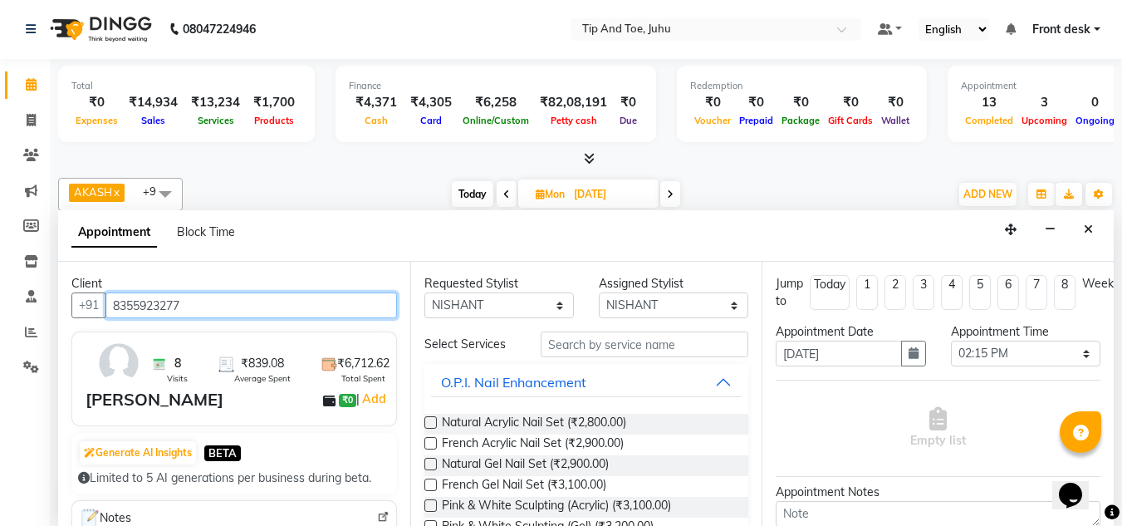
type input "8355923277"
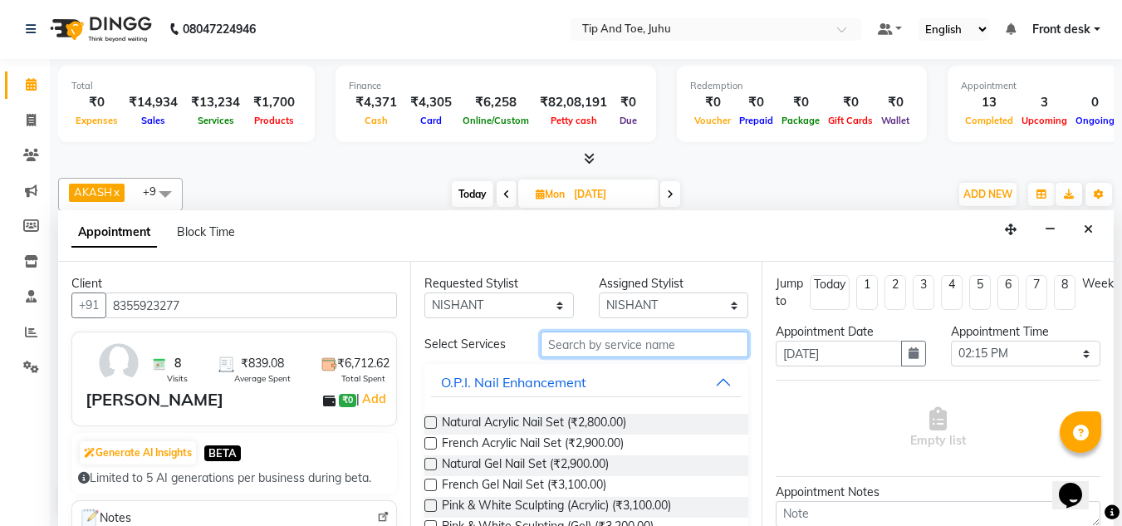
click at [586, 337] on input "text" at bounding box center [645, 344] width 208 height 26
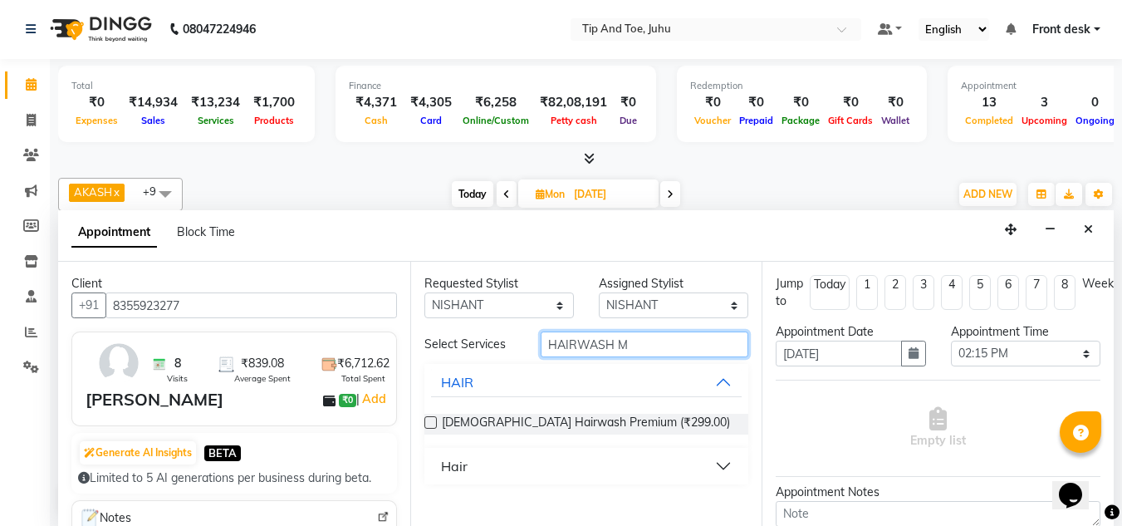
type input "HAIRWASH M"
click at [433, 423] on label at bounding box center [430, 422] width 12 height 12
click at [433, 423] on input "checkbox" at bounding box center [429, 424] width 11 height 11
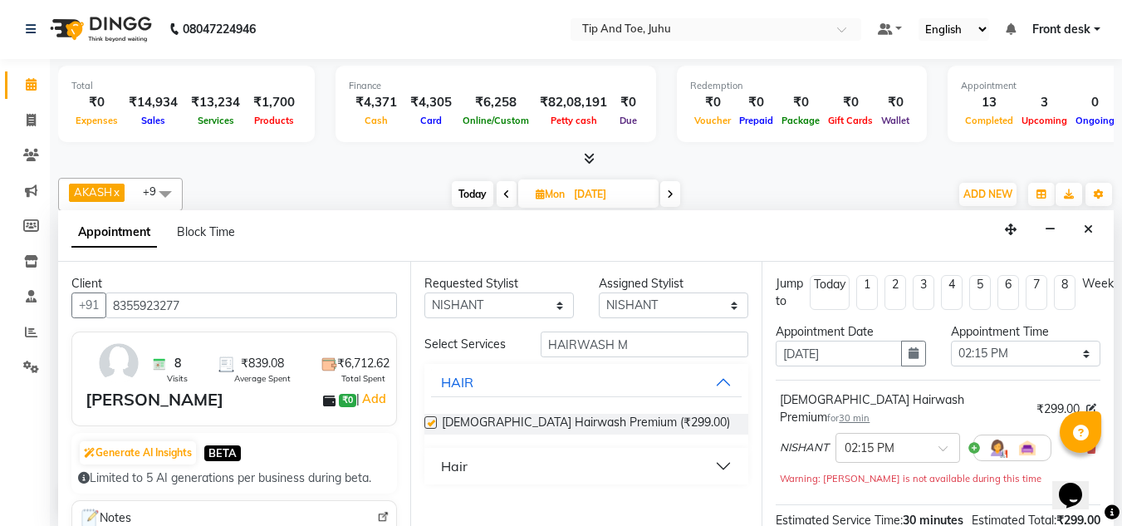
checkbox input "false"
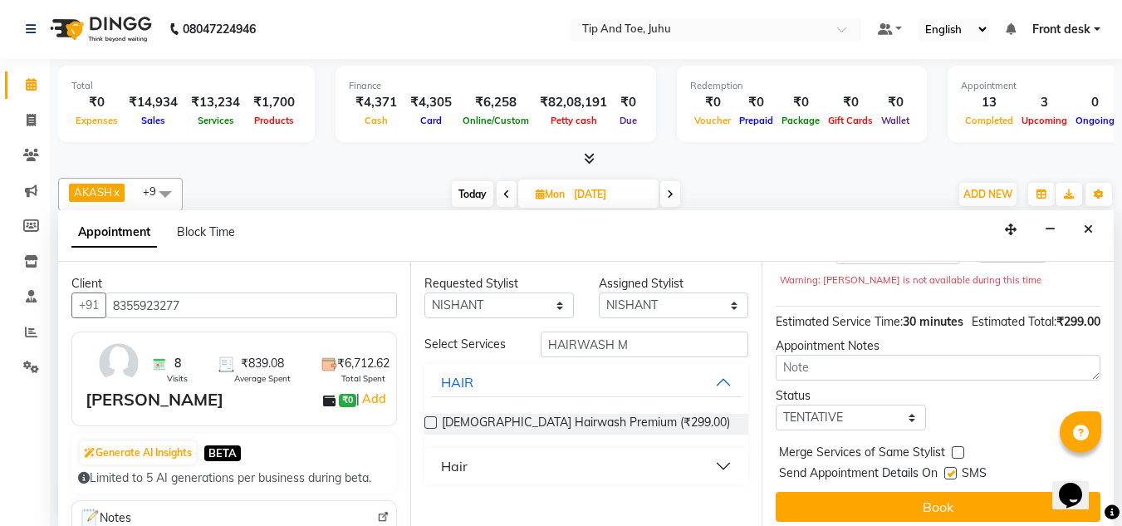
scroll to position [220, 0]
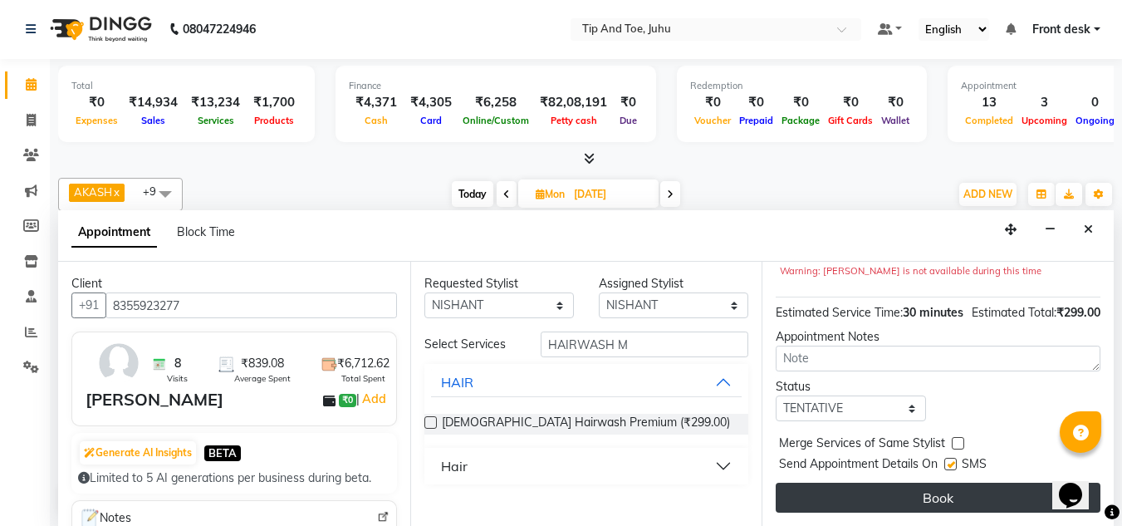
click at [943, 483] on button "Book" at bounding box center [938, 498] width 325 height 30
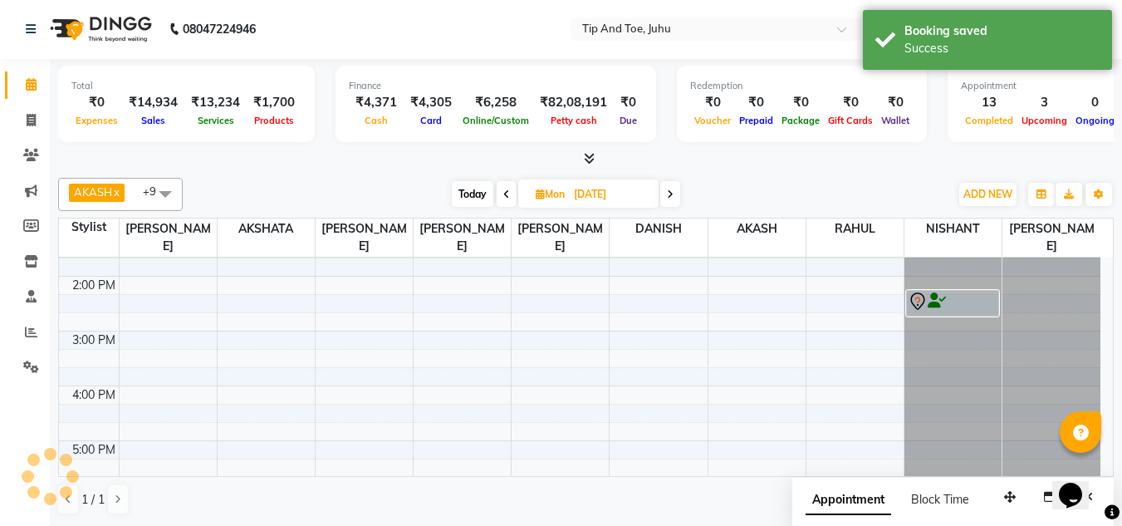
scroll to position [0, 0]
click at [480, 199] on span "Today" at bounding box center [473, 195] width 42 height 26
type input "04-10-2025"
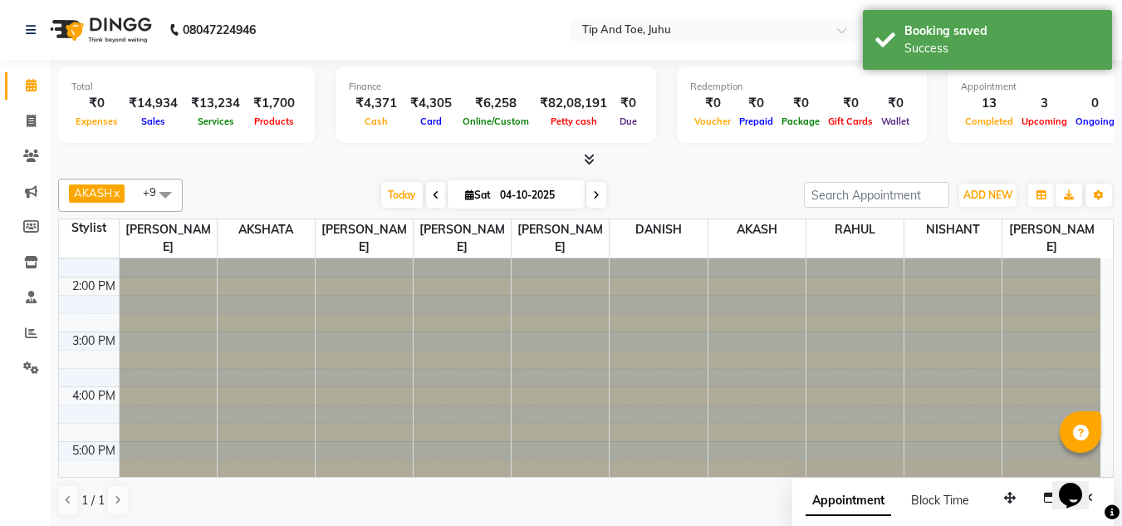
scroll to position [476, 0]
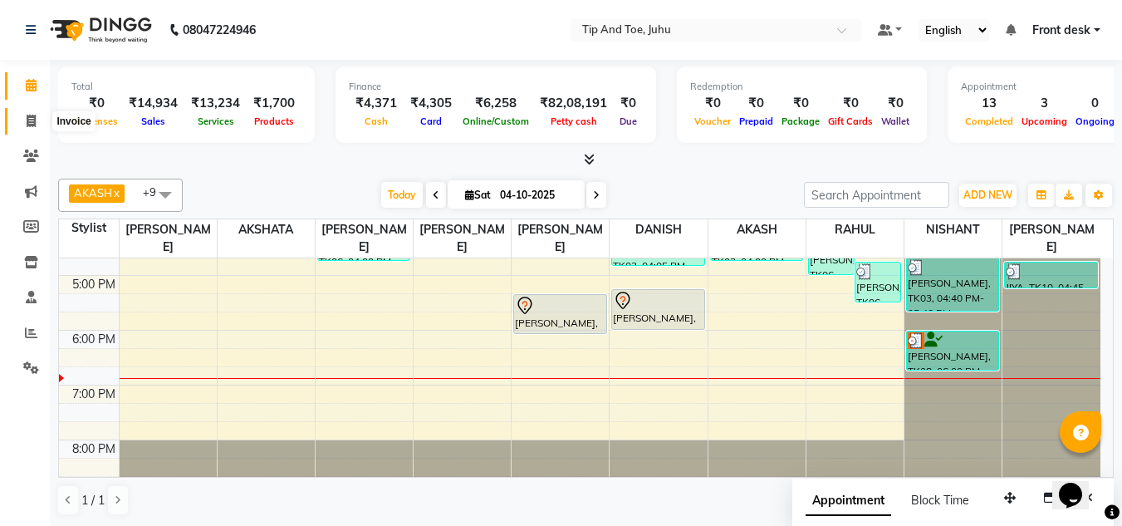
click at [38, 114] on span at bounding box center [31, 121] width 29 height 19
select select "service"
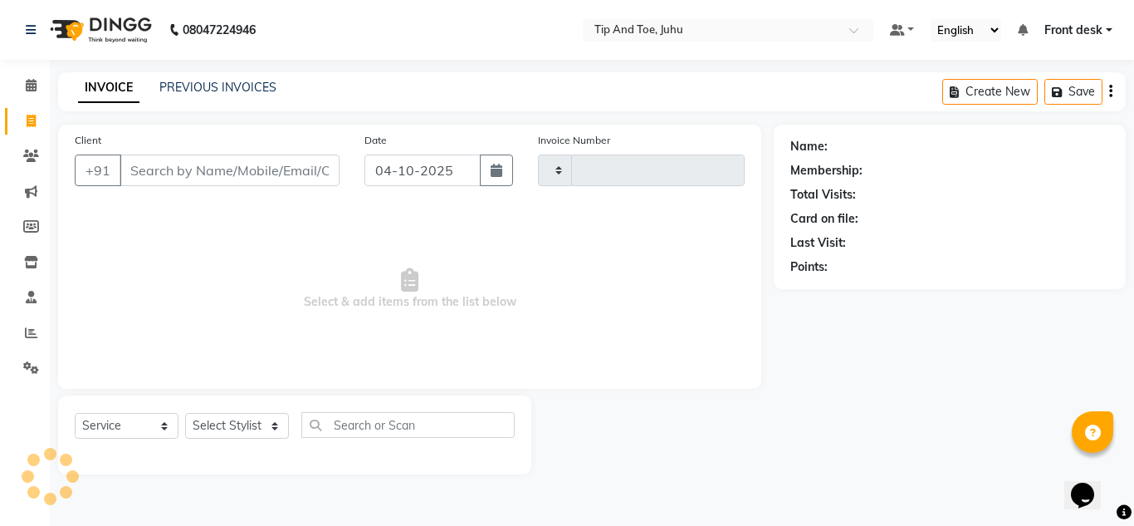
type input "1914"
select select "5516"
click at [202, 165] on input "Client" at bounding box center [230, 170] width 220 height 32
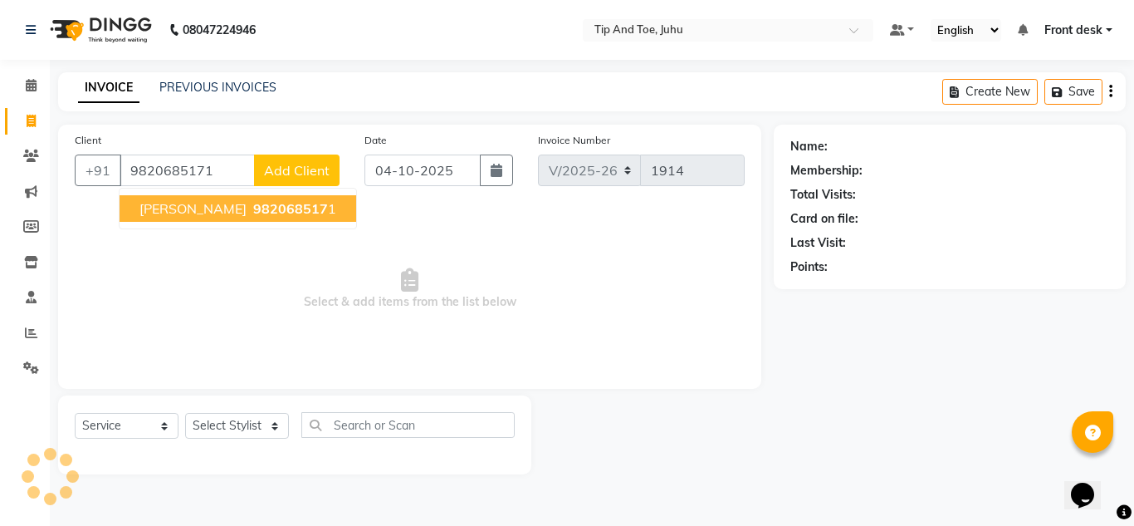
type input "9820685171"
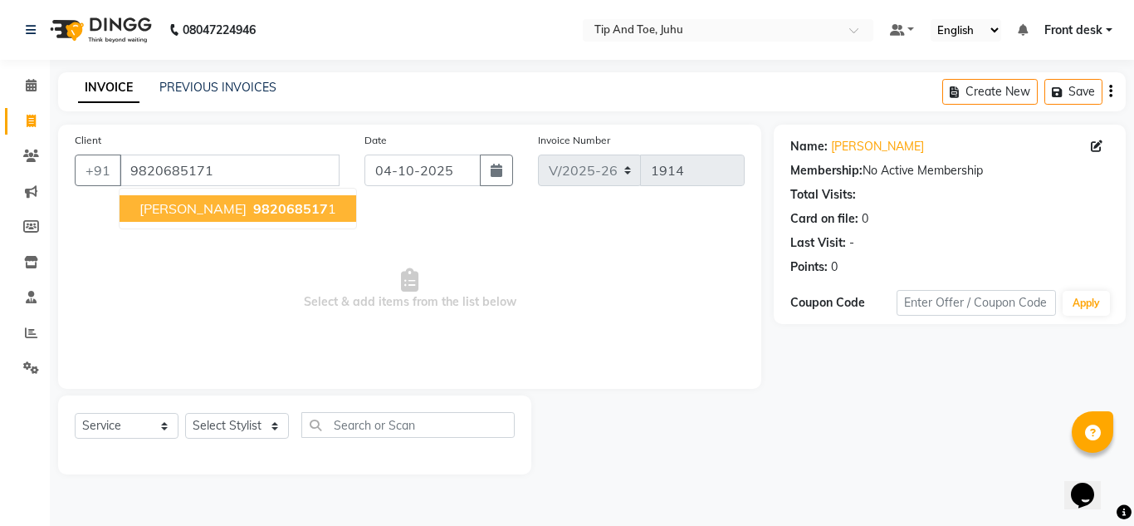
click at [242, 195] on button "DIGISHA 982068517 1" at bounding box center [238, 208] width 237 height 27
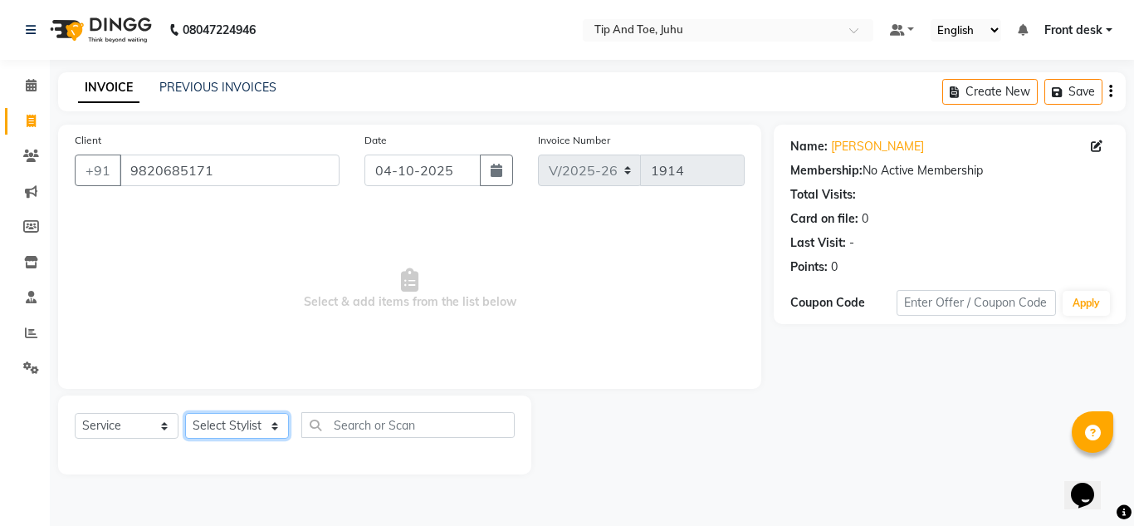
click at [254, 426] on select "Select Stylist AJAY UTKAR AKASH [PERSON_NAME] [PERSON_NAME] [DEMOGRAPHIC_DATA] …" at bounding box center [237, 426] width 104 height 26
select select "87956"
click at [185, 413] on select "Select Stylist AJAY UTKAR AKASH [PERSON_NAME] [PERSON_NAME] [DEMOGRAPHIC_DATA] …" at bounding box center [237, 426] width 104 height 26
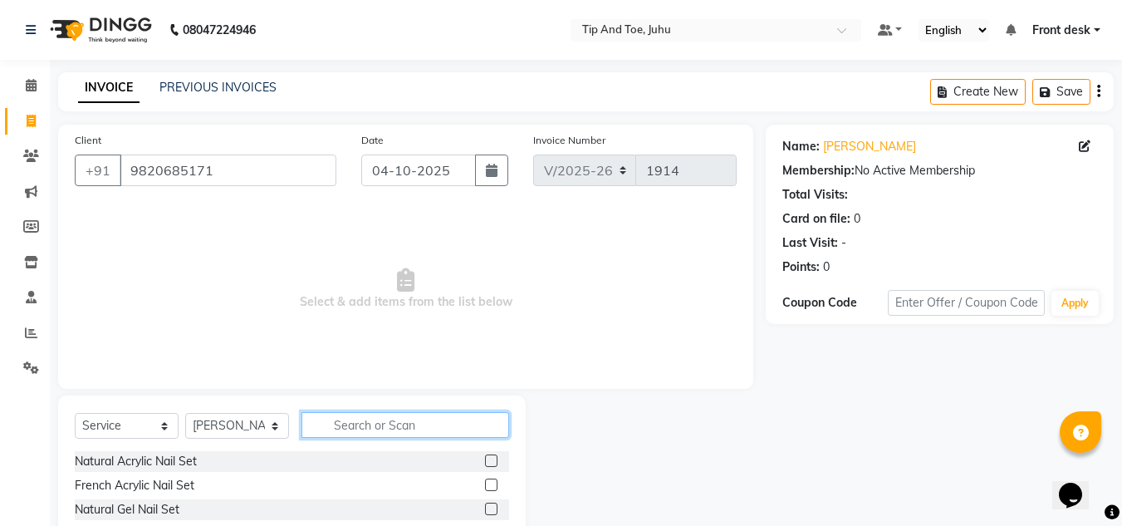
click at [414, 428] on input "text" at bounding box center [405, 425] width 208 height 26
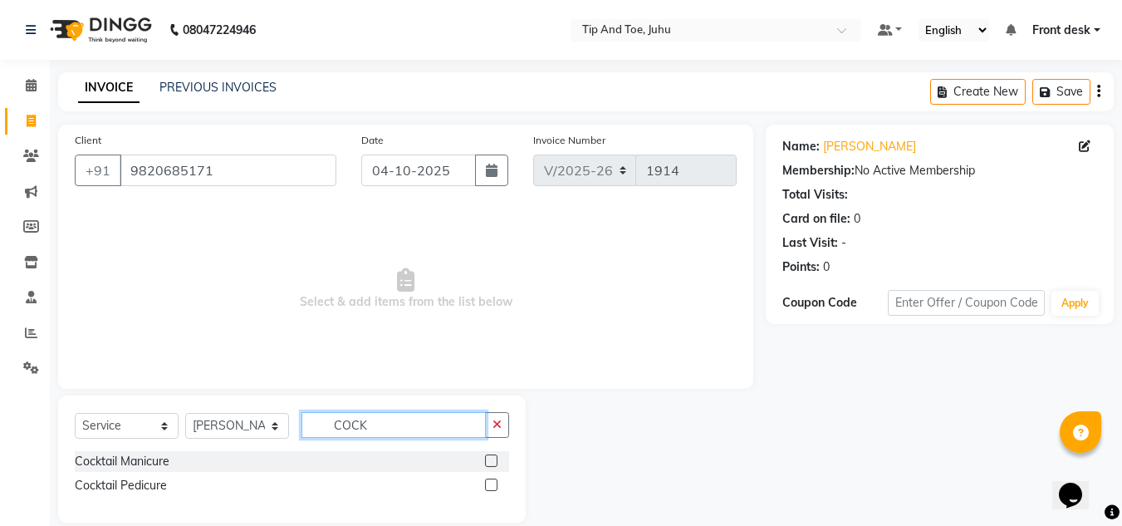
type input "COCK"
click at [495, 464] on label at bounding box center [491, 460] width 12 height 12
click at [495, 464] on input "checkbox" at bounding box center [490, 461] width 11 height 11
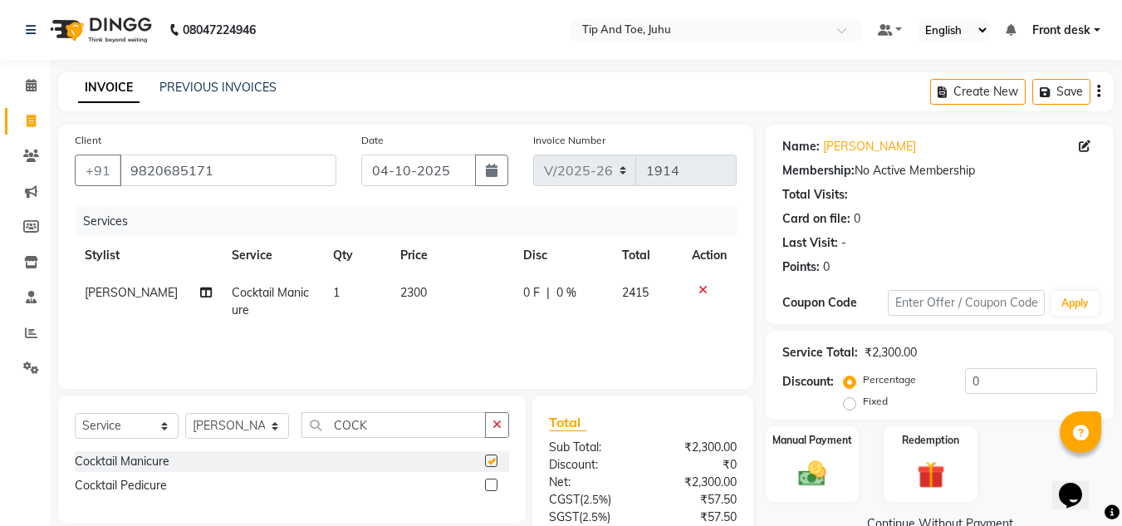
checkbox input "false"
click at [493, 483] on label at bounding box center [491, 484] width 12 height 12
click at [493, 483] on input "checkbox" at bounding box center [490, 485] width 11 height 11
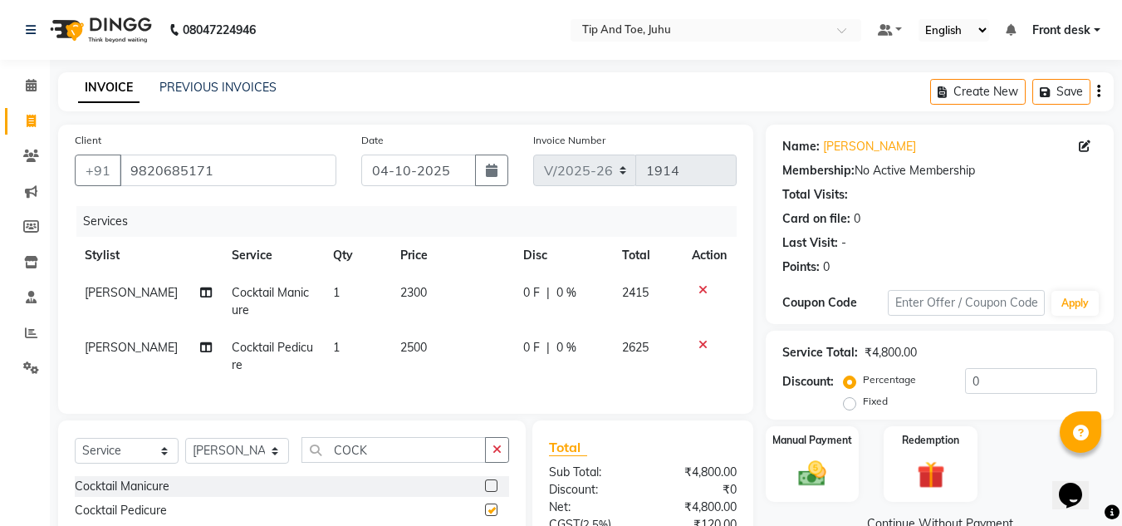
checkbox input "false"
click at [142, 354] on span "[PERSON_NAME]" at bounding box center [131, 347] width 93 height 15
select select "87956"
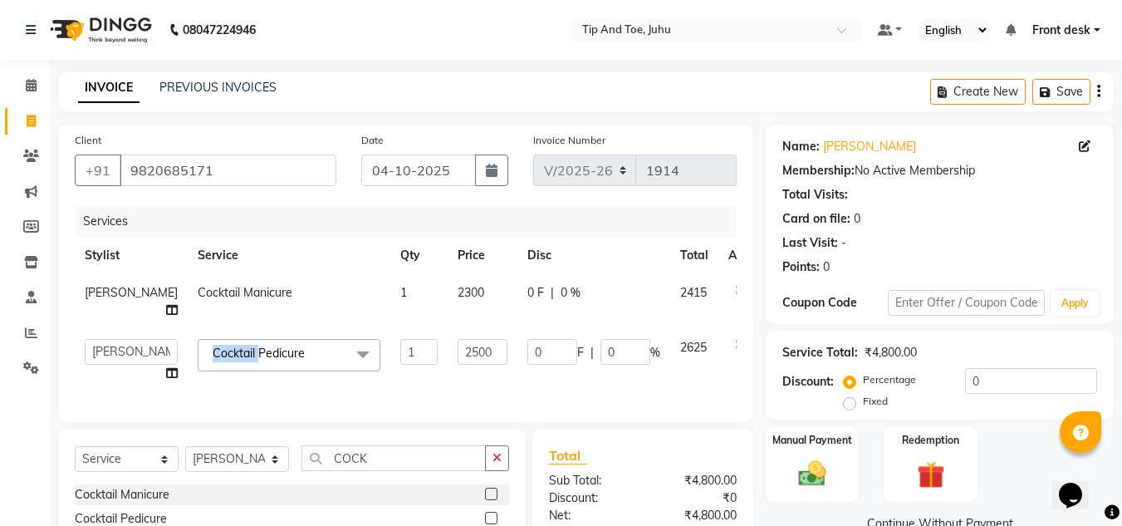
click at [188, 354] on td "Cocktail Pedicure x Natural Acrylic Nail Set French Acrylic Nail Set Natural Ge…" at bounding box center [289, 360] width 203 height 63
click at [120, 365] on select "AJAY UTKAR AKASH AKSHATA Angeli kharei ASHIM BILAL DANISH DHANSHREE Front desk …" at bounding box center [131, 352] width 93 height 26
select select "39814"
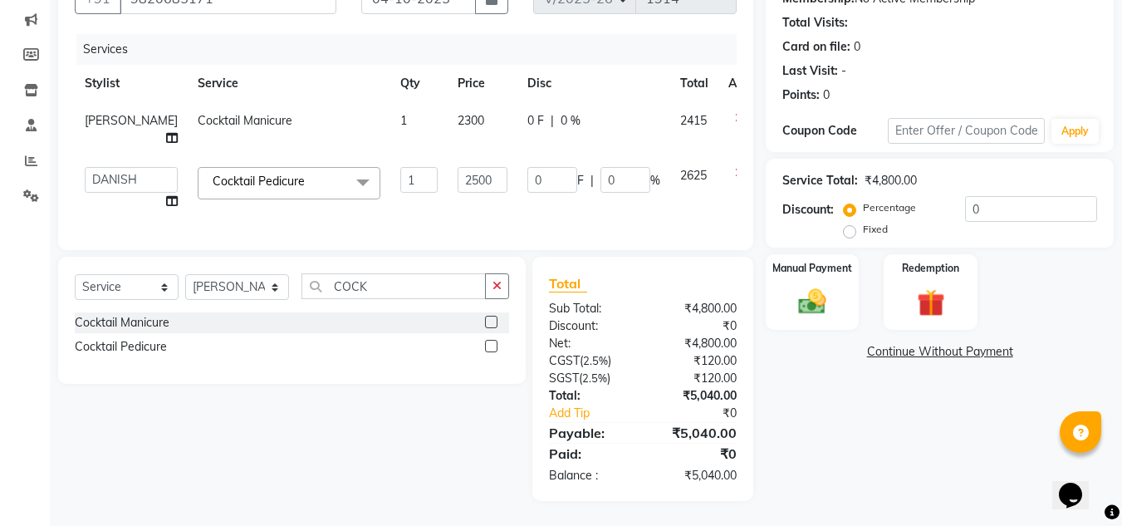
scroll to position [202, 0]
click at [909, 452] on div "Name: Digisha Membership: No Active Membership Total Visits: Card on file: 0 La…" at bounding box center [946, 227] width 360 height 548
click at [904, 408] on div "Name: Digisha Membership: No Active Membership Total Visits: Card on file: 0 La…" at bounding box center [946, 227] width 360 height 548
click at [831, 407] on div "Name: Digisha Membership: No Active Membership Total Visits: Card on file: 0 La…" at bounding box center [946, 227] width 360 height 548
click at [842, 262] on div "Manual Payment" at bounding box center [812, 291] width 97 height 79
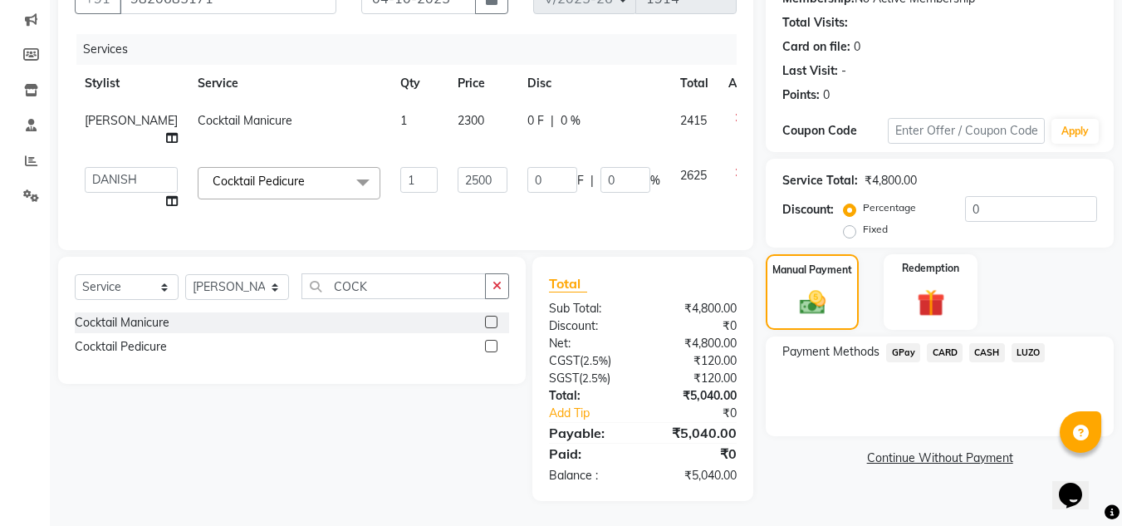
click at [977, 343] on span "CASH" at bounding box center [987, 352] width 36 height 19
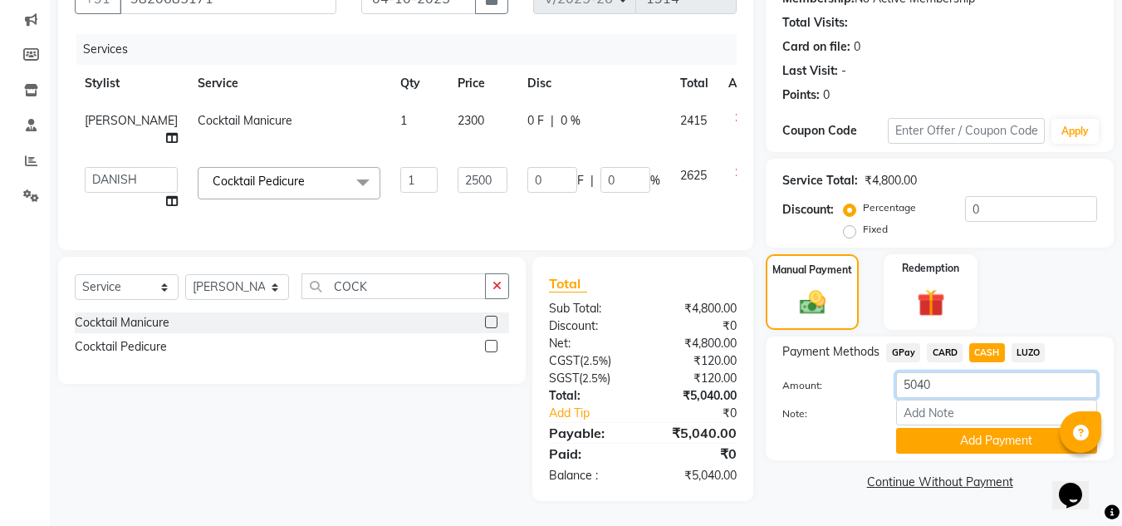
click at [936, 372] on input "5040" at bounding box center [996, 385] width 201 height 26
type input "5"
type input "4500"
click at [973, 428] on button "Add Payment" at bounding box center [996, 441] width 201 height 26
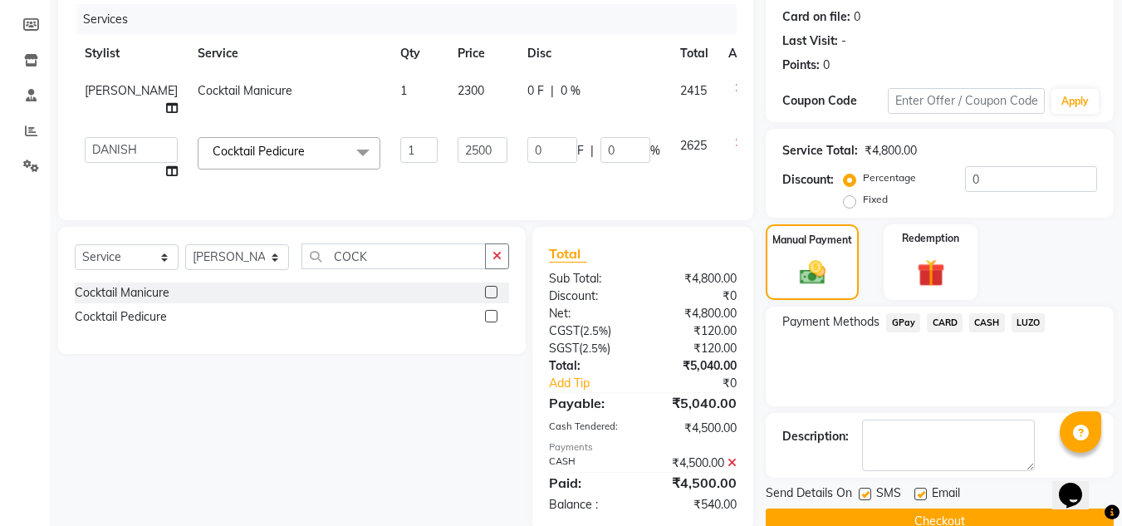
scroll to position [261, 0]
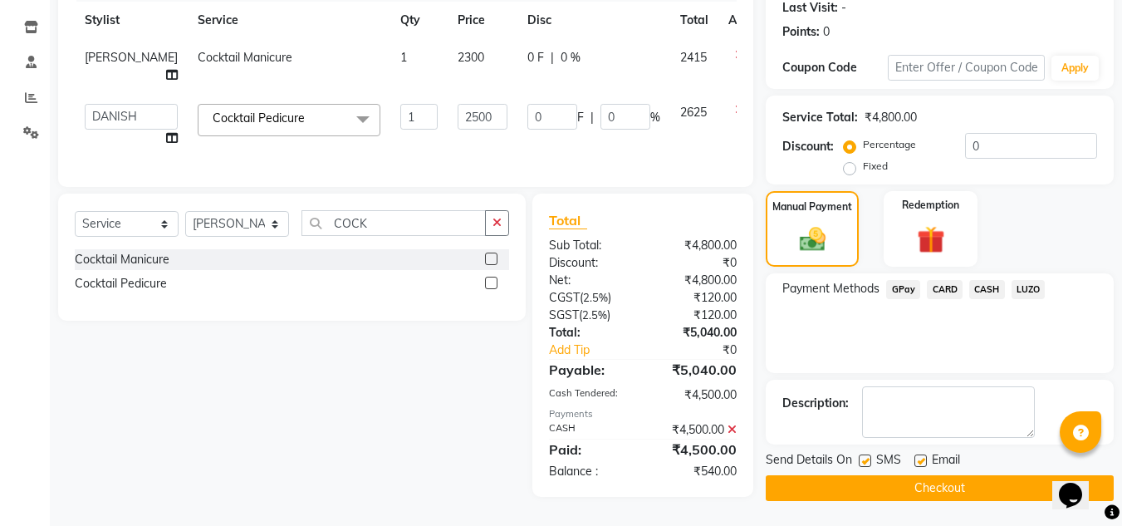
click at [900, 280] on span "GPay" at bounding box center [903, 289] width 34 height 19
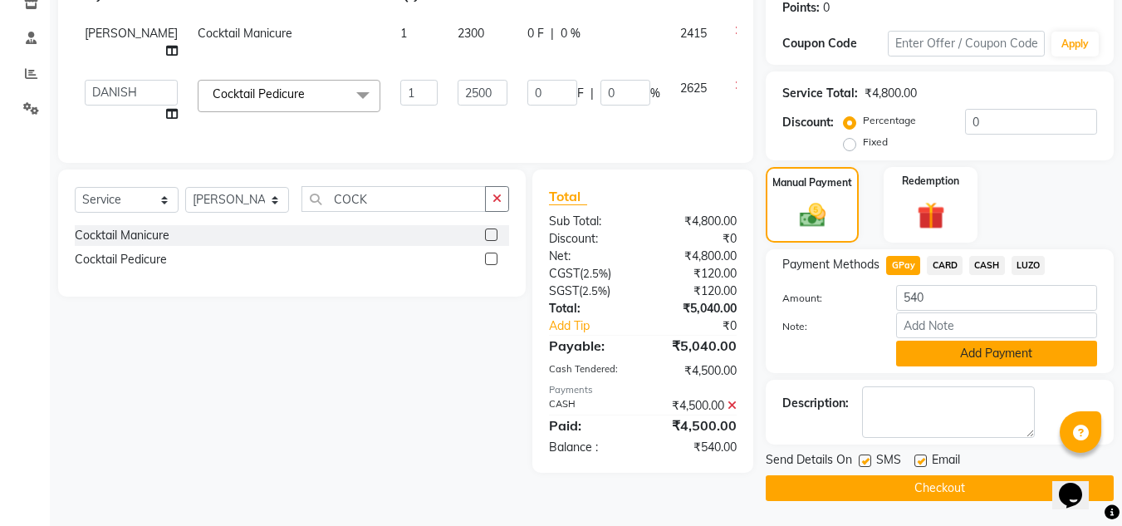
click at [1007, 349] on button "Add Payment" at bounding box center [996, 353] width 201 height 26
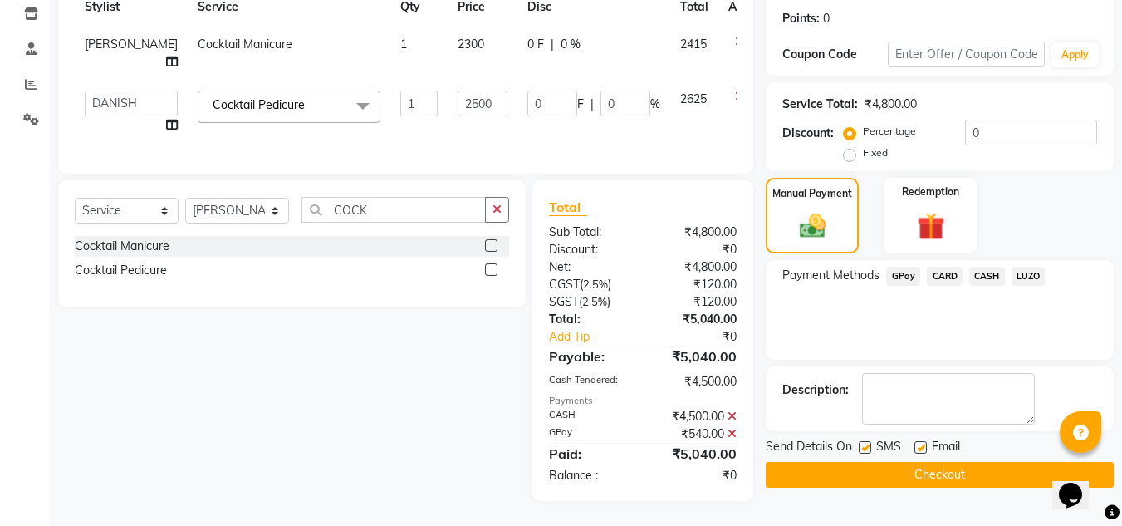
scroll to position [278, 0]
click at [899, 462] on button "Checkout" at bounding box center [940, 475] width 348 height 26
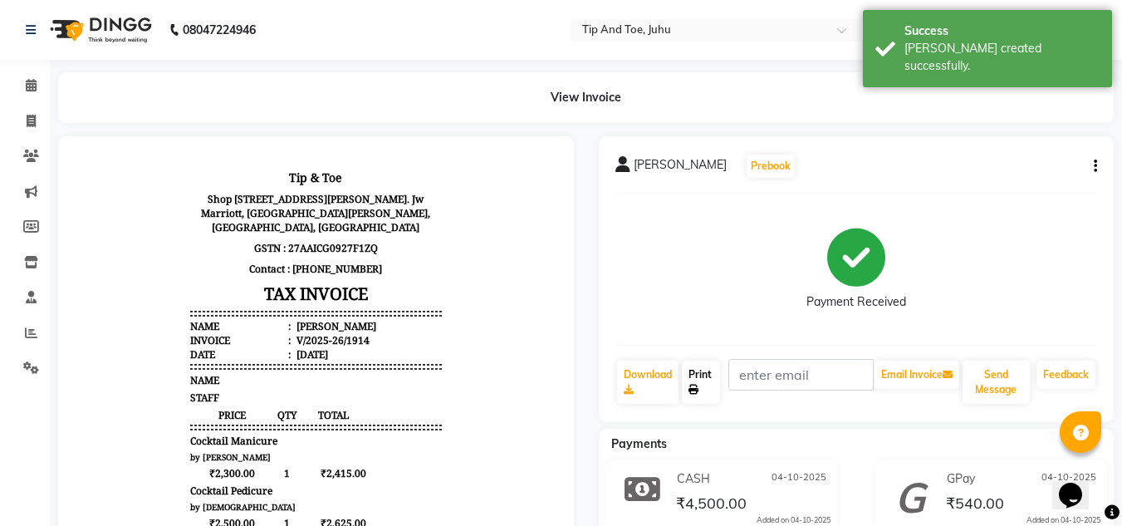
click at [690, 380] on link "Print" at bounding box center [701, 381] width 38 height 43
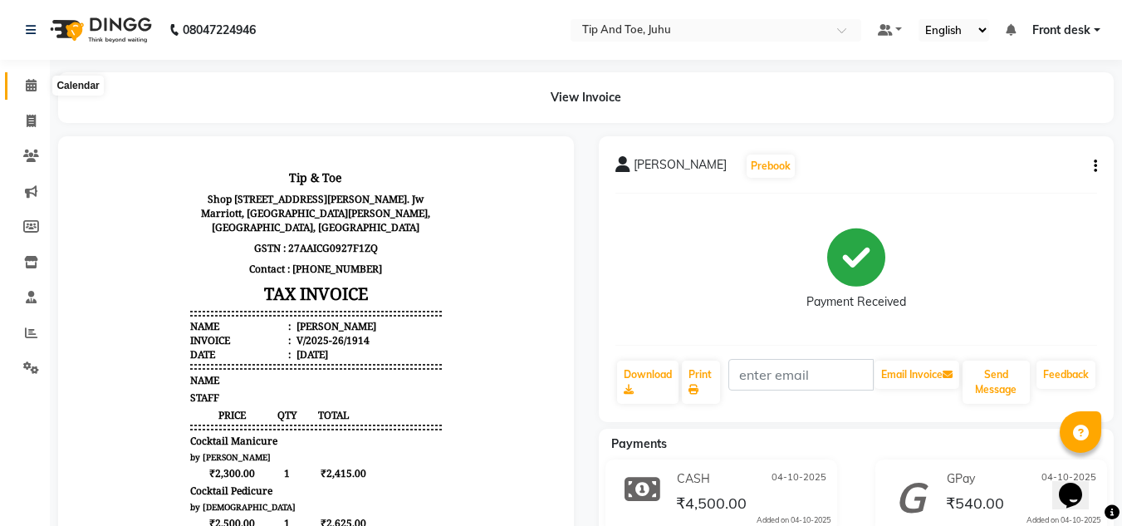
click at [37, 82] on span at bounding box center [31, 85] width 29 height 19
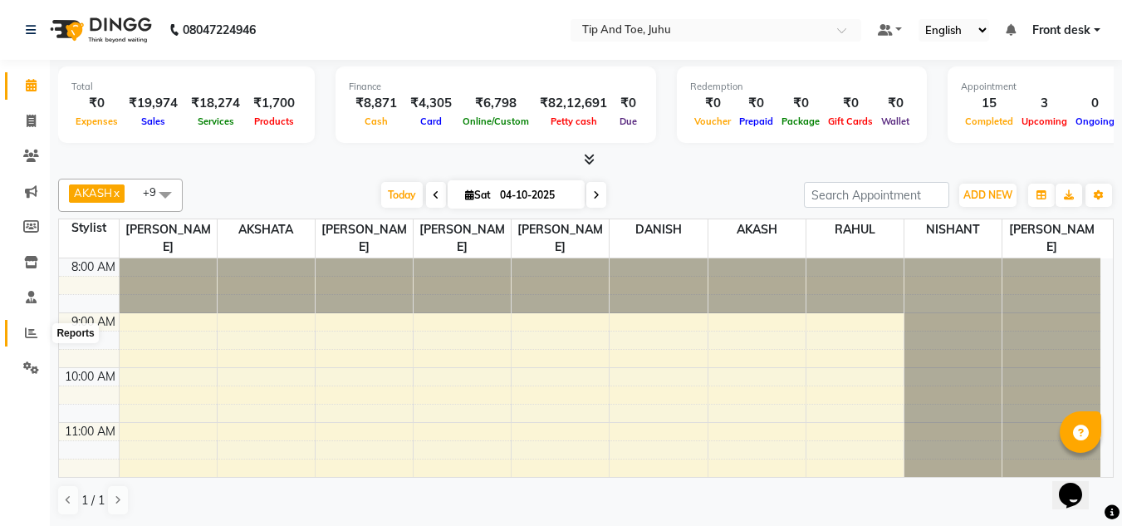
click at [28, 338] on icon at bounding box center [31, 332] width 12 height 12
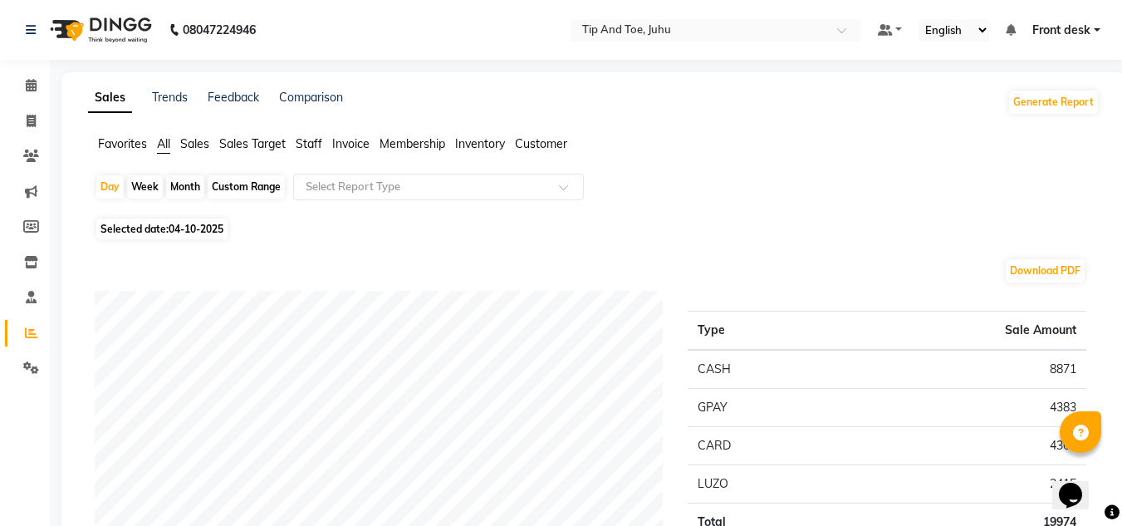
click at [309, 148] on span "Staff" at bounding box center [309, 143] width 27 height 15
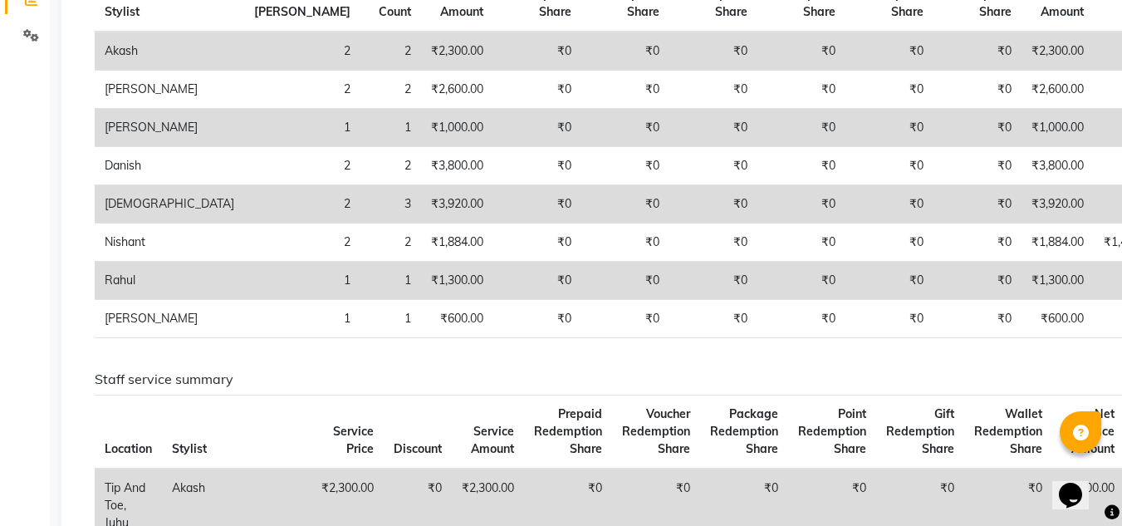
scroll to position [249, 0]
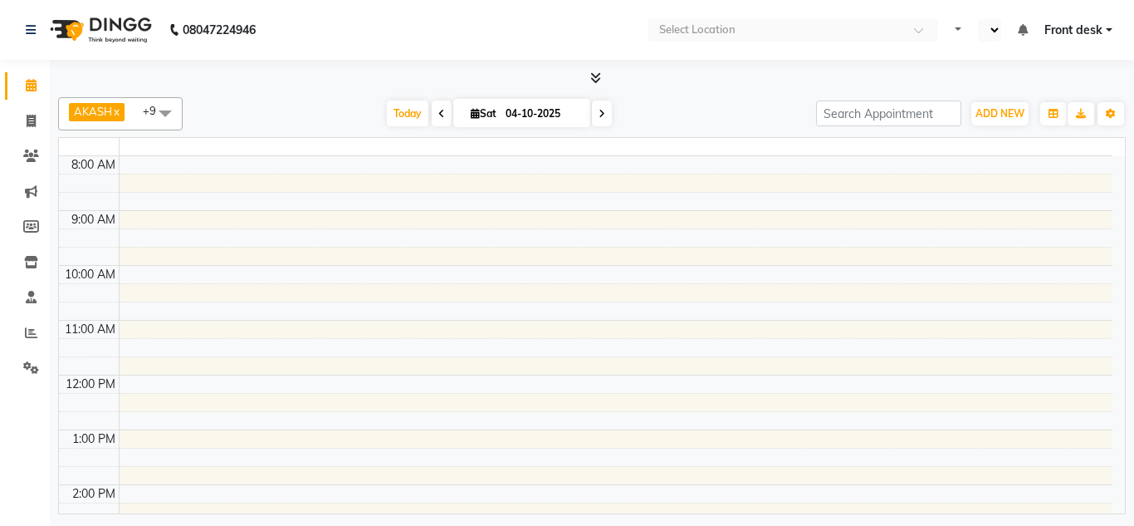
select select "en"
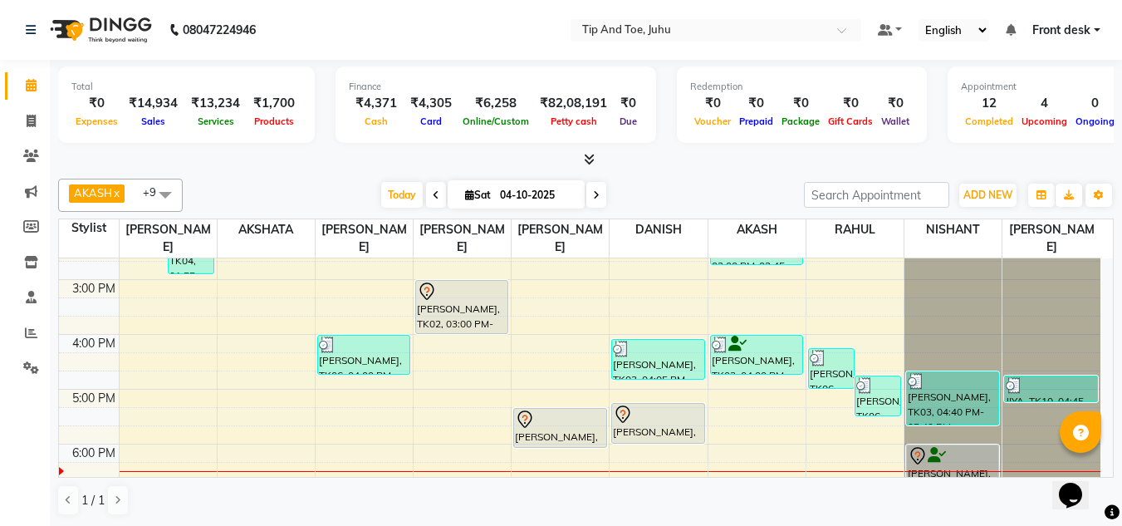
scroll to position [415, 0]
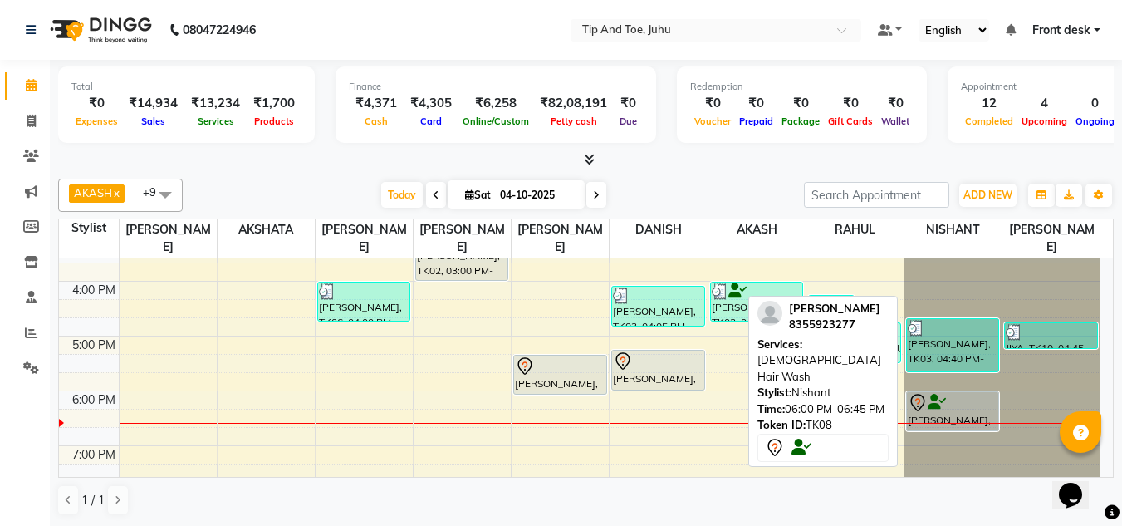
click at [944, 402] on icon at bounding box center [937, 402] width 18 height 1
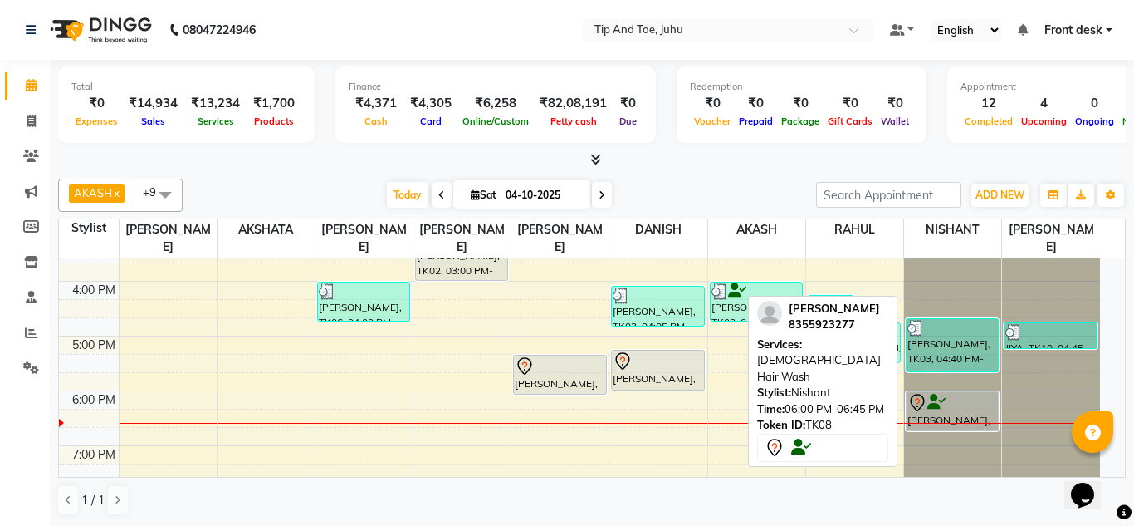
select select "7"
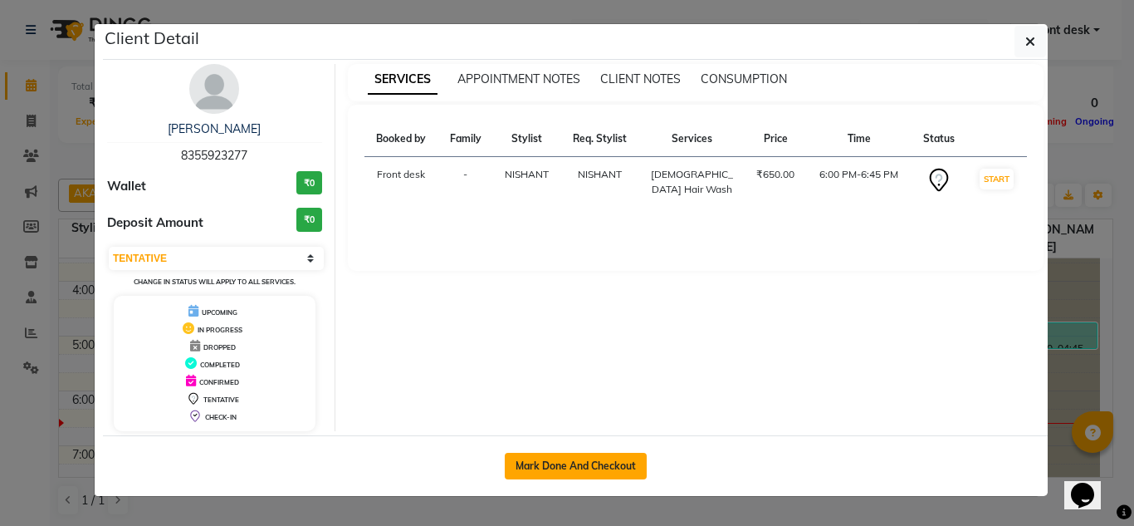
click at [536, 461] on button "Mark Done And Checkout" at bounding box center [576, 466] width 142 height 27
select select "service"
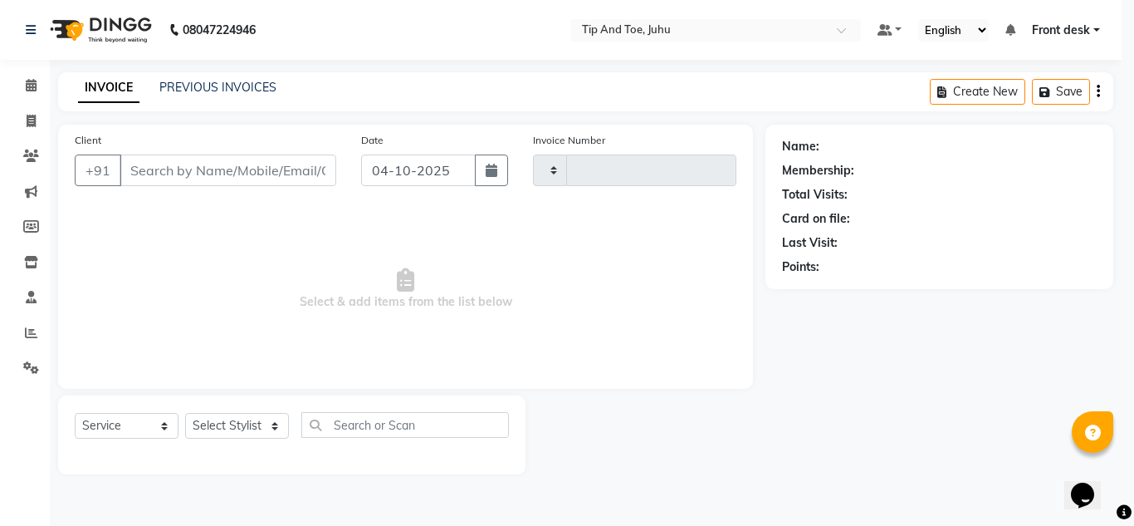
type input "1914"
select select "5516"
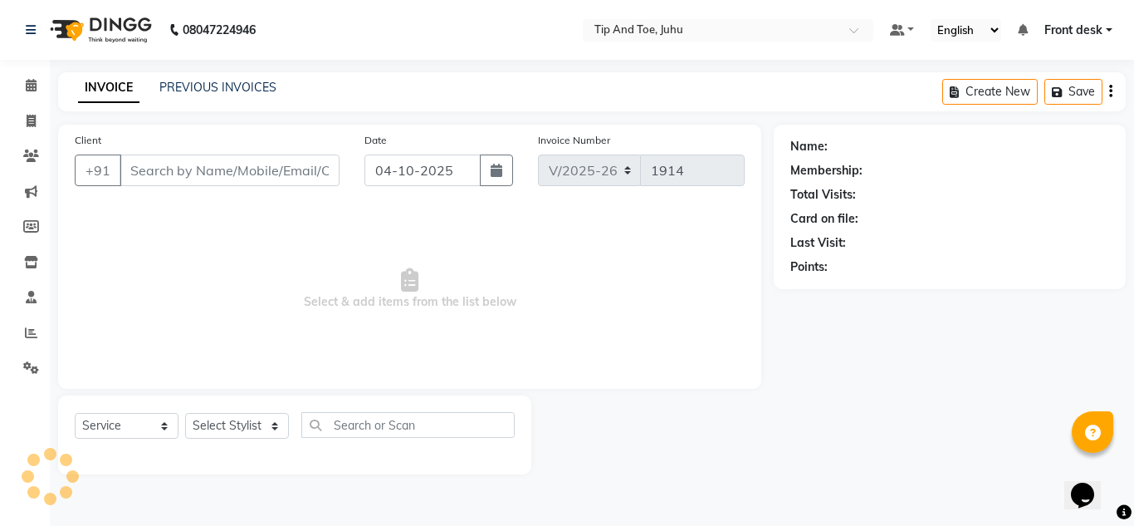
type input "8355923277"
select select "86116"
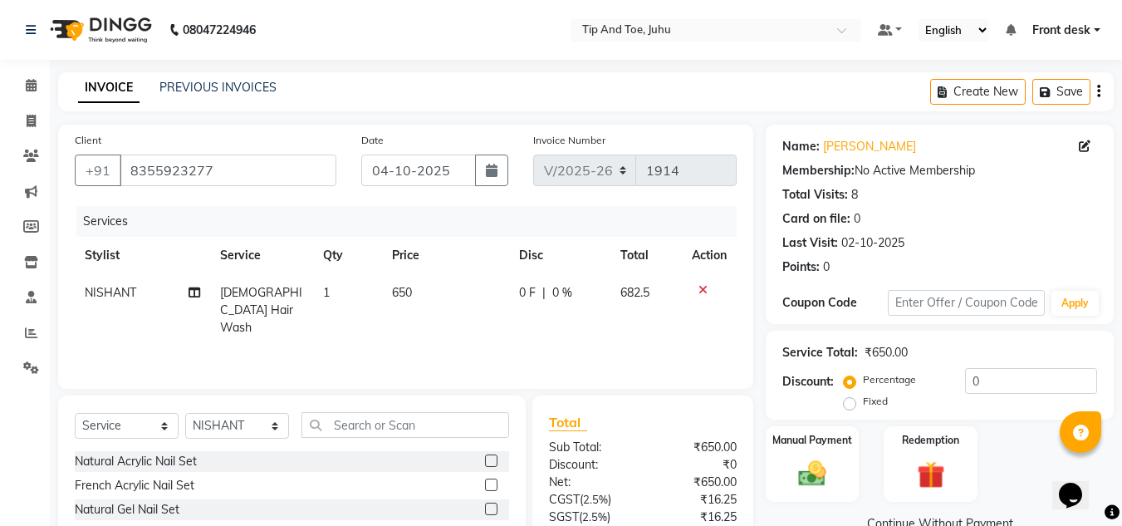
click at [397, 296] on span "650" at bounding box center [402, 292] width 20 height 15
select select "86116"
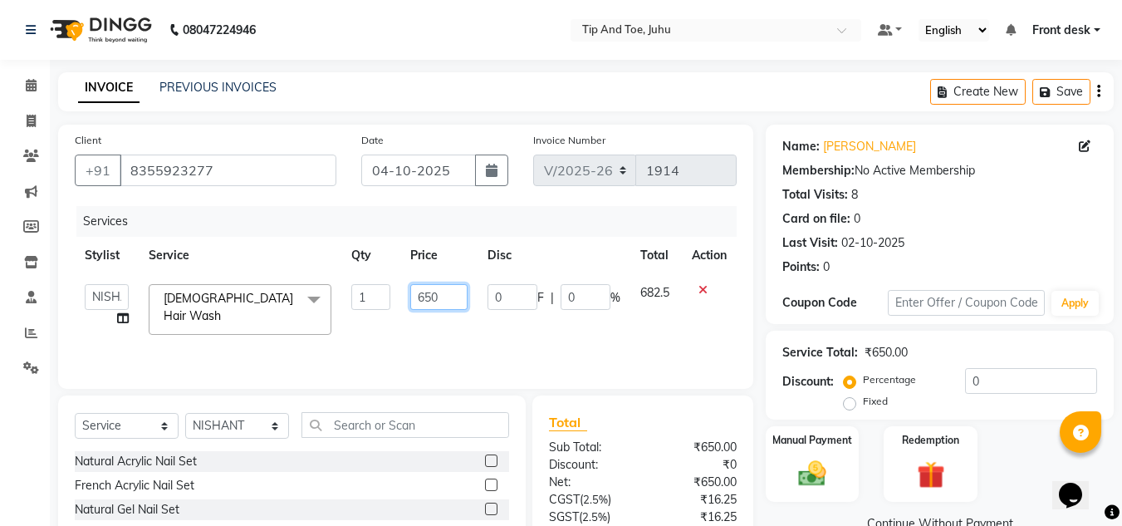
click at [420, 306] on input "650" at bounding box center [438, 297] width 57 height 26
type input "550"
click at [291, 229] on div "Services" at bounding box center [412, 221] width 673 height 31
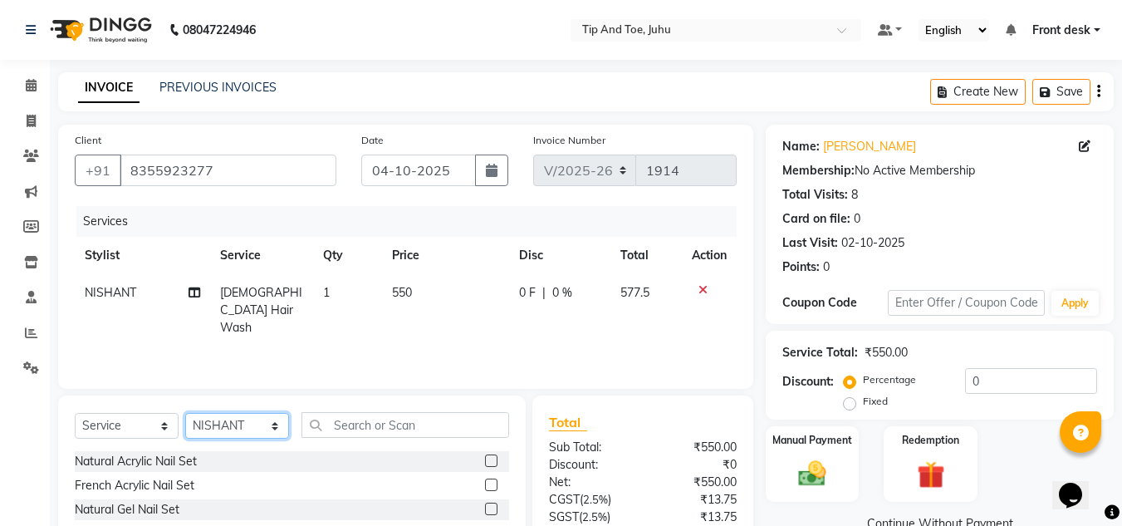
click at [226, 424] on select "Select Stylist AJAY UTKAR AKASH [PERSON_NAME] [PERSON_NAME] [DEMOGRAPHIC_DATA] …" at bounding box center [237, 426] width 104 height 26
select select "91056"
click at [185, 413] on select "Select Stylist AJAY UTKAR AKASH [PERSON_NAME] [PERSON_NAME] [DEMOGRAPHIC_DATA] …" at bounding box center [237, 426] width 104 height 26
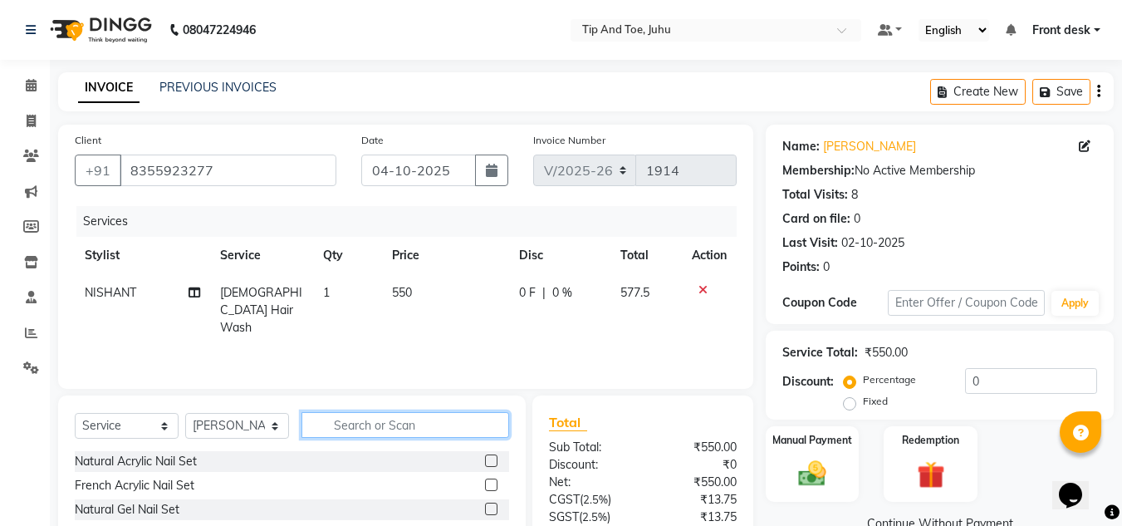
click at [397, 432] on input "text" at bounding box center [405, 425] width 208 height 26
type input "APP"
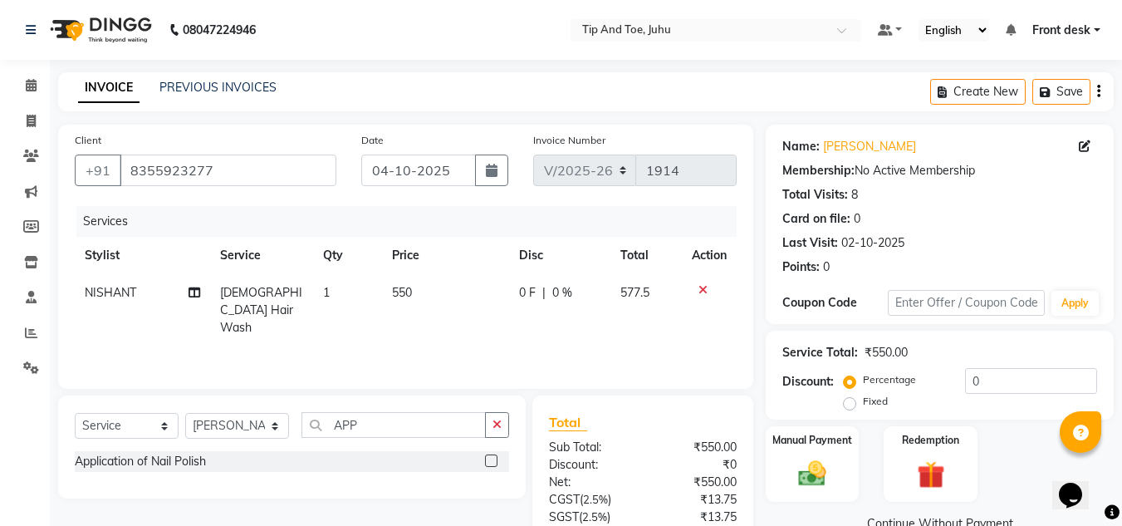
click at [491, 463] on label at bounding box center [491, 460] width 12 height 12
click at [491, 463] on input "checkbox" at bounding box center [490, 461] width 11 height 11
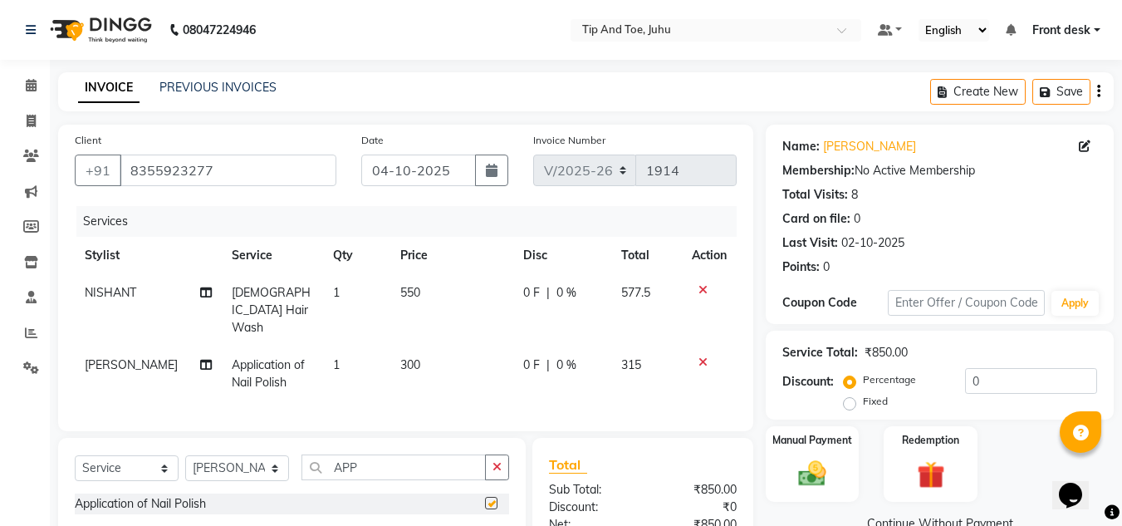
checkbox input "false"
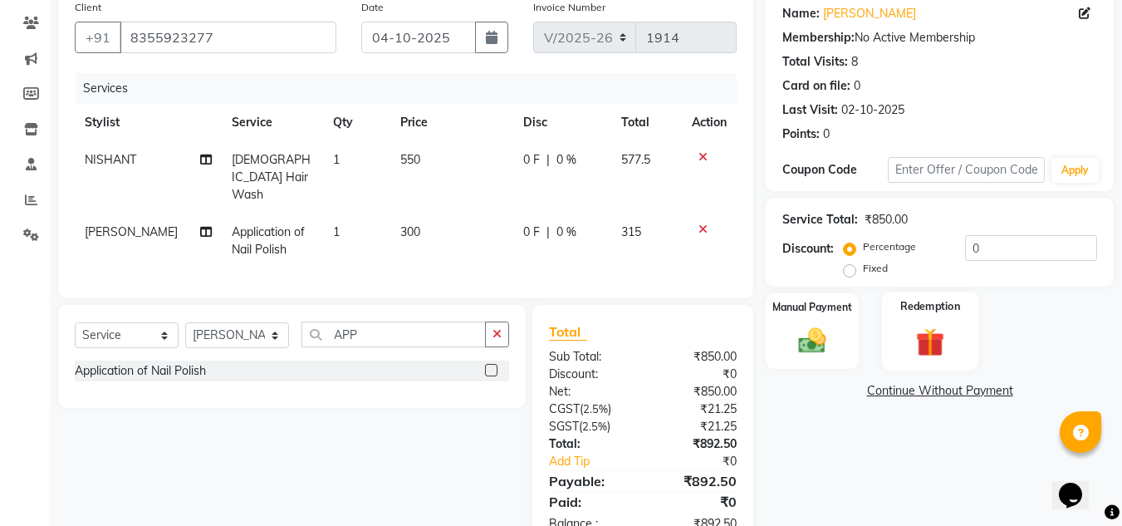
scroll to position [176, 0]
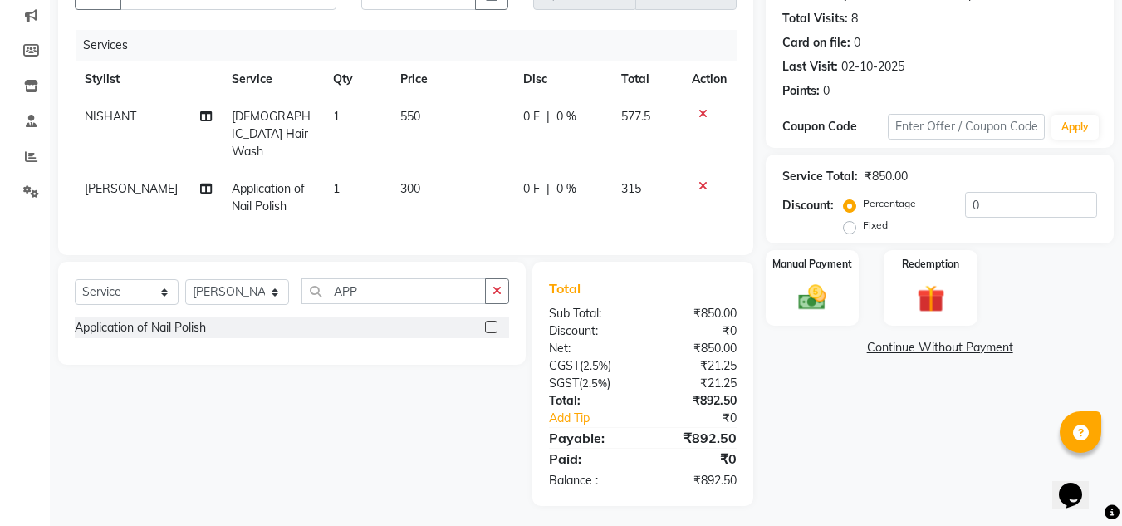
click at [858, 469] on div "Name: [PERSON_NAME] Membership: No Active Membership Total Visits: 8 Card on fi…" at bounding box center [946, 227] width 360 height 557
click at [879, 436] on div "Name: [PERSON_NAME] Membership: No Active Membership Total Visits: 8 Card on fi…" at bounding box center [946, 227] width 360 height 557
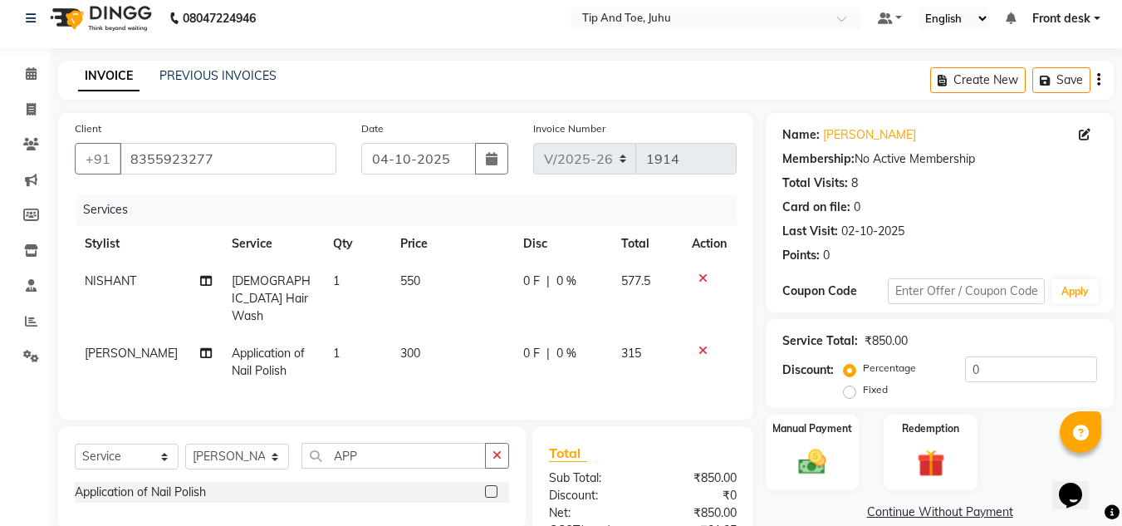
scroll to position [0, 0]
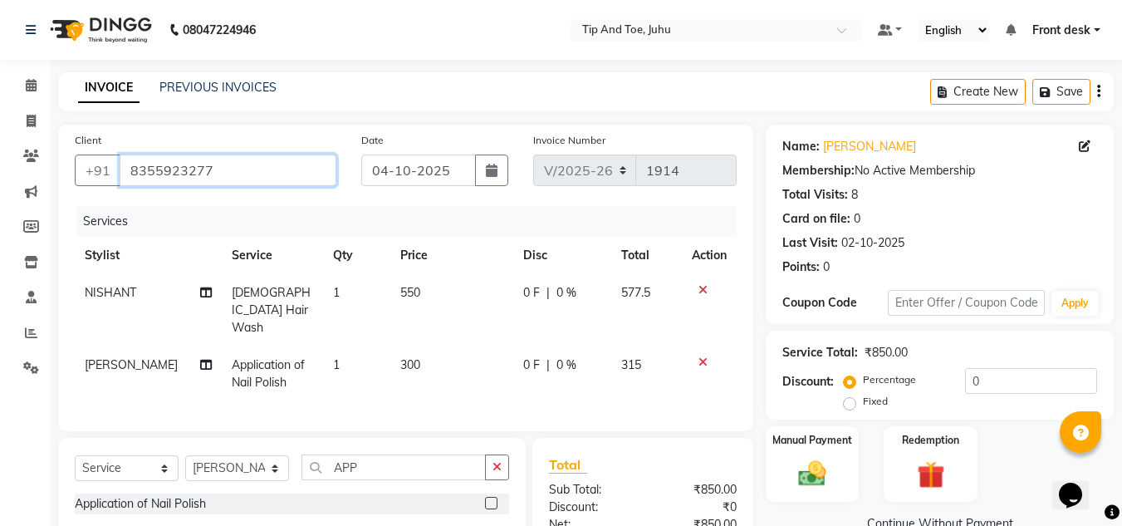
drag, startPoint x: 145, startPoint y: 173, endPoint x: 229, endPoint y: 164, distance: 85.2
click at [229, 164] on input "8355923277" at bounding box center [228, 170] width 217 height 32
